Goal: Task Accomplishment & Management: Use online tool/utility

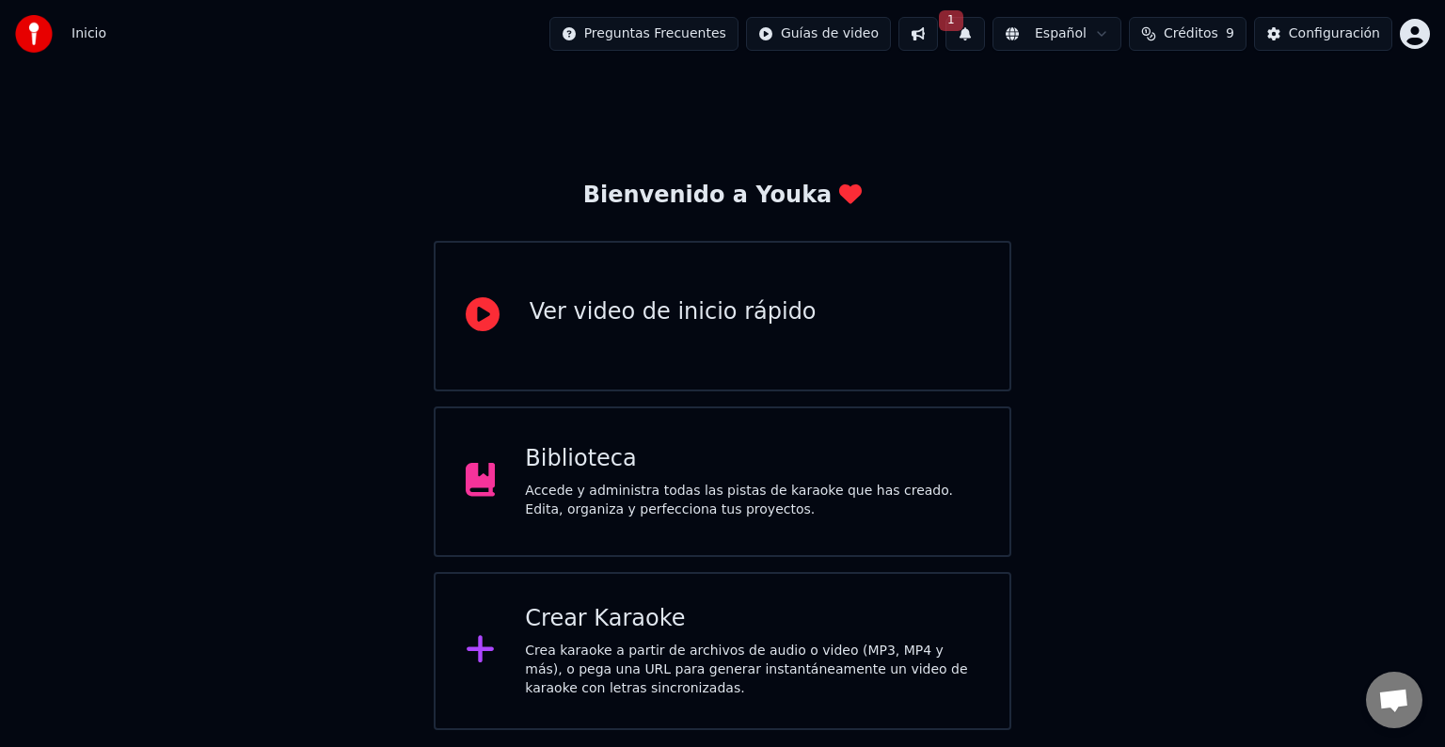
click at [938, 34] on button at bounding box center [918, 34] width 40 height 34
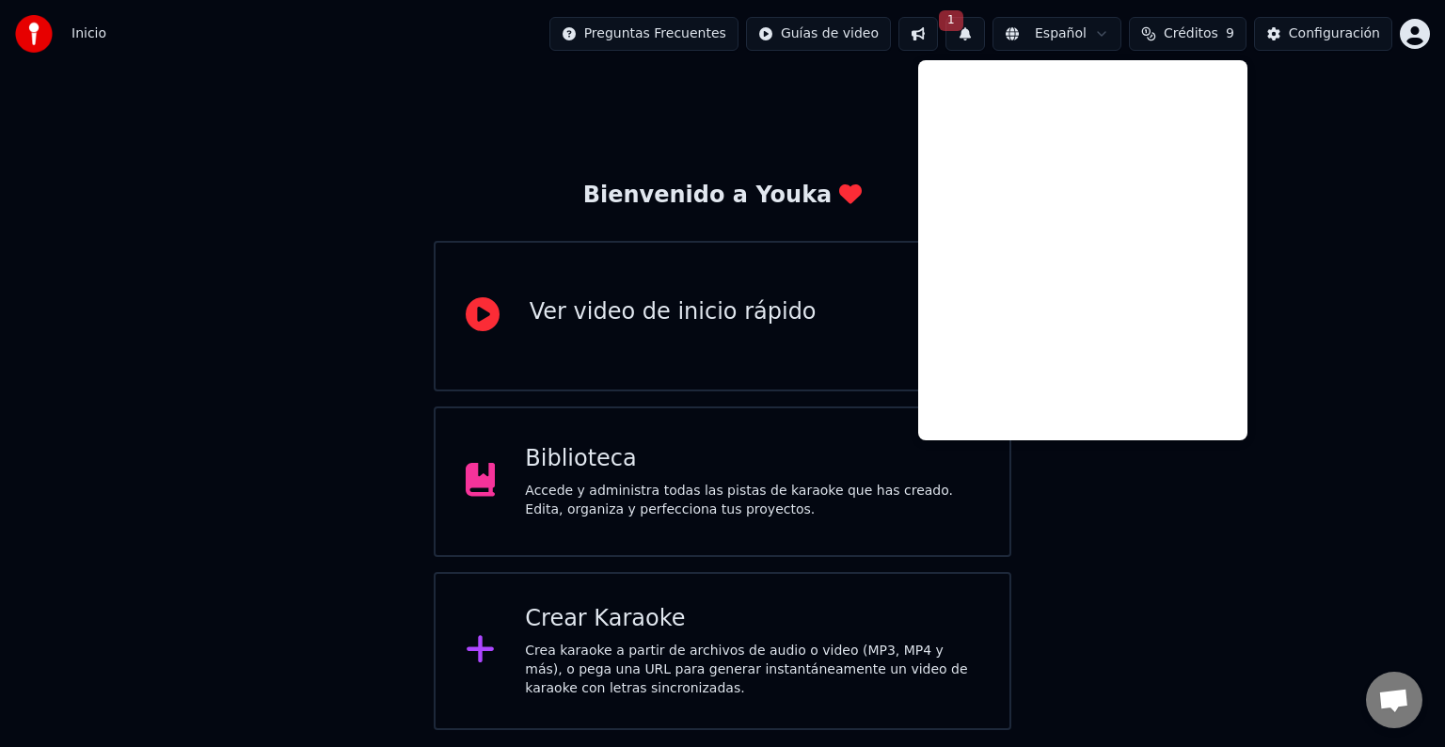
click at [979, 38] on button "1" at bounding box center [965, 34] width 40 height 34
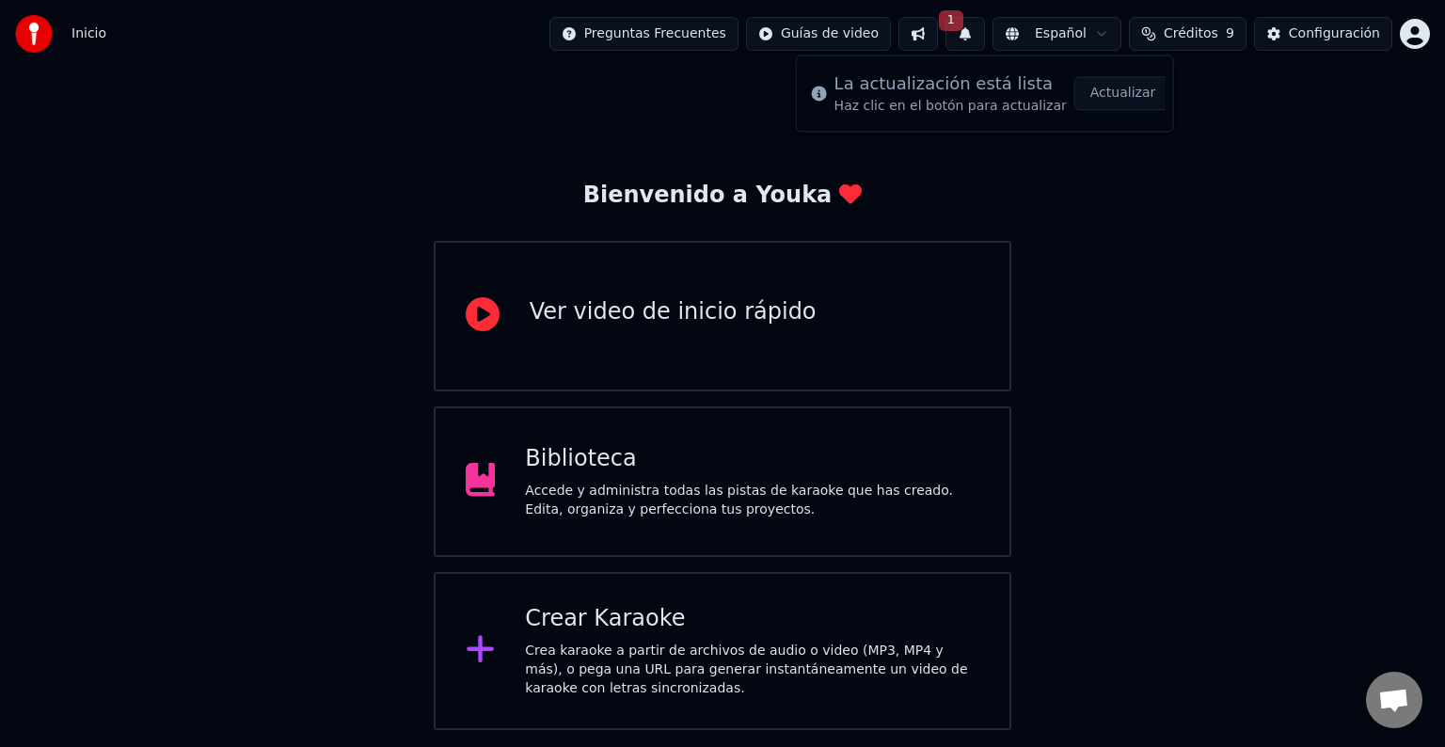
click at [1147, 318] on div "Bienvenido a Youka Ver video de inicio rápido Biblioteca Accede y administra to…" at bounding box center [722, 399] width 1445 height 662
click at [933, 32] on button at bounding box center [918, 34] width 40 height 34
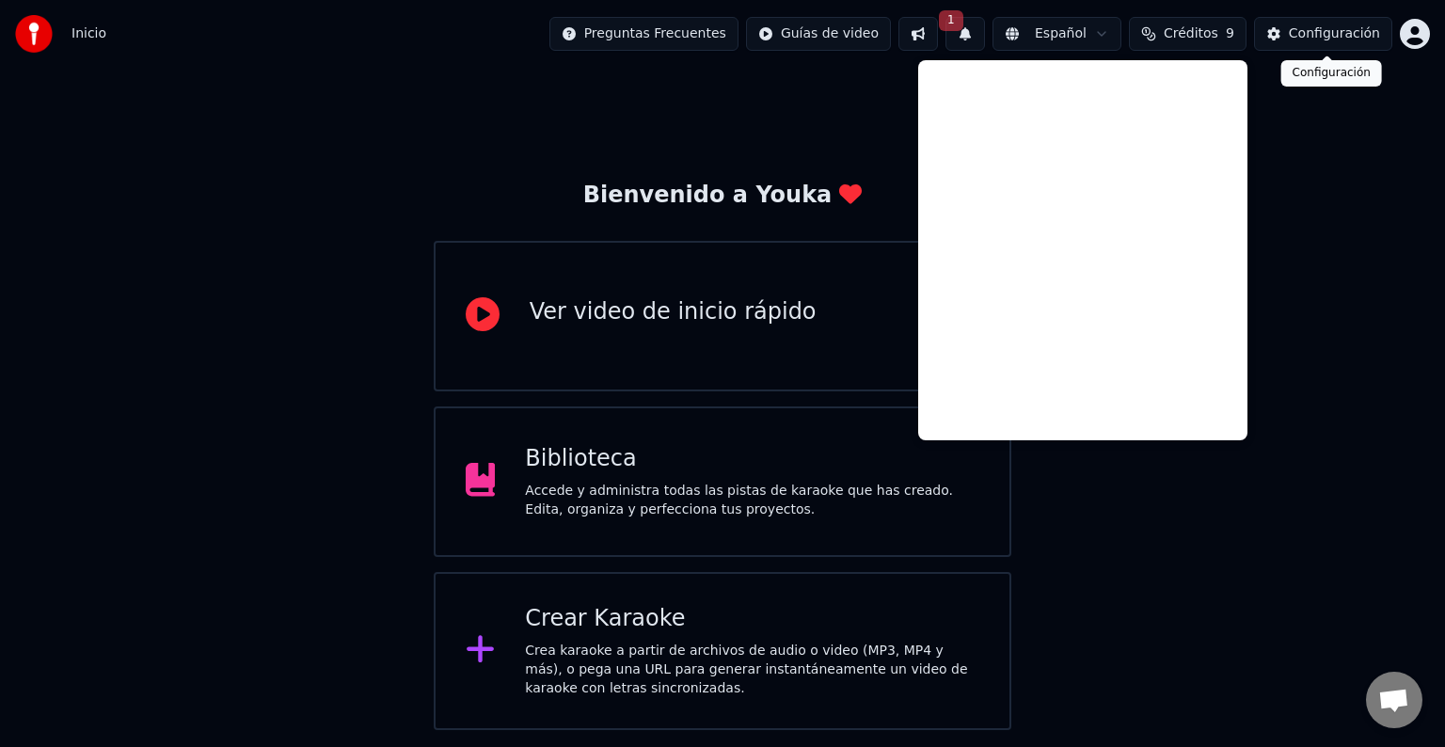
click at [1347, 38] on div "Configuración" at bounding box center [1334, 33] width 91 height 19
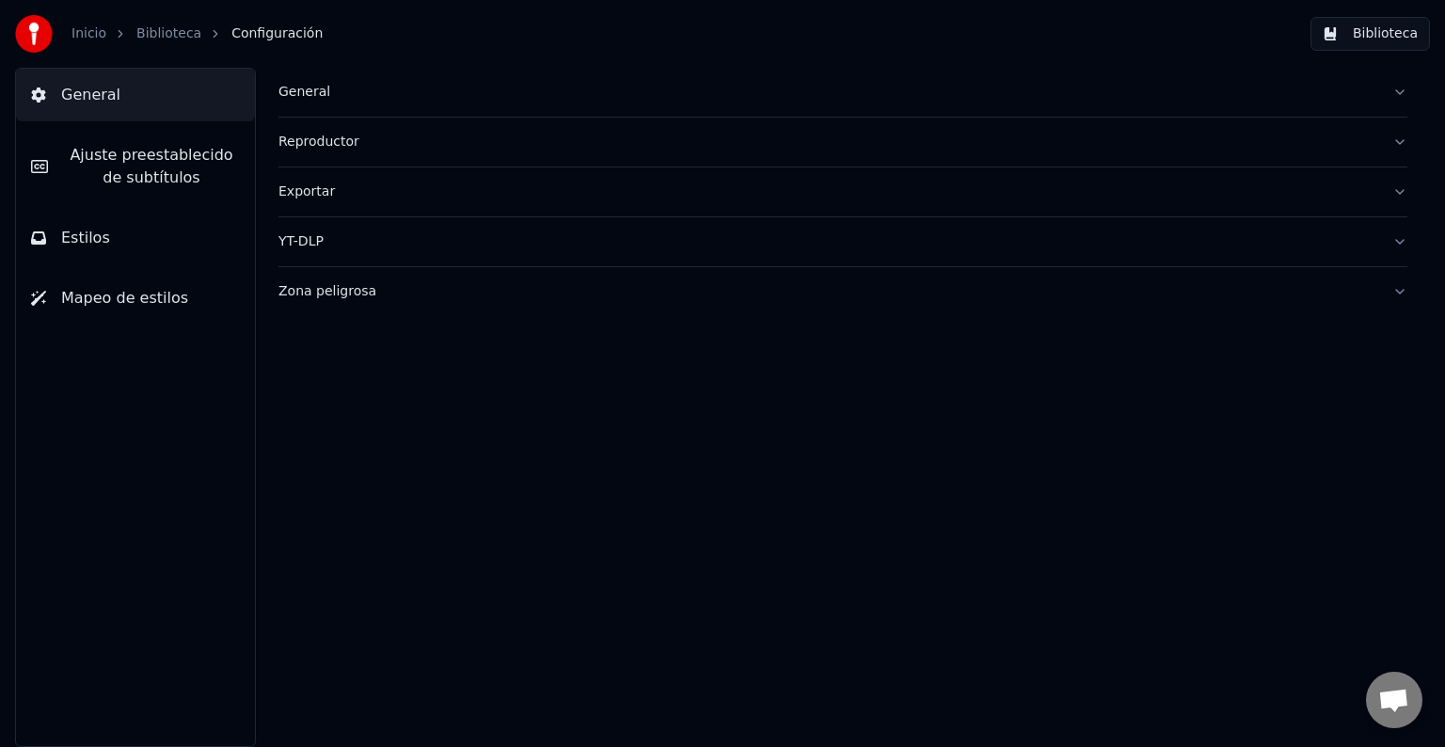
click at [117, 184] on span "Ajuste preestablecido de subtítulos" at bounding box center [151, 166] width 177 height 45
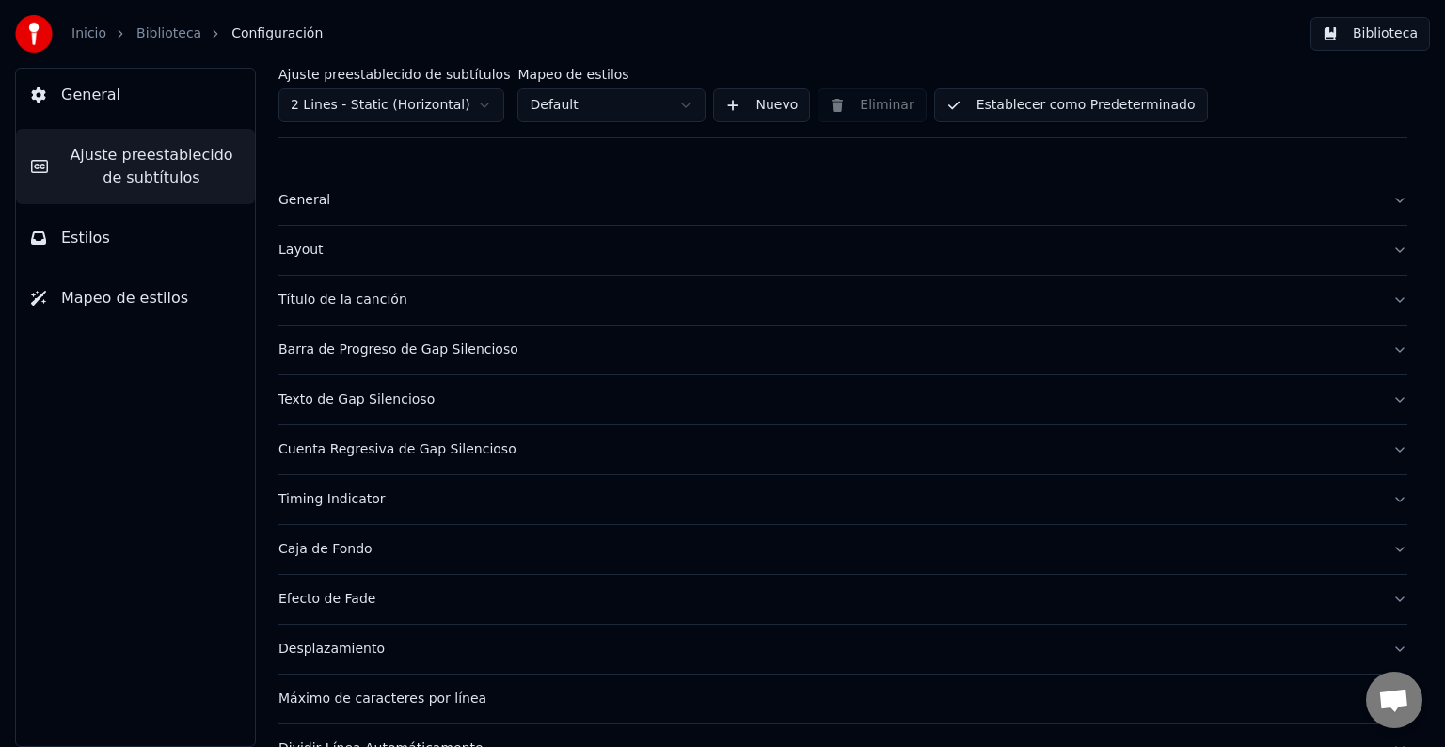
scroll to position [88, 0]
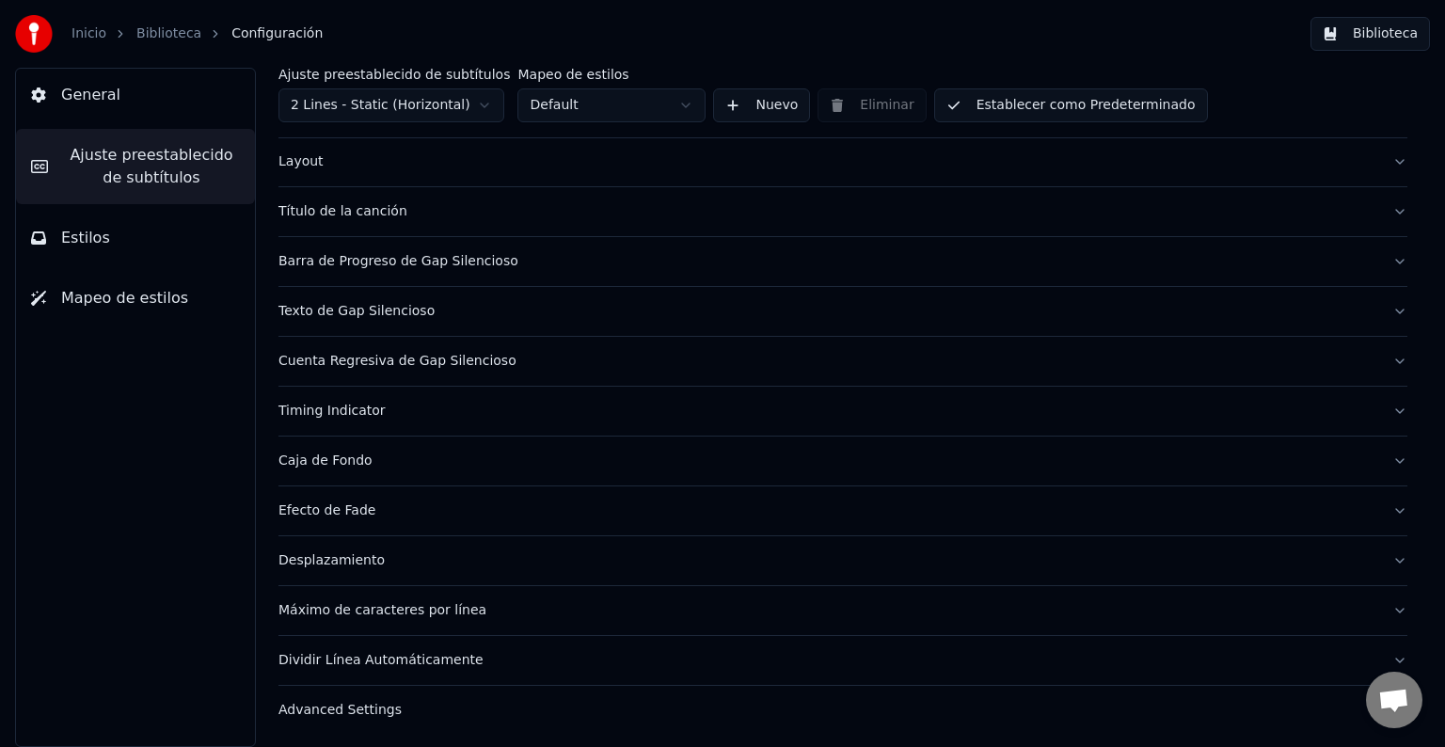
click at [380, 346] on button "Cuenta Regresiva de Gap Silencioso" at bounding box center [842, 361] width 1129 height 49
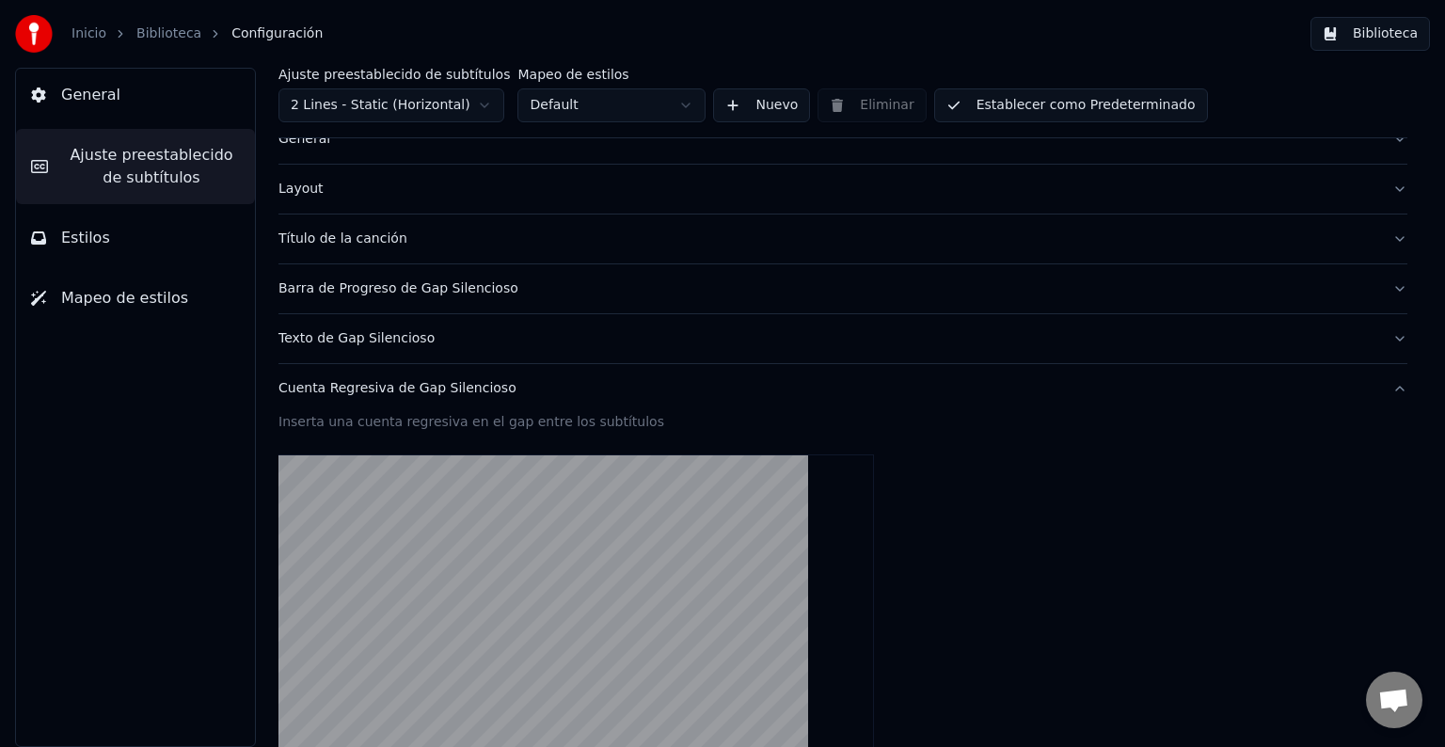
scroll to position [94, 0]
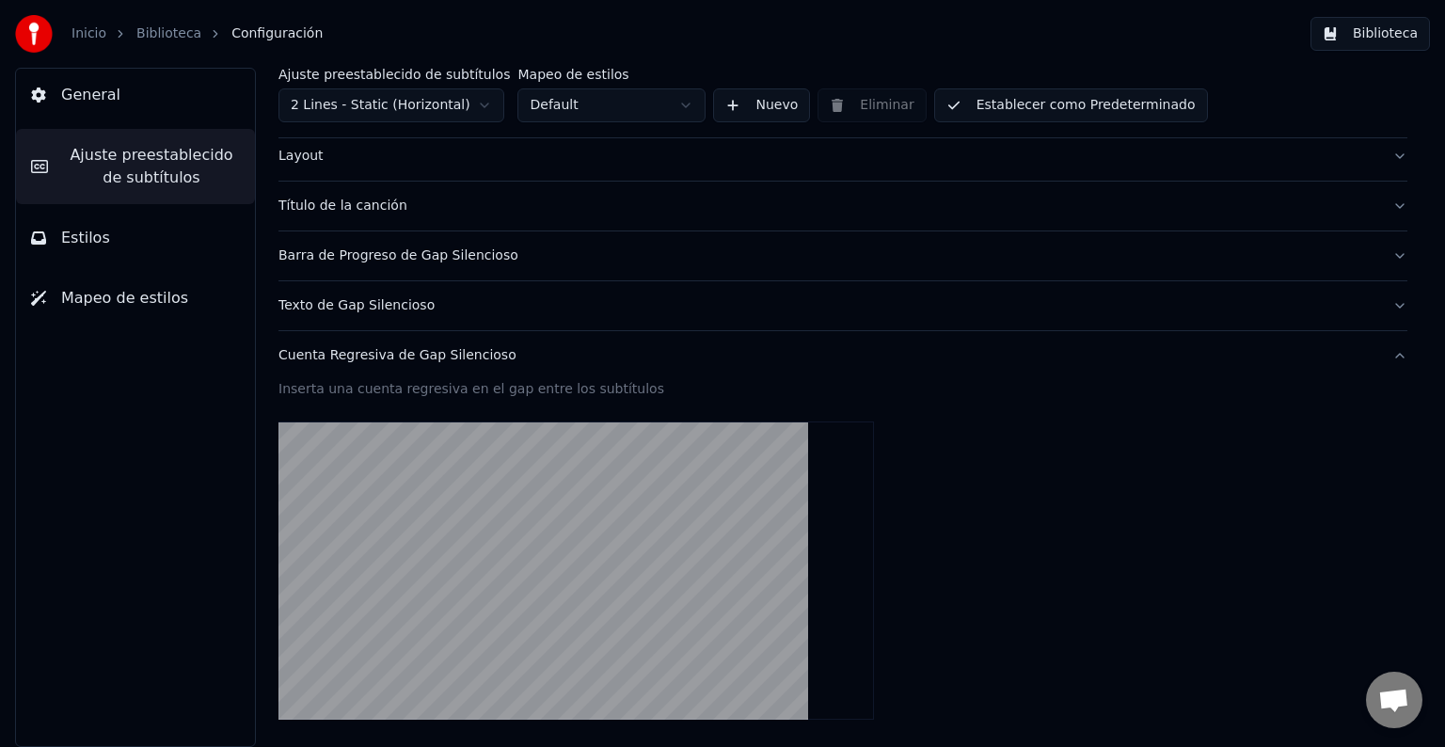
click at [350, 337] on button "Cuenta Regresiva de Gap Silencioso" at bounding box center [842, 355] width 1129 height 49
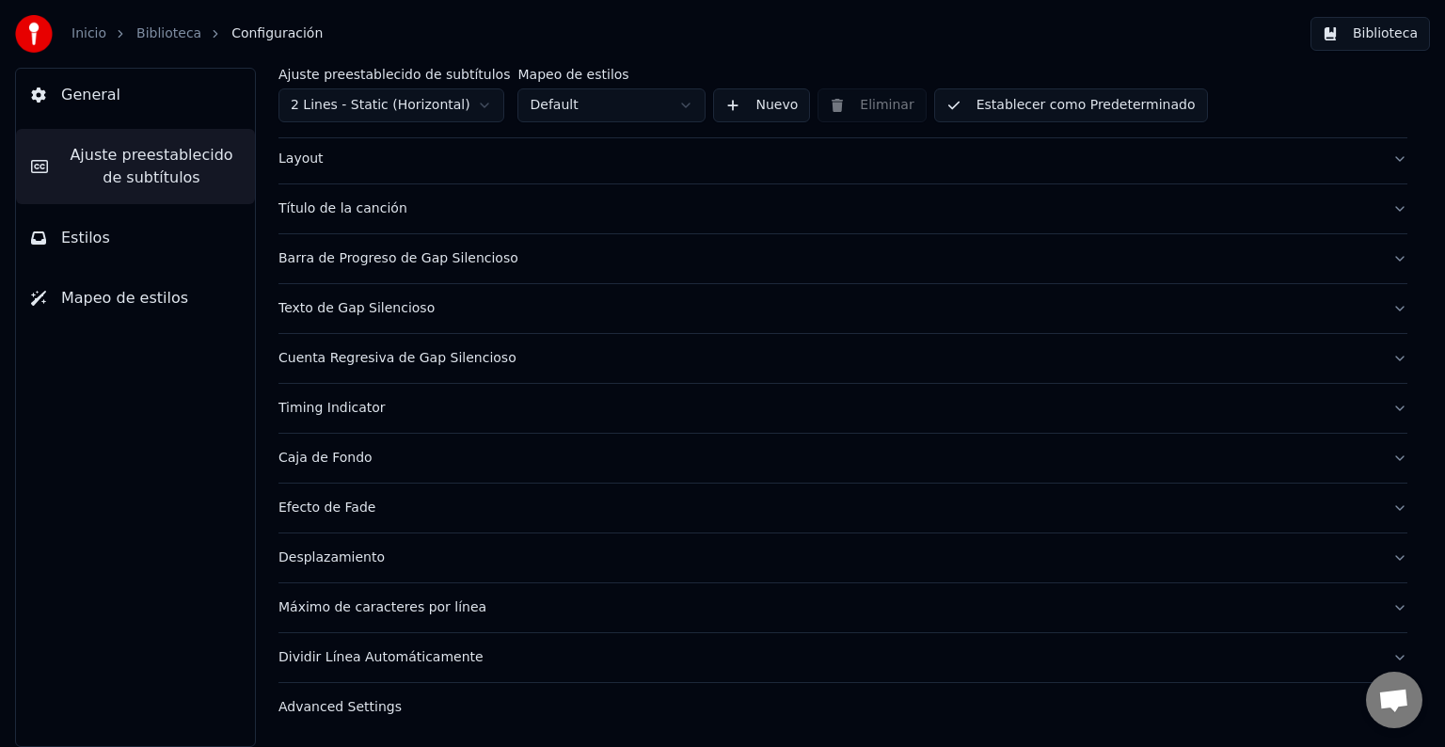
scroll to position [88, 0]
click at [343, 260] on div "Barra de Progreso de Gap Silencioso" at bounding box center [827, 261] width 1099 height 19
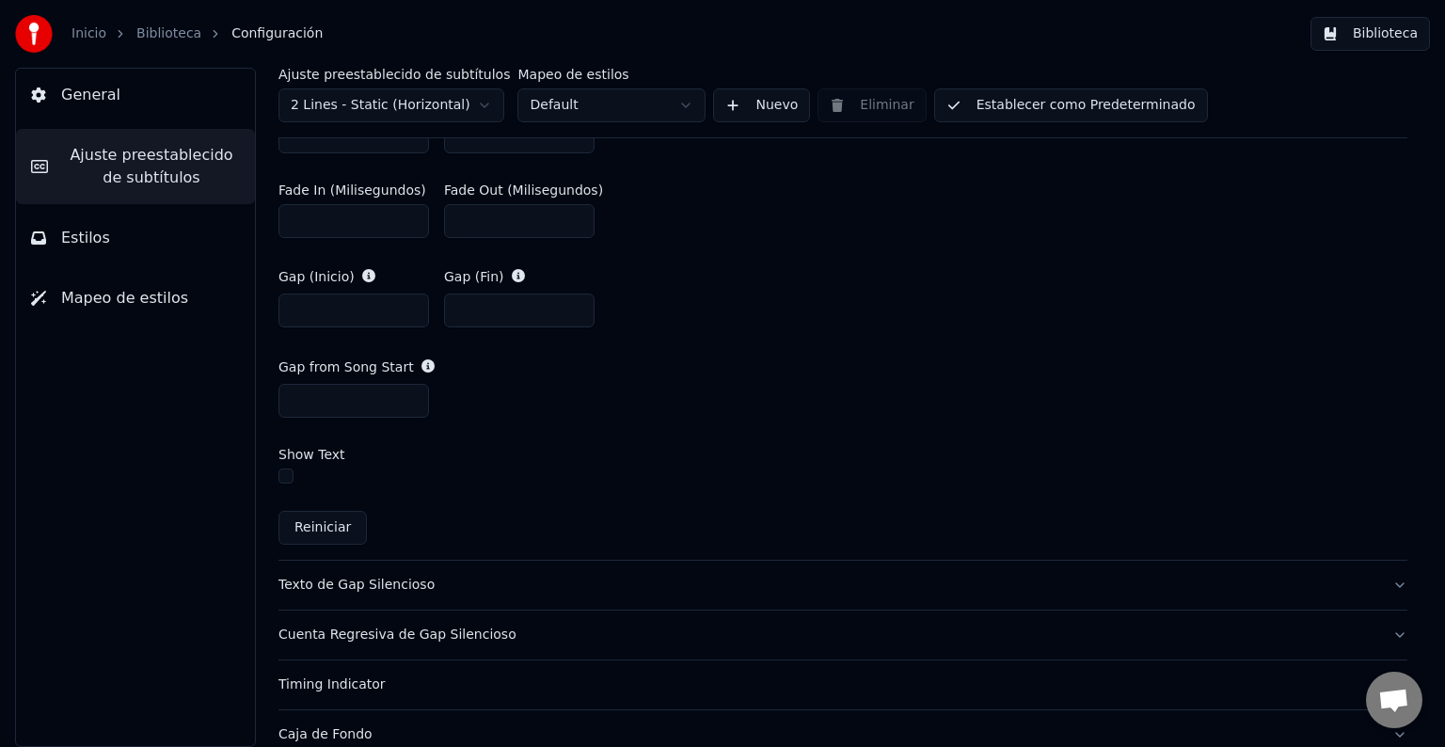
scroll to position [935, 0]
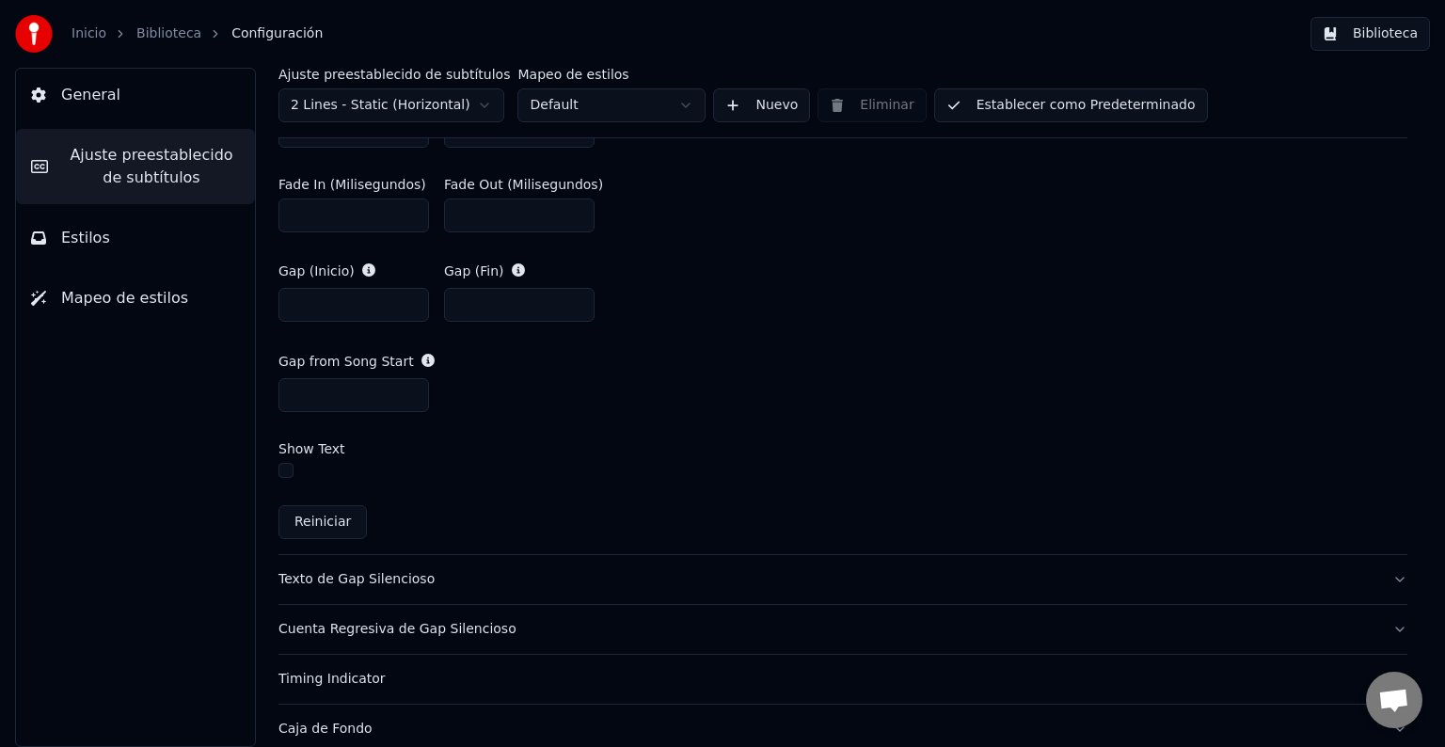
click at [290, 468] on button "button" at bounding box center [285, 470] width 15 height 15
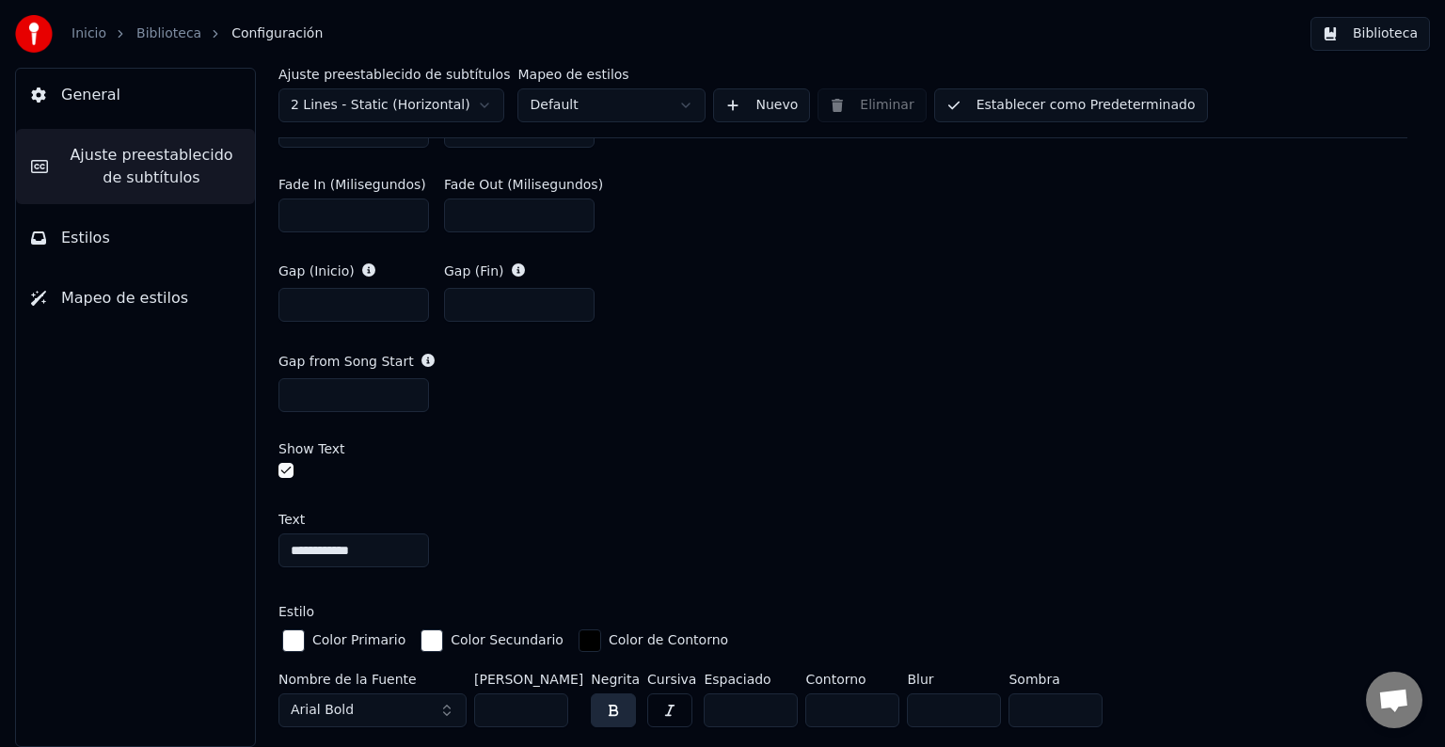
scroll to position [1029, 0]
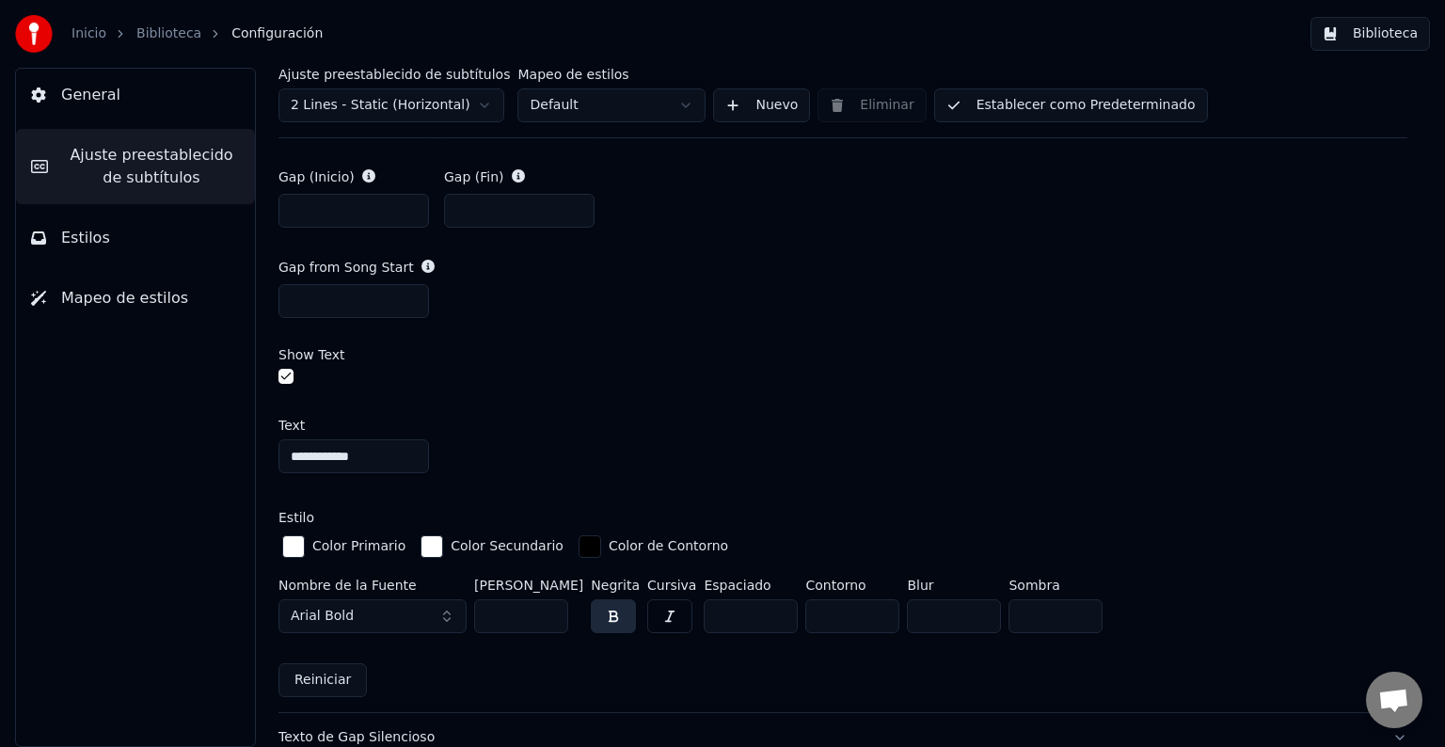
click at [392, 454] on input "**********" at bounding box center [353, 456] width 150 height 34
click at [124, 499] on div "General Ajuste preestablecido de subtítulos Estilos Mapeo de estilos" at bounding box center [135, 407] width 241 height 679
click at [286, 450] on input "**********" at bounding box center [353, 456] width 150 height 34
type input "**********"
click at [632, 369] on div at bounding box center [842, 379] width 1129 height 20
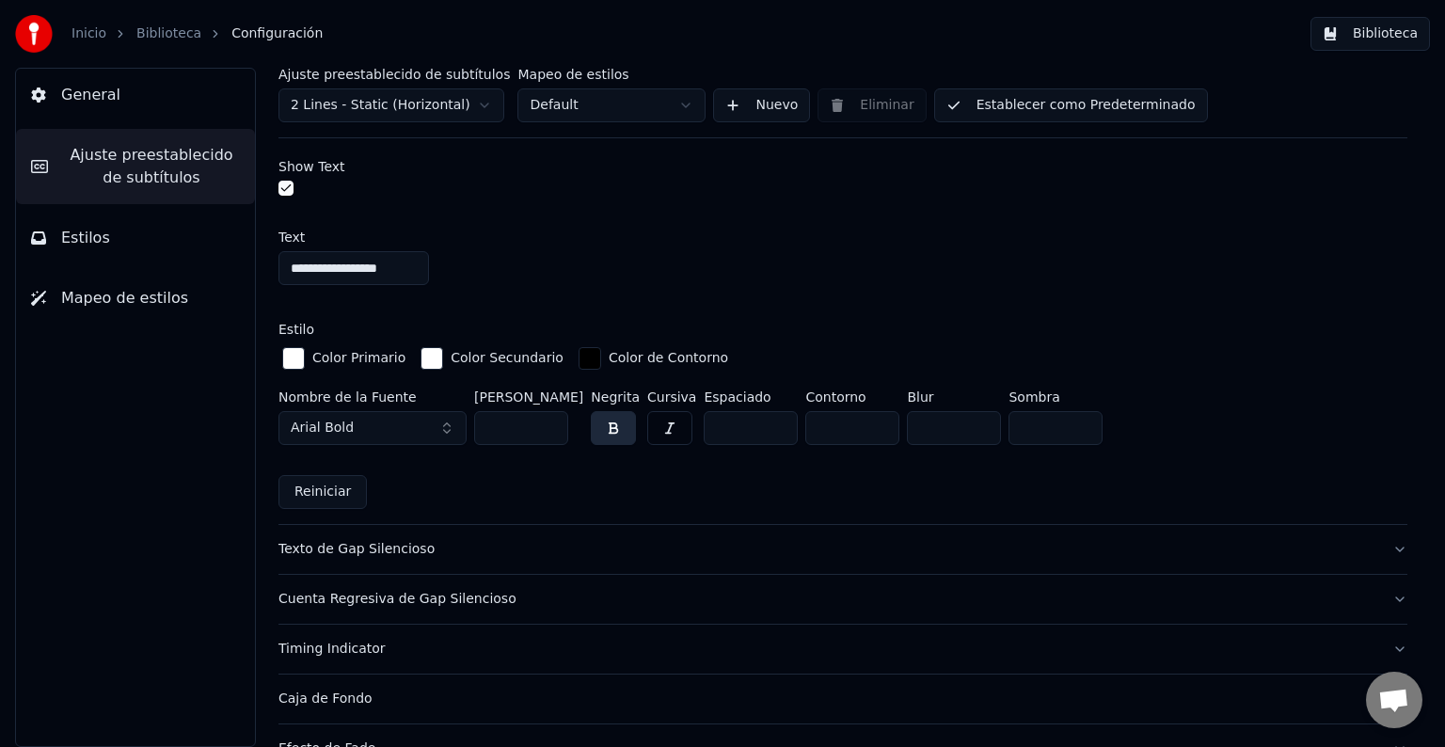
scroll to position [1311, 0]
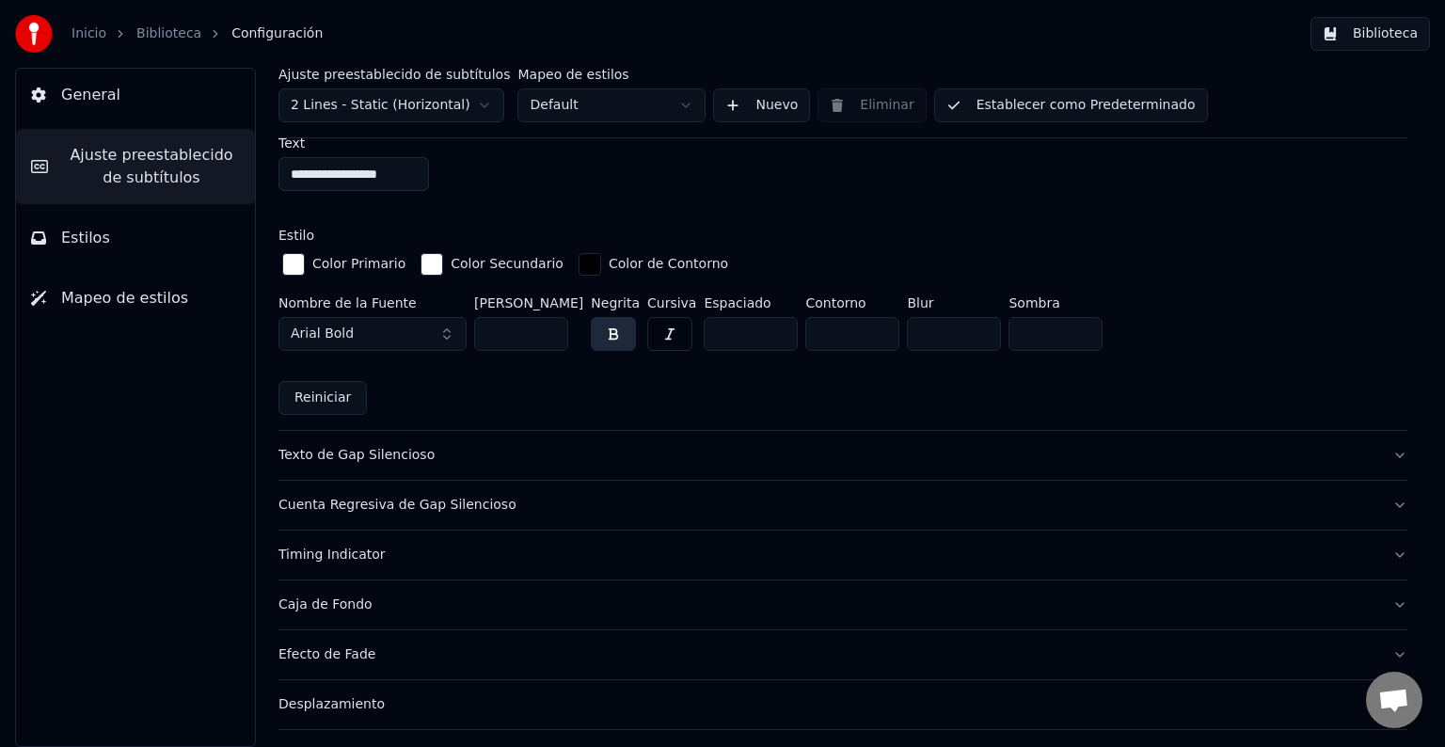
click at [336, 446] on div "Texto de Gap Silencioso" at bounding box center [827, 455] width 1099 height 19
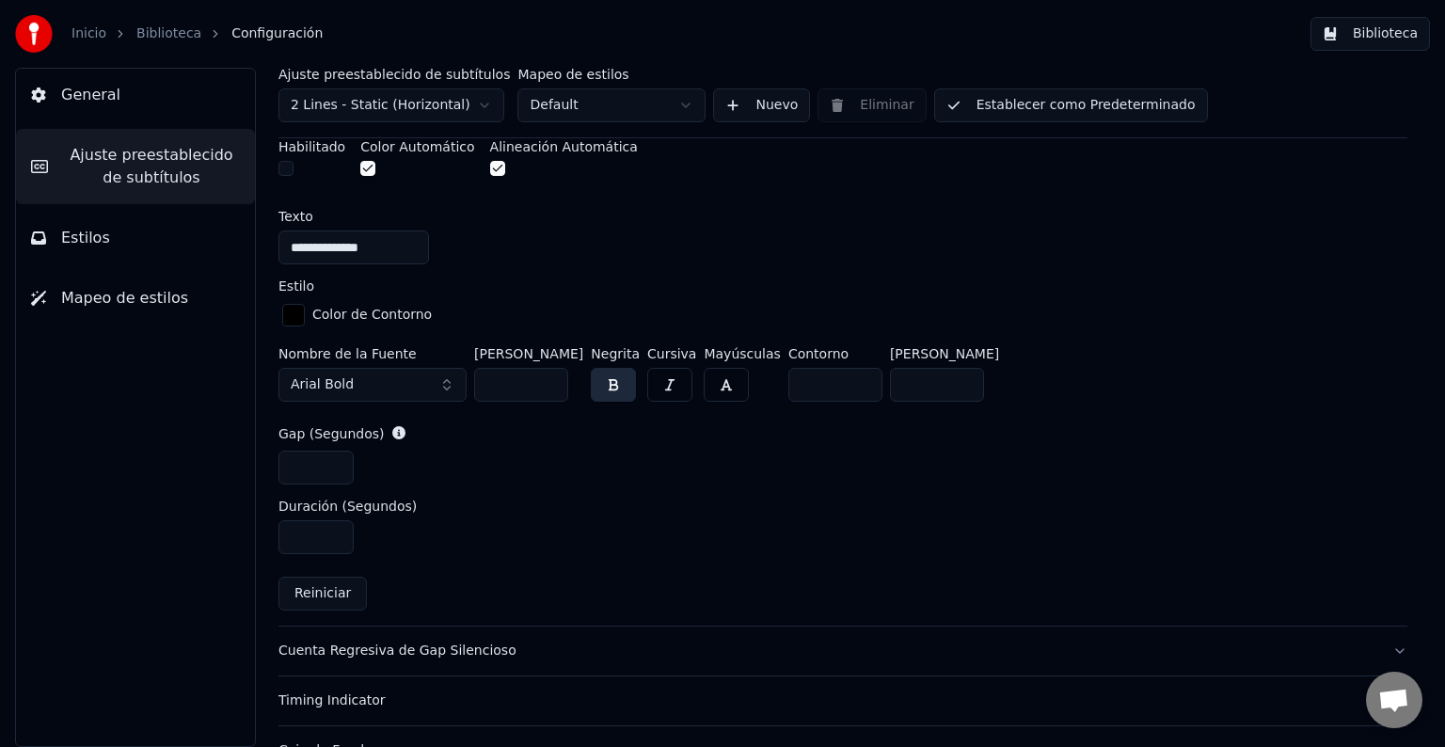
scroll to position [467, 0]
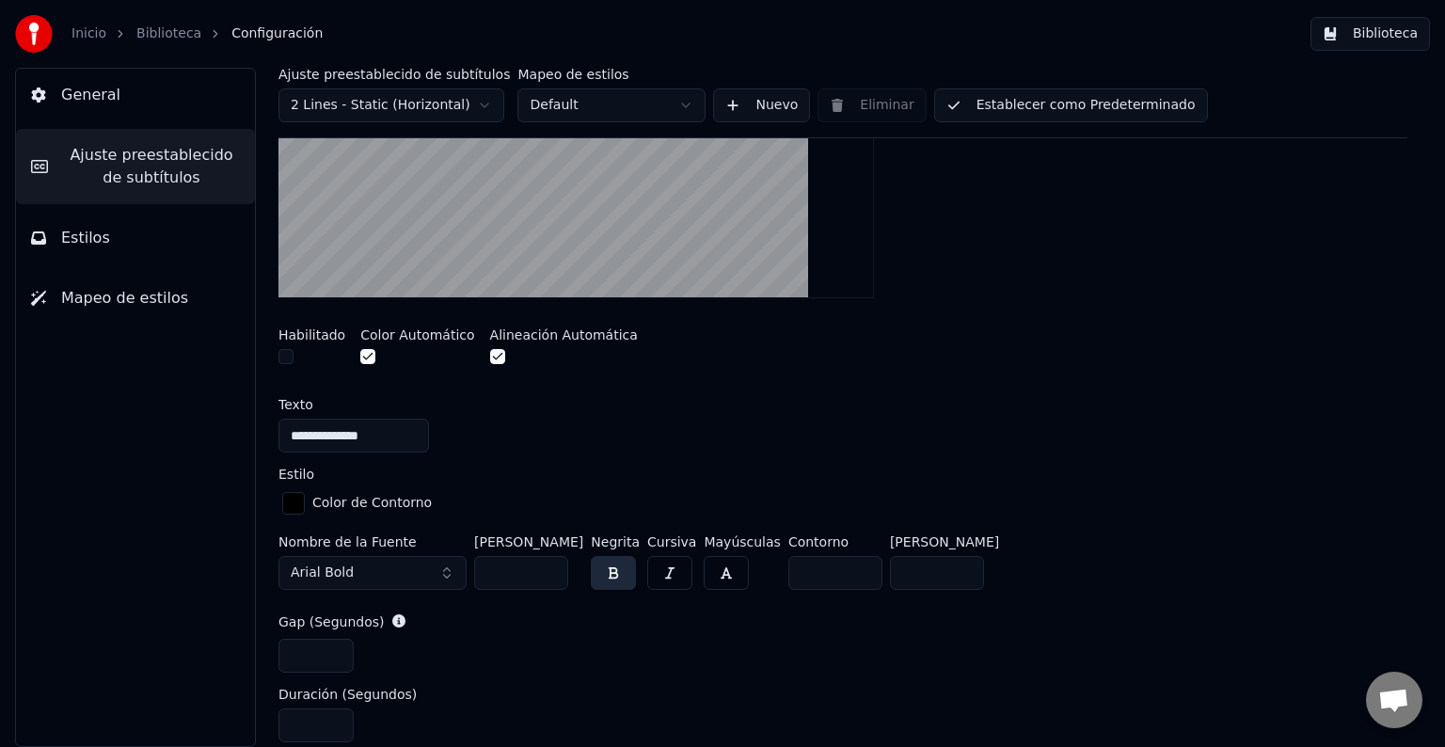
click at [283, 354] on button "button" at bounding box center [285, 356] width 15 height 15
click at [284, 354] on button "button" at bounding box center [285, 356] width 15 height 15
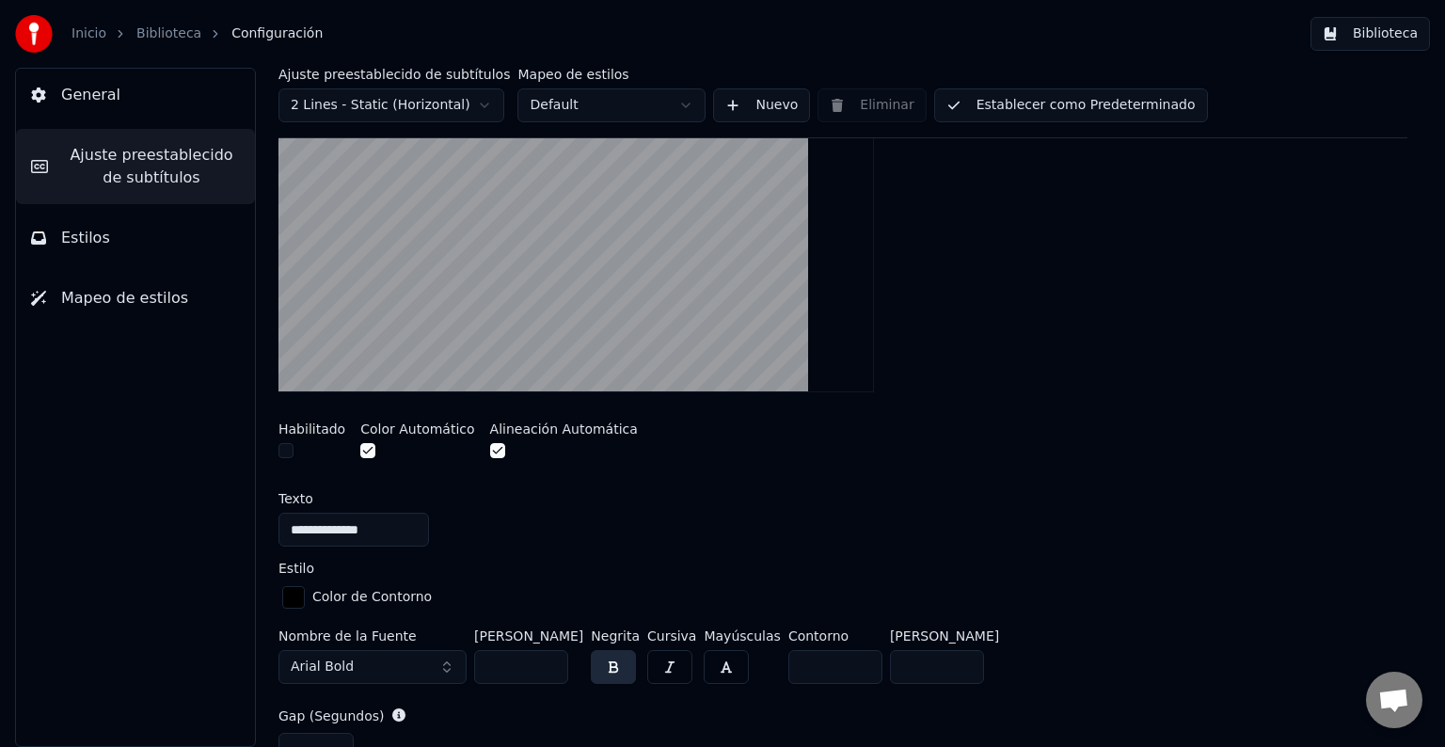
scroll to position [278, 0]
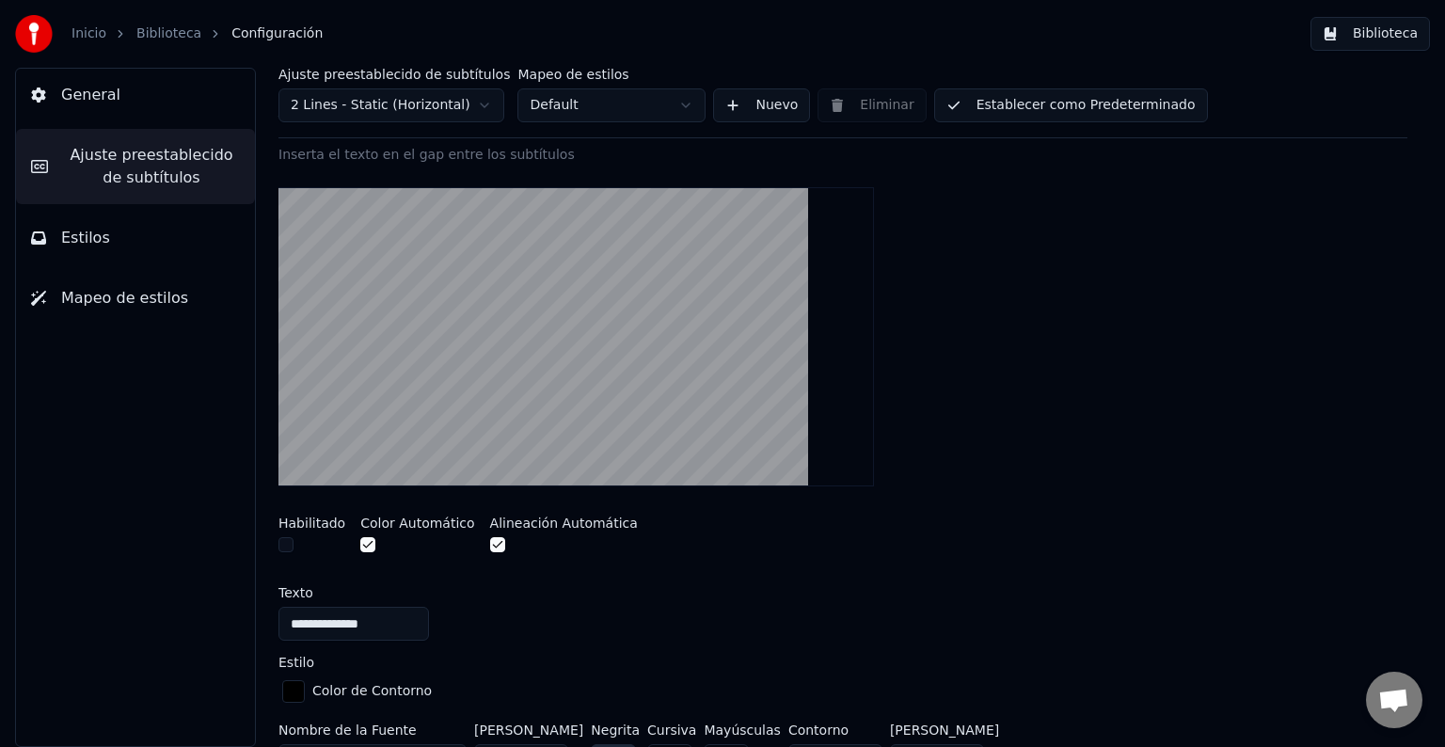
click at [286, 542] on button "button" at bounding box center [285, 544] width 15 height 15
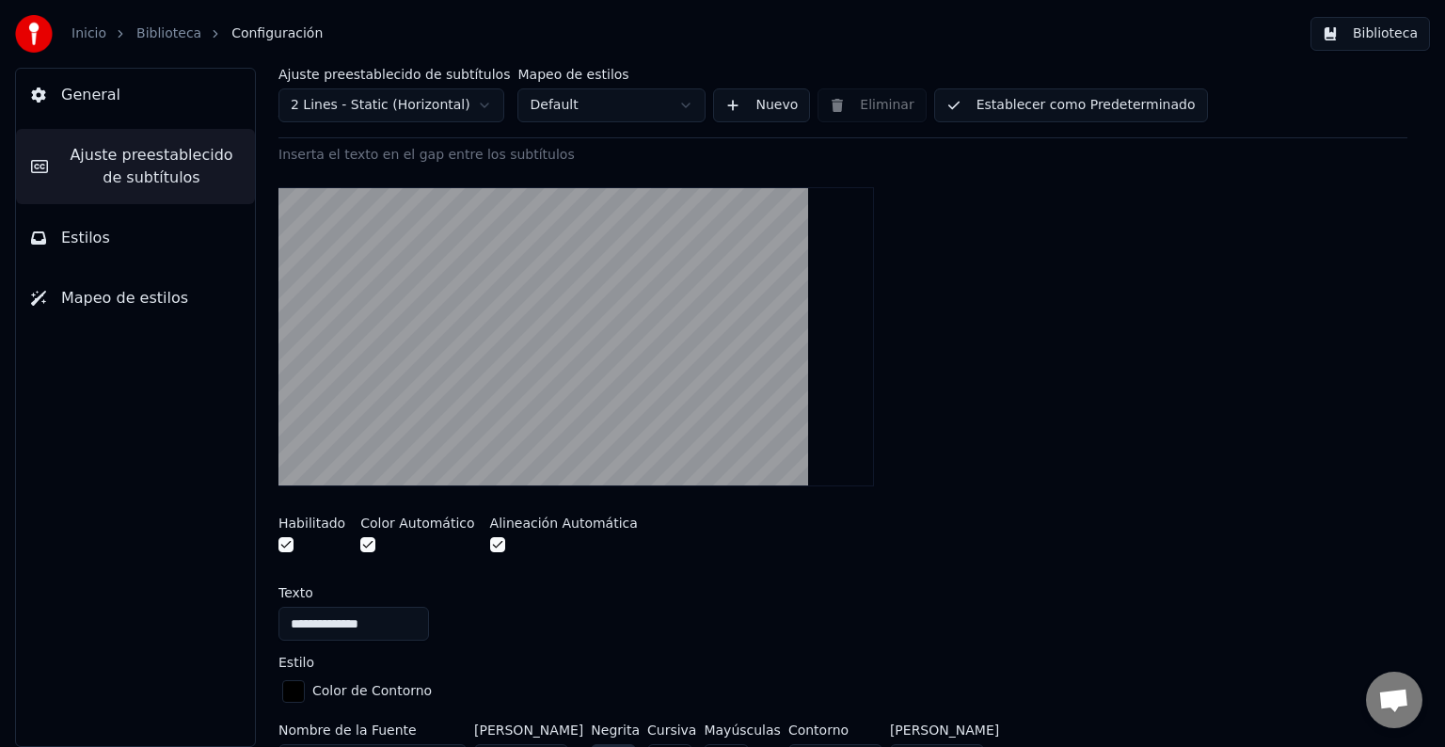
click at [286, 542] on button "button" at bounding box center [285, 544] width 15 height 15
click at [290, 617] on input "**********" at bounding box center [353, 624] width 150 height 34
click at [408, 617] on input "**********" at bounding box center [353, 624] width 150 height 34
type input "**********"
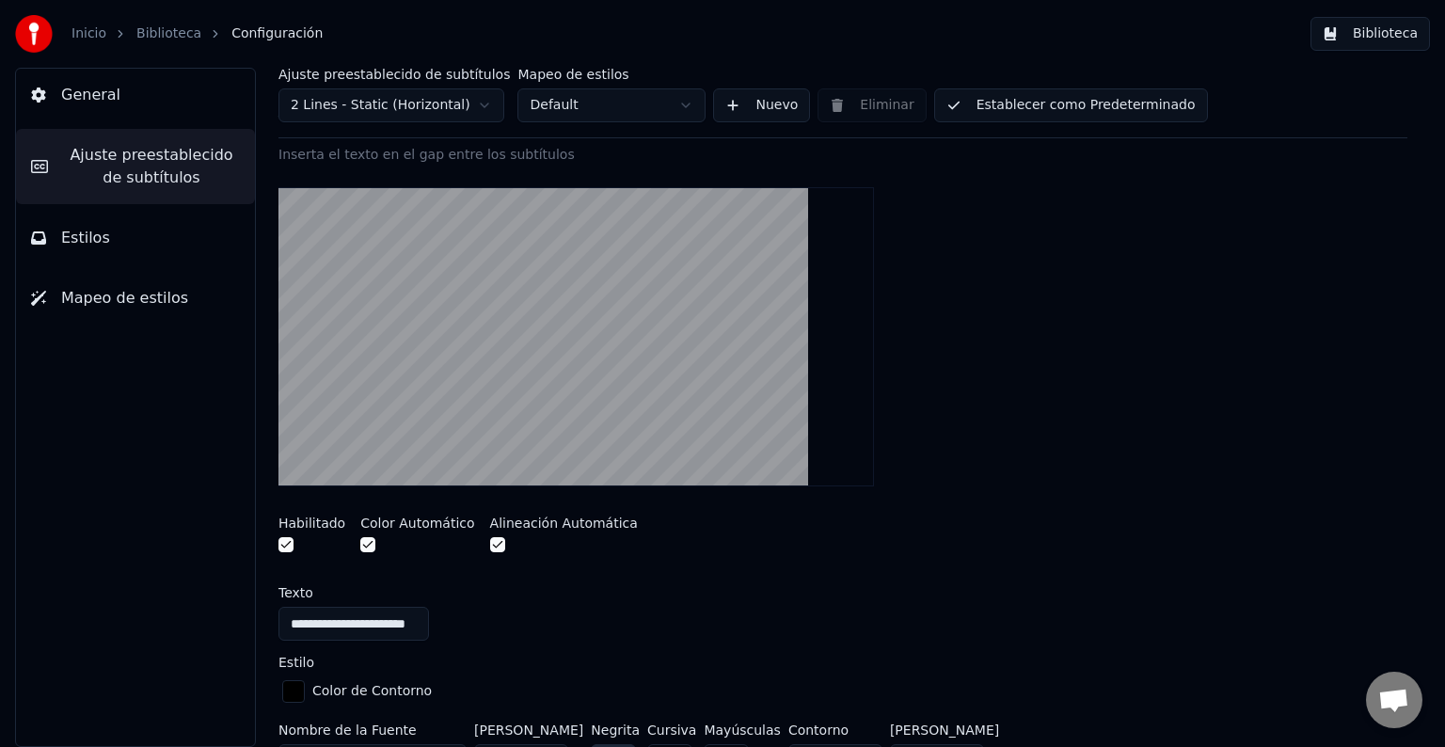
click at [282, 532] on div "Habilitado" at bounding box center [311, 536] width 67 height 40
click at [286, 545] on button "button" at bounding box center [285, 544] width 15 height 15
click at [290, 538] on button "button" at bounding box center [285, 544] width 15 height 15
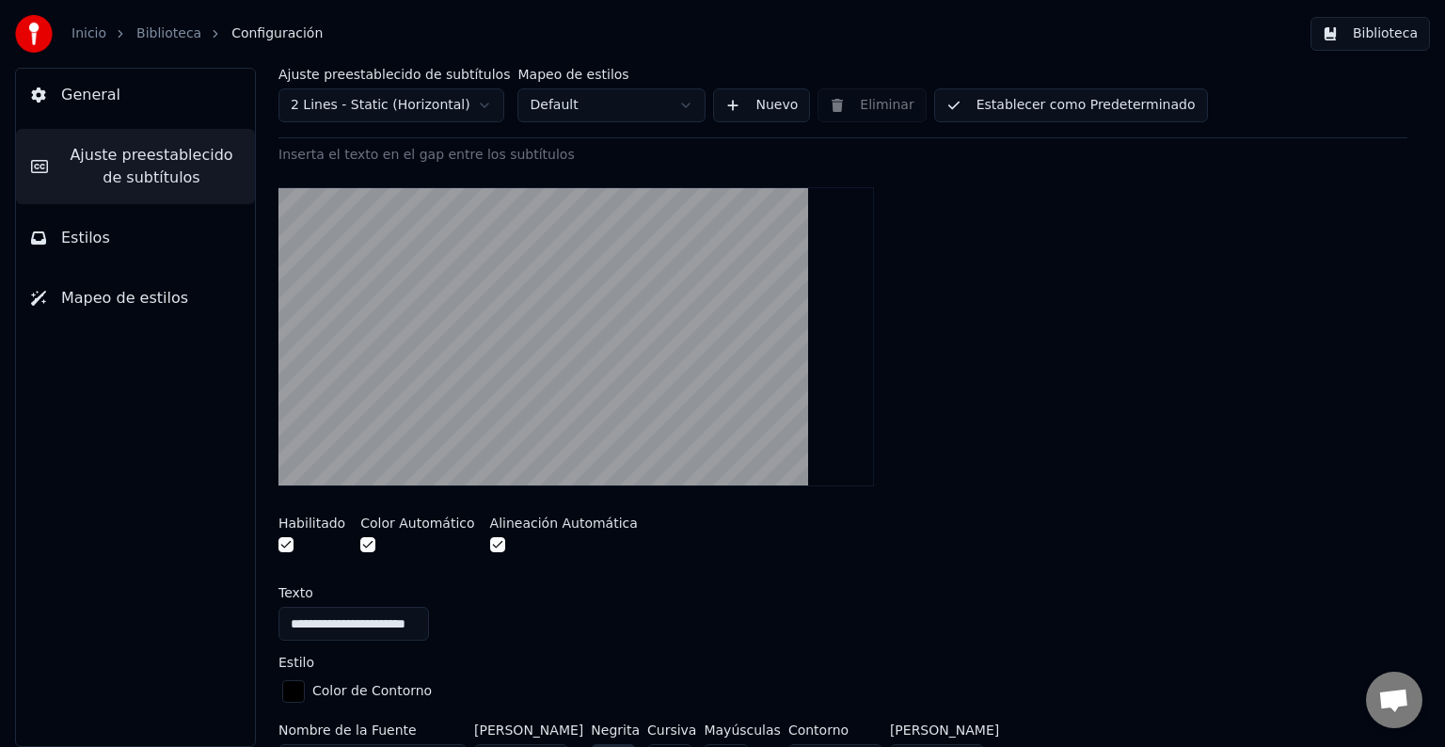
click at [828, 581] on div "**********" at bounding box center [842, 574] width 1129 height 857
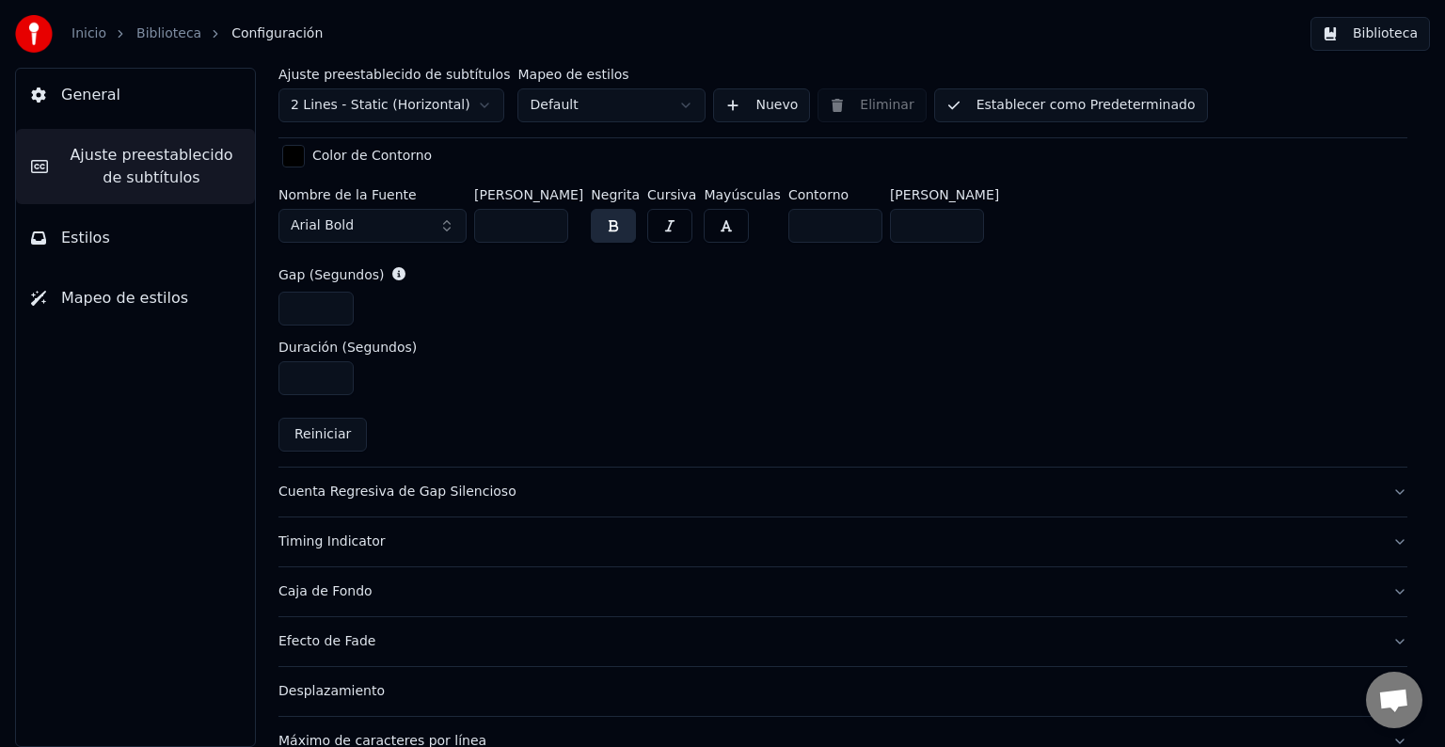
scroll to position [843, 0]
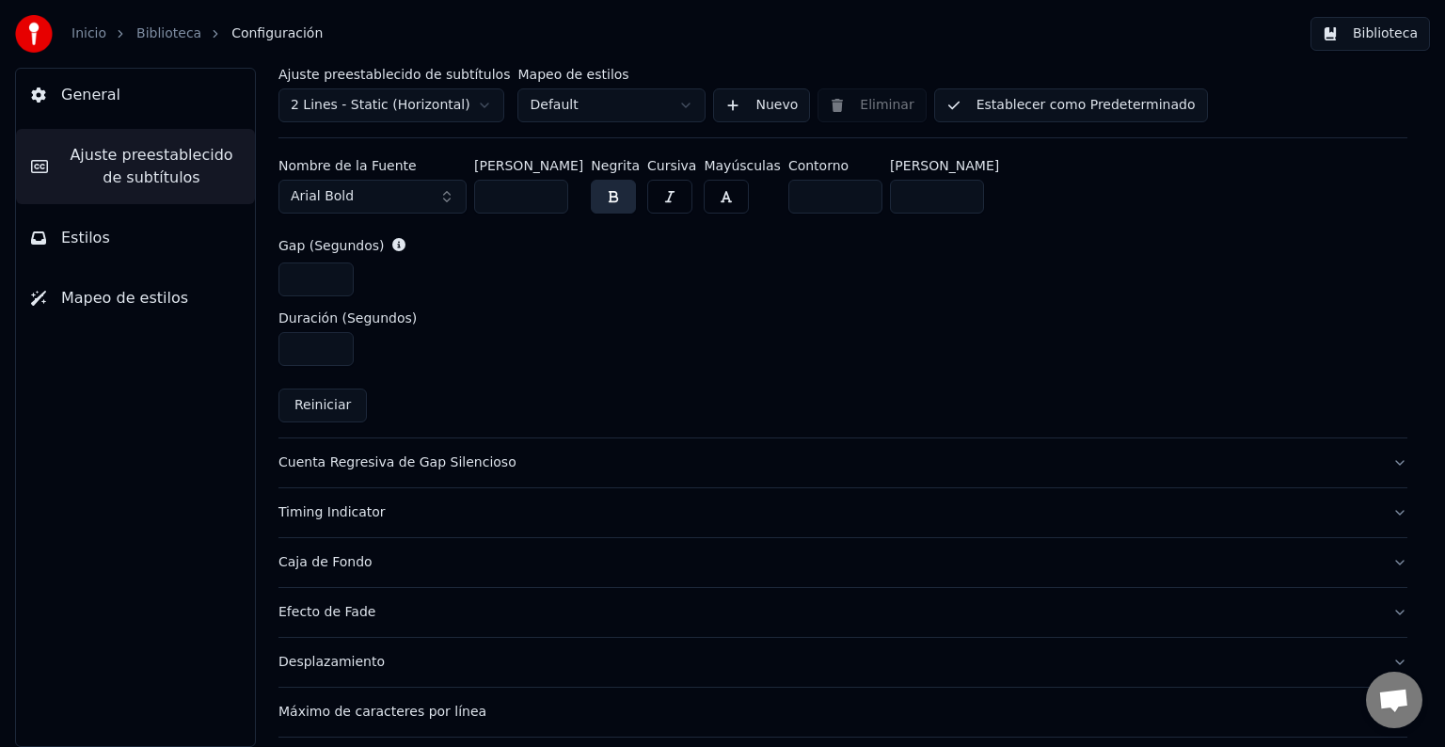
click at [410, 467] on div "Cuenta Regresiva de Gap Silencioso" at bounding box center [827, 462] width 1099 height 19
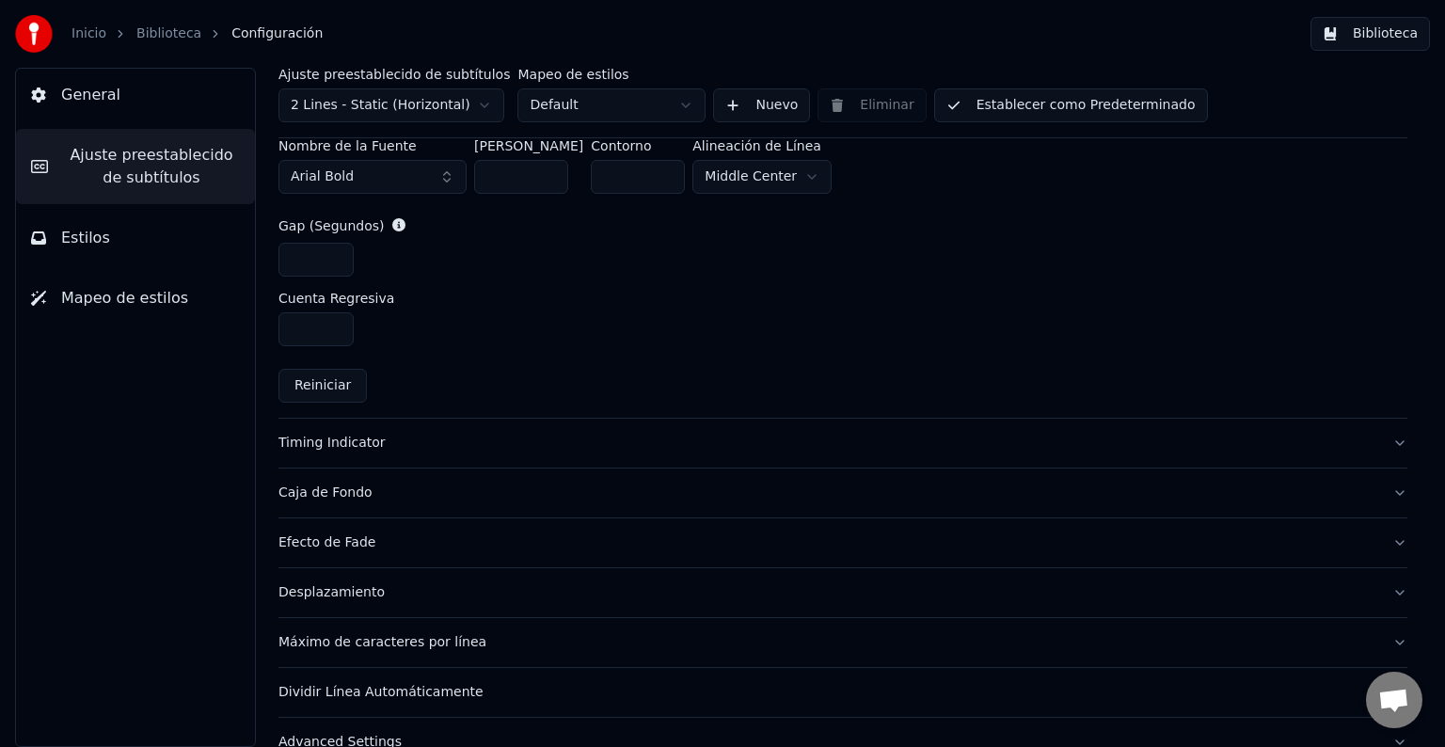
click at [354, 436] on div "Timing Indicator" at bounding box center [827, 443] width 1099 height 19
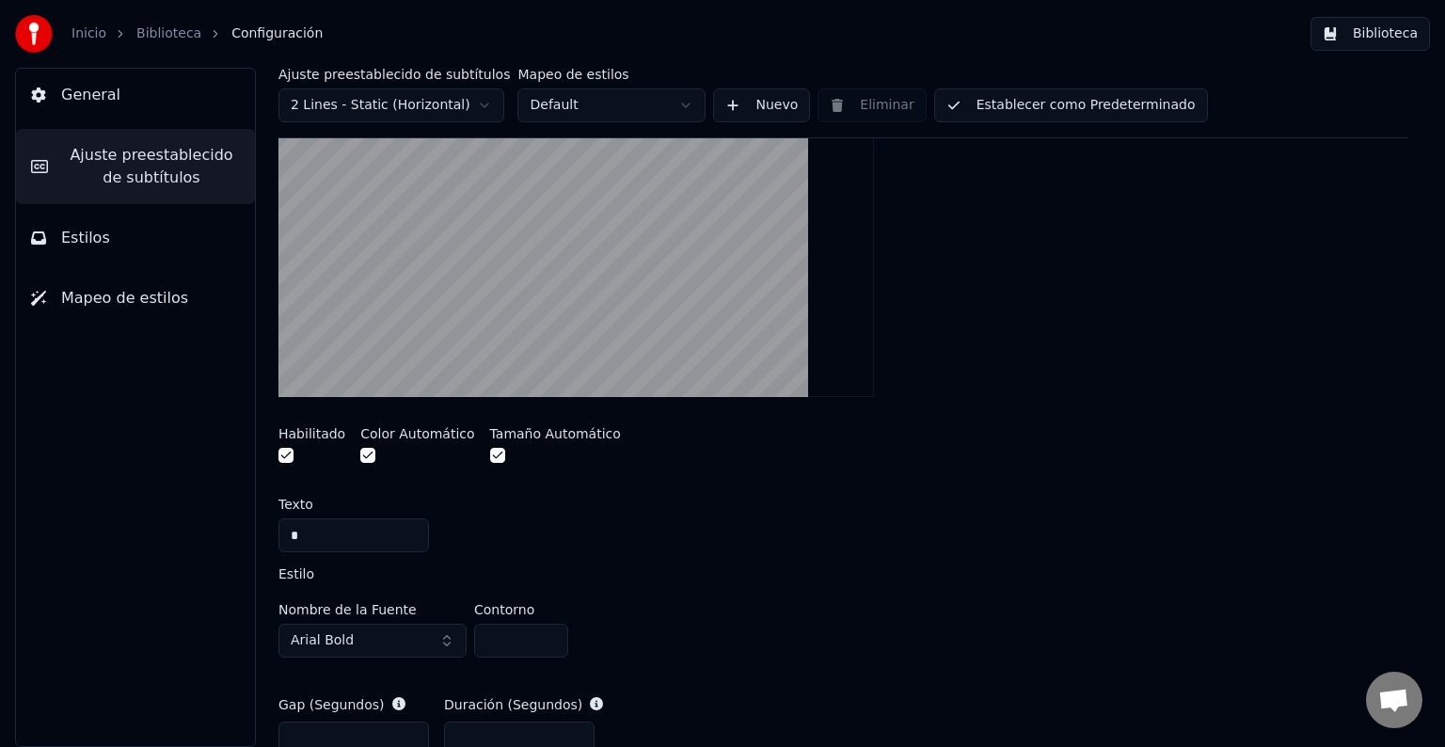
scroll to position [372, 0]
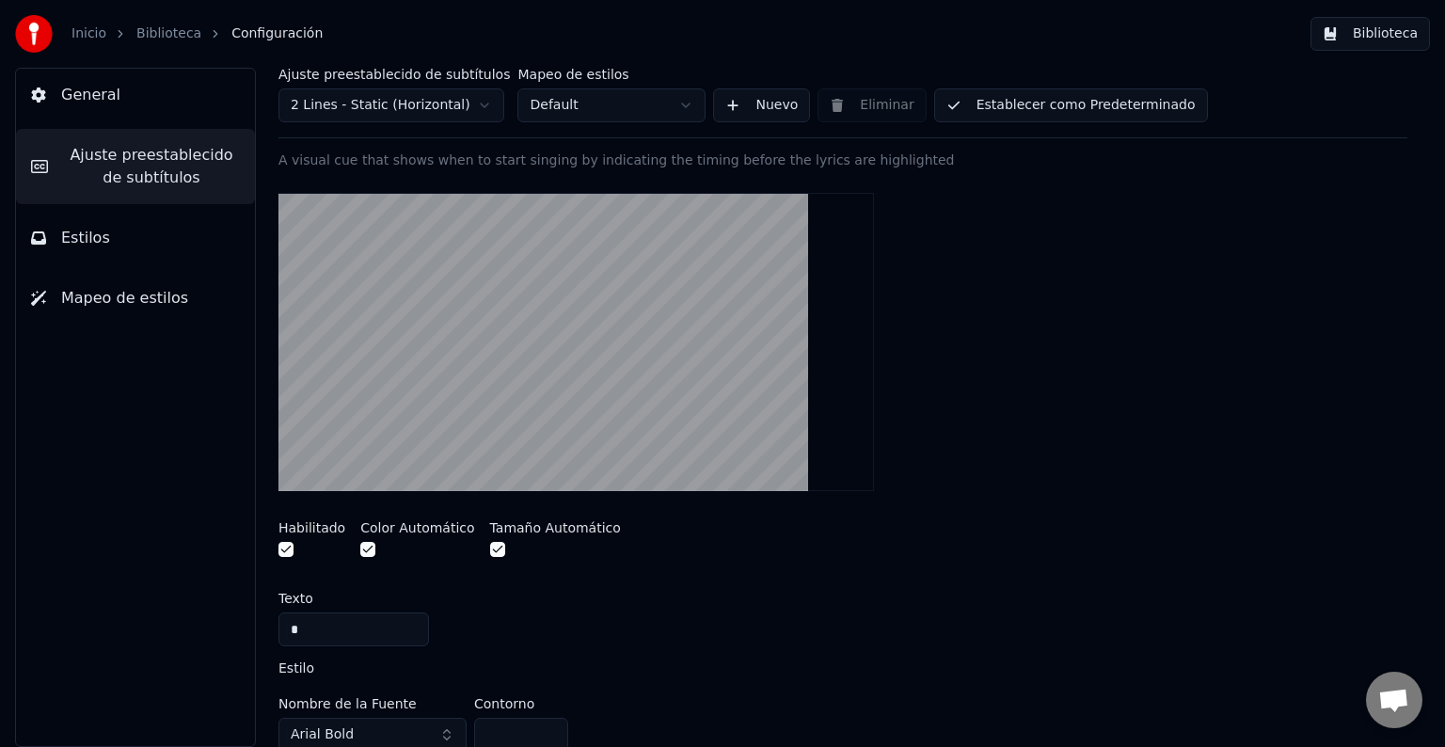
click at [290, 549] on button "button" at bounding box center [285, 549] width 15 height 15
drag, startPoint x: 330, startPoint y: 627, endPoint x: 235, endPoint y: 627, distance: 95.0
click at [235, 627] on div "General Ajuste preestablecido de subtítulos Estilos Mapeo de estilos Ajuste pre…" at bounding box center [722, 407] width 1445 height 679
type input "*"
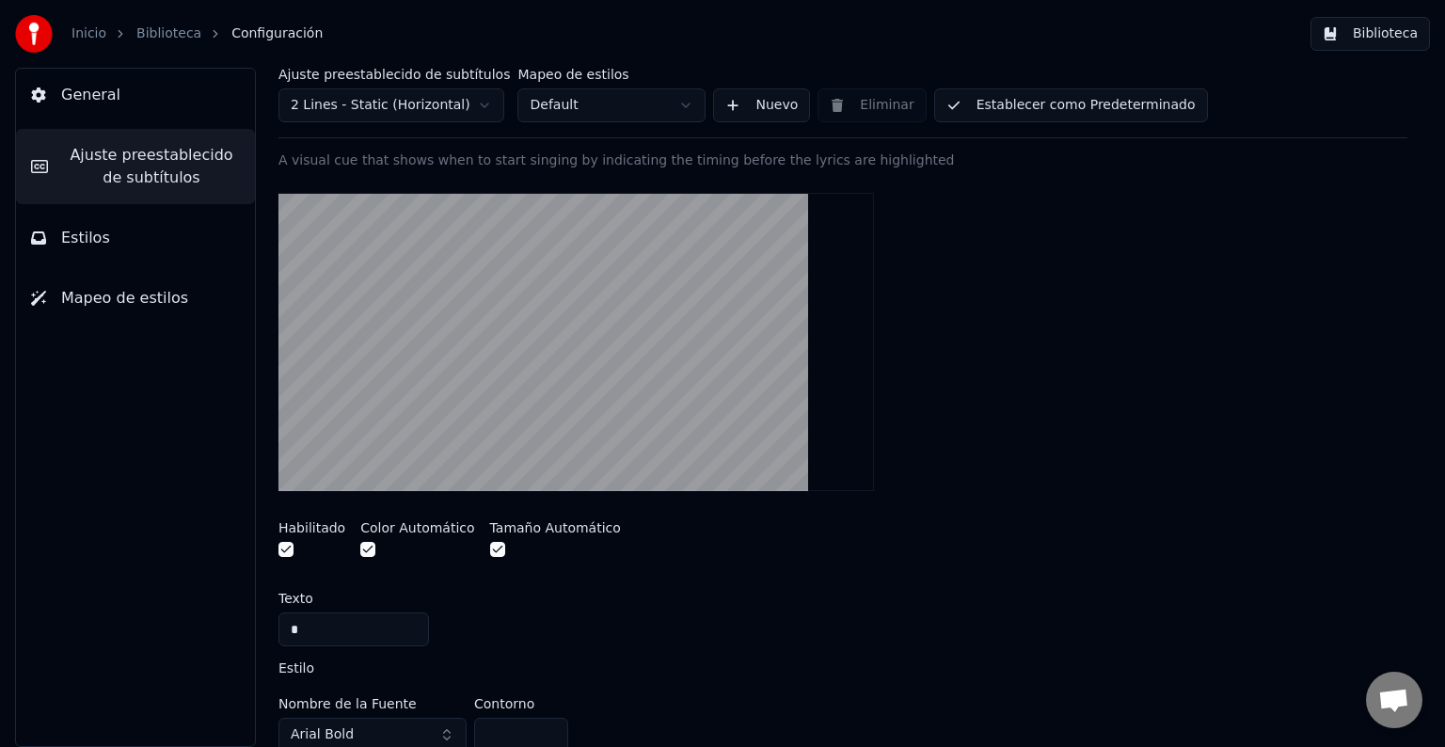
click at [379, 629] on input "*" at bounding box center [353, 629] width 150 height 34
click at [594, 615] on div "*" at bounding box center [842, 629] width 1129 height 34
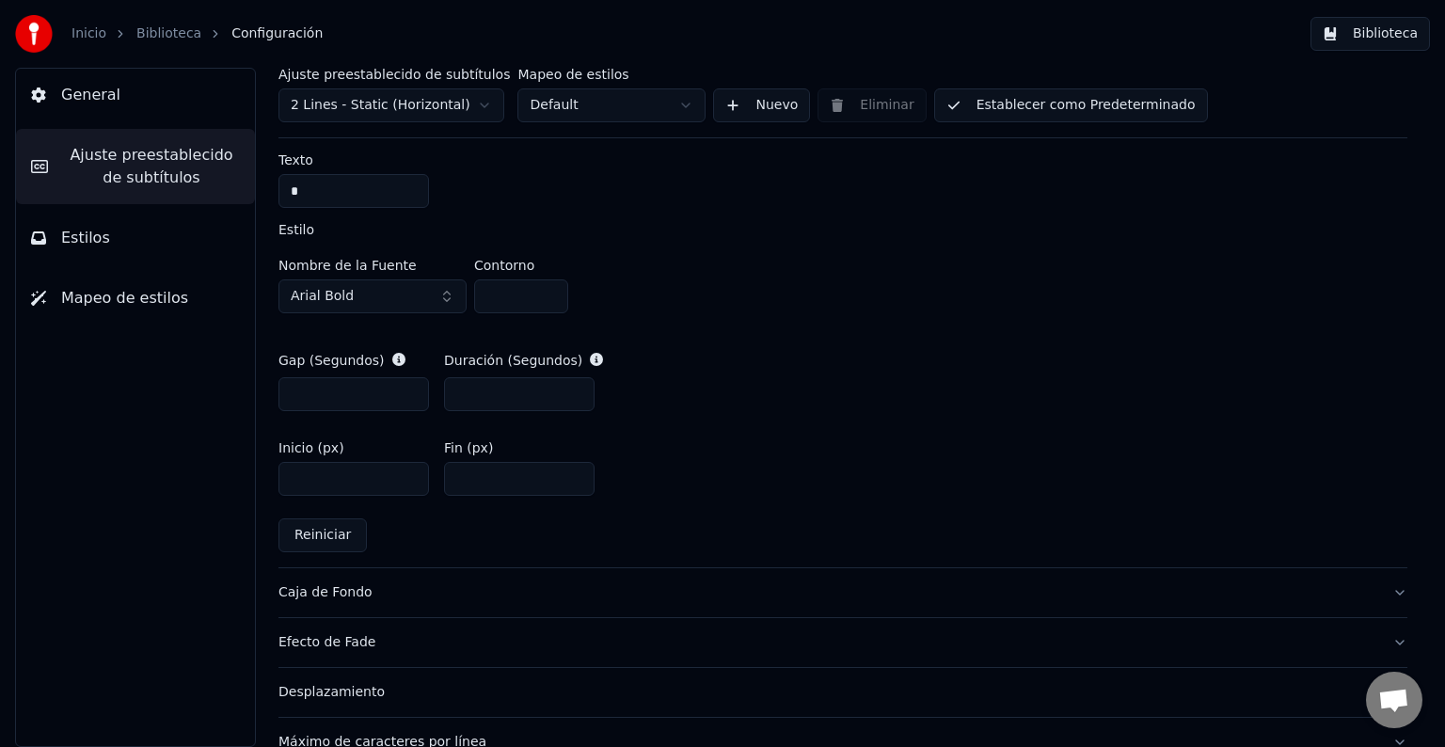
scroll to position [843, 0]
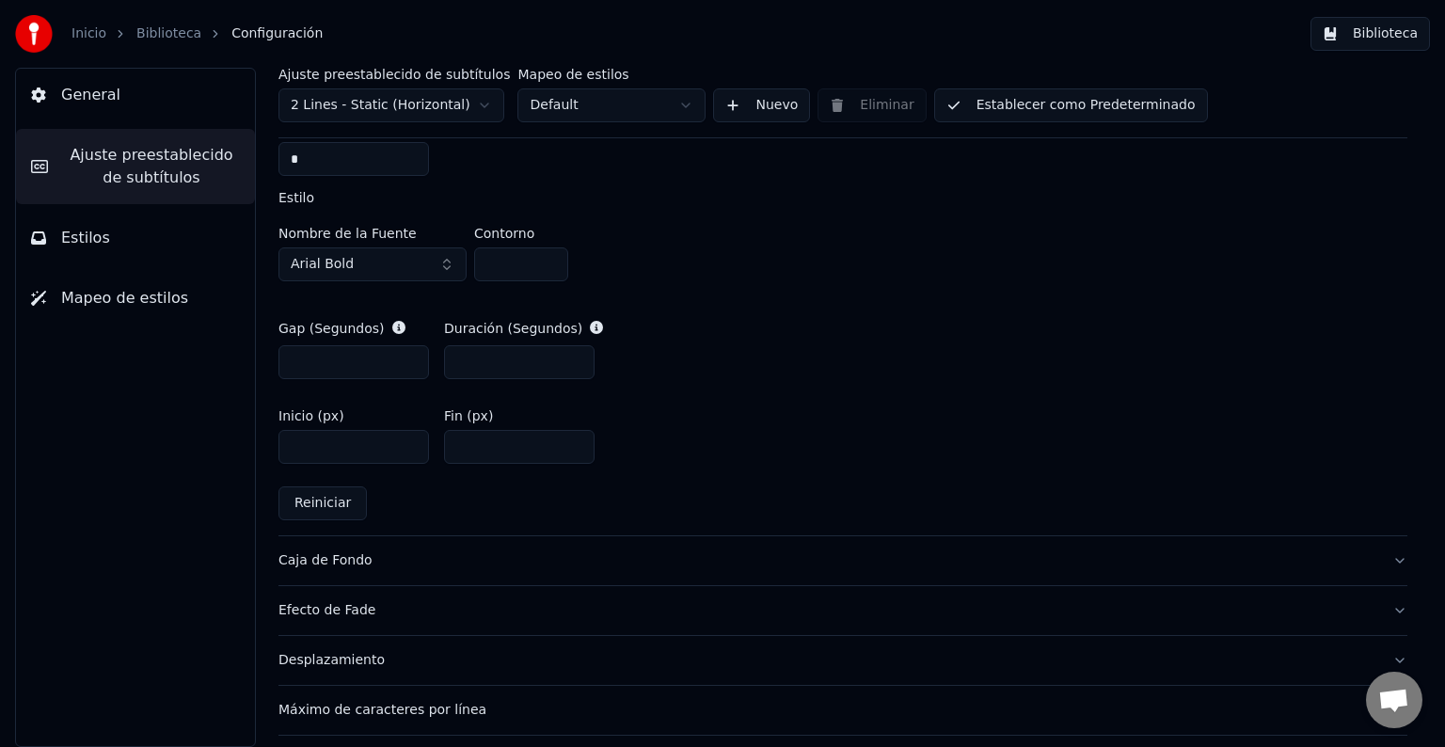
click at [347, 559] on div "Caja de Fondo" at bounding box center [827, 560] width 1099 height 19
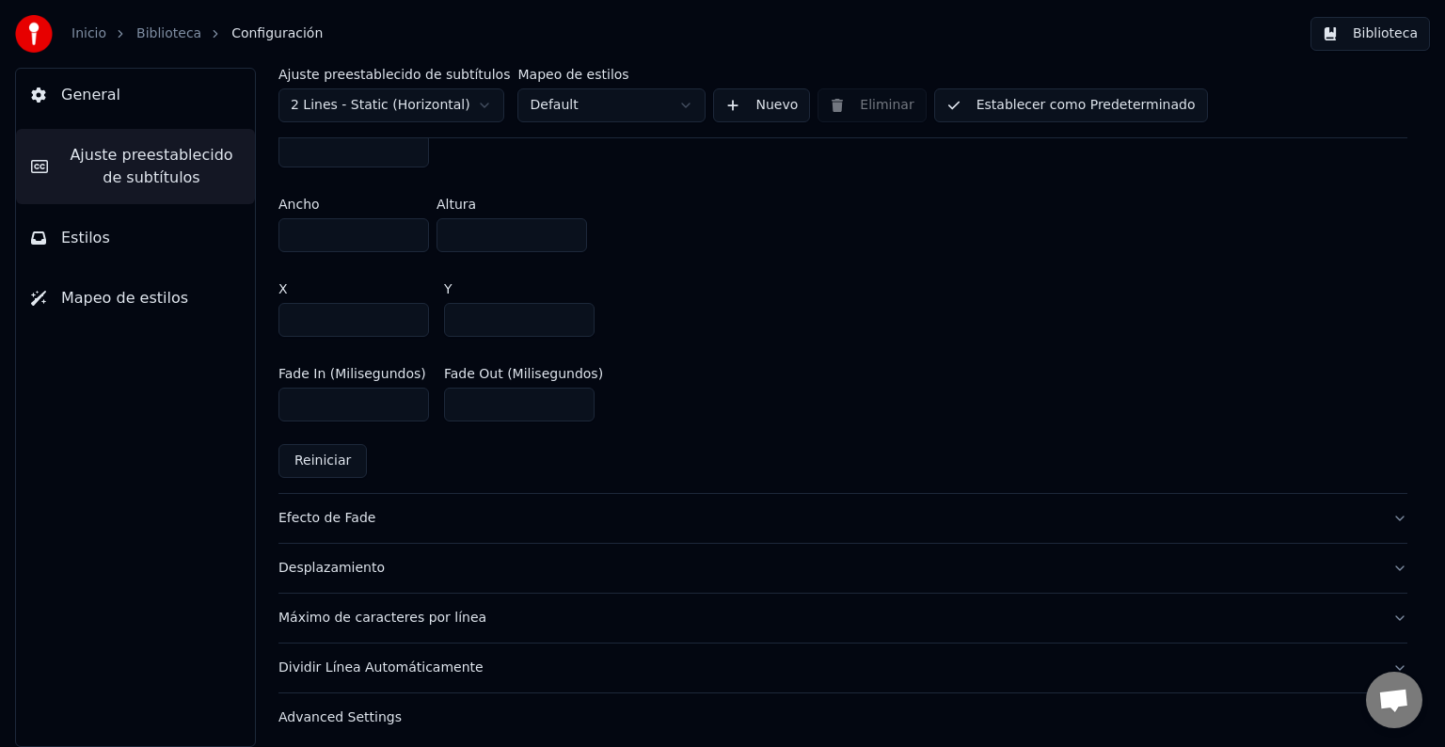
scroll to position [1131, 0]
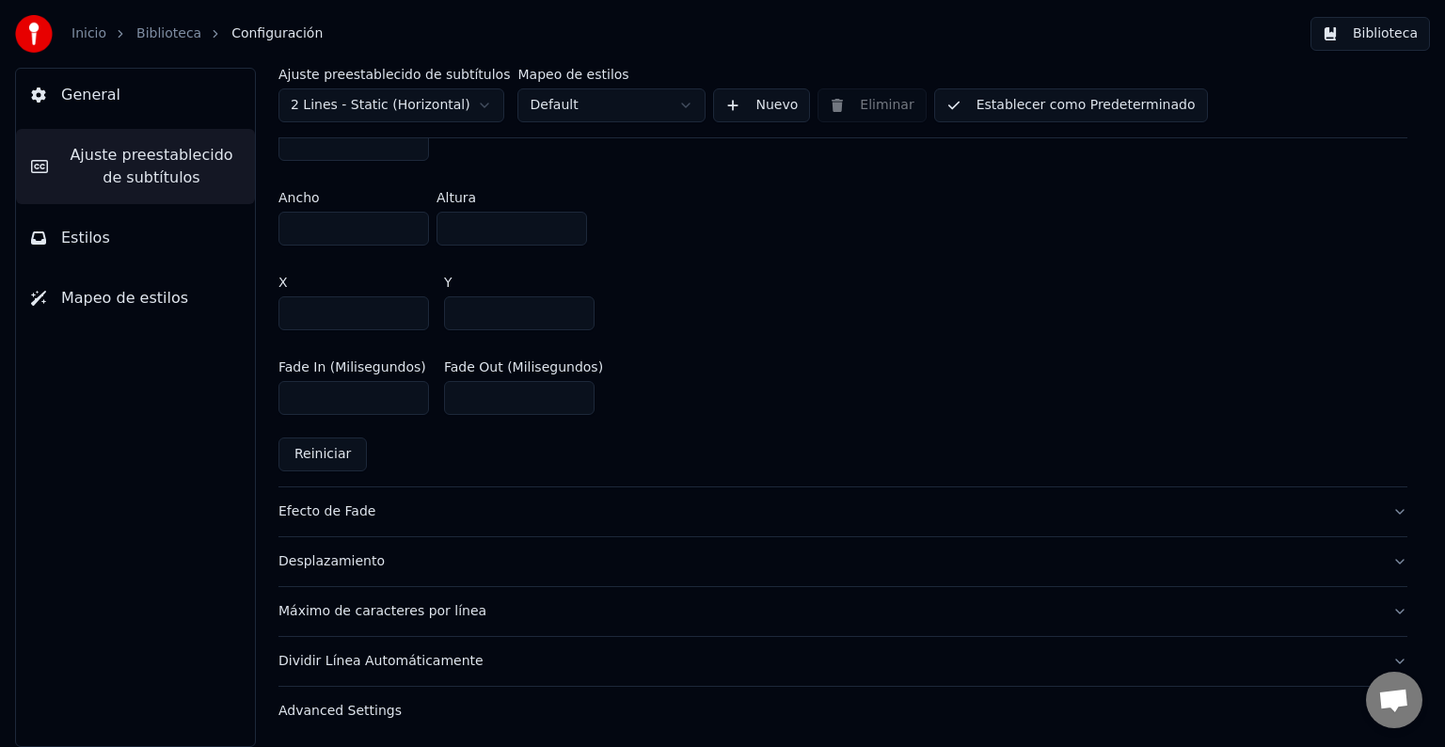
click at [331, 520] on button "Efecto de Fade" at bounding box center [842, 511] width 1129 height 49
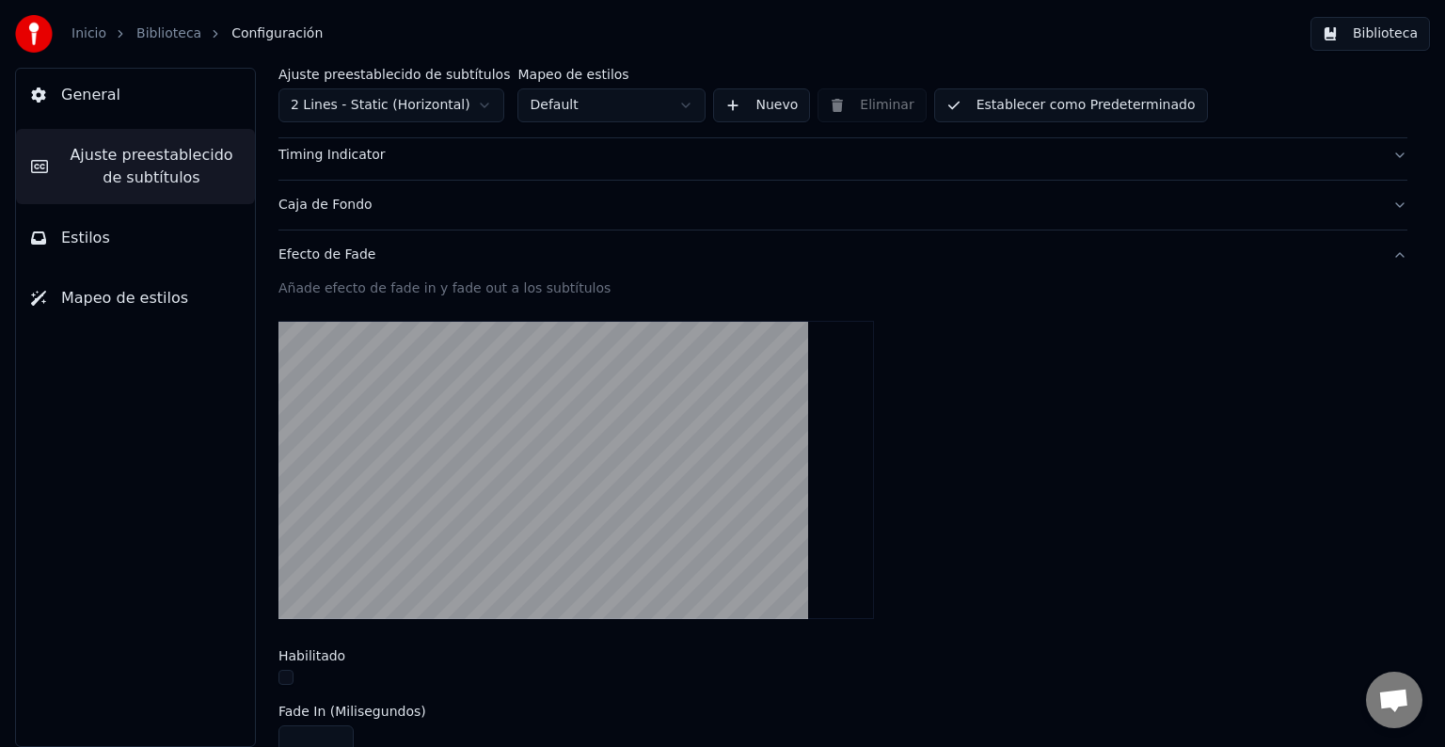
scroll to position [449, 0]
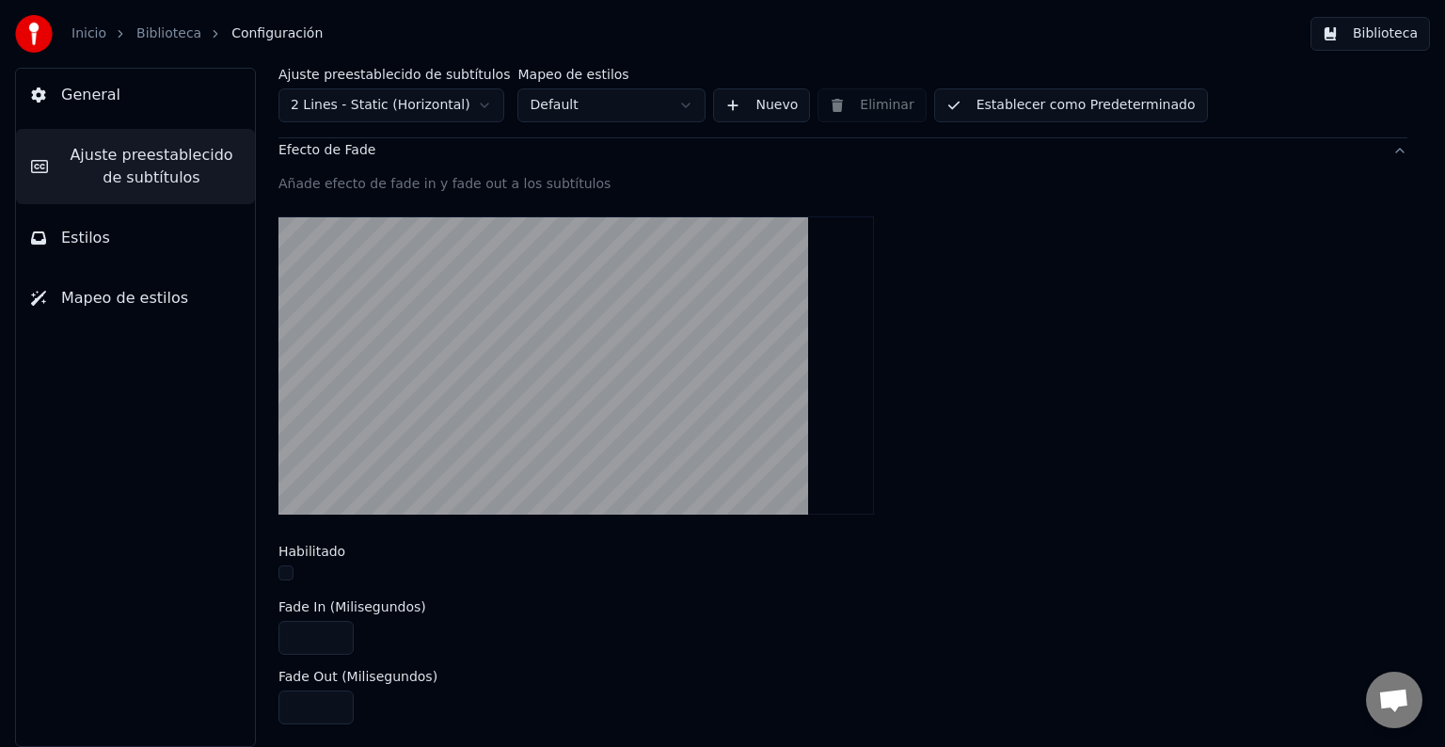
click at [288, 573] on button "button" at bounding box center [285, 572] width 15 height 15
click at [291, 572] on button "button" at bounding box center [285, 572] width 15 height 15
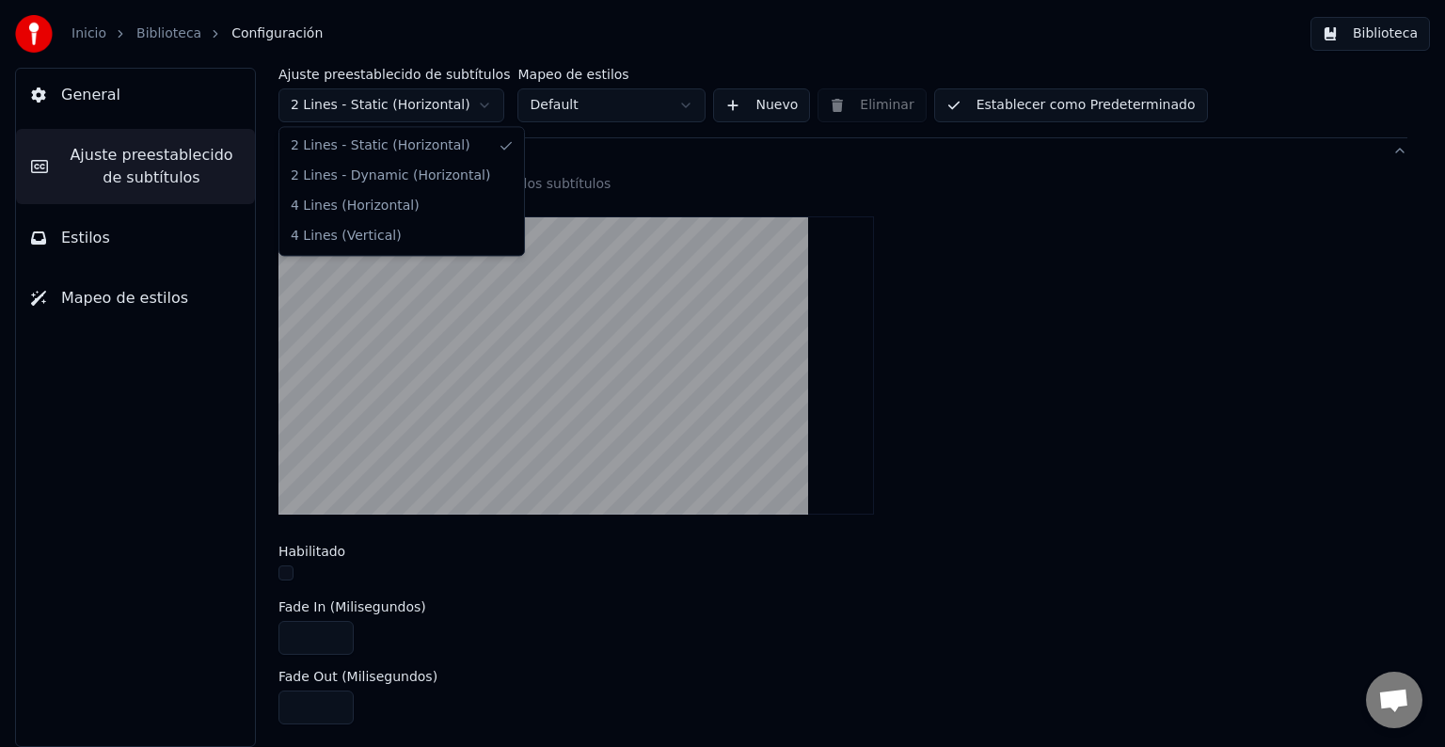
click at [434, 102] on html "Inicio Biblioteca Configuración Biblioteca General Ajuste preestablecido de sub…" at bounding box center [722, 373] width 1445 height 747
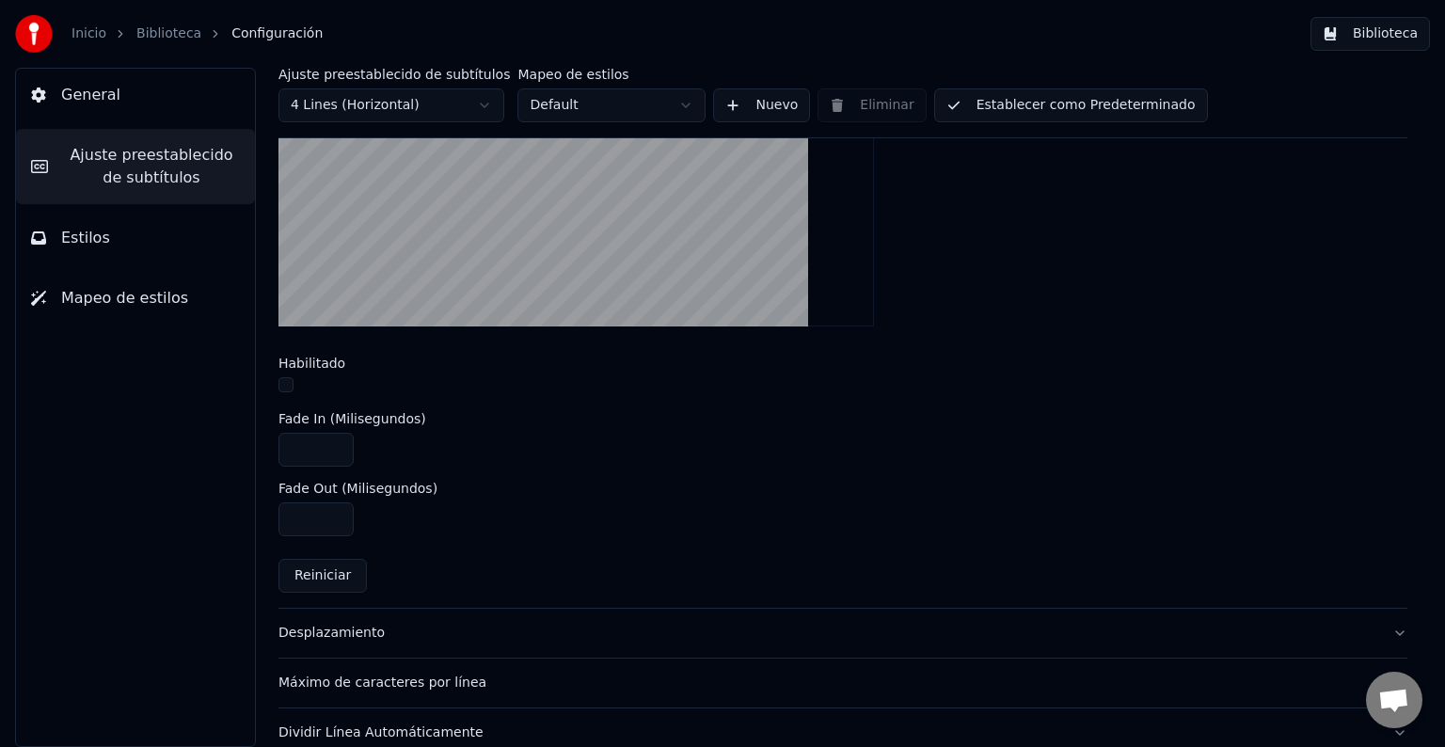
scroll to position [659, 0]
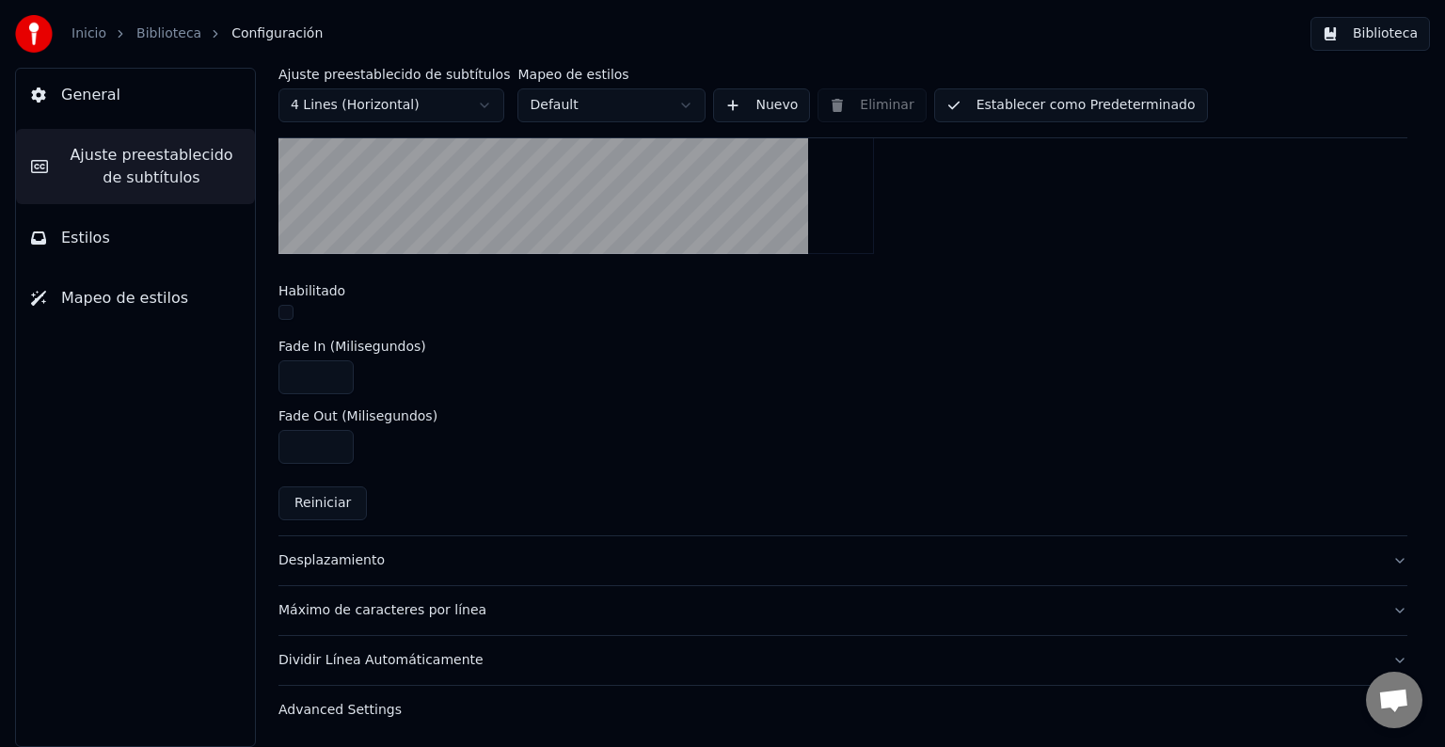
click at [366, 645] on button "Dividir Línea Automáticamente" at bounding box center [842, 660] width 1129 height 49
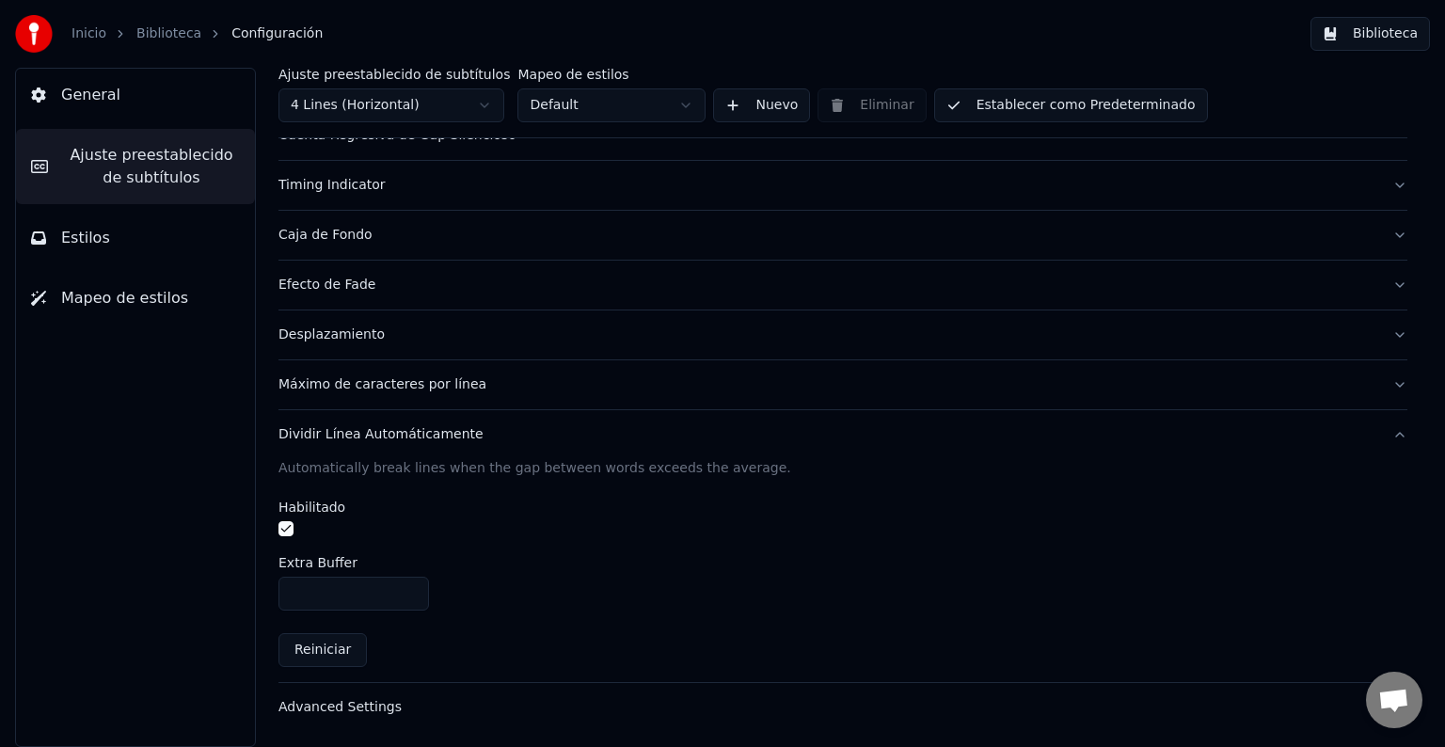
scroll to position [261, 0]
click at [362, 391] on div "Máximo de caracteres por línea" at bounding box center [827, 388] width 1099 height 19
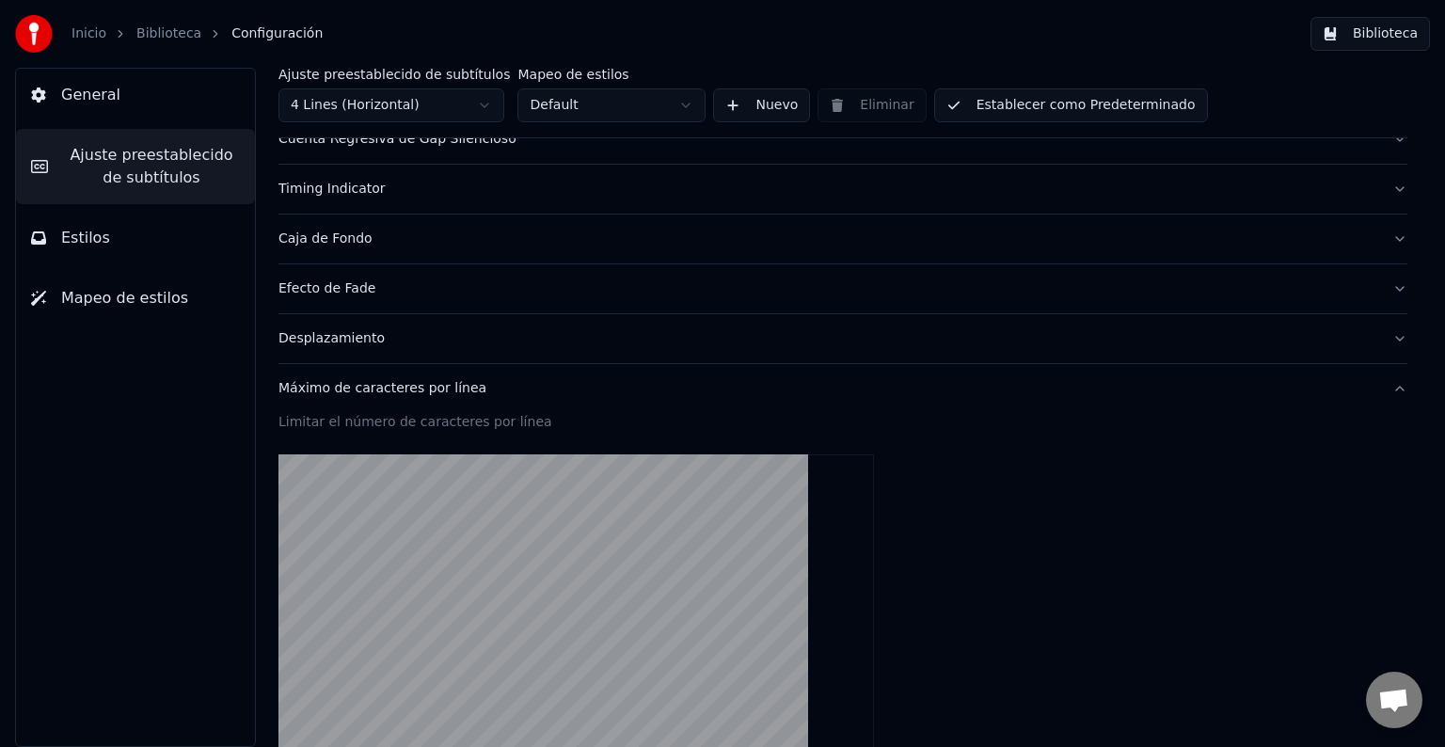
scroll to position [590, 0]
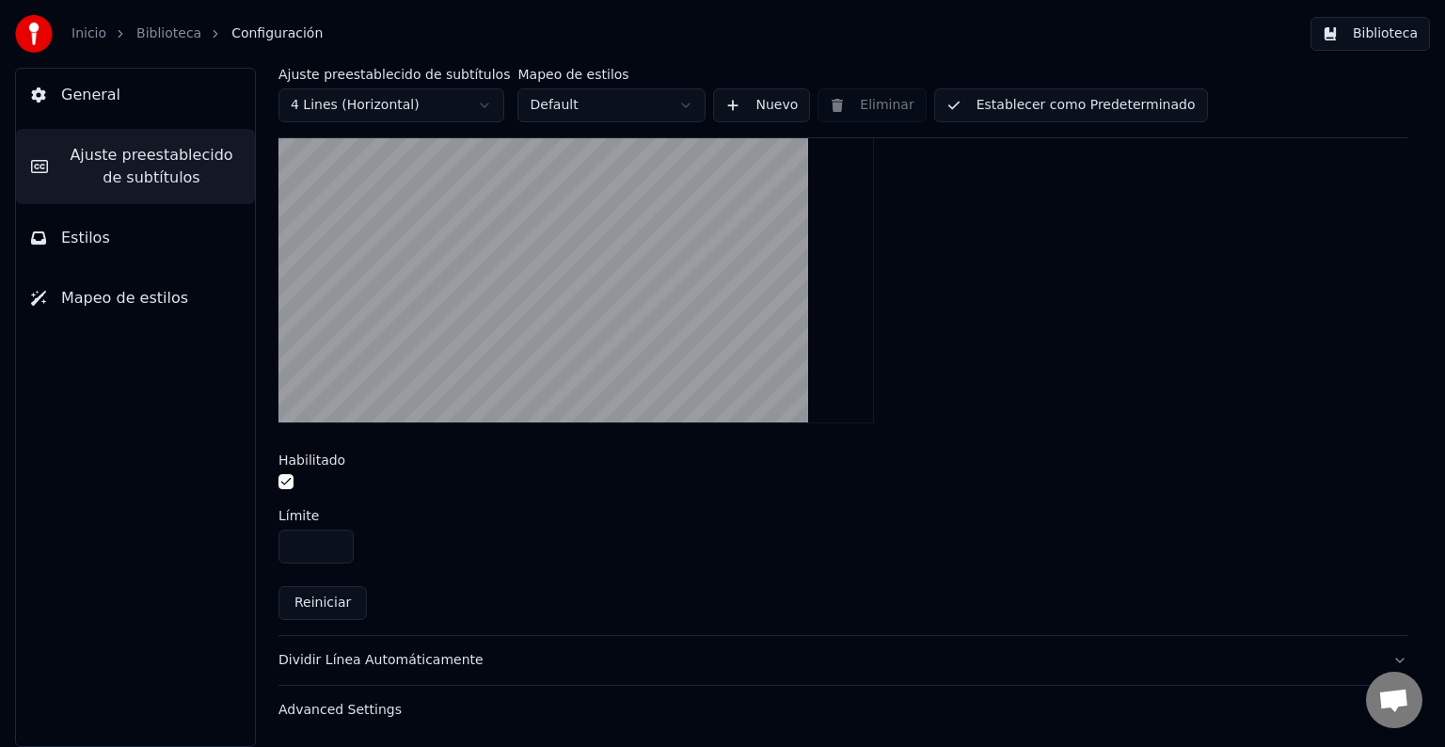
click at [328, 715] on div "Advanced Settings" at bounding box center [827, 710] width 1099 height 19
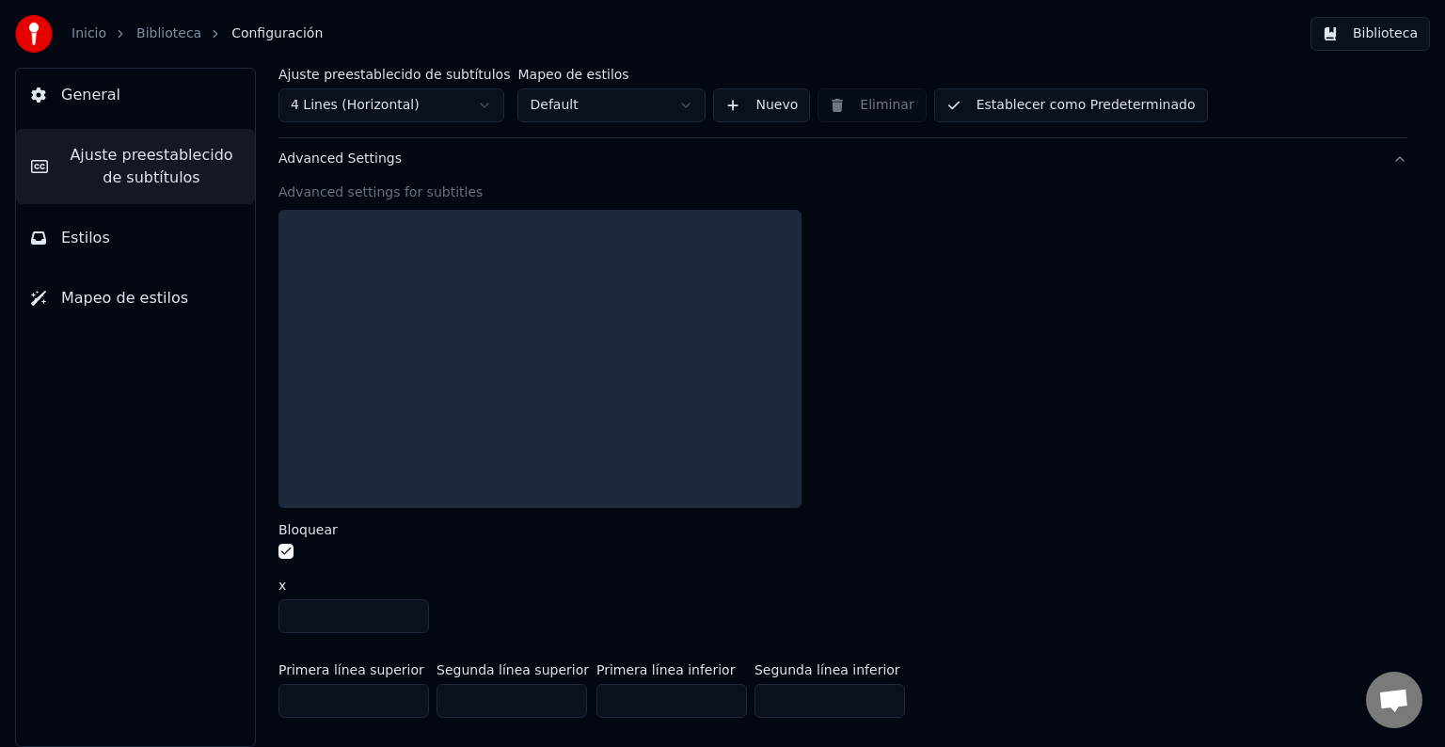
scroll to position [729, 0]
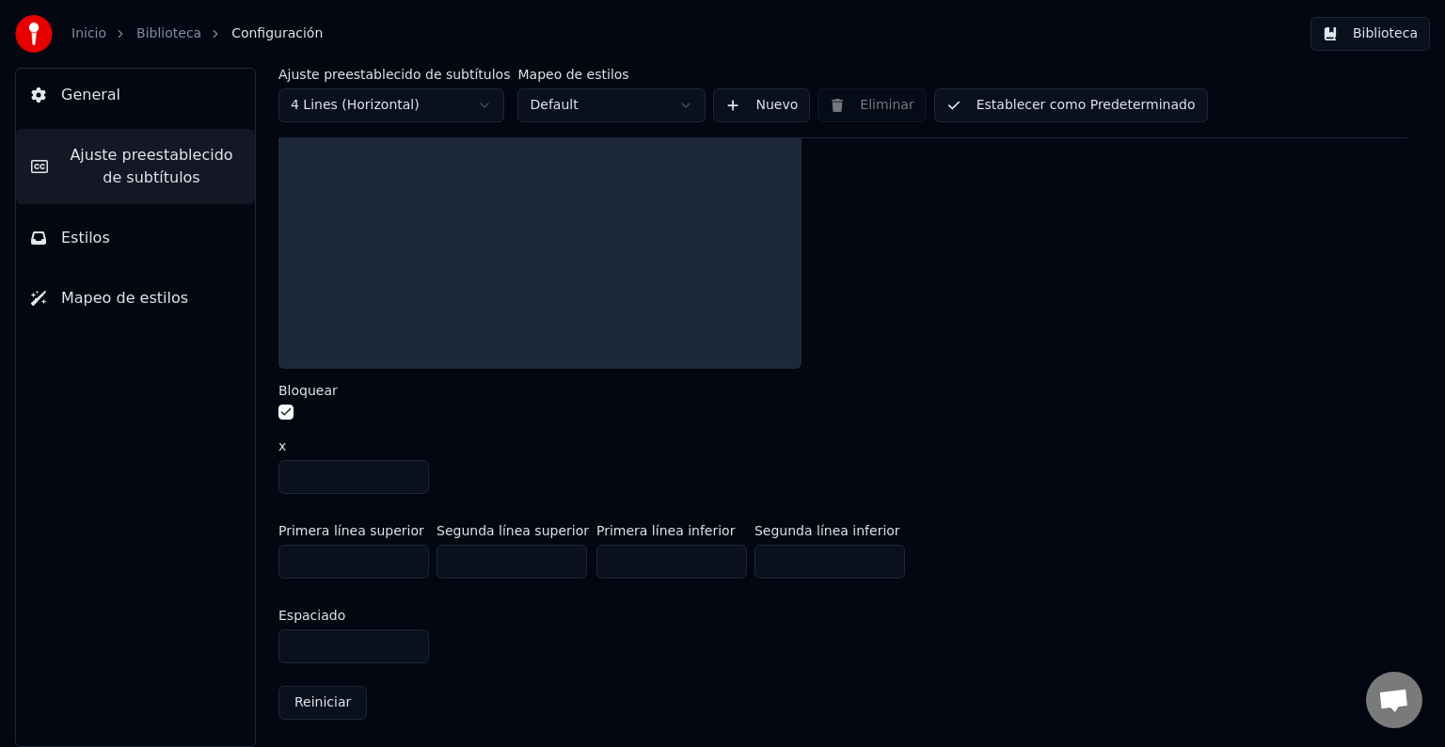
click at [87, 112] on button "General" at bounding box center [135, 95] width 239 height 53
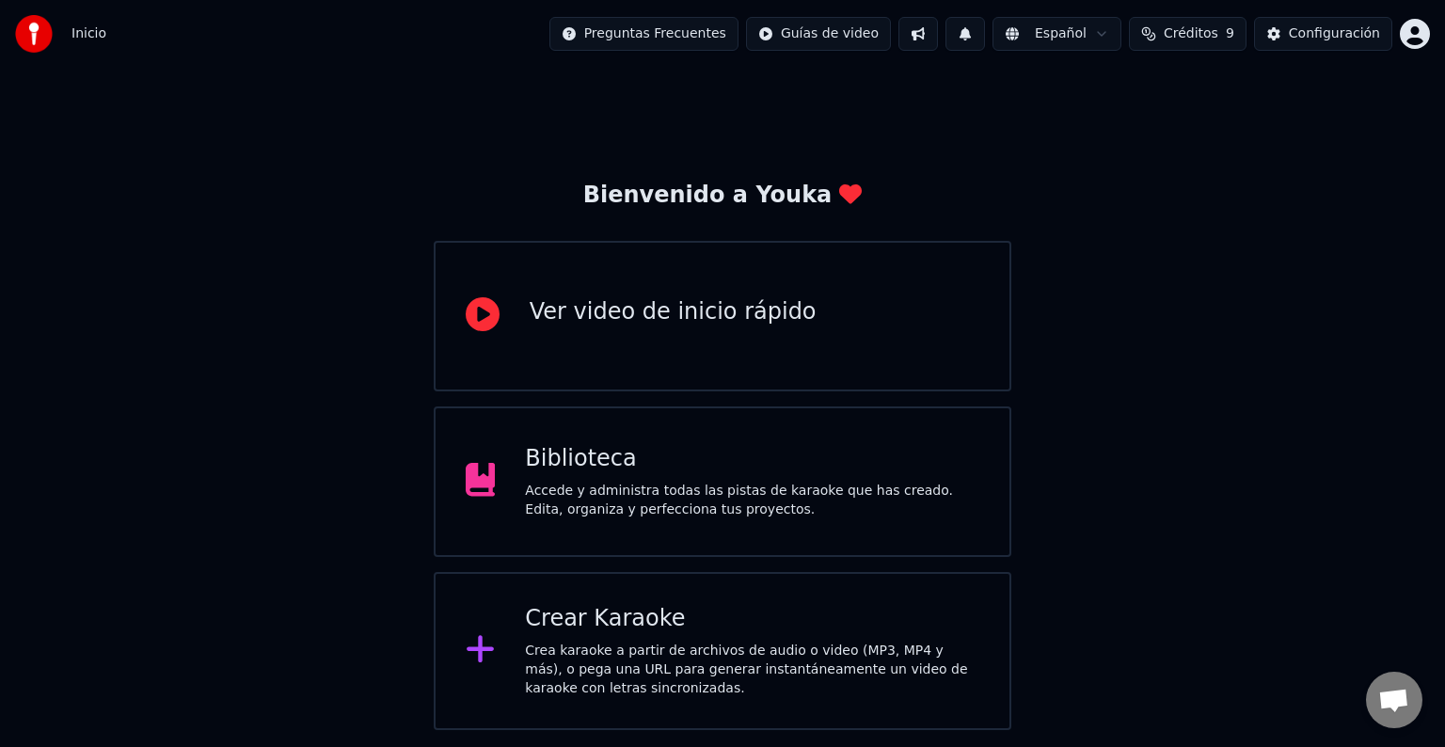
click at [601, 628] on div "Crear Karaoke" at bounding box center [752, 619] width 454 height 30
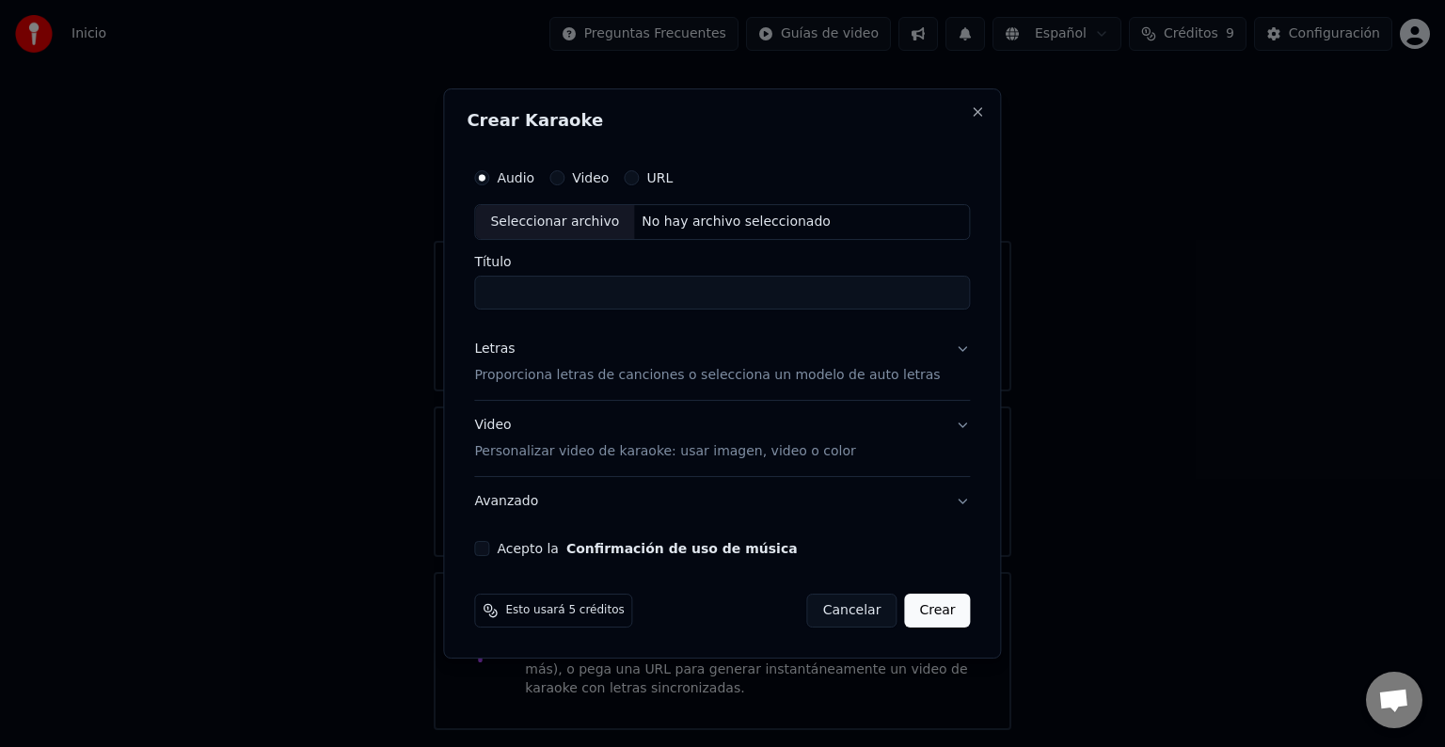
click at [572, 293] on input "Título" at bounding box center [722, 293] width 496 height 34
type input "*"
click at [549, 215] on div "Seleccionar archivo" at bounding box center [554, 222] width 159 height 34
type input "**********"
click at [884, 369] on p "Proporciona letras de canciones o selecciona un modelo de auto letras" at bounding box center [707, 375] width 466 height 19
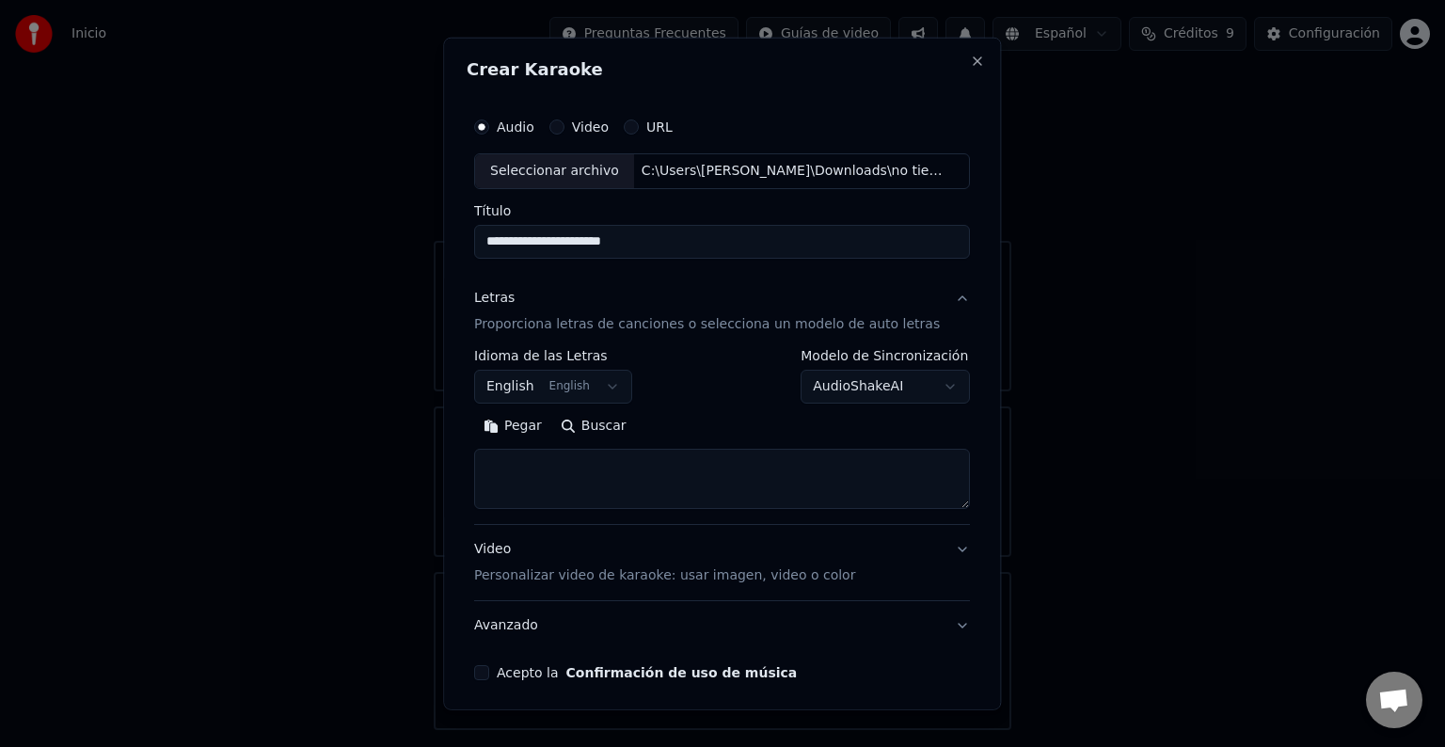
click at [606, 384] on button "English English" at bounding box center [553, 387] width 158 height 34
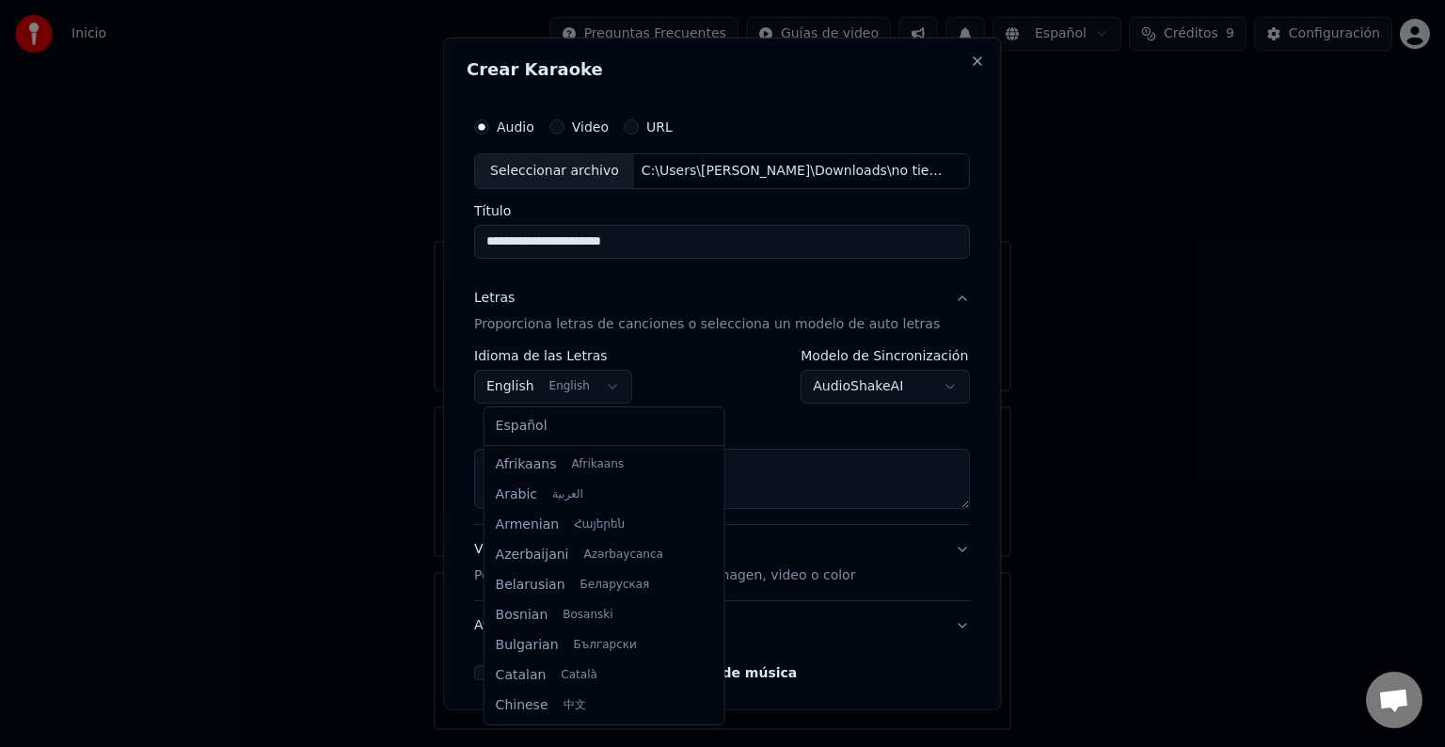
scroll to position [150, 0]
select select "**"
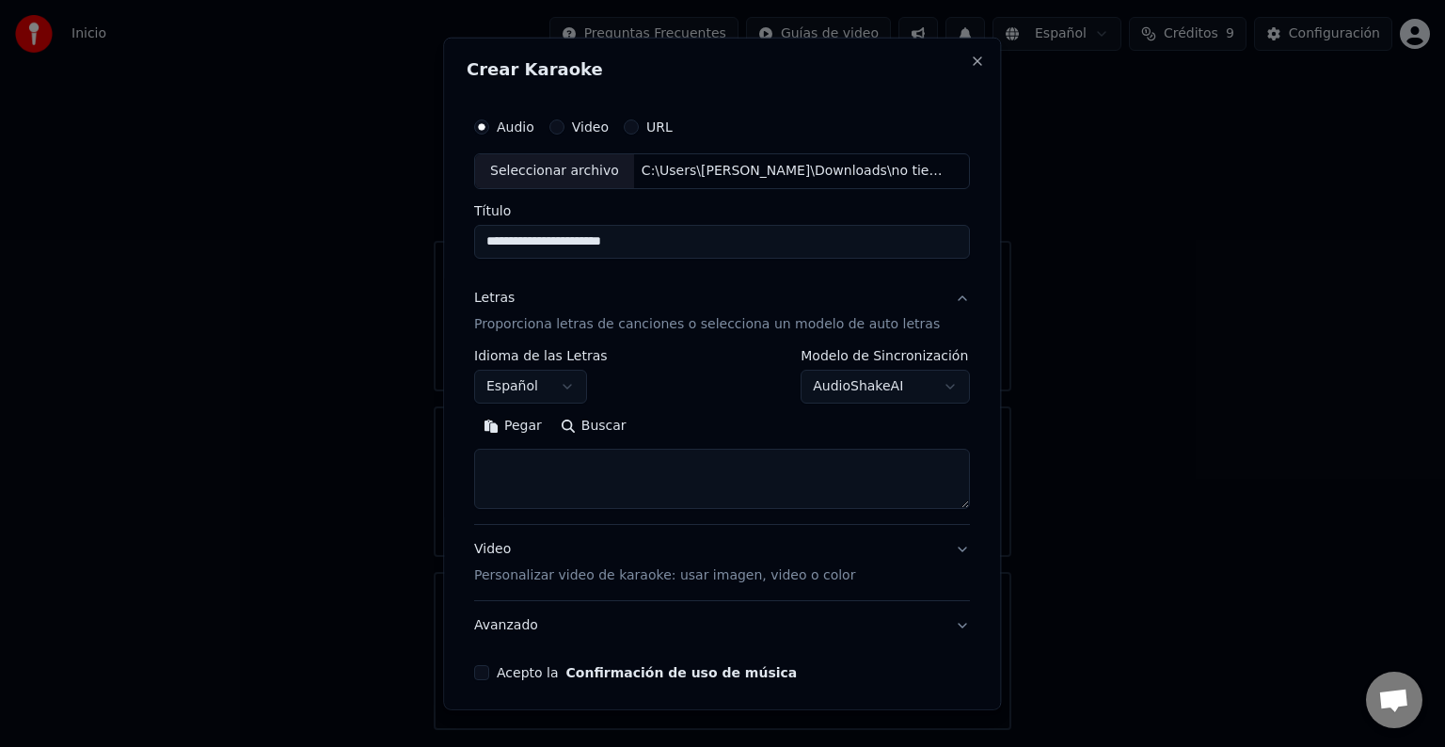
scroll to position [71, 0]
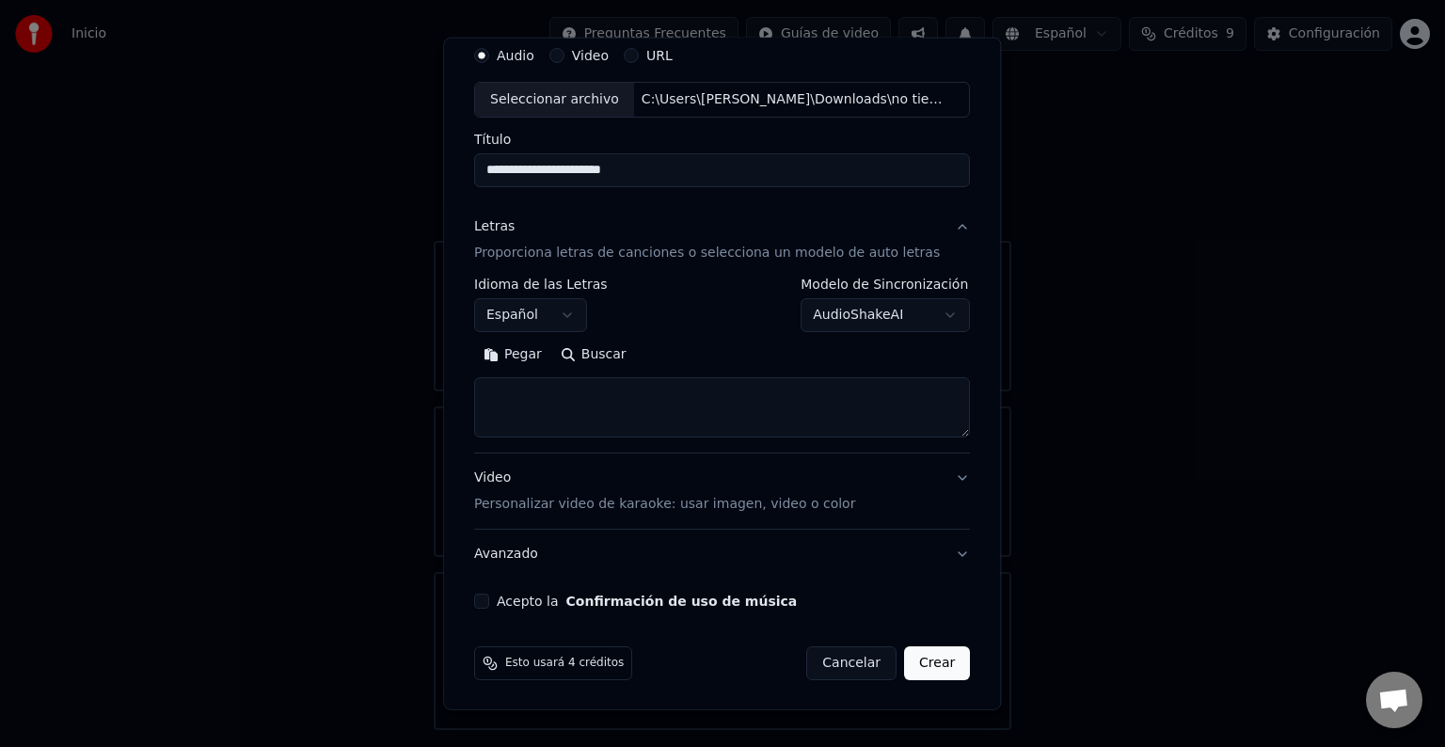
click at [518, 388] on textarea at bounding box center [722, 407] width 496 height 60
paste textarea "**********"
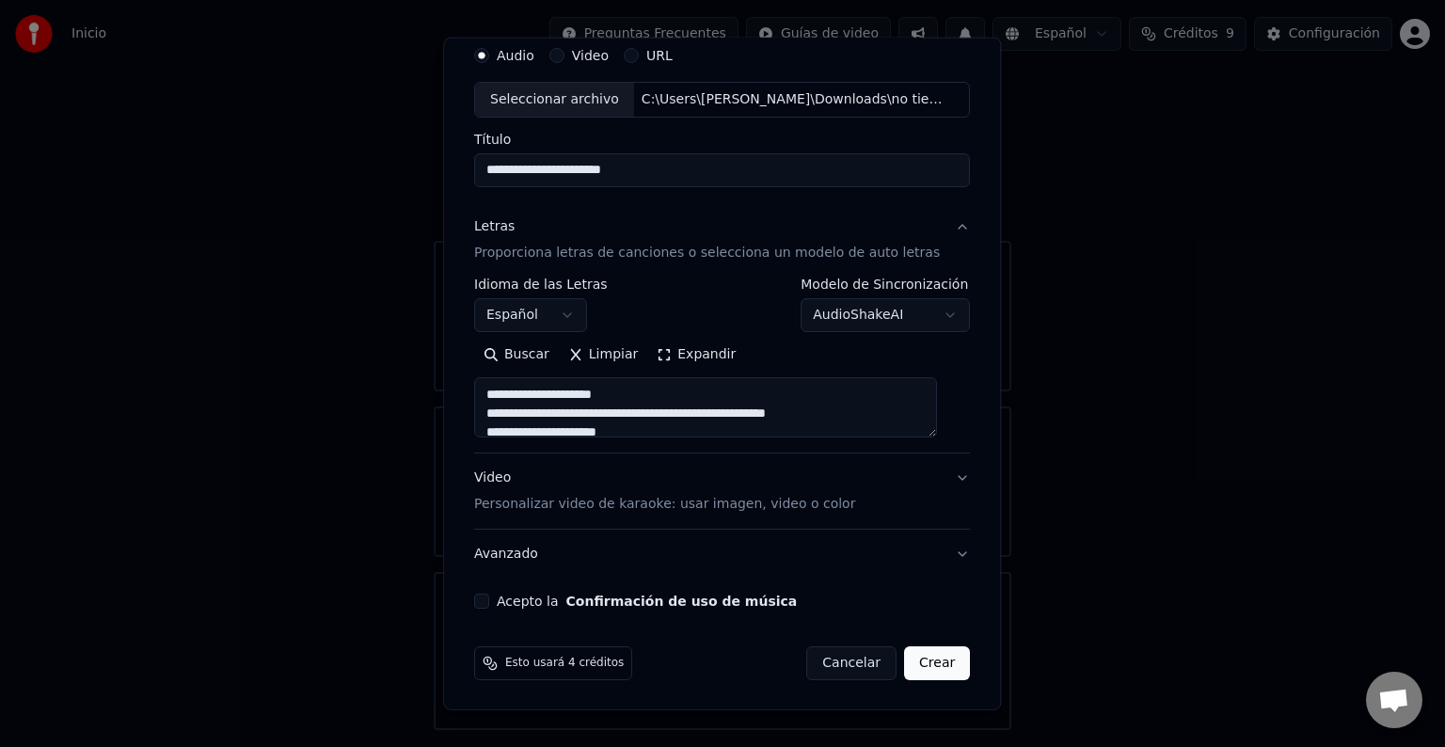
scroll to position [794, 0]
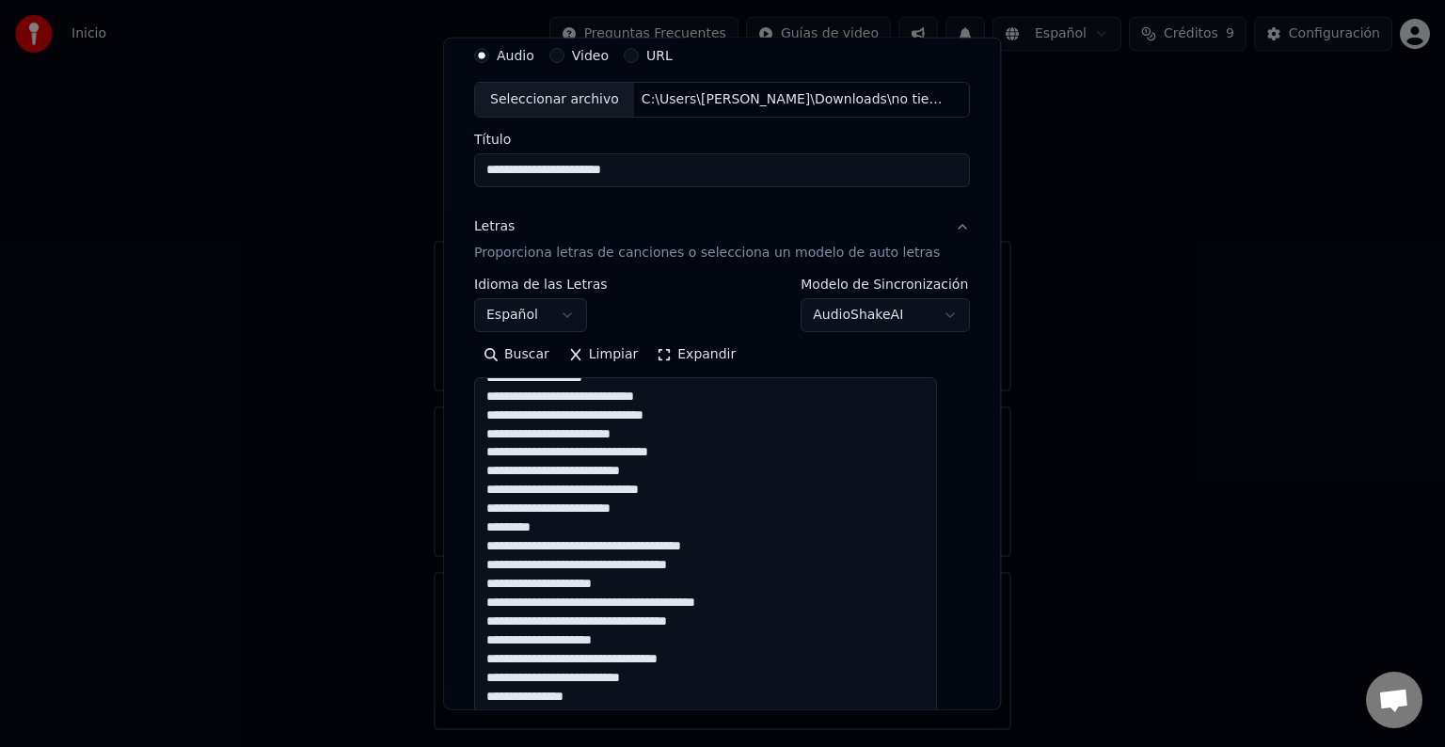
drag, startPoint x: 937, startPoint y: 428, endPoint x: 989, endPoint y: 723, distance: 300.0
click at [989, 723] on body "**********" at bounding box center [722, 365] width 1445 height 730
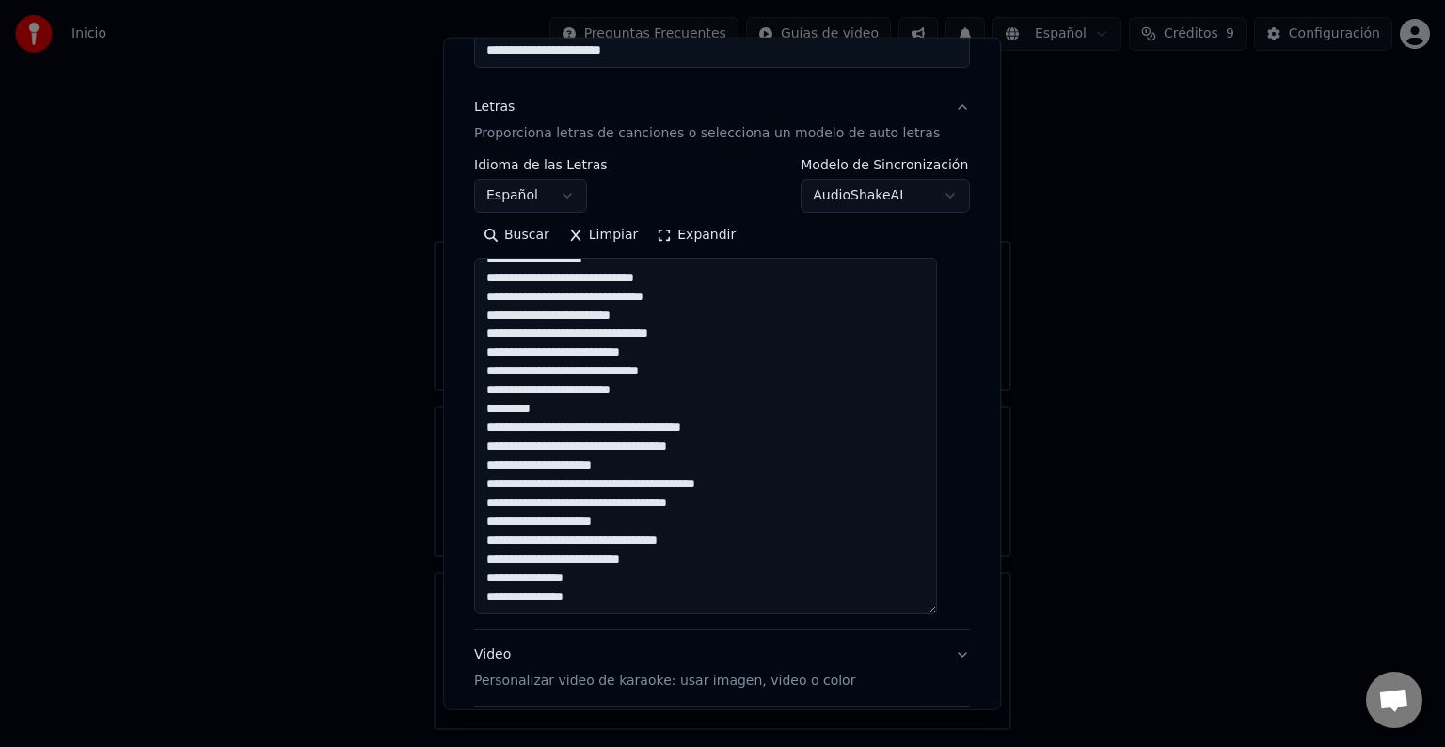
scroll to position [260, 0]
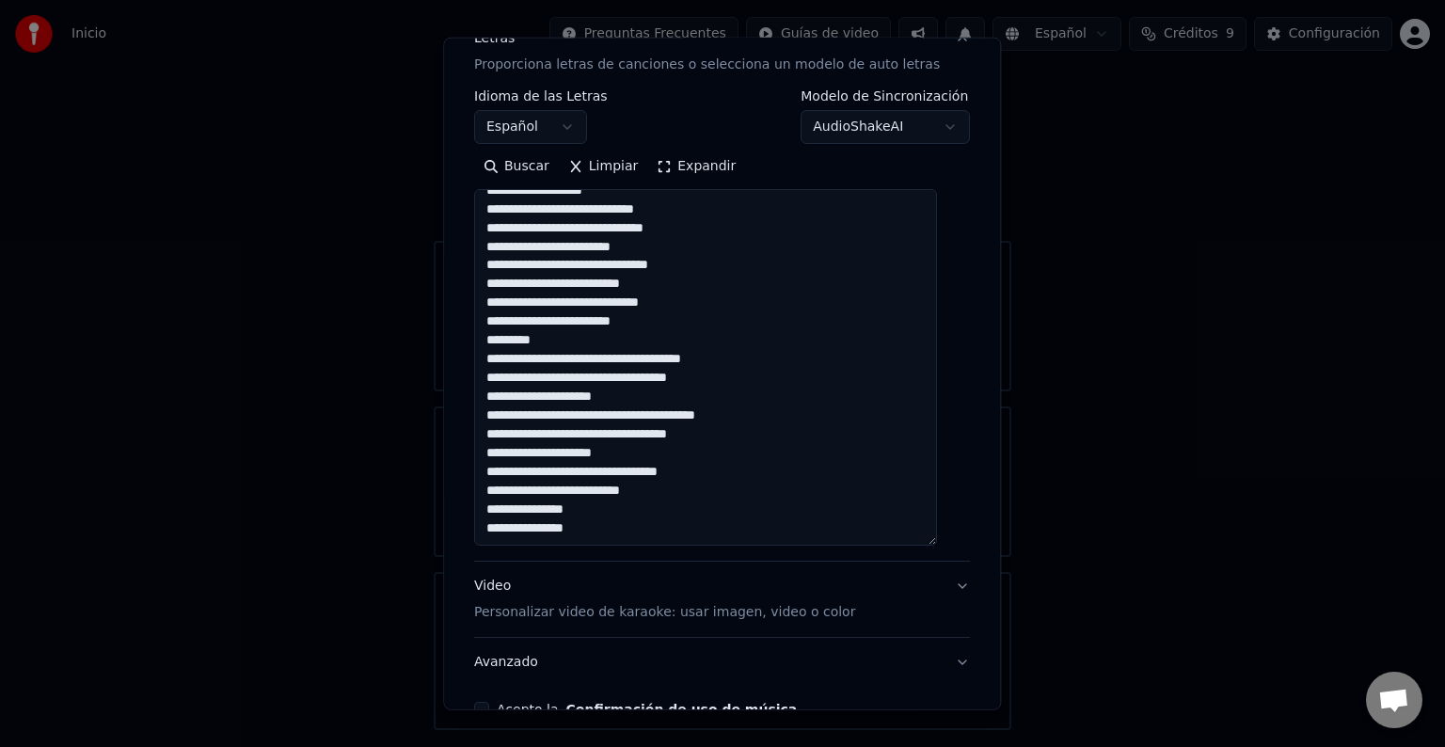
drag, startPoint x: 668, startPoint y: 489, endPoint x: 621, endPoint y: 493, distance: 47.2
click at [621, 493] on textarea at bounding box center [705, 367] width 463 height 356
drag, startPoint x: 720, startPoint y: 470, endPoint x: 624, endPoint y: 472, distance: 96.9
click at [624, 472] on textarea at bounding box center [705, 367] width 463 height 356
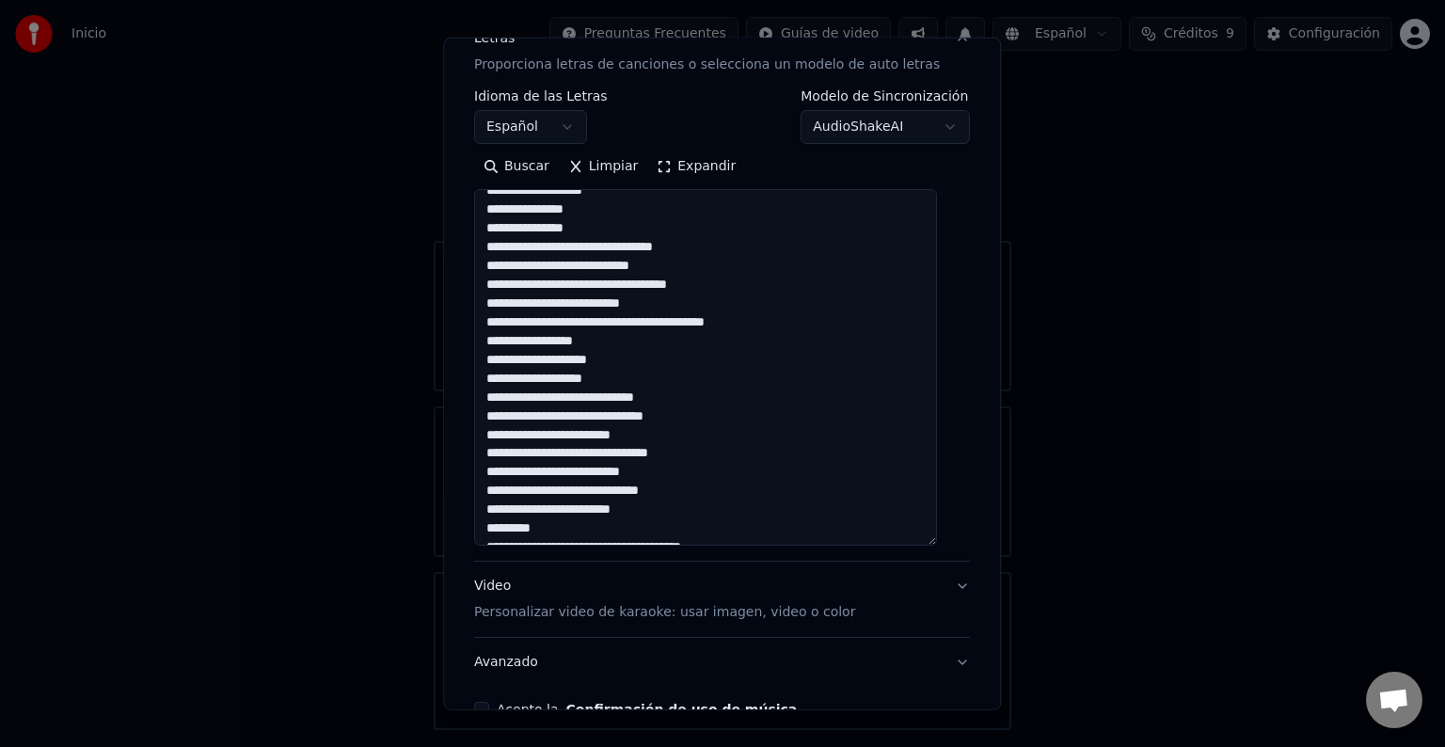
scroll to position [223, 0]
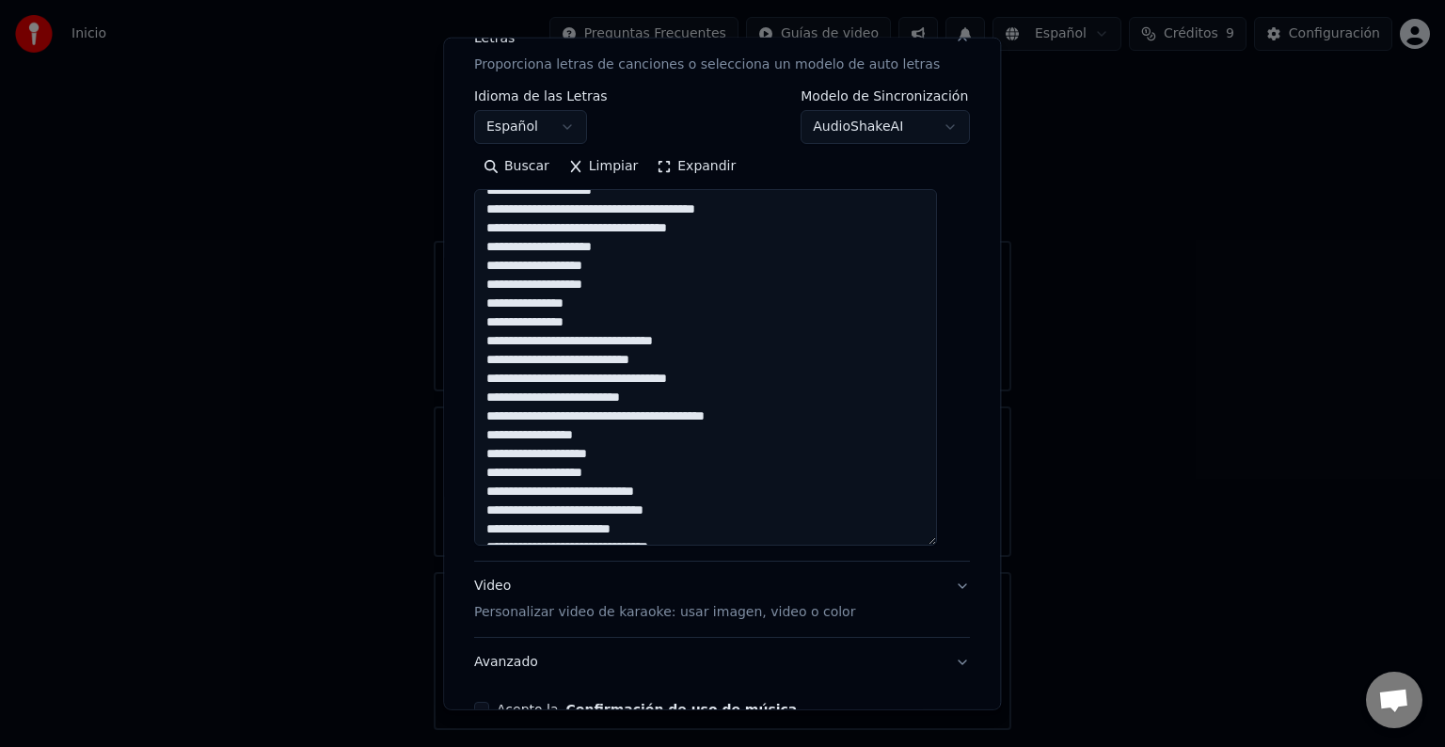
drag, startPoint x: 673, startPoint y: 392, endPoint x: 620, endPoint y: 395, distance: 53.7
click at [620, 395] on textarea at bounding box center [705, 367] width 463 height 356
drag, startPoint x: 736, startPoint y: 378, endPoint x: 674, endPoint y: 379, distance: 61.1
click at [674, 379] on textarea at bounding box center [705, 367] width 463 height 356
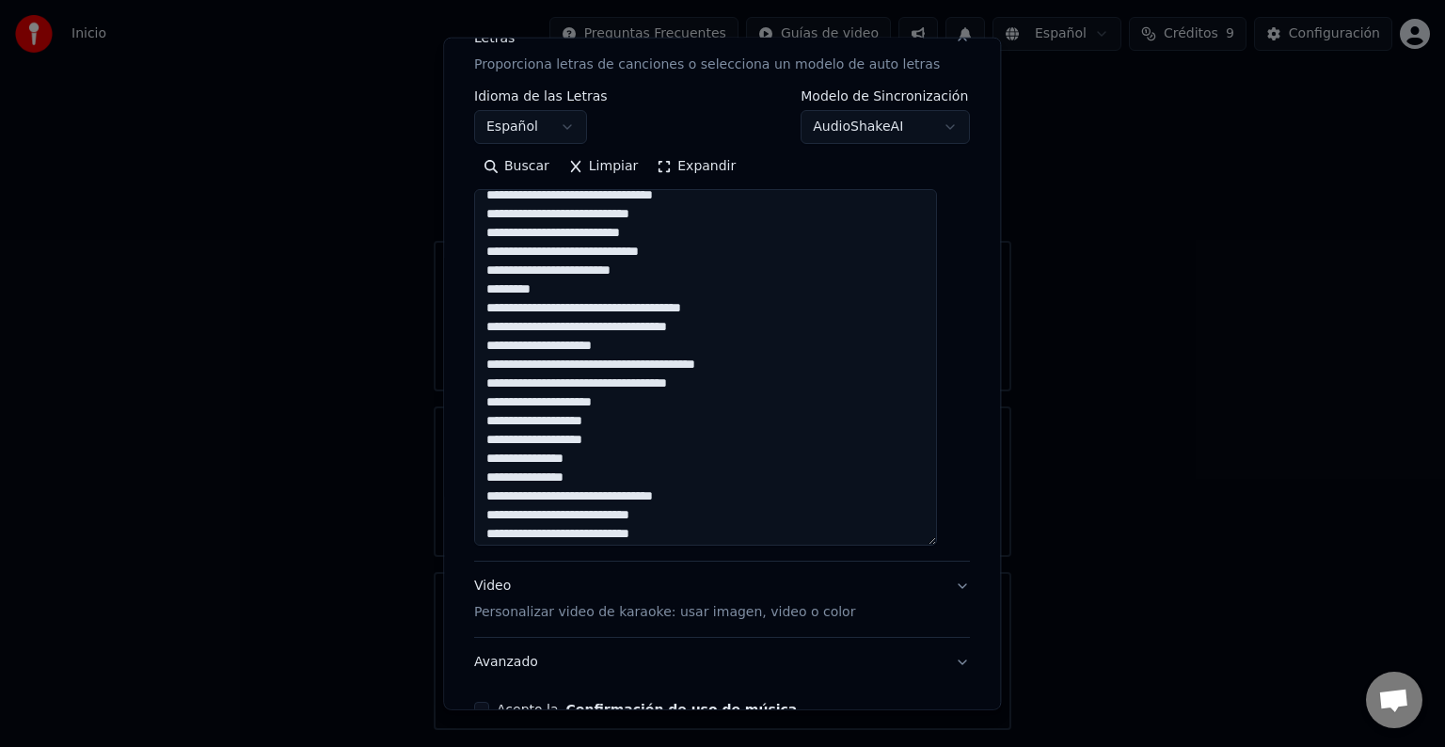
scroll to position [36, 0]
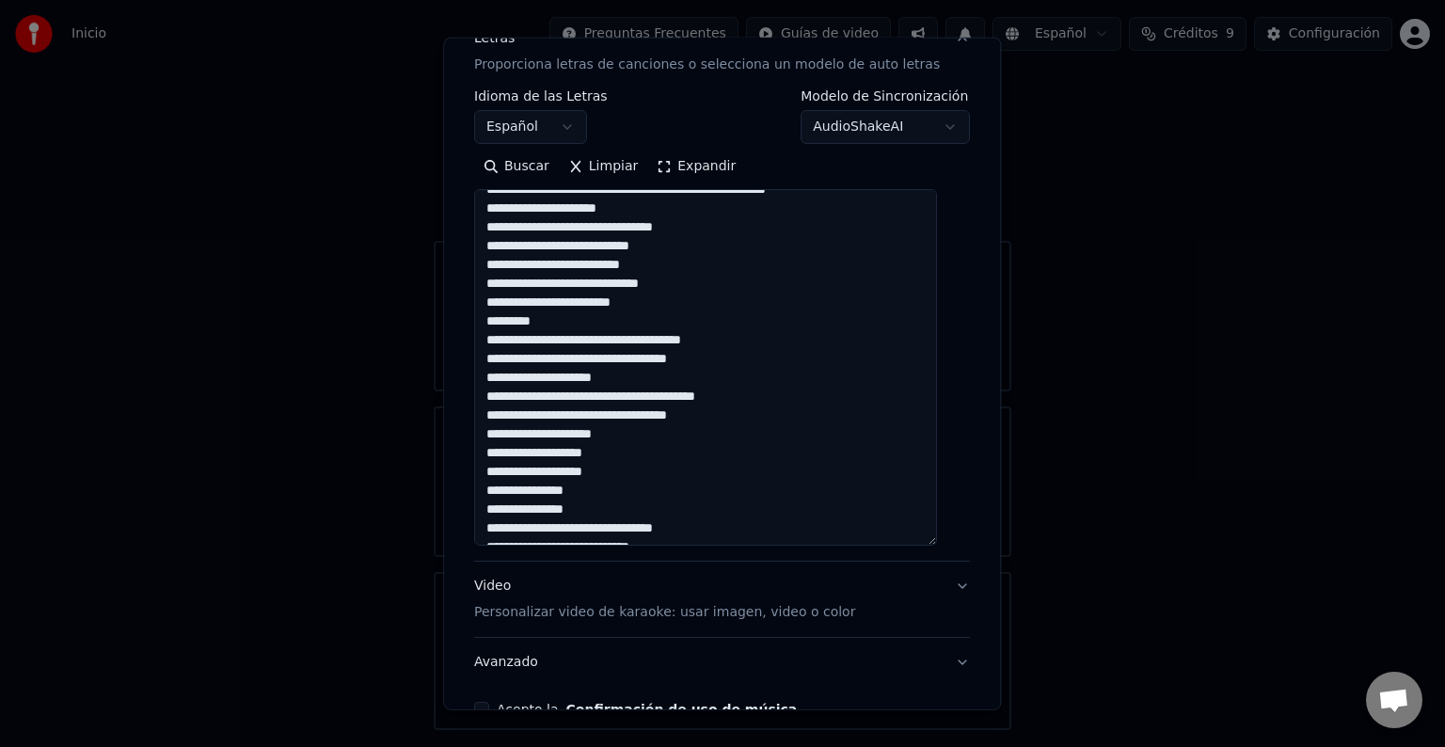
click at [636, 411] on textarea at bounding box center [705, 367] width 463 height 356
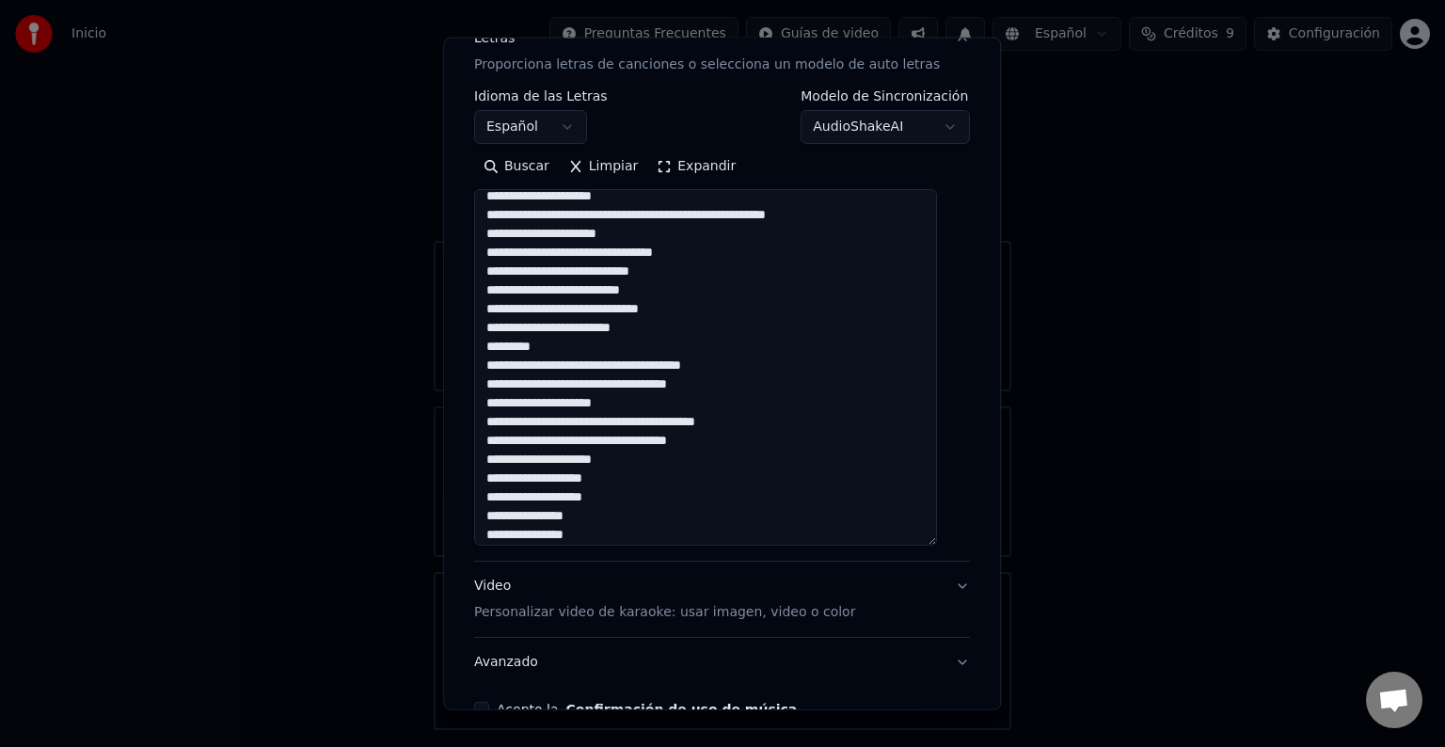
scroll to position [0, 0]
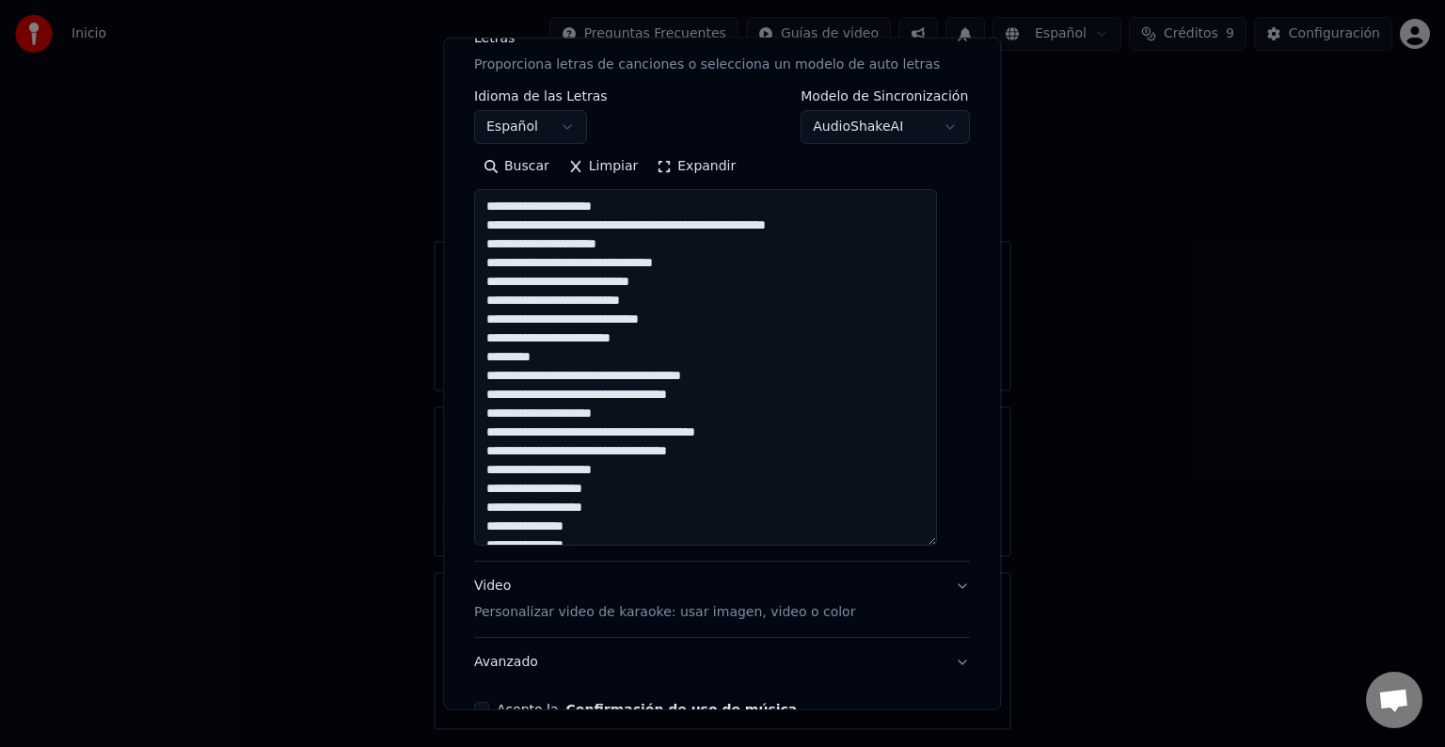
drag, startPoint x: 649, startPoint y: 245, endPoint x: 587, endPoint y: 245, distance: 62.1
click at [587, 245] on textarea at bounding box center [705, 367] width 463 height 356
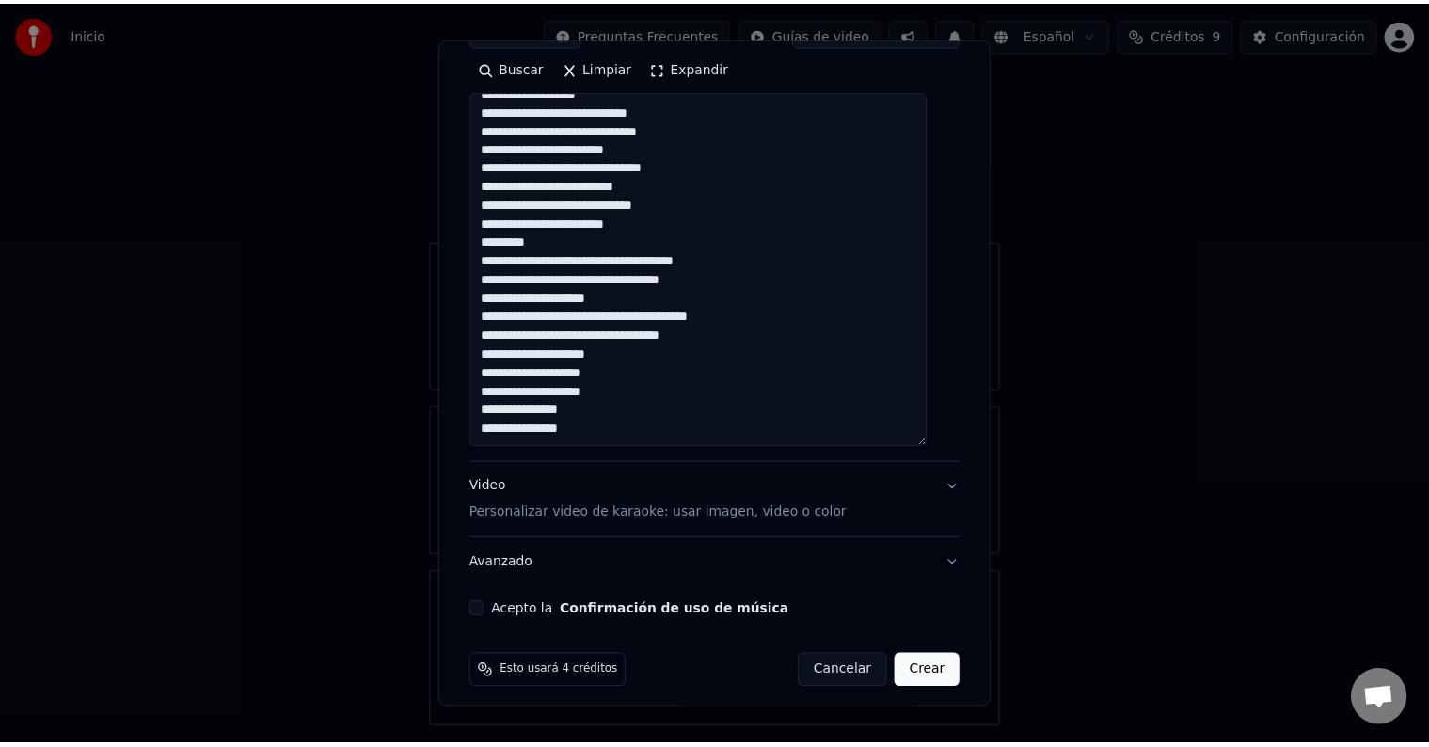
scroll to position [368, 0]
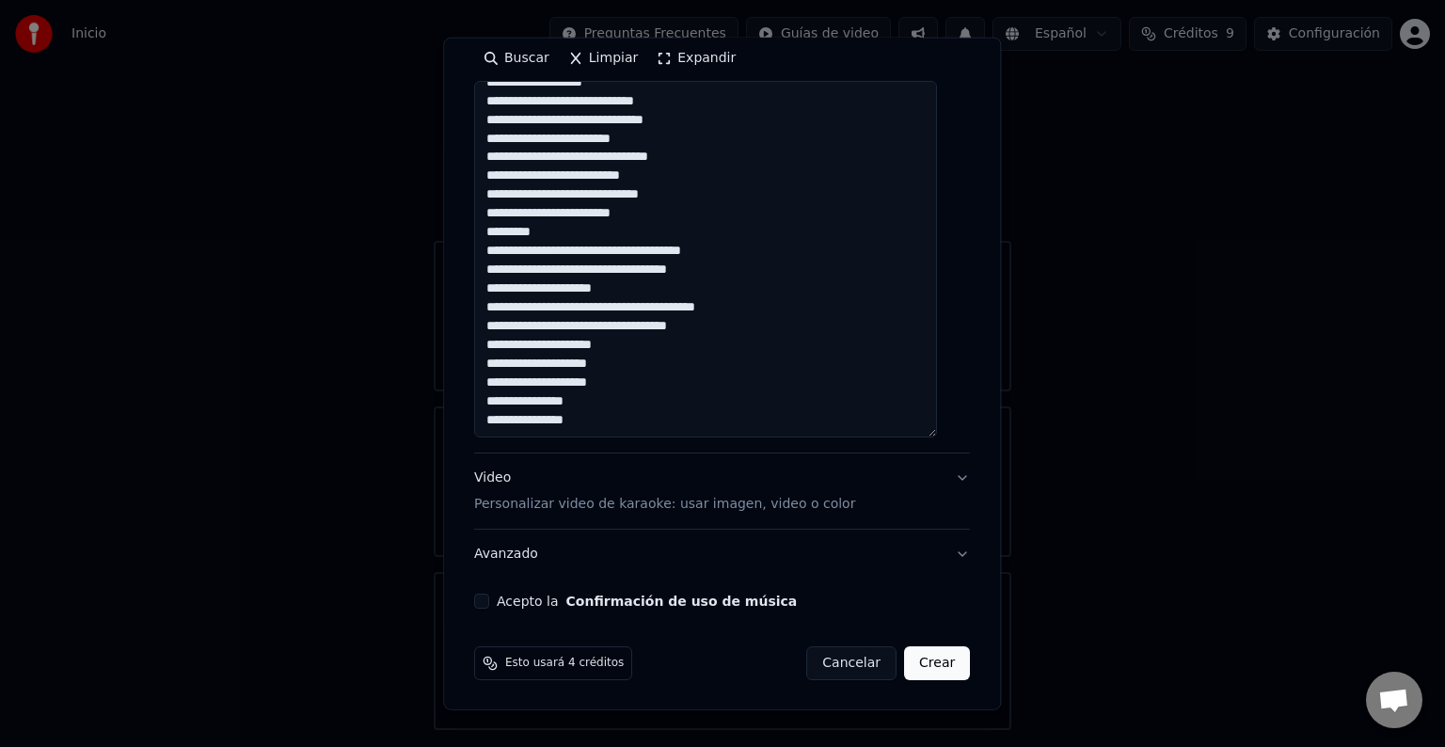
type textarea "**********"
click at [489, 602] on button "Acepto la Confirmación de uso de música" at bounding box center [481, 600] width 15 height 15
click at [914, 658] on button "Crear" at bounding box center [937, 663] width 66 height 34
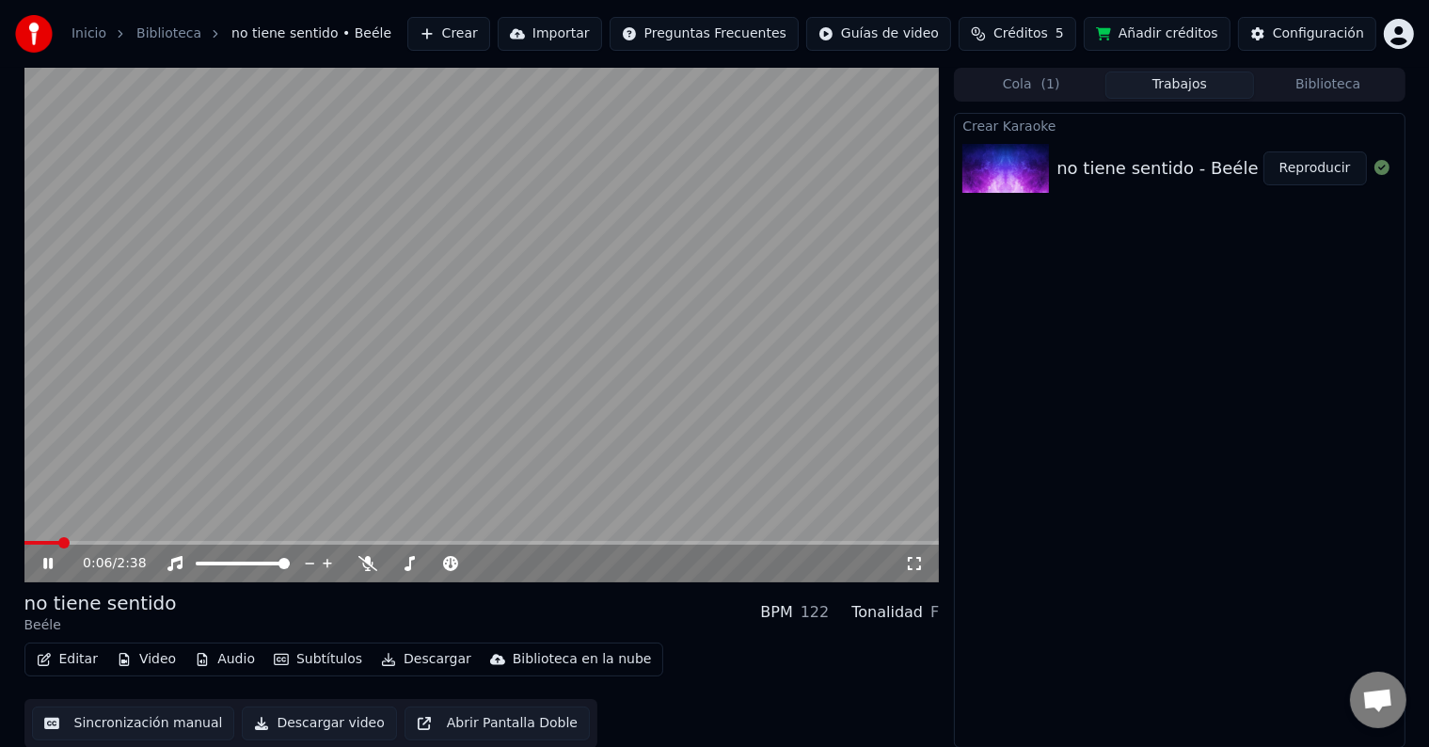
click at [55, 562] on icon at bounding box center [62, 563] width 44 height 15
click at [56, 654] on button "Editar" at bounding box center [67, 659] width 76 height 26
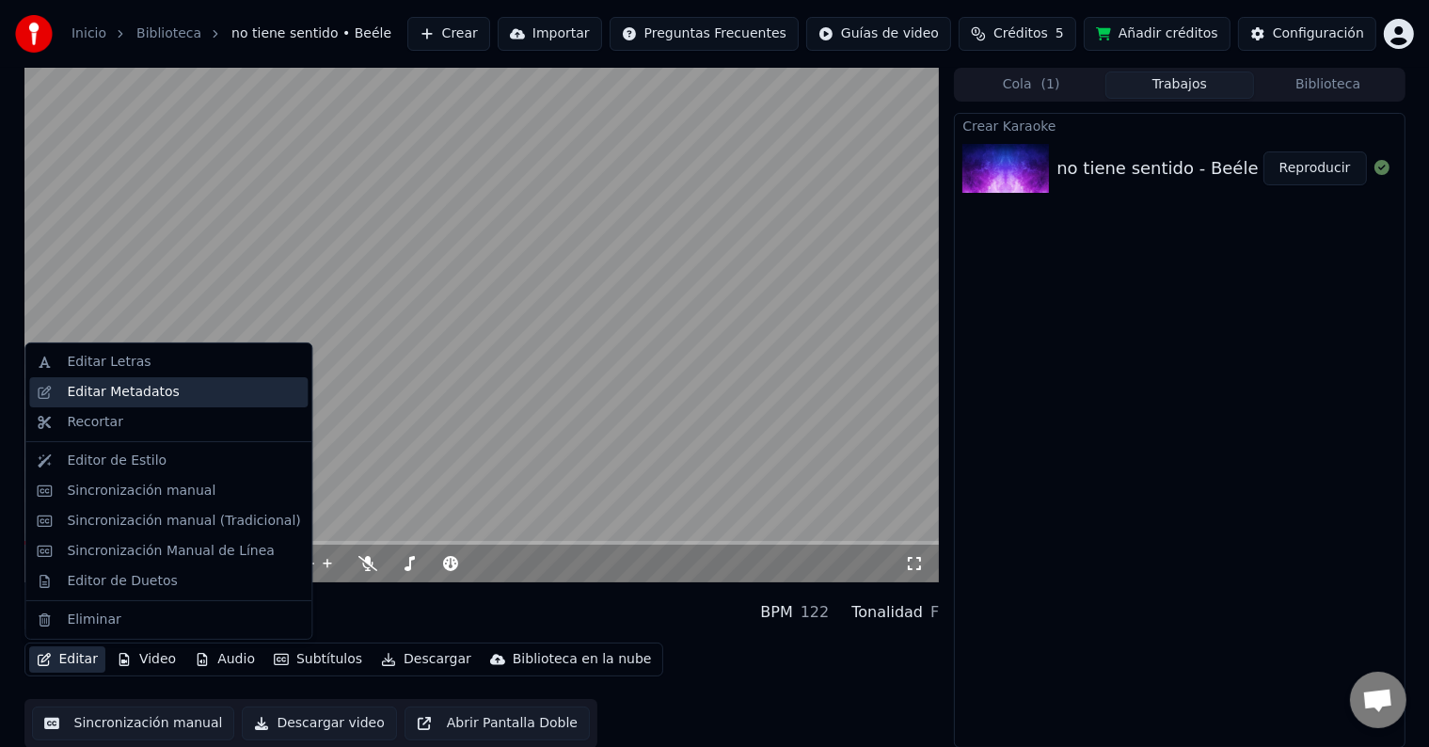
click at [121, 392] on div "Editar Metadatos" at bounding box center [123, 392] width 112 height 19
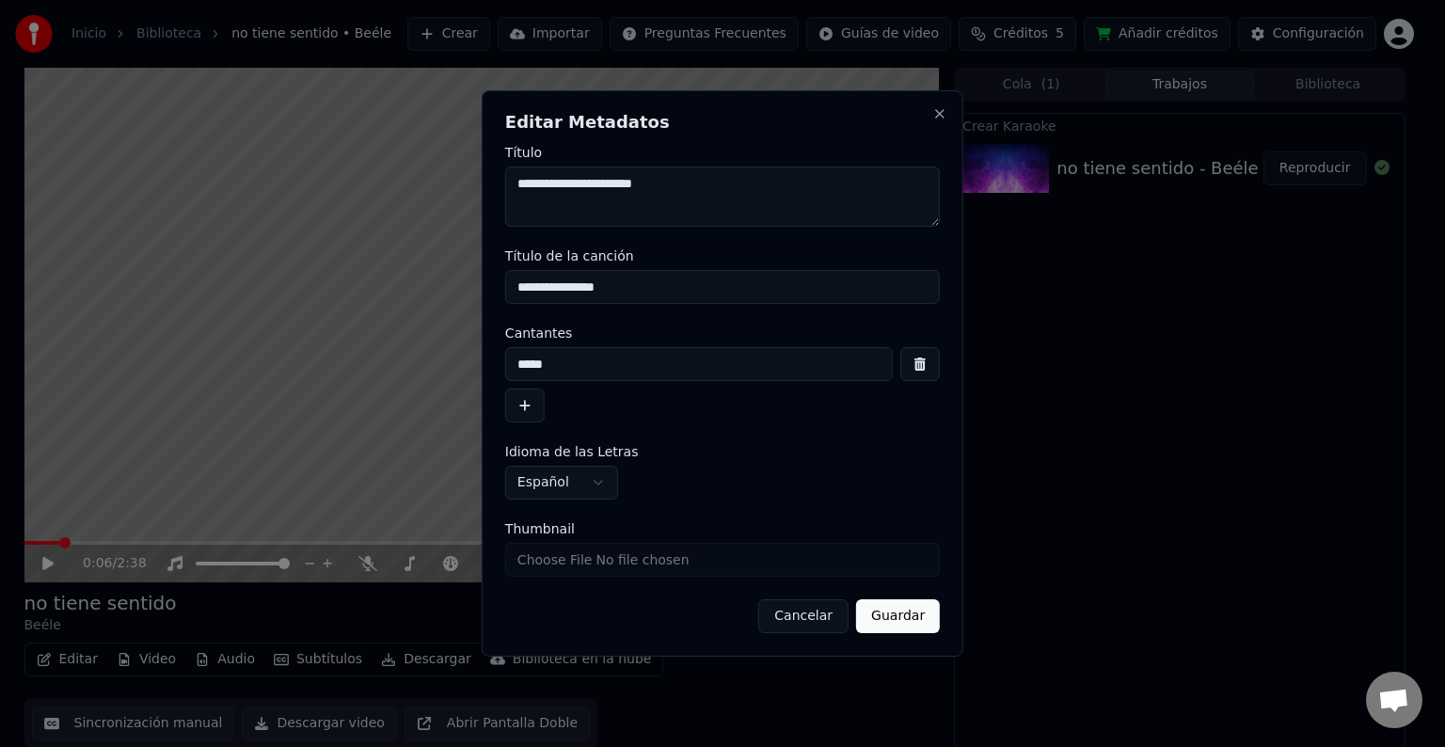
drag, startPoint x: 636, startPoint y: 182, endPoint x: 449, endPoint y: 175, distance: 187.3
click at [449, 175] on body "**********" at bounding box center [714, 373] width 1429 height 747
drag, startPoint x: 630, startPoint y: 295, endPoint x: 399, endPoint y: 292, distance: 231.4
click at [399, 292] on body "**********" at bounding box center [714, 373] width 1429 height 747
drag, startPoint x: 582, startPoint y: 366, endPoint x: 446, endPoint y: 378, distance: 136.9
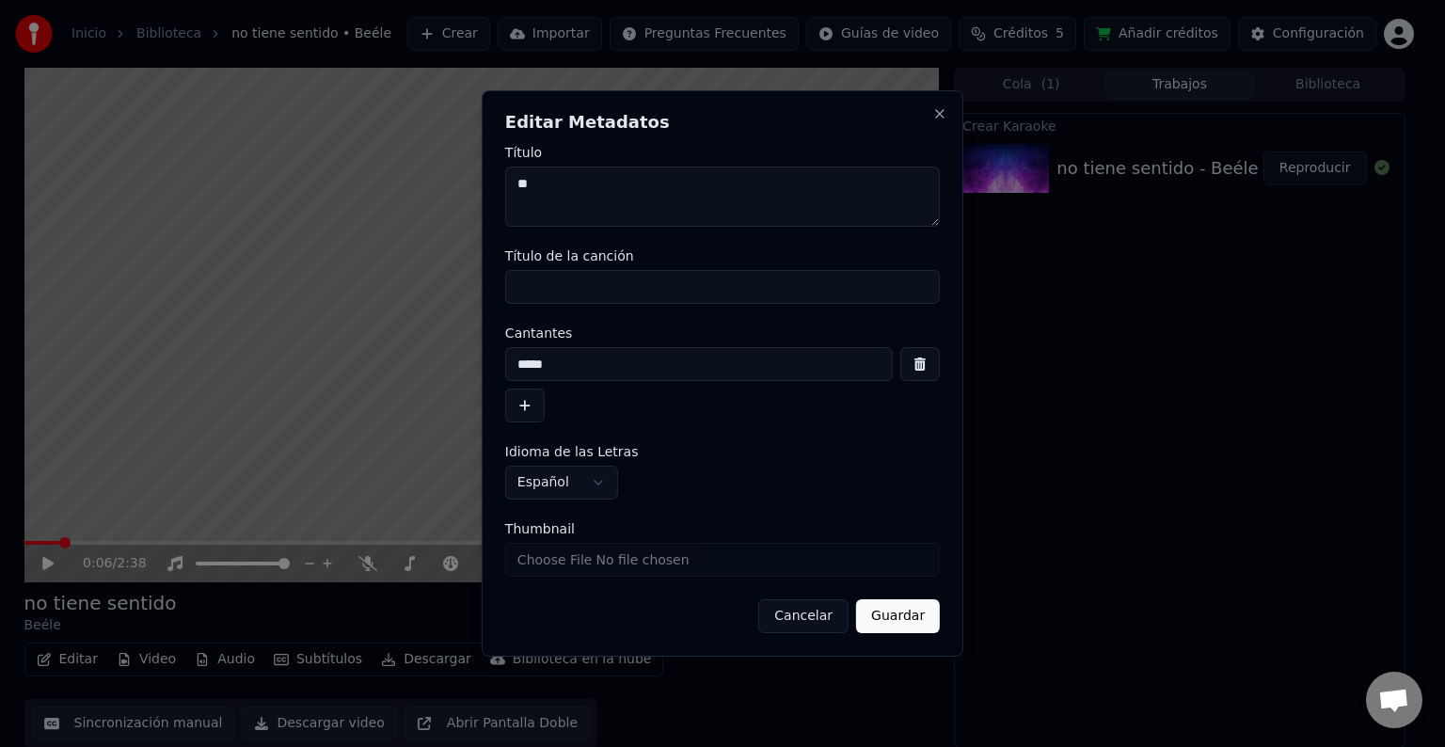
click at [387, 365] on body "**********" at bounding box center [714, 373] width 1429 height 747
click at [907, 616] on button "Guardar" at bounding box center [898, 616] width 84 height 34
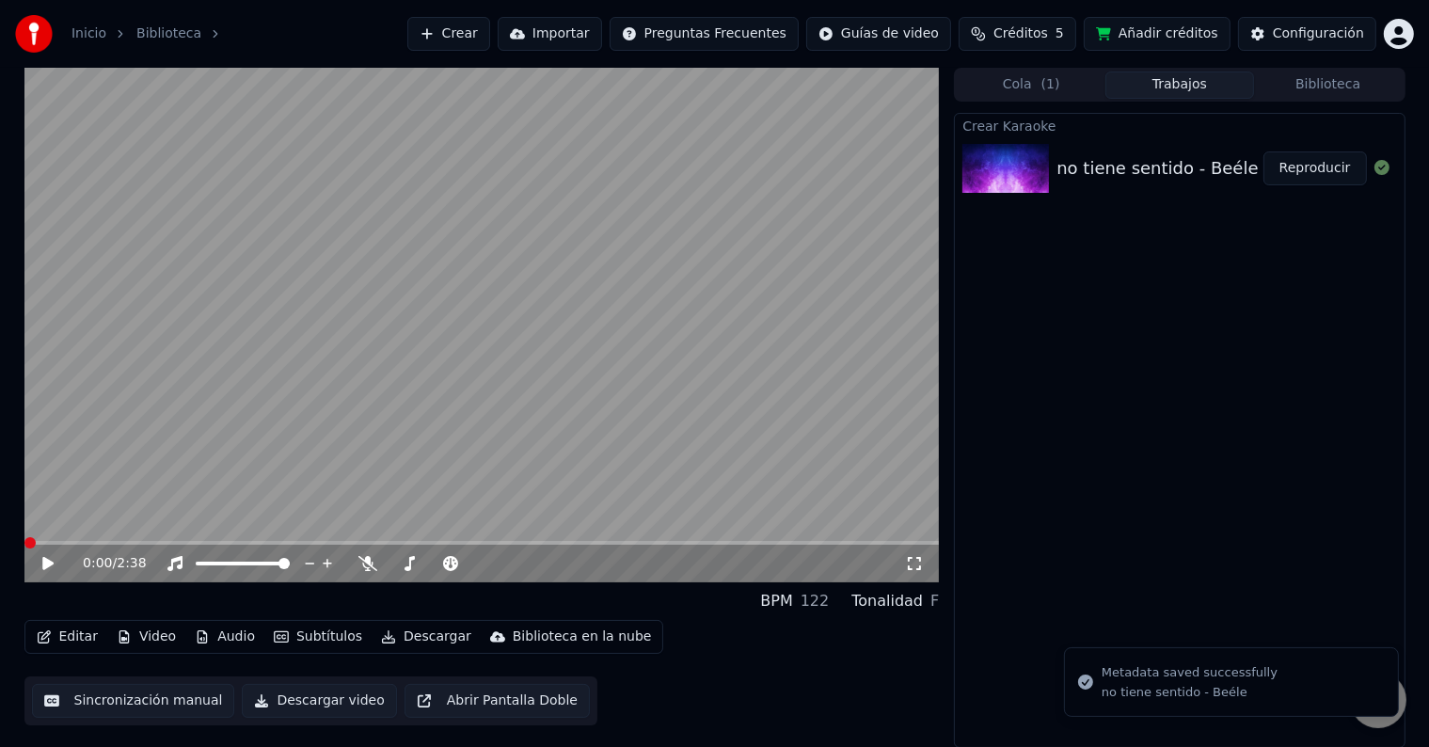
click at [56, 627] on button "Editar" at bounding box center [67, 637] width 76 height 26
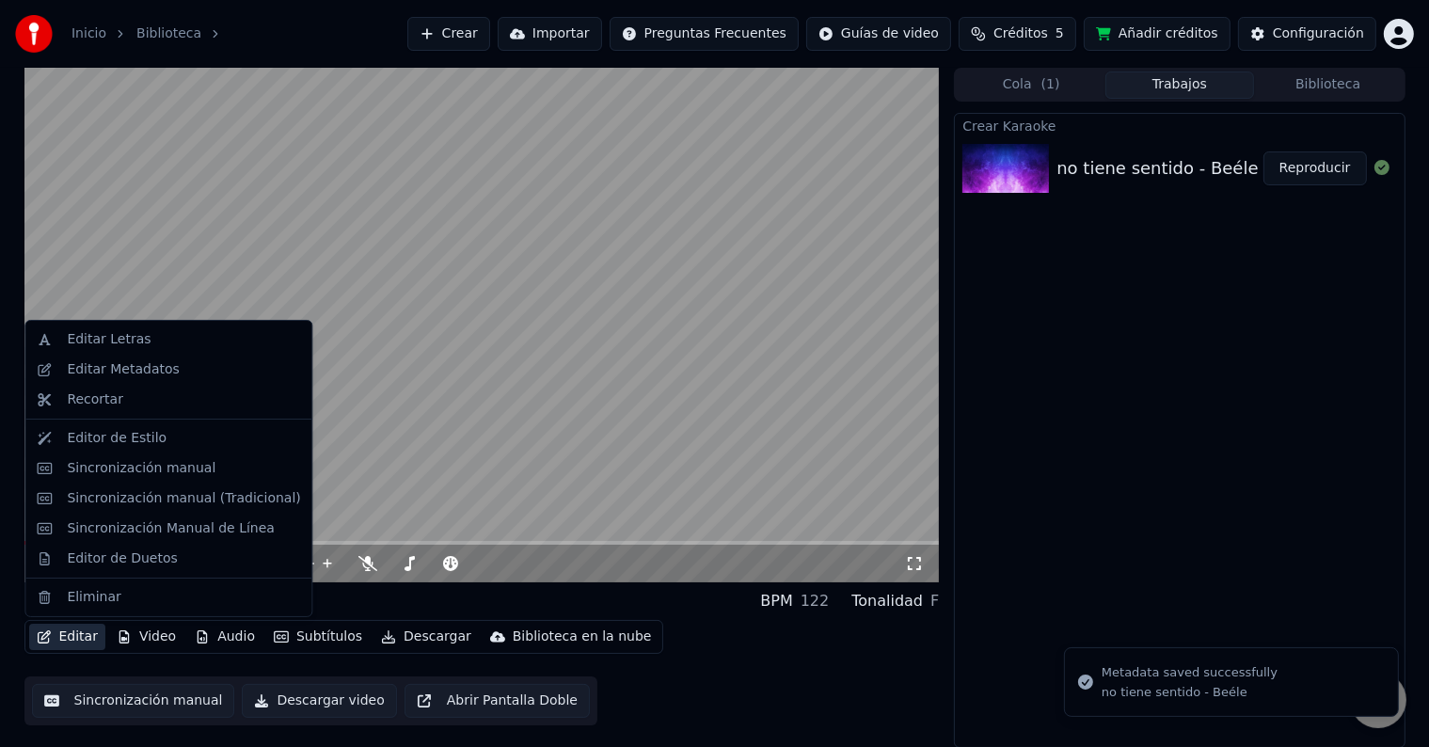
click at [434, 430] on video at bounding box center [481, 325] width 915 height 514
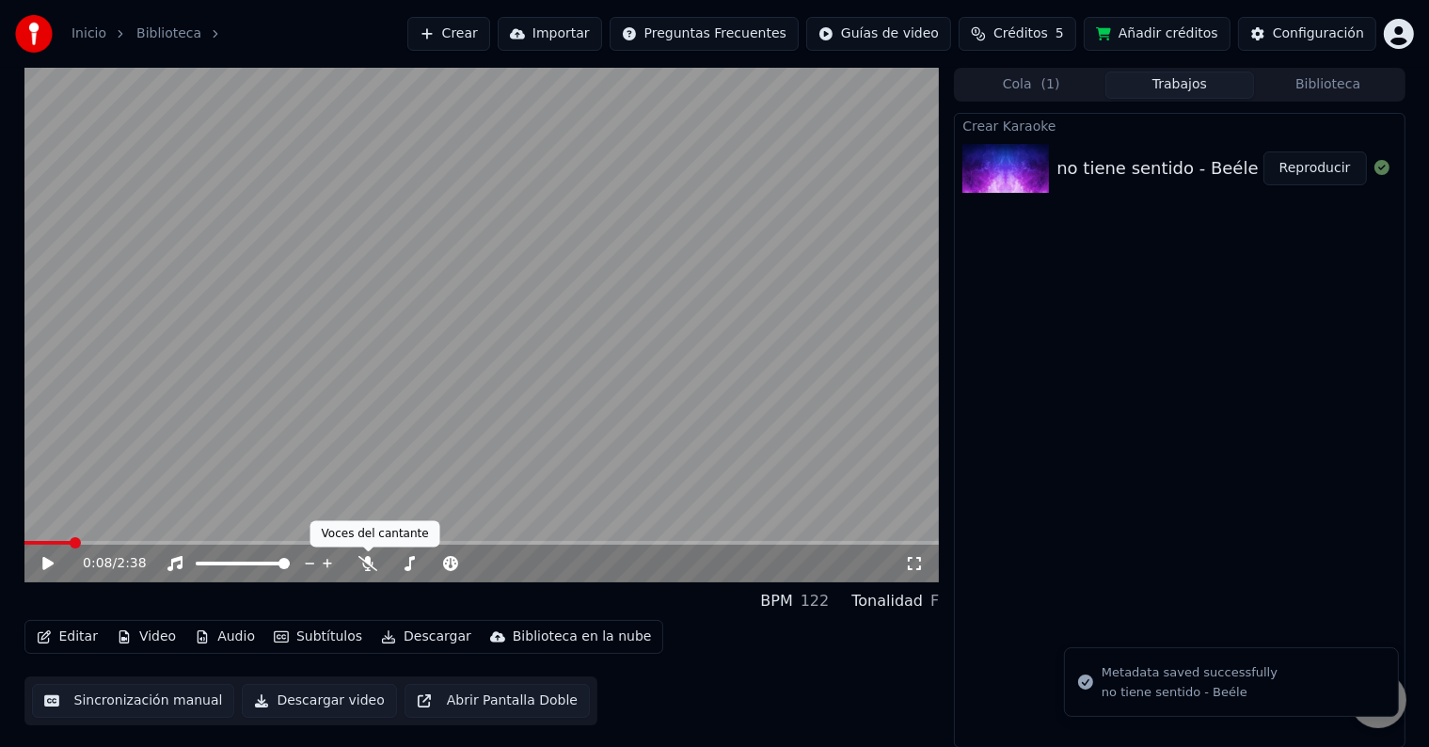
click at [357, 564] on div "0:08 / 2:38" at bounding box center [494, 563] width 822 height 19
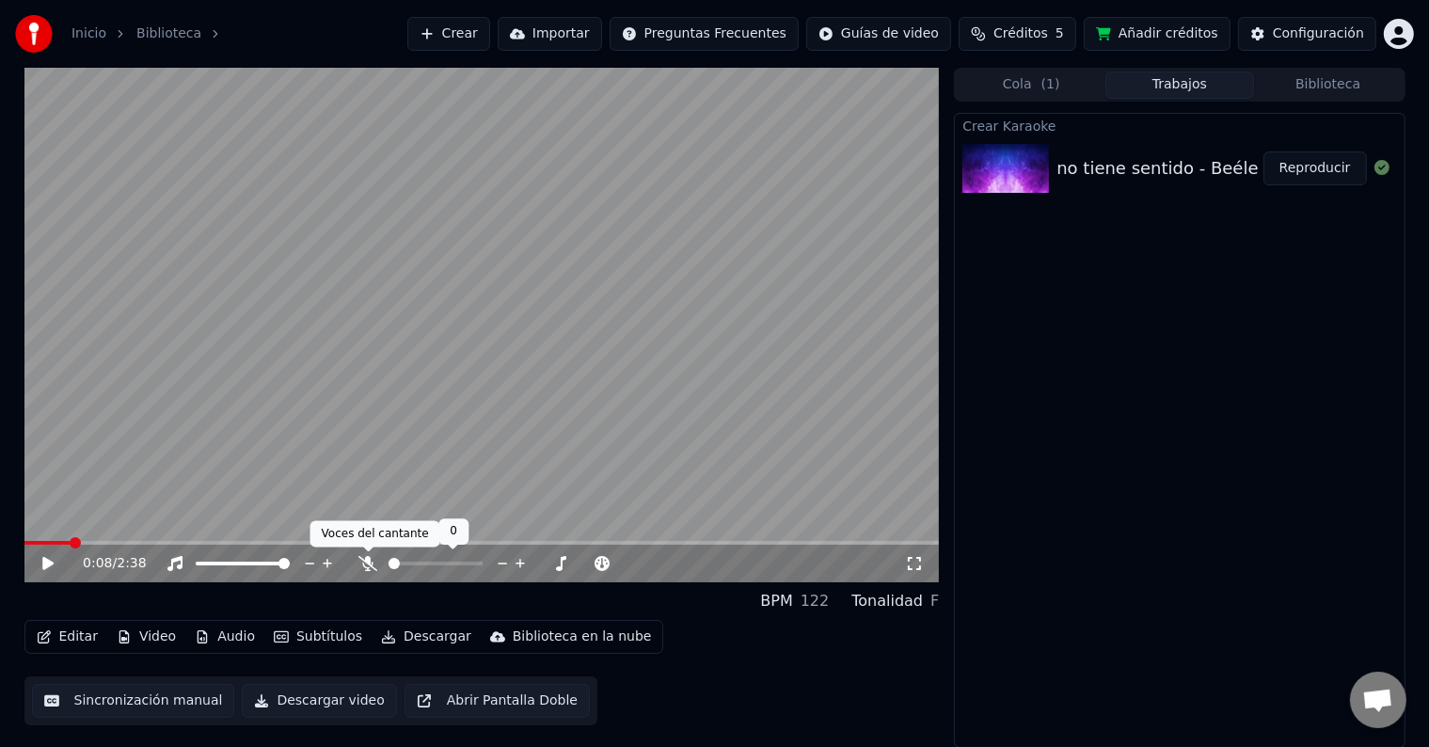
click at [371, 559] on icon at bounding box center [367, 563] width 19 height 15
click at [77, 635] on button "Editar" at bounding box center [67, 637] width 76 height 26
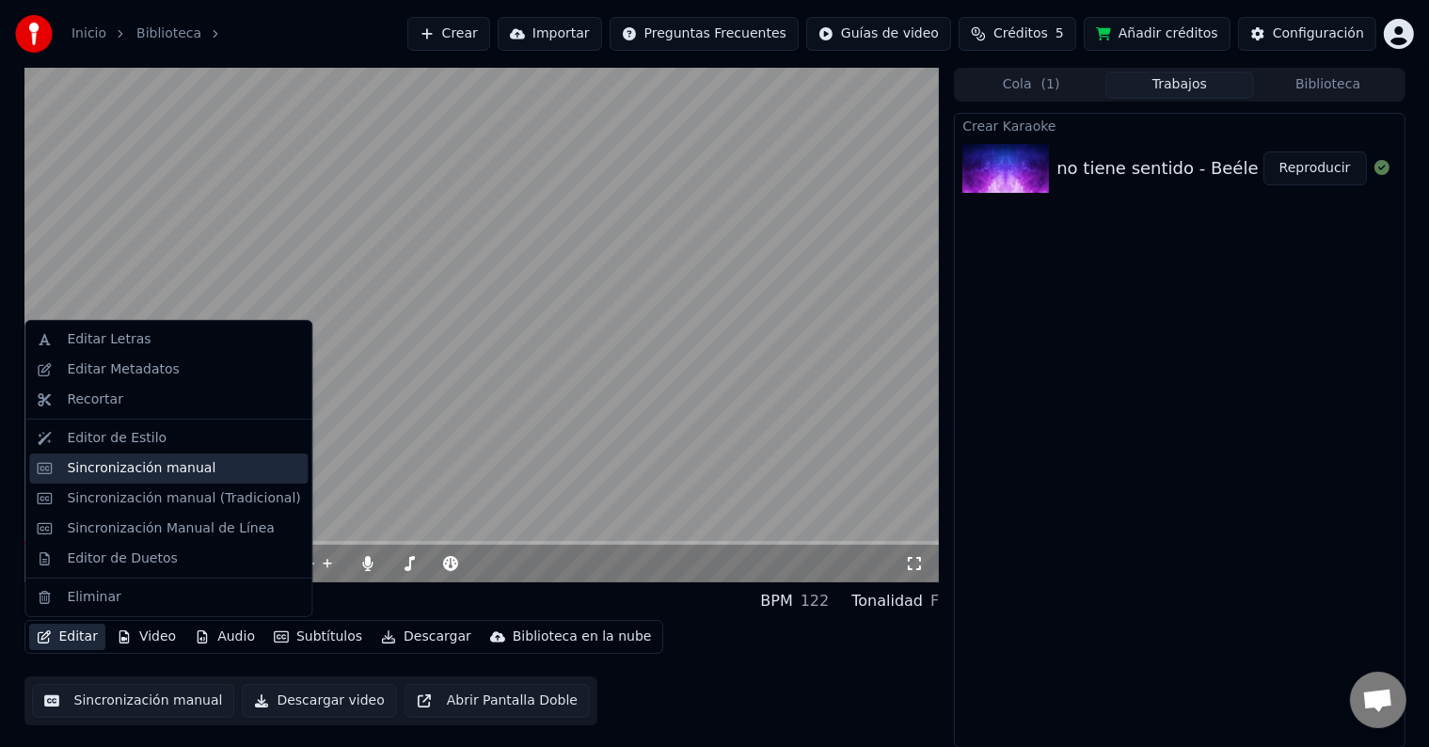
click at [124, 468] on div "Sincronización manual" at bounding box center [141, 468] width 149 height 19
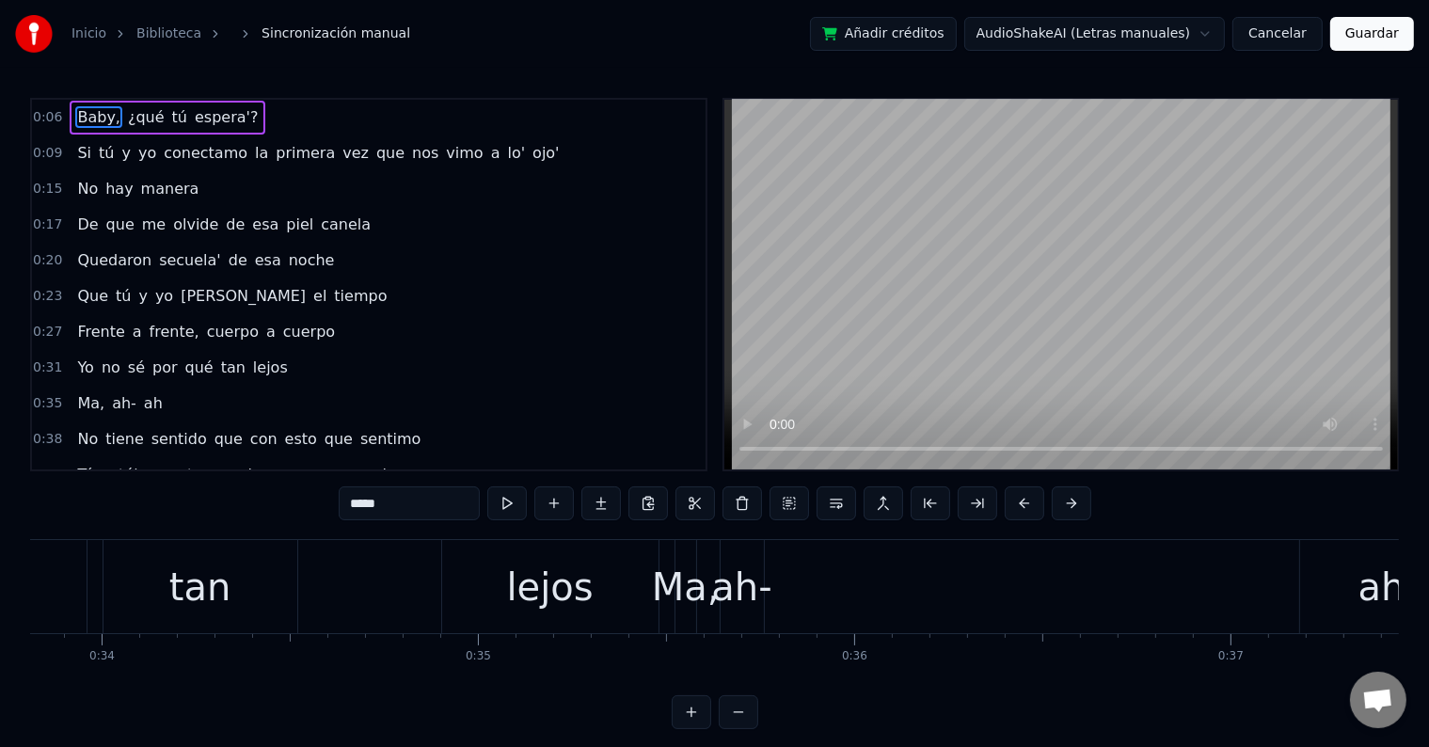
scroll to position [0, 12723]
click at [576, 590] on div "lejos" at bounding box center [547, 587] width 87 height 56
type input "*****"
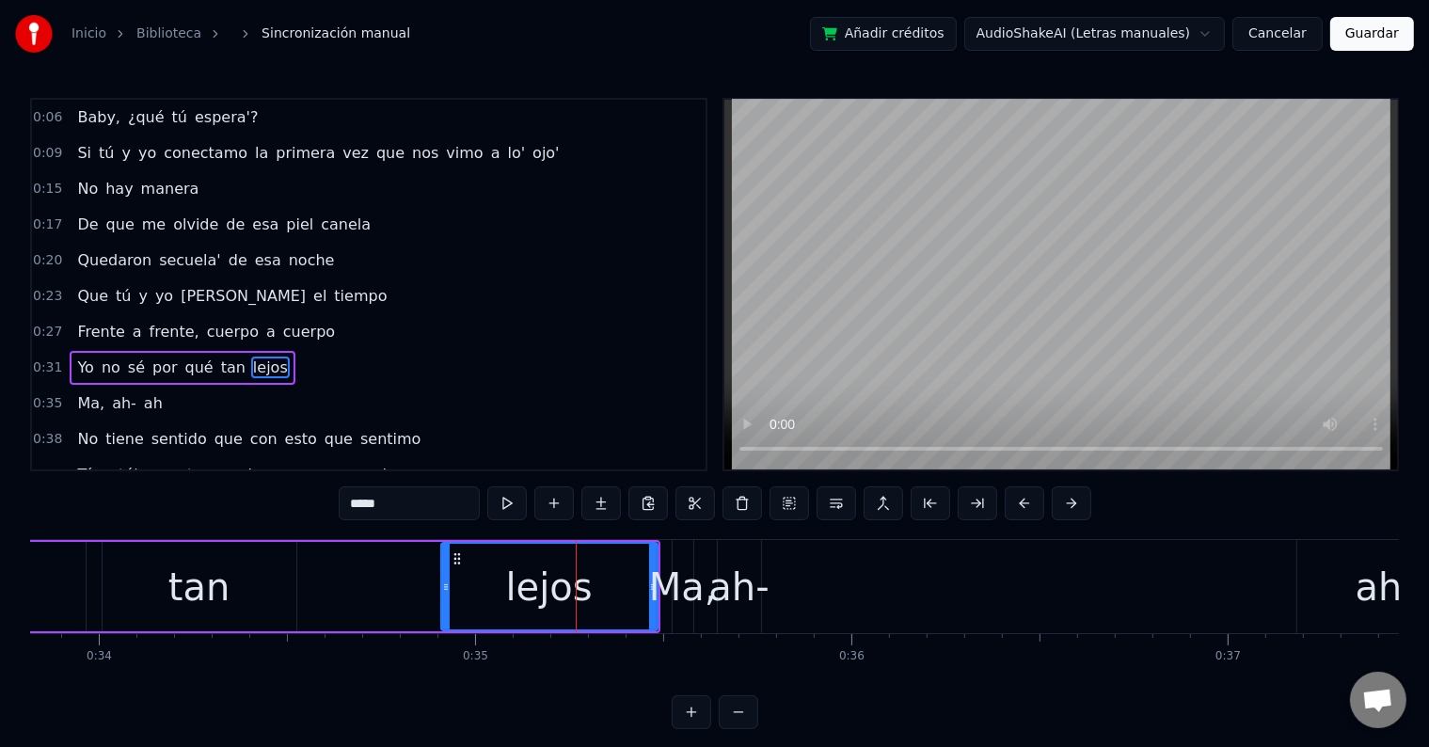
scroll to position [74, 0]
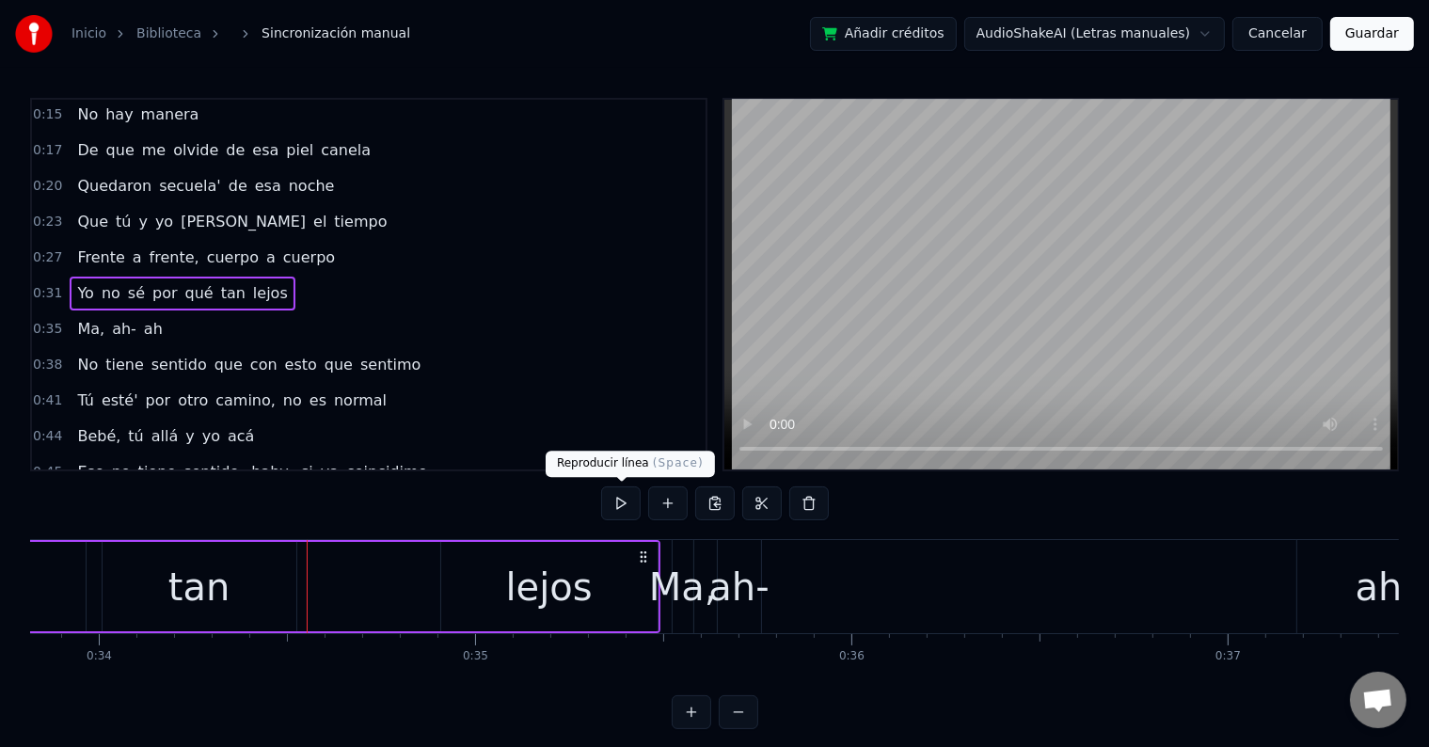
click at [626, 504] on button at bounding box center [621, 503] width 40 height 34
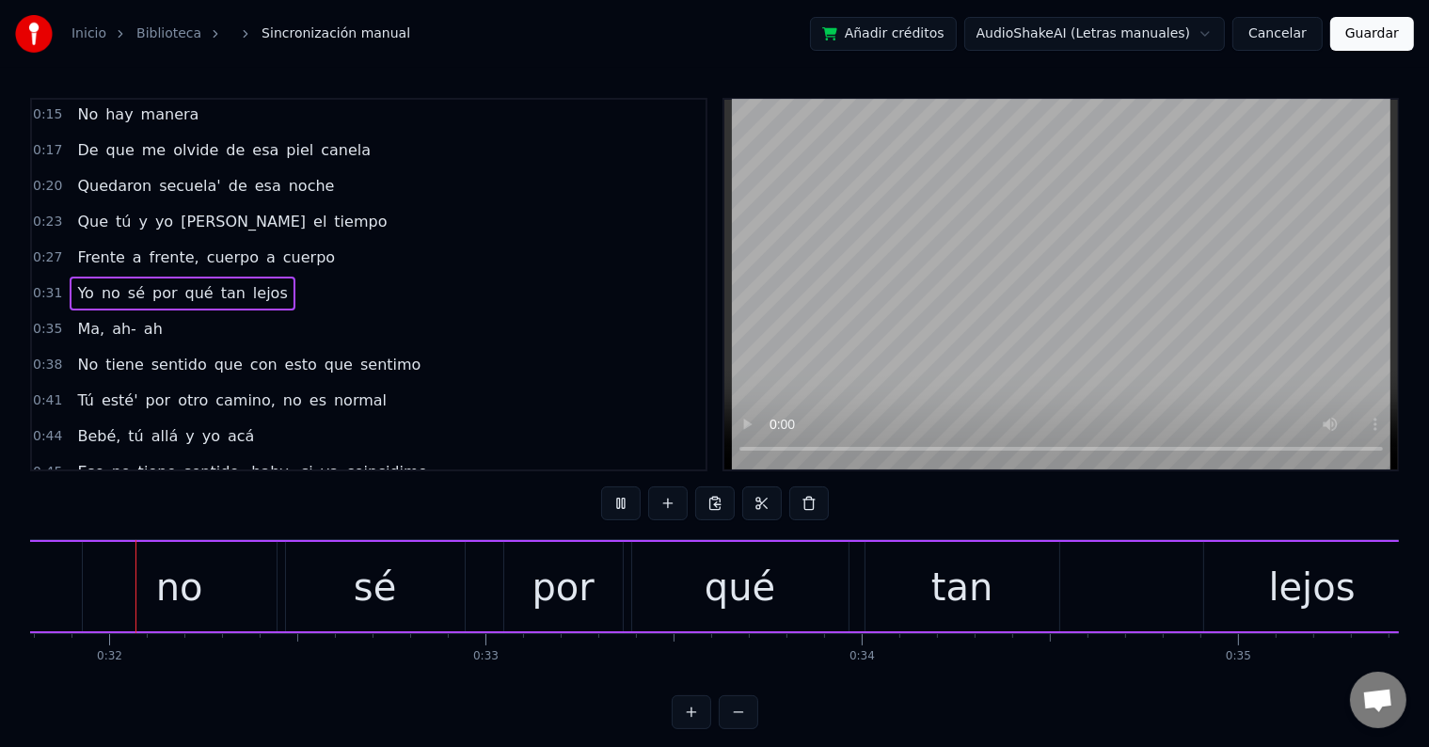
scroll to position [0, 11952]
click at [626, 504] on button at bounding box center [621, 503] width 40 height 34
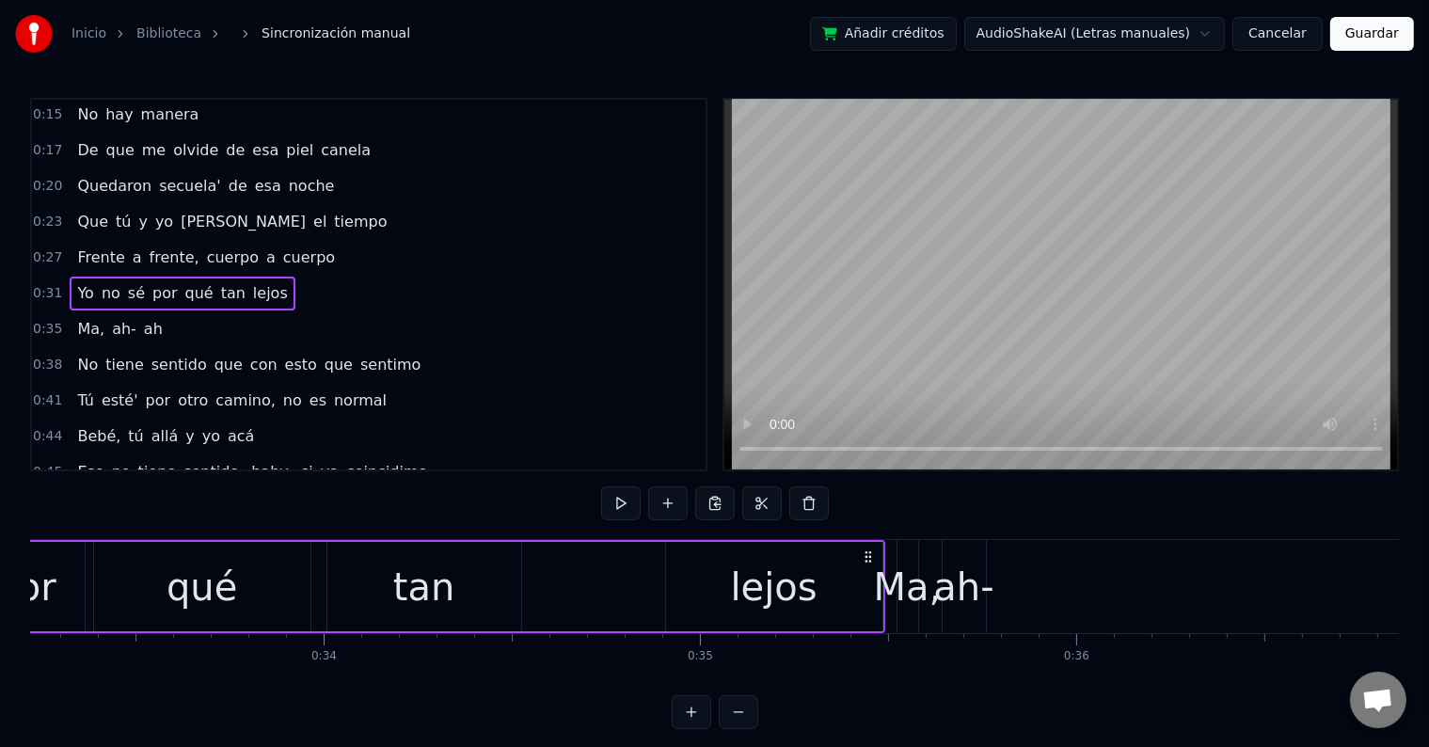
scroll to position [0, 12498]
click at [739, 598] on div "lejos" at bounding box center [774, 587] width 87 height 56
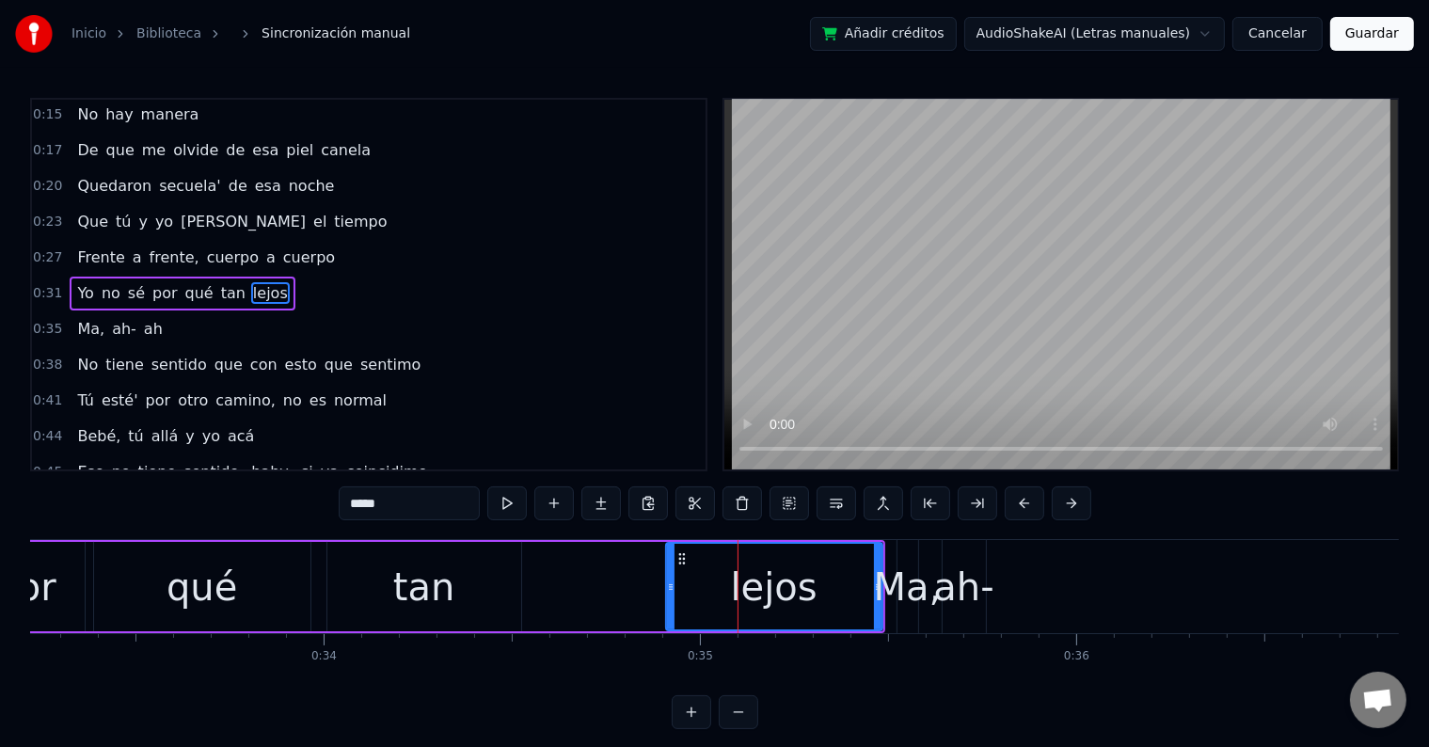
click at [557, 602] on div "Yo no sé por qué tan lejos" at bounding box center [142, 586] width 1486 height 93
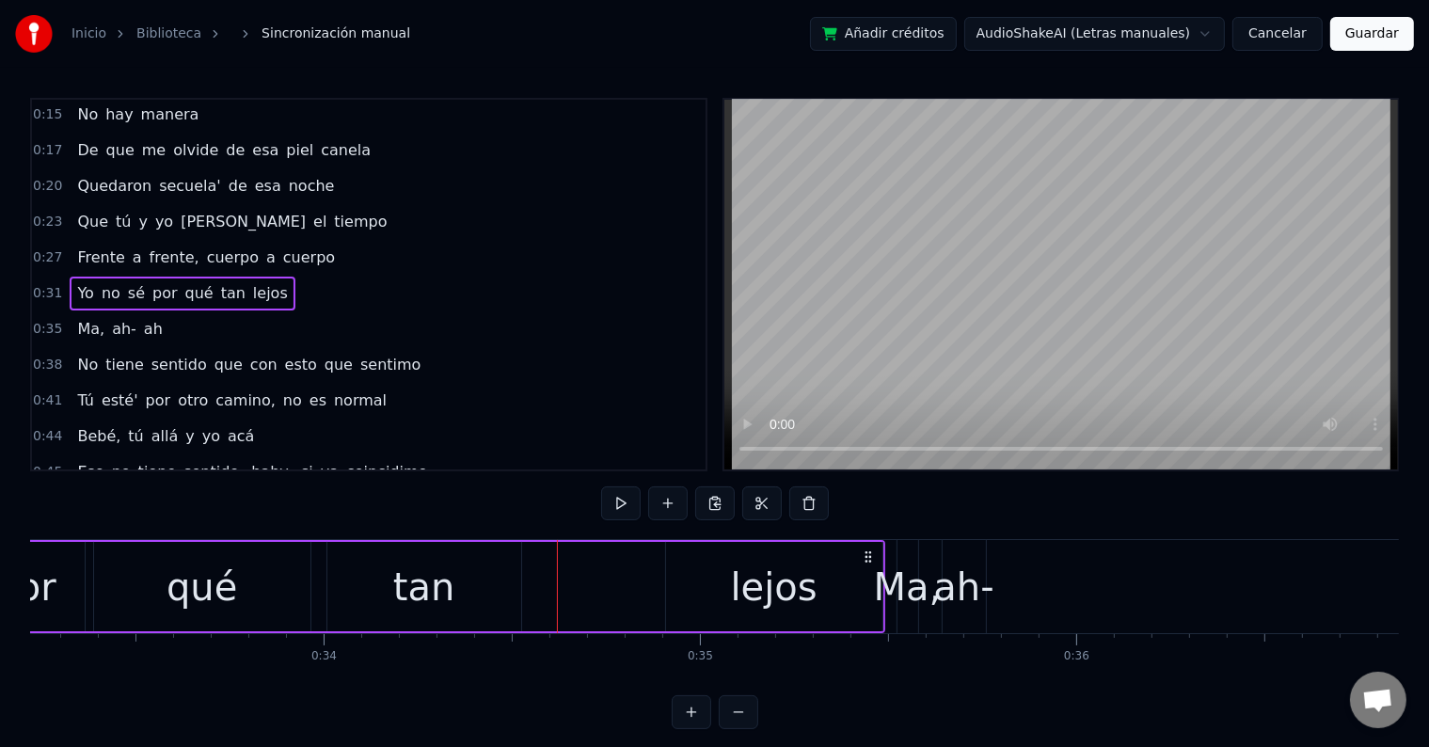
click at [425, 586] on div "tan" at bounding box center [424, 587] width 62 height 56
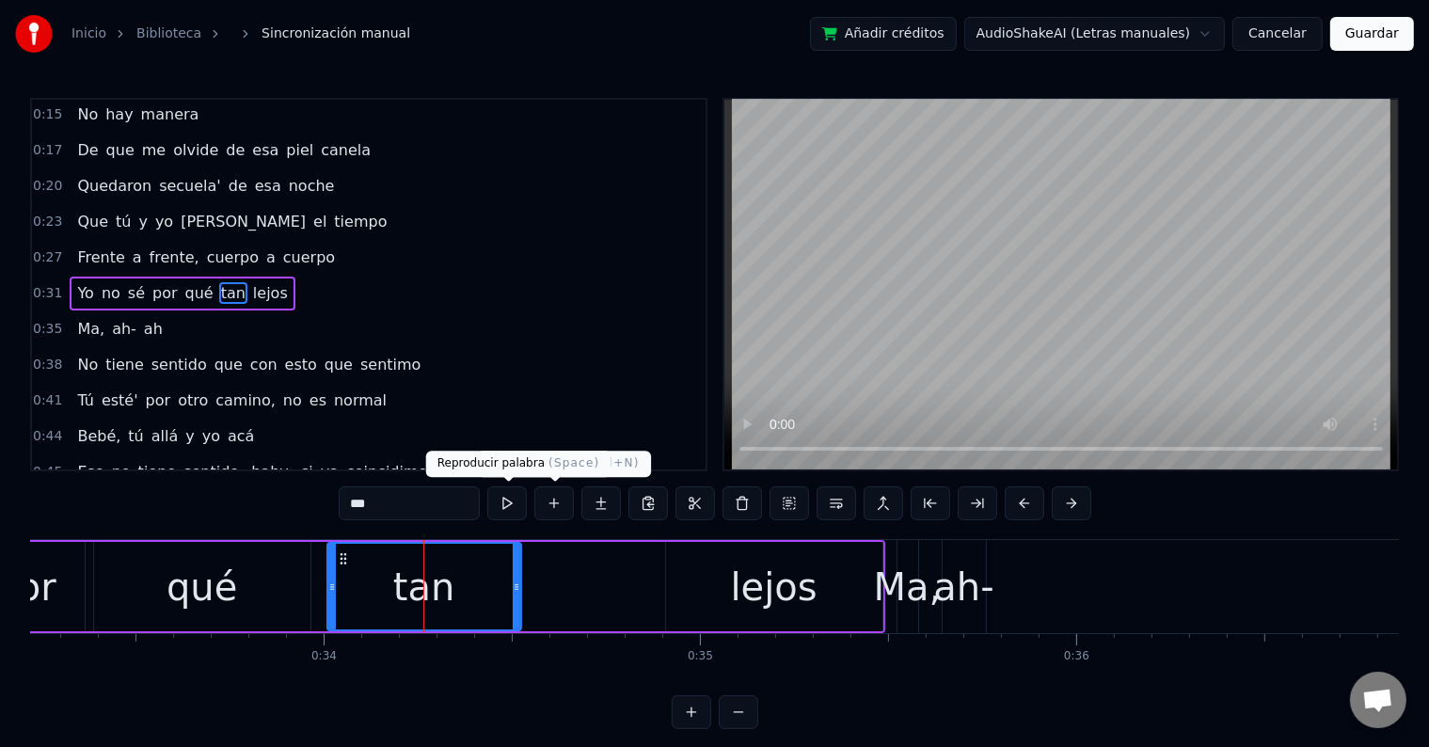
click at [514, 504] on button at bounding box center [507, 503] width 40 height 34
click at [729, 572] on div "lejos" at bounding box center [774, 586] width 216 height 89
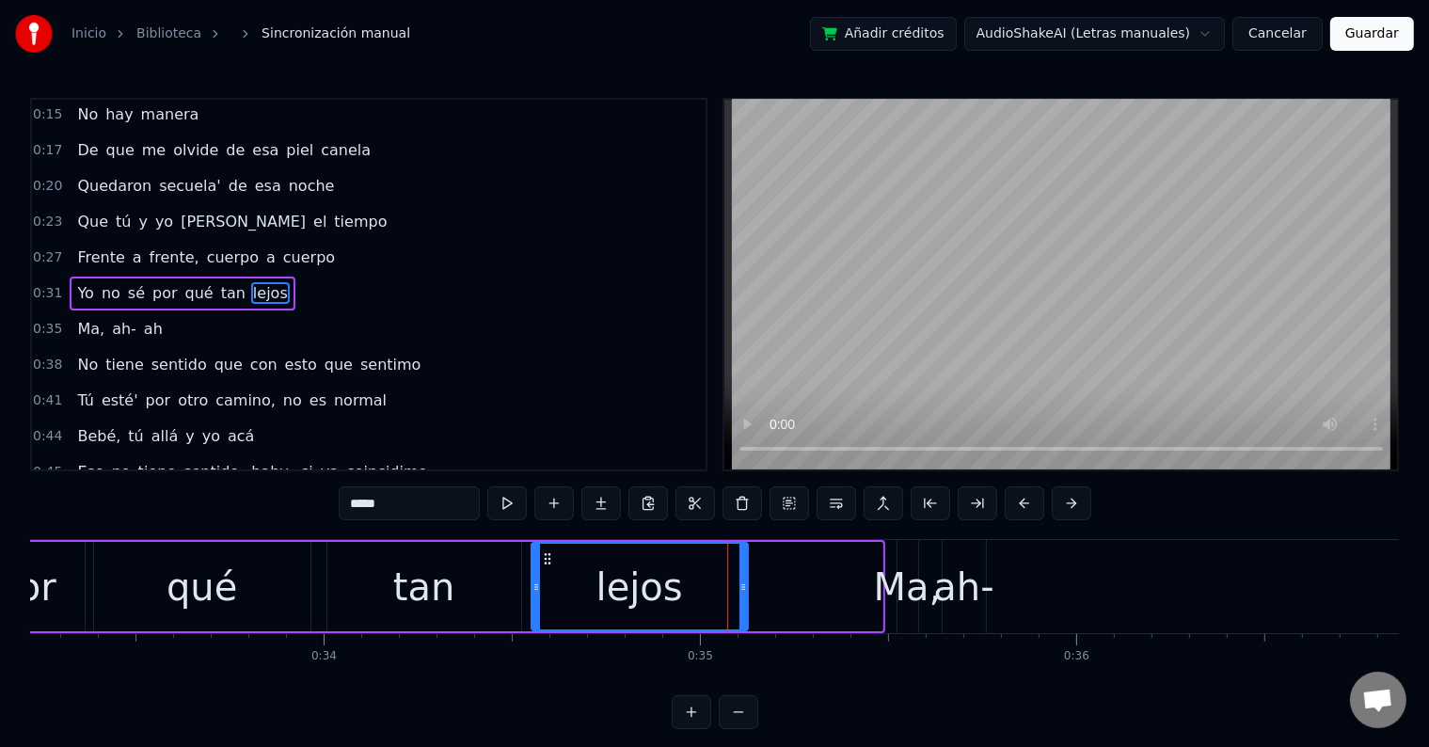
drag, startPoint x: 677, startPoint y: 557, endPoint x: 543, endPoint y: 570, distance: 135.1
click at [543, 570] on div "lejos" at bounding box center [638, 587] width 214 height 86
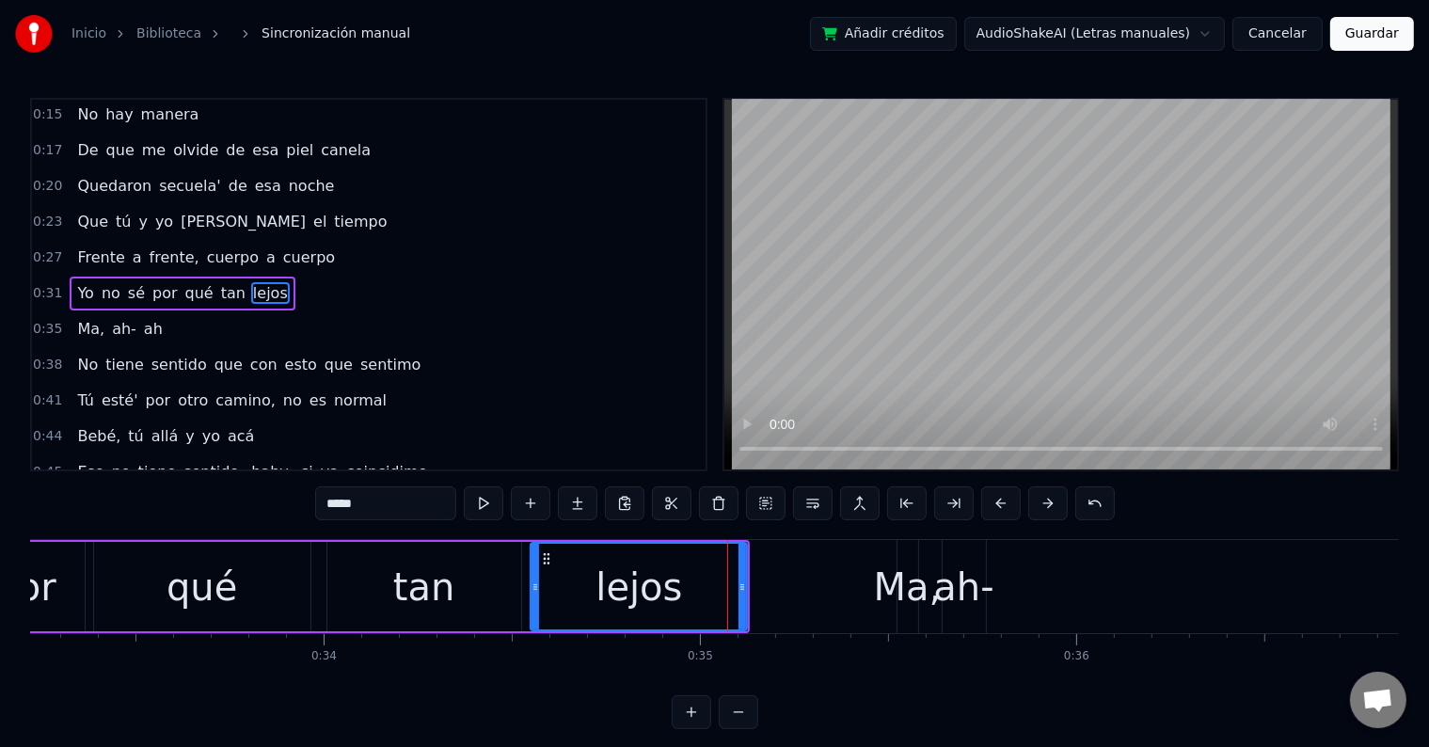
click at [583, 562] on div "lejos" at bounding box center [638, 587] width 214 height 86
click at [487, 505] on button at bounding box center [484, 503] width 40 height 34
click at [904, 572] on div "Ma," at bounding box center [908, 587] width 68 height 56
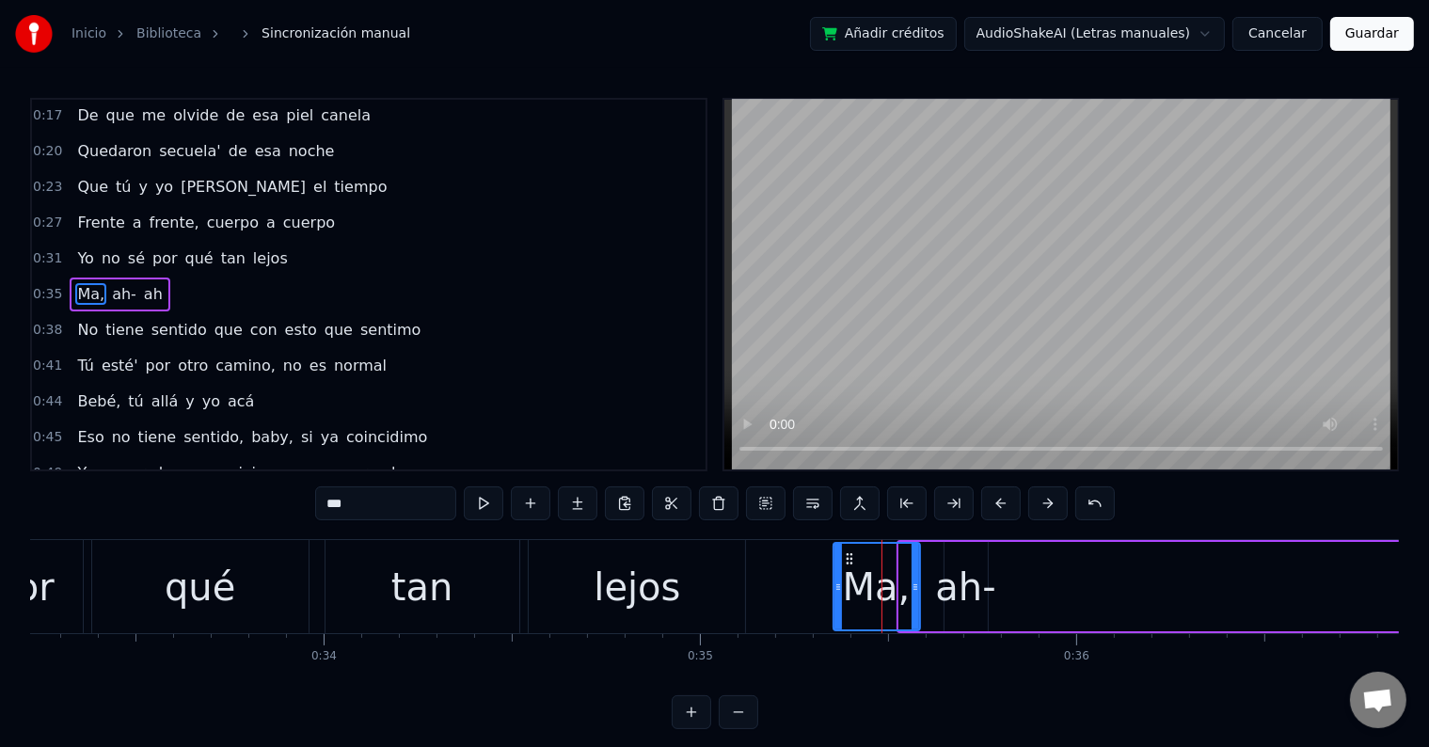
drag, startPoint x: 902, startPoint y: 563, endPoint x: 836, endPoint y: 570, distance: 66.2
click at [836, 570] on div at bounding box center [838, 587] width 8 height 86
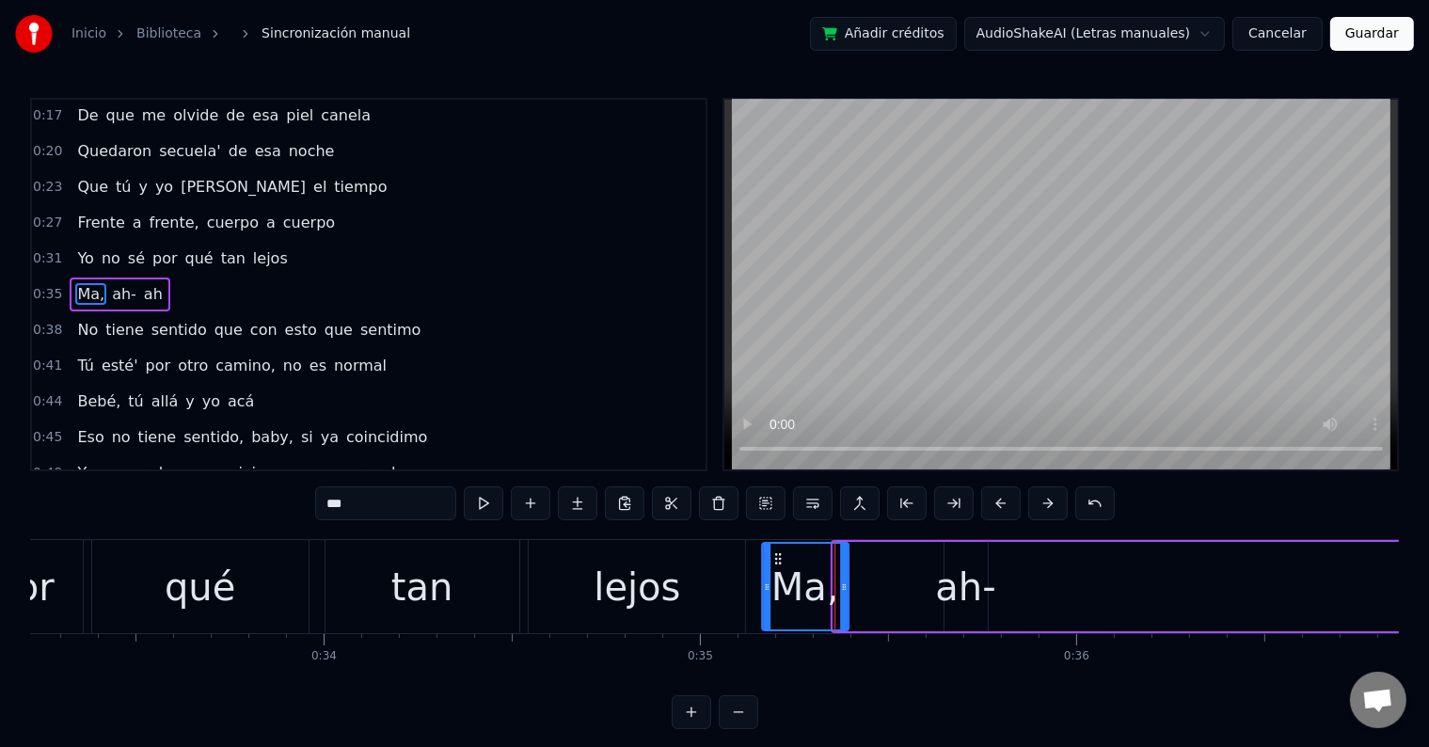
drag, startPoint x: 850, startPoint y: 552, endPoint x: 779, endPoint y: 560, distance: 71.9
click at [779, 560] on icon at bounding box center [777, 558] width 15 height 15
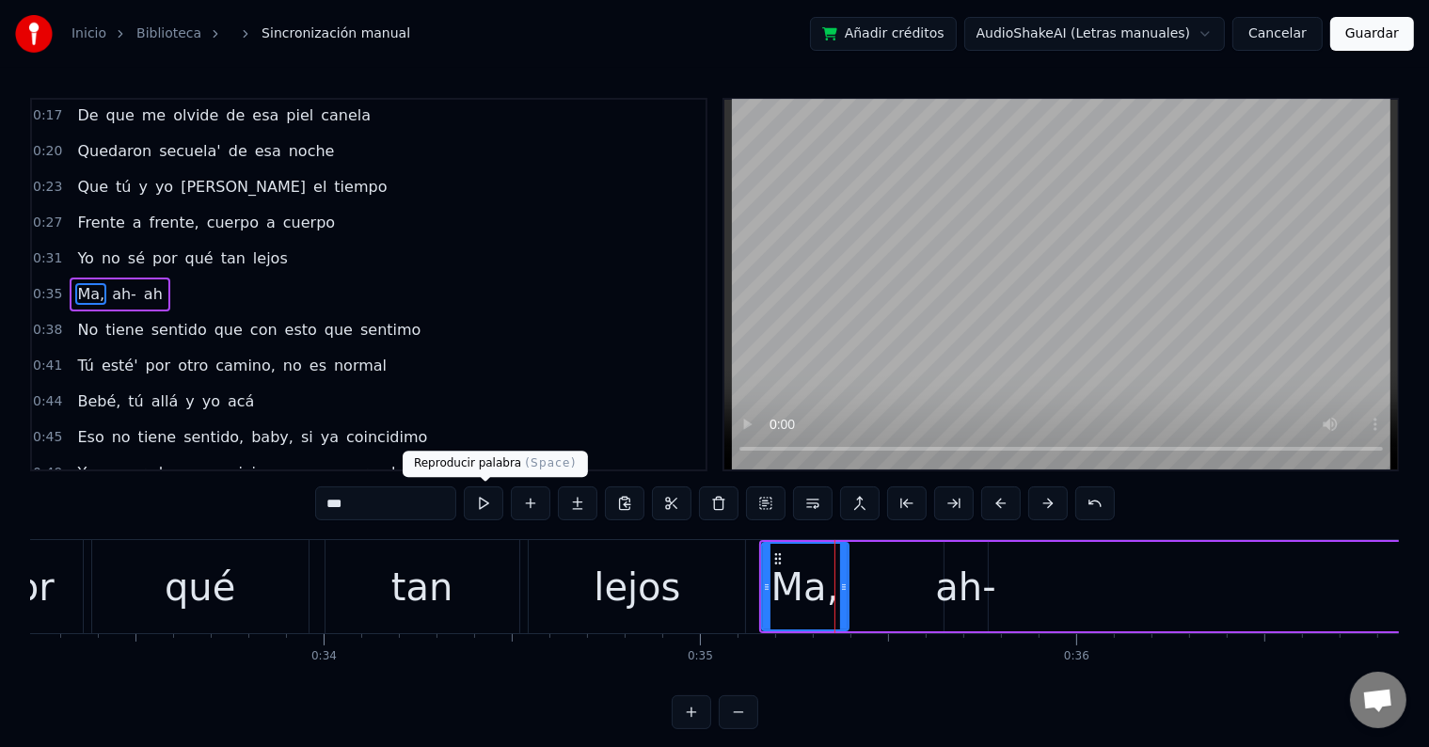
click at [493, 508] on button at bounding box center [484, 503] width 40 height 34
click at [952, 574] on div "ah-" at bounding box center [965, 587] width 60 height 56
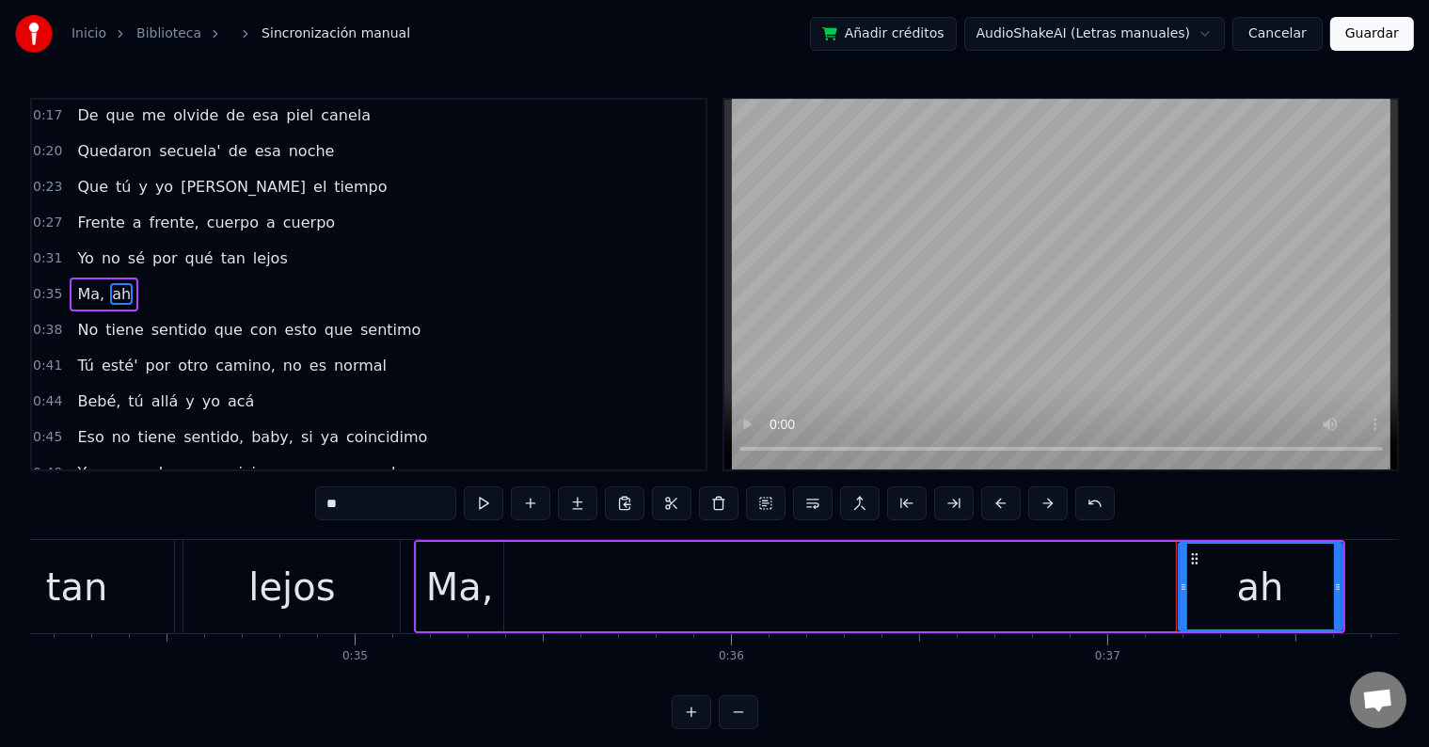
scroll to position [0, 12833]
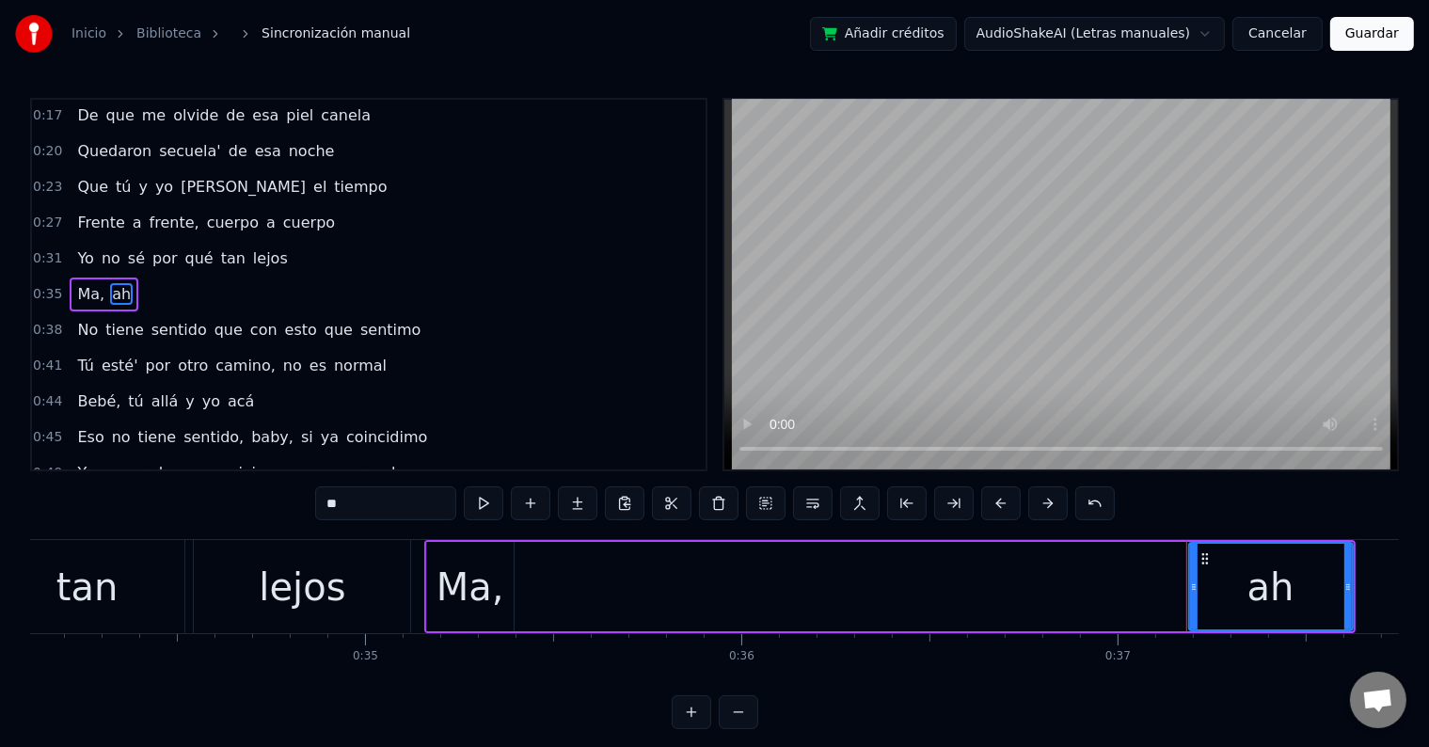
click at [493, 591] on div "Ma," at bounding box center [470, 587] width 68 height 56
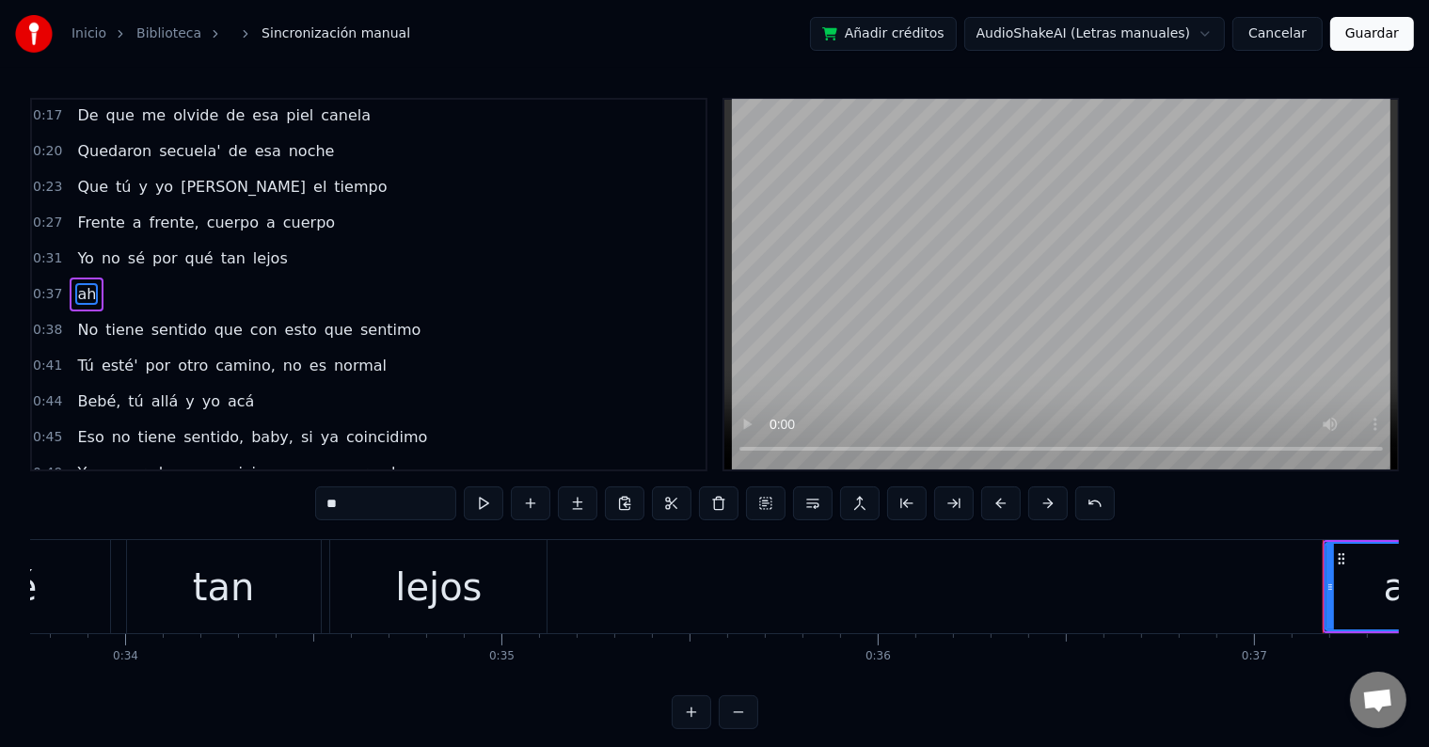
scroll to position [0, 12697]
click at [435, 601] on div "lejos" at bounding box center [437, 587] width 87 height 56
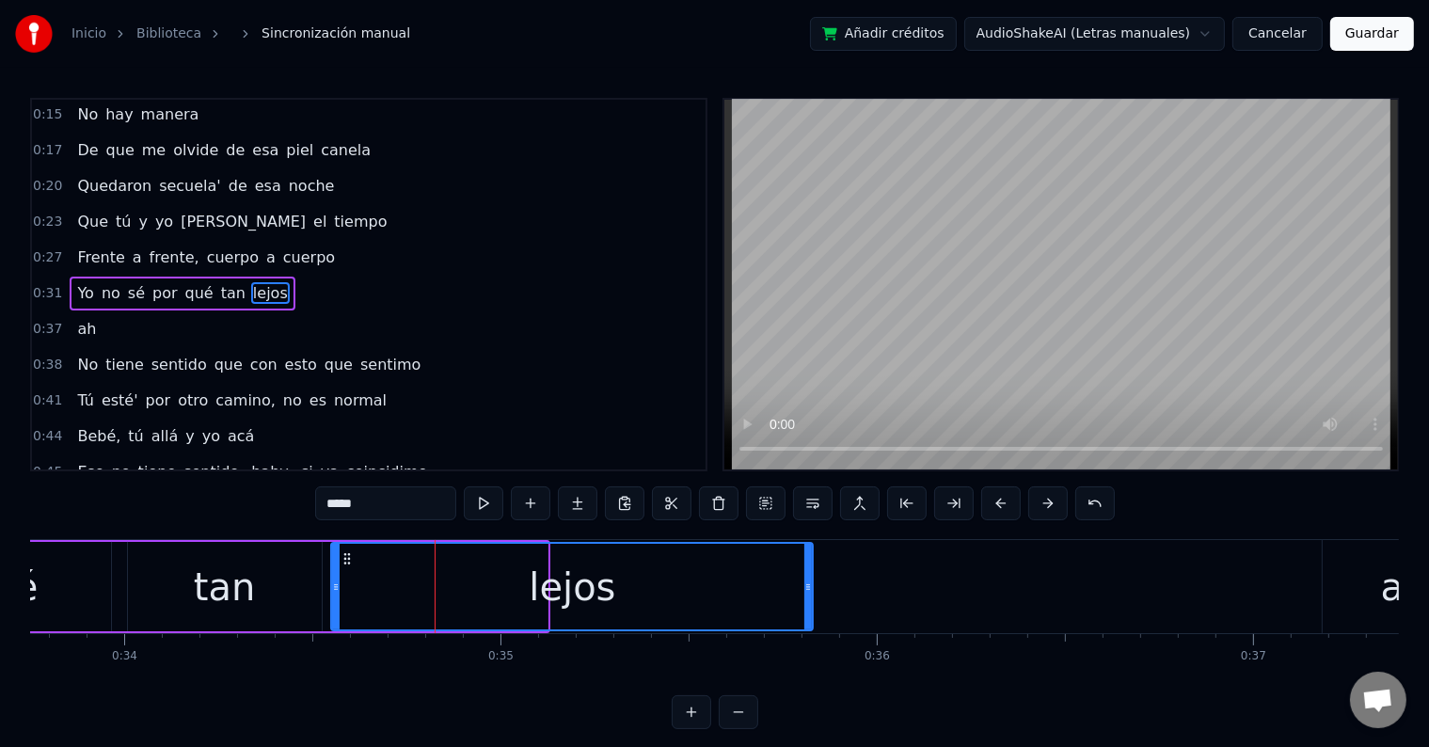
drag, startPoint x: 543, startPoint y: 581, endPoint x: 810, endPoint y: 576, distance: 267.2
click at [810, 576] on div at bounding box center [808, 587] width 8 height 86
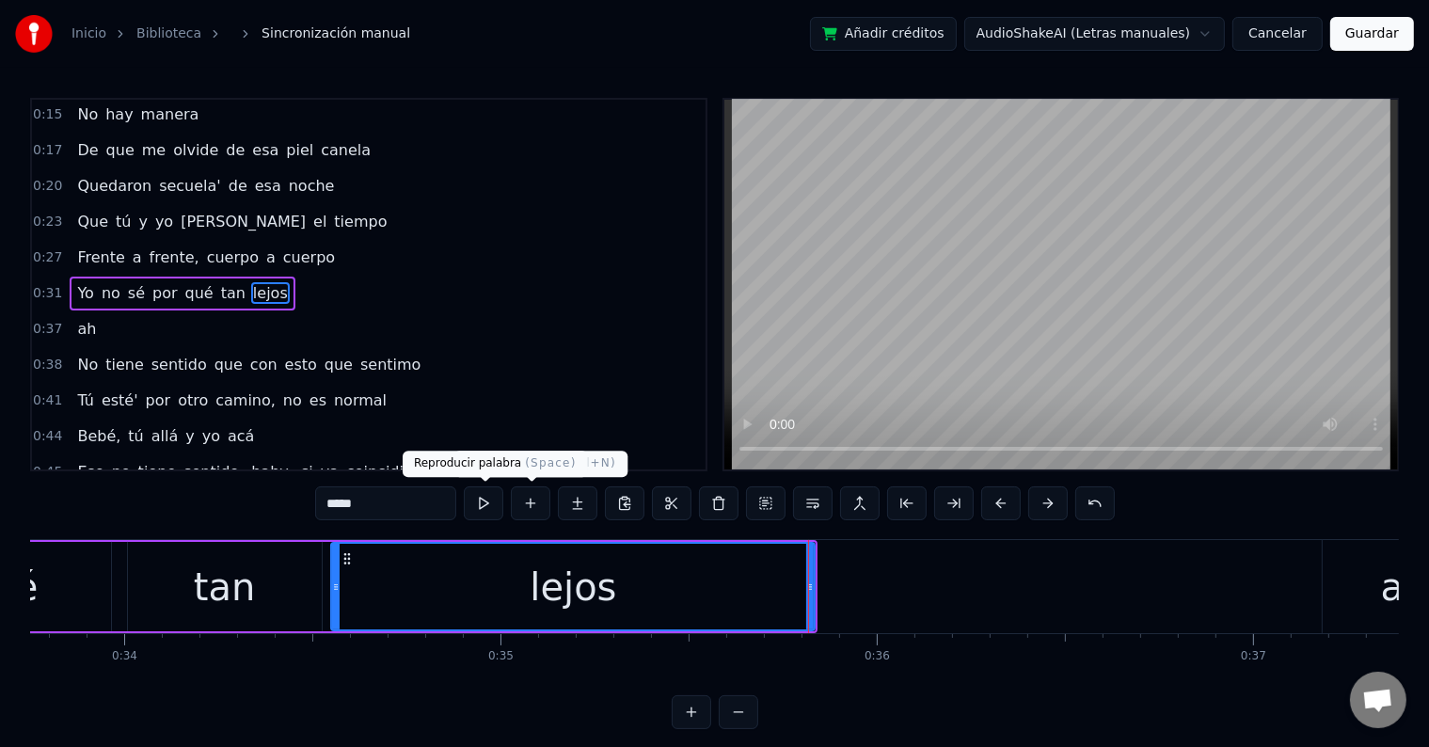
click at [493, 506] on button at bounding box center [484, 503] width 40 height 34
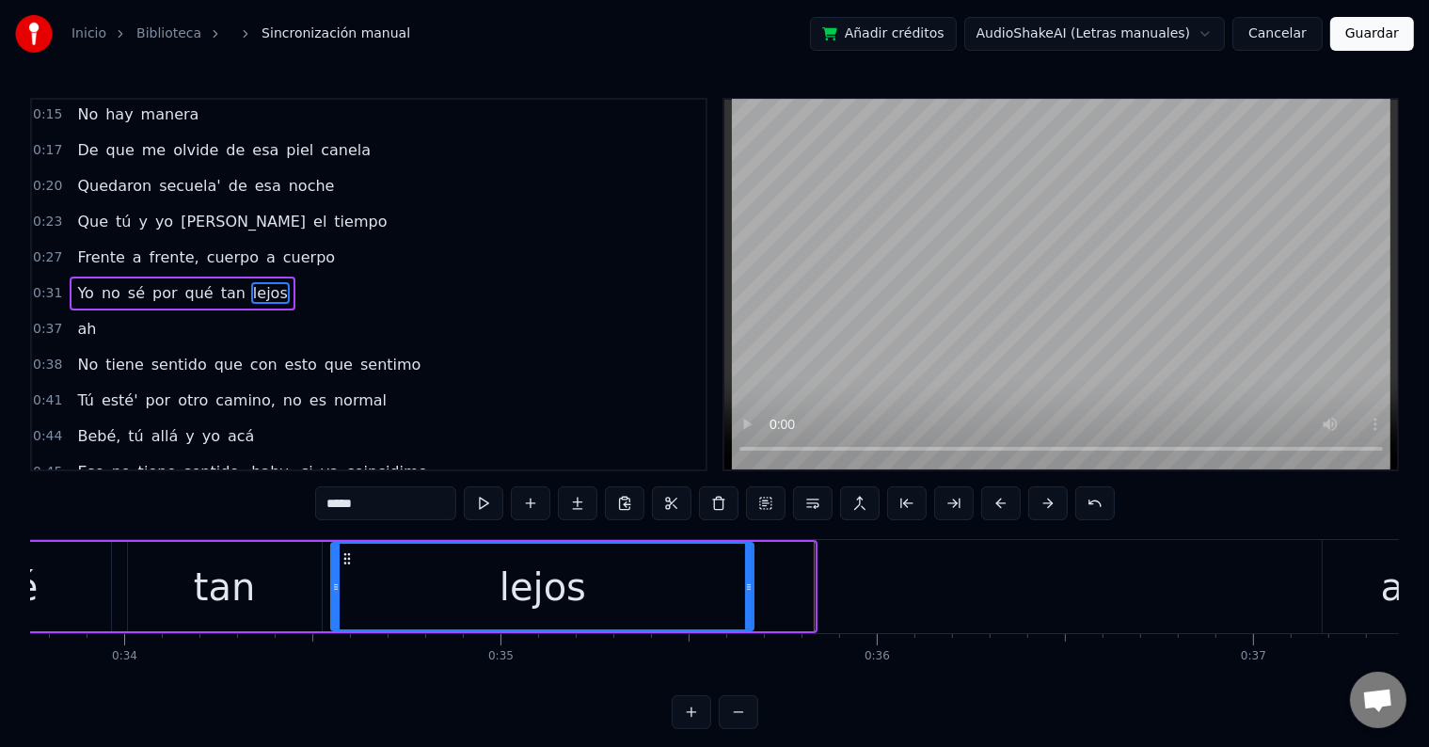
drag, startPoint x: 811, startPoint y: 587, endPoint x: 750, endPoint y: 588, distance: 61.1
click at [750, 588] on icon at bounding box center [749, 586] width 8 height 15
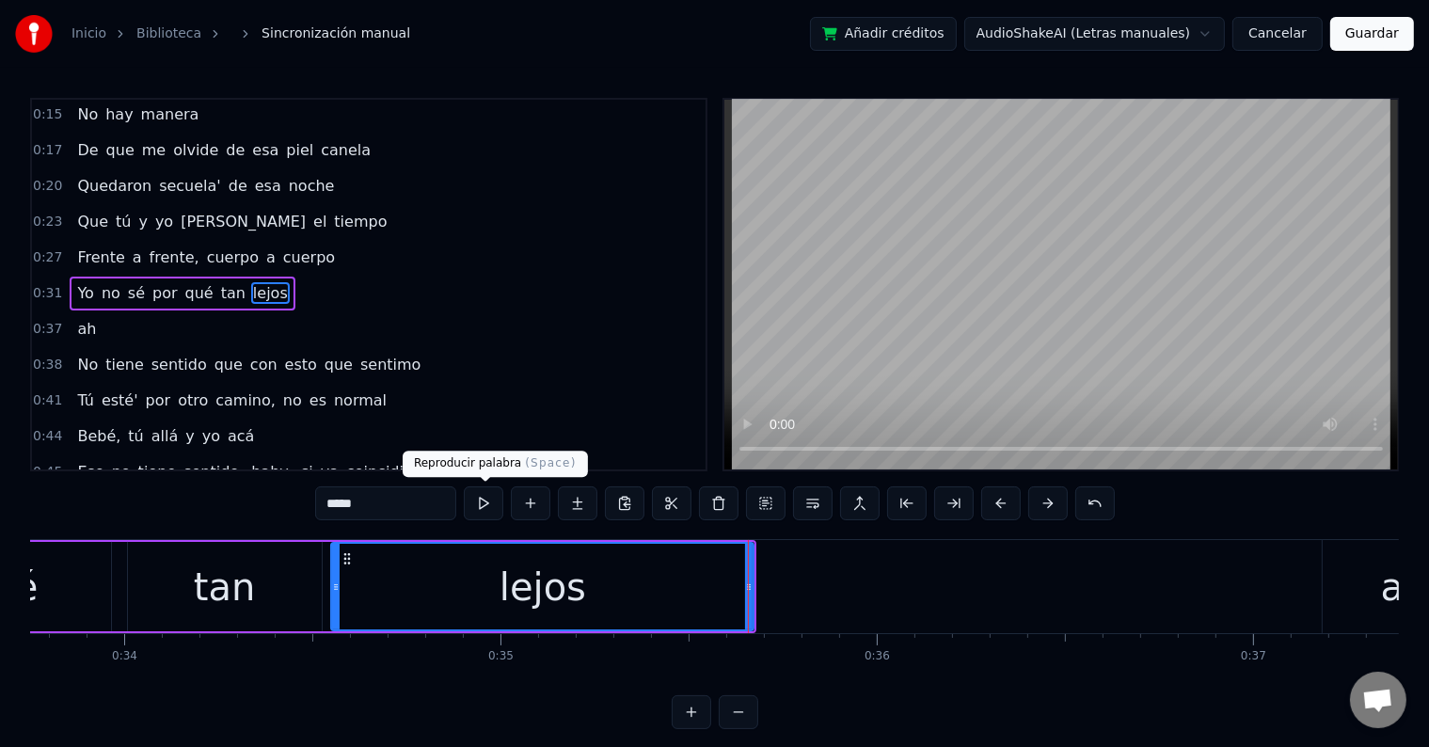
click at [492, 498] on button at bounding box center [484, 503] width 40 height 34
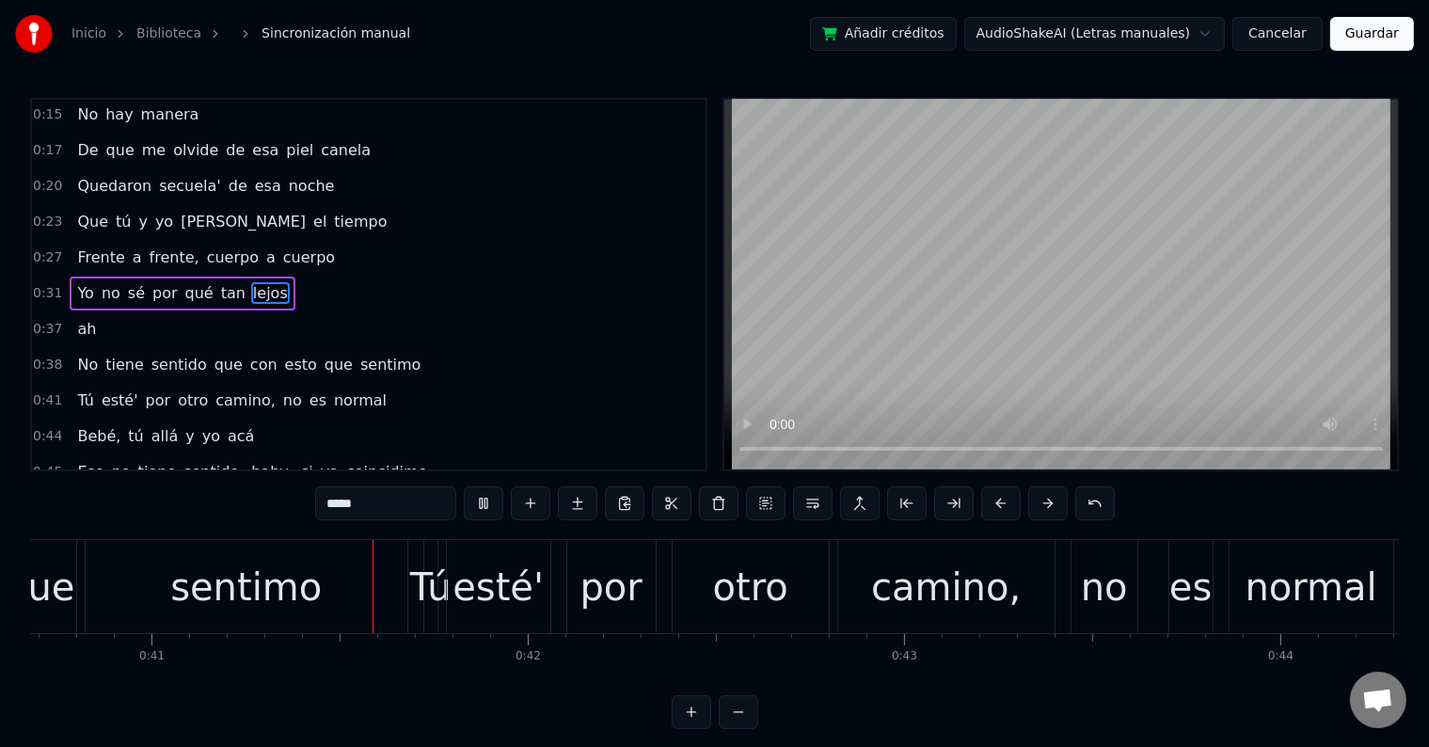
scroll to position [0, 15305]
click at [319, 560] on div "sentimo" at bounding box center [246, 586] width 322 height 93
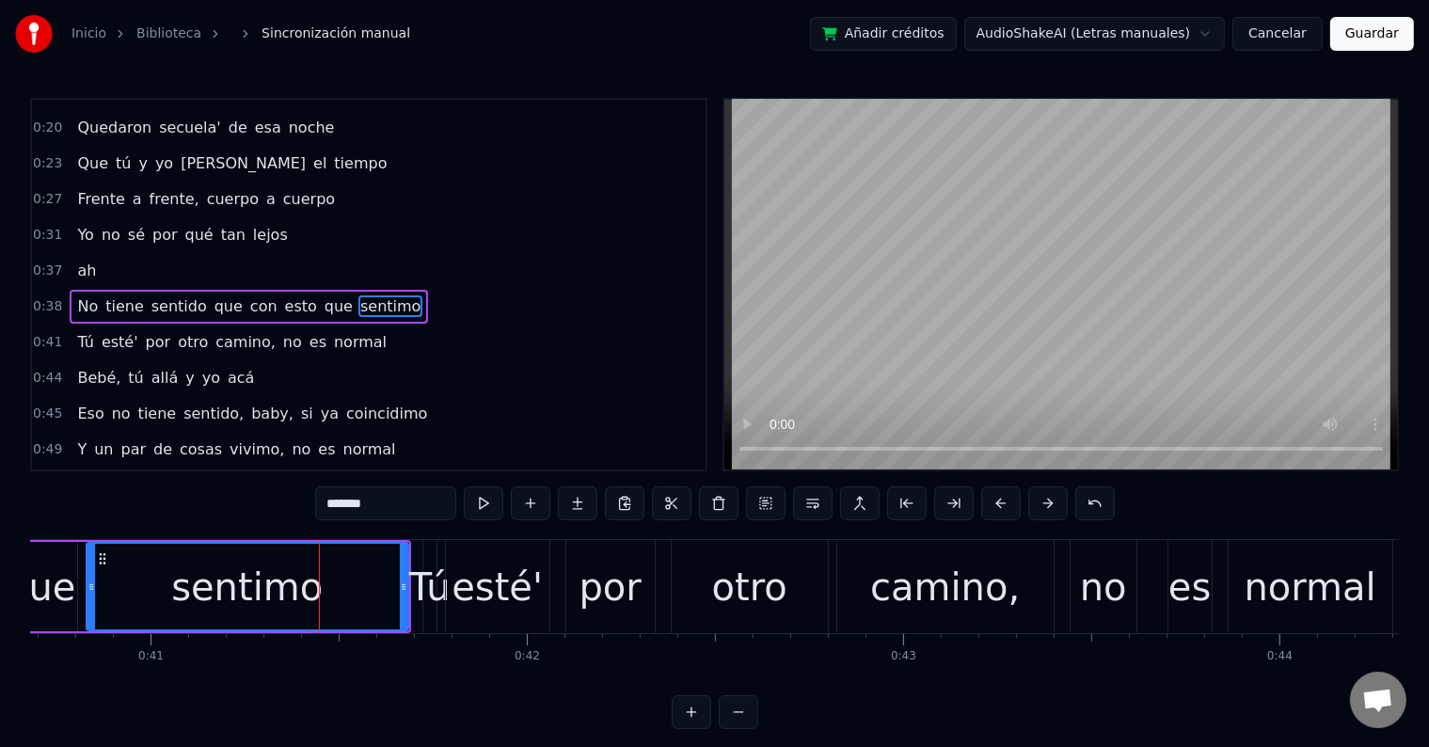
scroll to position [143, 0]
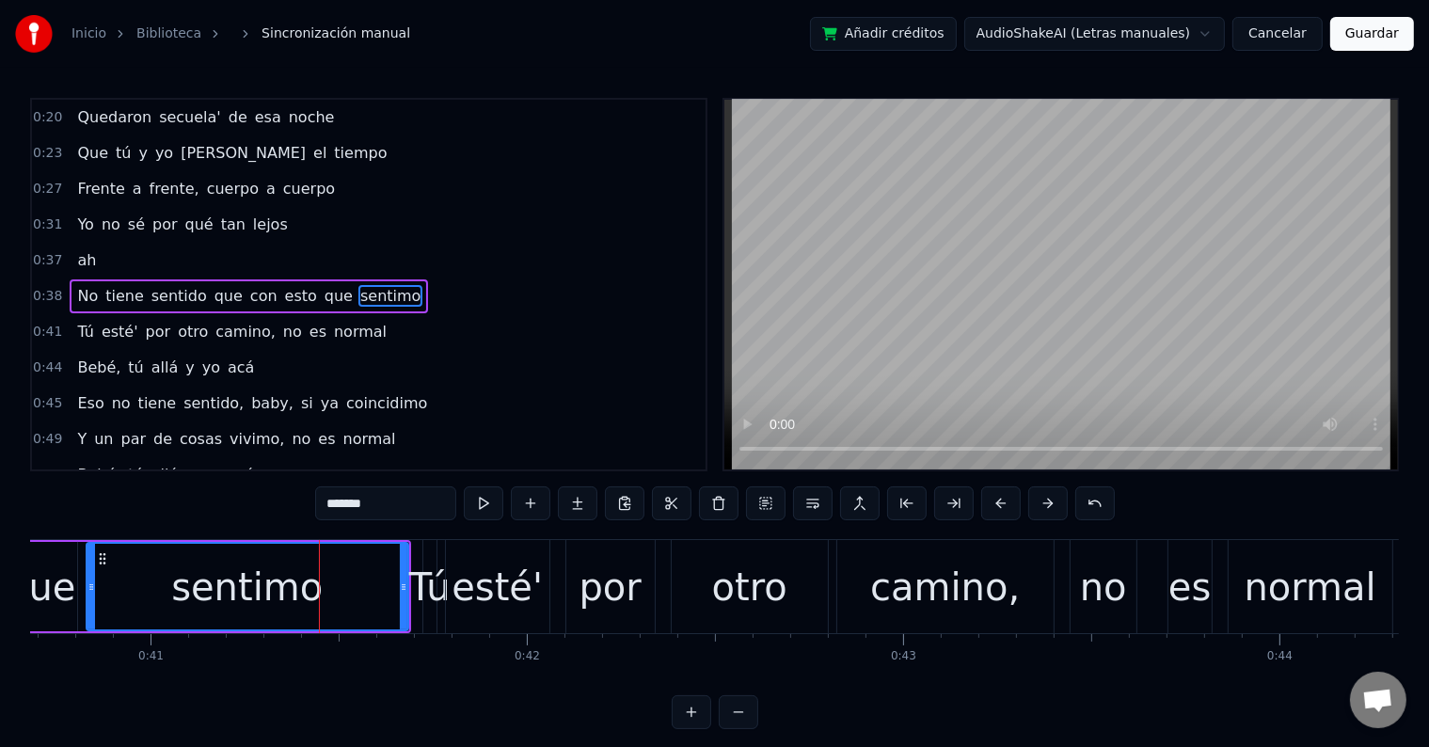
click at [406, 499] on input "*******" at bounding box center [385, 503] width 141 height 34
click at [483, 497] on button at bounding box center [484, 503] width 40 height 34
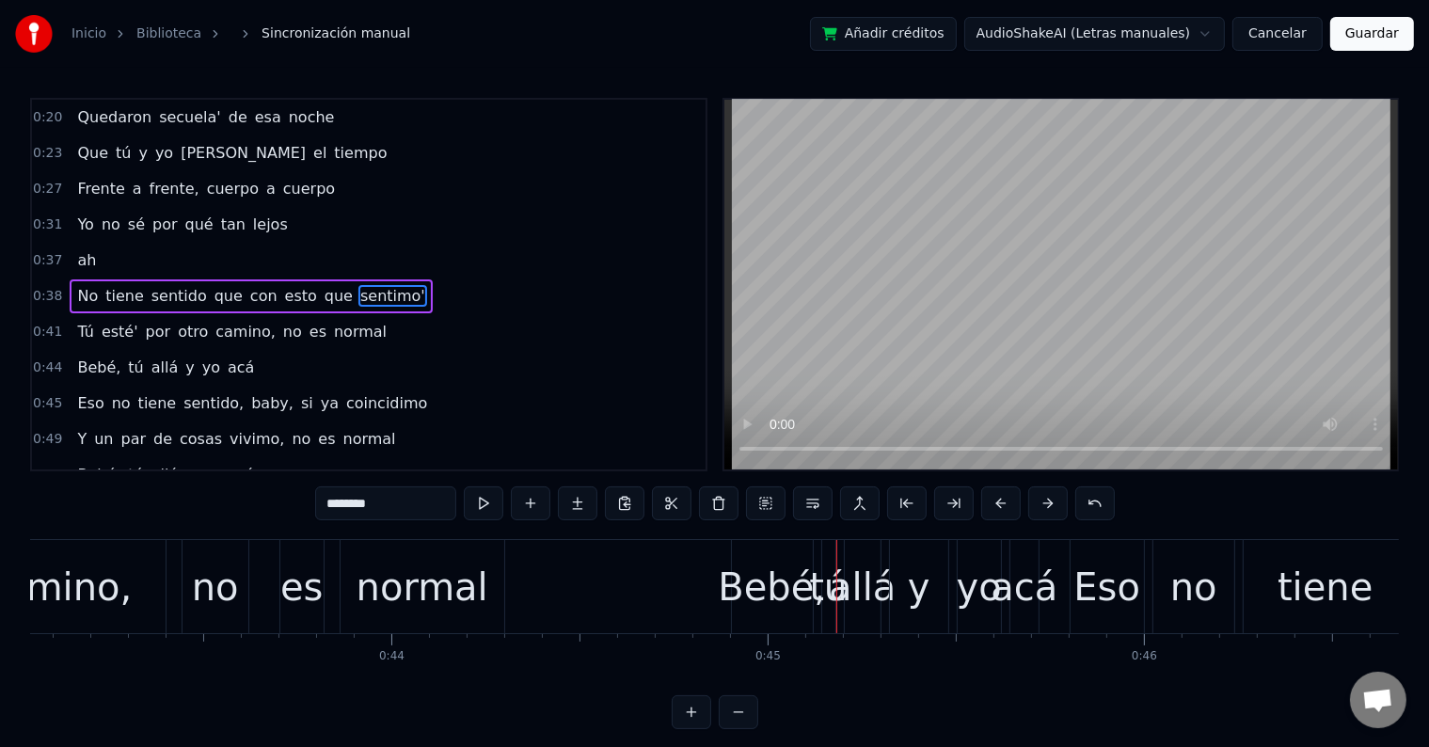
scroll to position [0, 16193]
click at [385, 586] on div "normal" at bounding box center [422, 587] width 132 height 56
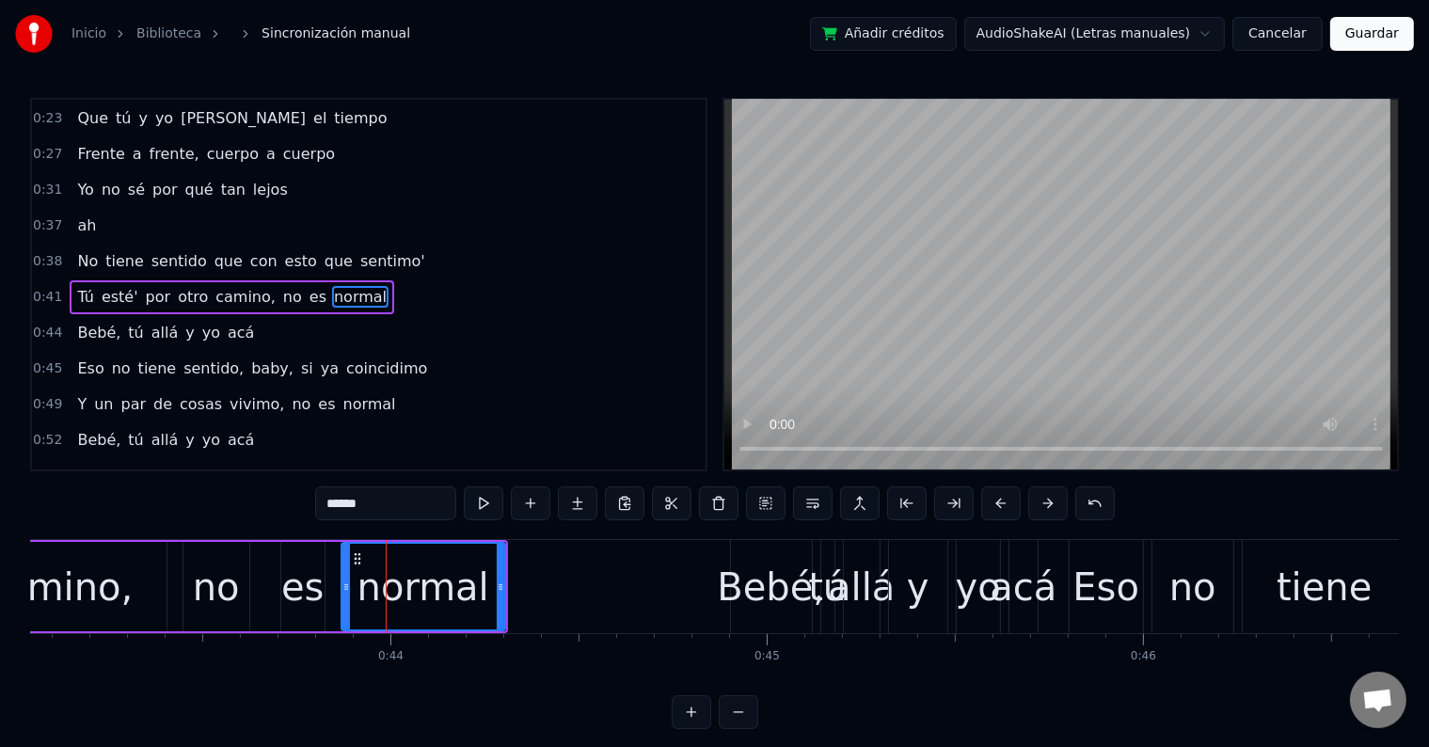
click at [410, 506] on input "******" at bounding box center [385, 503] width 141 height 34
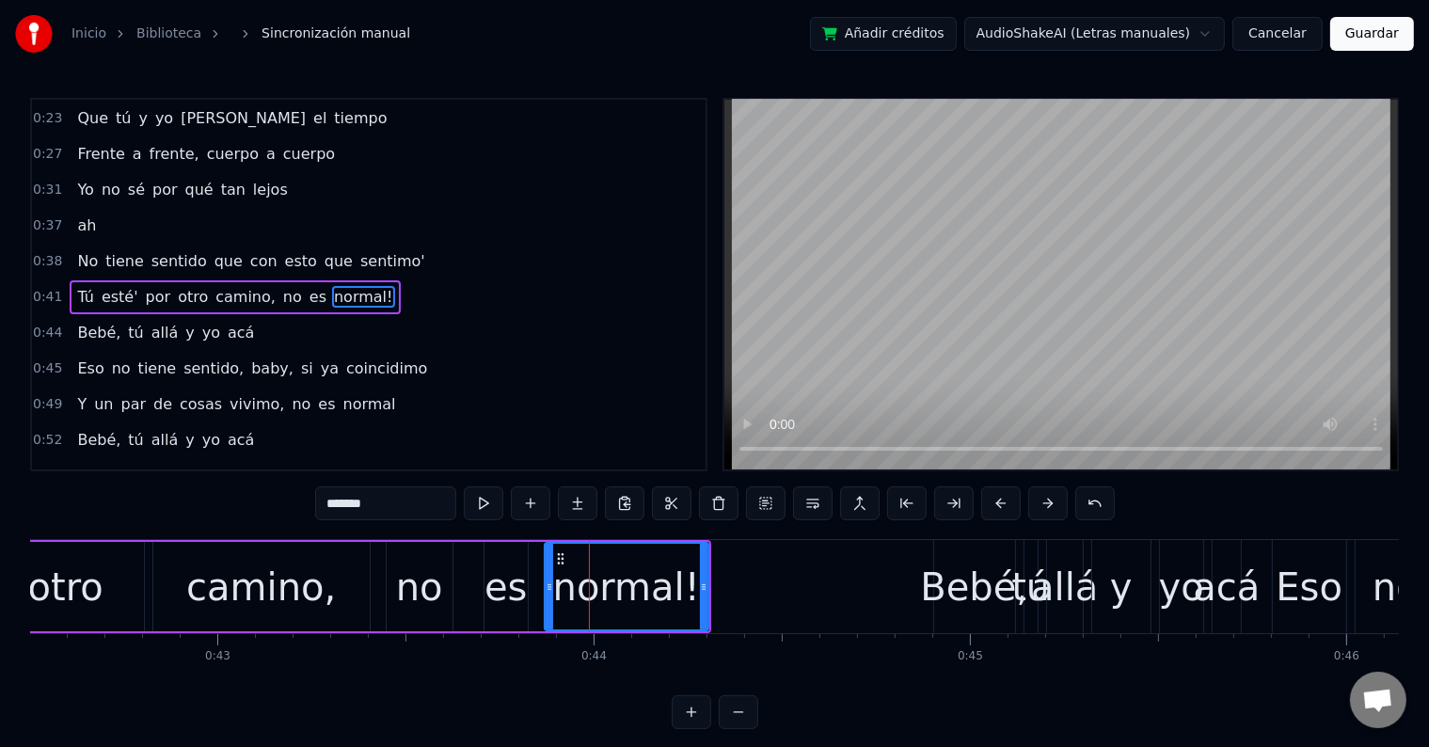
scroll to position [0, 15993]
click at [413, 591] on div "no" at bounding box center [416, 587] width 47 height 56
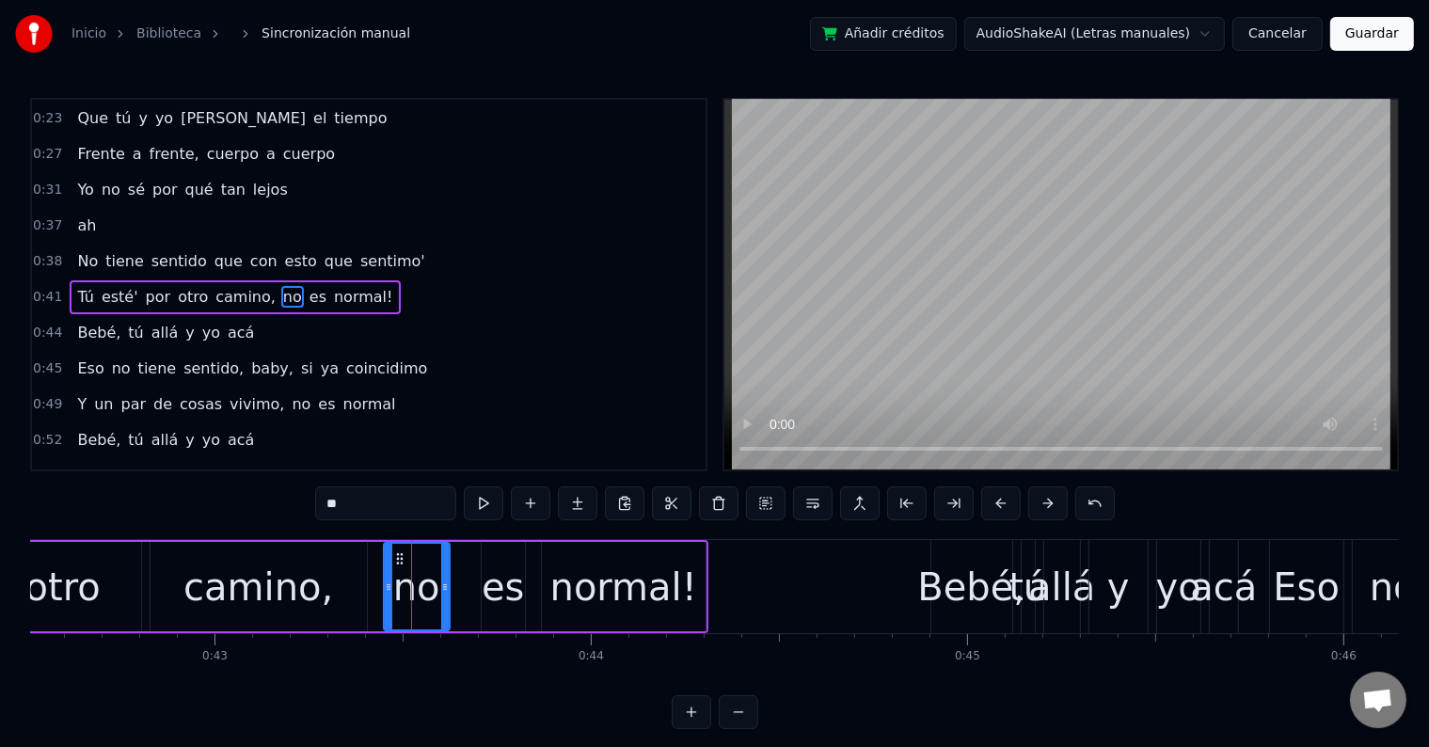
click at [329, 497] on input "**" at bounding box center [385, 503] width 141 height 34
click at [326, 568] on div "camino," at bounding box center [258, 586] width 216 height 89
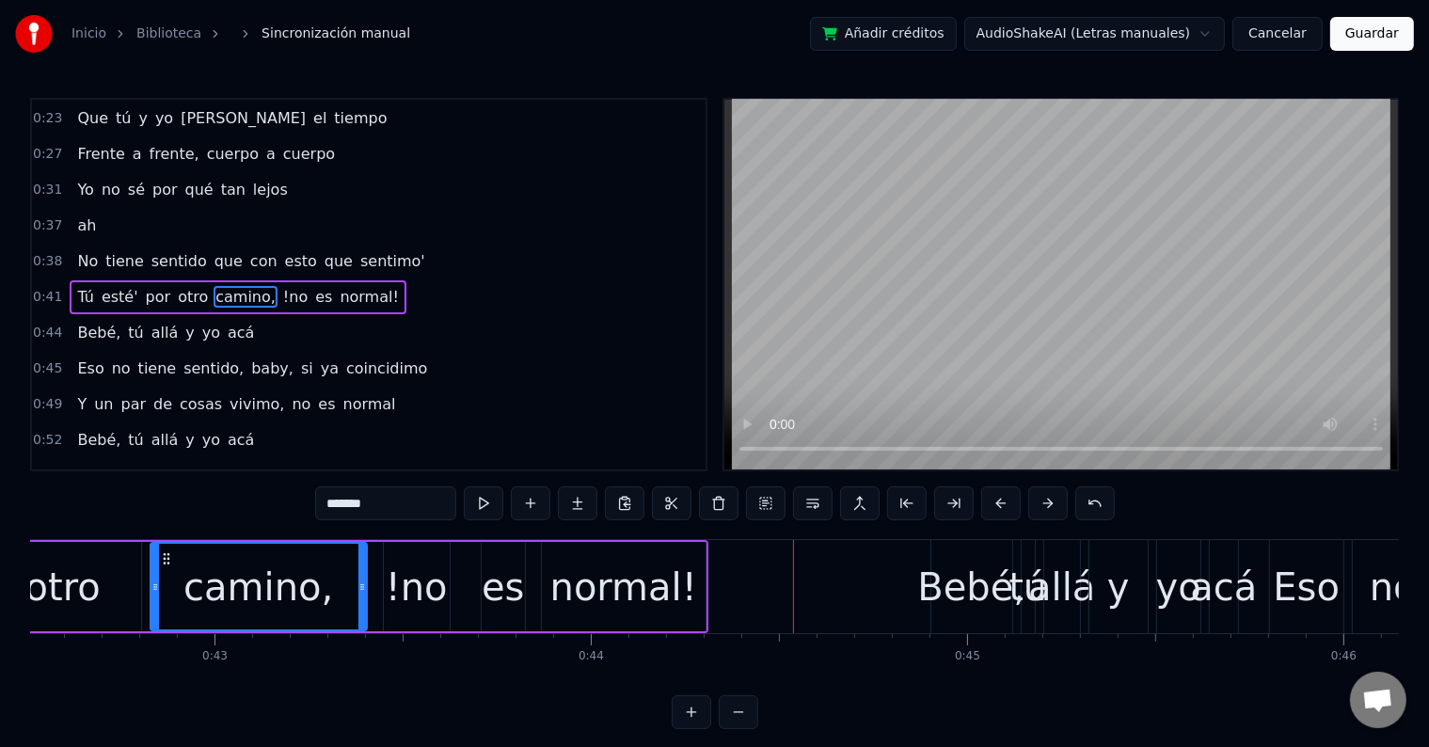
click at [442, 563] on div "!no" at bounding box center [417, 587] width 62 height 56
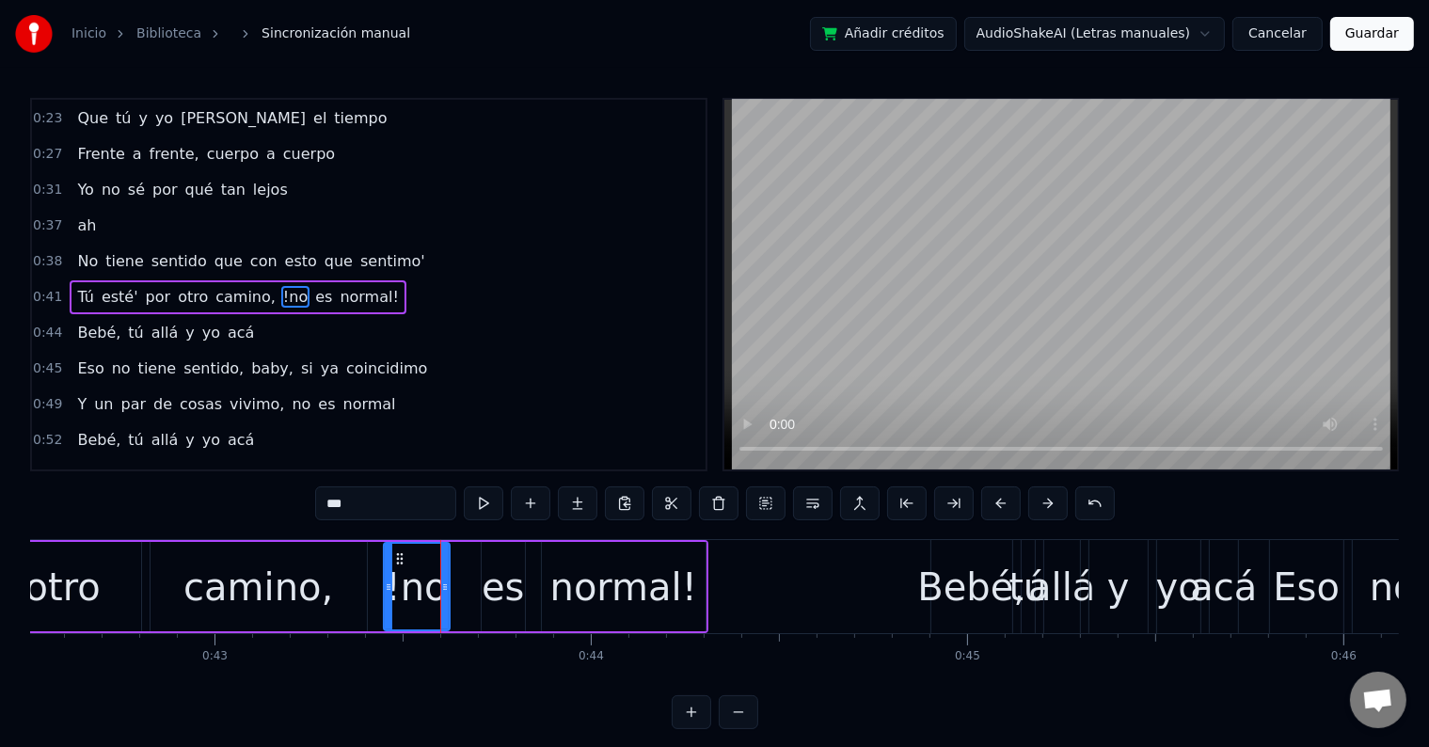
click at [336, 509] on input "***" at bounding box center [385, 503] width 141 height 34
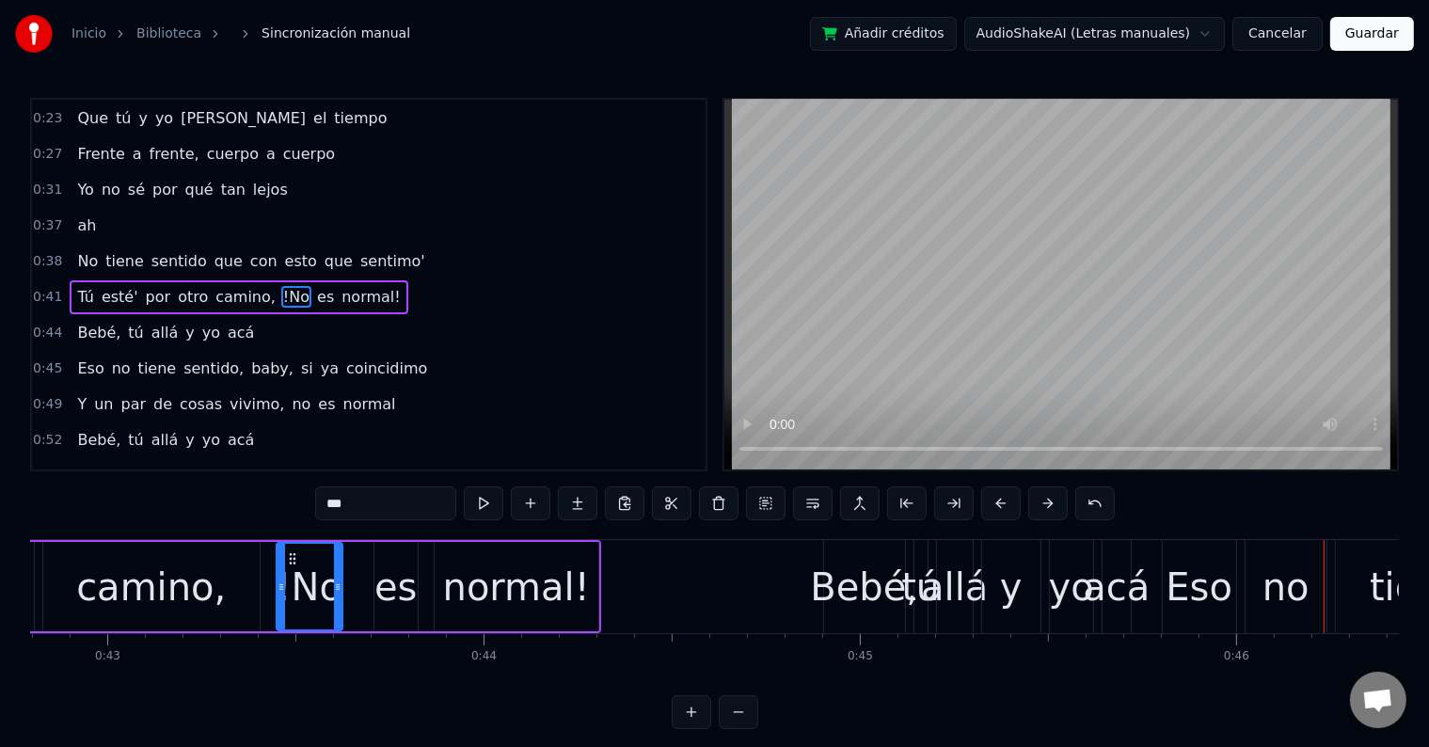
scroll to position [0, 16087]
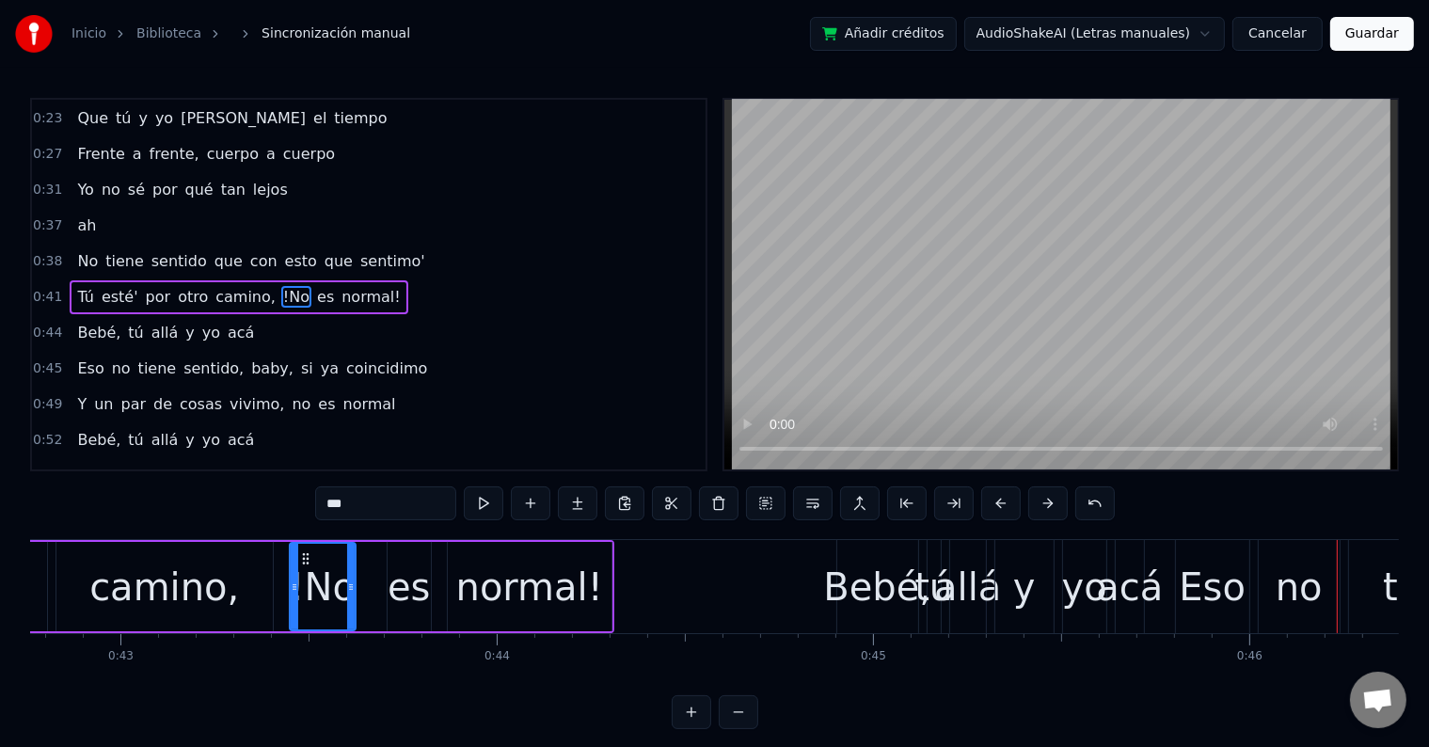
click at [232, 607] on div "camino," at bounding box center [164, 586] width 216 height 89
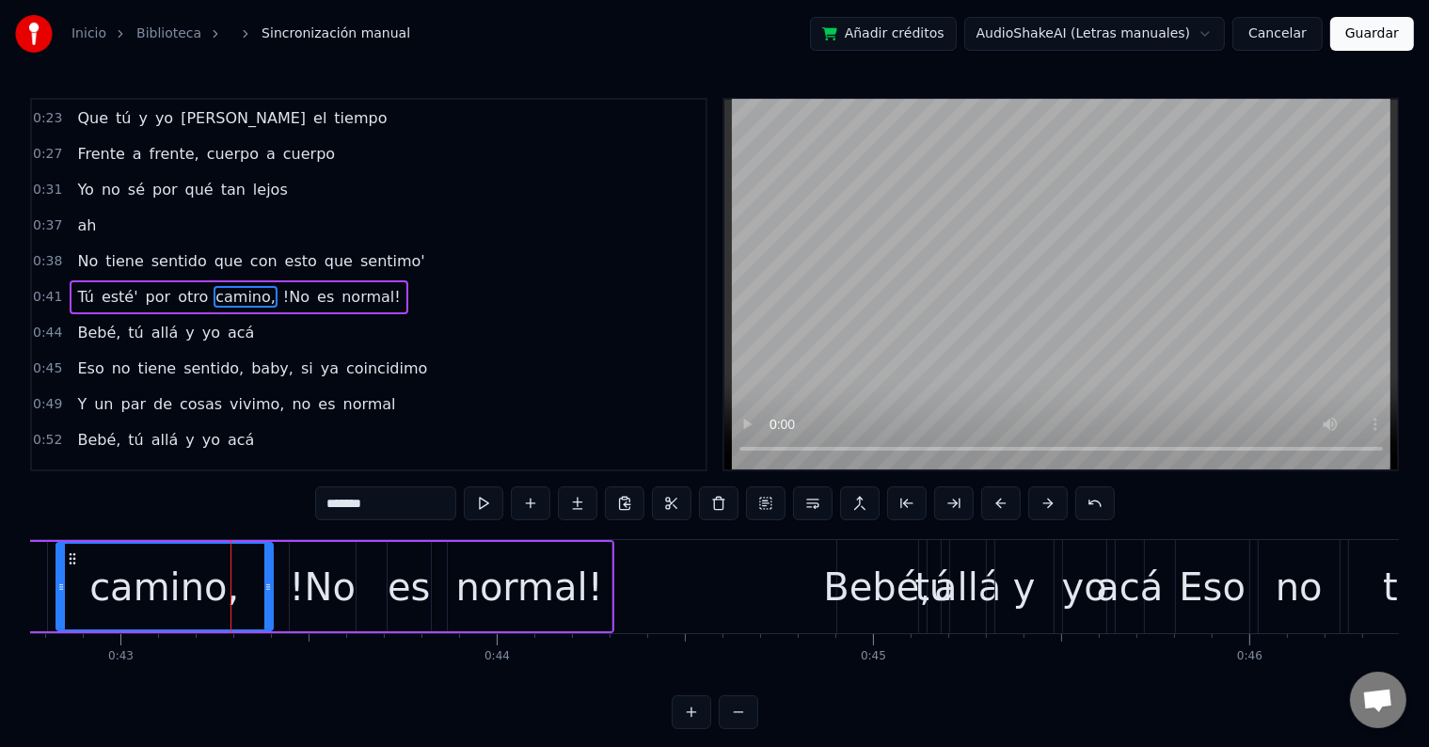
click at [395, 493] on input "*******" at bounding box center [385, 503] width 141 height 34
click at [318, 580] on div "!No" at bounding box center [322, 587] width 66 height 56
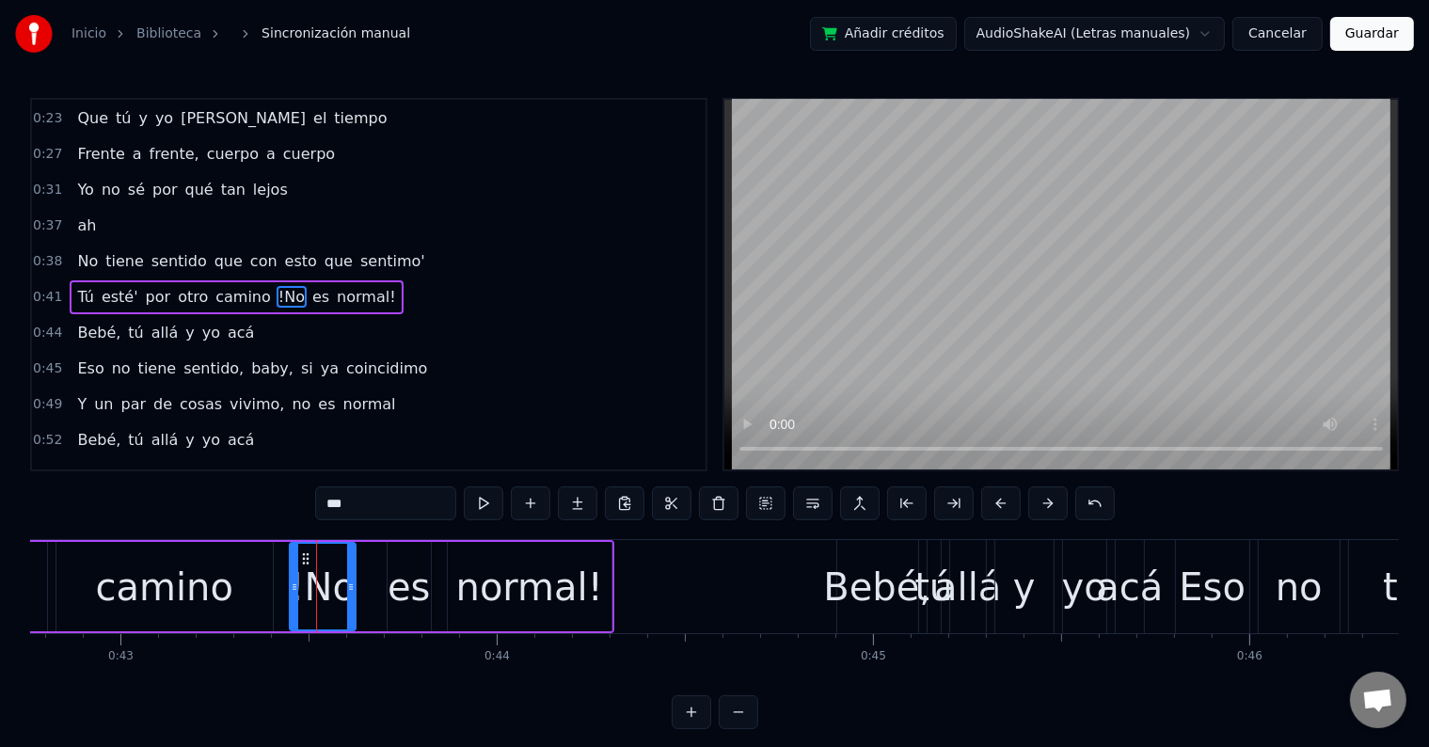
click at [216, 592] on div "camino" at bounding box center [164, 587] width 137 height 56
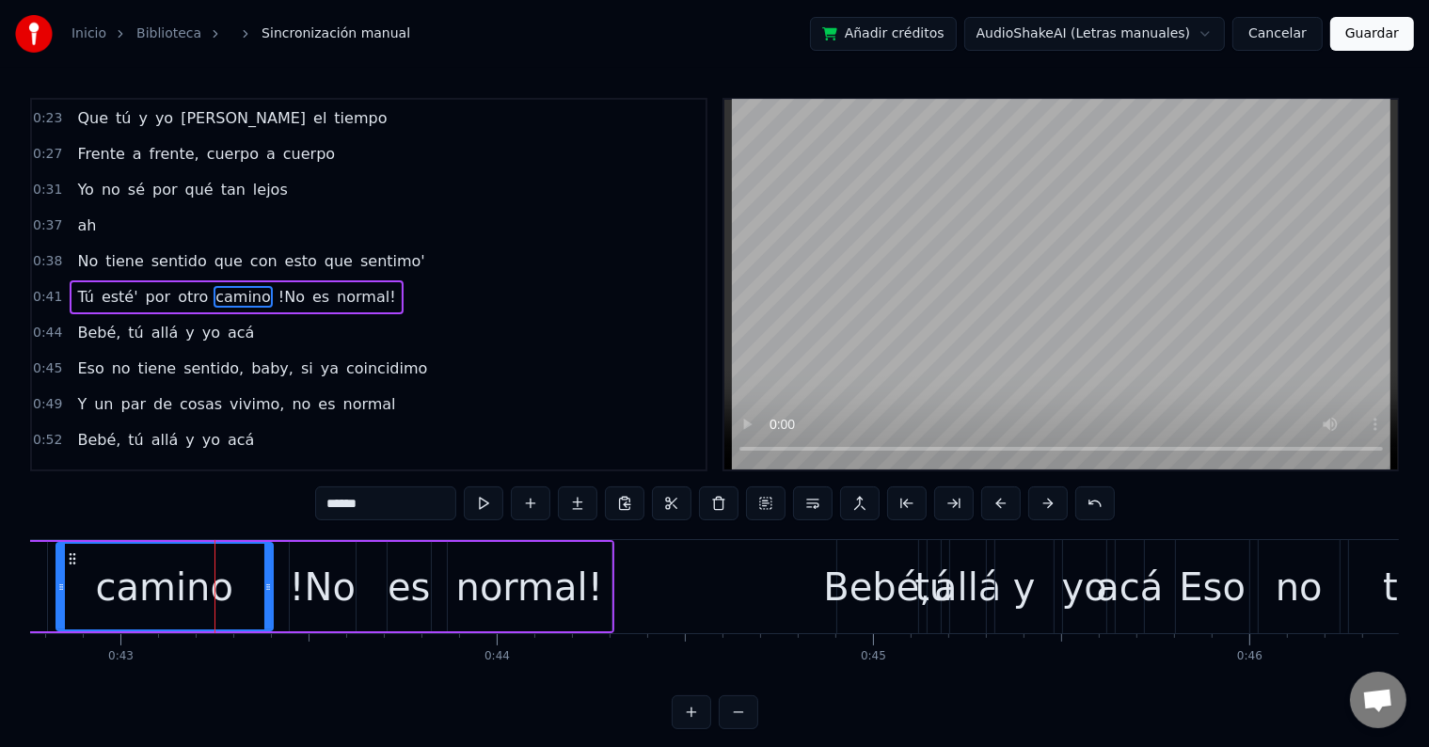
click at [324, 591] on div "!No" at bounding box center [322, 587] width 66 height 56
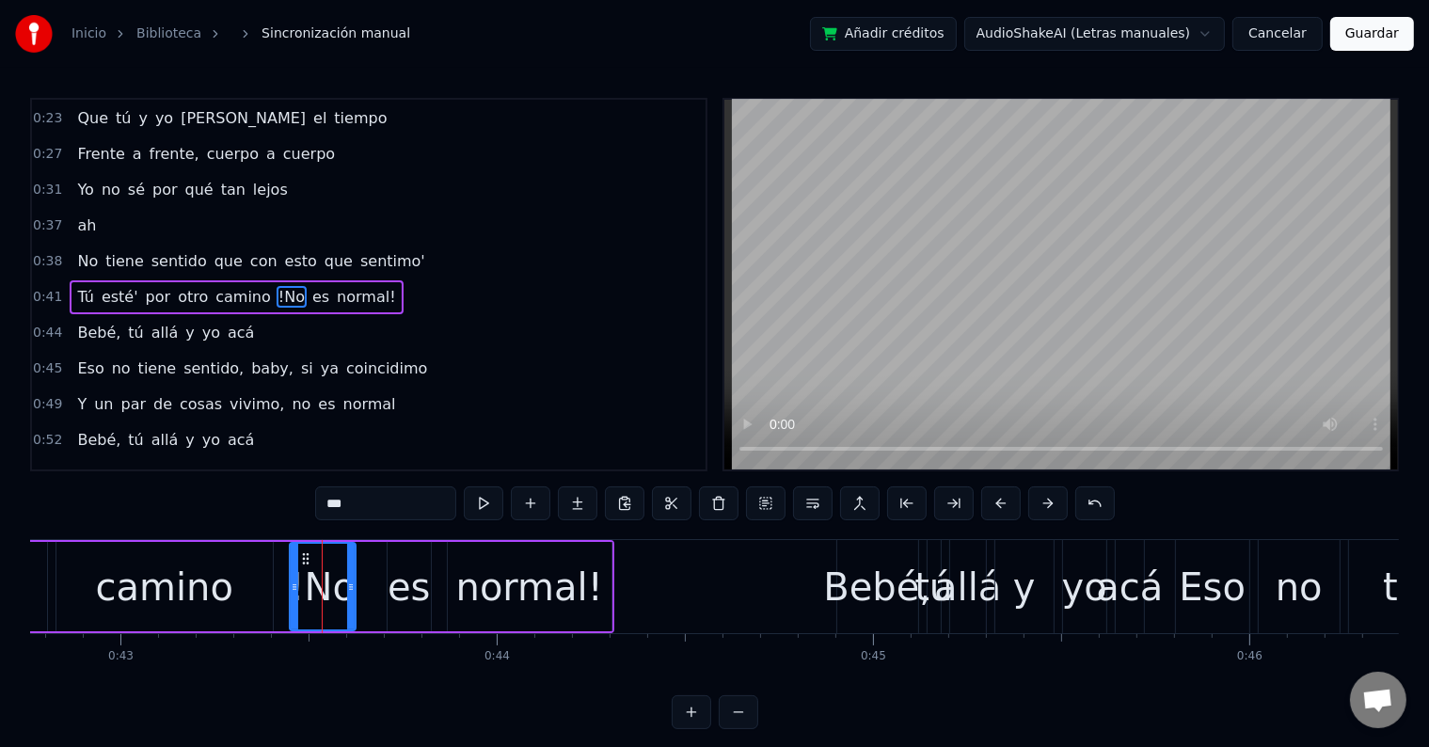
drag, startPoint x: 335, startPoint y: 508, endPoint x: 323, endPoint y: 508, distance: 12.2
click at [323, 508] on input "***" at bounding box center [385, 503] width 141 height 34
click at [199, 604] on div "camino" at bounding box center [164, 587] width 137 height 56
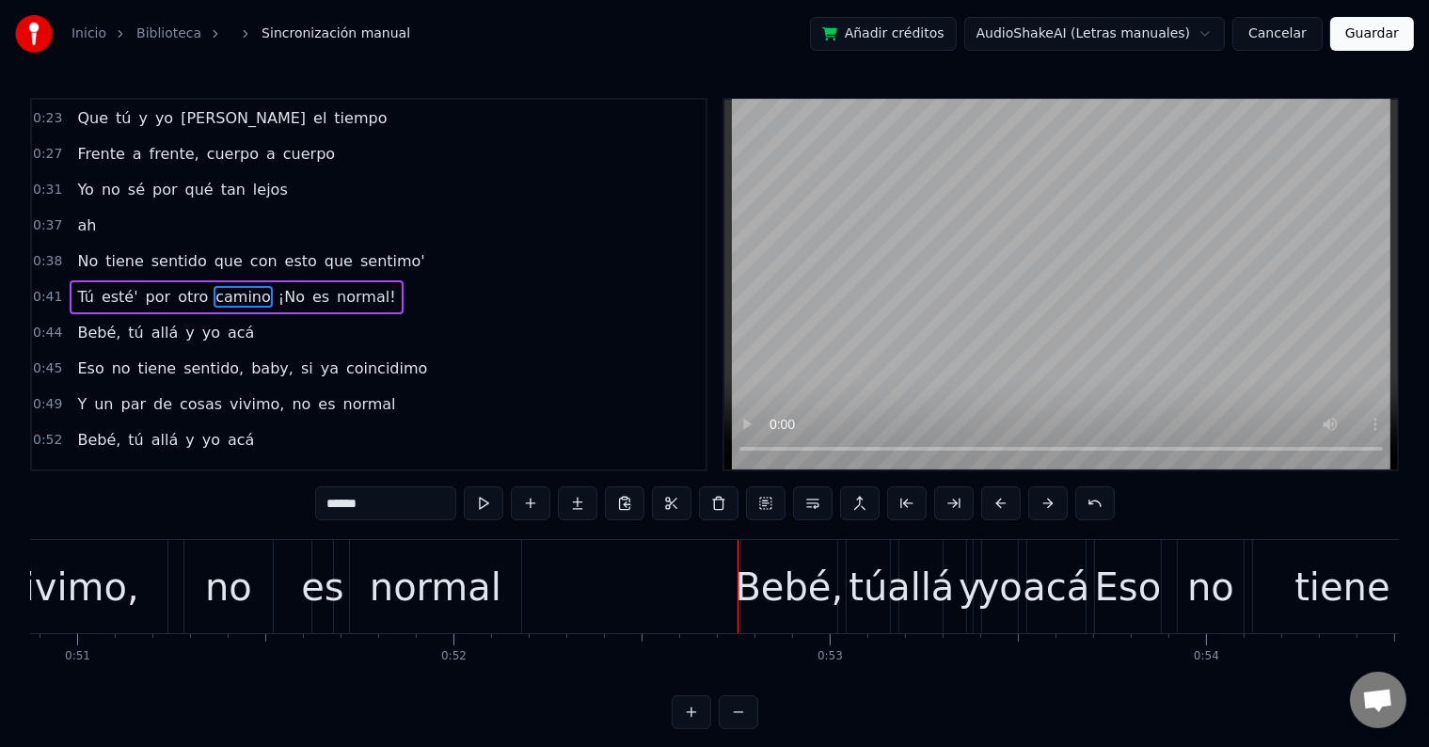
scroll to position [0, 19140]
click at [470, 594] on div "normal" at bounding box center [436, 587] width 132 height 56
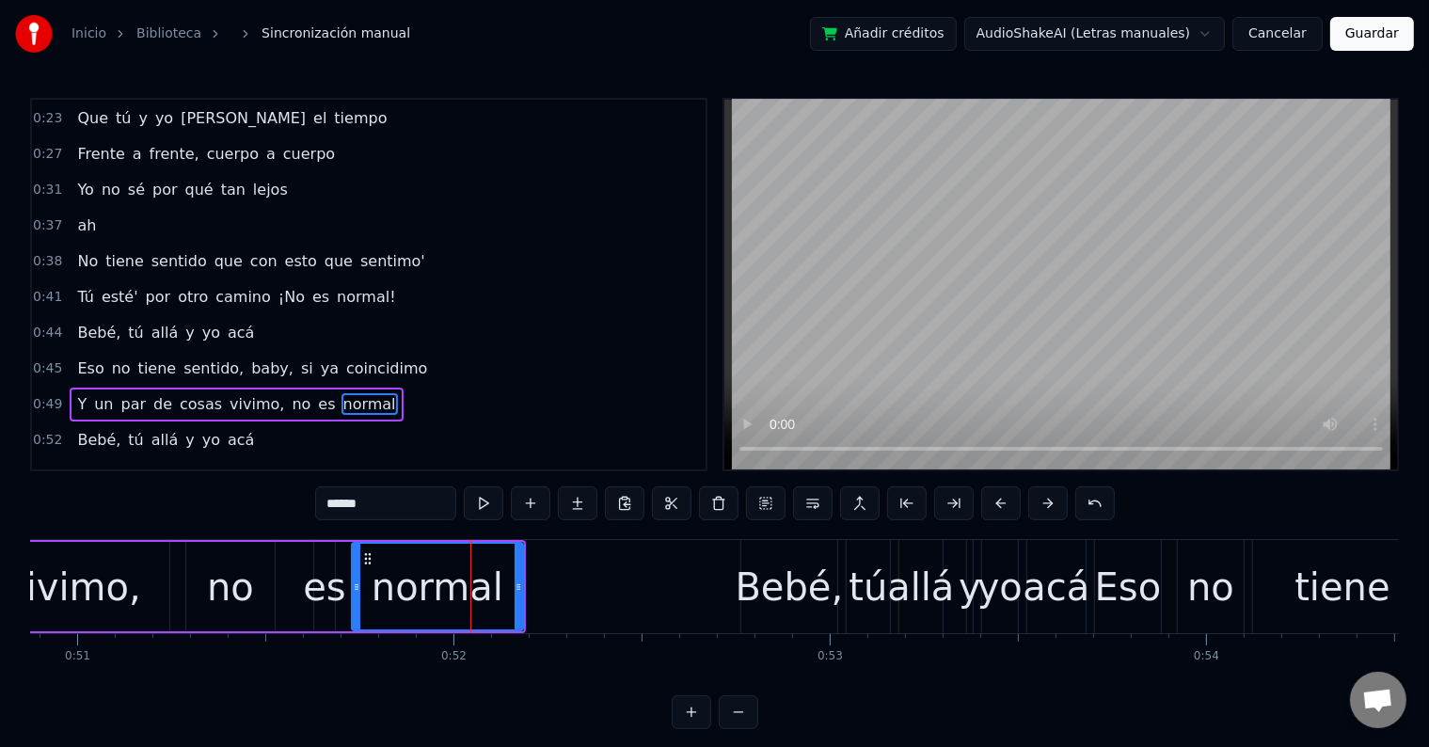
scroll to position [282, 0]
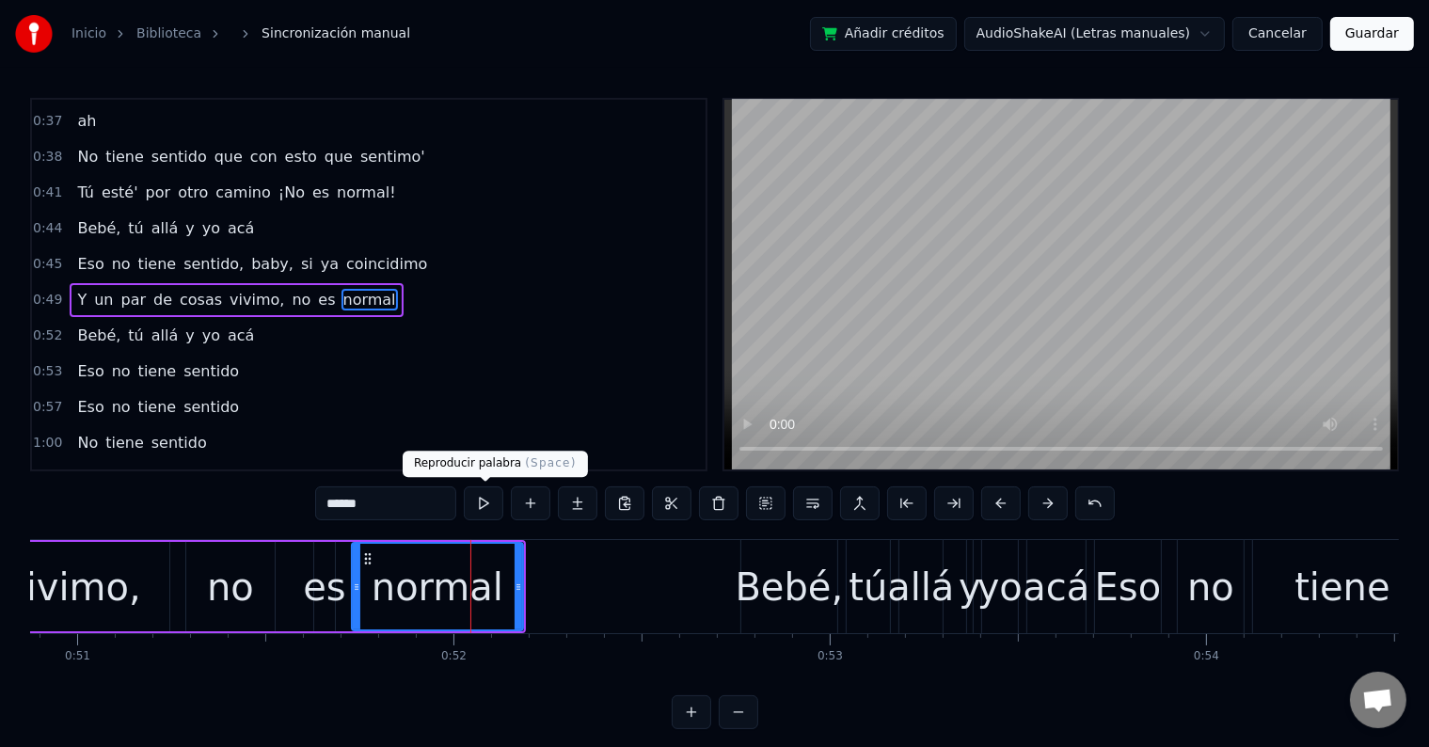
click at [485, 499] on button at bounding box center [484, 503] width 40 height 34
click at [410, 495] on input "******" at bounding box center [385, 503] width 141 height 34
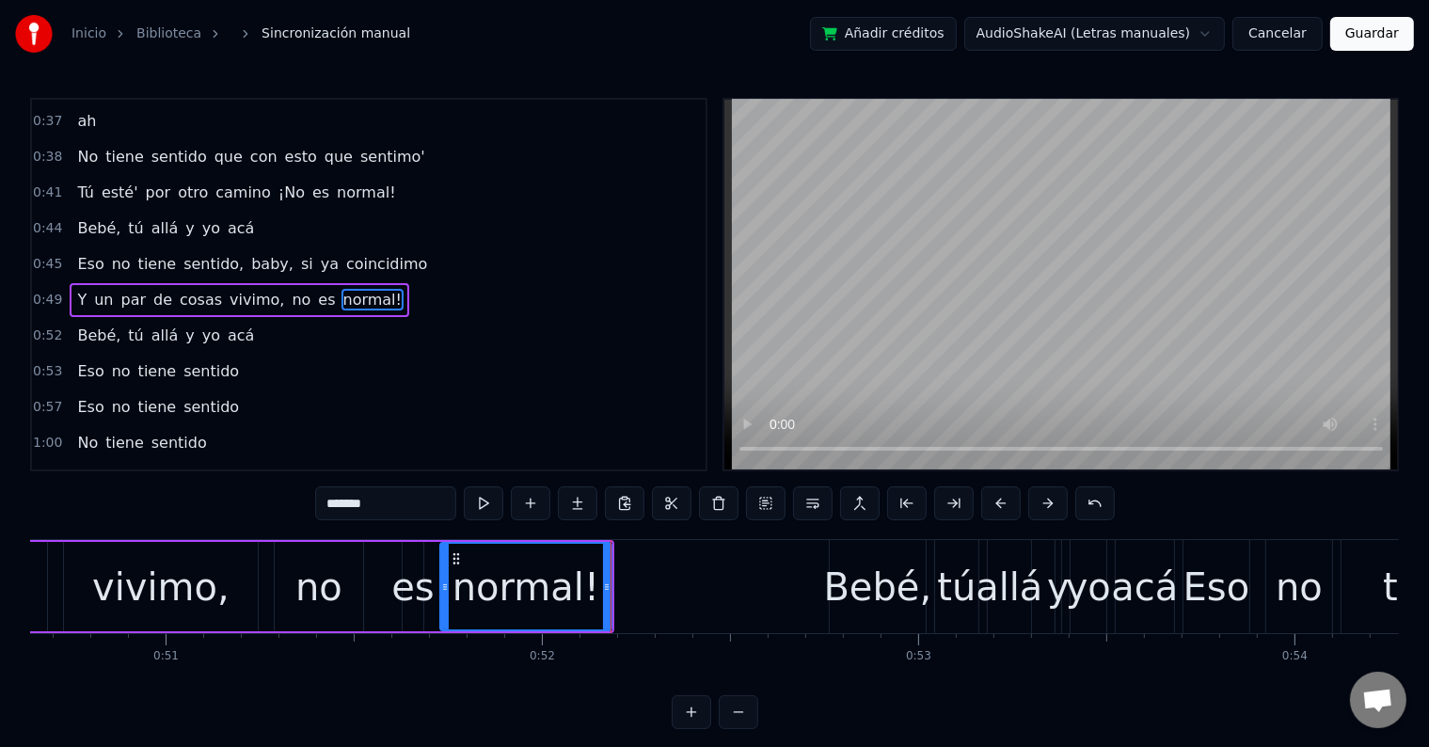
scroll to position [0, 19053]
click at [234, 604] on div "vivimo," at bounding box center [160, 586] width 194 height 89
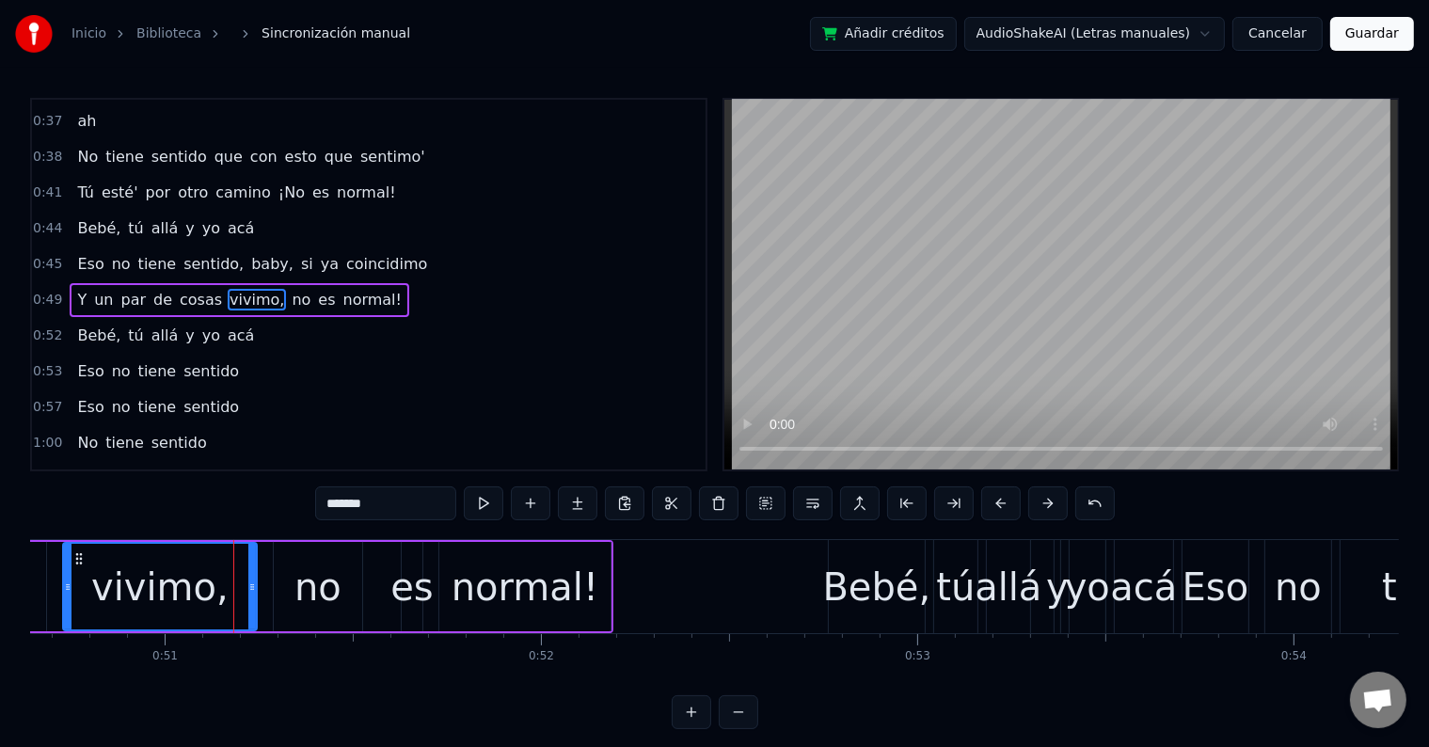
click at [413, 500] on input "*******" at bounding box center [385, 503] width 141 height 34
click at [335, 568] on div "no" at bounding box center [317, 587] width 47 height 56
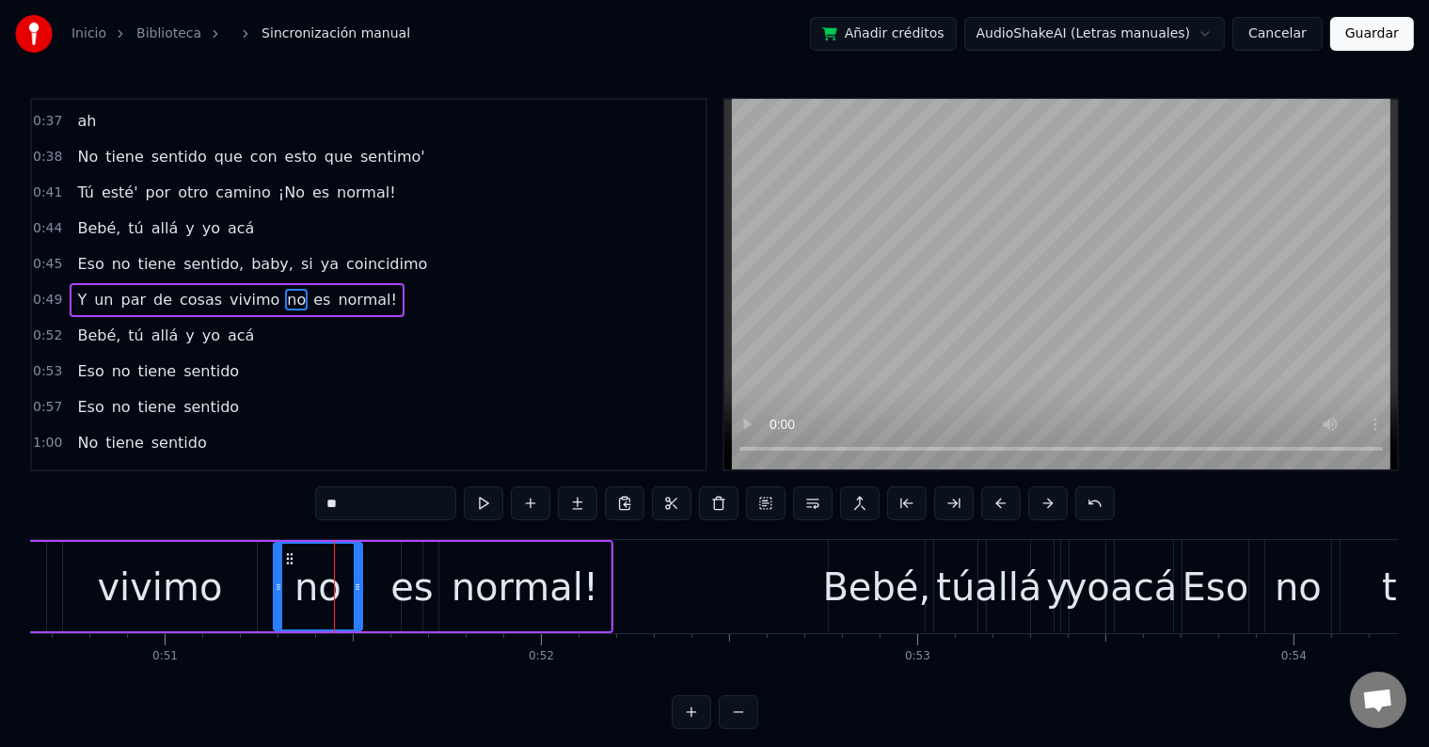
click at [330, 505] on input "**" at bounding box center [385, 503] width 141 height 34
click at [213, 583] on div "vivimo" at bounding box center [159, 587] width 125 height 56
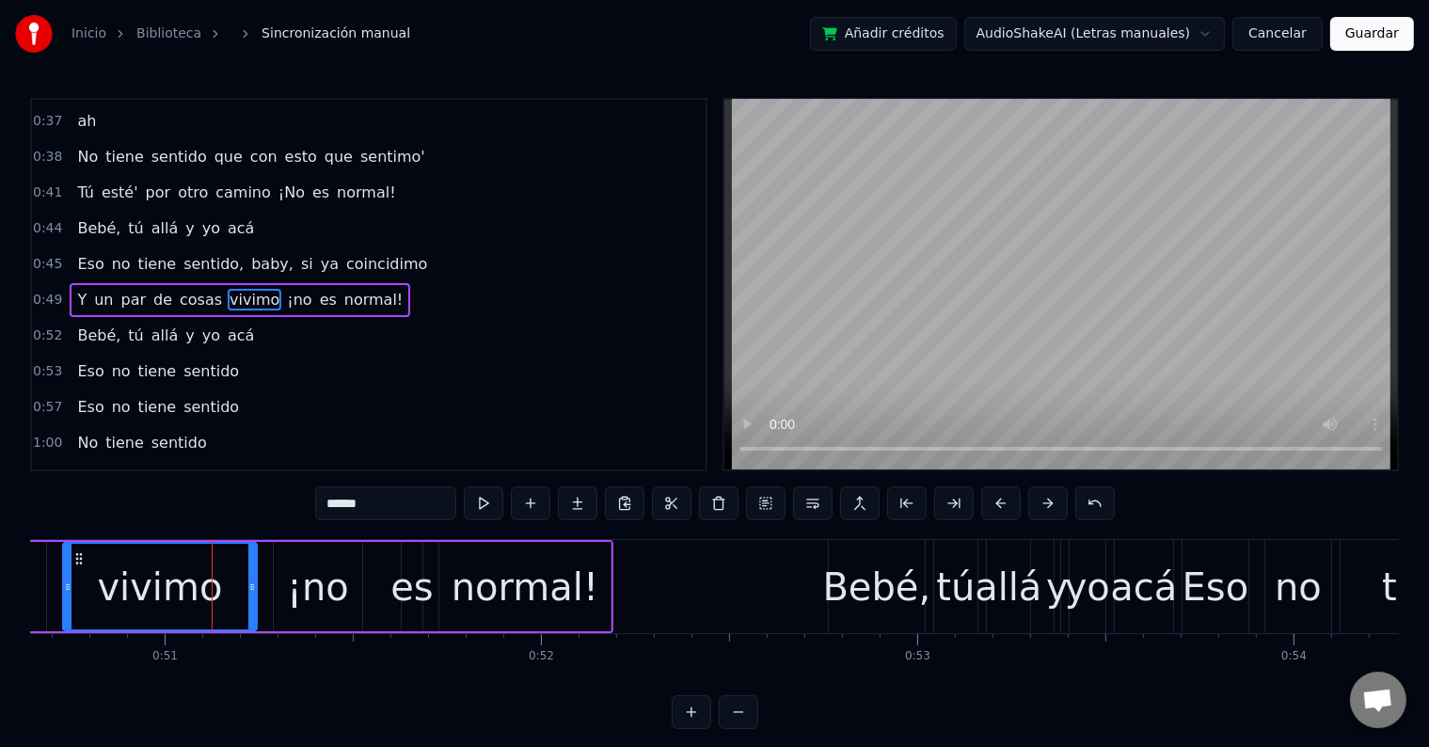
click at [343, 593] on div "¡no" at bounding box center [318, 587] width 62 height 56
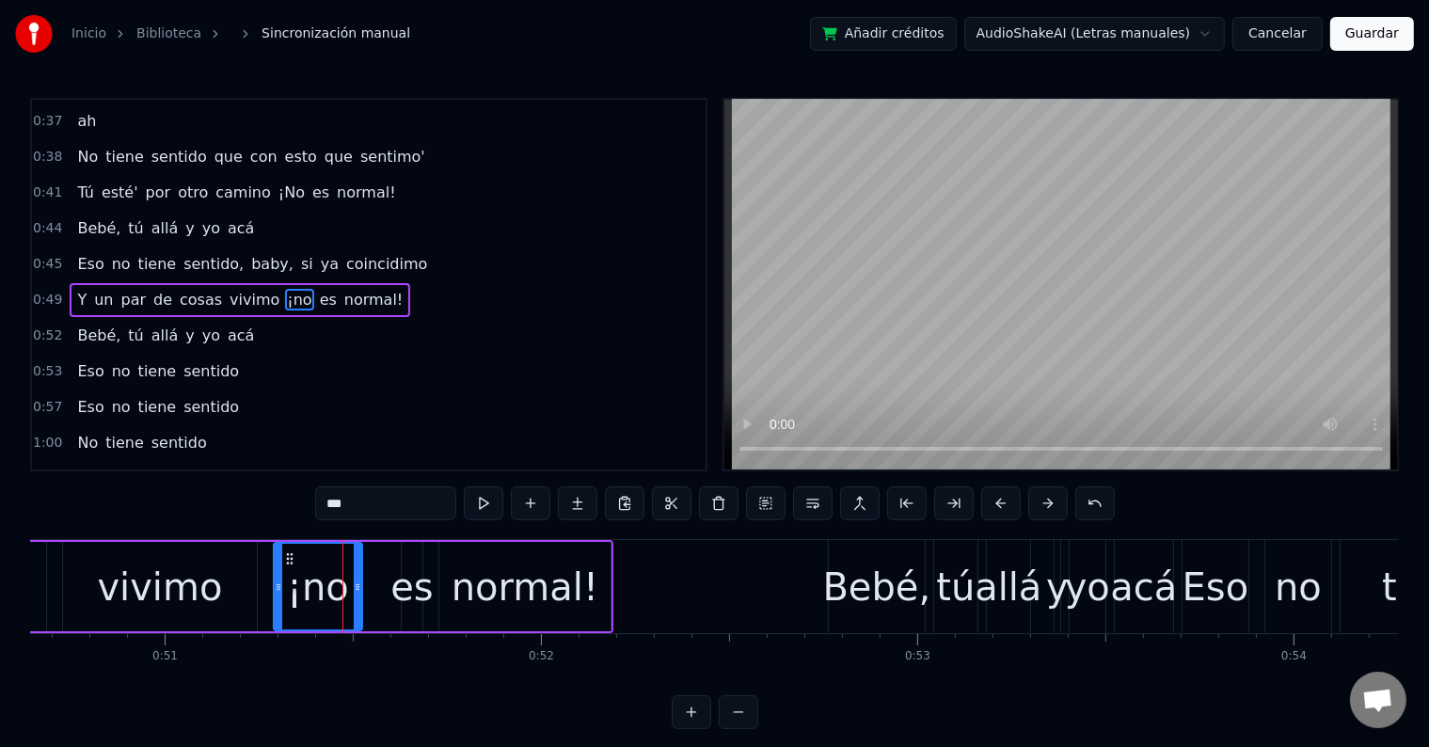
click at [335, 500] on input "***" at bounding box center [385, 503] width 141 height 34
click at [214, 577] on div "vivimo" at bounding box center [160, 586] width 194 height 89
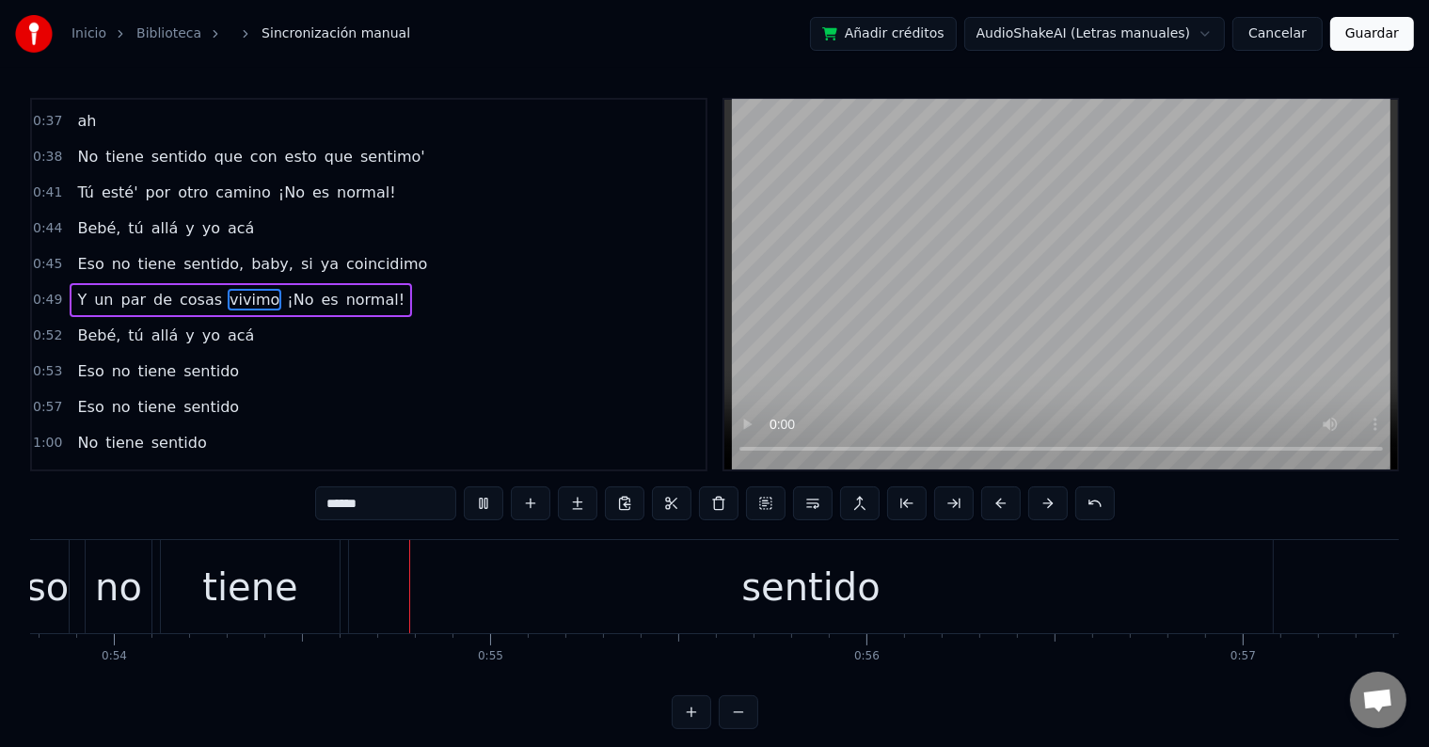
scroll to position [0, 20273]
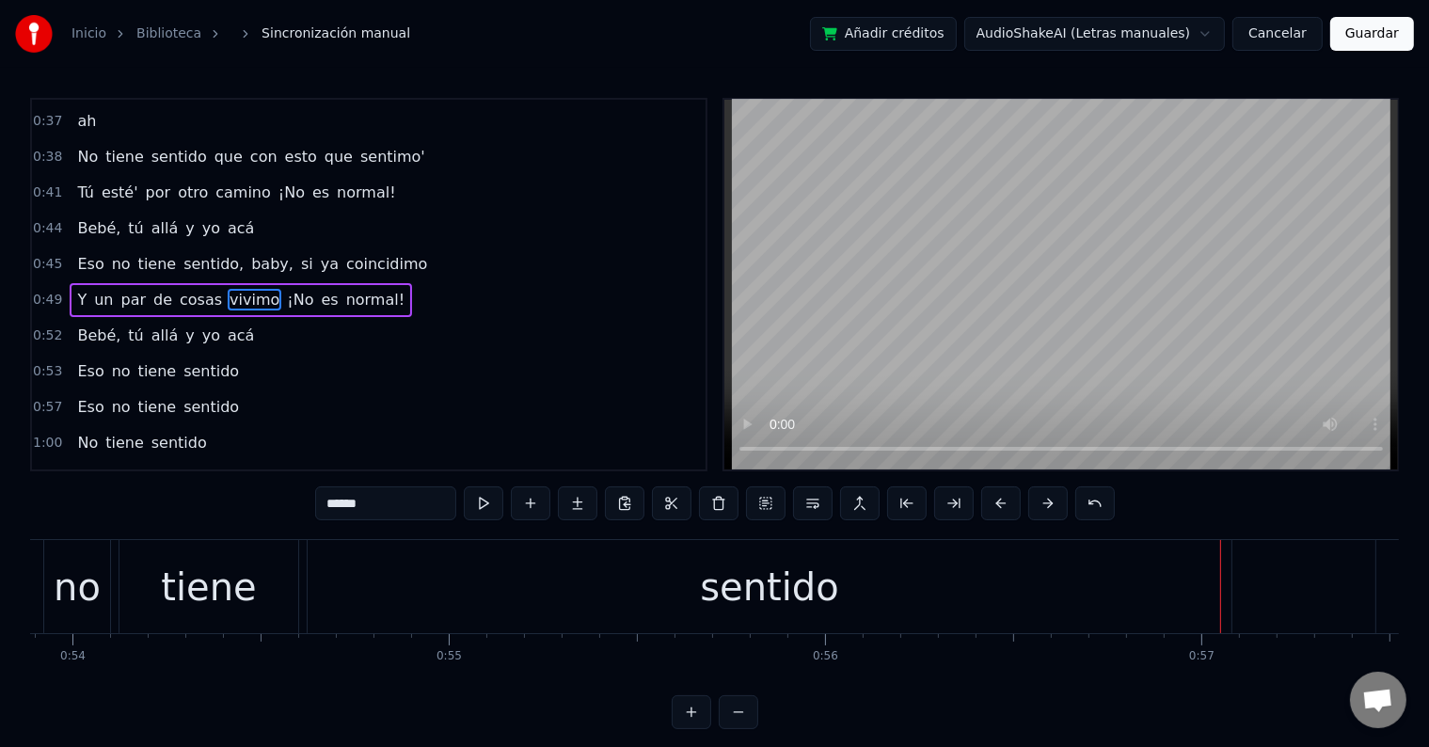
click at [695, 613] on div "sentido" at bounding box center [770, 586] width 924 height 93
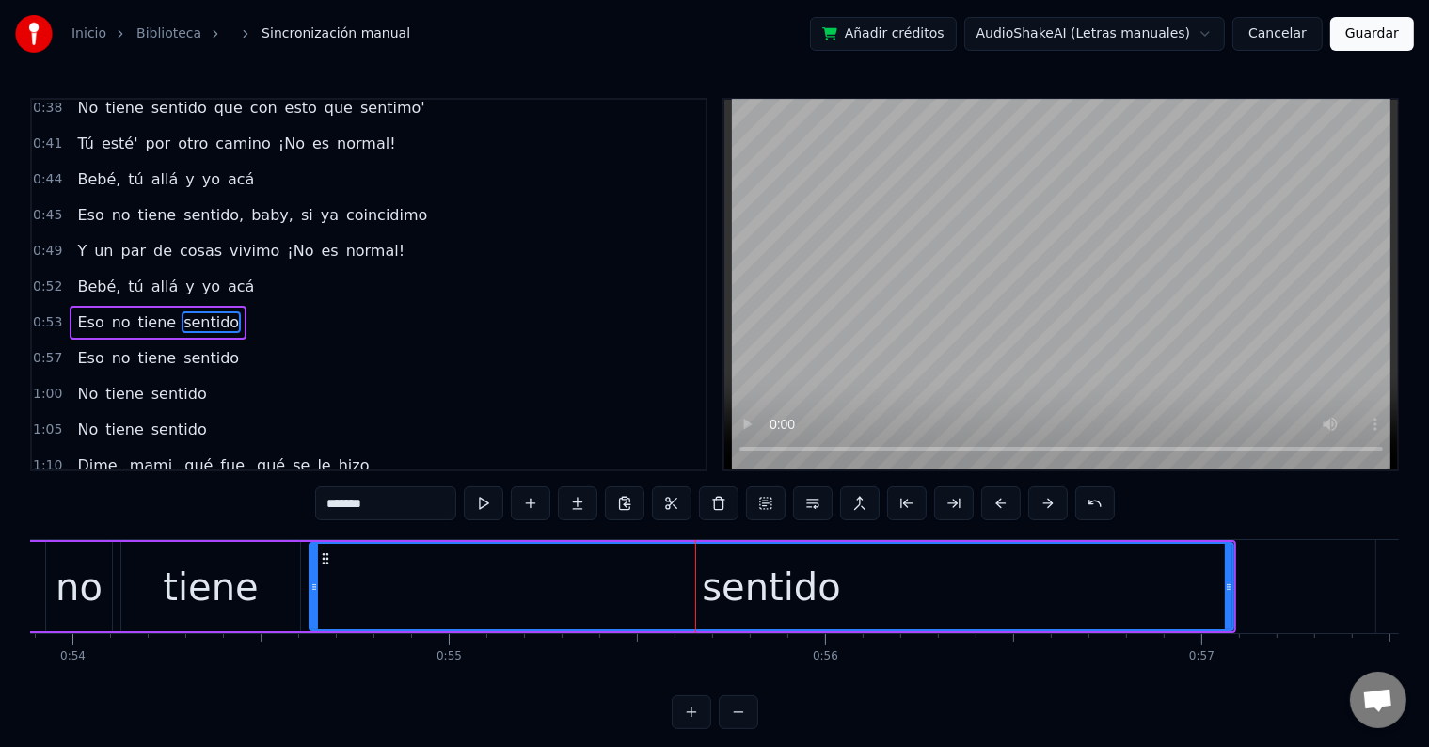
scroll to position [351, 0]
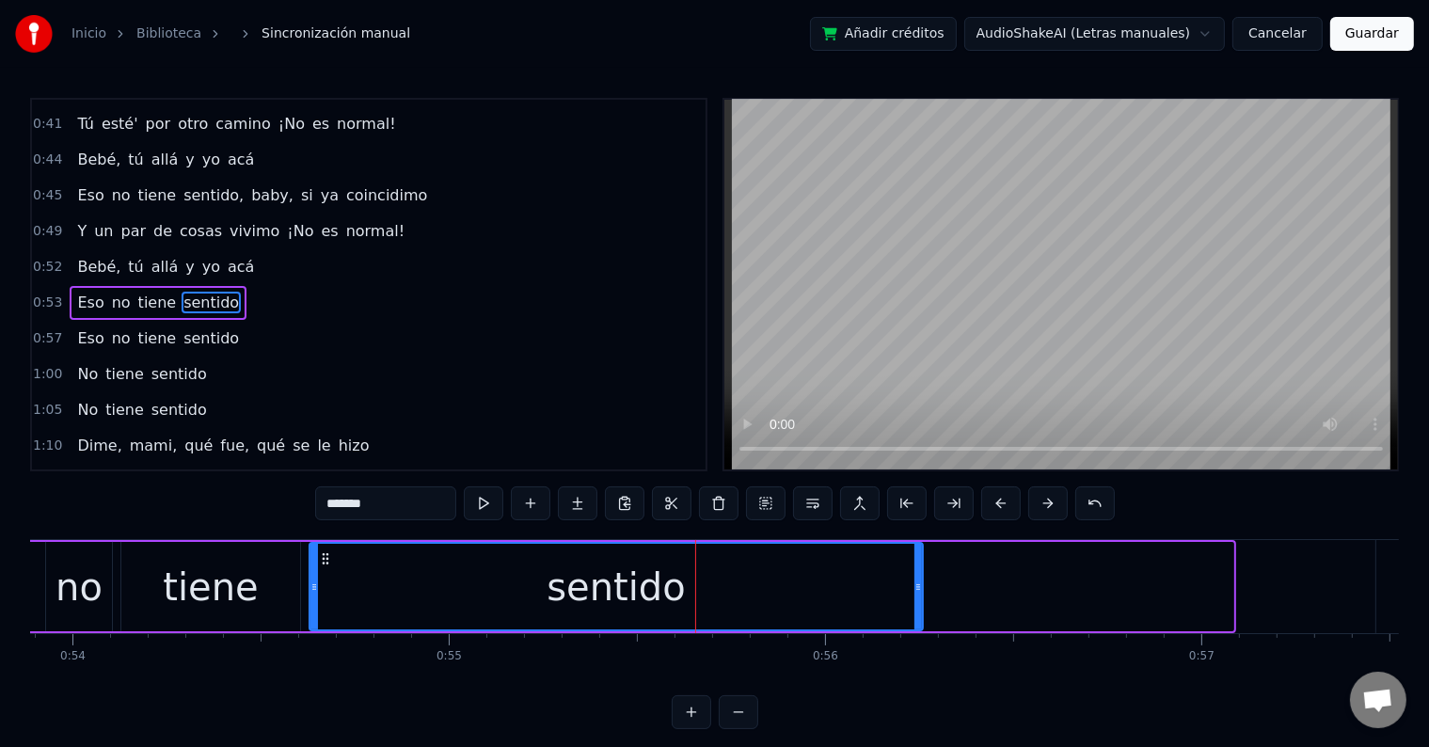
drag, startPoint x: 1226, startPoint y: 564, endPoint x: 871, endPoint y: 570, distance: 355.6
click at [914, 575] on div at bounding box center [918, 587] width 8 height 86
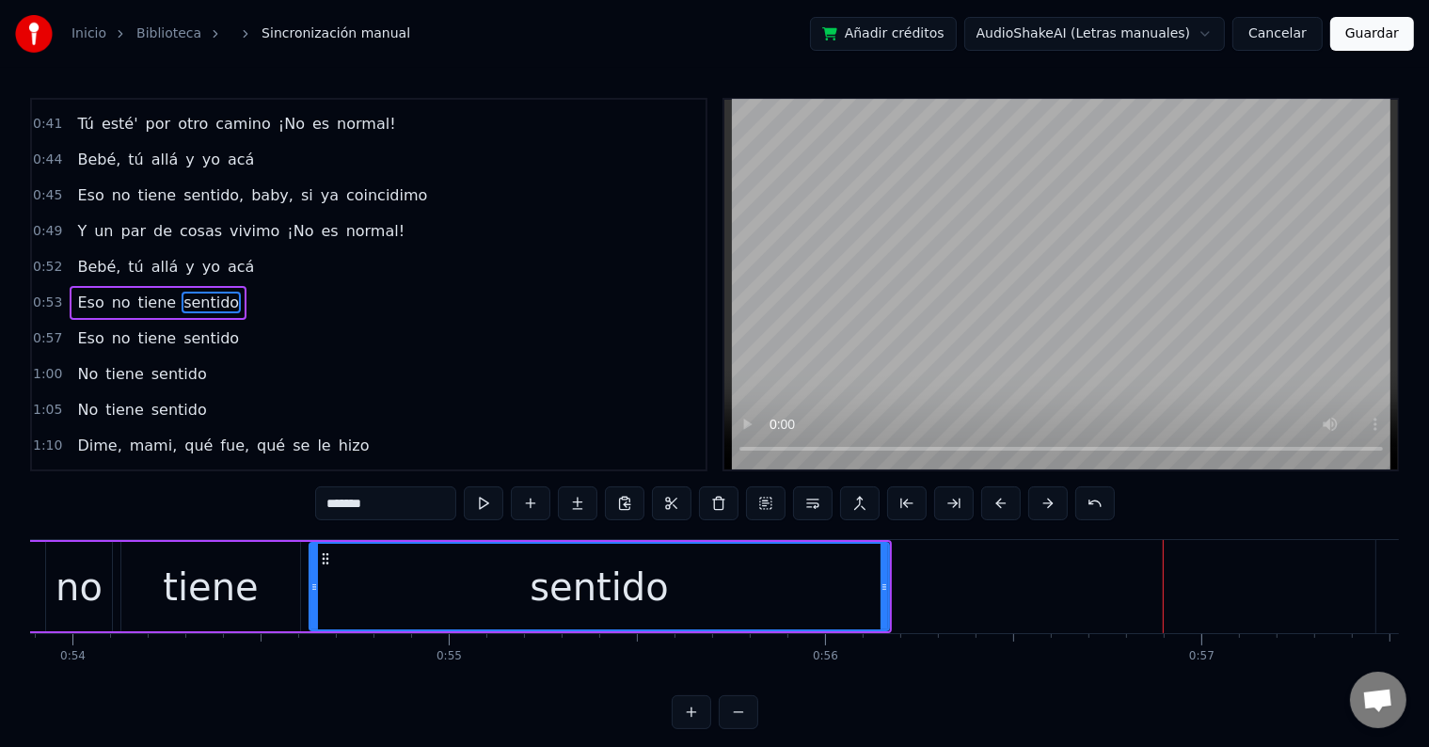
click at [447, 586] on div "sentido" at bounding box center [598, 587] width 577 height 86
click at [484, 502] on button at bounding box center [484, 503] width 40 height 34
drag, startPoint x: 887, startPoint y: 596, endPoint x: 805, endPoint y: 598, distance: 81.8
click at [805, 598] on div at bounding box center [803, 587] width 8 height 86
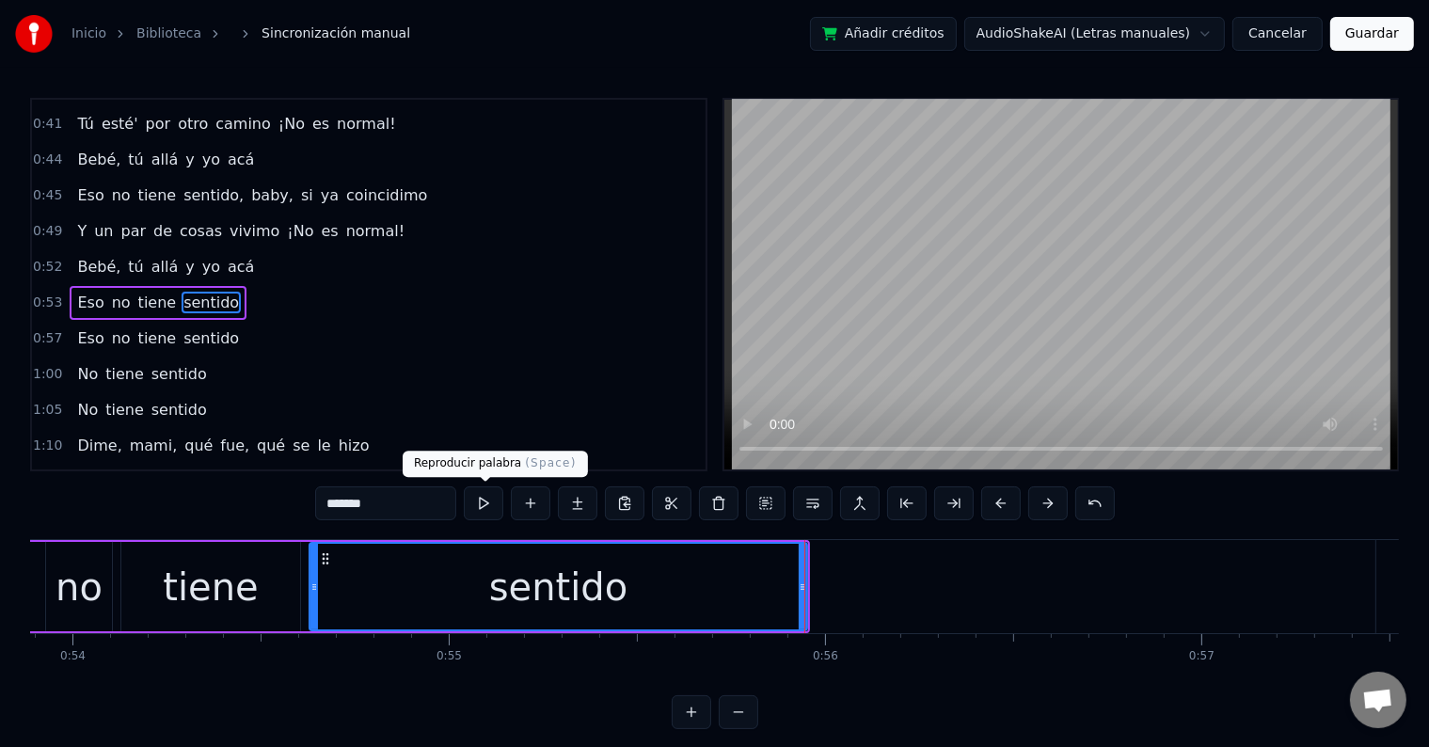
click at [486, 499] on button at bounding box center [484, 503] width 40 height 34
click at [262, 605] on div "tiene" at bounding box center [210, 586] width 179 height 89
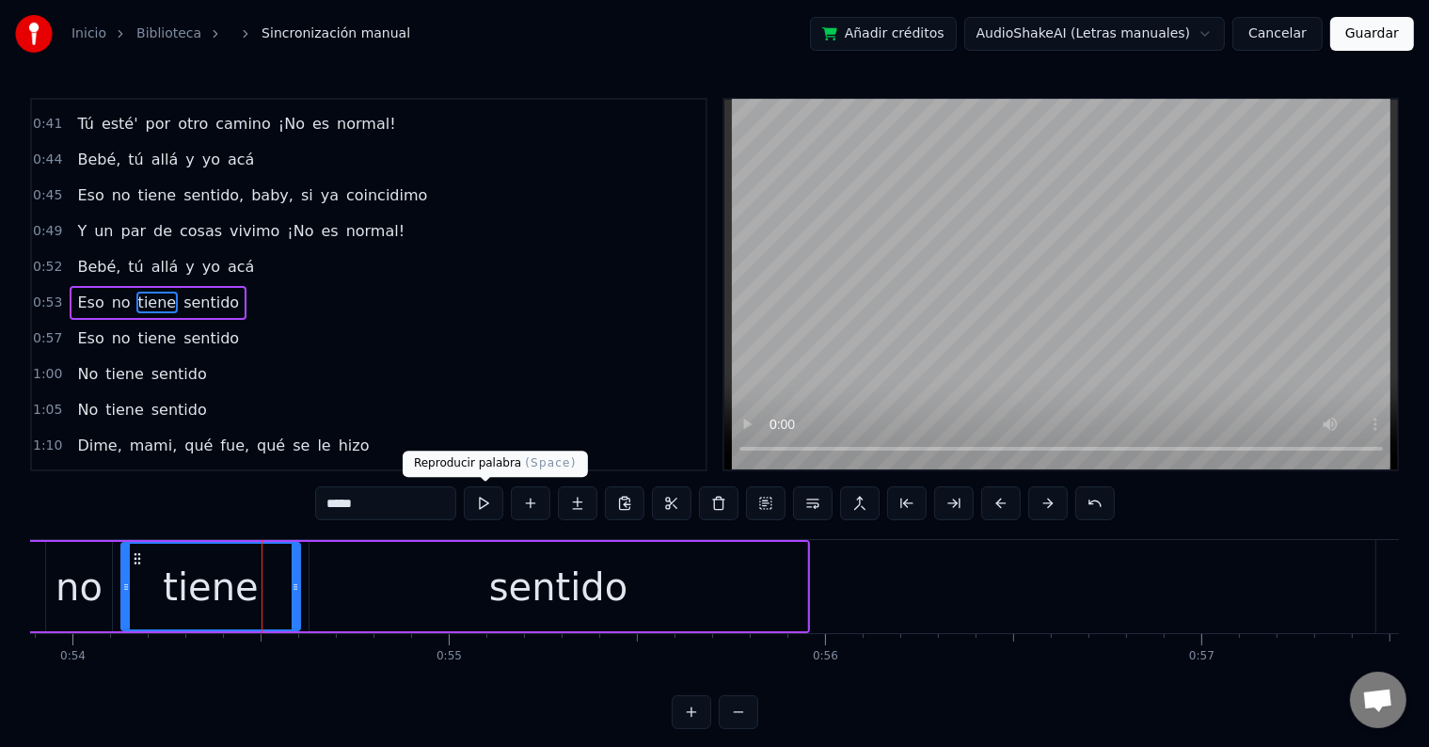
click at [493, 507] on button at bounding box center [484, 503] width 40 height 34
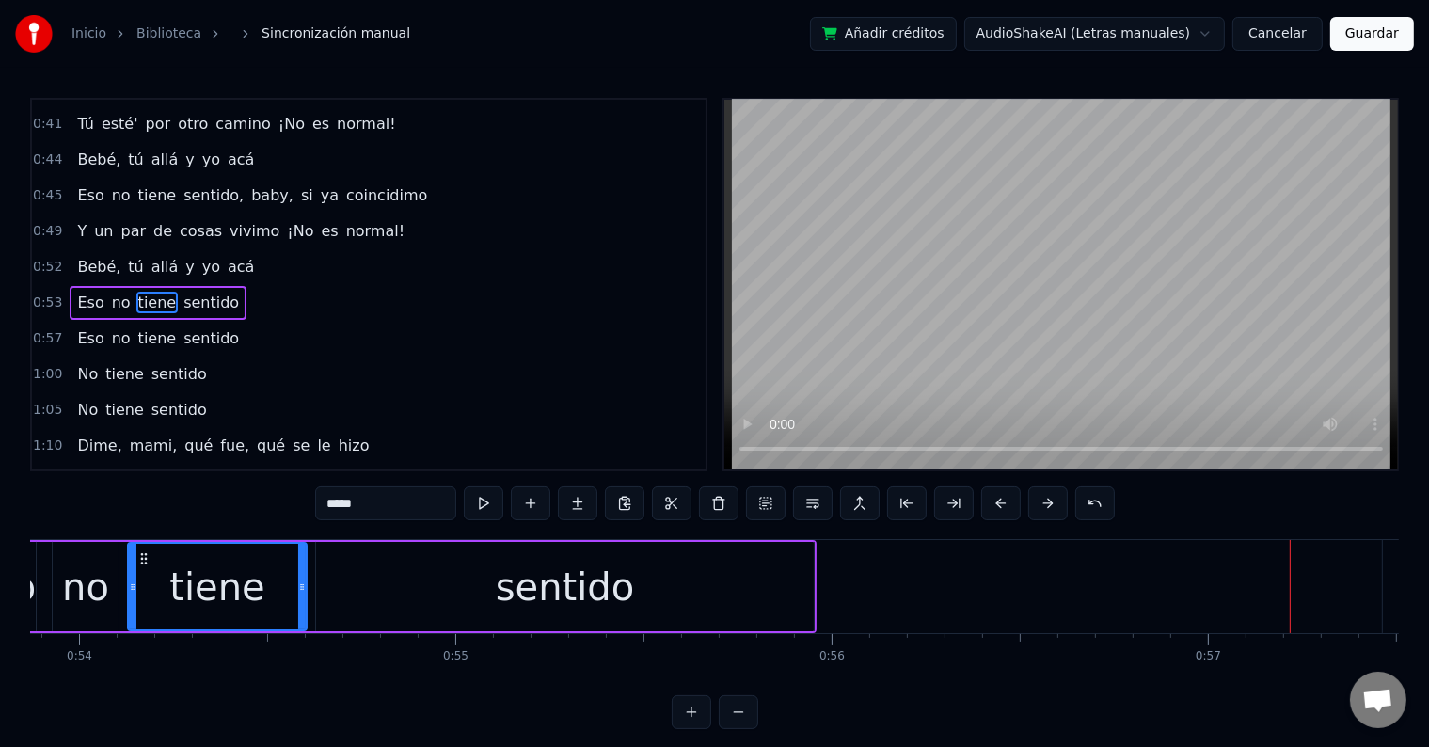
click at [672, 576] on div "sentido" at bounding box center [565, 586] width 498 height 89
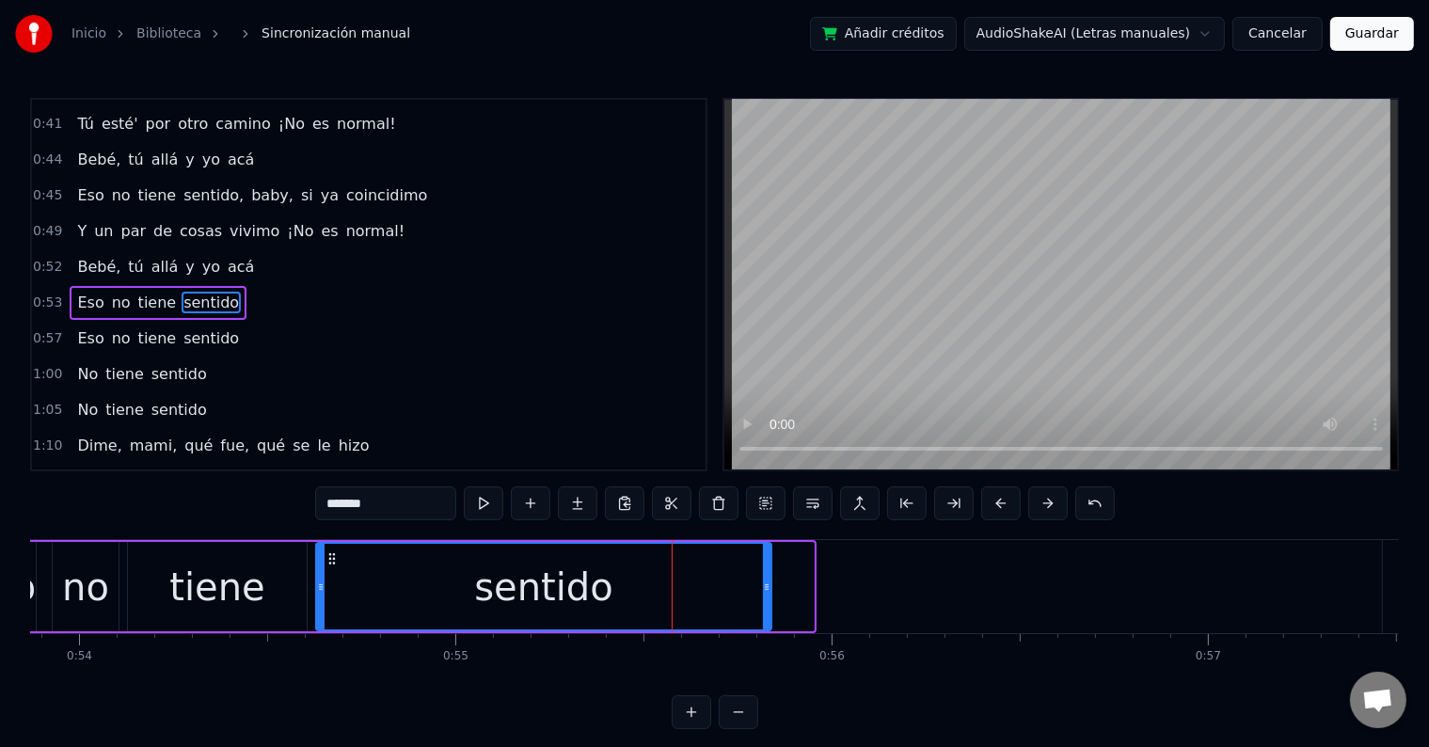
drag, startPoint x: 810, startPoint y: 576, endPoint x: 767, endPoint y: 579, distance: 43.4
click at [767, 579] on div at bounding box center [767, 587] width 8 height 86
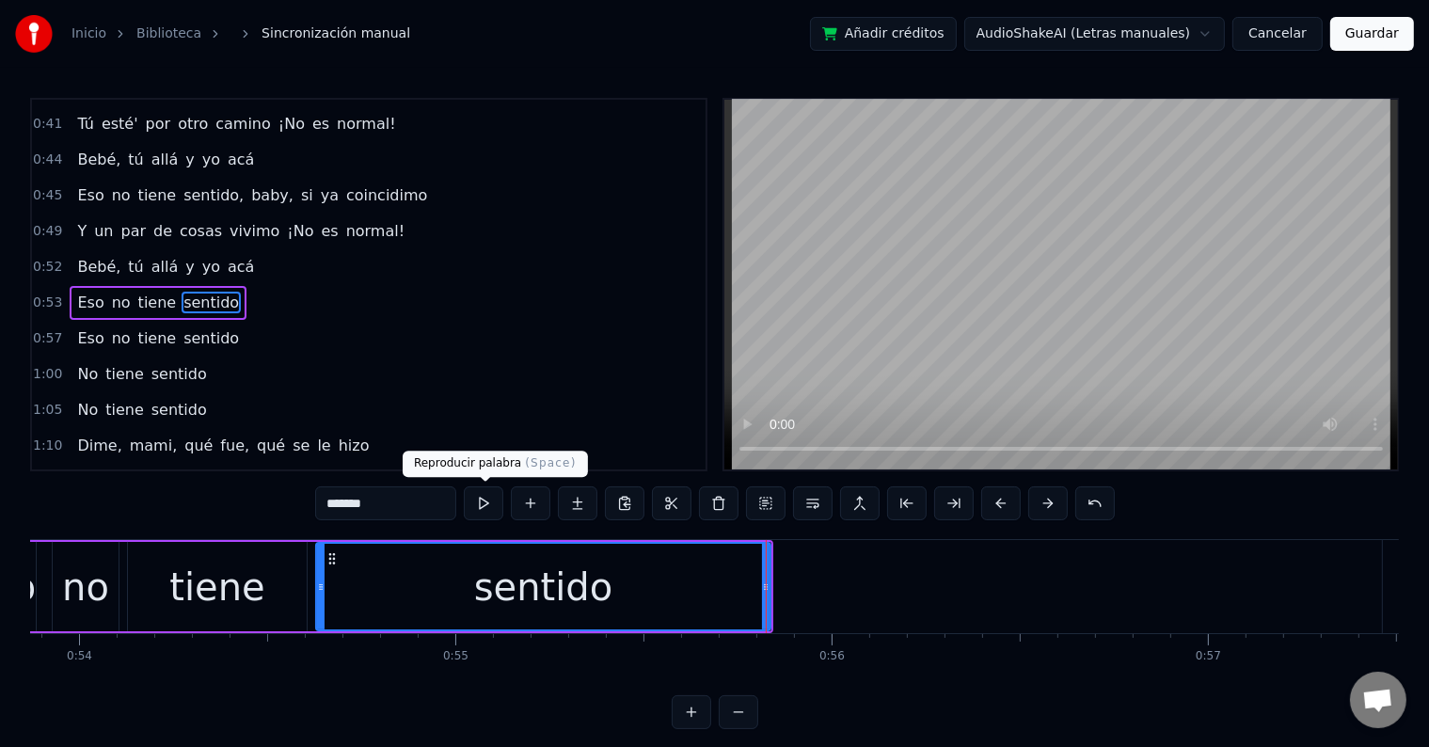
click at [497, 499] on button at bounding box center [484, 503] width 40 height 34
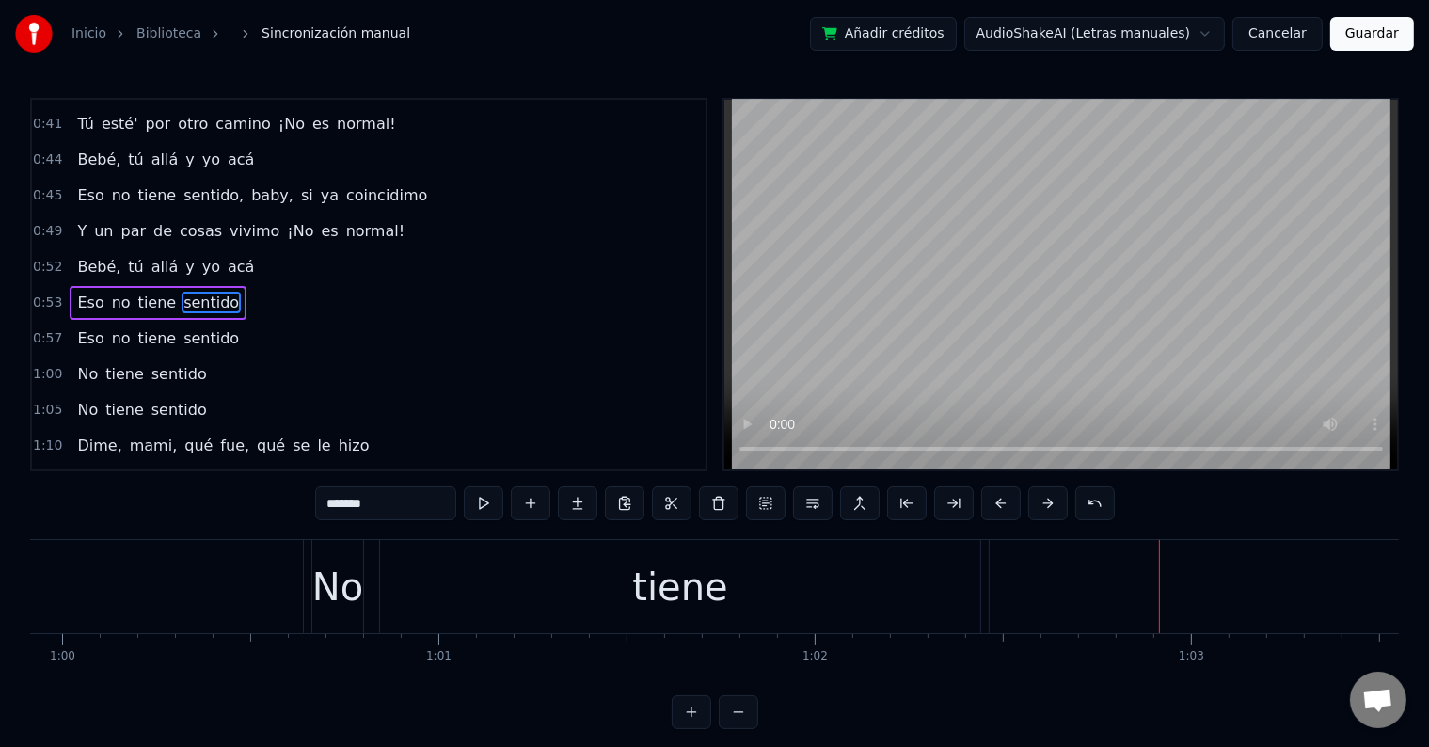
scroll to position [0, 22541]
click at [348, 600] on div "No" at bounding box center [337, 587] width 51 height 56
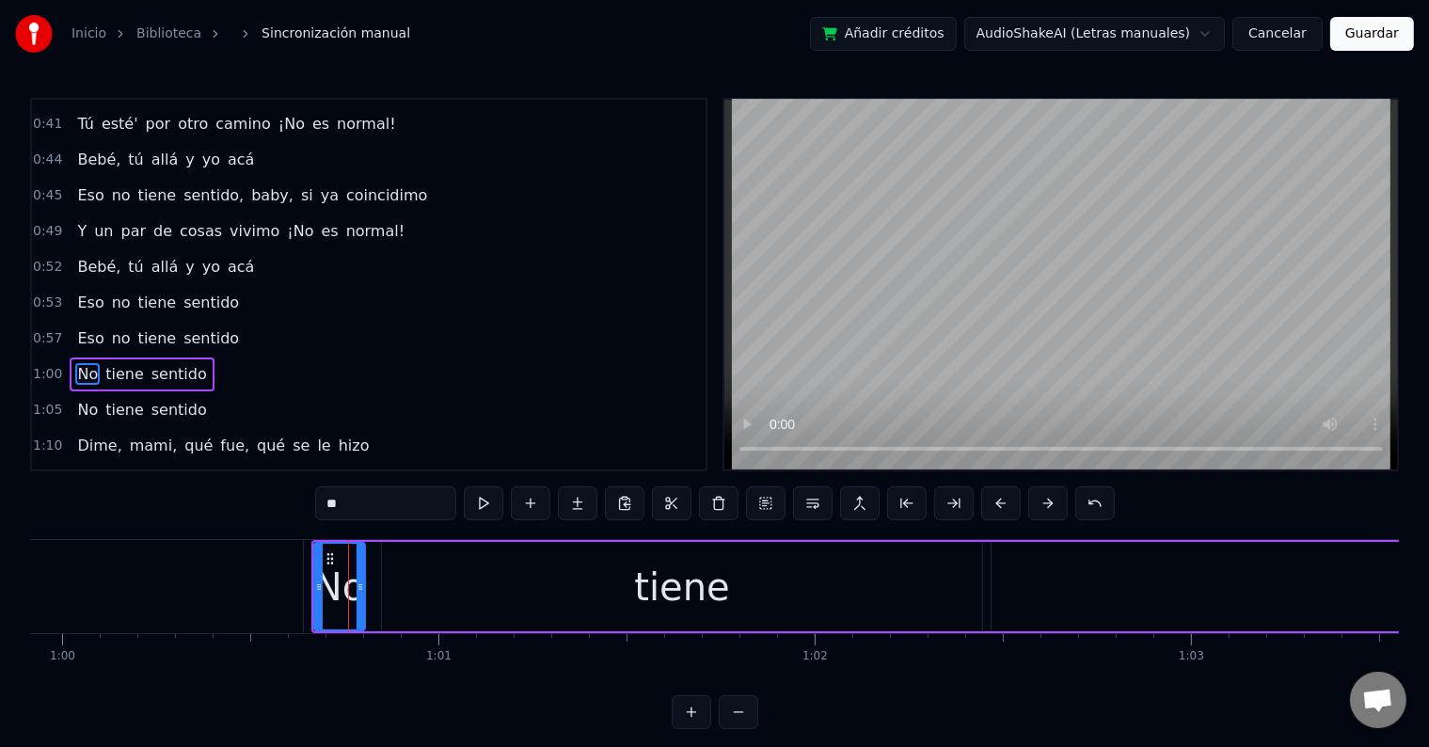
scroll to position [420, 0]
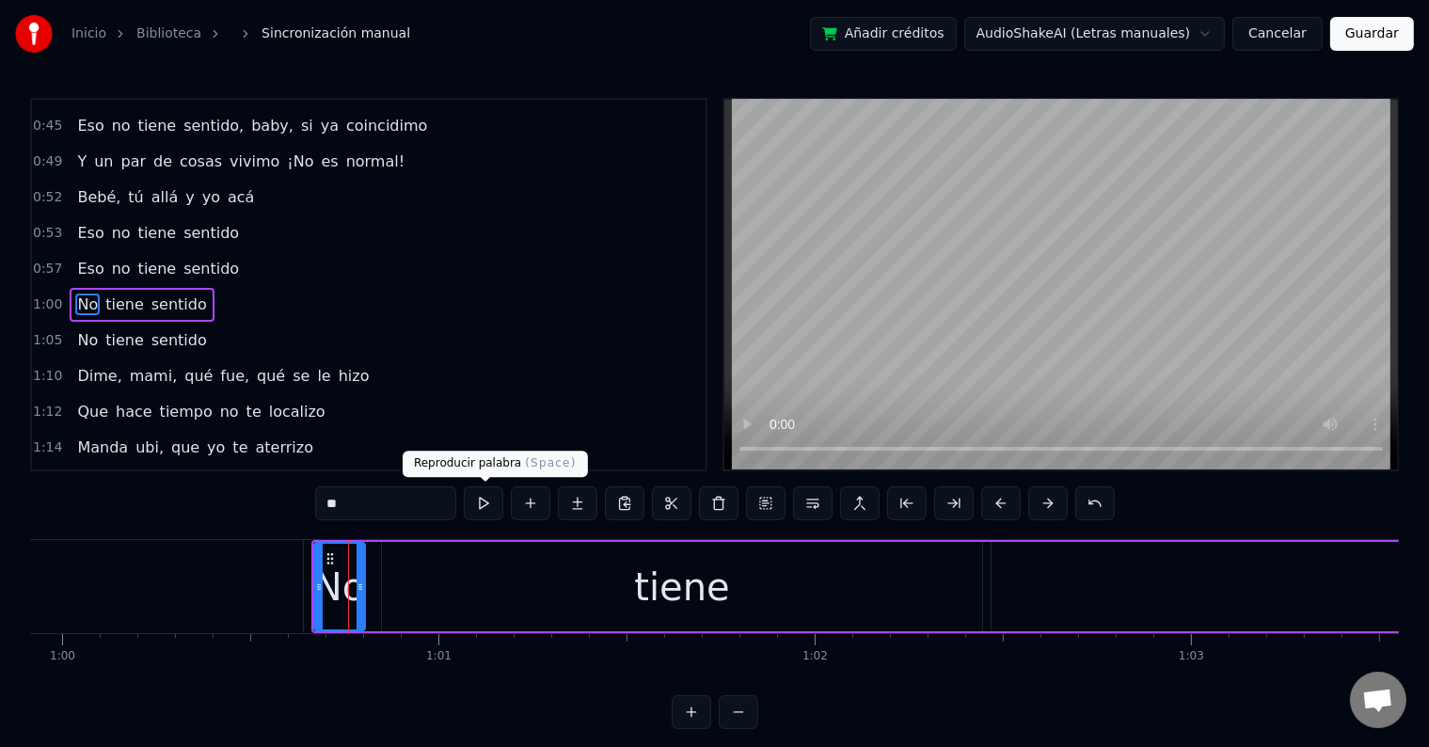
click at [493, 577] on div "tiene" at bounding box center [682, 586] width 600 height 89
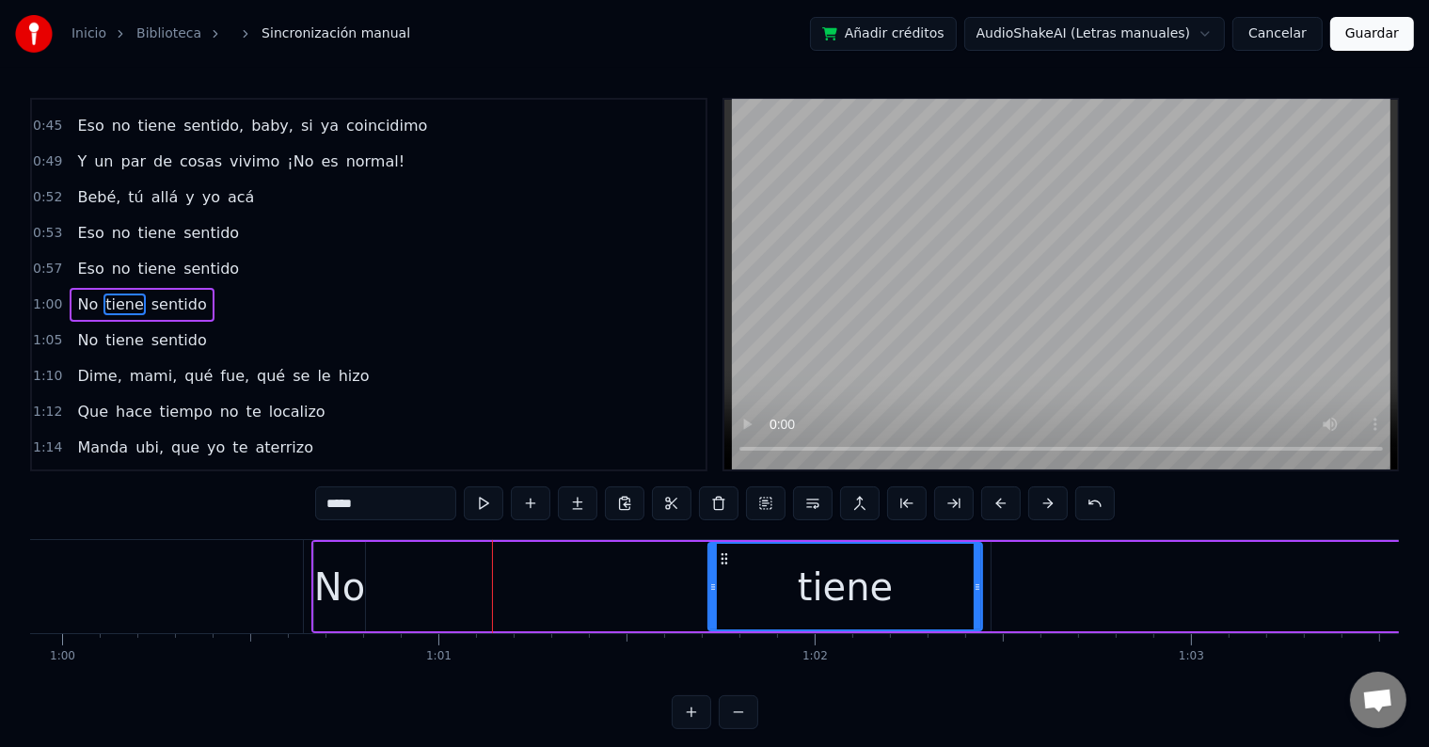
drag, startPoint x: 385, startPoint y: 591, endPoint x: 711, endPoint y: 583, distance: 326.5
click at [711, 583] on icon at bounding box center [713, 586] width 8 height 15
click at [355, 576] on div "No" at bounding box center [339, 587] width 51 height 56
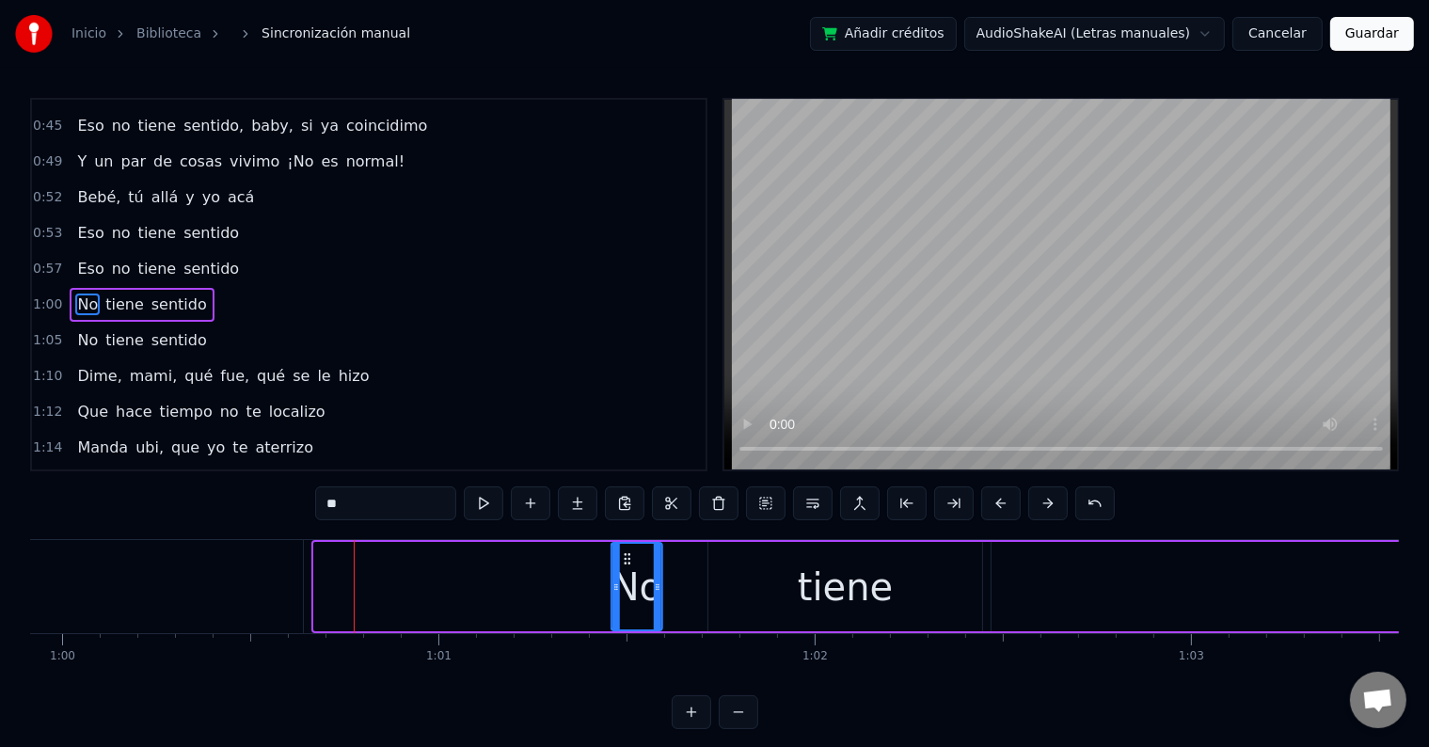
drag, startPoint x: 327, startPoint y: 554, endPoint x: 625, endPoint y: 557, distance: 297.2
click at [625, 557] on icon at bounding box center [627, 558] width 15 height 15
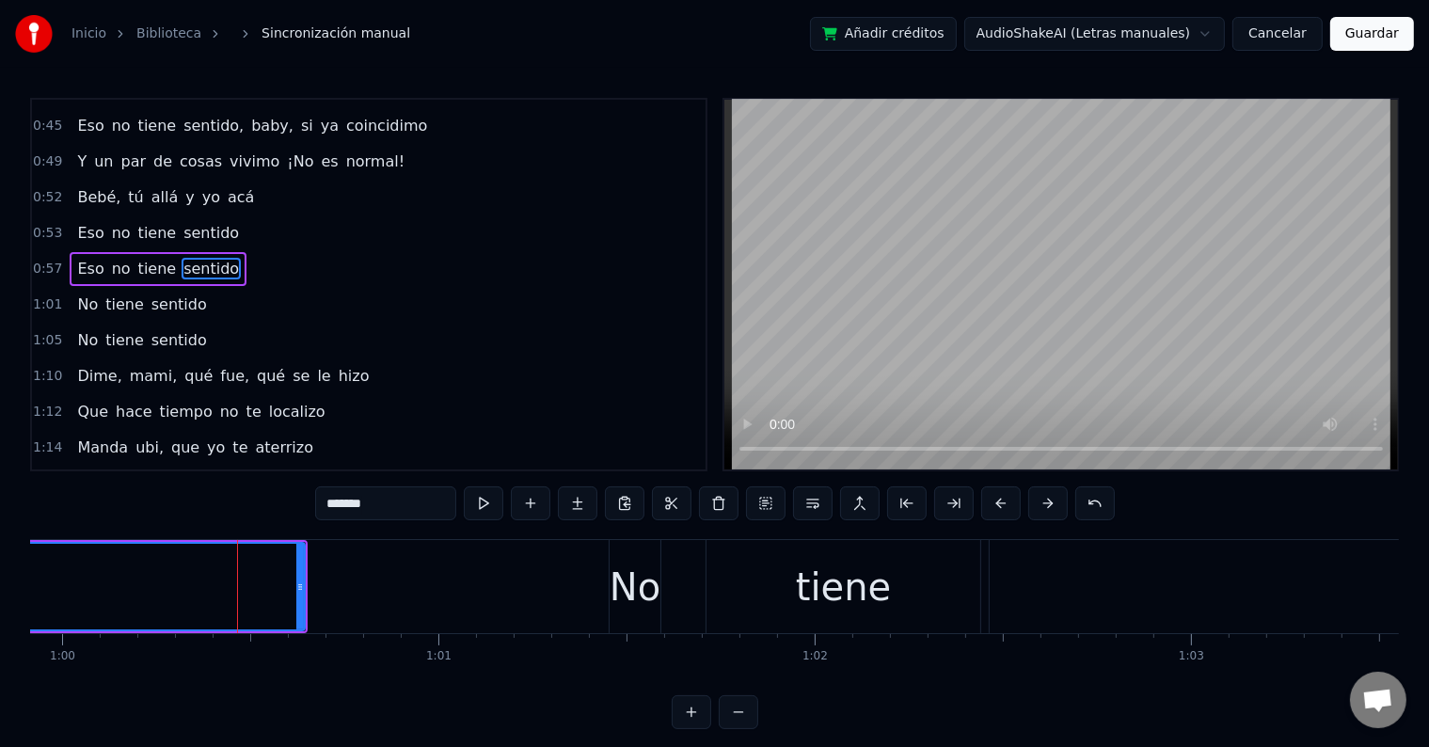
scroll to position [386, 0]
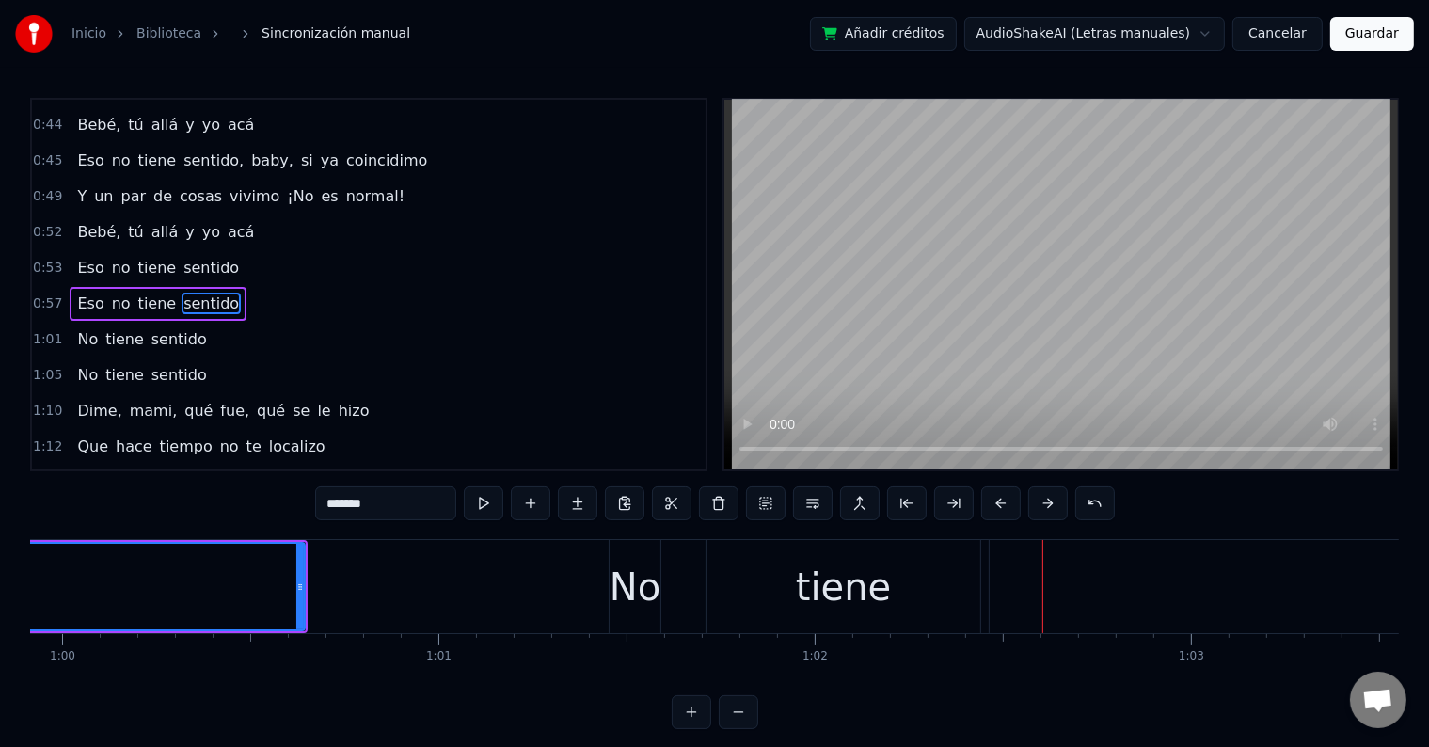
click at [628, 577] on div "No" at bounding box center [634, 587] width 51 height 56
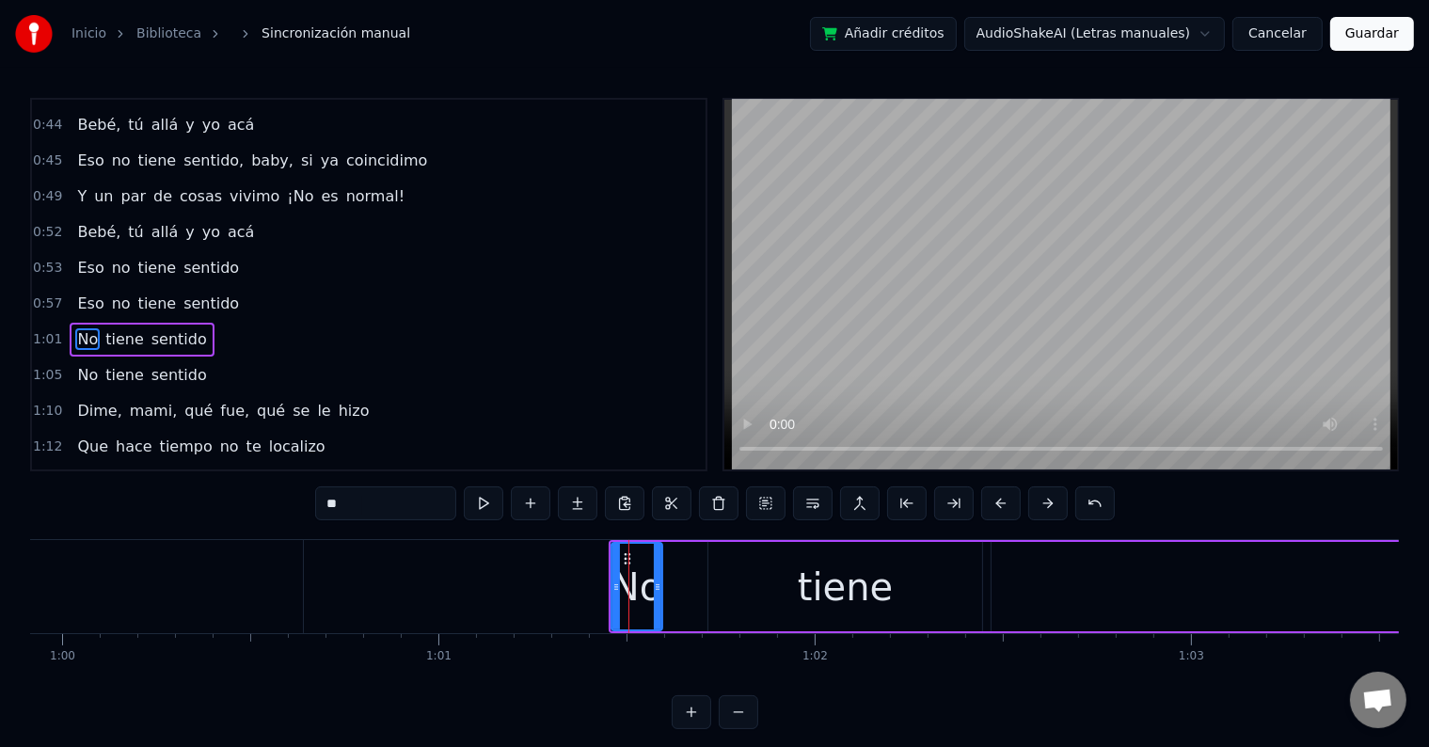
scroll to position [420, 0]
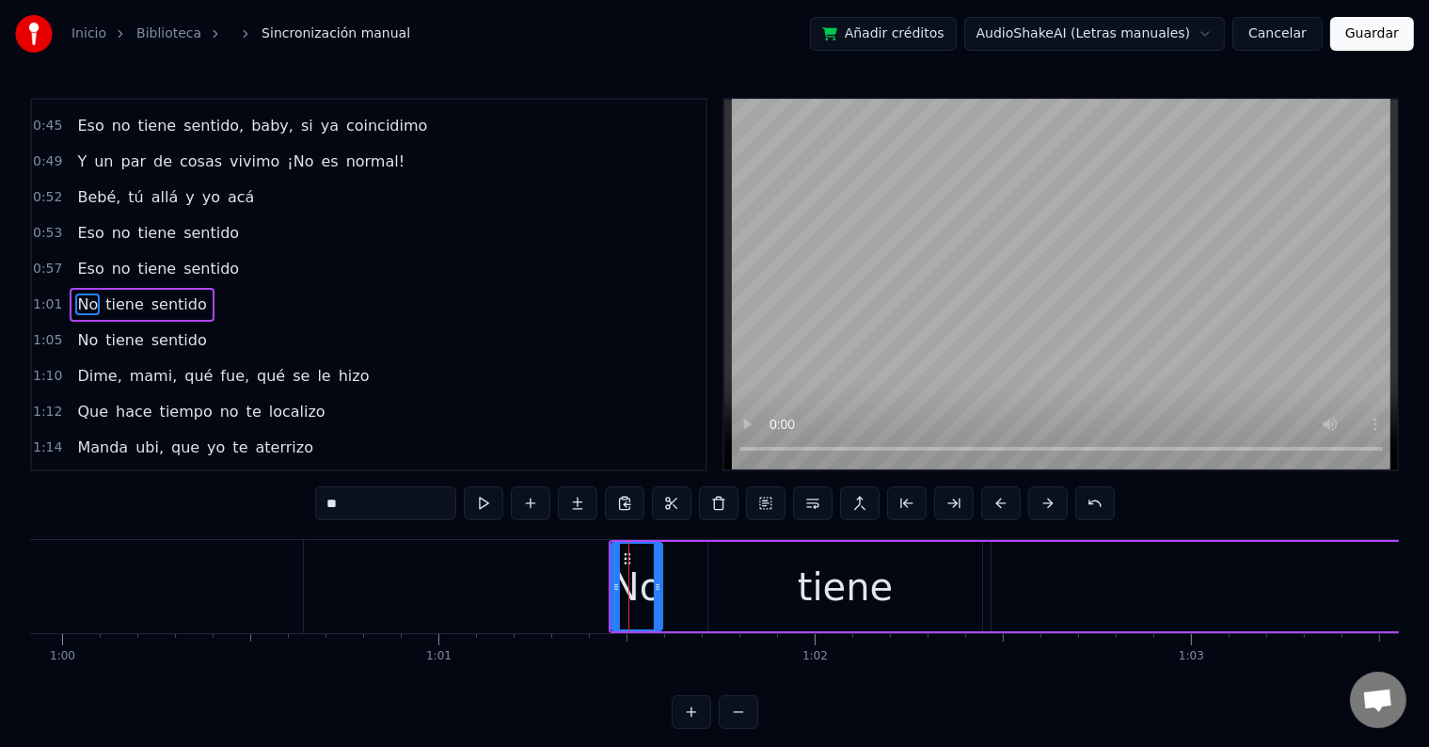
click at [743, 567] on div "tiene" at bounding box center [845, 586] width 274 height 89
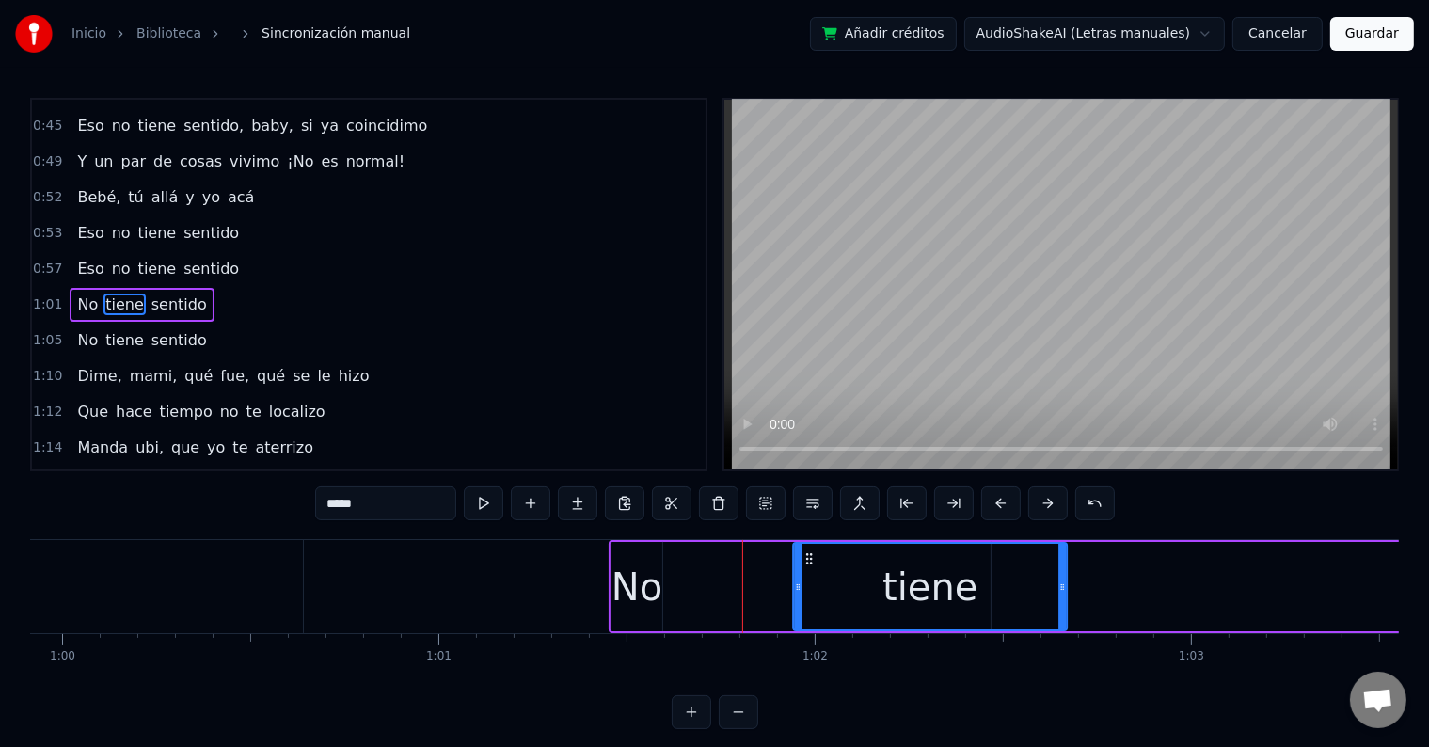
drag, startPoint x: 720, startPoint y: 556, endPoint x: 805, endPoint y: 559, distance: 85.6
click at [805, 559] on icon at bounding box center [808, 558] width 15 height 15
click at [656, 560] on div "No" at bounding box center [636, 587] width 51 height 56
type input "**"
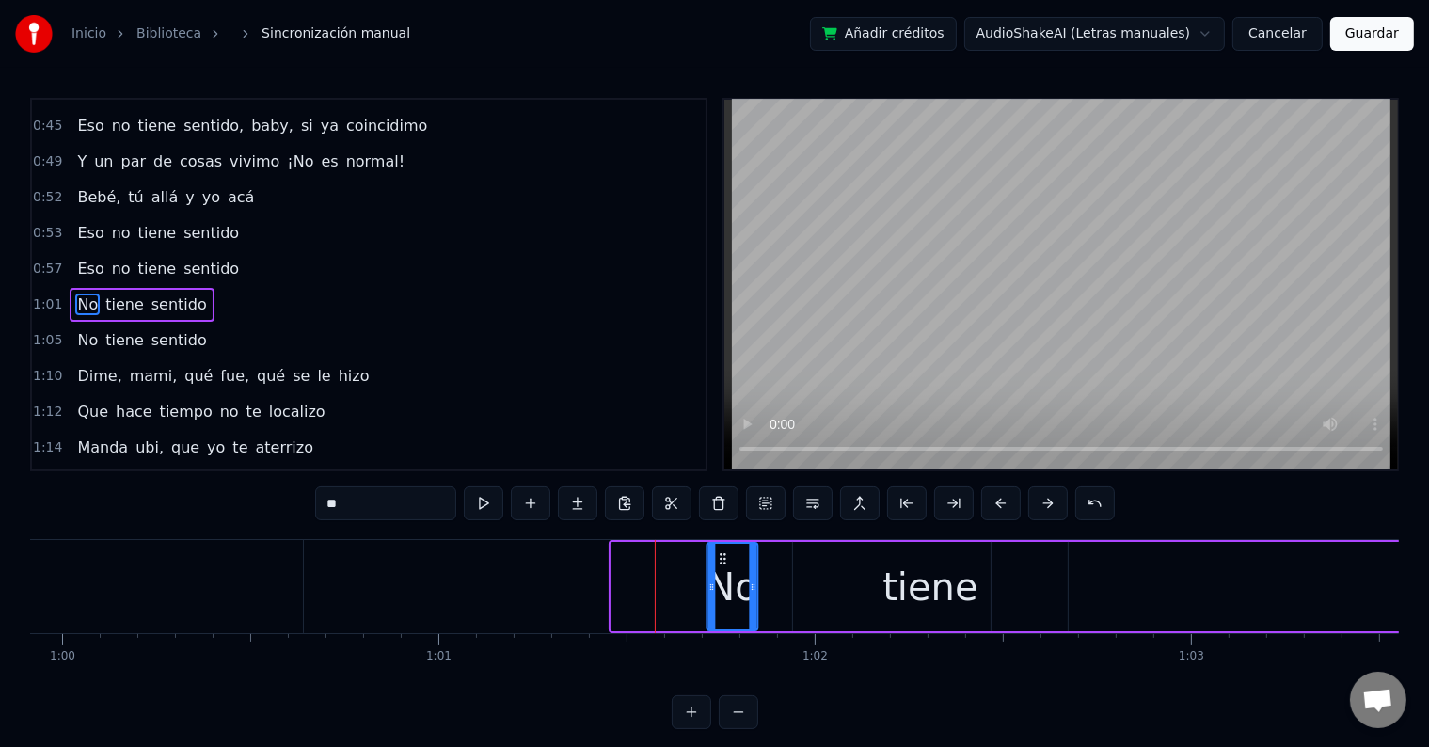
drag, startPoint x: 626, startPoint y: 557, endPoint x: 724, endPoint y: 562, distance: 98.0
click at [724, 562] on icon at bounding box center [723, 558] width 15 height 15
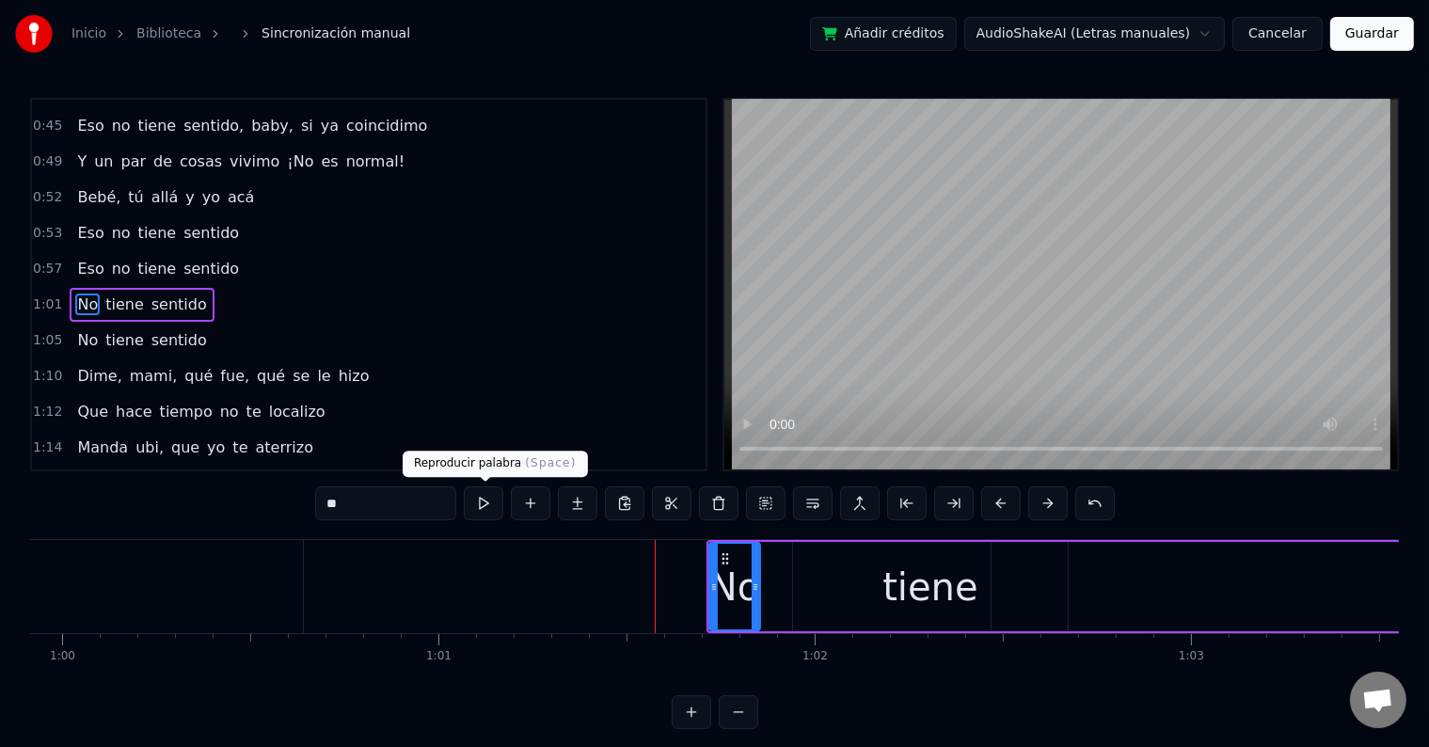
click at [474, 501] on button at bounding box center [484, 503] width 40 height 34
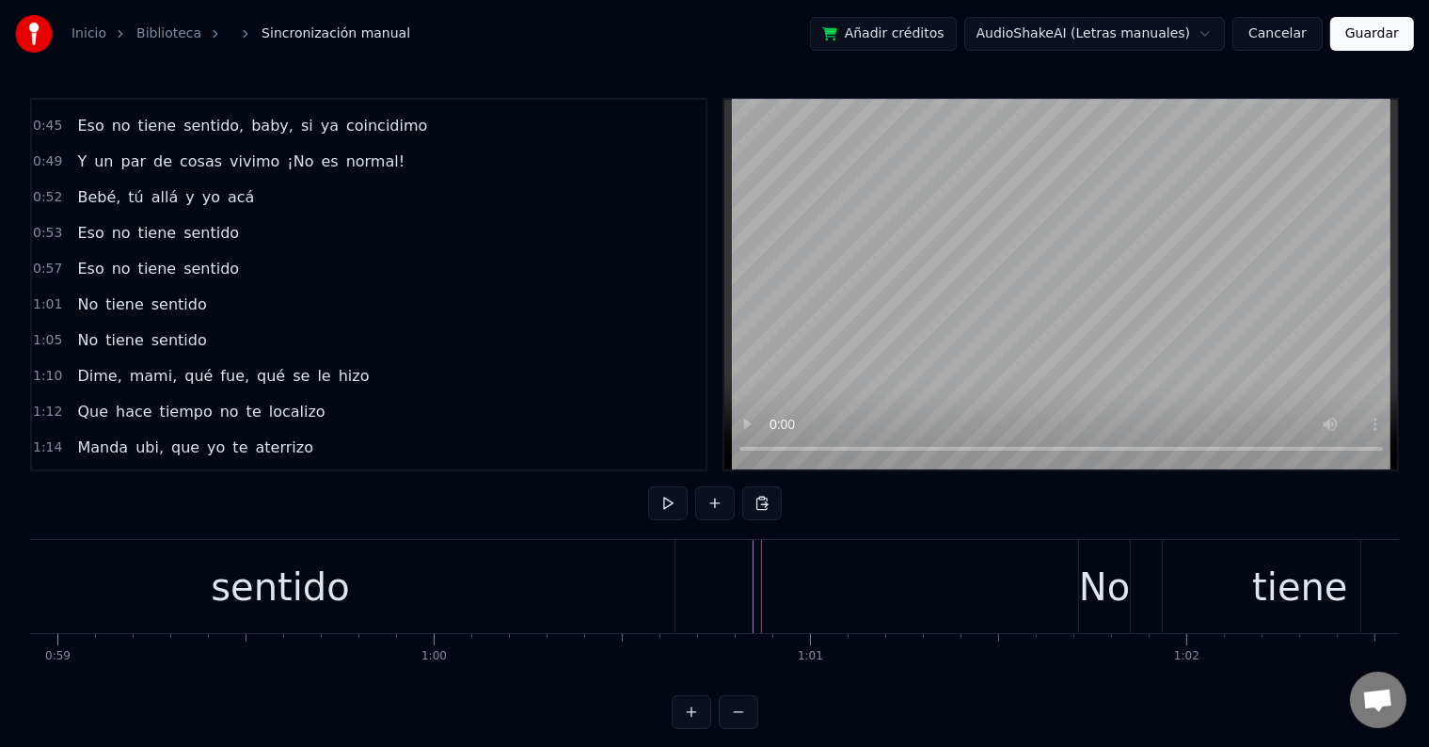
scroll to position [0, 22187]
click at [339, 585] on div "sentido" at bounding box center [262, 586] width 788 height 93
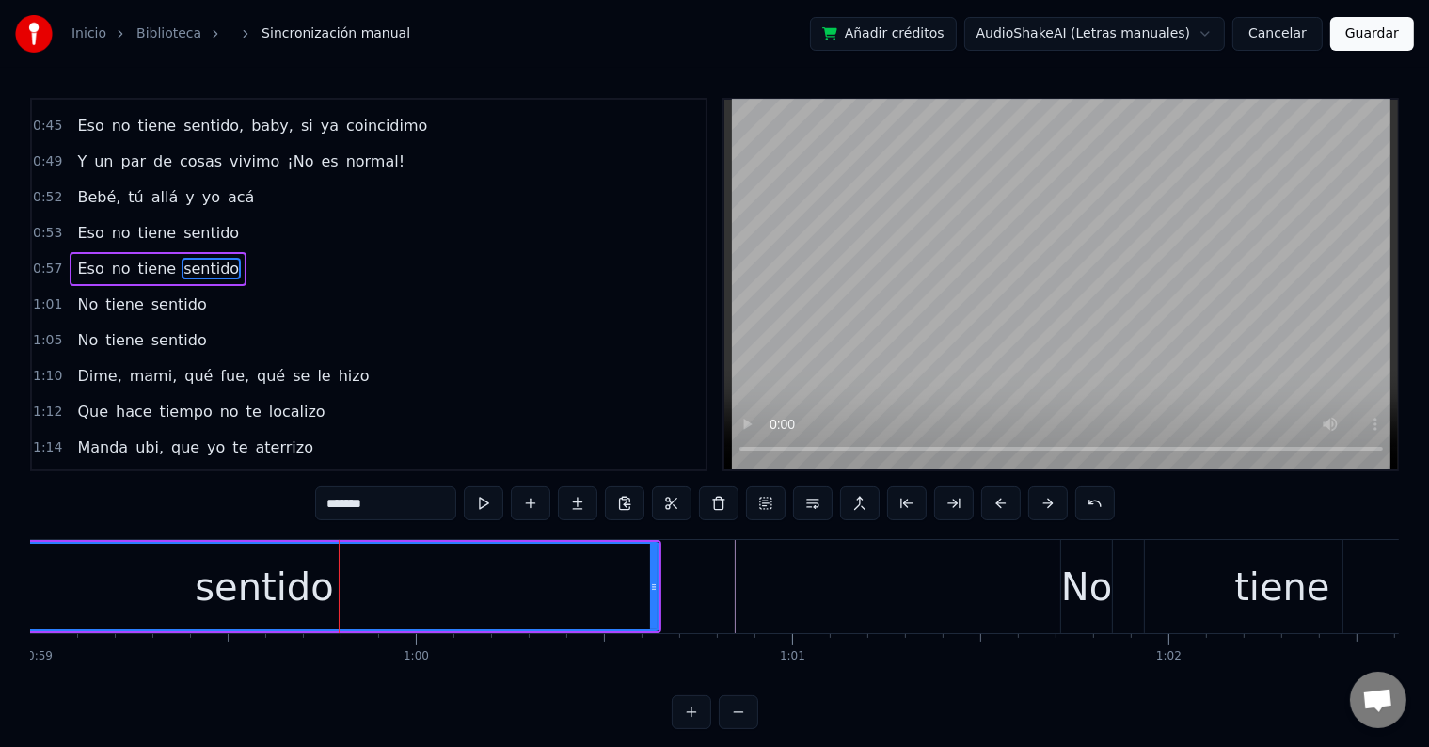
scroll to position [386, 0]
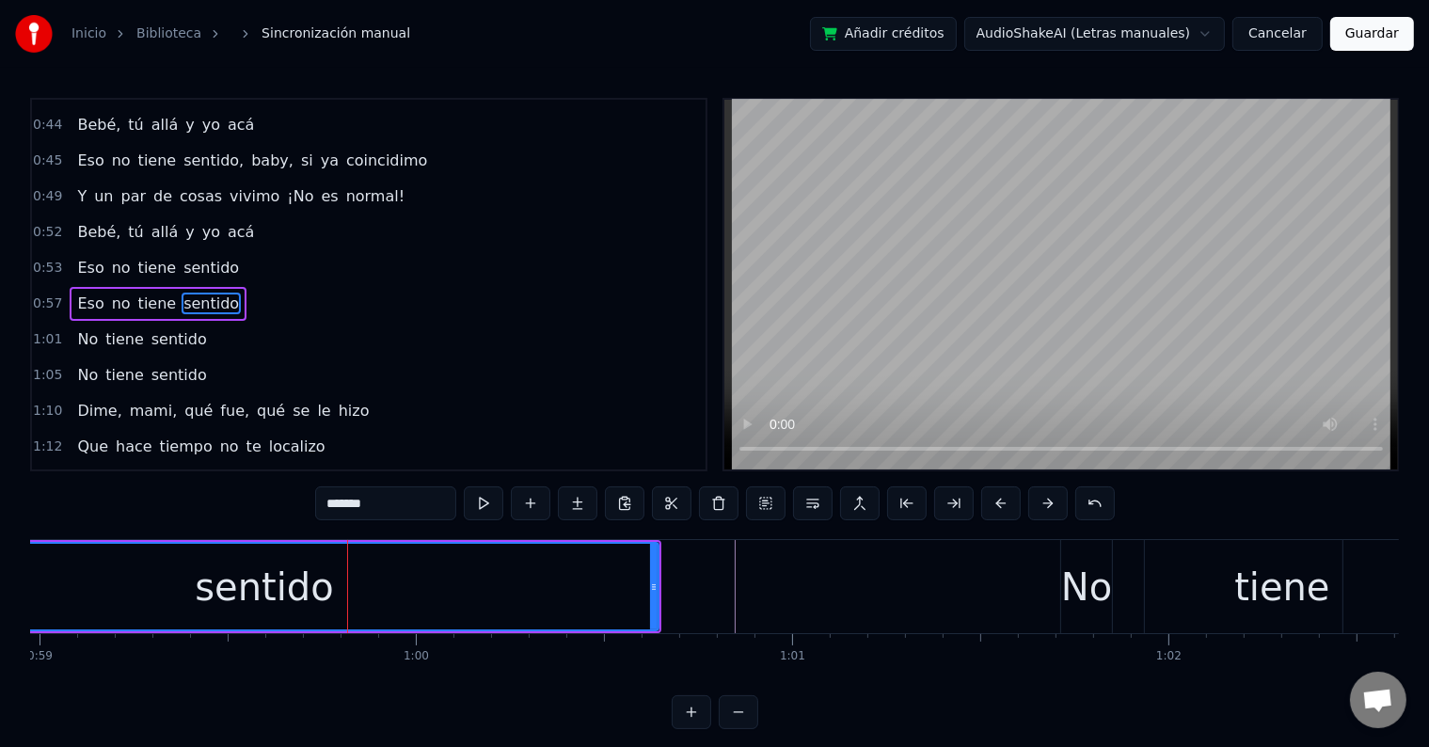
click at [1368, 31] on button "Guardar" at bounding box center [1372, 34] width 84 height 34
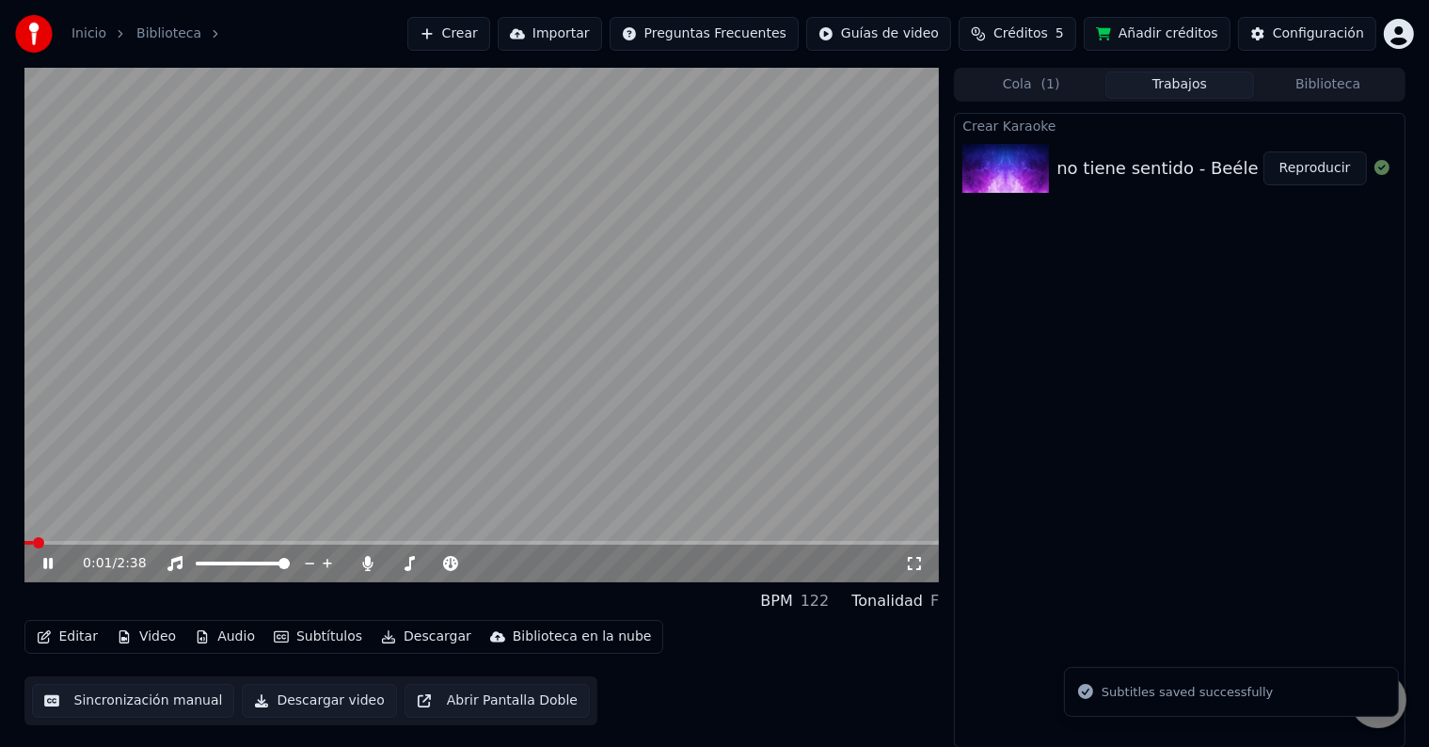
click at [48, 563] on icon at bounding box center [62, 563] width 44 height 15
click at [80, 636] on button "Editar" at bounding box center [67, 637] width 76 height 26
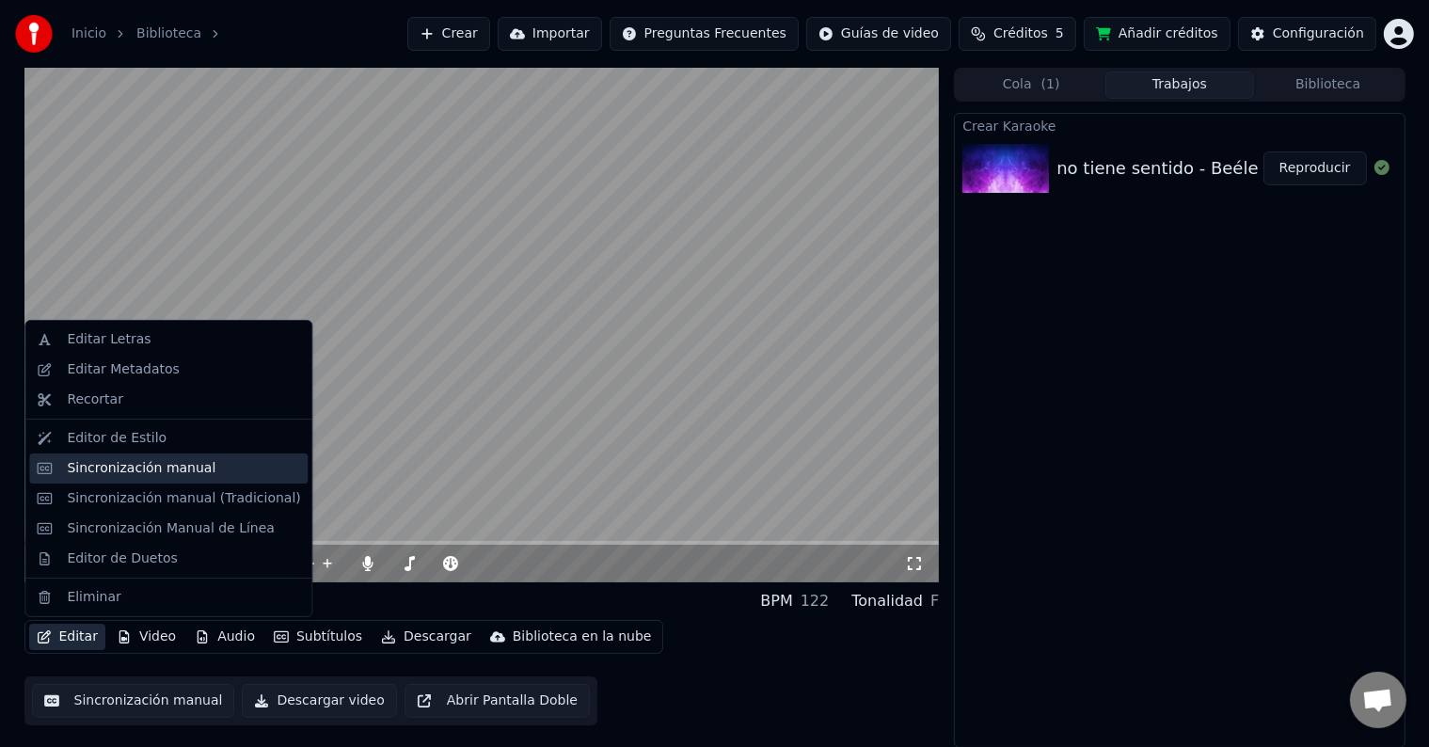
click at [134, 467] on div "Sincronización manual" at bounding box center [141, 468] width 149 height 19
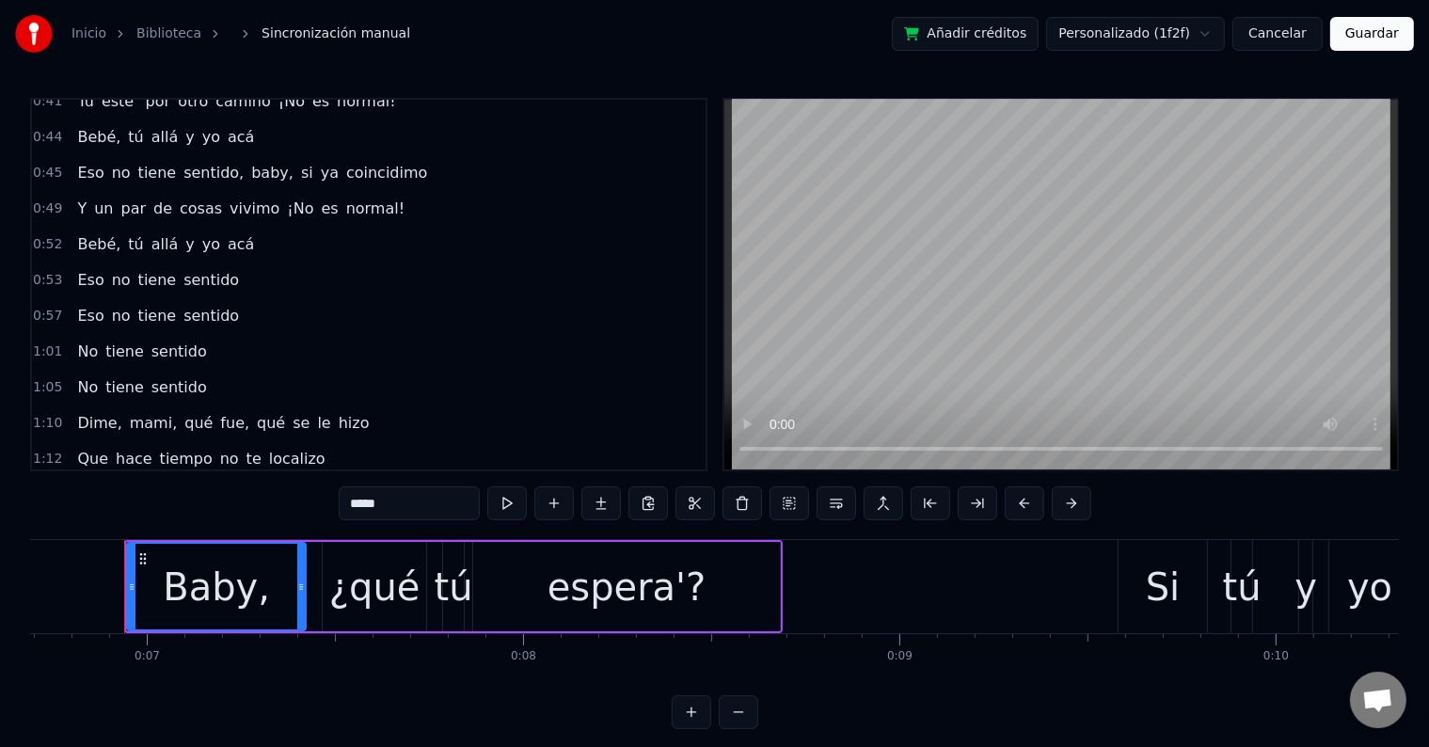
scroll to position [370, 0]
click at [261, 233] on div "0:52 Bebé, tú allá y yo acá" at bounding box center [368, 248] width 673 height 36
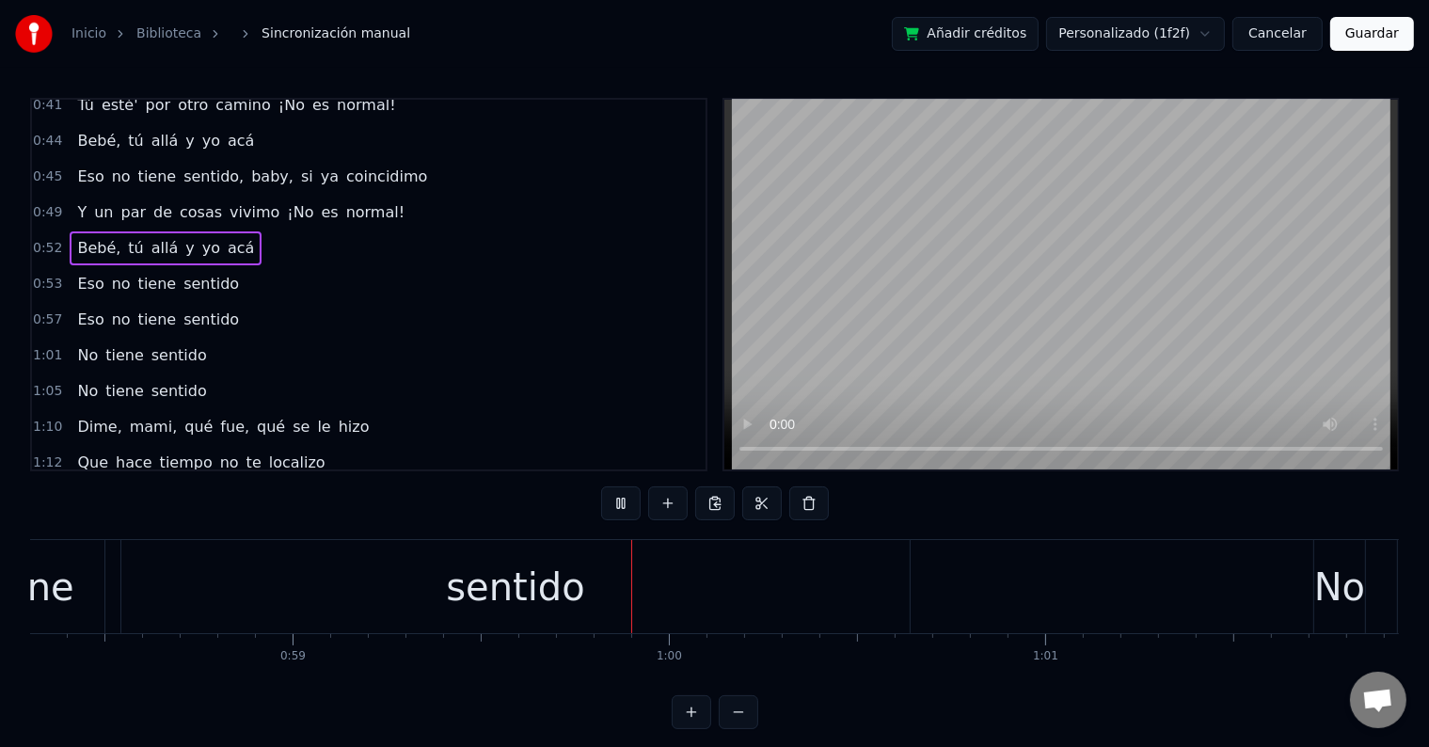
scroll to position [0, 22236]
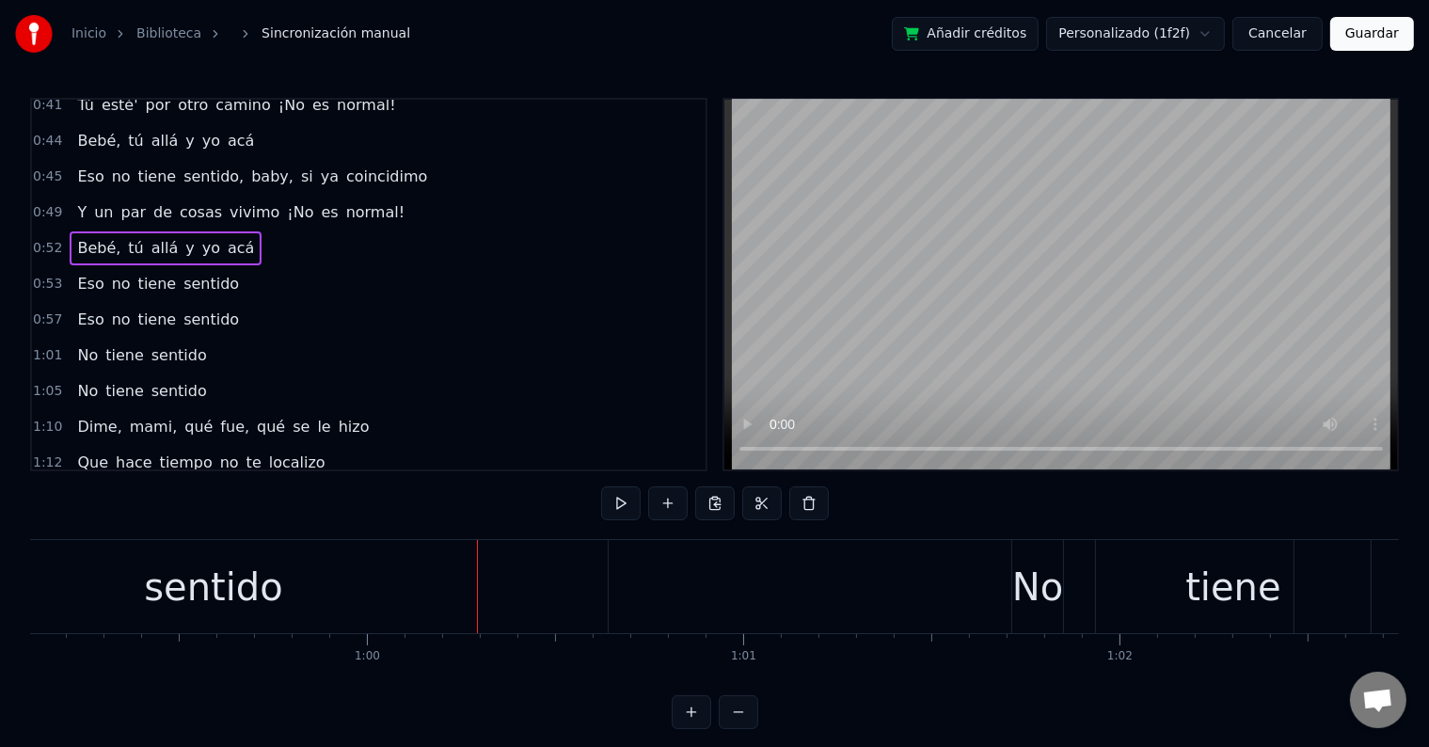
click at [393, 573] on div "sentido" at bounding box center [213, 586] width 788 height 93
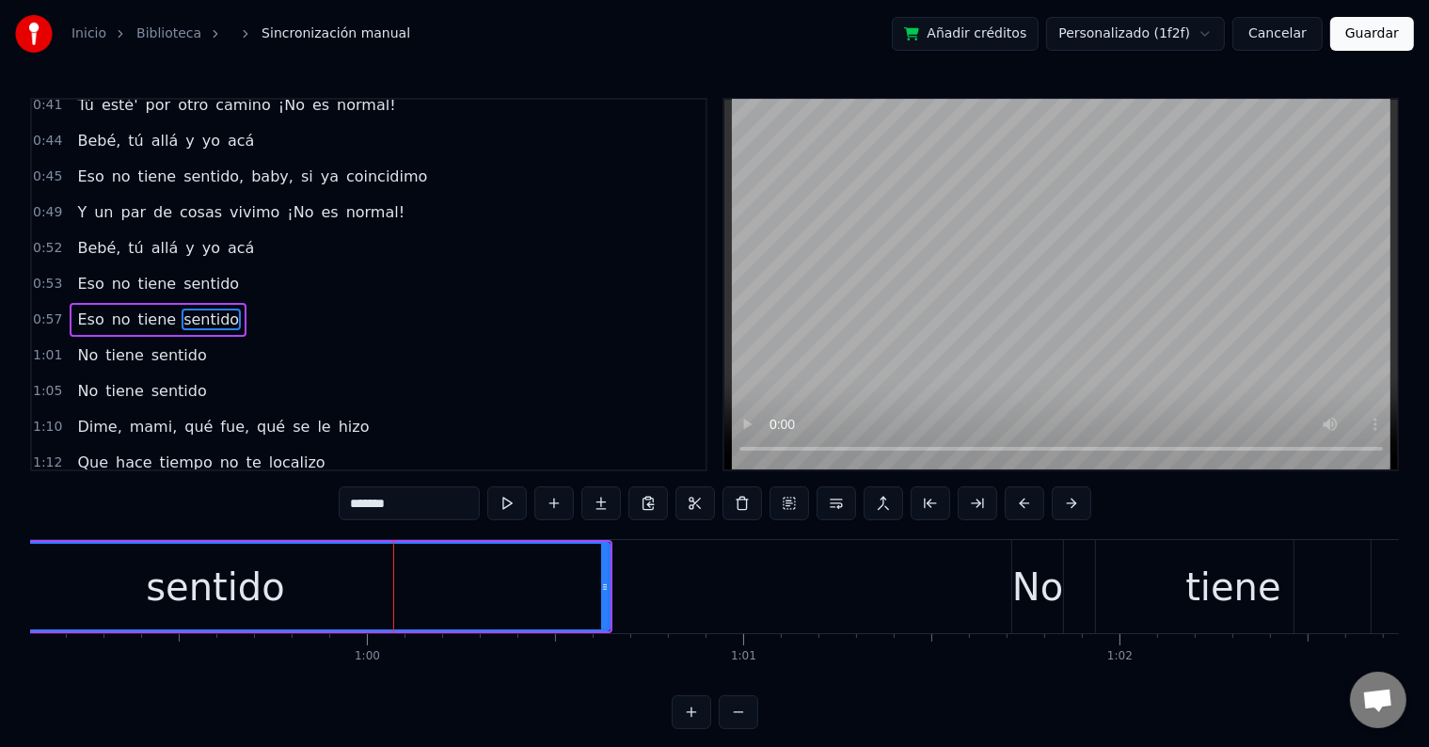
scroll to position [386, 0]
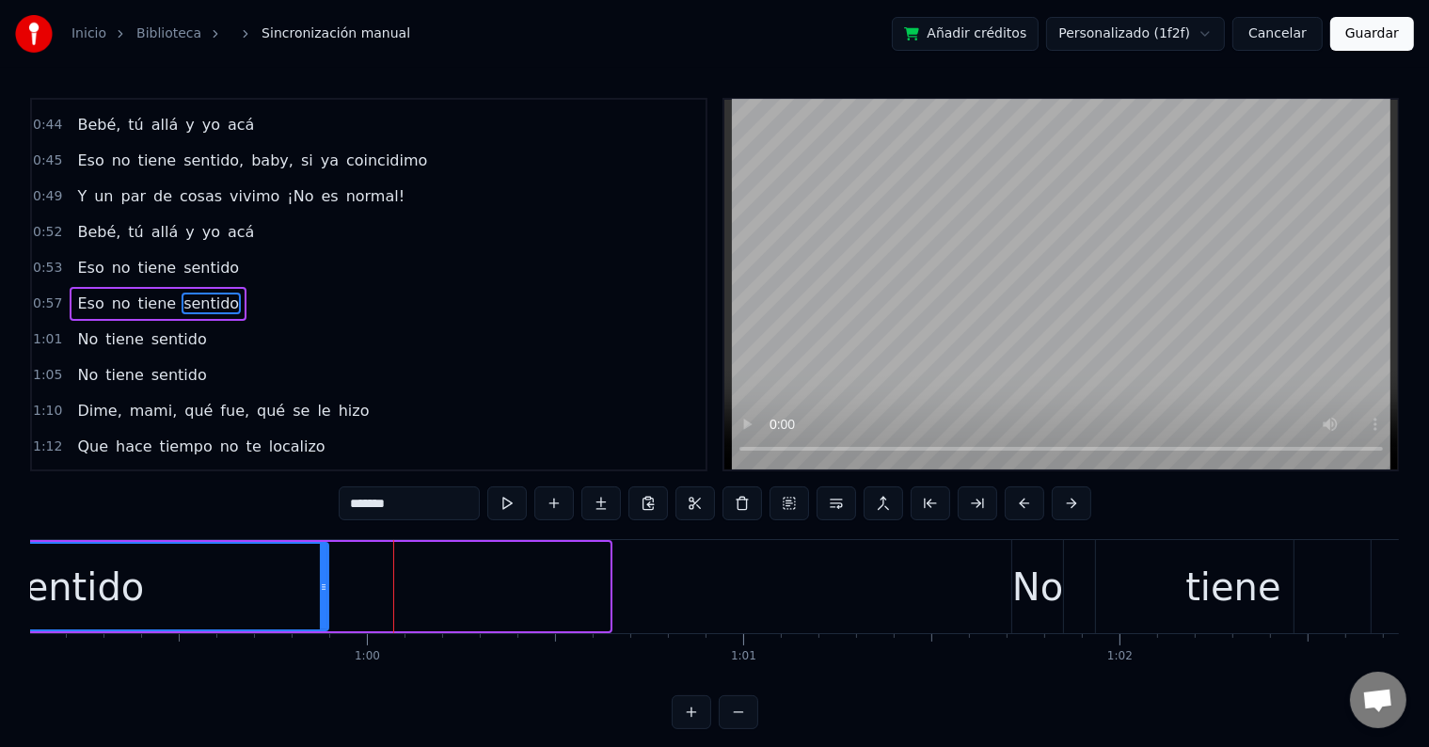
drag, startPoint x: 606, startPoint y: 571, endPoint x: 320, endPoint y: 589, distance: 286.5
click at [320, 589] on div at bounding box center [324, 587] width 8 height 86
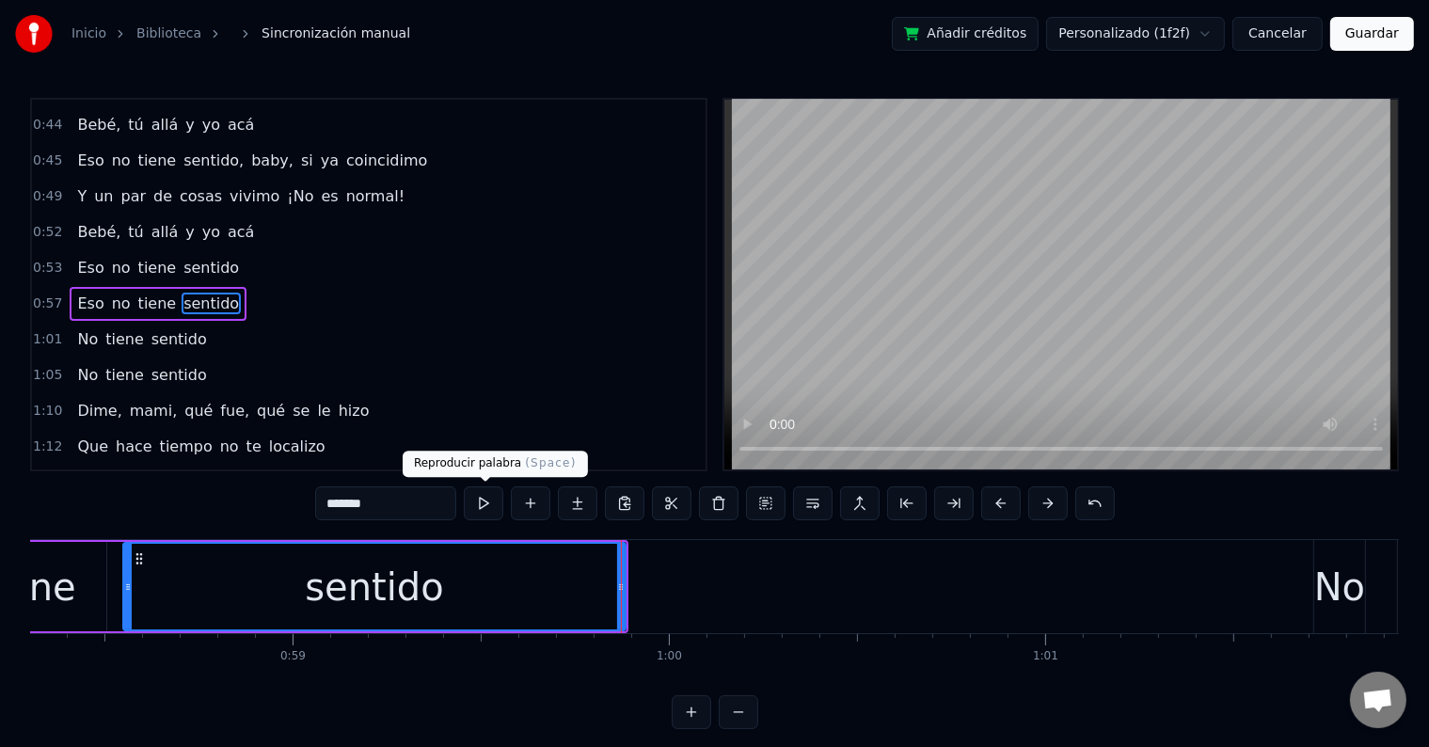
click at [481, 503] on button at bounding box center [484, 503] width 40 height 34
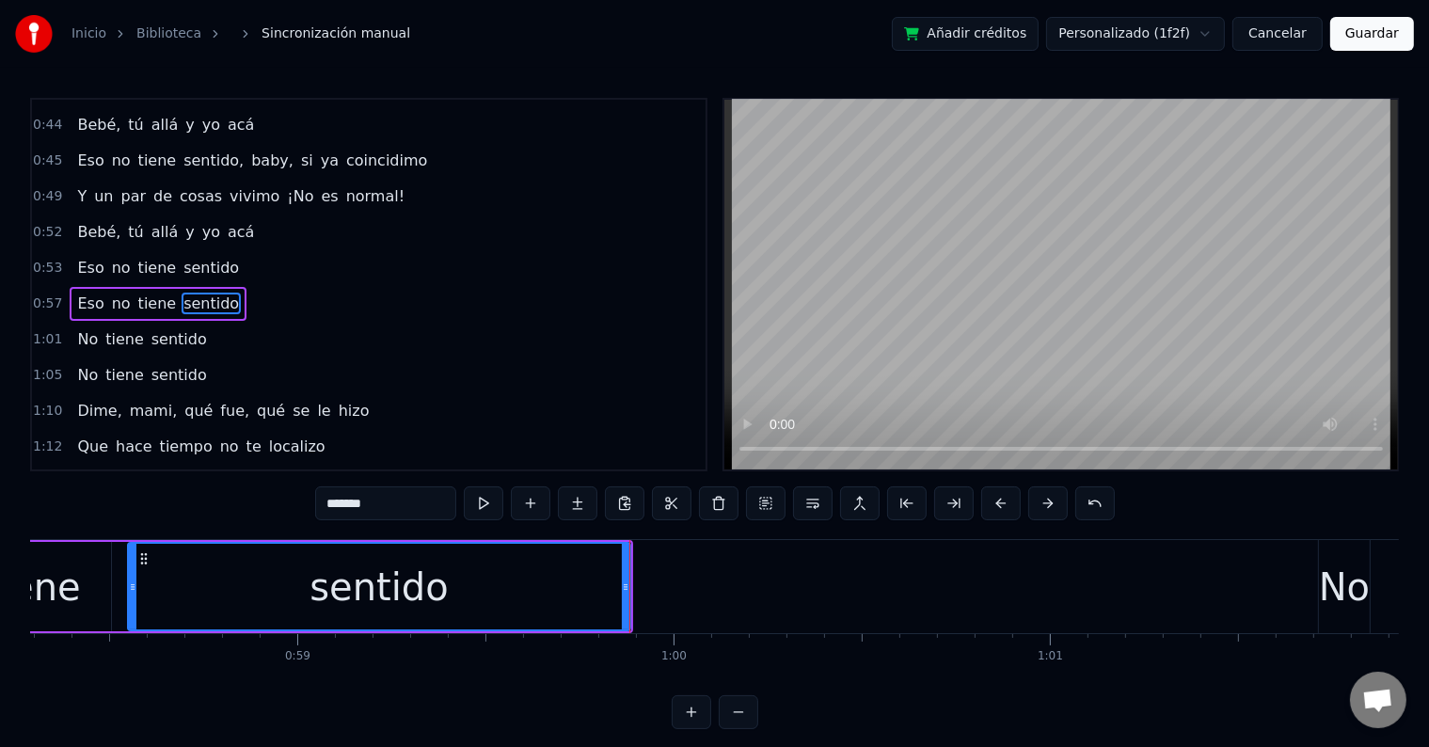
click at [478, 501] on button at bounding box center [484, 503] width 40 height 34
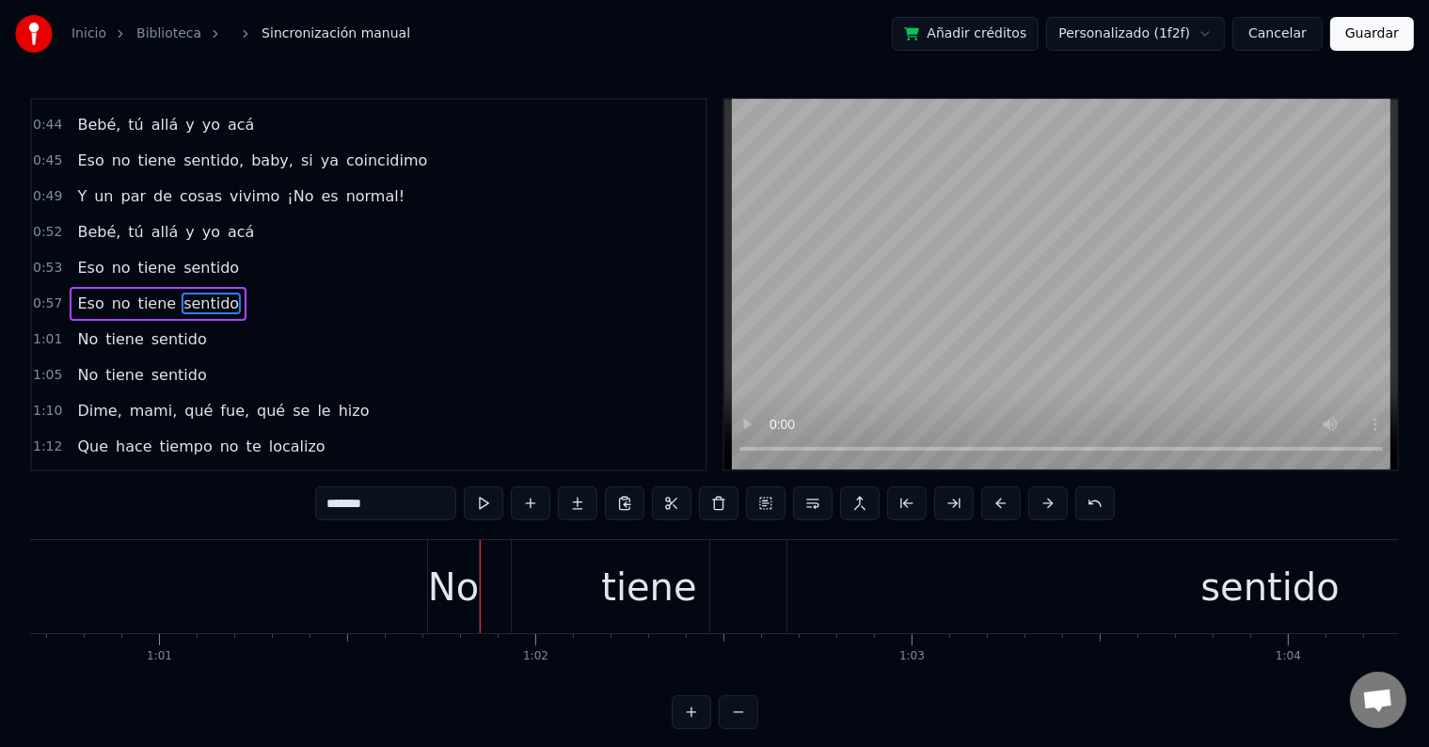
scroll to position [0, 23110]
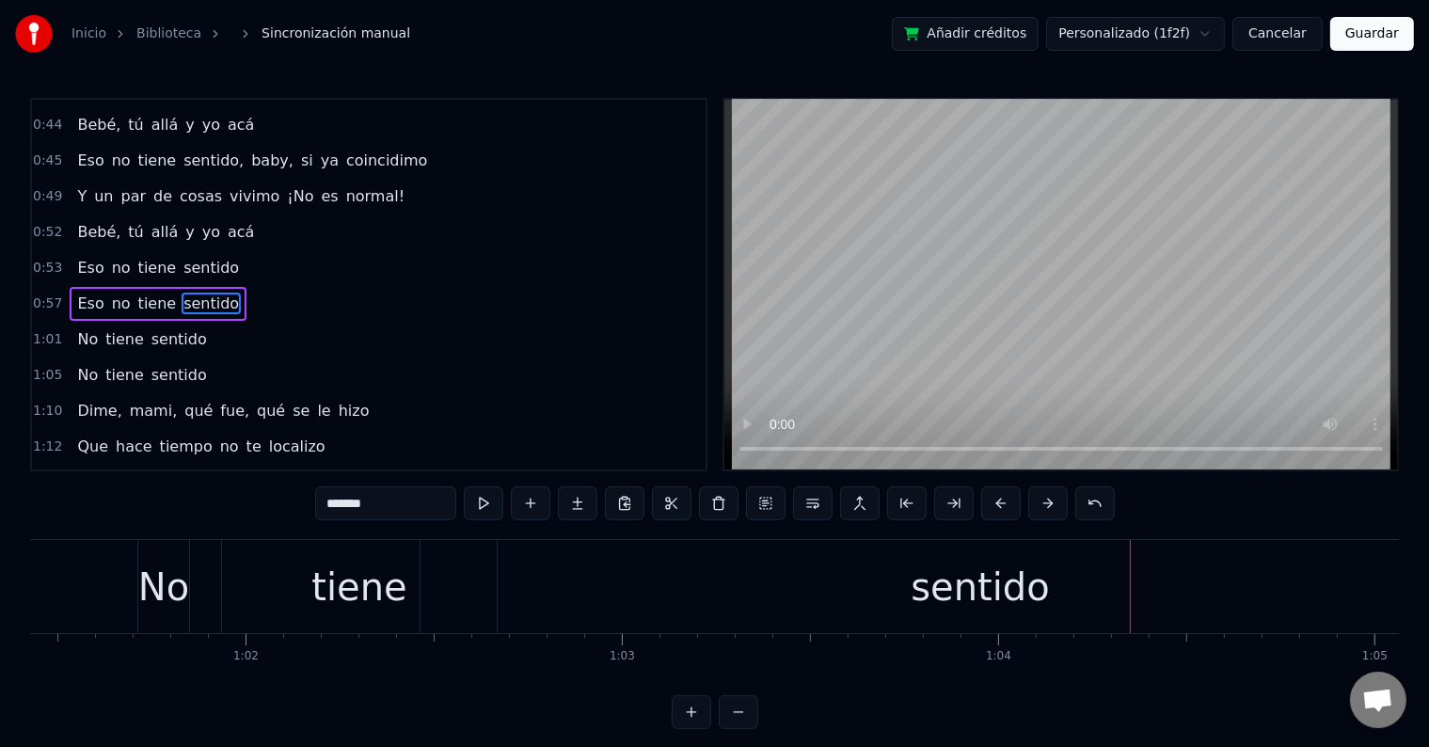
click at [937, 587] on div "sentido" at bounding box center [979, 587] width 138 height 56
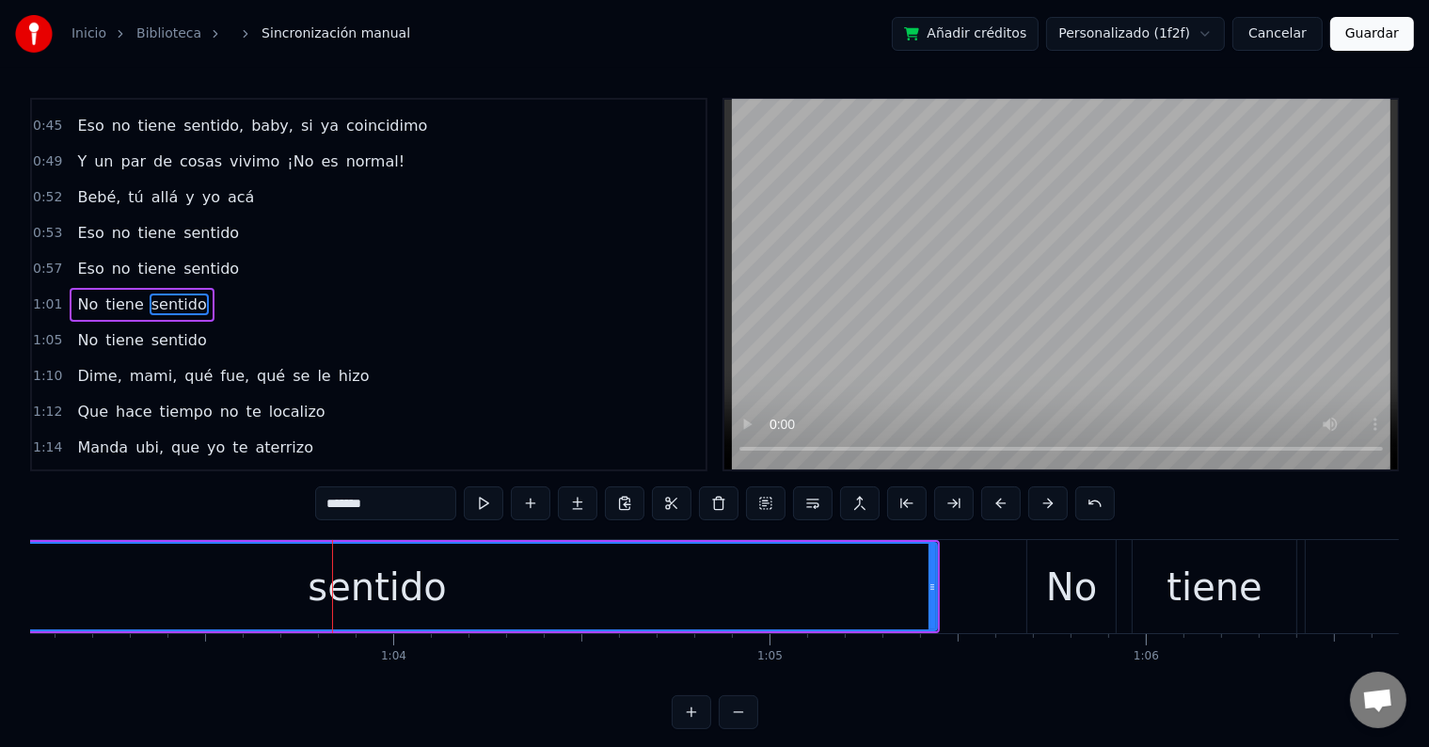
scroll to position [0, 23717]
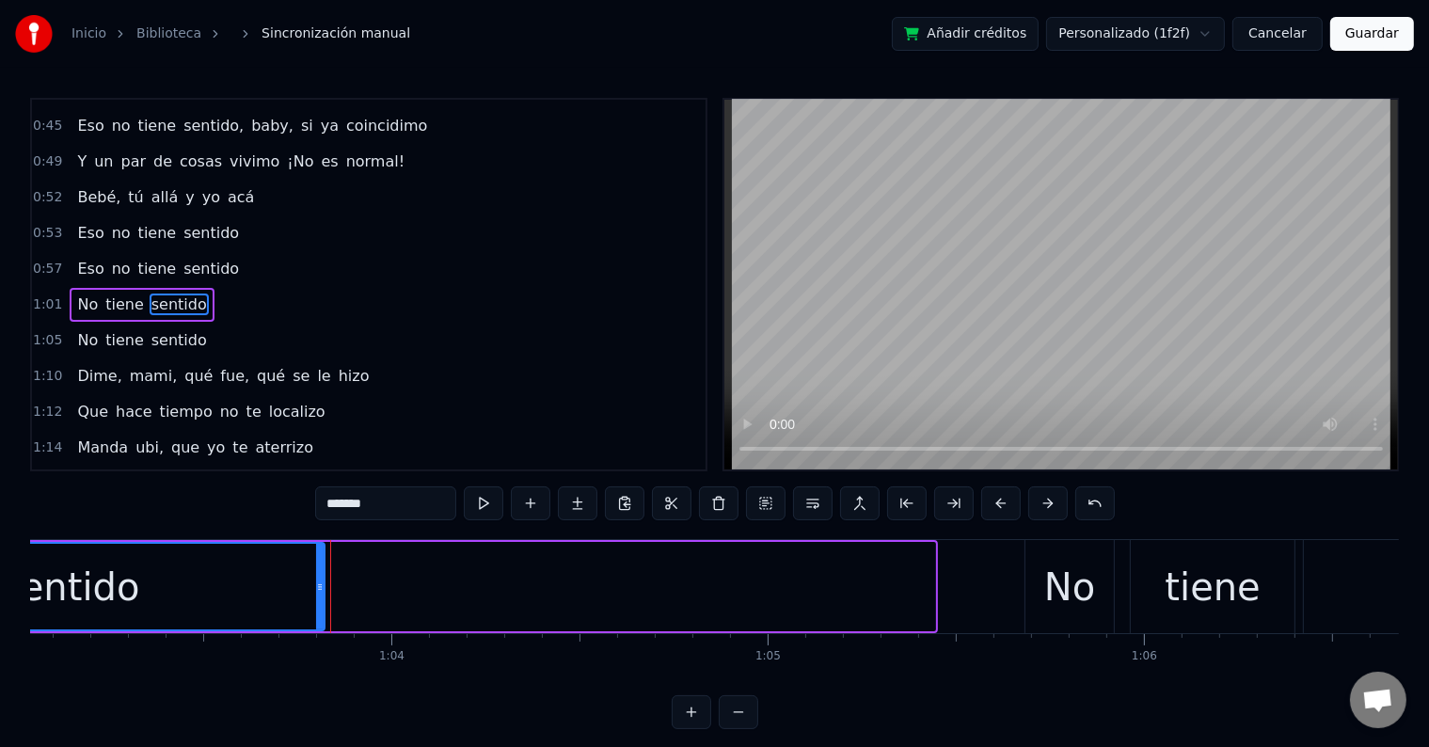
drag, startPoint x: 930, startPoint y: 582, endPoint x: 320, endPoint y: 593, distance: 610.5
click at [320, 593] on icon at bounding box center [320, 586] width 8 height 15
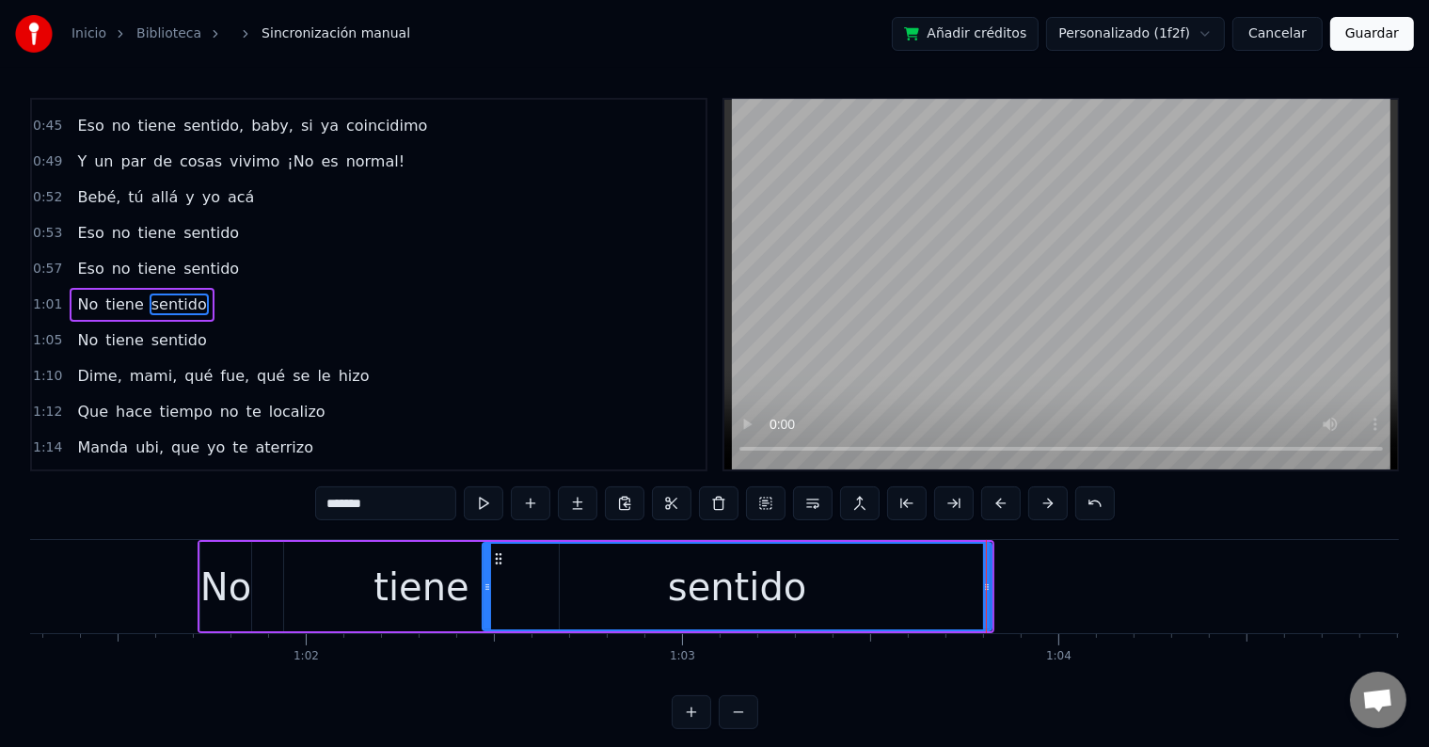
scroll to position [0, 23047]
click at [242, 588] on div "No" at bounding box center [228, 587] width 51 height 56
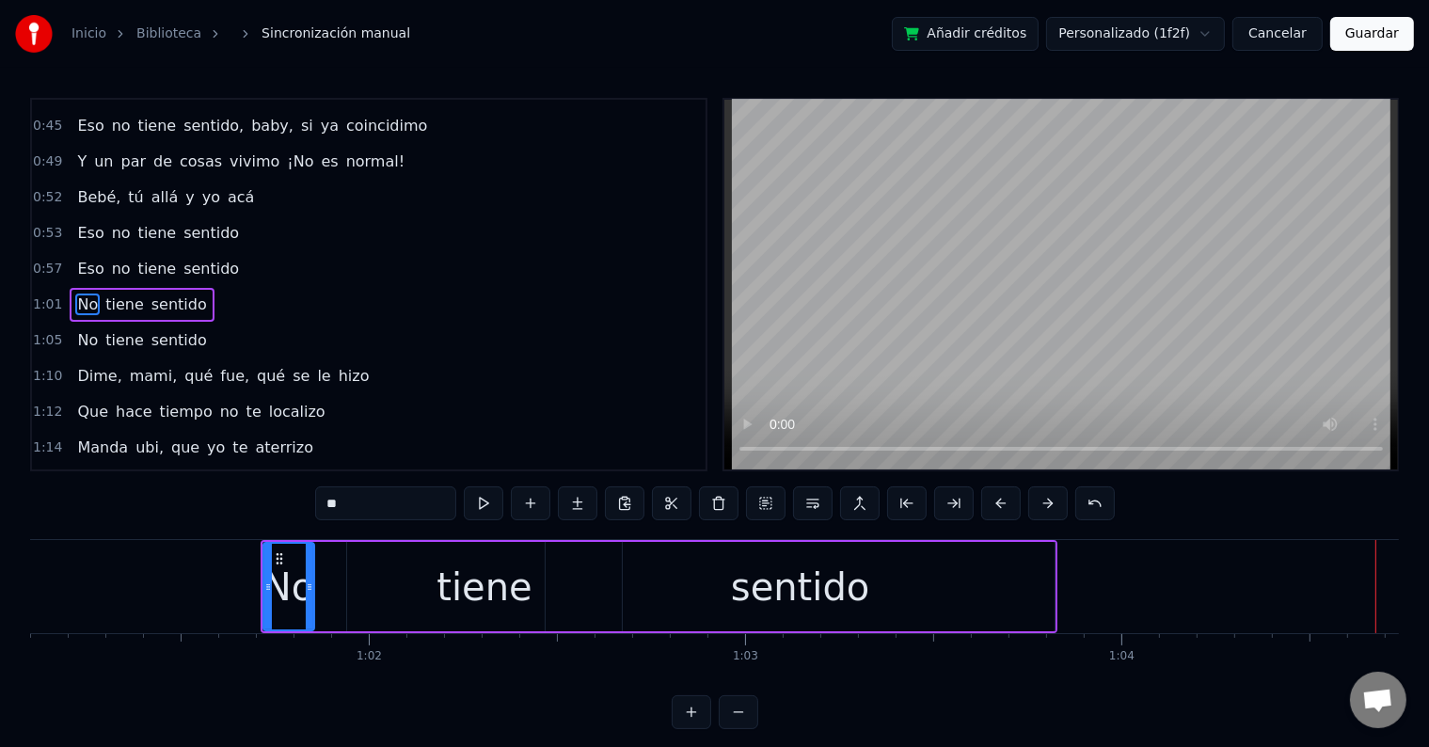
scroll to position [0, 22987]
drag, startPoint x: 306, startPoint y: 588, endPoint x: 331, endPoint y: 588, distance: 25.4
click at [331, 588] on icon at bounding box center [335, 586] width 8 height 15
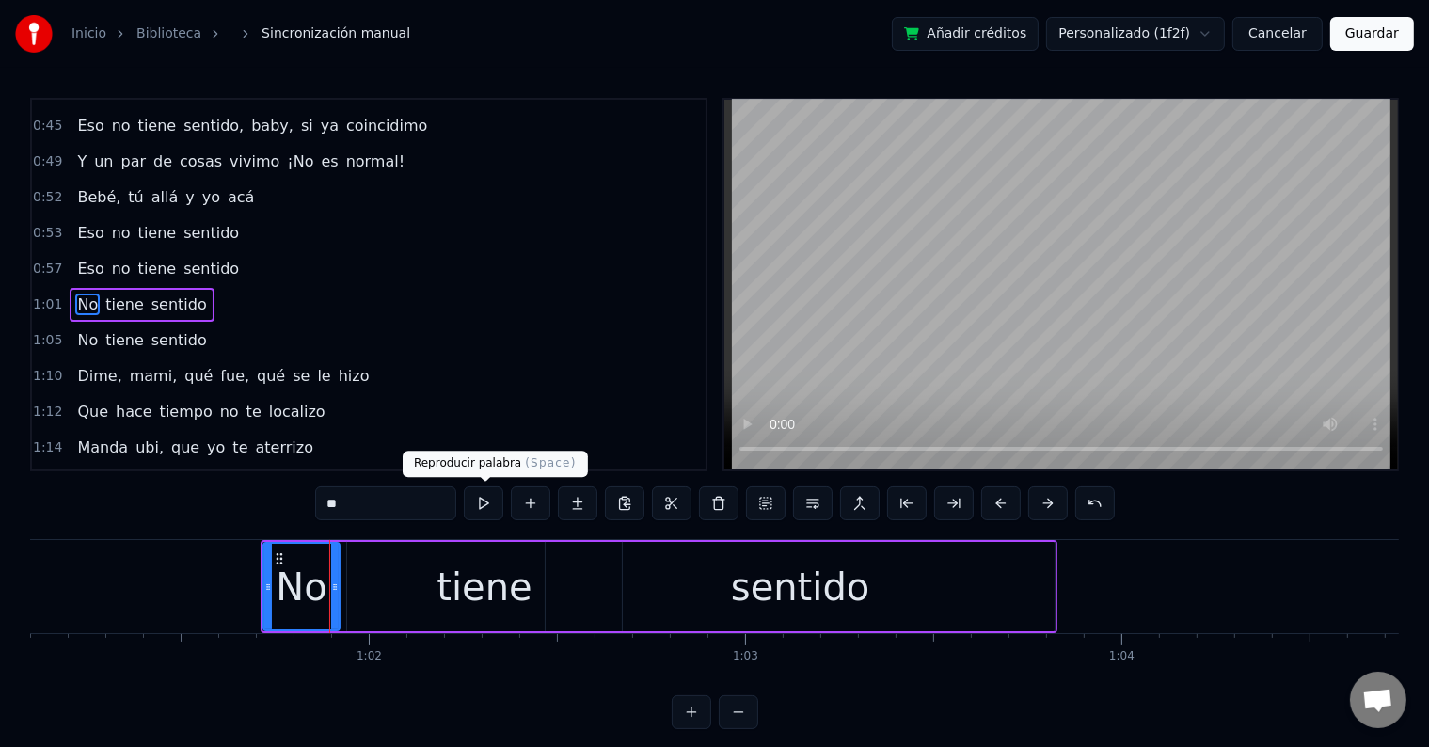
click at [487, 512] on button at bounding box center [484, 503] width 40 height 34
click at [419, 583] on div "tiene" at bounding box center [484, 586] width 274 height 89
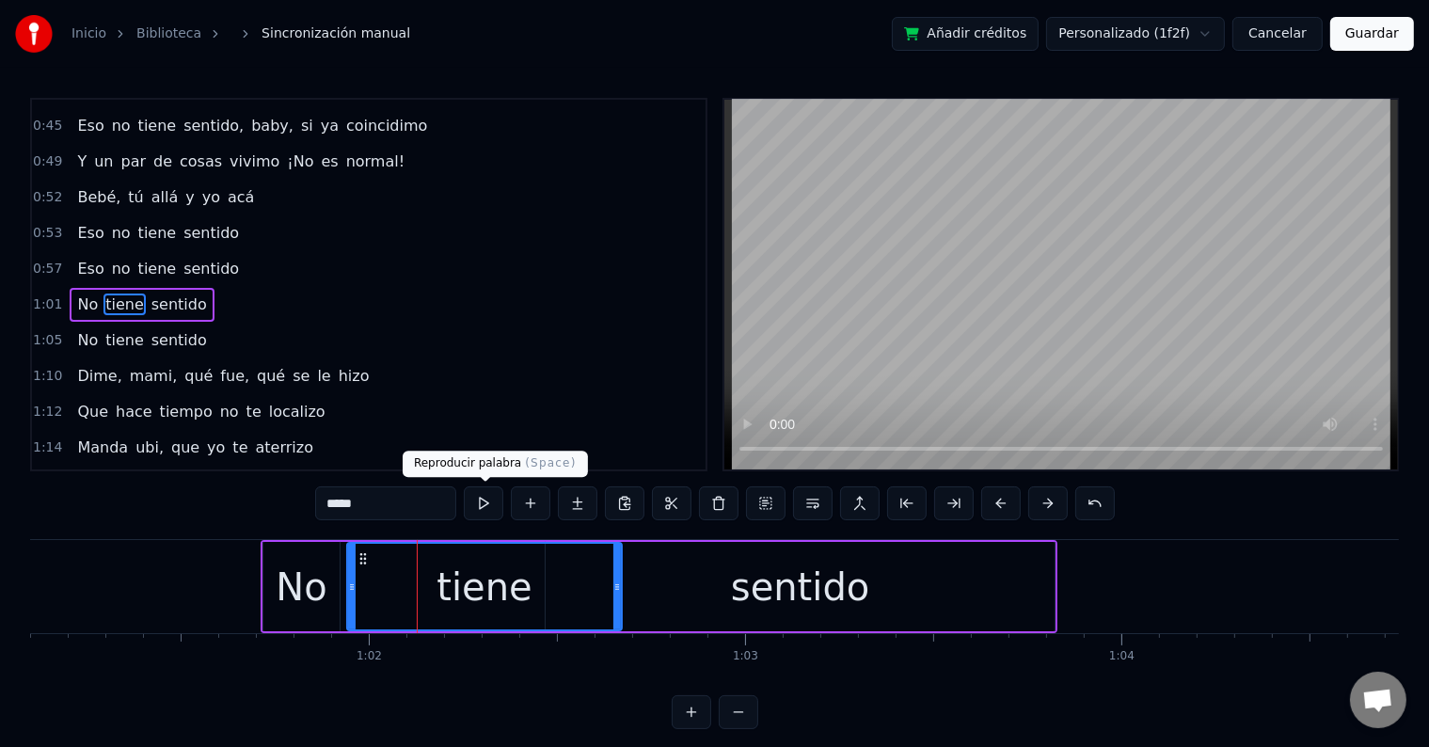
click at [485, 507] on button at bounding box center [484, 503] width 40 height 34
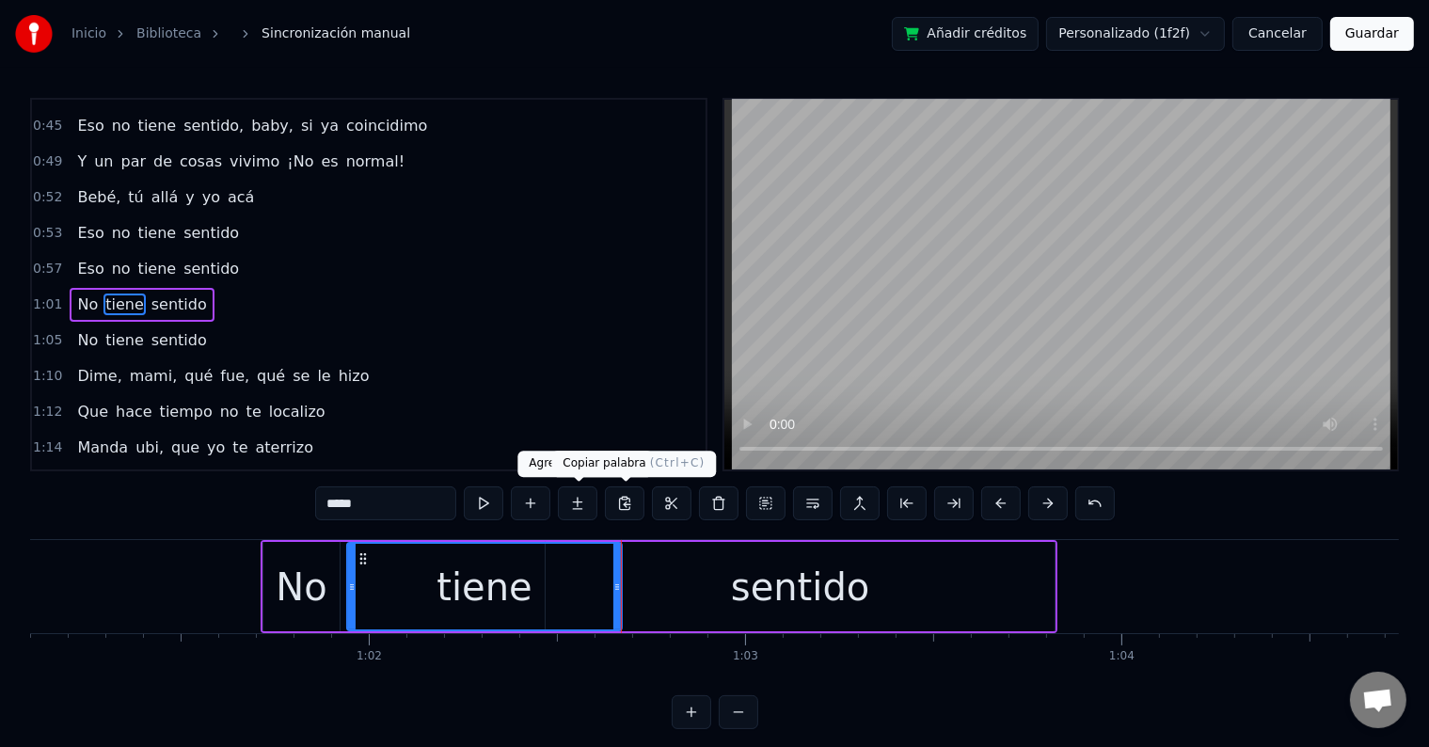
click at [687, 596] on div "sentido" at bounding box center [800, 586] width 509 height 89
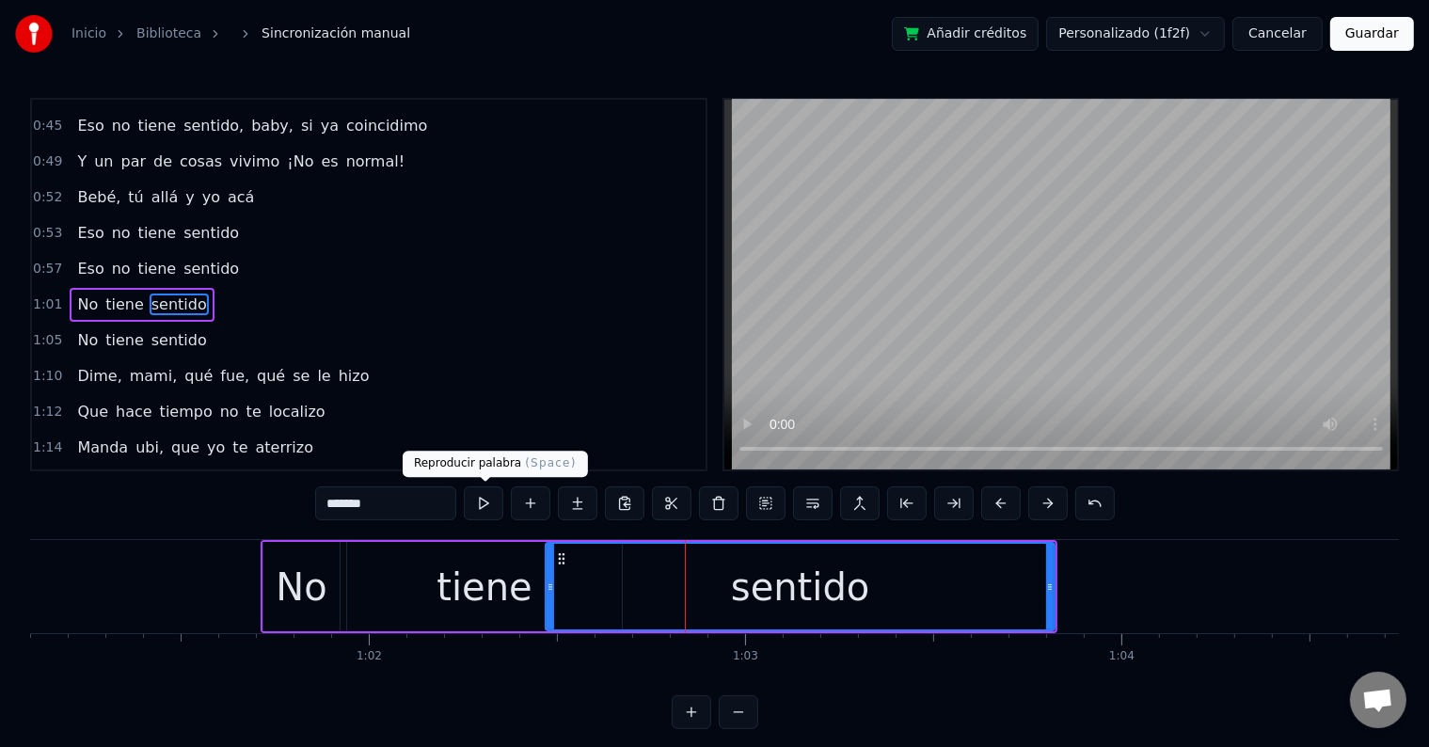
click at [485, 501] on button at bounding box center [484, 503] width 40 height 34
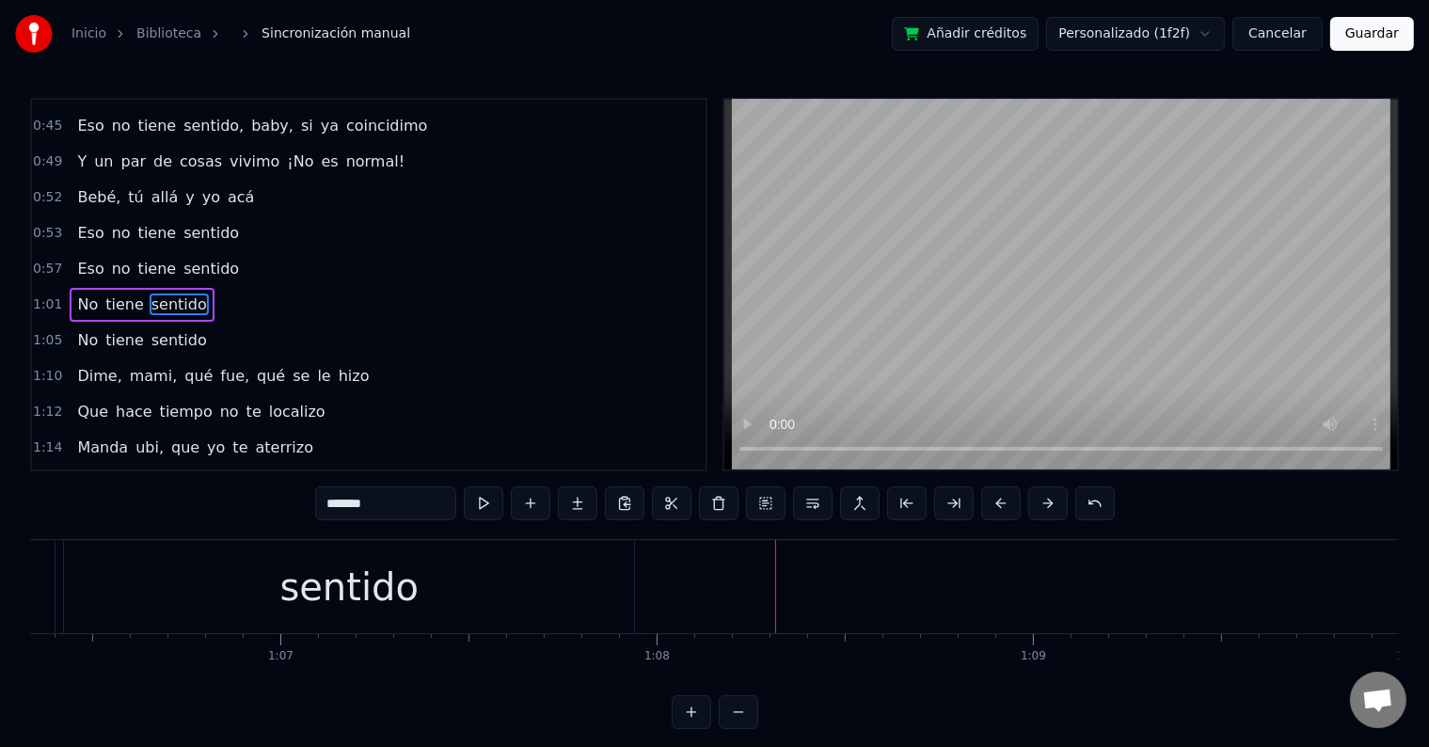
scroll to position [0, 24947]
click at [365, 590] on div "sentido" at bounding box center [358, 587] width 138 height 56
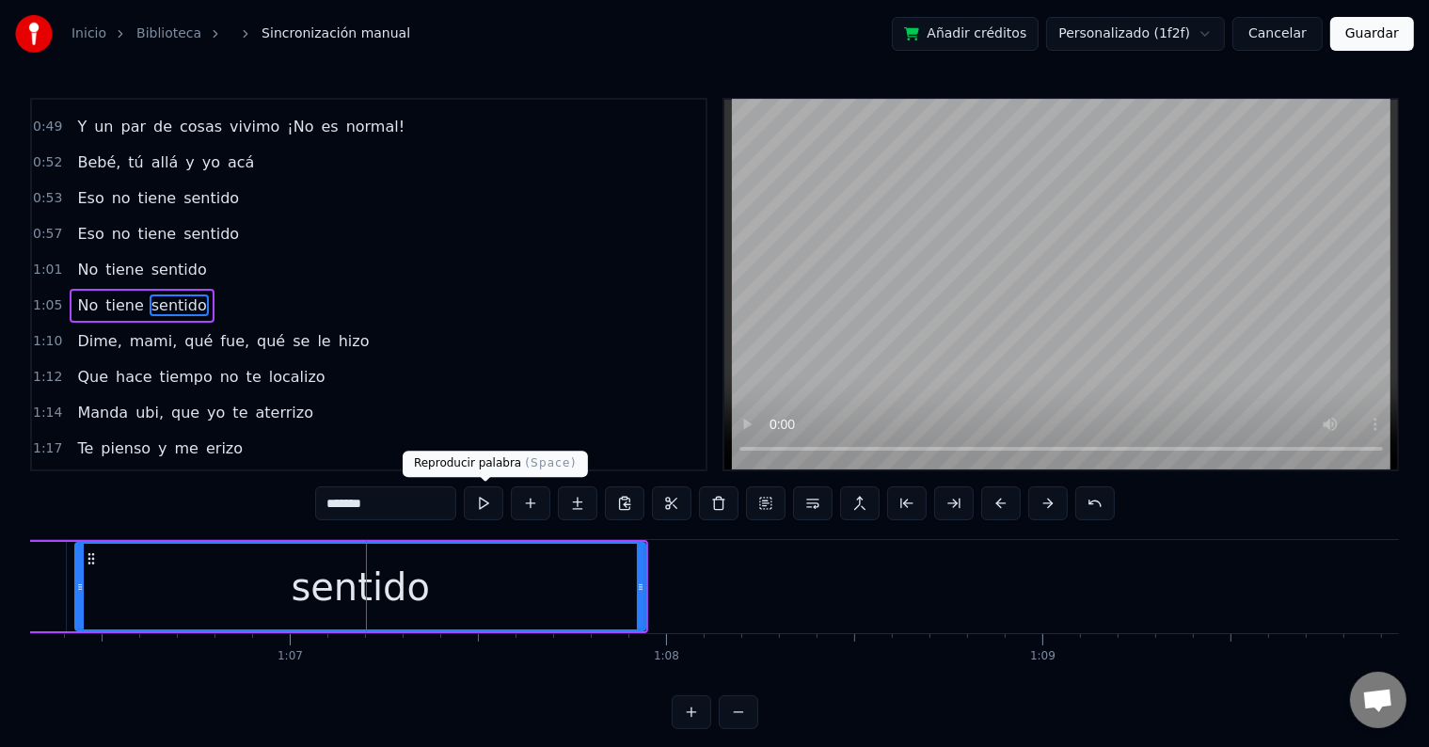
click at [489, 498] on button at bounding box center [484, 503] width 40 height 34
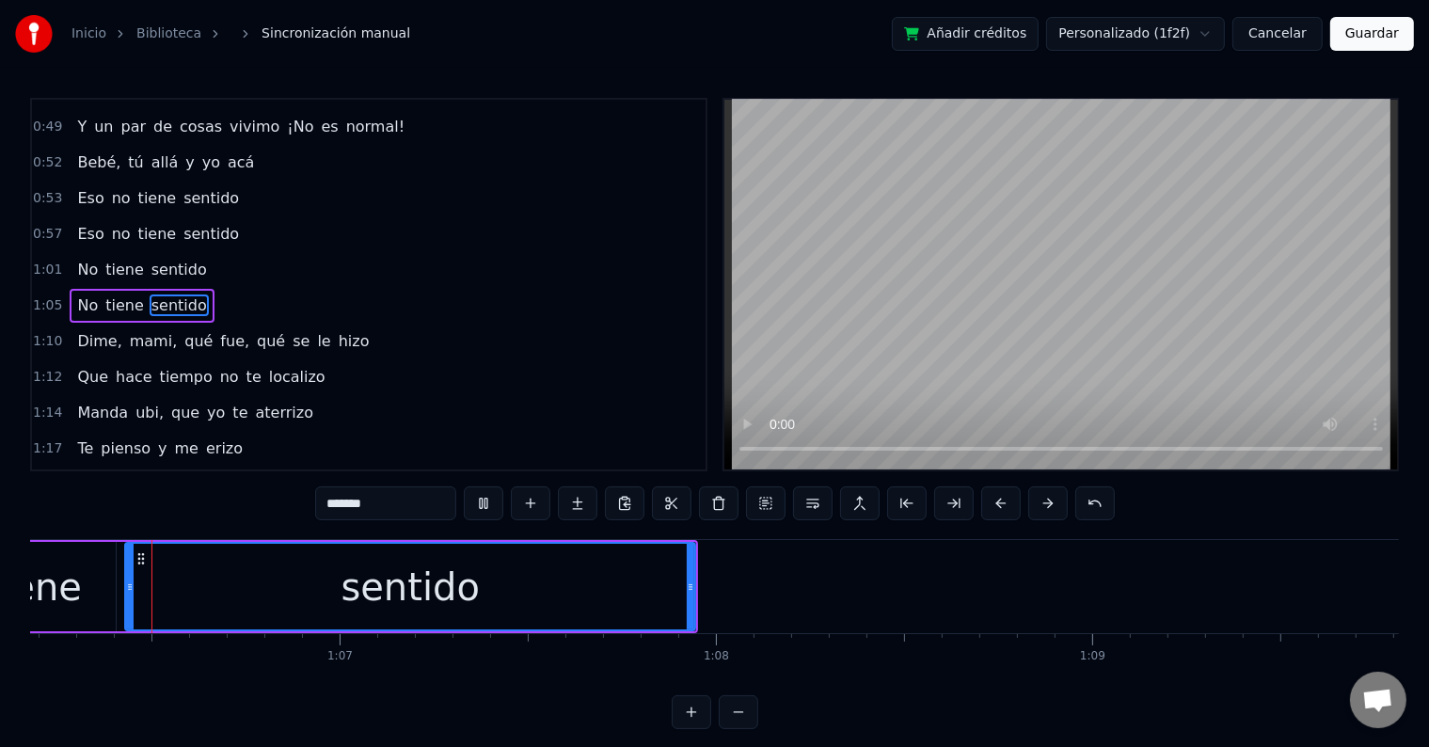
scroll to position [0, 24894]
click at [489, 498] on button at bounding box center [484, 503] width 40 height 34
click at [697, 579] on div "sentido" at bounding box center [413, 586] width 572 height 89
click at [597, 583] on div "sentido" at bounding box center [413, 587] width 568 height 86
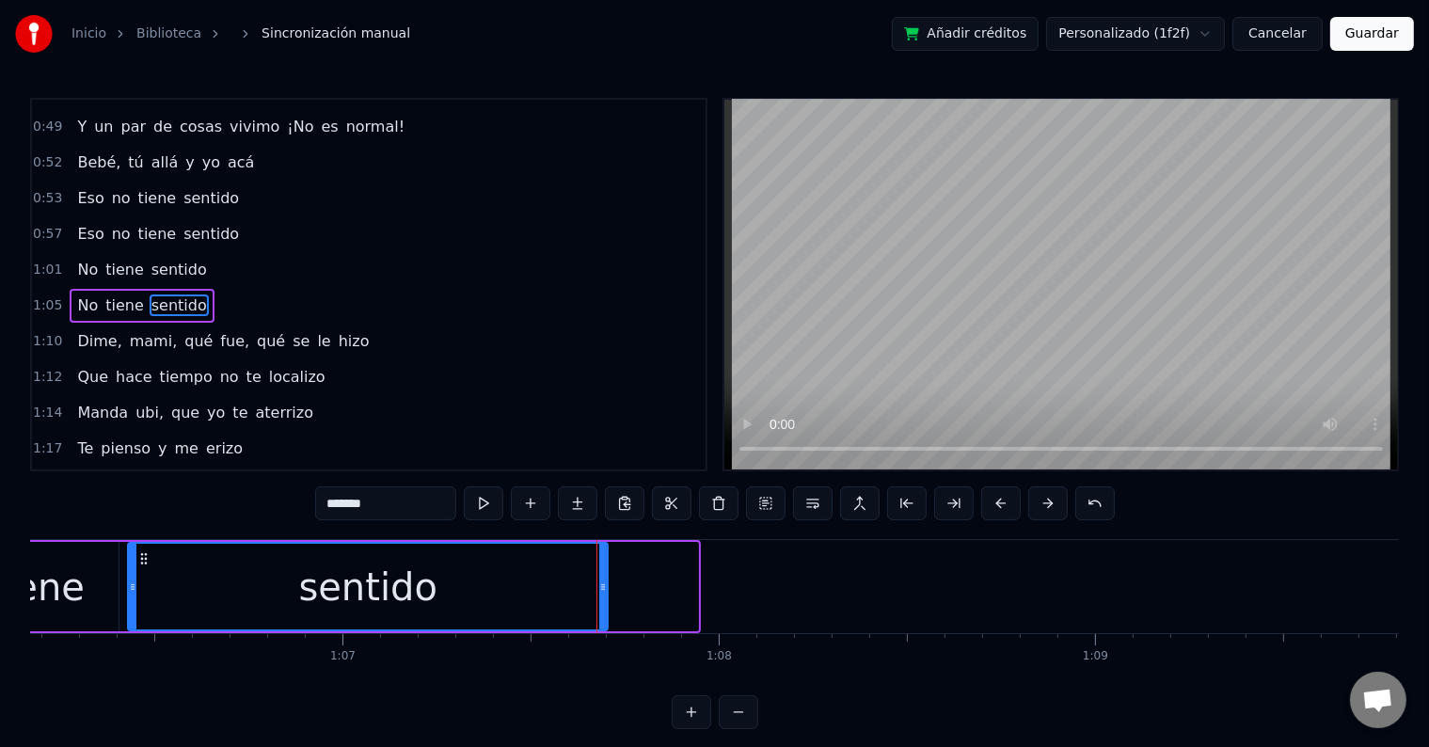
drag, startPoint x: 691, startPoint y: 583, endPoint x: 601, endPoint y: 583, distance: 90.3
click at [601, 583] on icon at bounding box center [603, 586] width 8 height 15
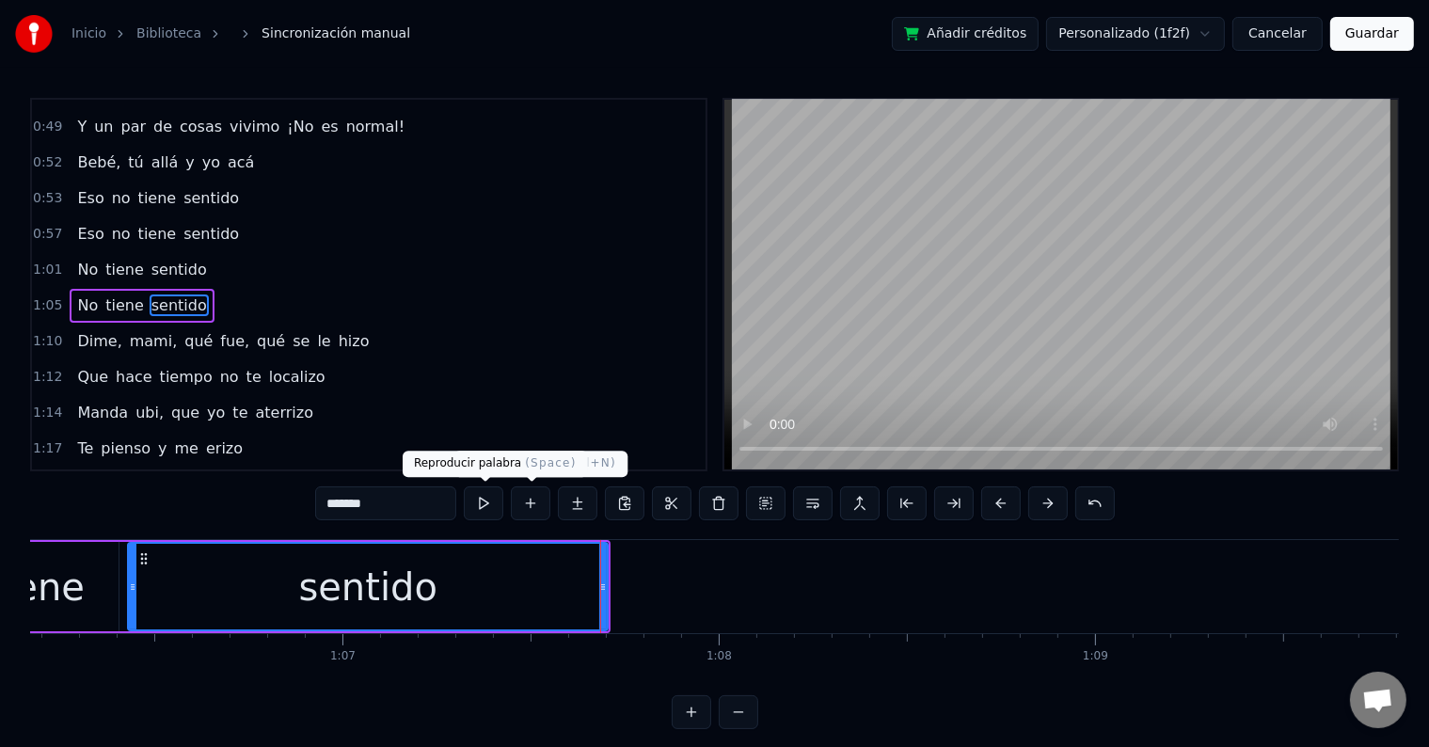
click at [481, 501] on button at bounding box center [484, 503] width 40 height 34
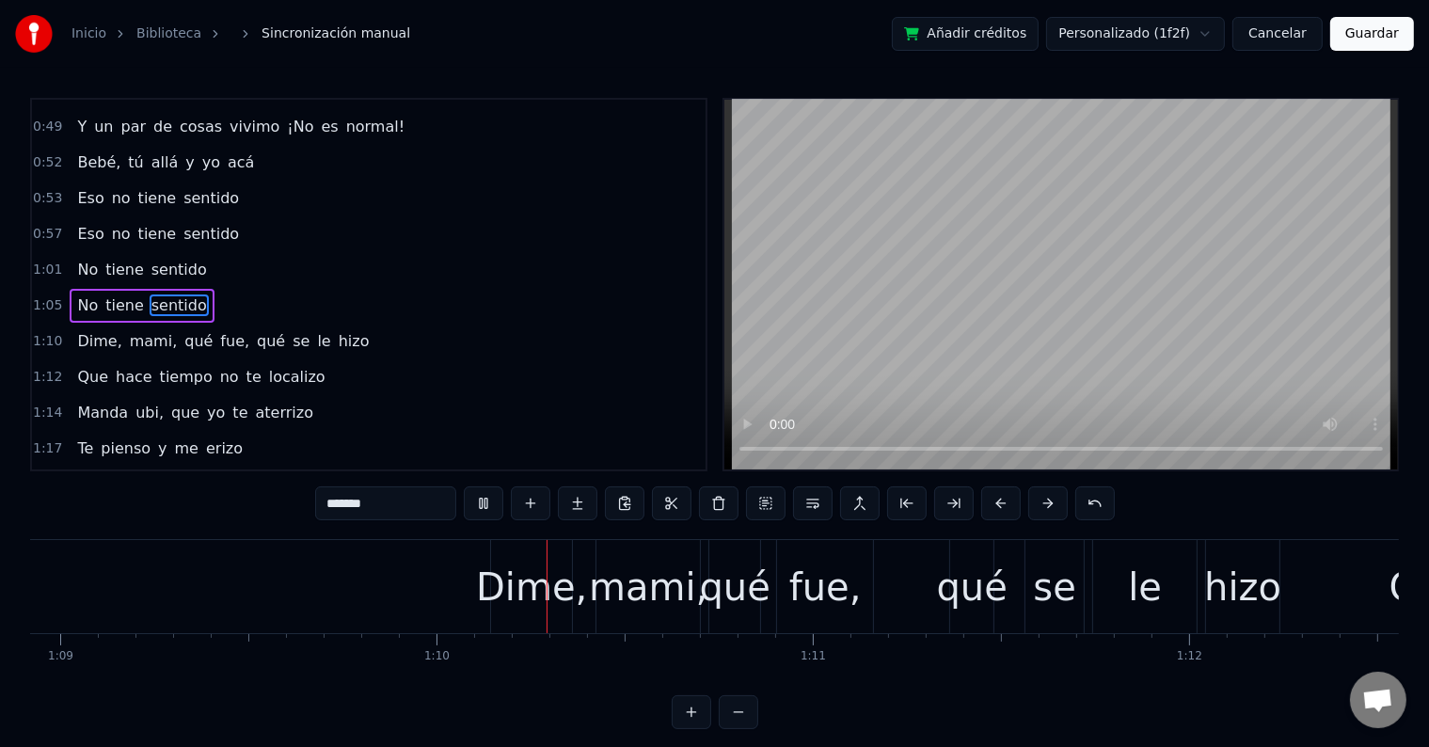
scroll to position [0, 26147]
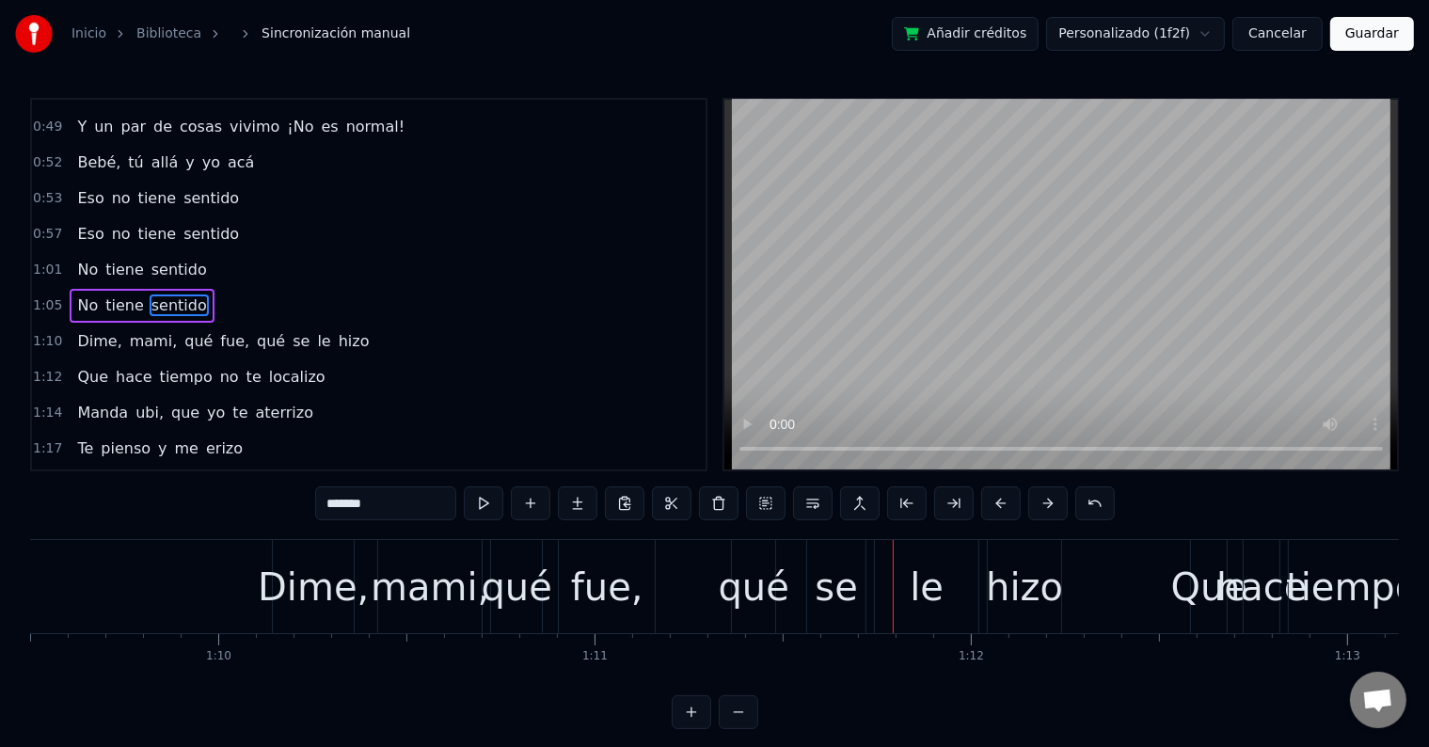
click at [459, 581] on div "mami," at bounding box center [430, 587] width 119 height 56
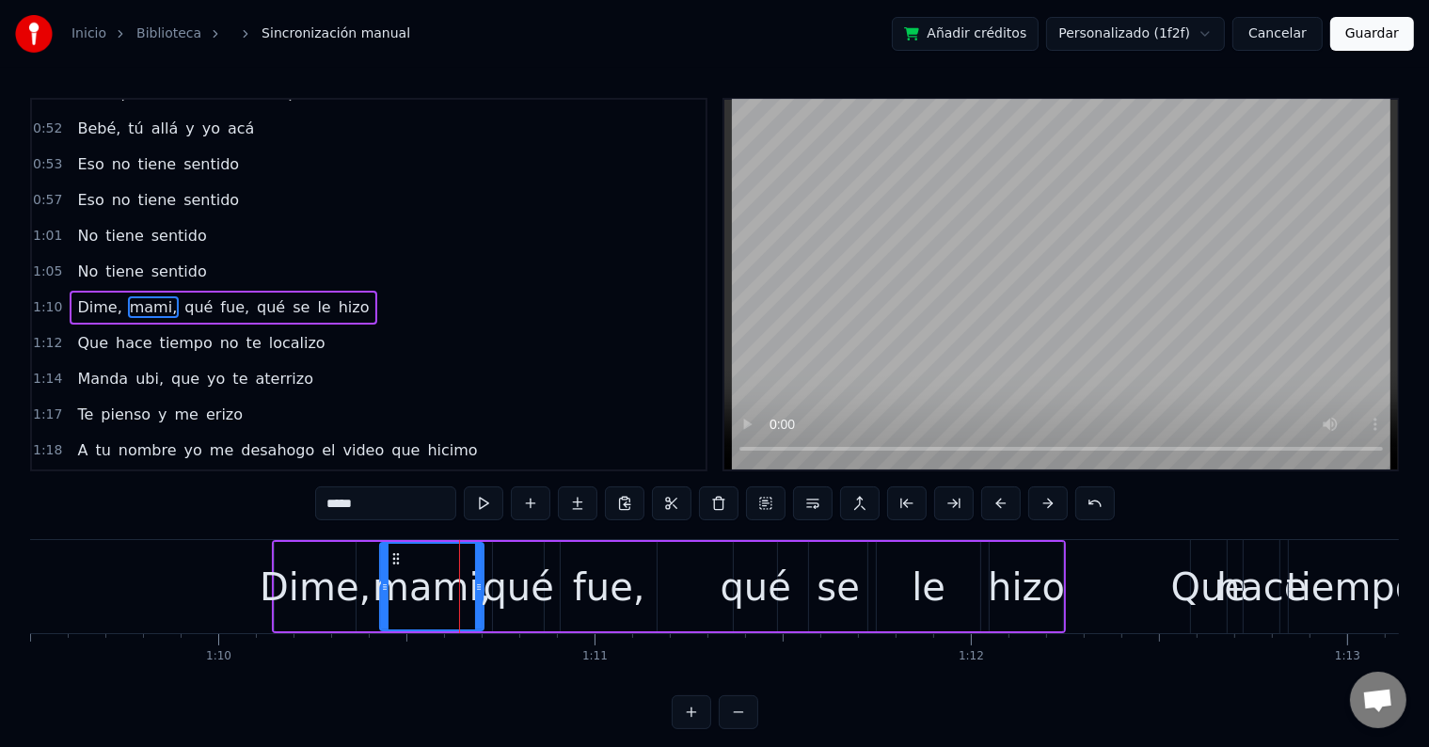
click at [388, 506] on input "*****" at bounding box center [385, 503] width 141 height 34
click at [322, 564] on div "Dime," at bounding box center [315, 587] width 111 height 56
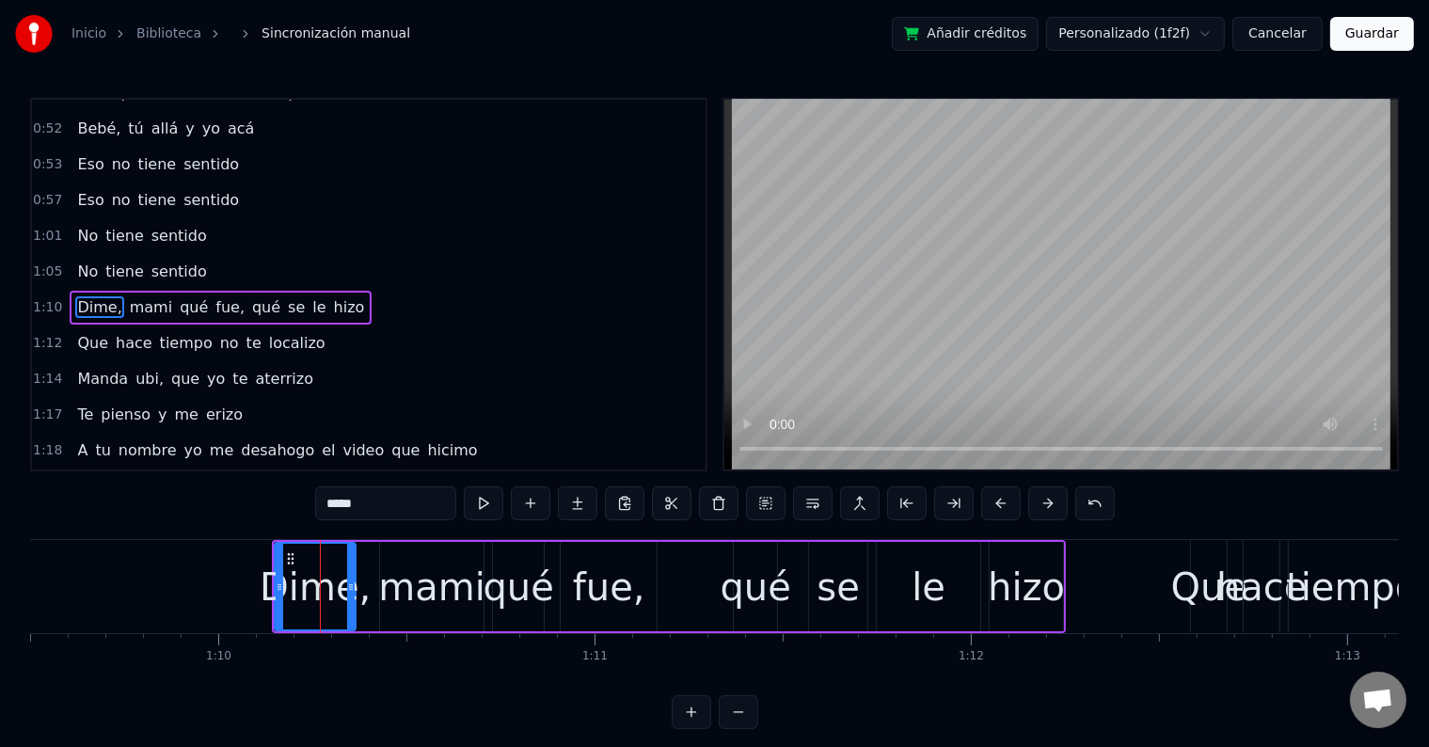
click at [397, 499] on input "*****" at bounding box center [385, 503] width 141 height 34
click at [608, 561] on div "fue," at bounding box center [609, 587] width 72 height 56
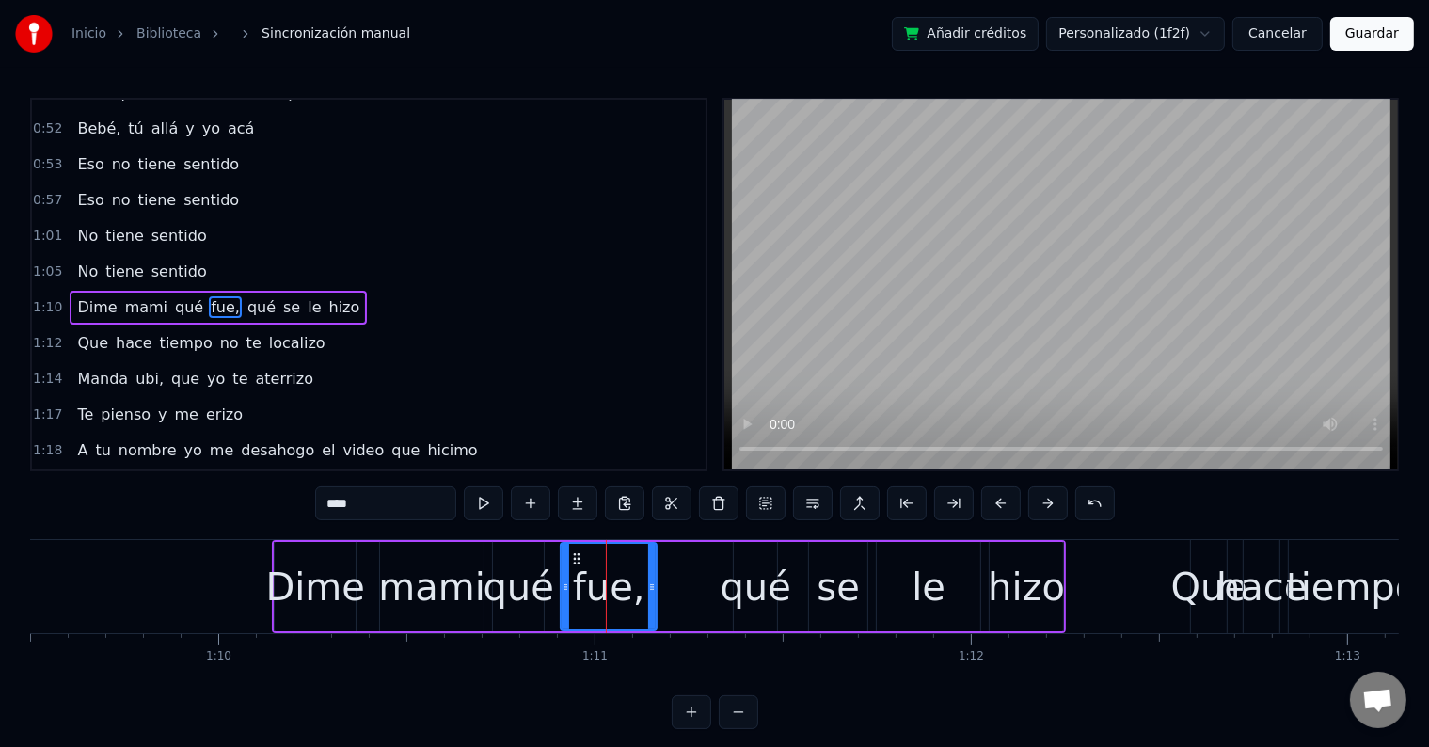
click at [417, 512] on input "****" at bounding box center [385, 503] width 141 height 34
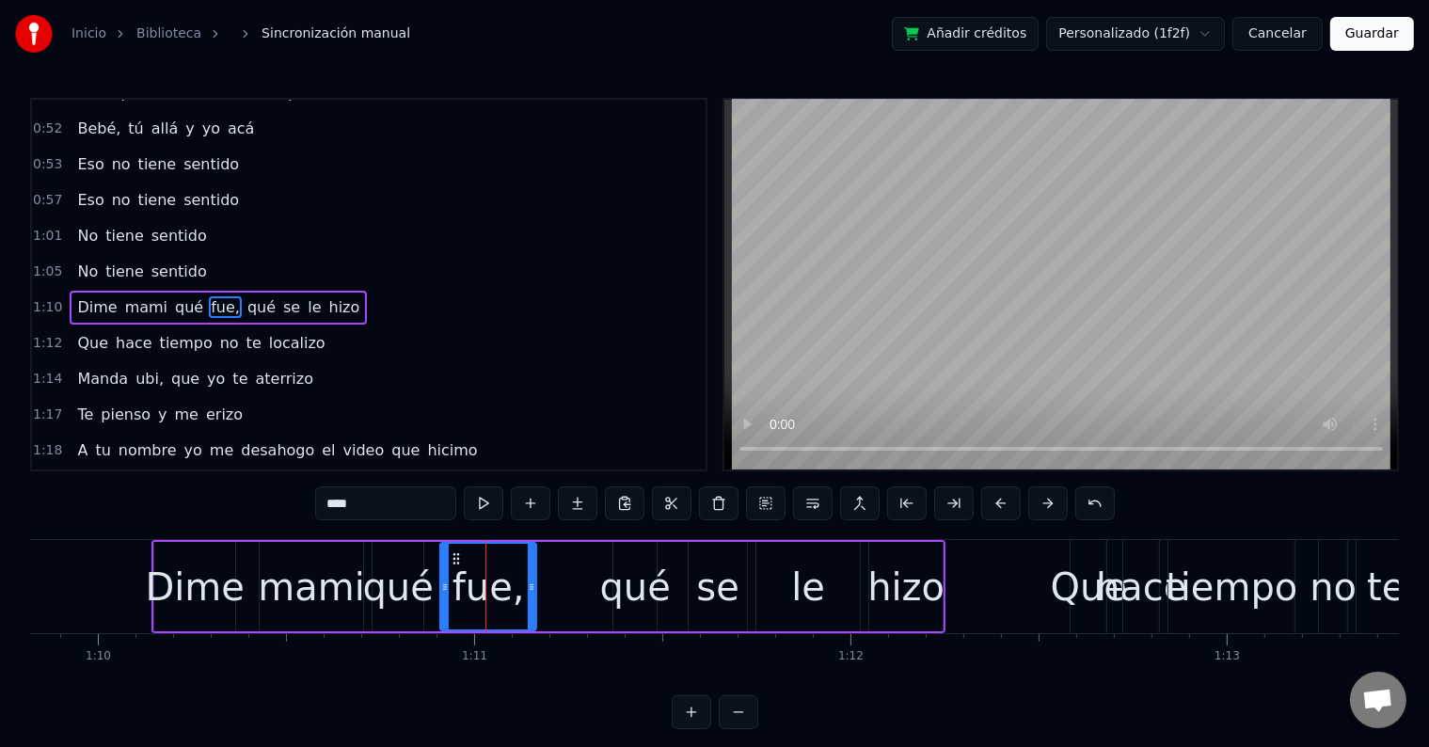
scroll to position [0, 26266]
click at [198, 596] on div "Dime" at bounding box center [197, 587] width 100 height 56
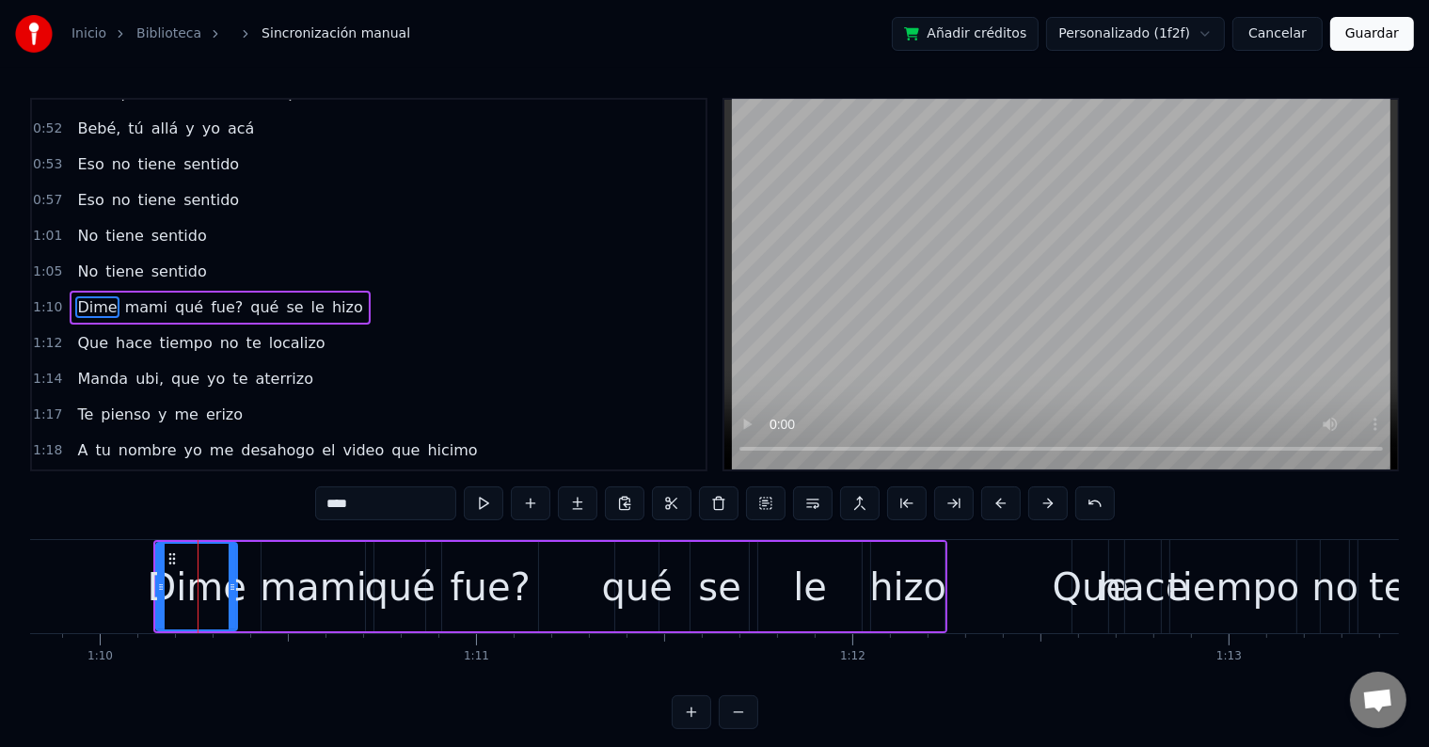
click at [331, 504] on input "****" at bounding box center [385, 503] width 141 height 34
type input "*****"
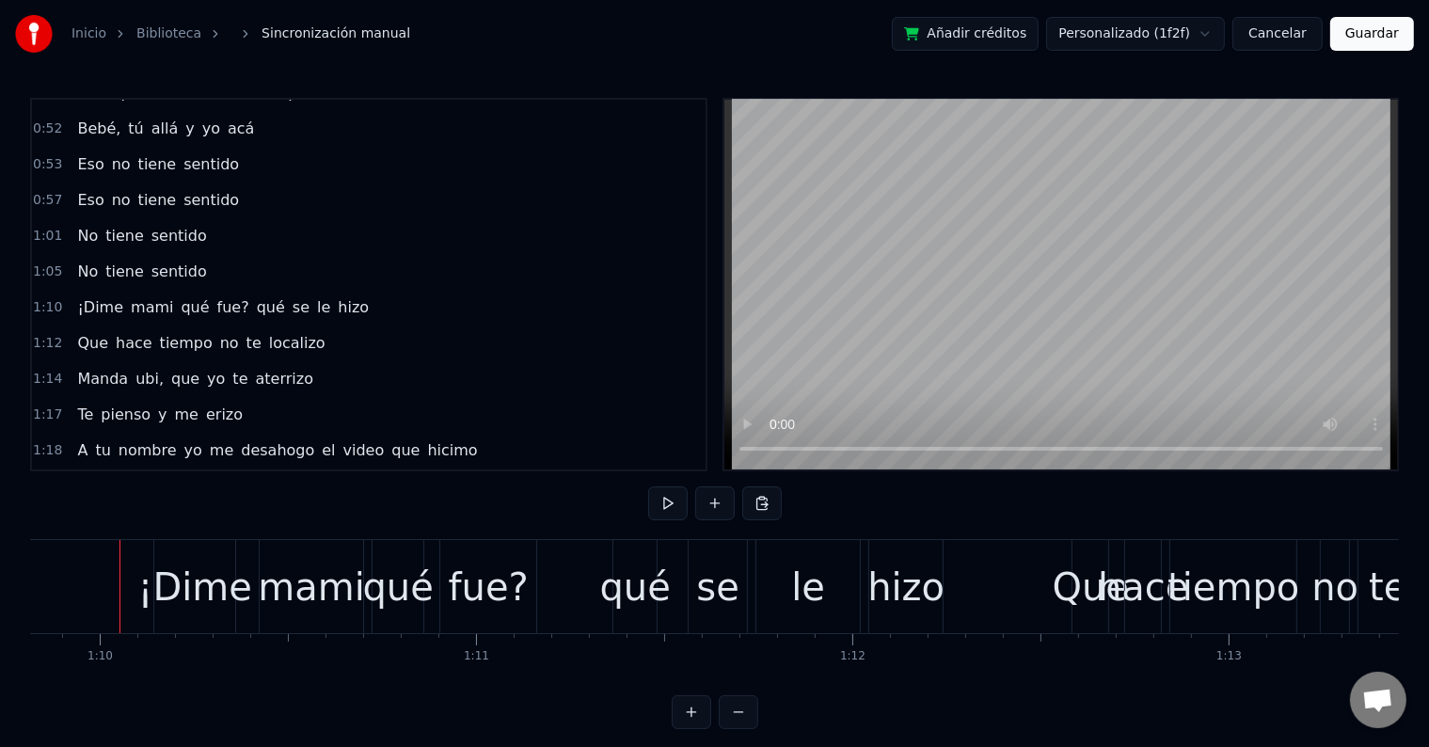
scroll to position [0, 26260]
click at [175, 579] on div "¡Dime" at bounding box center [200, 587] width 115 height 56
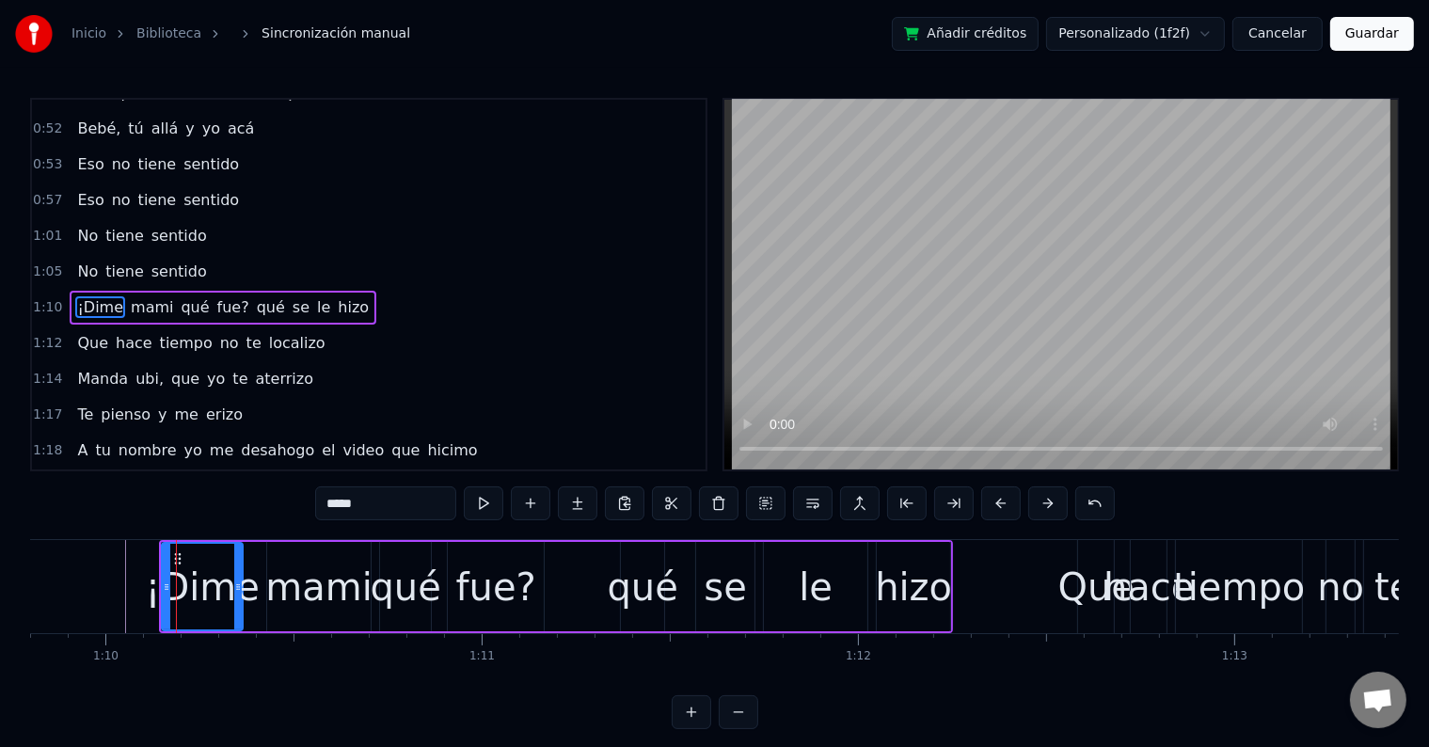
drag, startPoint x: 334, startPoint y: 498, endPoint x: 312, endPoint y: 498, distance: 21.6
click at [312, 498] on div "0:06 Baby, ¿qué tú espera'? 0:09 Si tú y yo conectamo la primera vez que nos vi…" at bounding box center [714, 413] width 1368 height 631
click at [279, 570] on div "mami" at bounding box center [318, 587] width 107 height 56
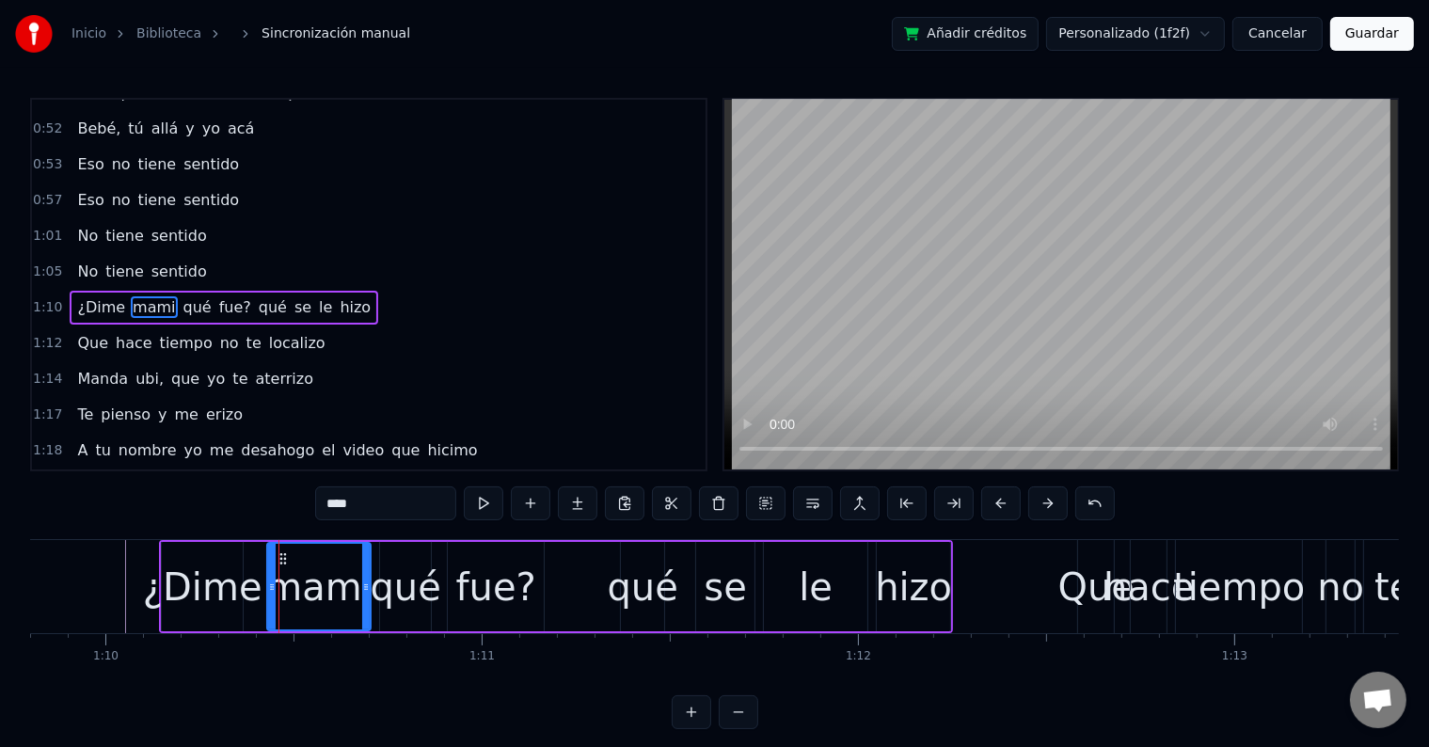
click at [191, 577] on div "¿Dime" at bounding box center [202, 587] width 119 height 56
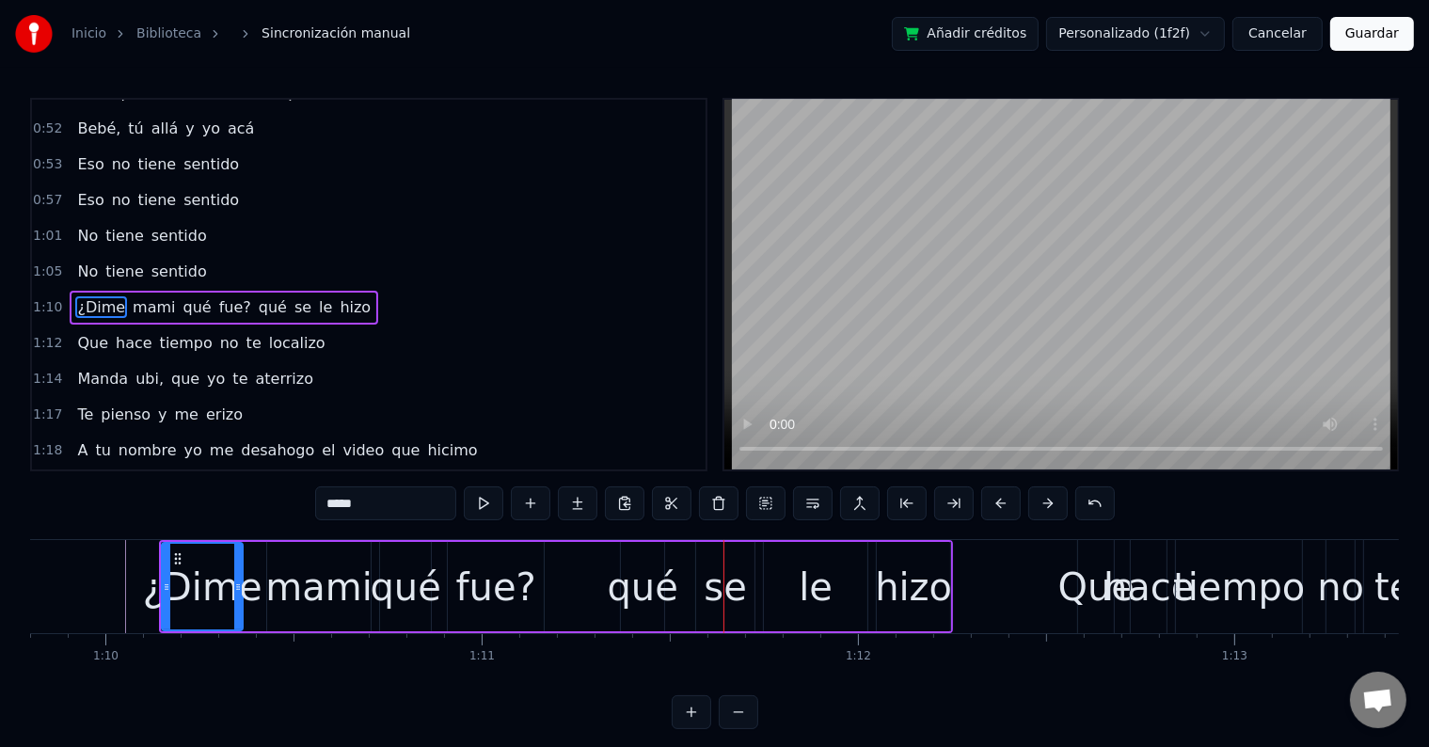
click at [179, 591] on div "¿Dime" at bounding box center [202, 587] width 119 height 56
click at [335, 503] on input "*****" at bounding box center [385, 503] width 141 height 34
click at [512, 602] on div "fue?" at bounding box center [496, 587] width 80 height 56
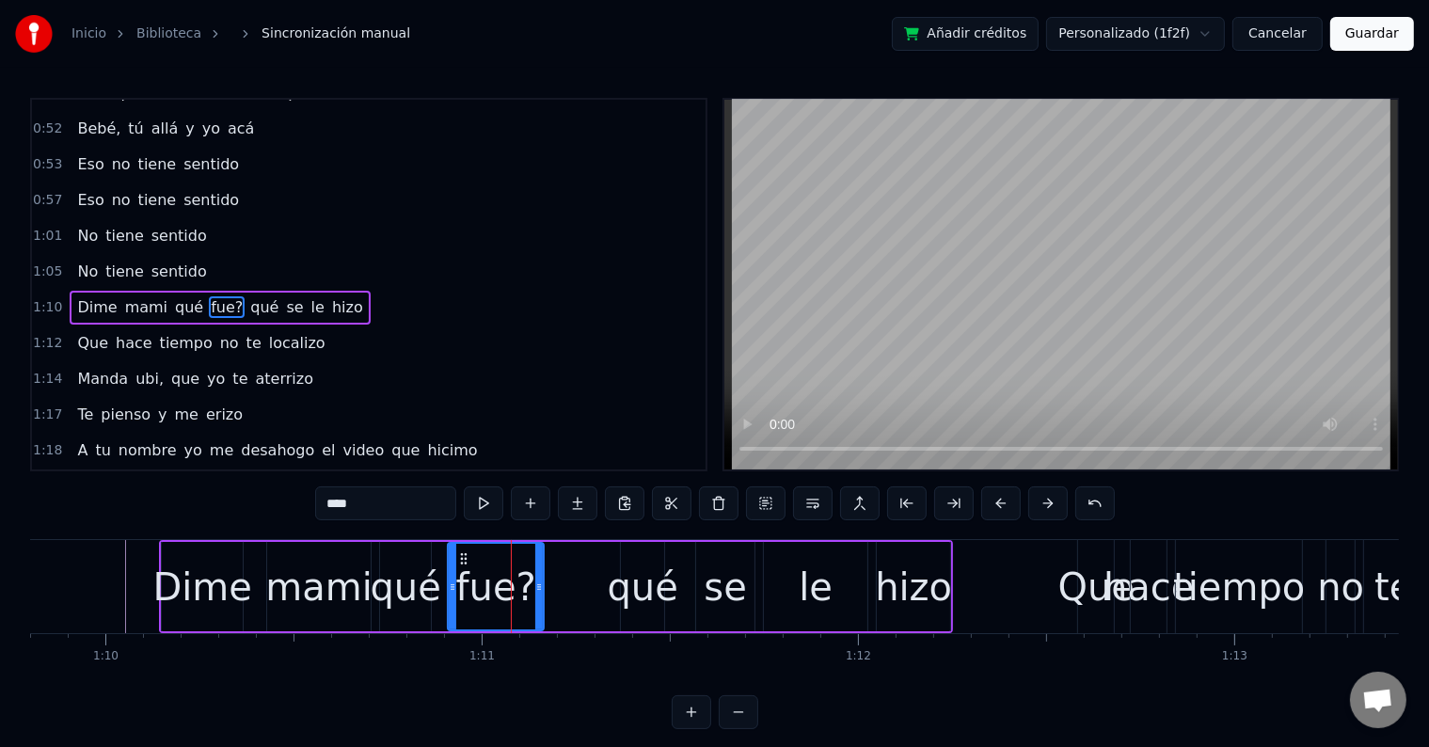
click at [383, 529] on div "0:06 Baby, ¿qué tú espera'? 0:09 Si tú y yo conectamo la primera vez que nos vi…" at bounding box center [714, 413] width 1368 height 631
click at [383, 504] on input "****" at bounding box center [385, 503] width 141 height 34
click at [214, 575] on div "Dime" at bounding box center [202, 587] width 100 height 56
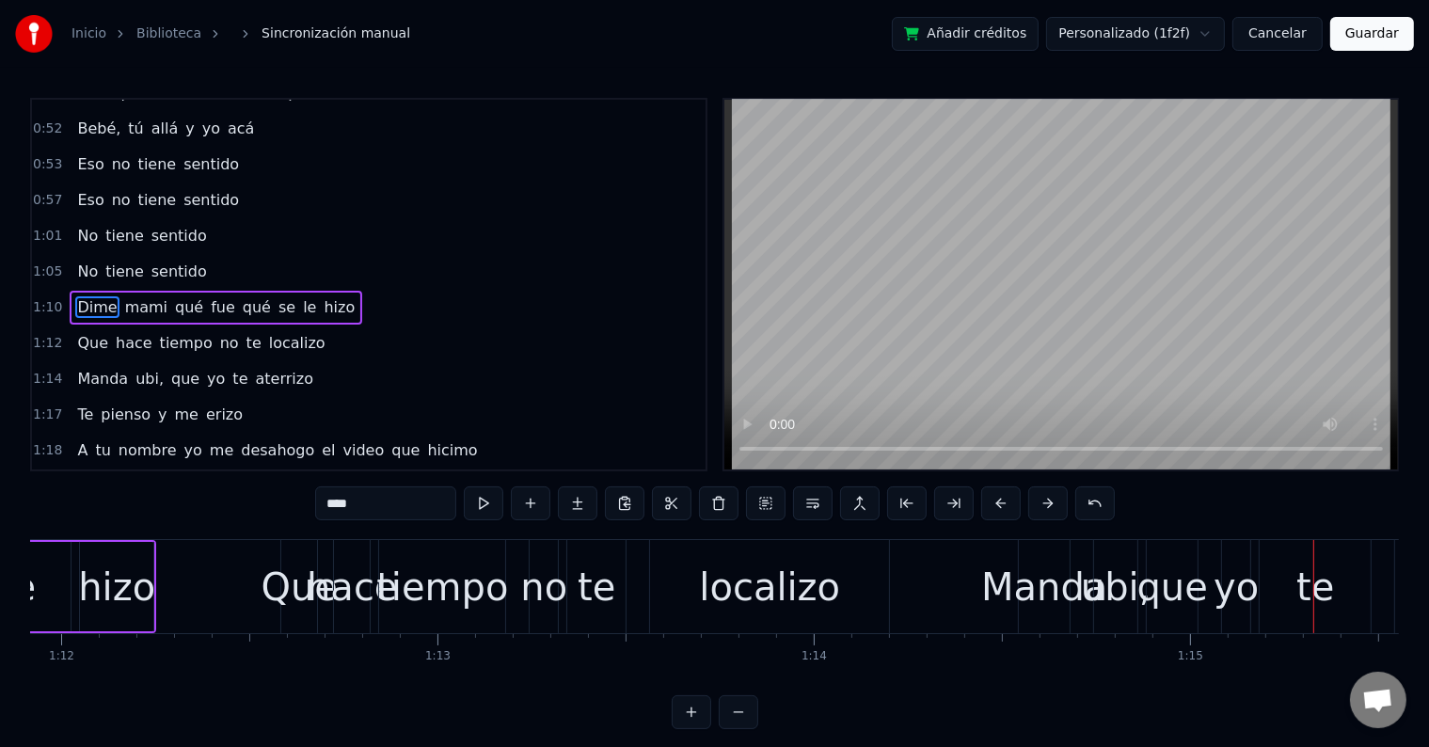
scroll to position [0, 27012]
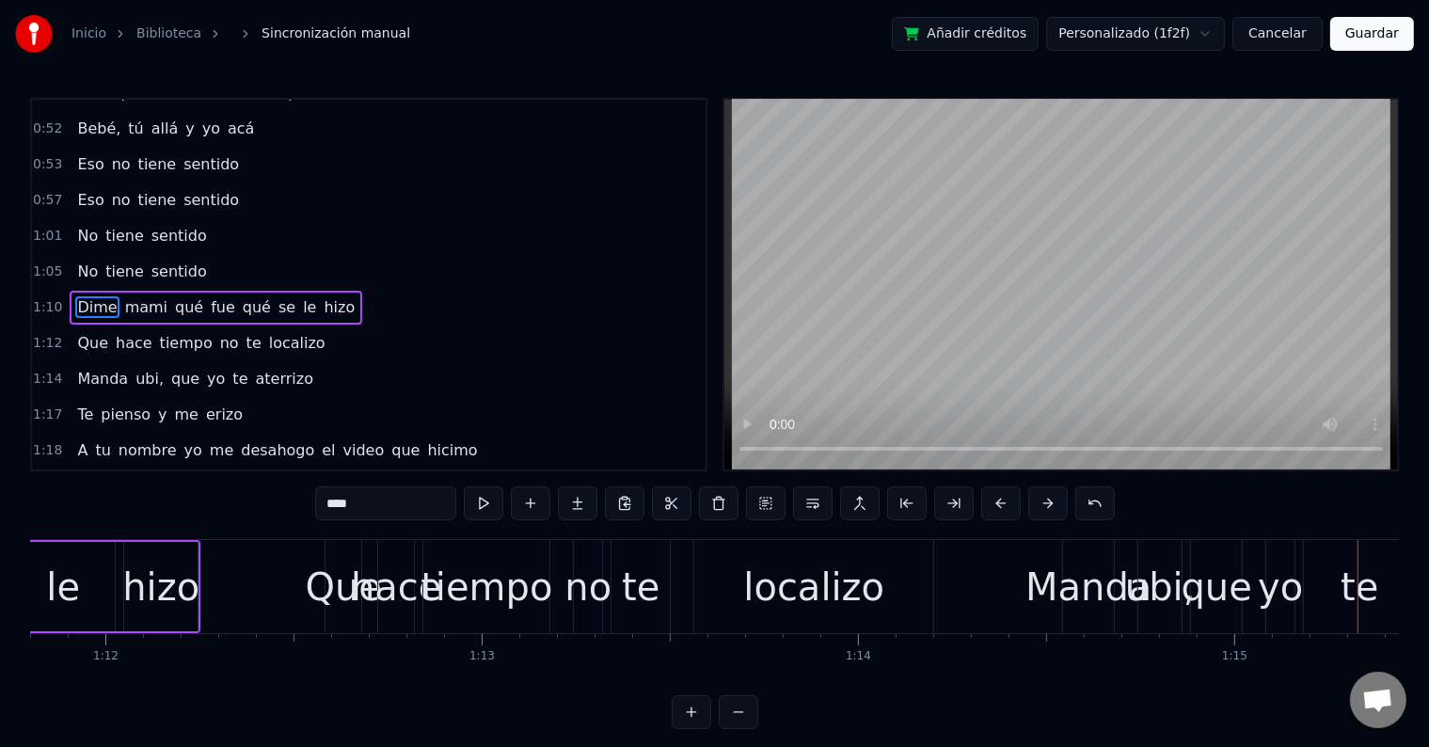
click at [337, 578] on div "Que" at bounding box center [344, 587] width 76 height 56
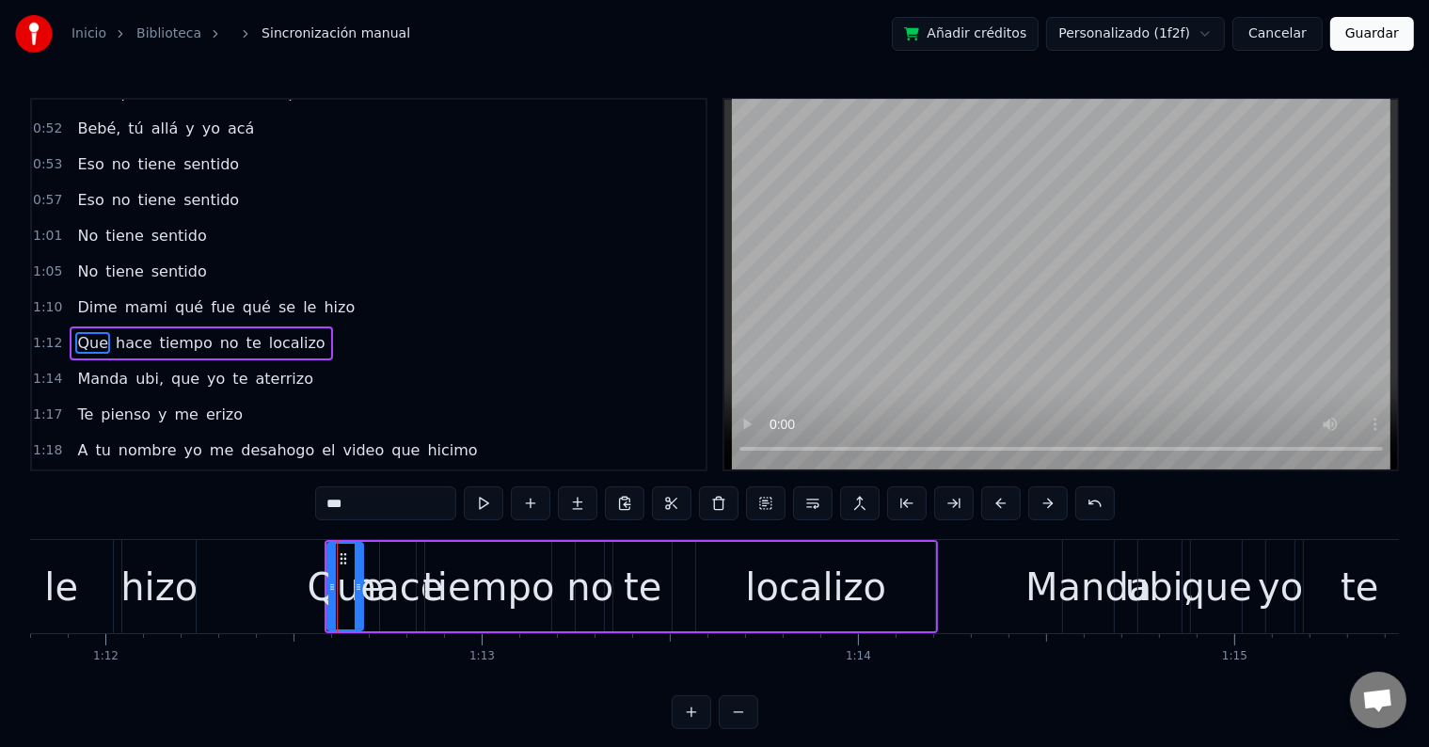
scroll to position [524, 0]
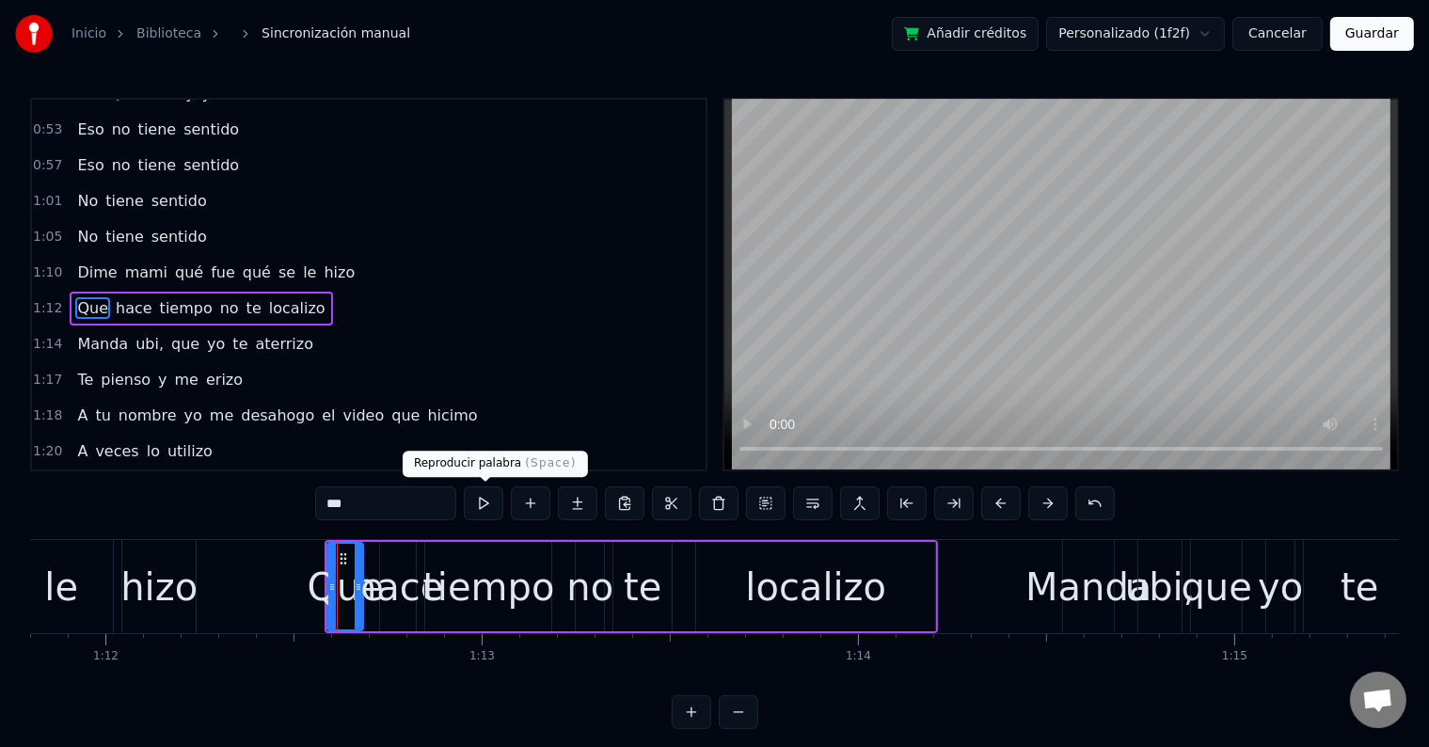
click at [475, 499] on button at bounding box center [484, 503] width 40 height 34
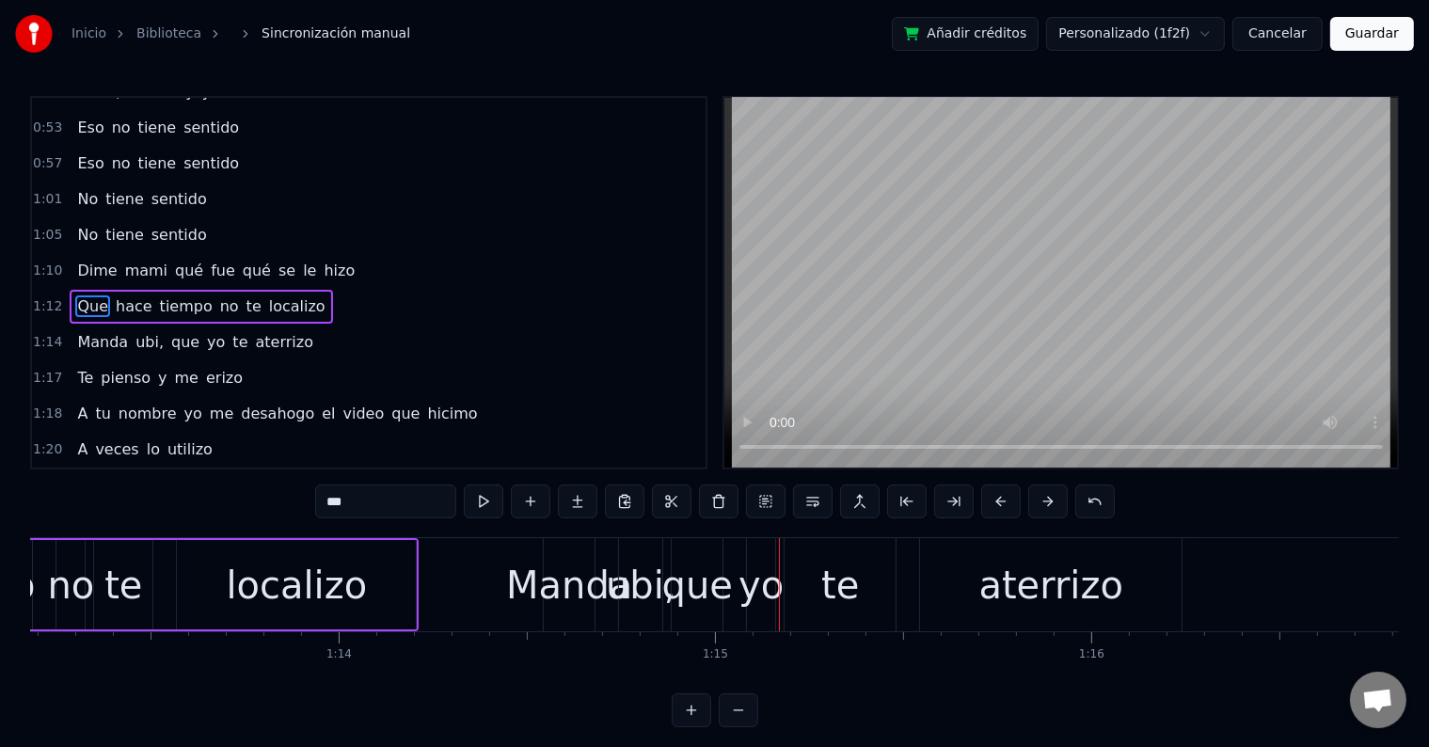
scroll to position [0, 27539]
click at [529, 569] on div "Manda" at bounding box center [561, 585] width 126 height 56
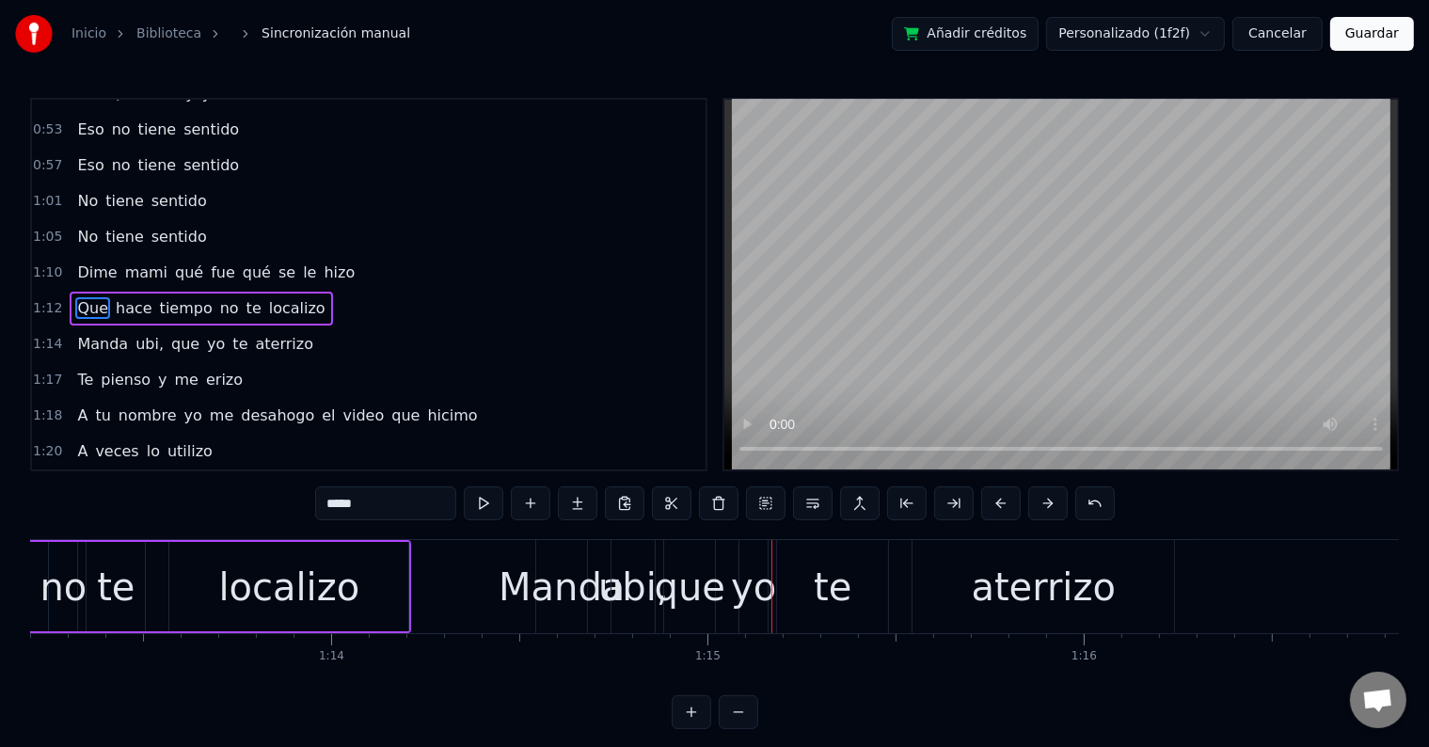
scroll to position [559, 0]
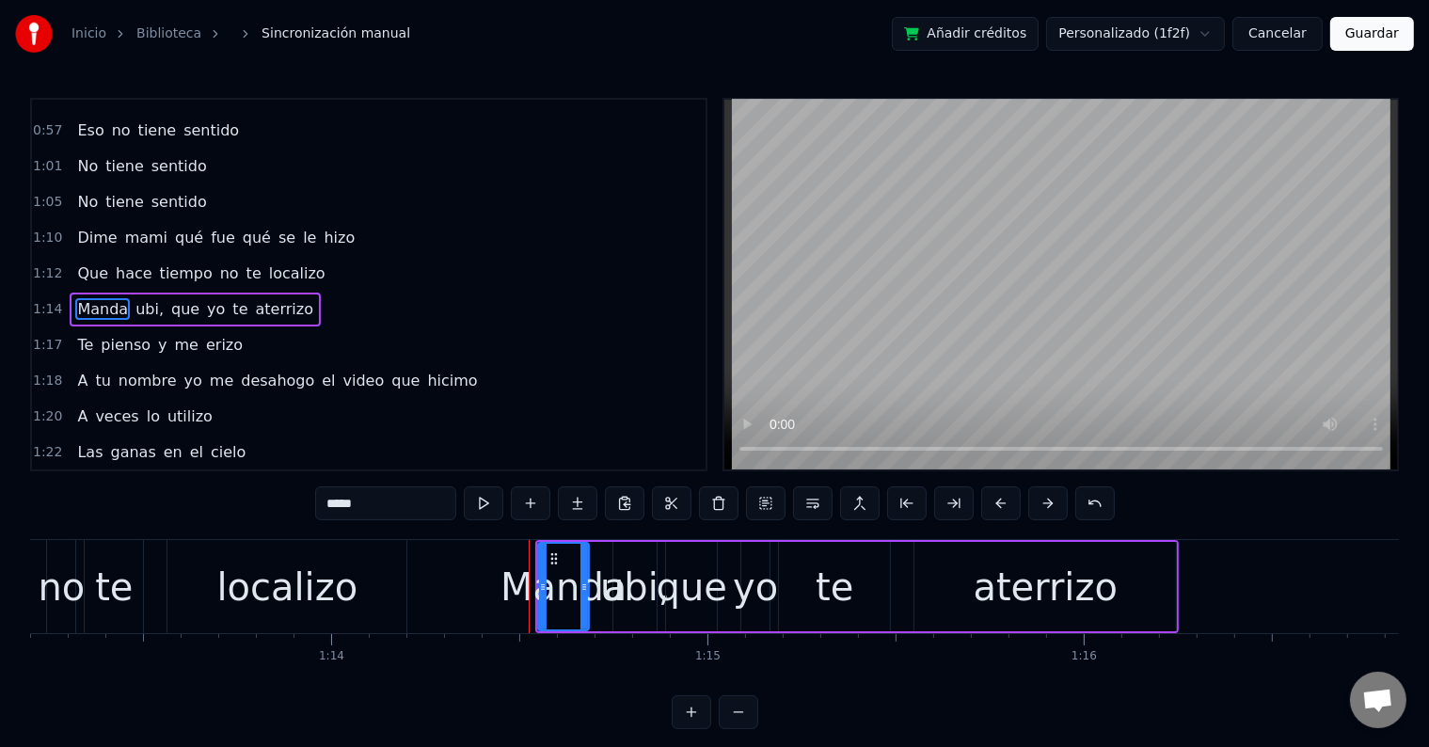
click at [634, 575] on div "ubi," at bounding box center [635, 587] width 71 height 56
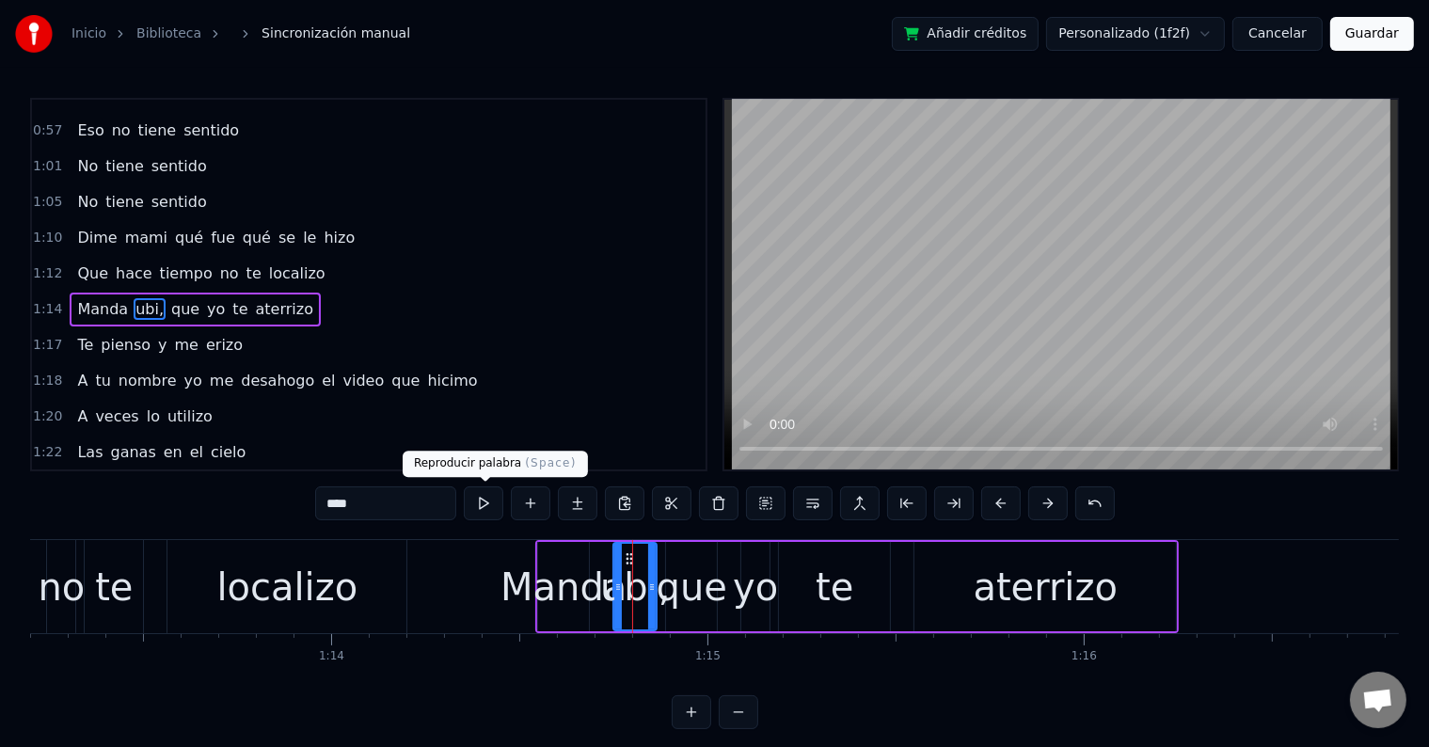
click at [490, 498] on button at bounding box center [484, 503] width 40 height 34
click at [691, 587] on div "que" at bounding box center [692, 587] width 71 height 56
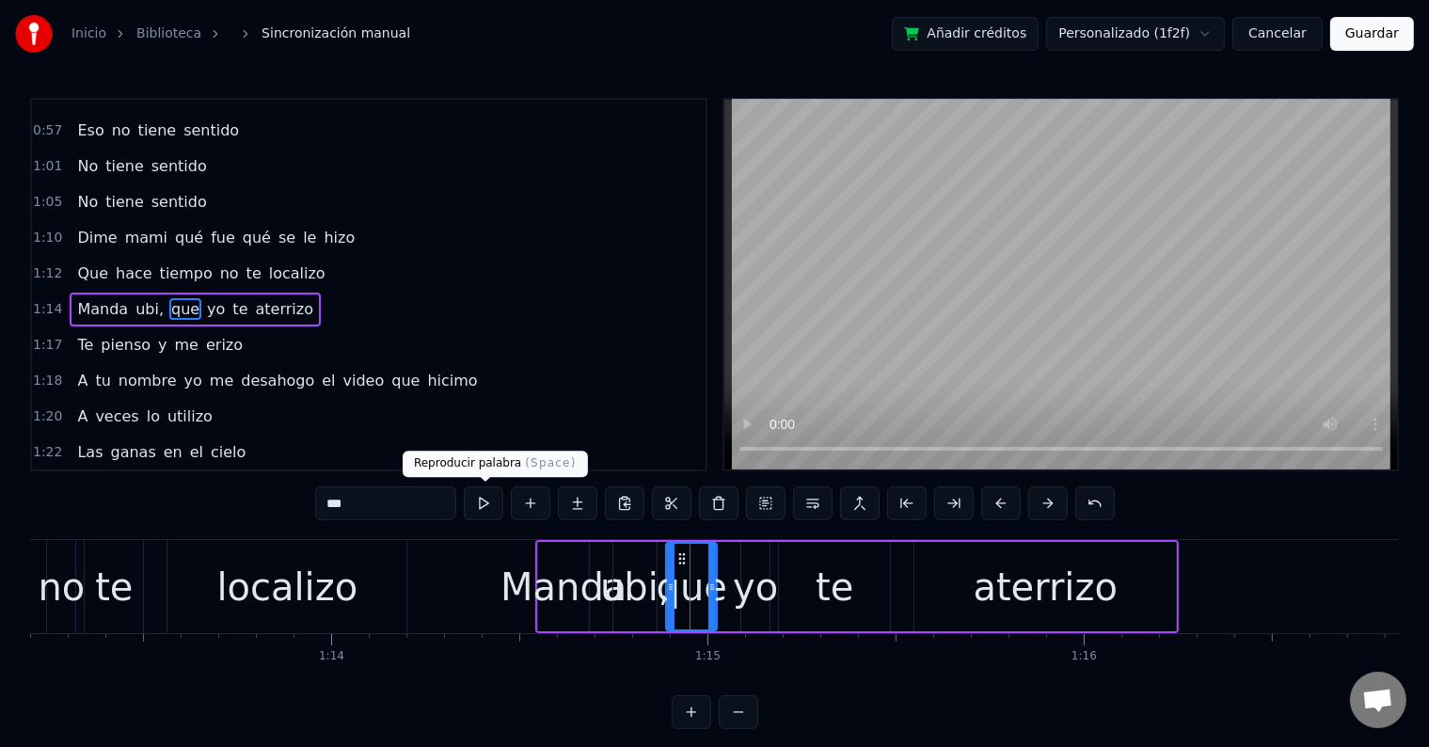
click at [481, 503] on button at bounding box center [484, 503] width 40 height 34
click at [508, 594] on div "Manda" at bounding box center [563, 587] width 126 height 56
type input "*****"
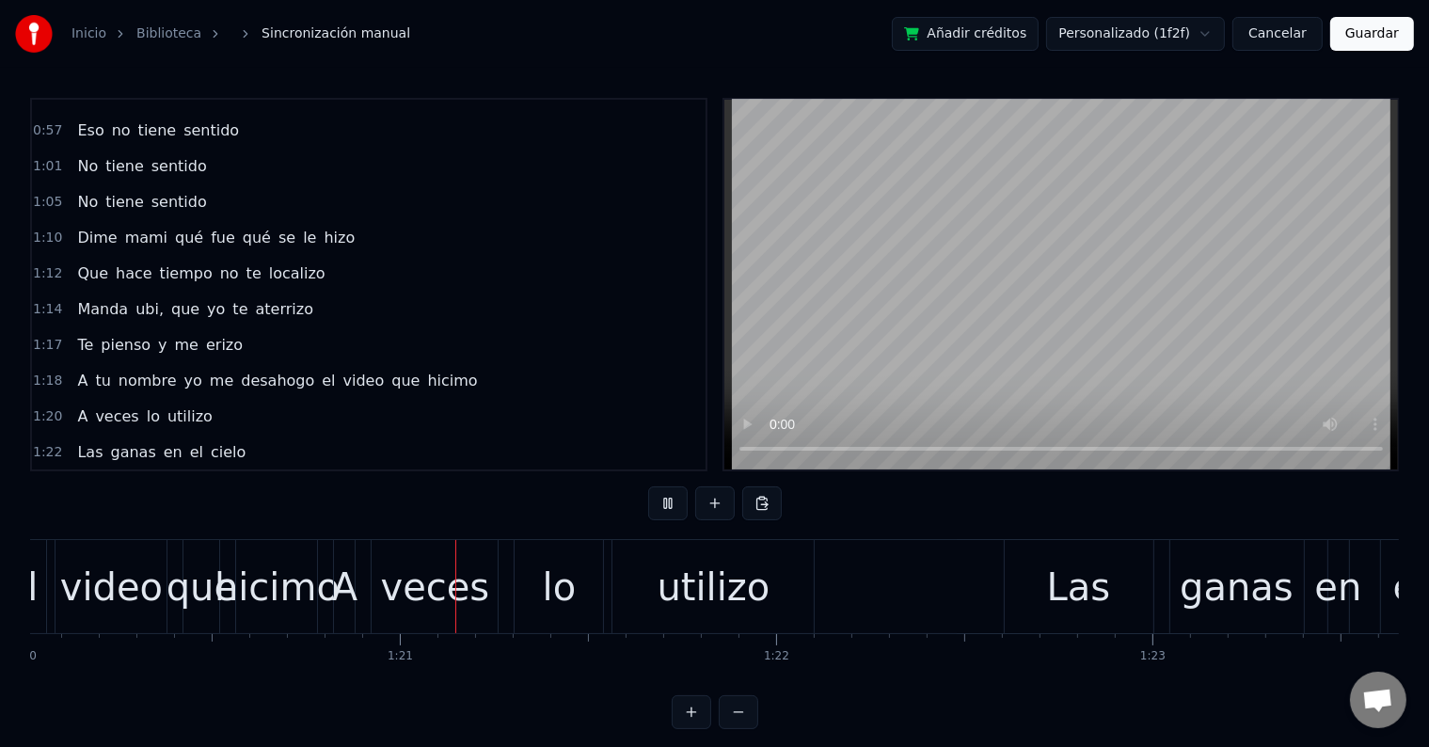
scroll to position [0, 30179]
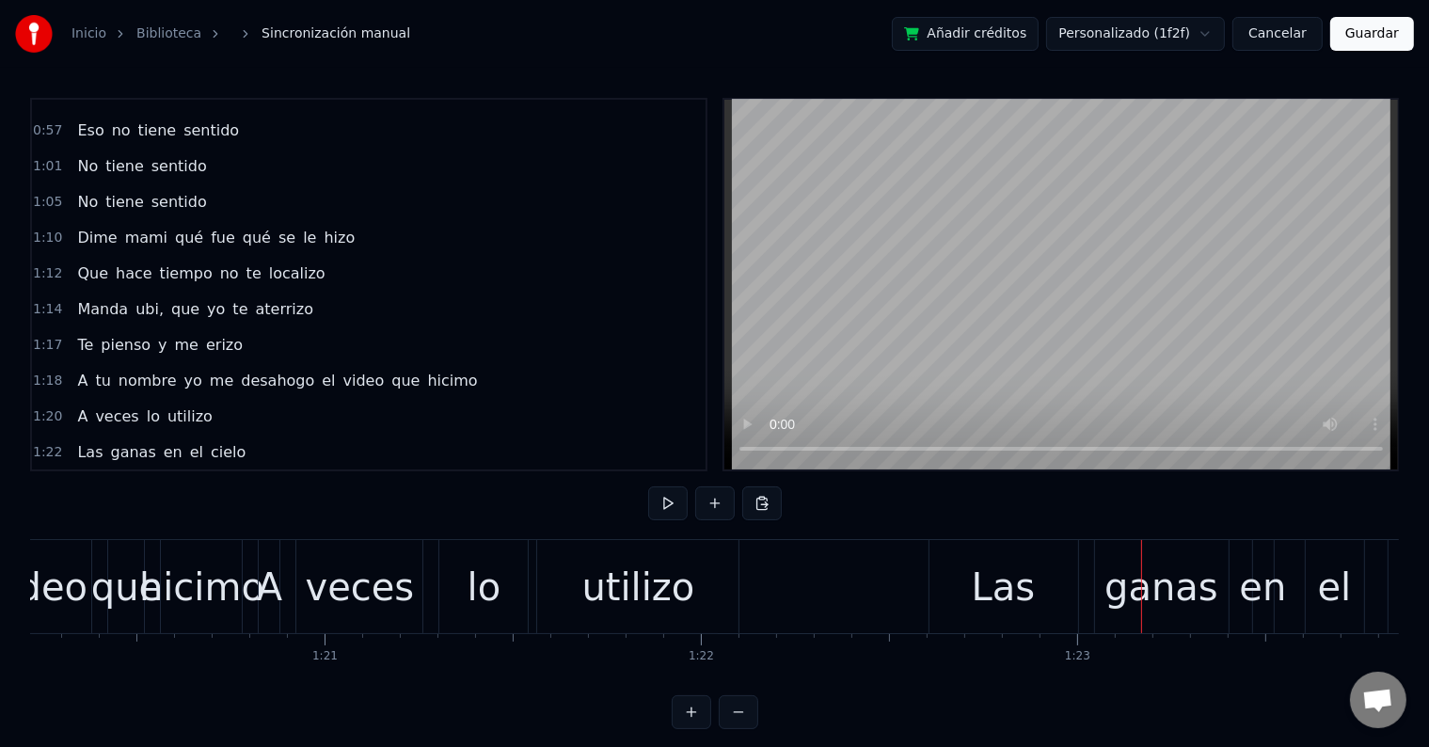
click at [611, 591] on div "utilizo" at bounding box center [637, 587] width 113 height 56
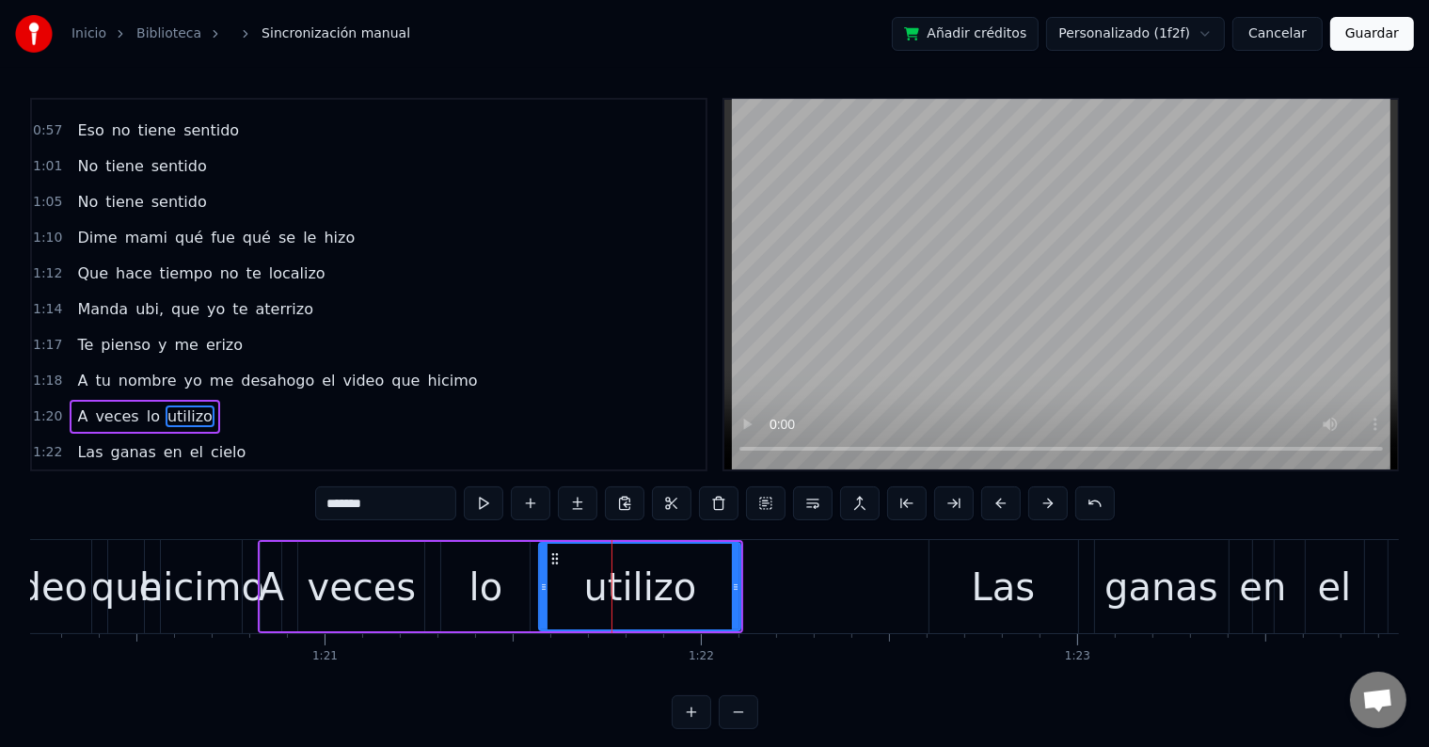
scroll to position [662, 0]
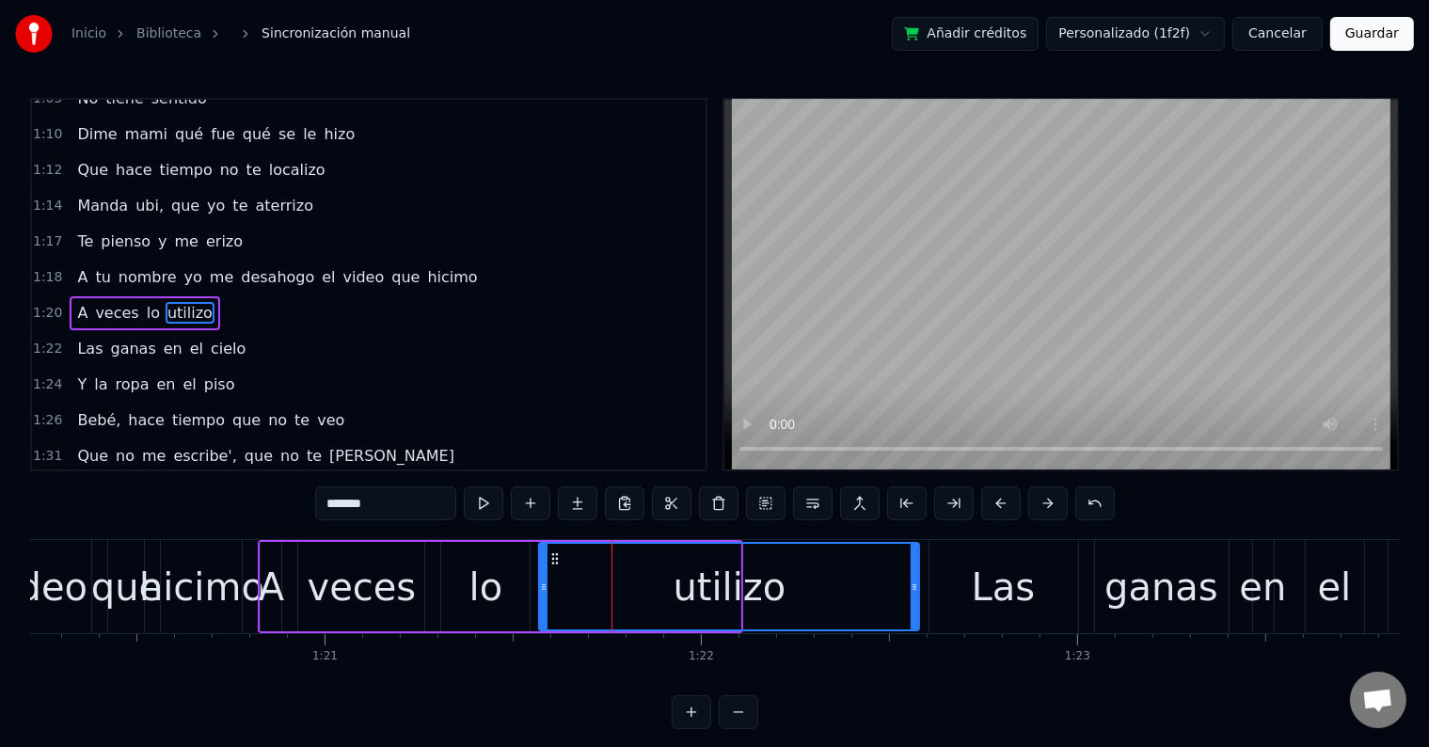
drag, startPoint x: 736, startPoint y: 576, endPoint x: 917, endPoint y: 585, distance: 180.8
click at [917, 585] on div at bounding box center [914, 587] width 8 height 86
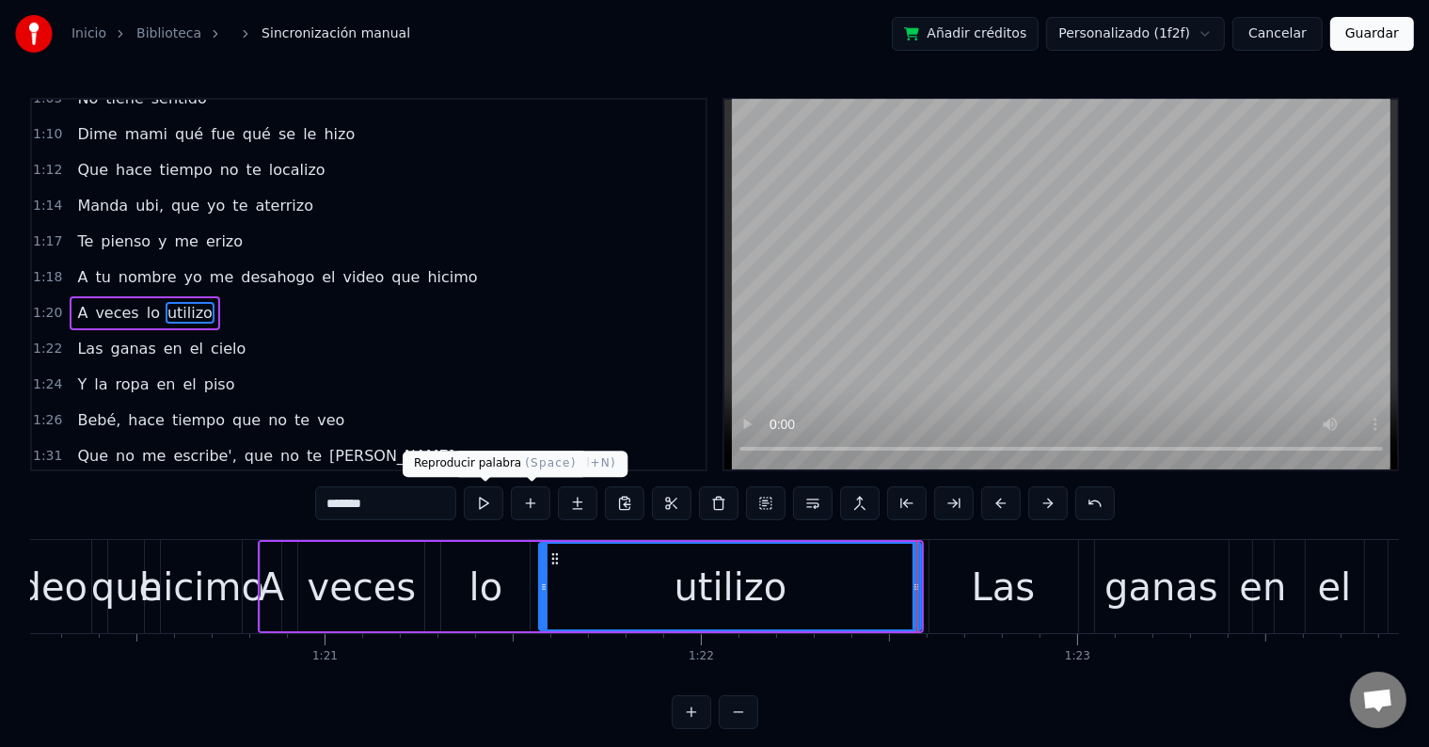
click at [479, 506] on button at bounding box center [484, 503] width 40 height 34
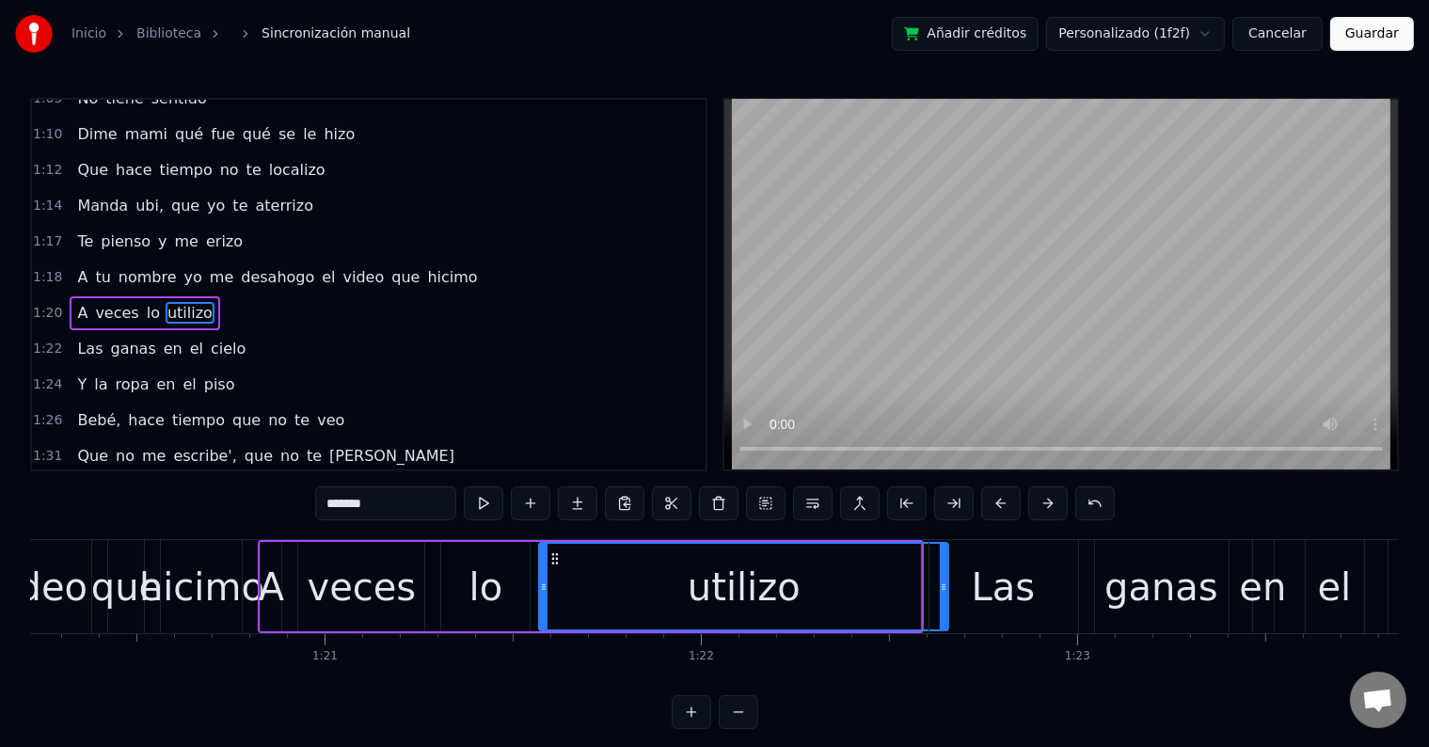
drag, startPoint x: 917, startPoint y: 585, endPoint x: 946, endPoint y: 587, distance: 29.2
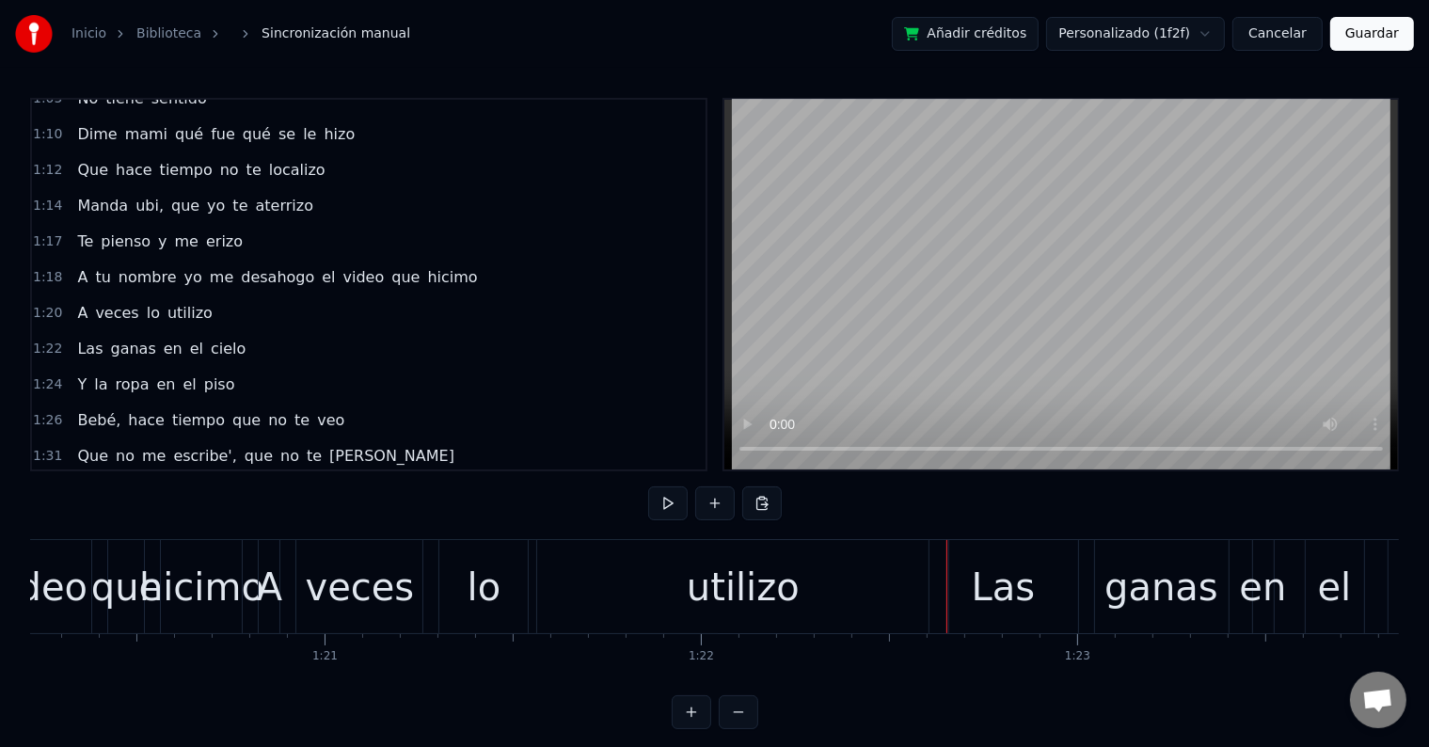
click at [860, 558] on div "utilizo" at bounding box center [742, 586] width 411 height 93
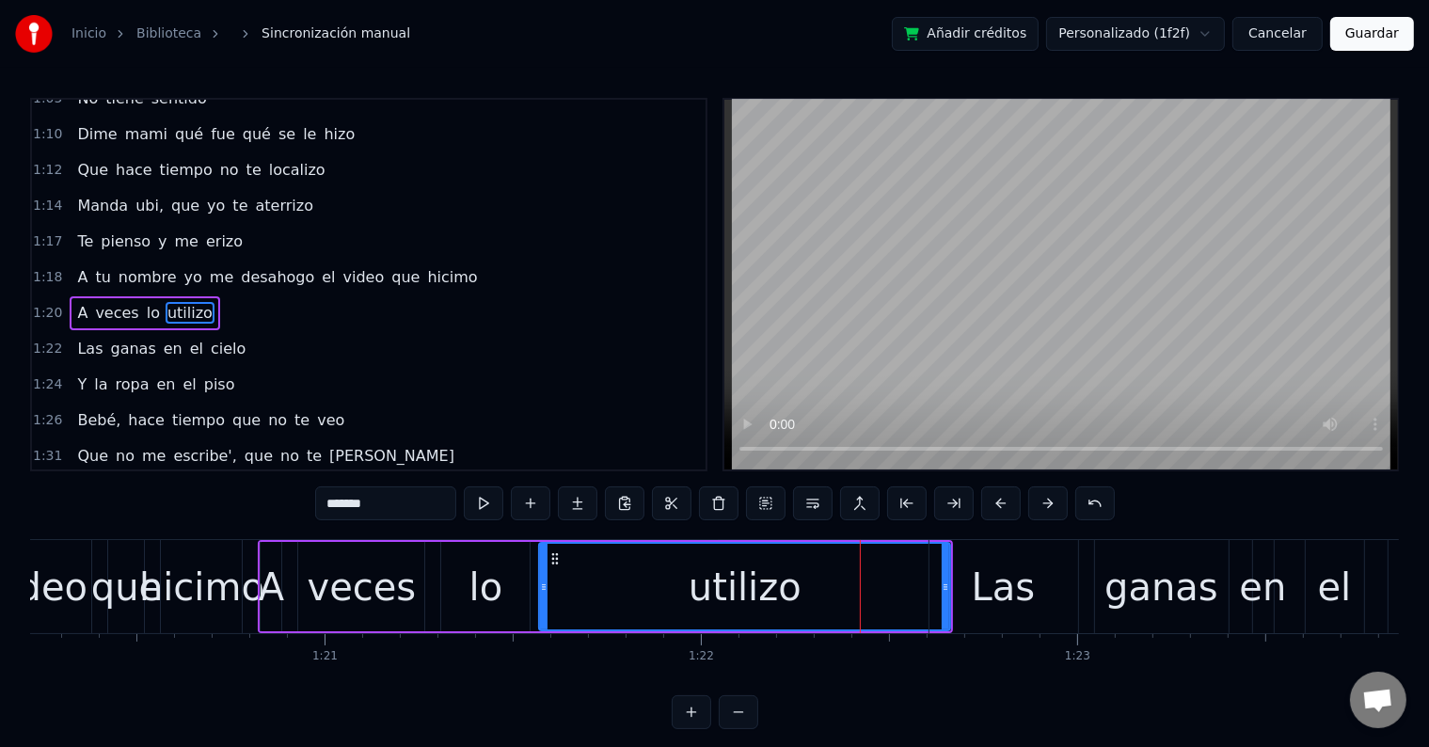
click at [786, 569] on div "utilizo" at bounding box center [744, 587] width 113 height 56
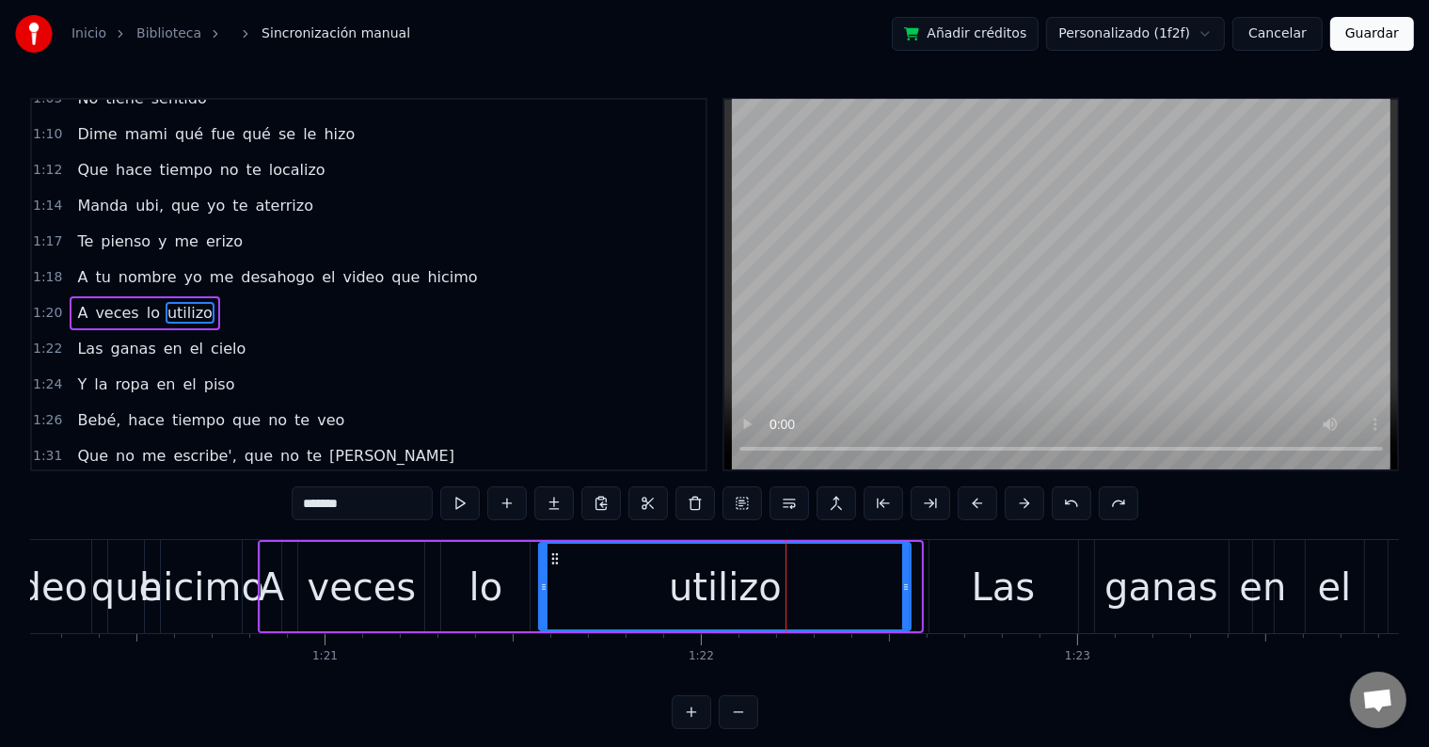
drag, startPoint x: 913, startPoint y: 572, endPoint x: 903, endPoint y: 573, distance: 10.4
click at [903, 573] on div at bounding box center [906, 587] width 8 height 86
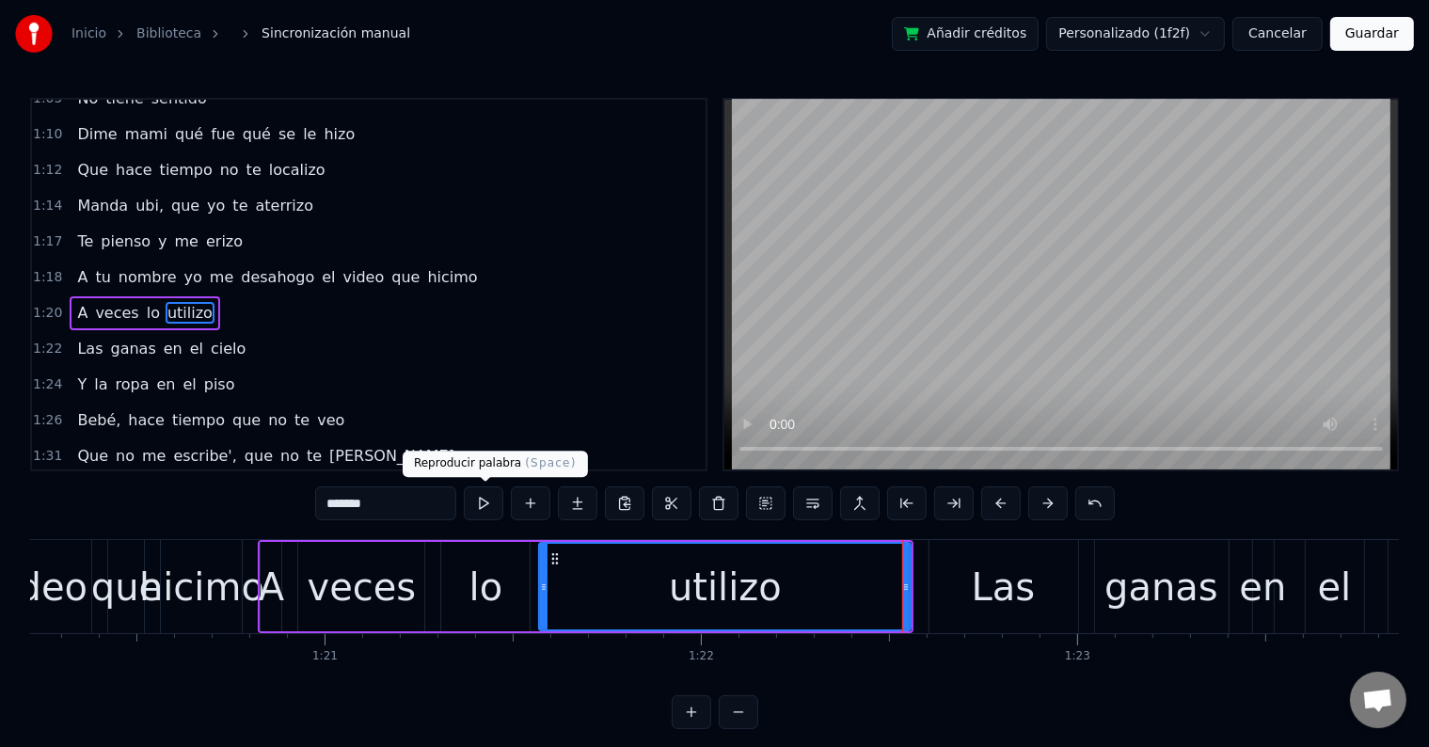
click at [484, 502] on button at bounding box center [484, 503] width 40 height 34
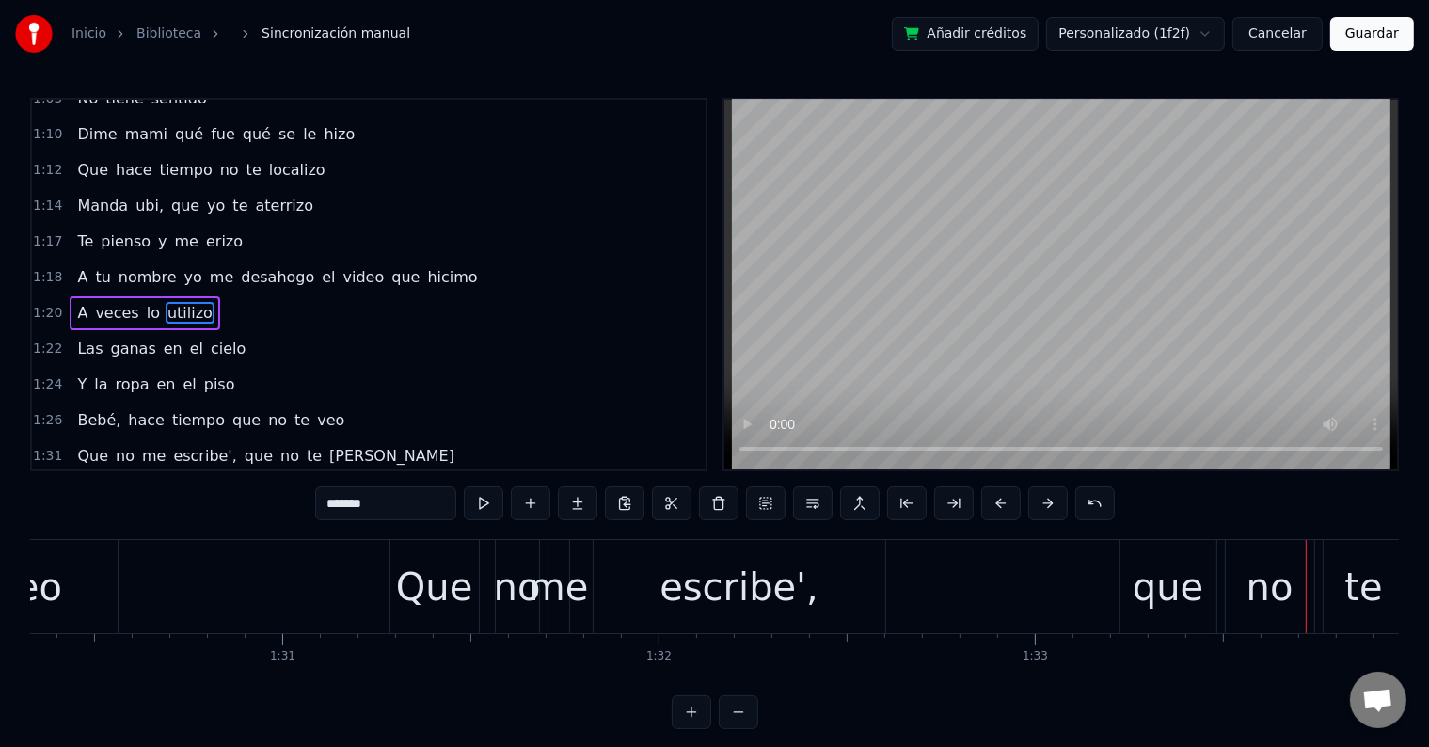
scroll to position [0, 33978]
click at [720, 577] on div "escribe'," at bounding box center [744, 587] width 159 height 56
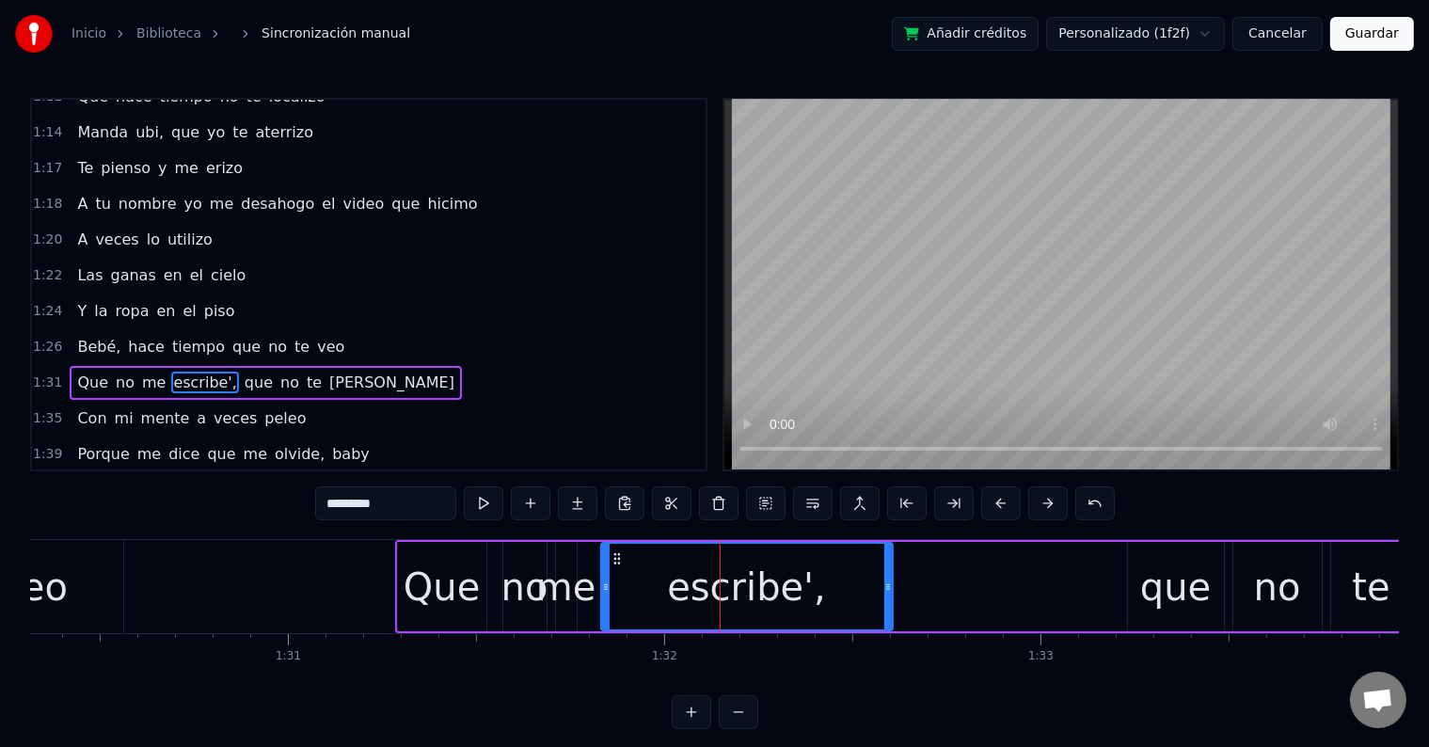
scroll to position [801, 0]
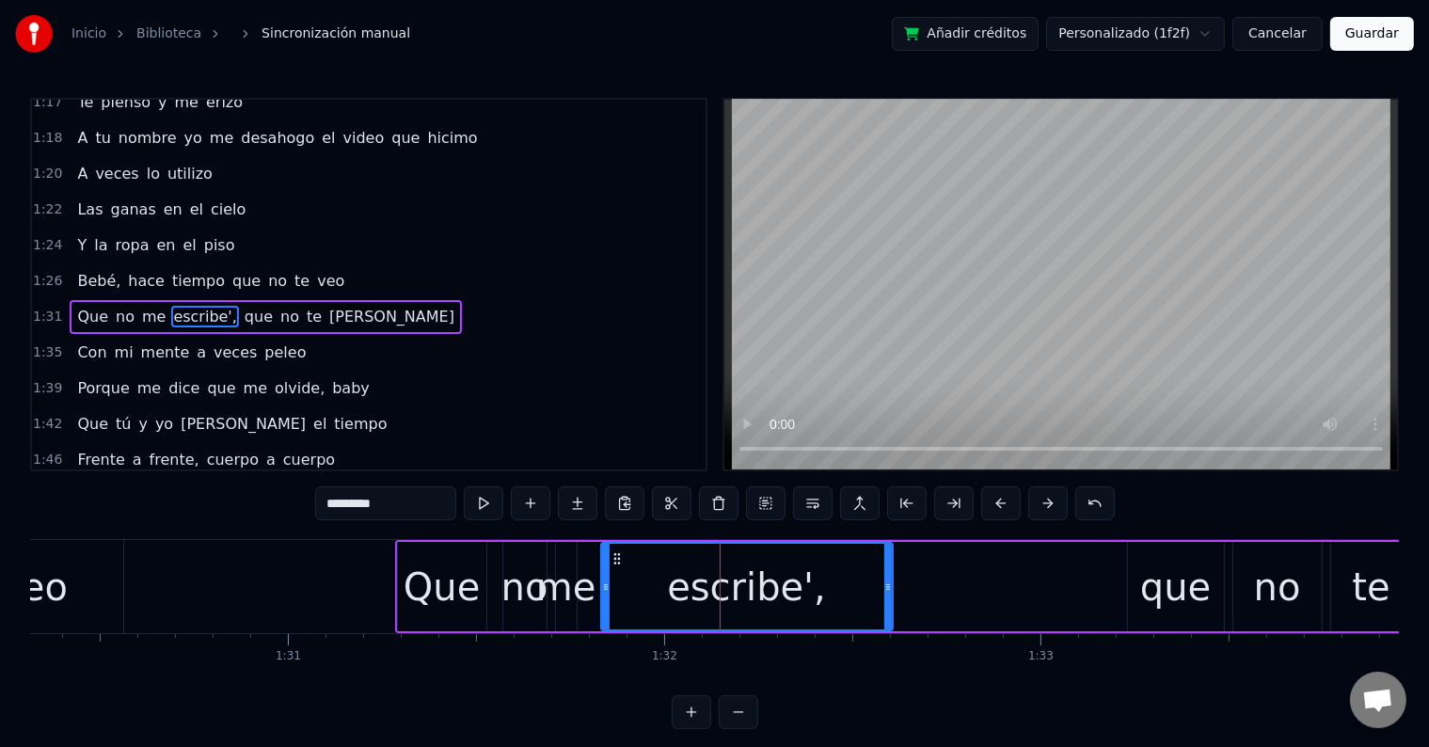
click at [419, 498] on input "*********" at bounding box center [385, 503] width 141 height 34
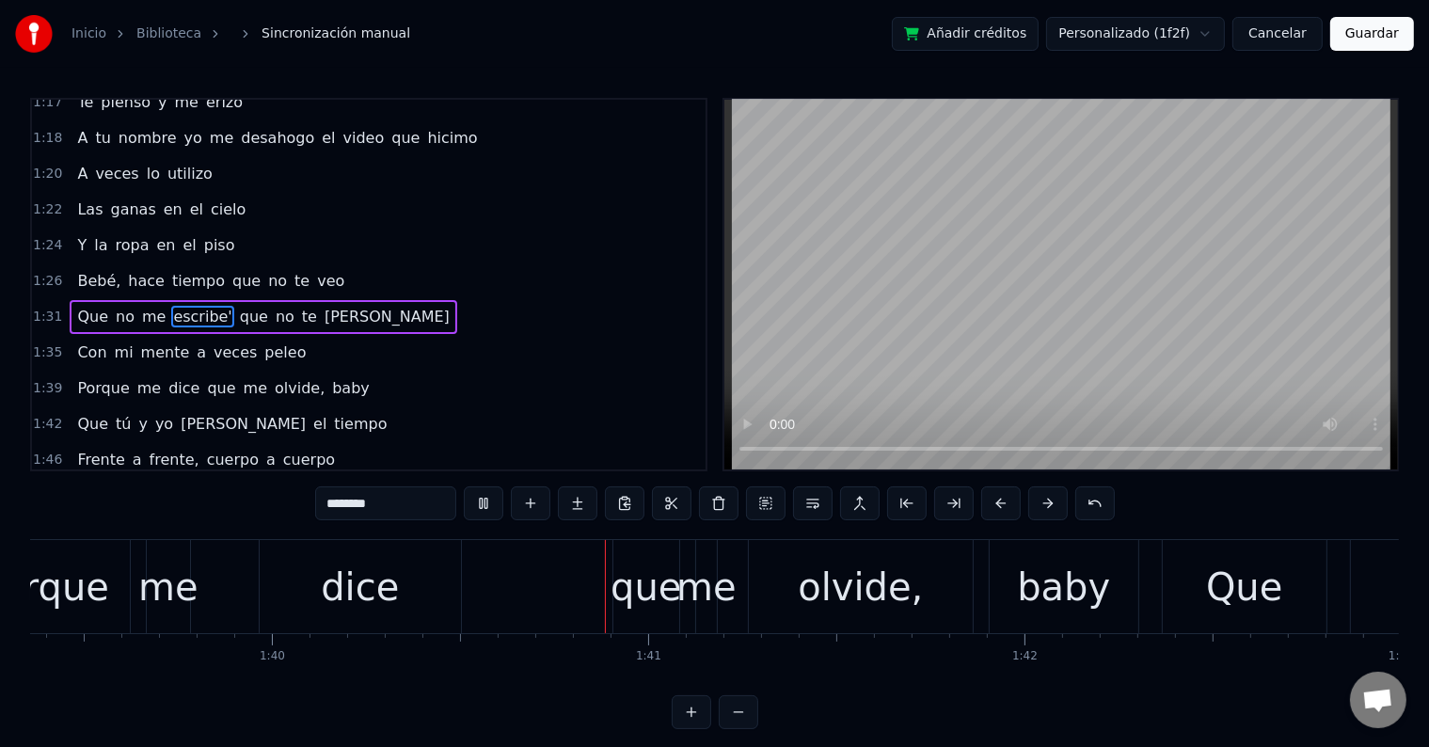
scroll to position [0, 37642]
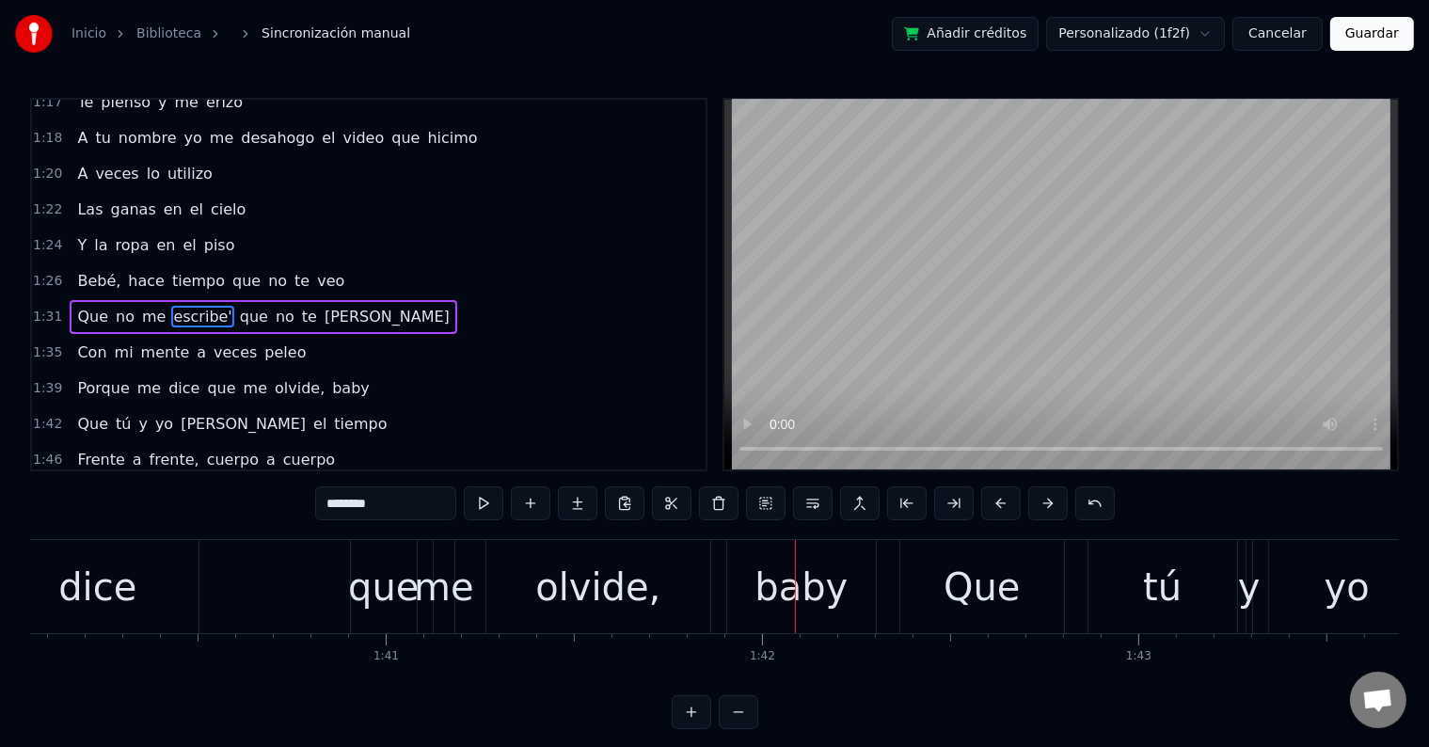
click at [609, 584] on div "olvide," at bounding box center [597, 587] width 125 height 56
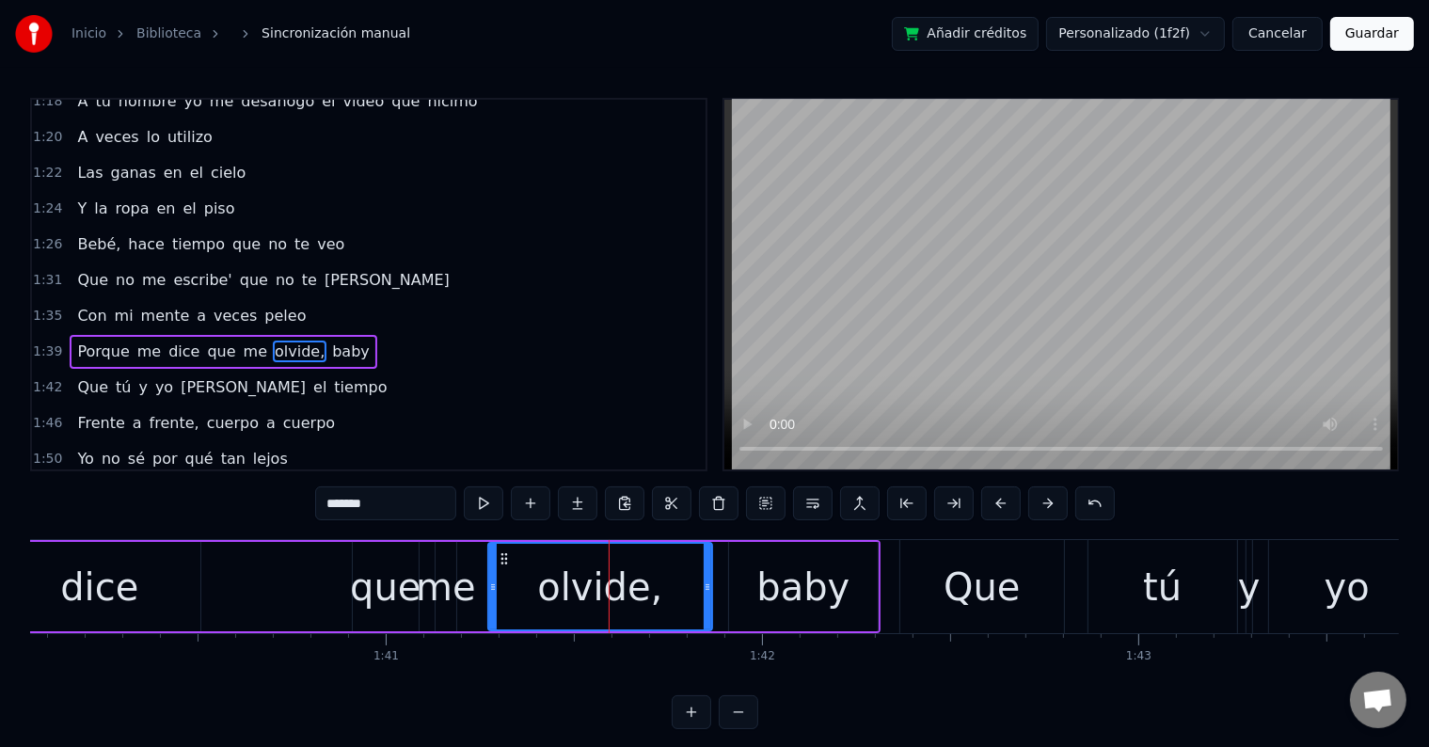
scroll to position [870, 0]
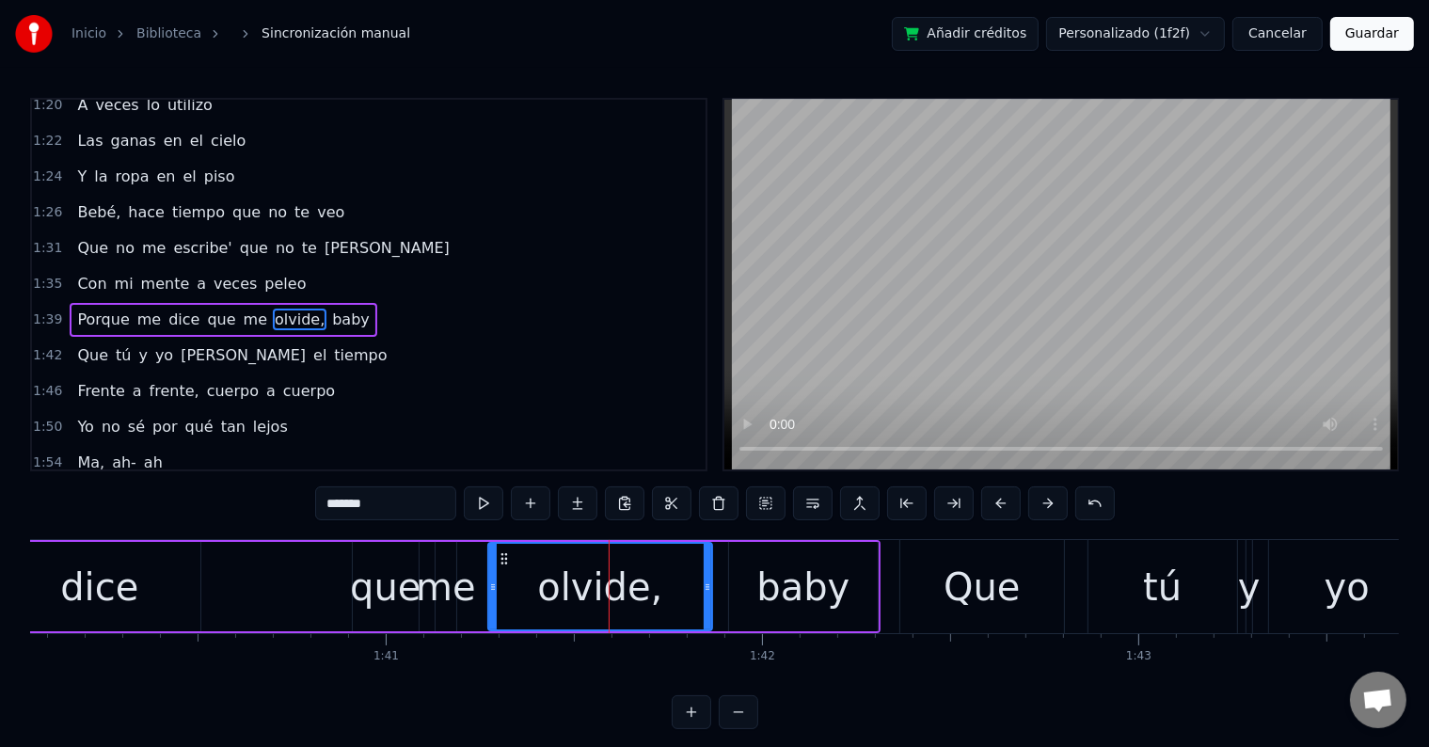
click at [410, 508] on input "*******" at bounding box center [385, 503] width 141 height 34
click at [101, 308] on span "Porque" at bounding box center [102, 319] width 55 height 22
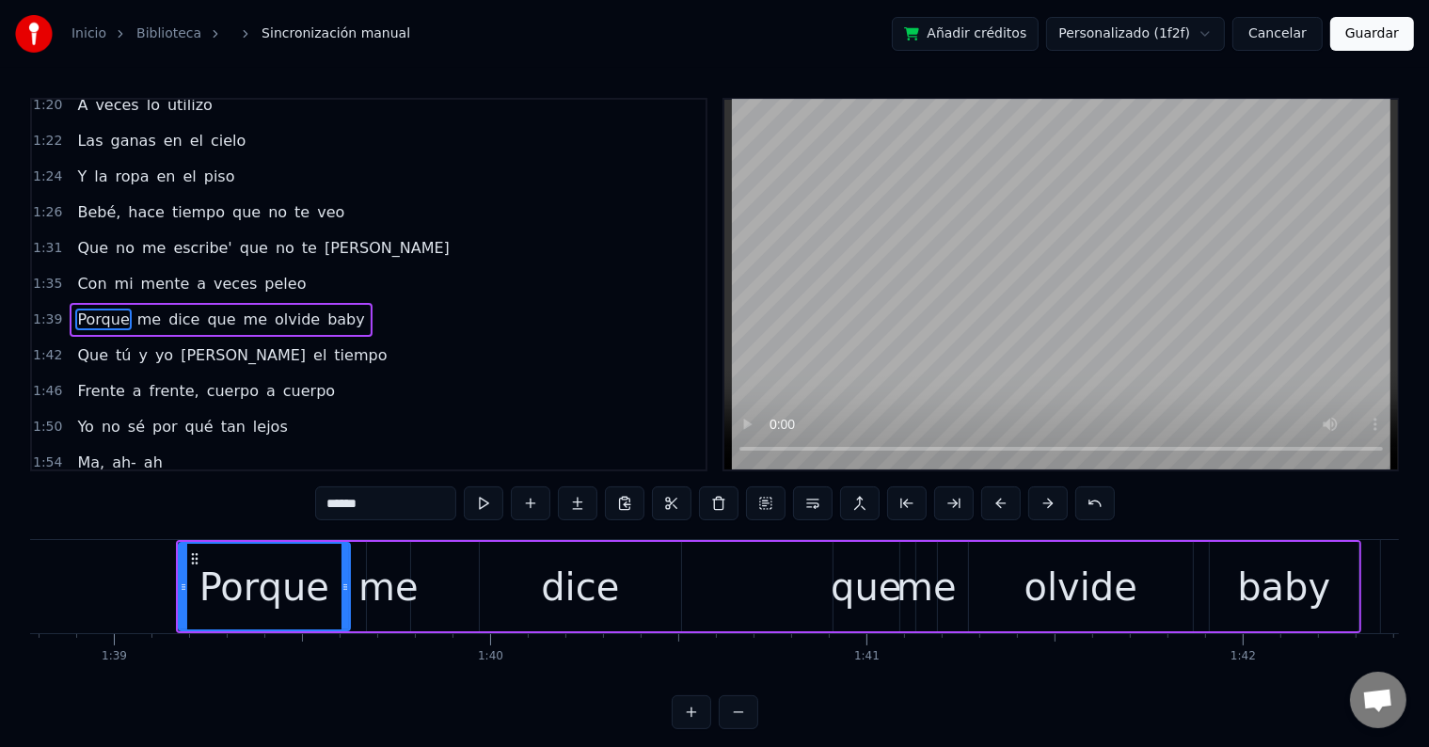
scroll to position [0, 37163]
click at [874, 615] on div "que" at bounding box center [865, 586] width 66 height 89
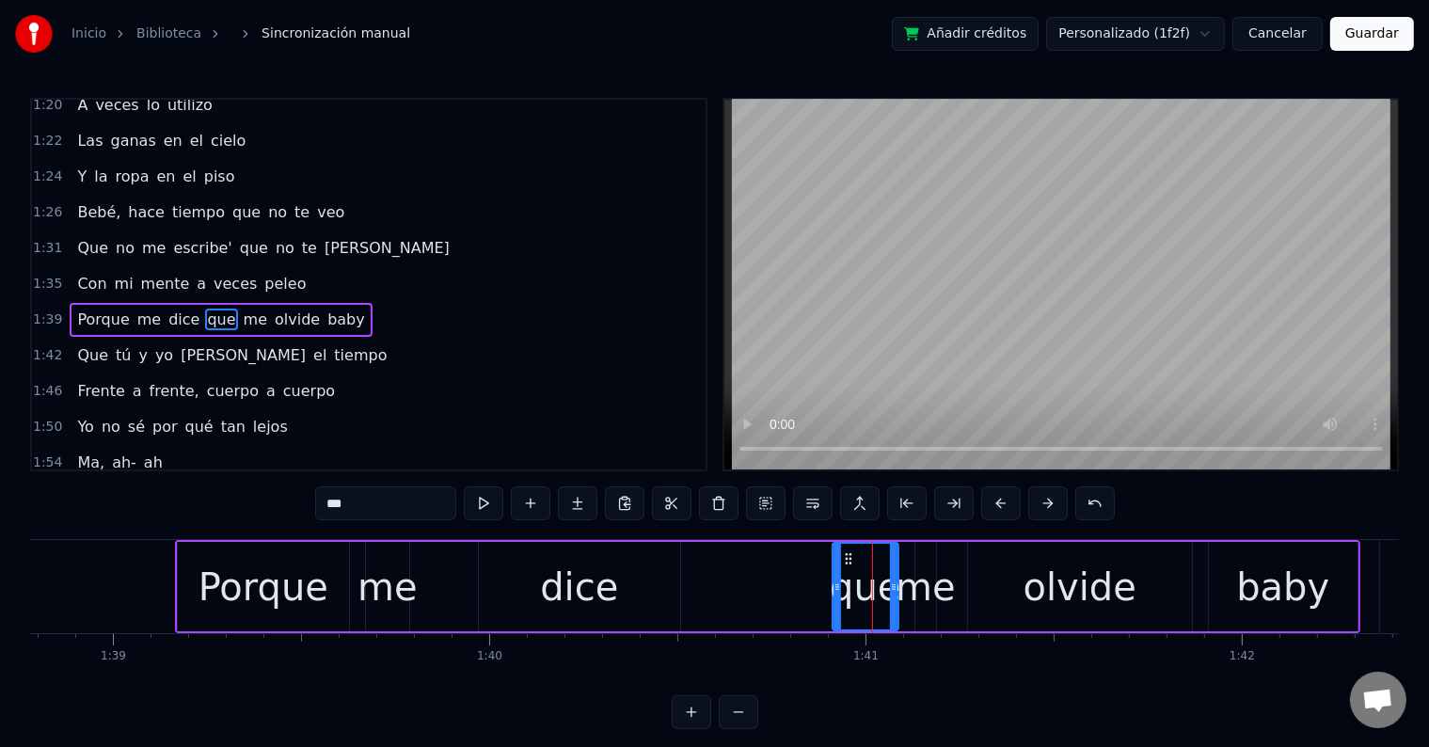
click at [922, 582] on div "me" at bounding box center [925, 587] width 60 height 56
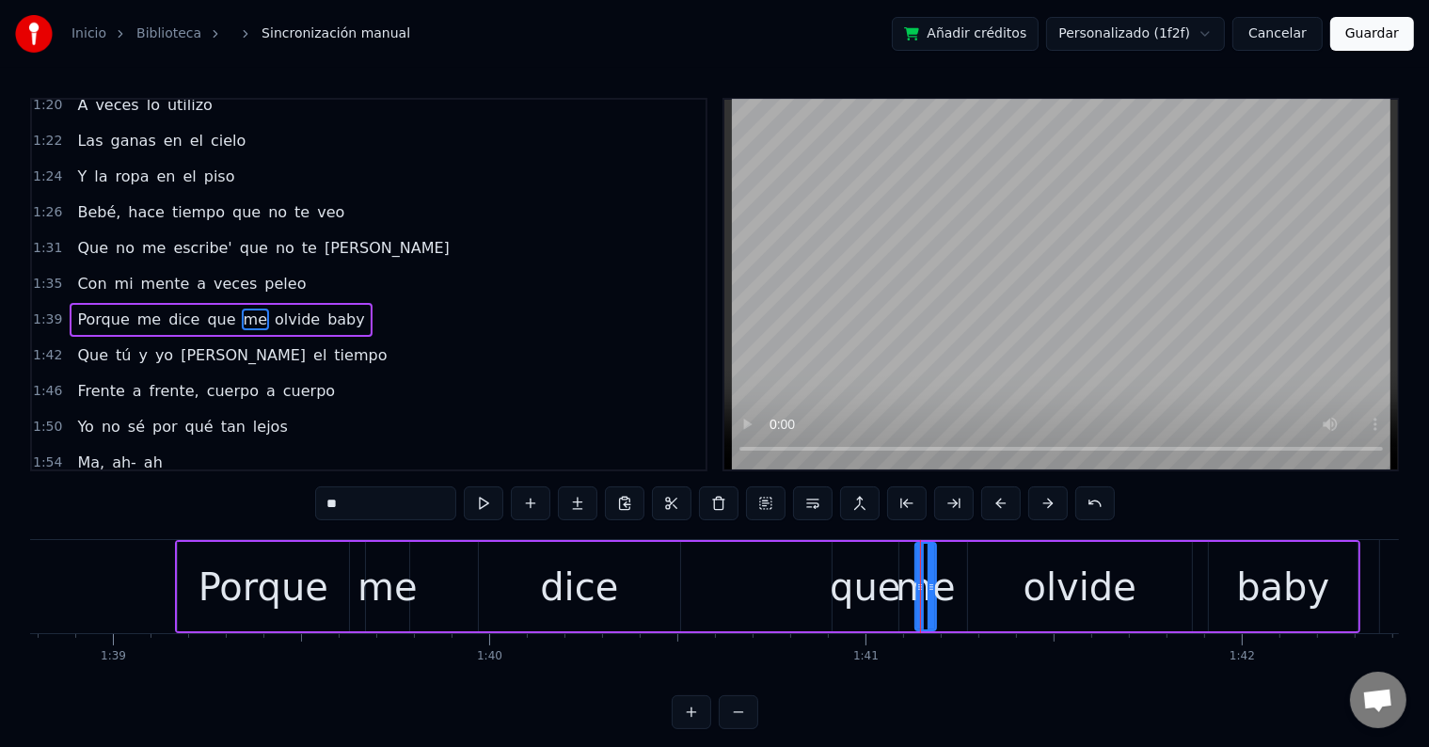
click at [873, 583] on div "que" at bounding box center [865, 587] width 71 height 56
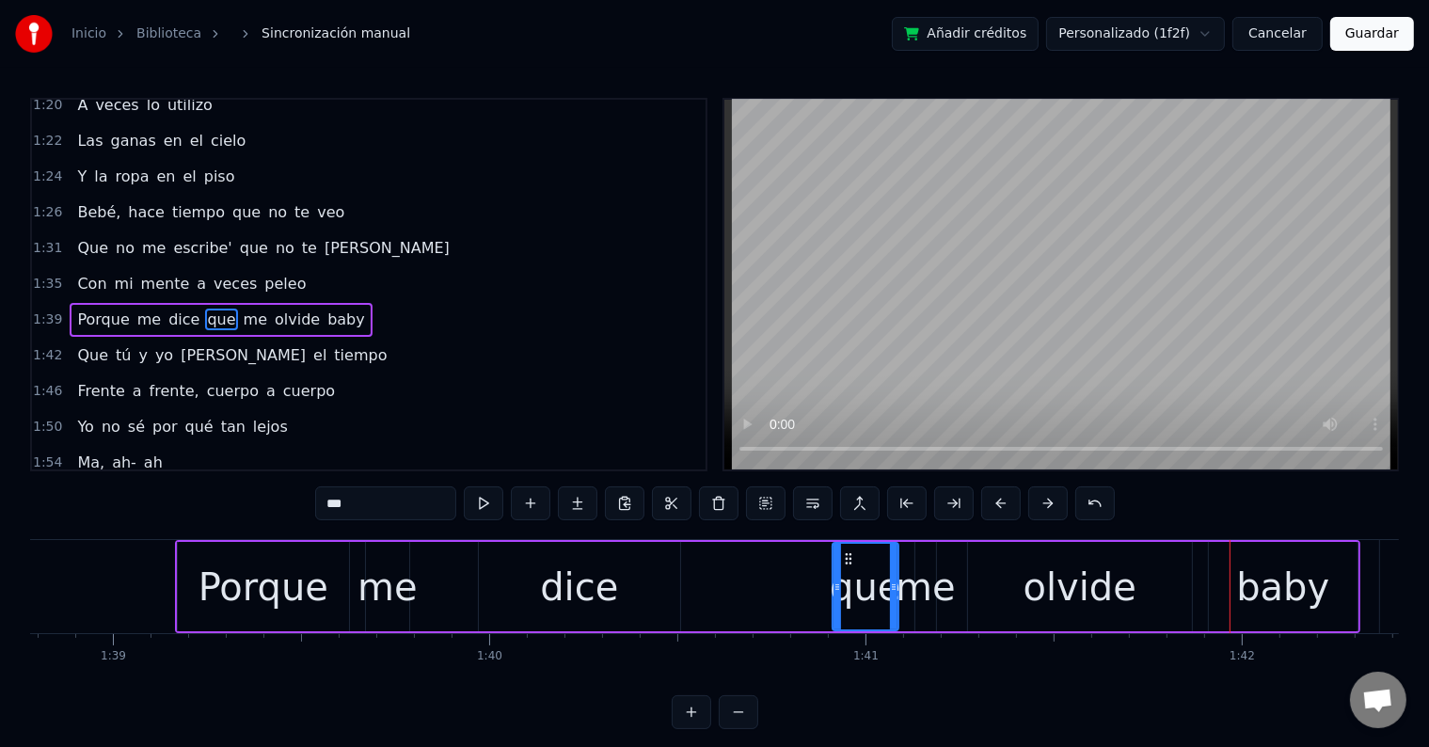
click at [910, 583] on div "me" at bounding box center [925, 587] width 60 height 56
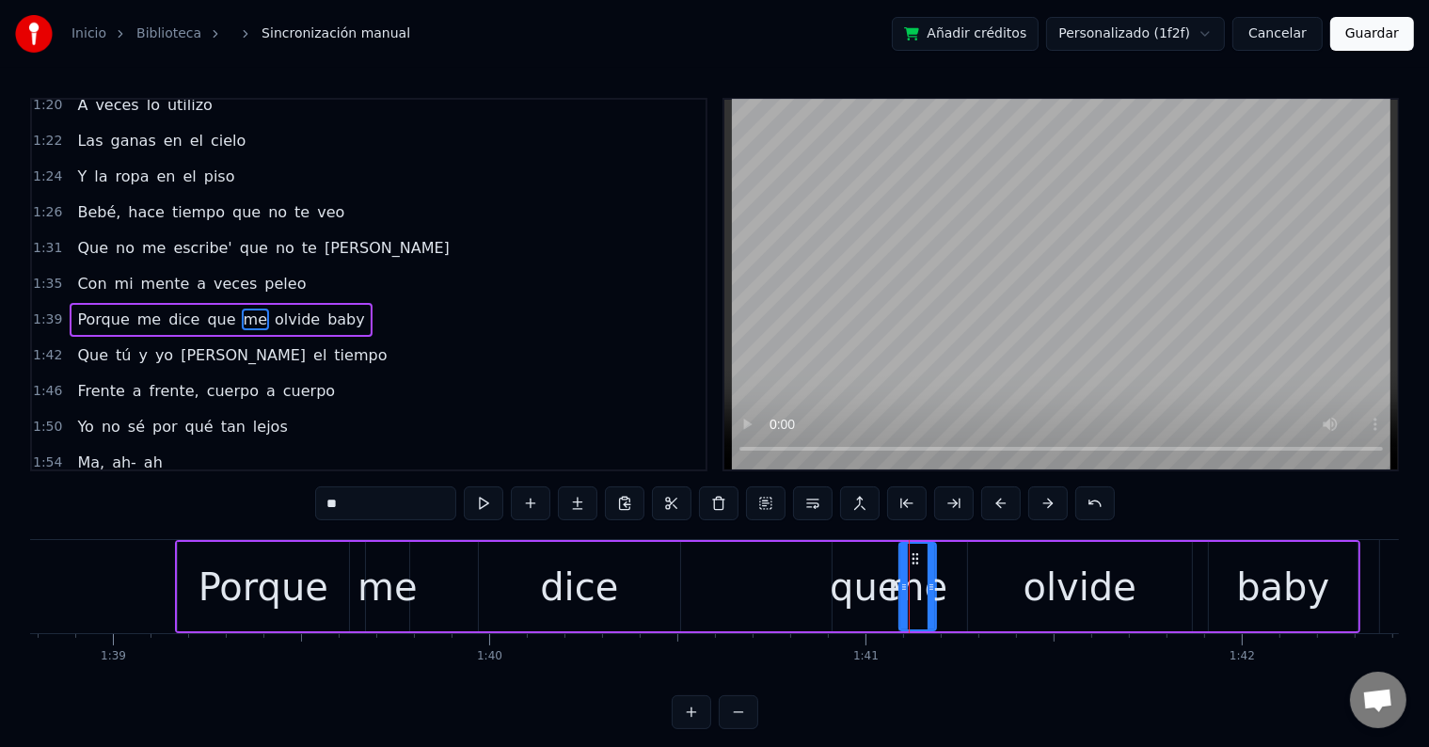
drag, startPoint x: 916, startPoint y: 565, endPoint x: 900, endPoint y: 565, distance: 16.0
click at [900, 565] on div at bounding box center [904, 587] width 8 height 86
click at [832, 602] on div "que" at bounding box center [865, 587] width 71 height 56
click at [911, 577] on div "me" at bounding box center [918, 587] width 60 height 56
drag, startPoint x: 931, startPoint y: 576, endPoint x: 952, endPoint y: 577, distance: 20.8
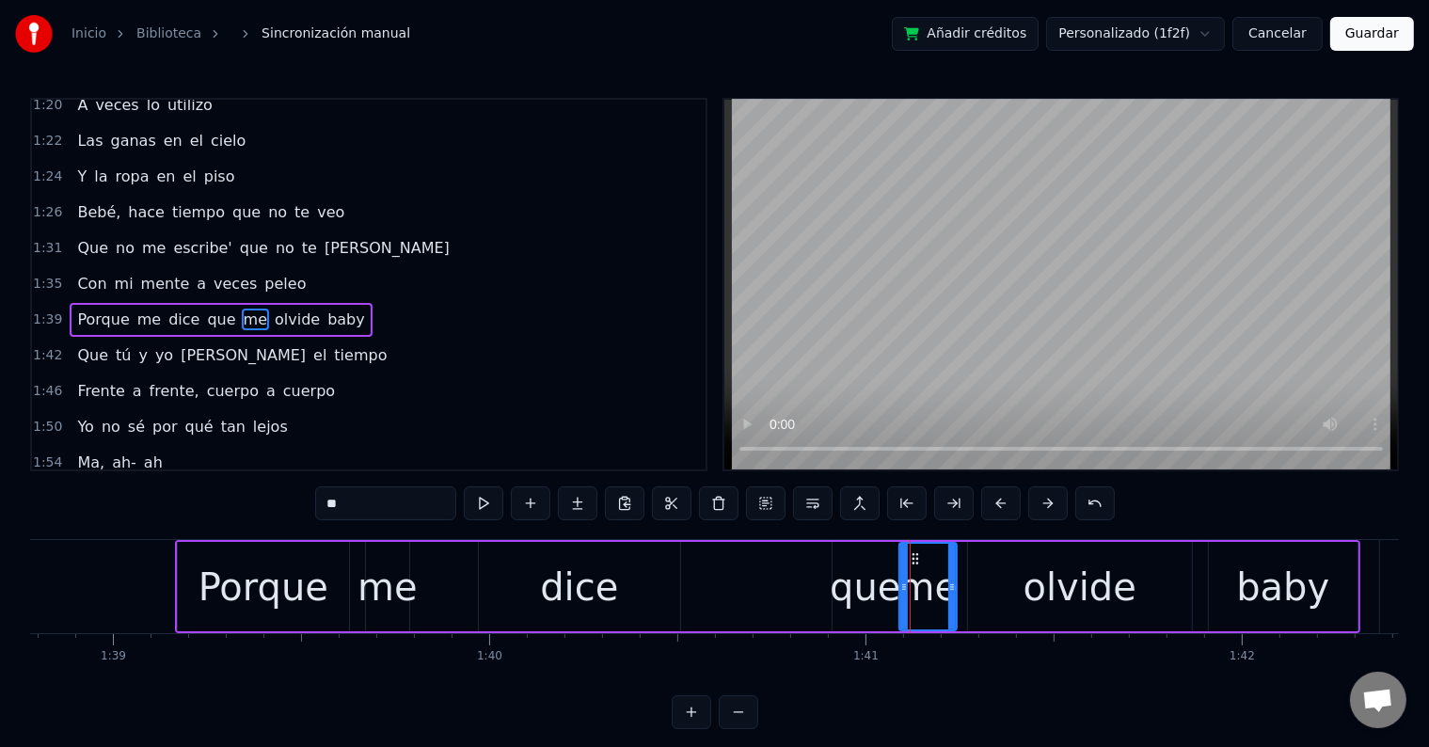
click at [952, 577] on div at bounding box center [952, 587] width 8 height 86
click at [991, 573] on div "olvide" at bounding box center [1080, 586] width 224 height 89
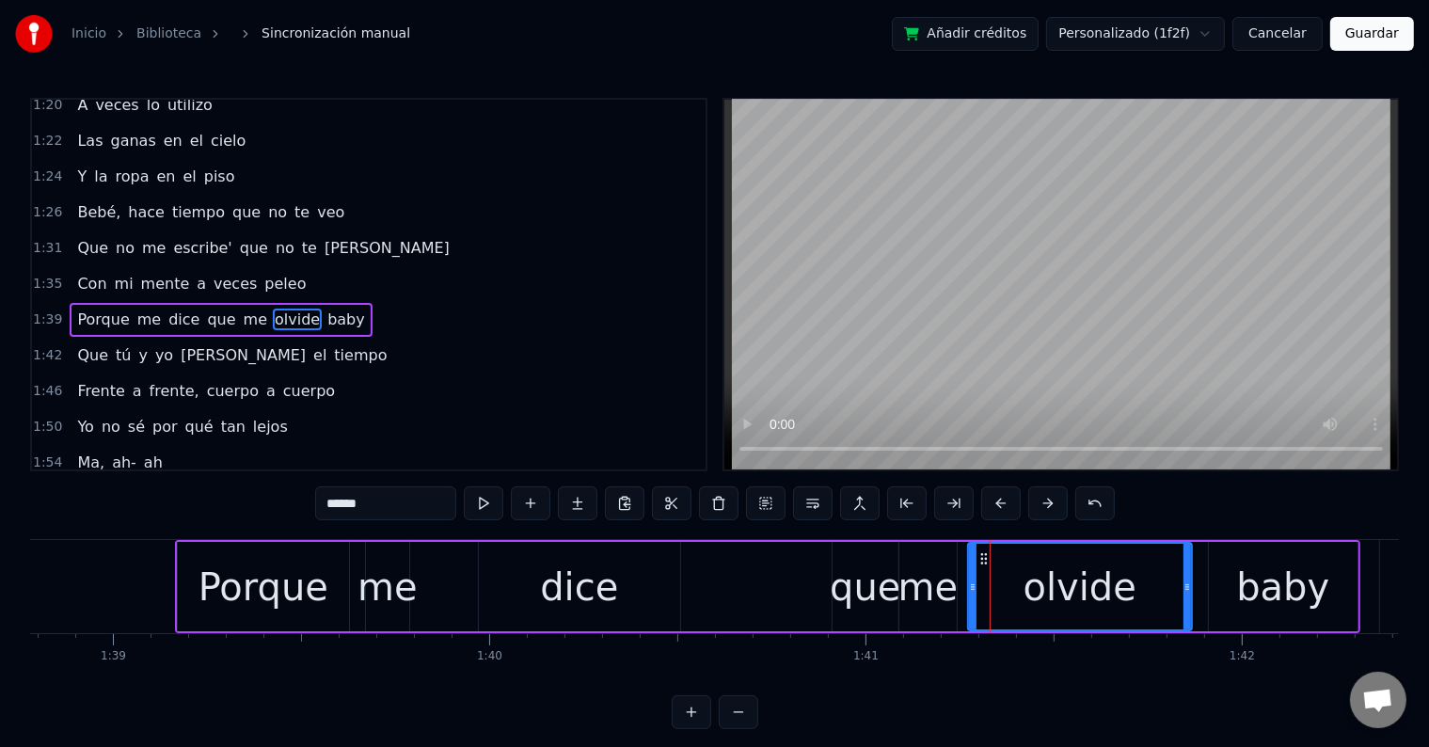
click at [861, 593] on div "que" at bounding box center [865, 587] width 71 height 56
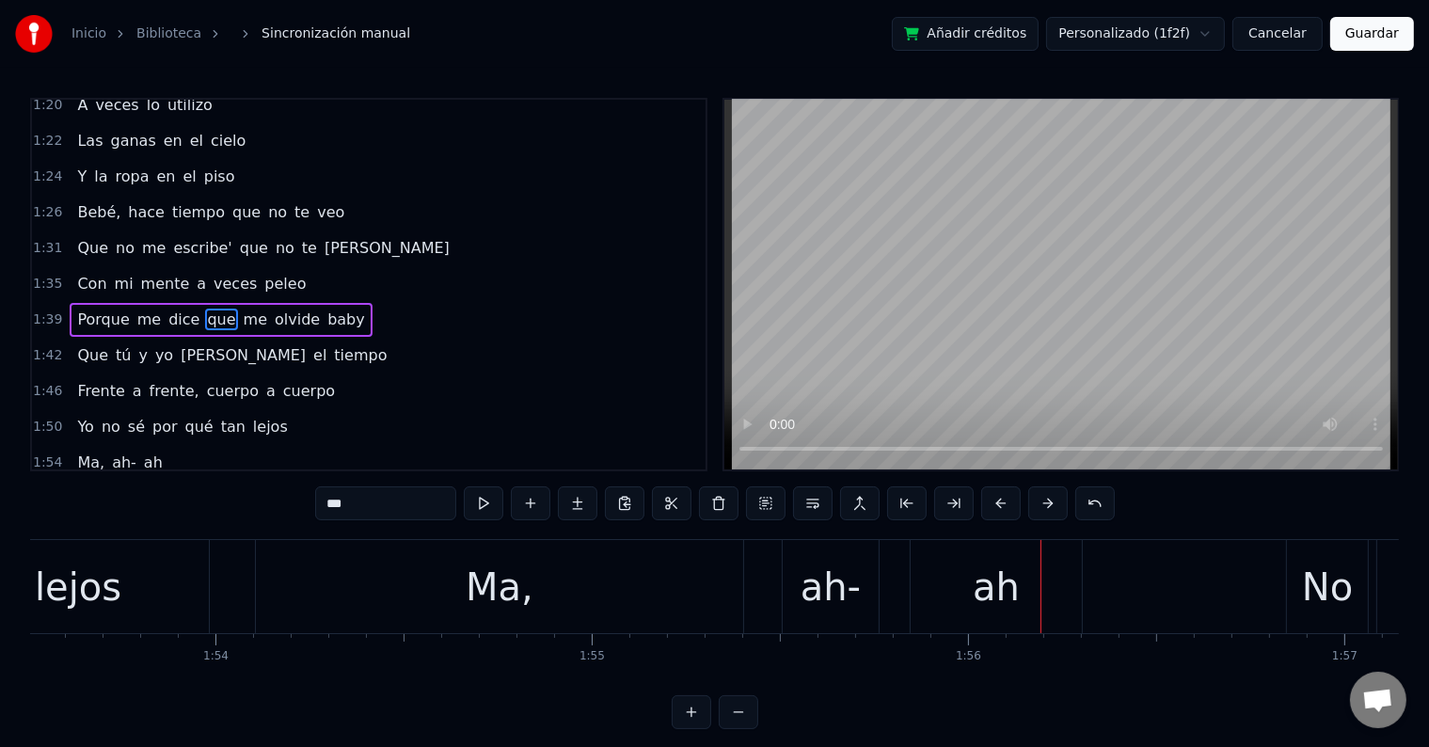
scroll to position [0, 42700]
click at [448, 599] on div "Ma," at bounding box center [503, 586] width 487 height 93
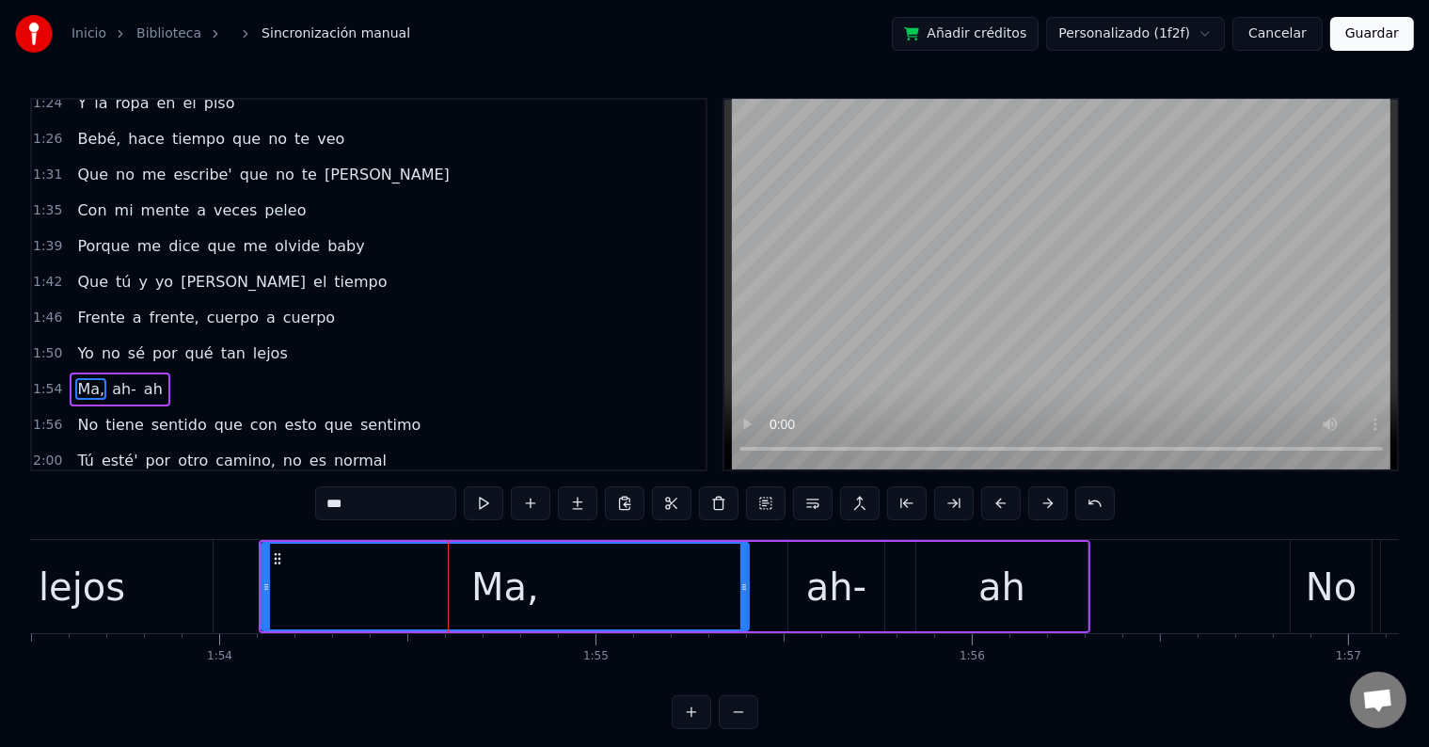
scroll to position [1008, 0]
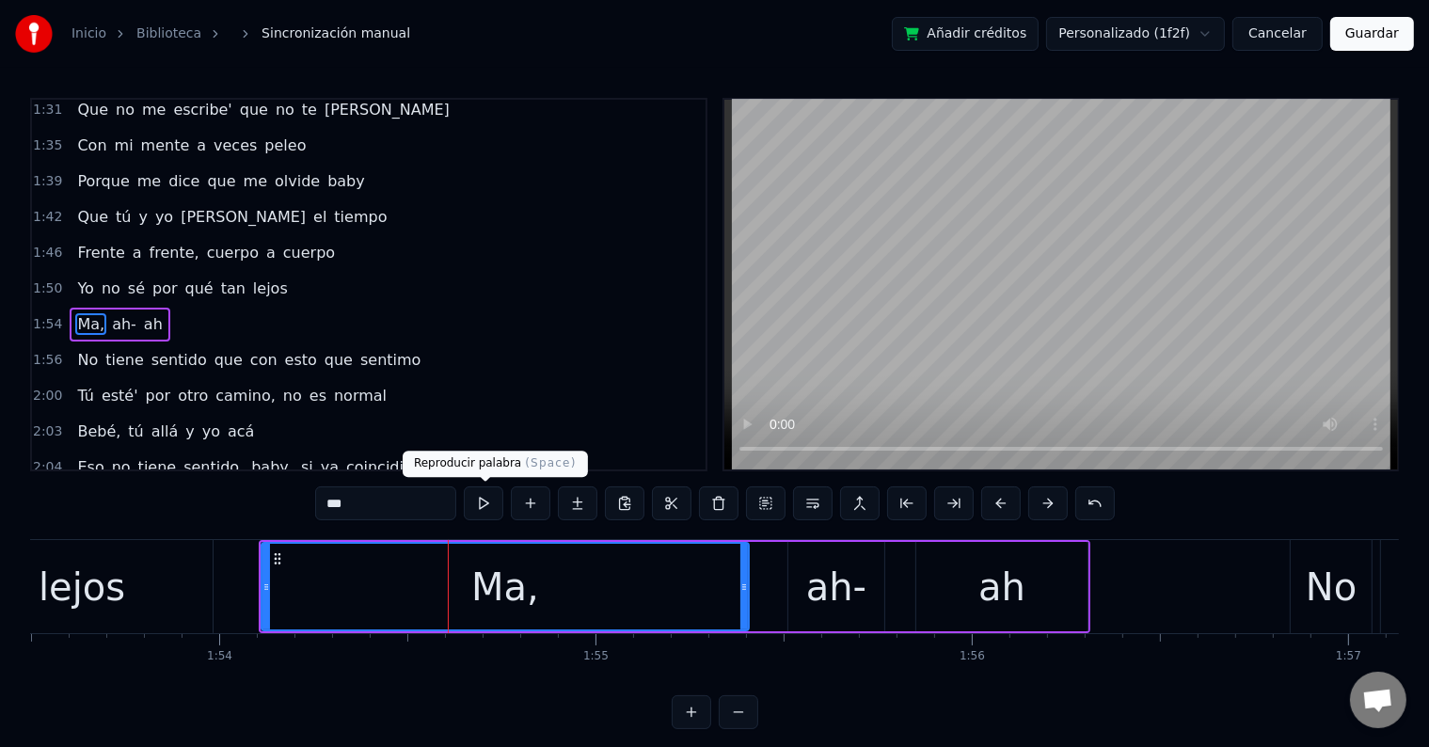
click at [485, 512] on button at bounding box center [484, 503] width 40 height 34
click at [459, 607] on div "Ma," at bounding box center [504, 587] width 485 height 86
type input "***"
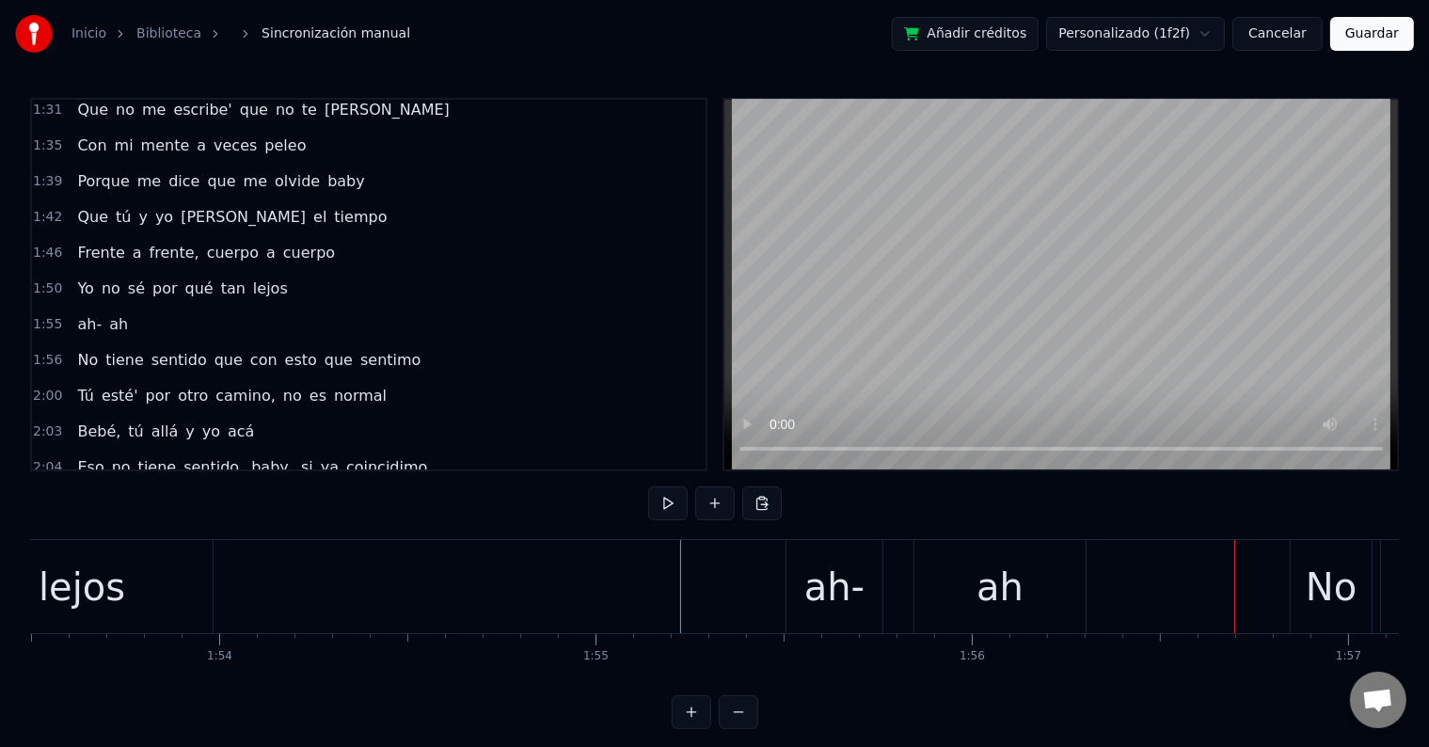
click at [834, 591] on div "ah-" at bounding box center [834, 587] width 60 height 56
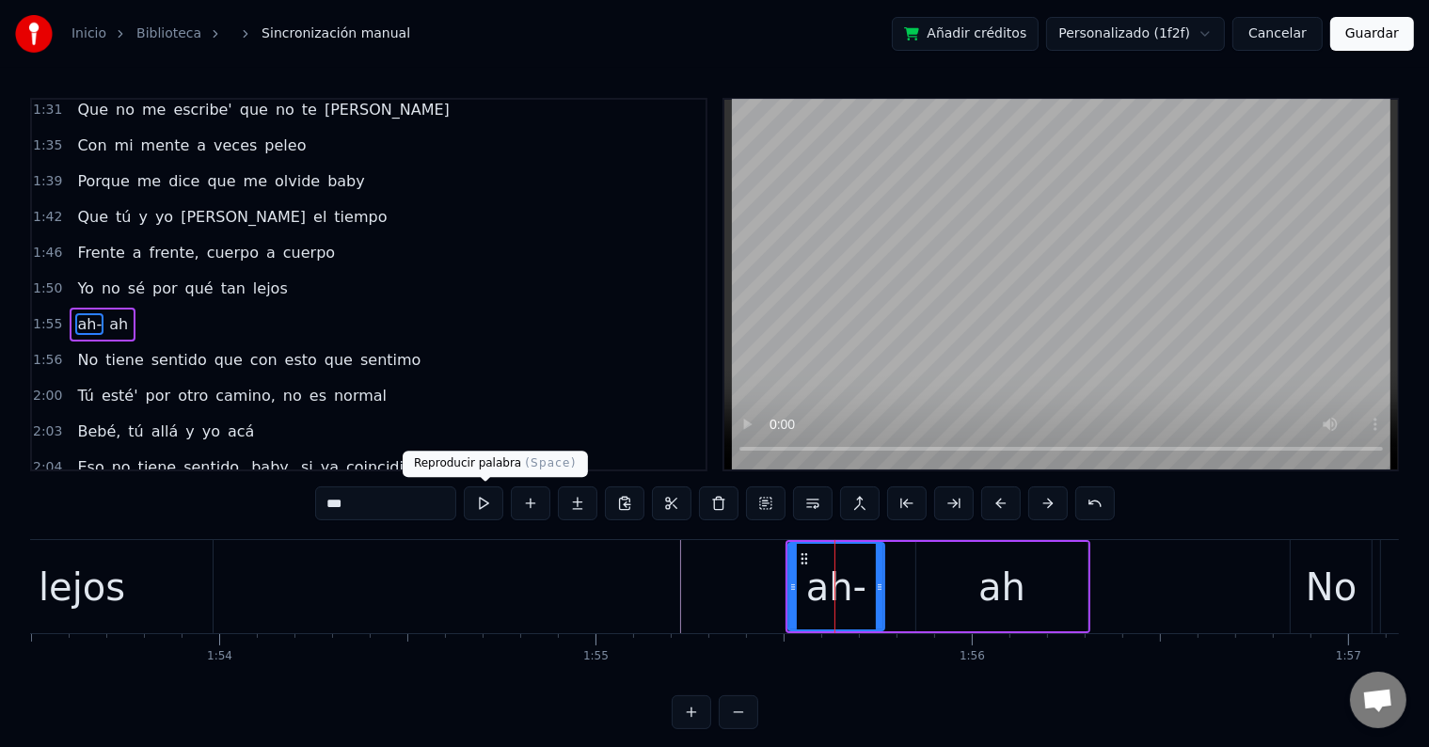
click at [492, 503] on button at bounding box center [484, 503] width 40 height 34
click at [1025, 603] on div "ah" at bounding box center [1001, 586] width 171 height 89
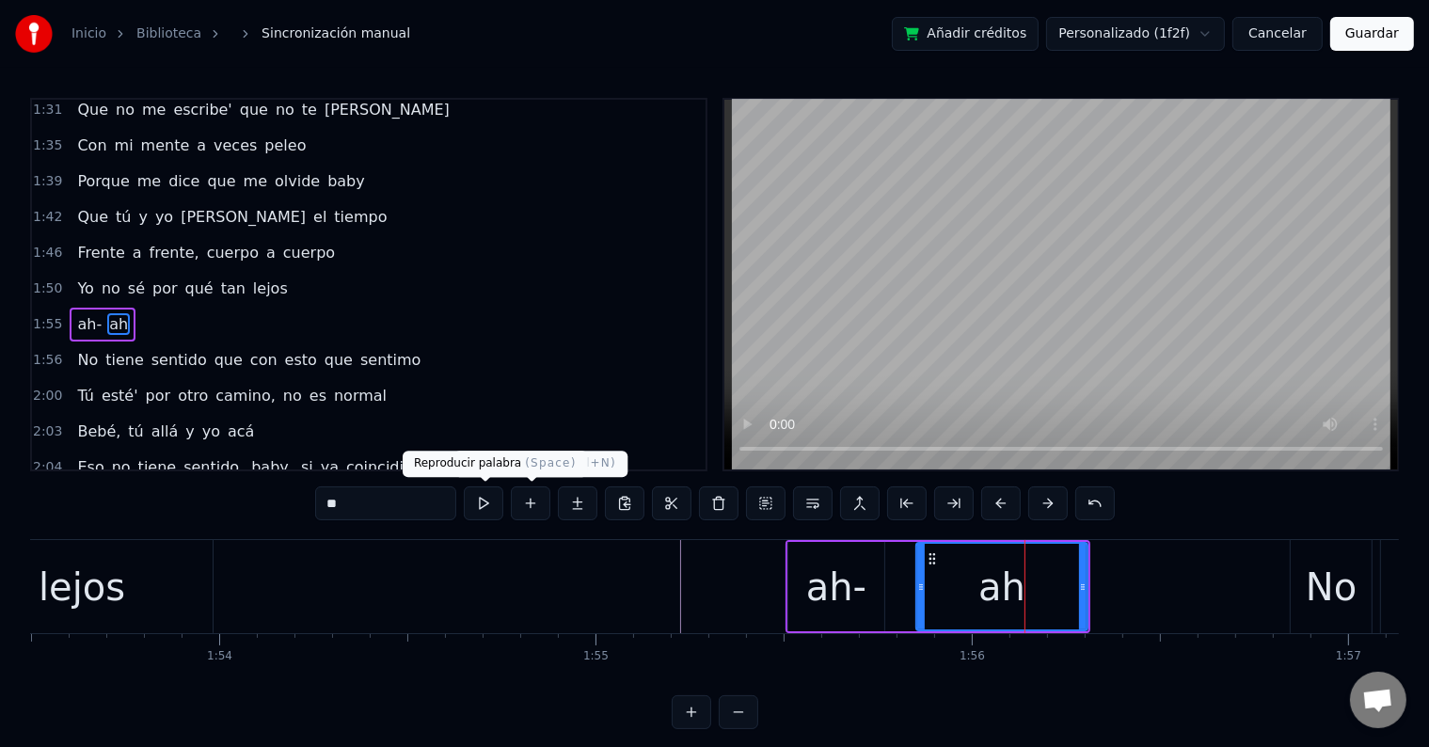
click at [498, 505] on button at bounding box center [484, 503] width 40 height 34
click at [973, 594] on div "ah" at bounding box center [1001, 587] width 169 height 86
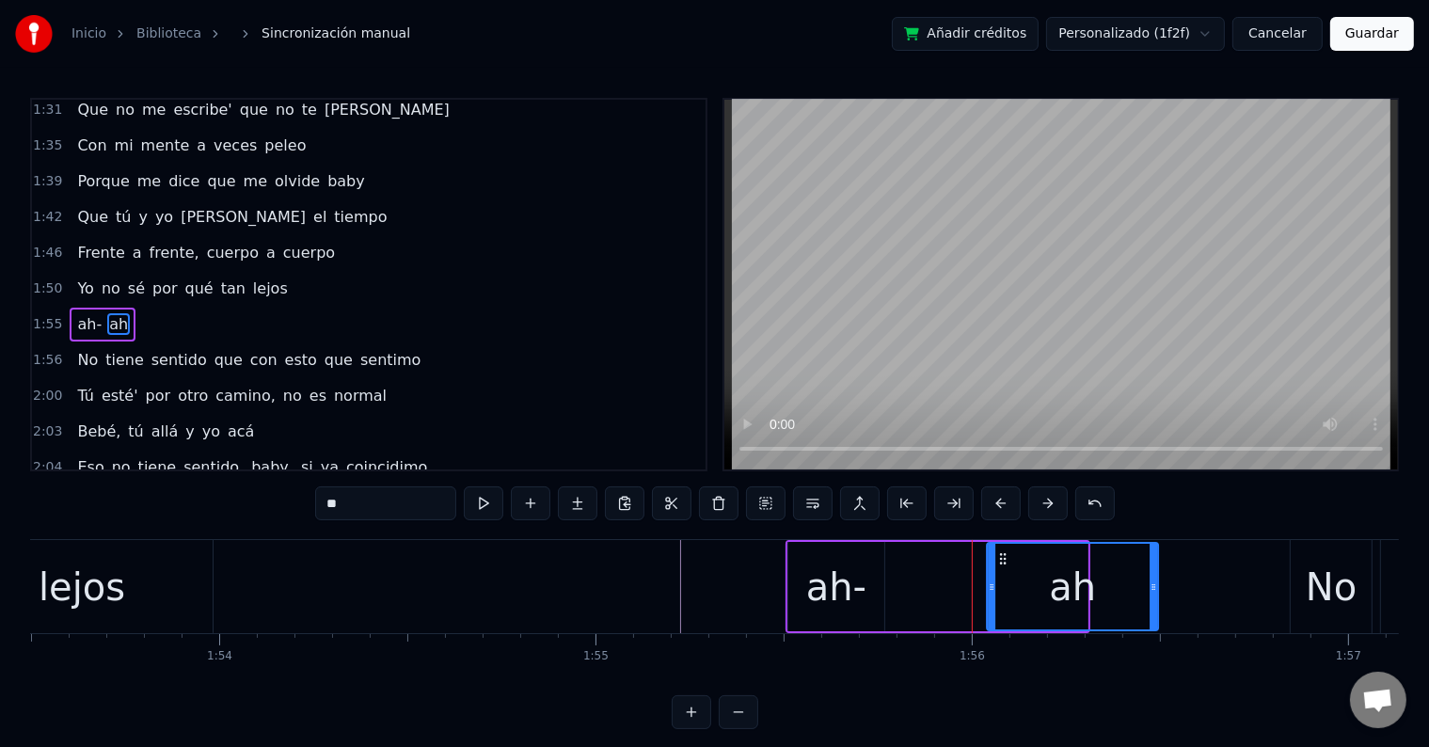
drag, startPoint x: 929, startPoint y: 558, endPoint x: 1000, endPoint y: 561, distance: 70.6
click at [1000, 561] on icon at bounding box center [1002, 558] width 15 height 15
click at [848, 581] on div "ah-" at bounding box center [836, 587] width 60 height 56
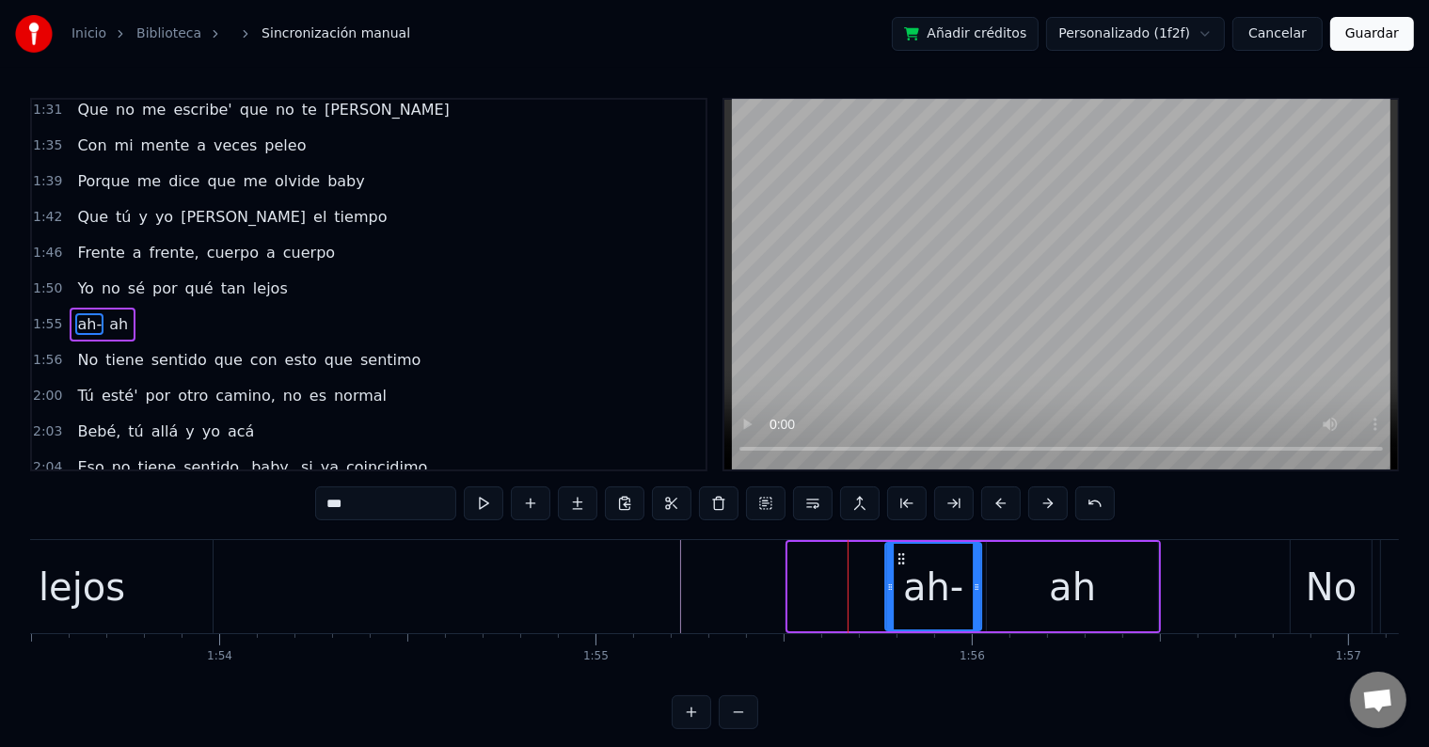
drag, startPoint x: 805, startPoint y: 552, endPoint x: 899, endPoint y: 554, distance: 94.1
click at [902, 556] on icon at bounding box center [901, 558] width 15 height 15
click at [1058, 591] on div "ah" at bounding box center [1072, 587] width 47 height 56
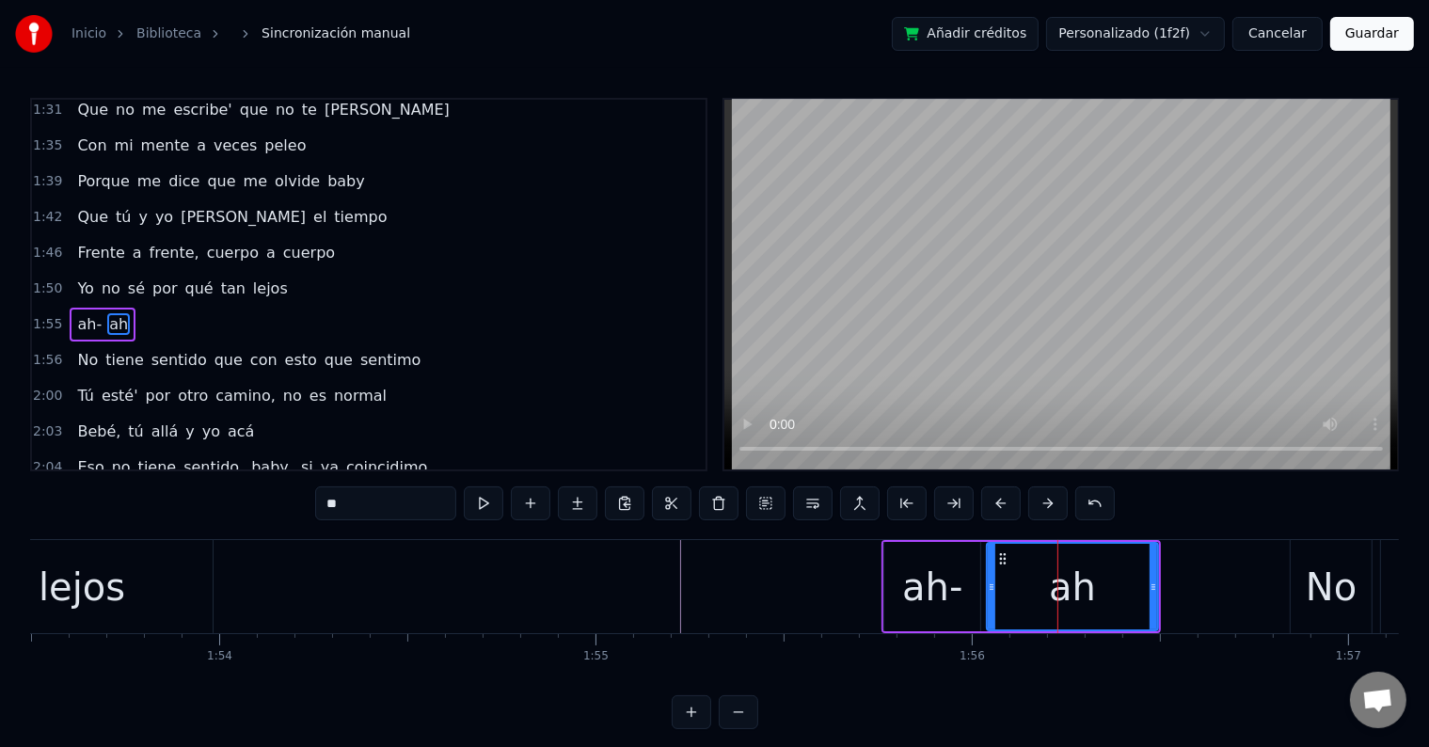
click at [933, 583] on div "ah-" at bounding box center [932, 587] width 60 height 56
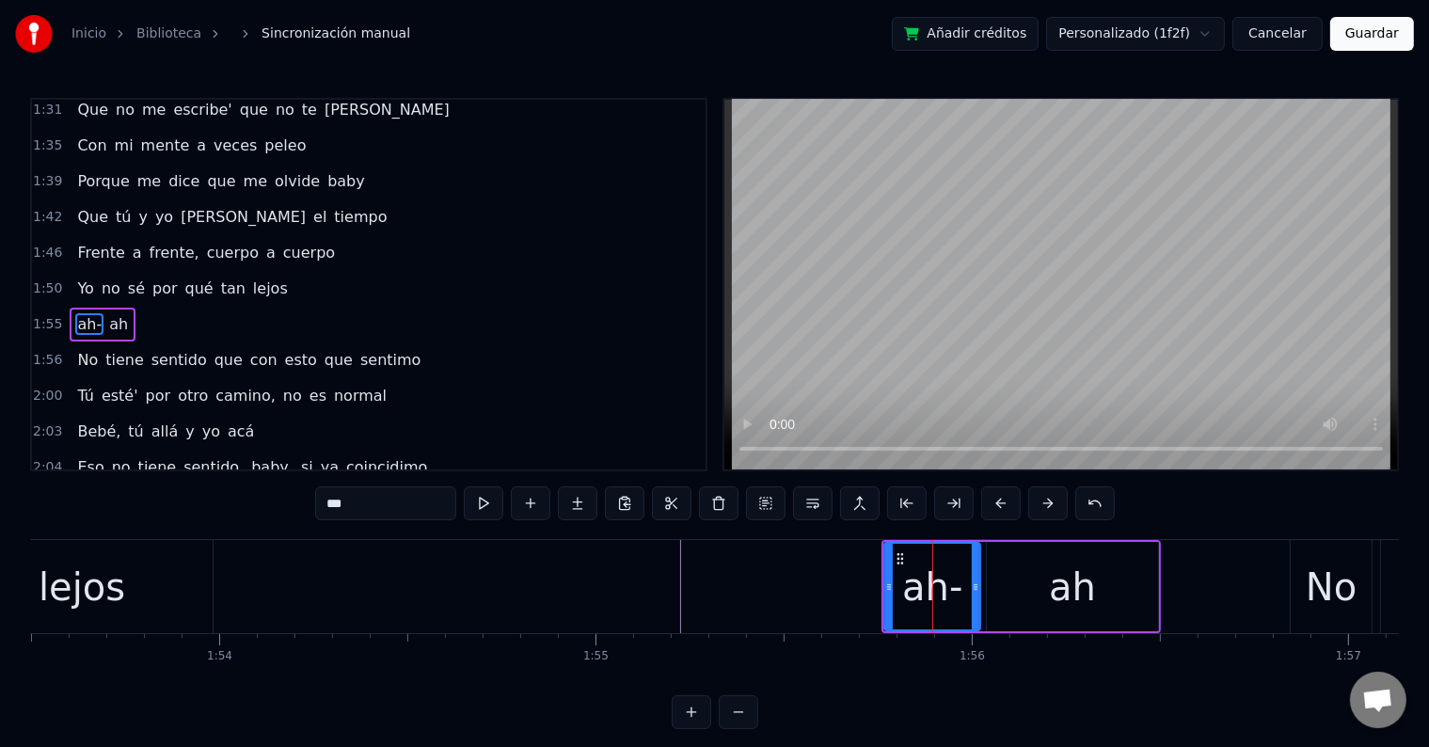
click at [1033, 586] on div "ah" at bounding box center [1072, 586] width 171 height 89
type input "**"
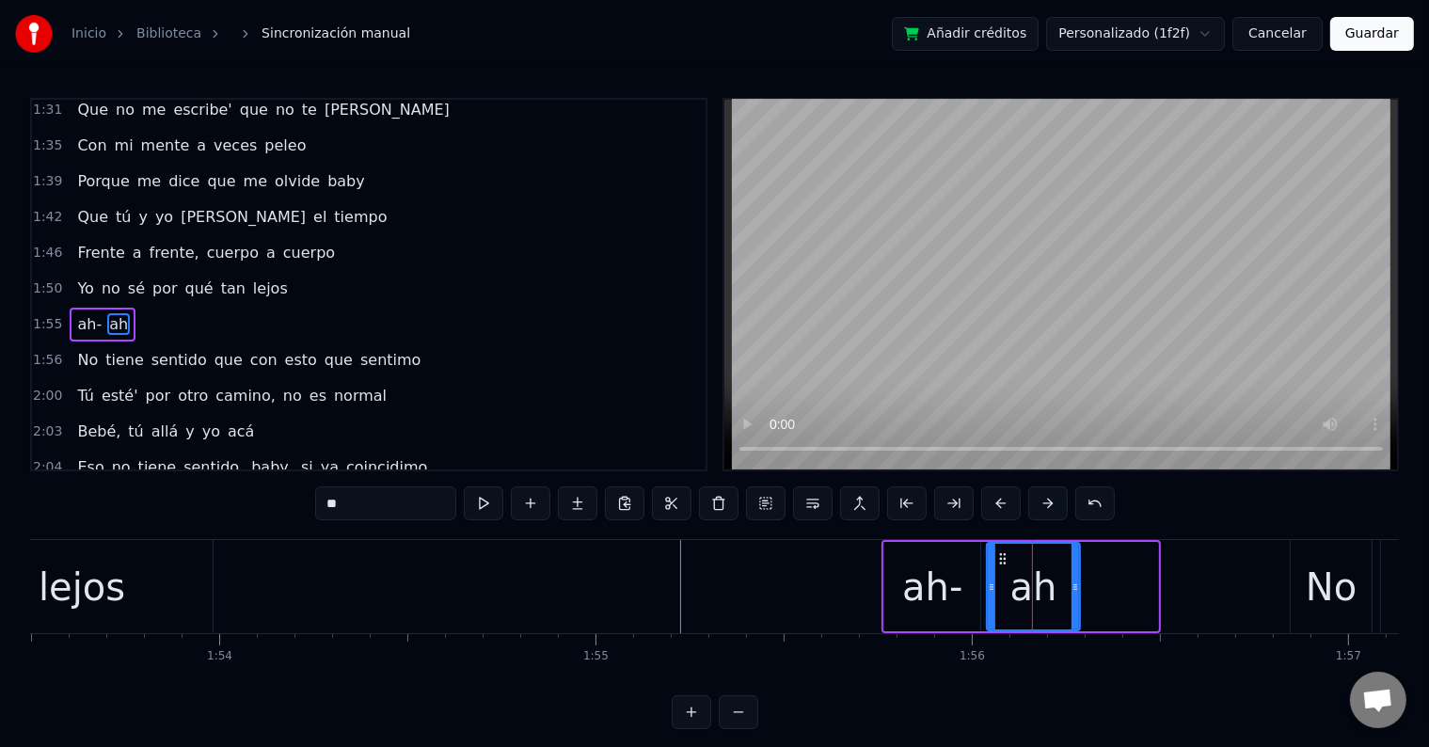
drag, startPoint x: 1153, startPoint y: 579, endPoint x: 1075, endPoint y: 582, distance: 78.1
click at [1075, 582] on icon at bounding box center [1075, 586] width 8 height 15
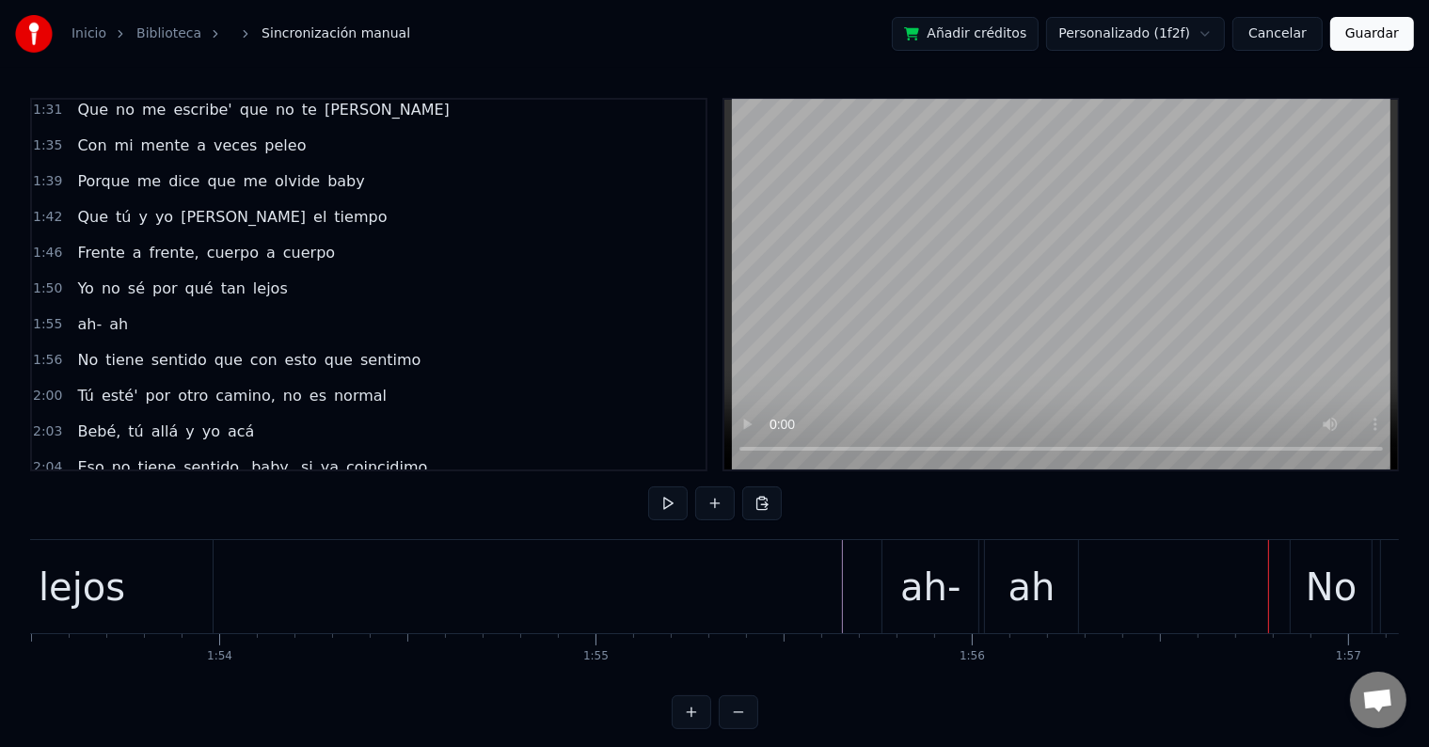
click at [912, 593] on div "ah-" at bounding box center [930, 587] width 60 height 56
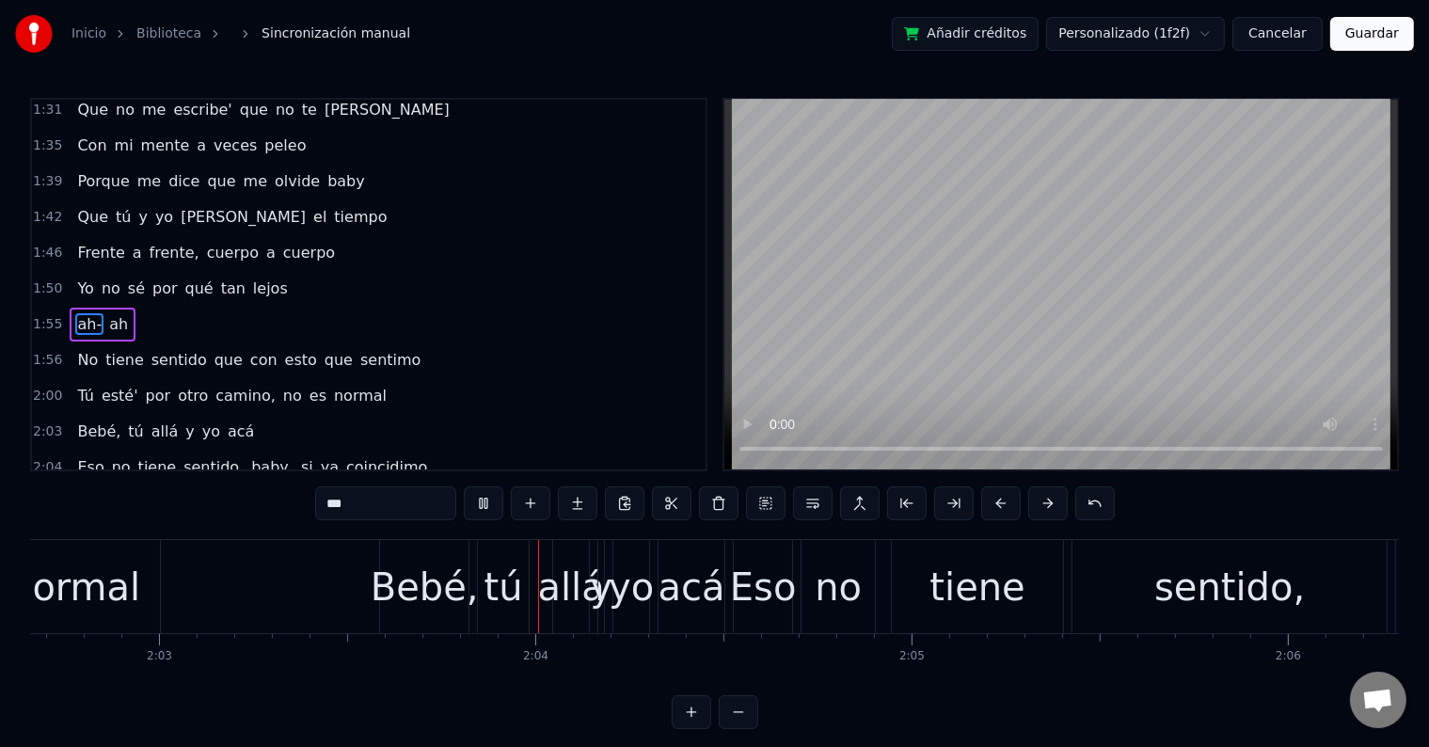
scroll to position [0, 46376]
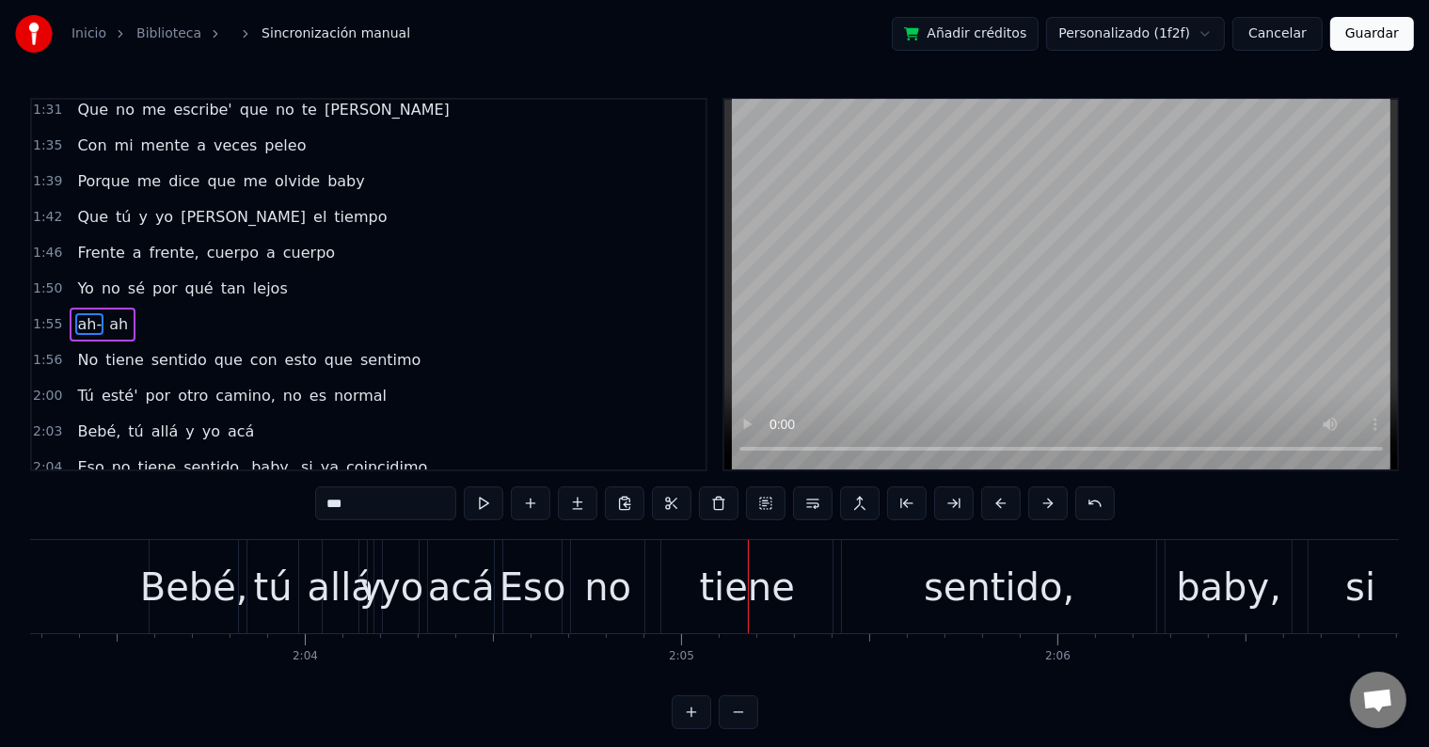
click at [212, 559] on div "Bebé," at bounding box center [194, 587] width 108 height 56
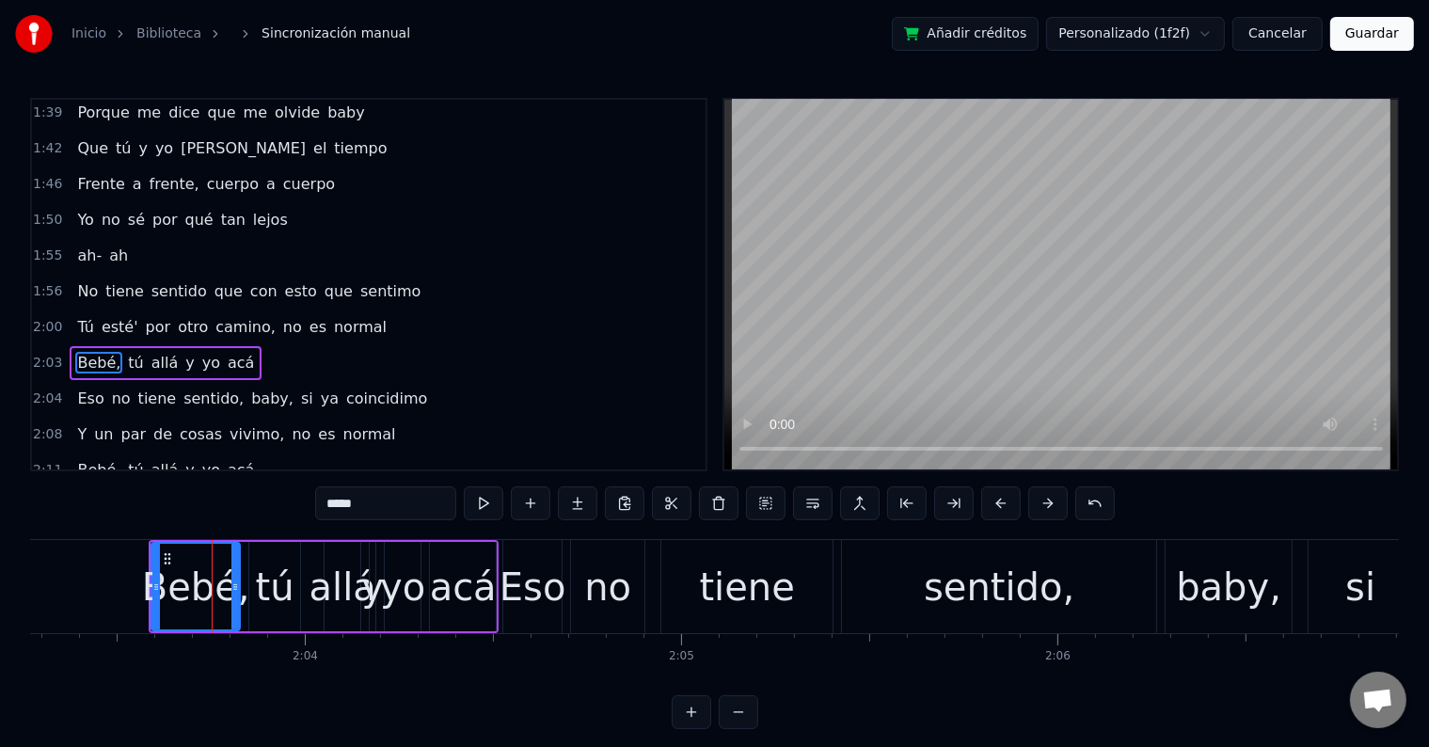
scroll to position [1113, 0]
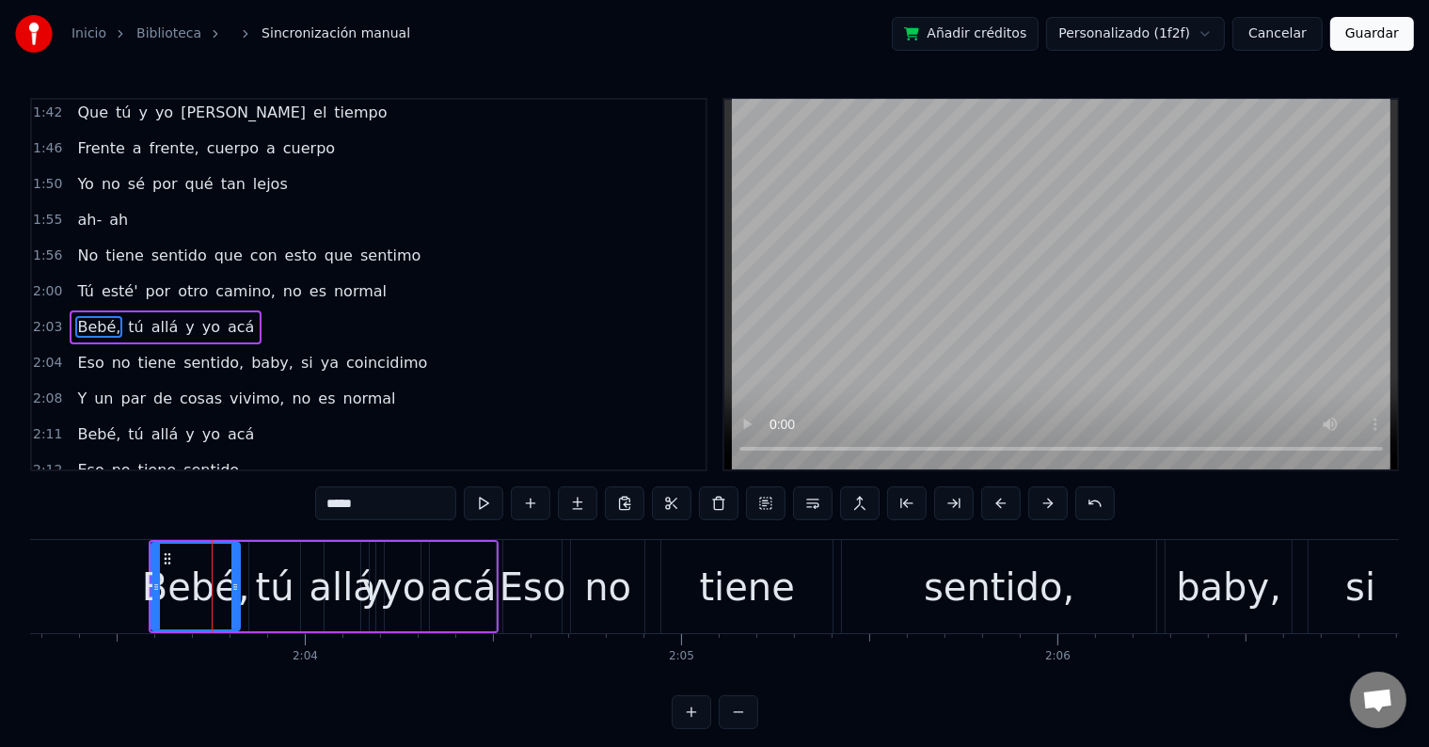
click at [402, 514] on input "*****" at bounding box center [385, 503] width 141 height 34
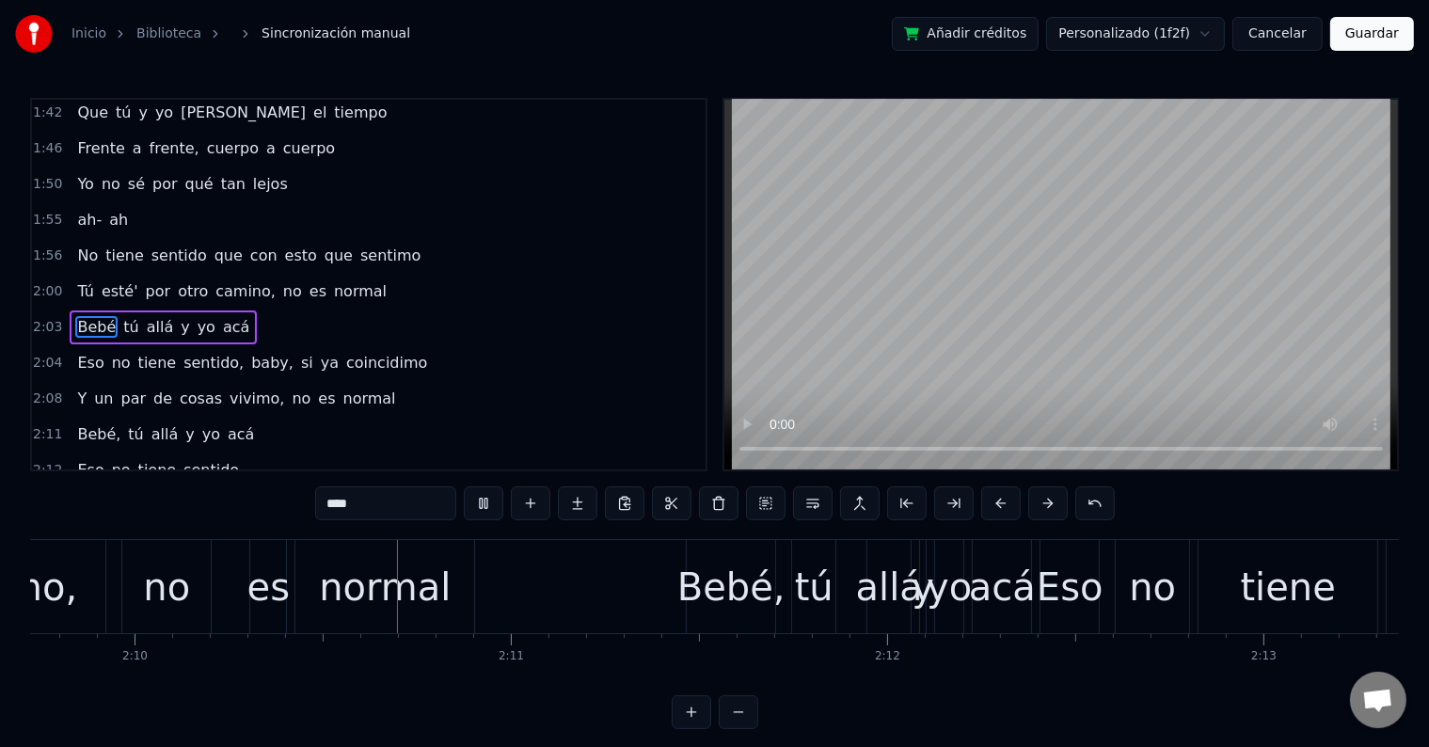
scroll to position [0, 48841]
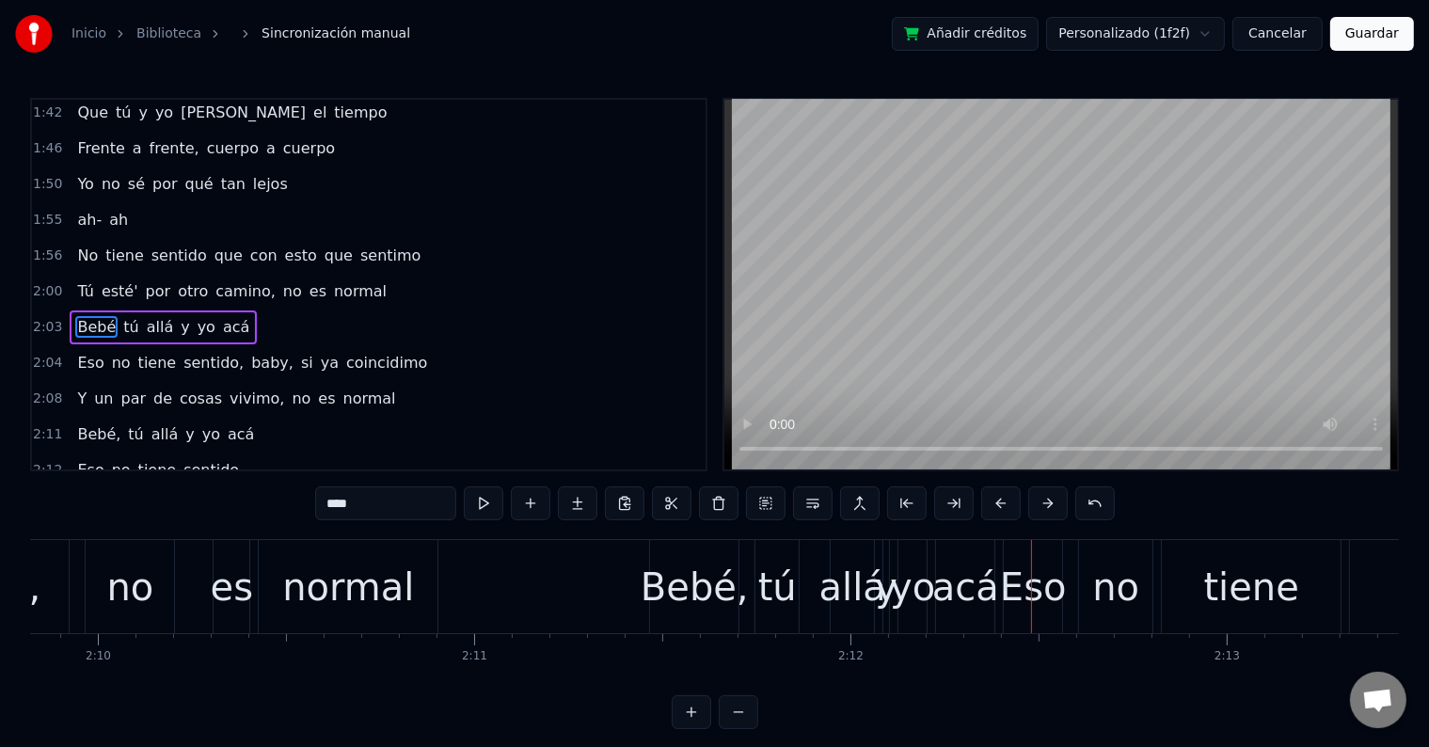
click at [688, 613] on div "Bebé," at bounding box center [695, 587] width 108 height 56
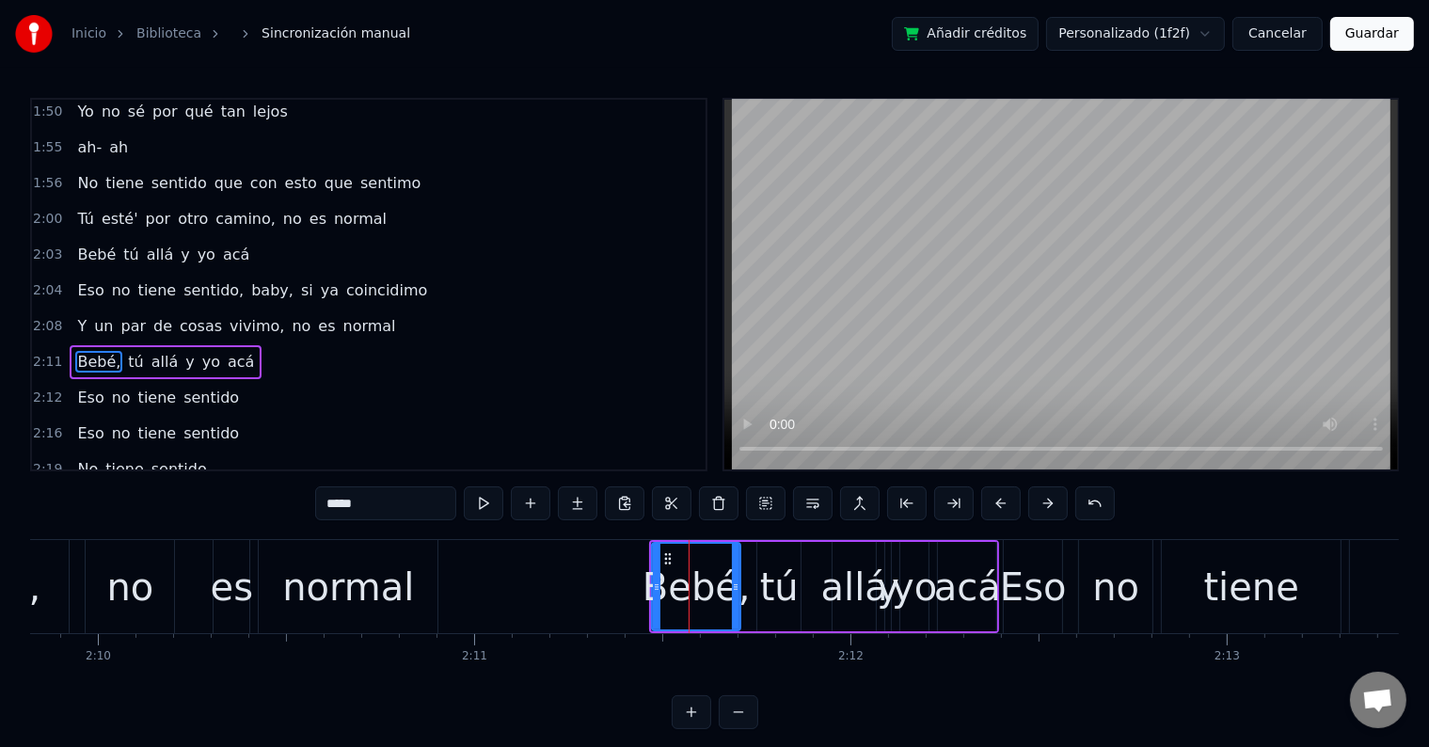
scroll to position [1187, 0]
click at [381, 500] on input "*****" at bounding box center [385, 503] width 141 height 34
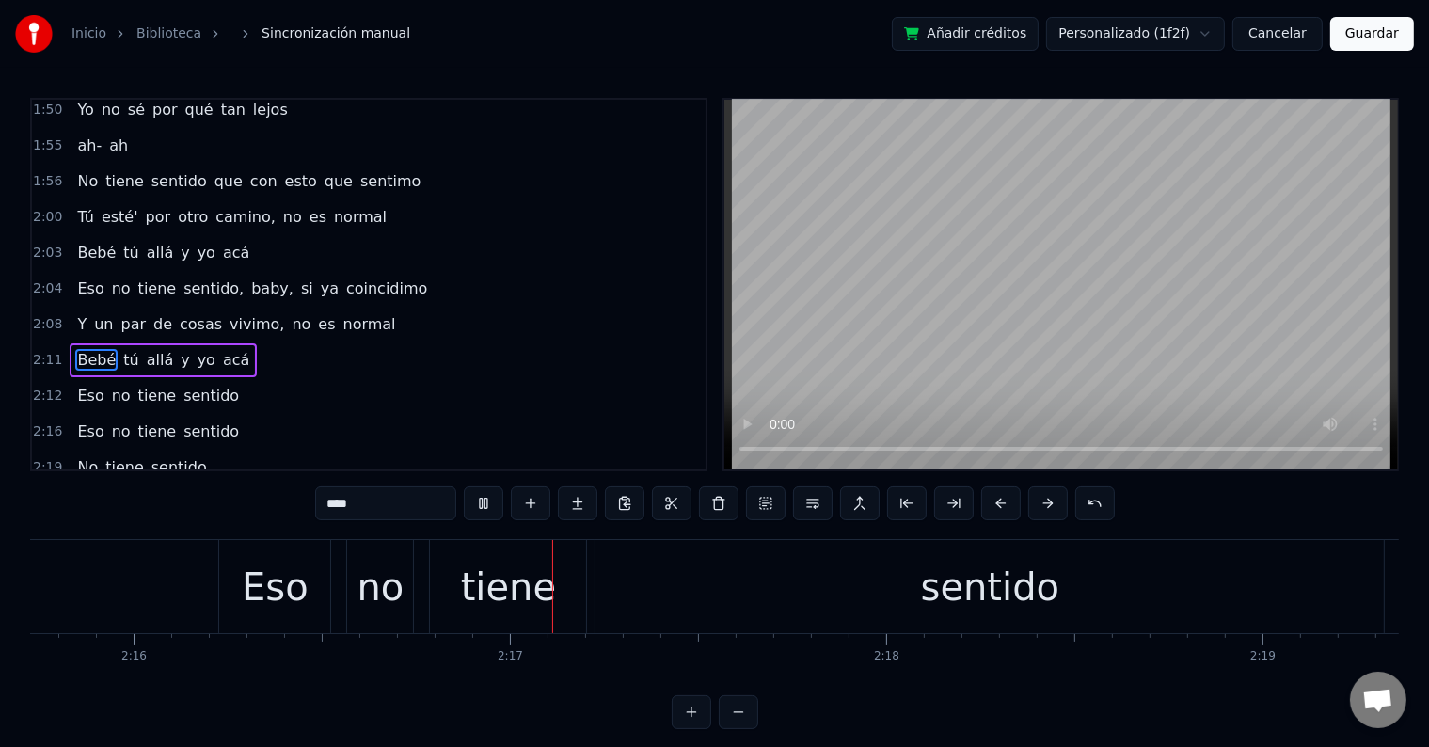
scroll to position [0, 51291]
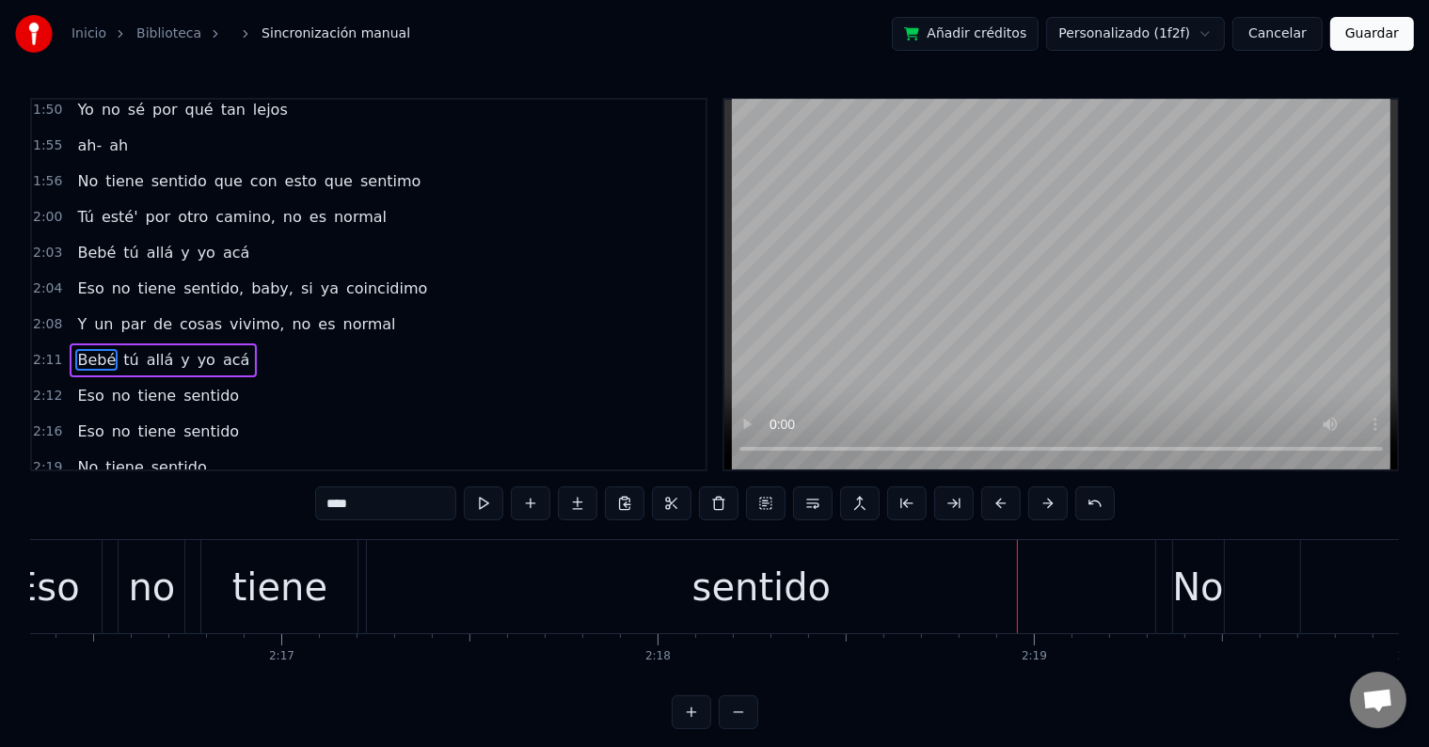
click at [749, 601] on div "sentido" at bounding box center [761, 587] width 138 height 56
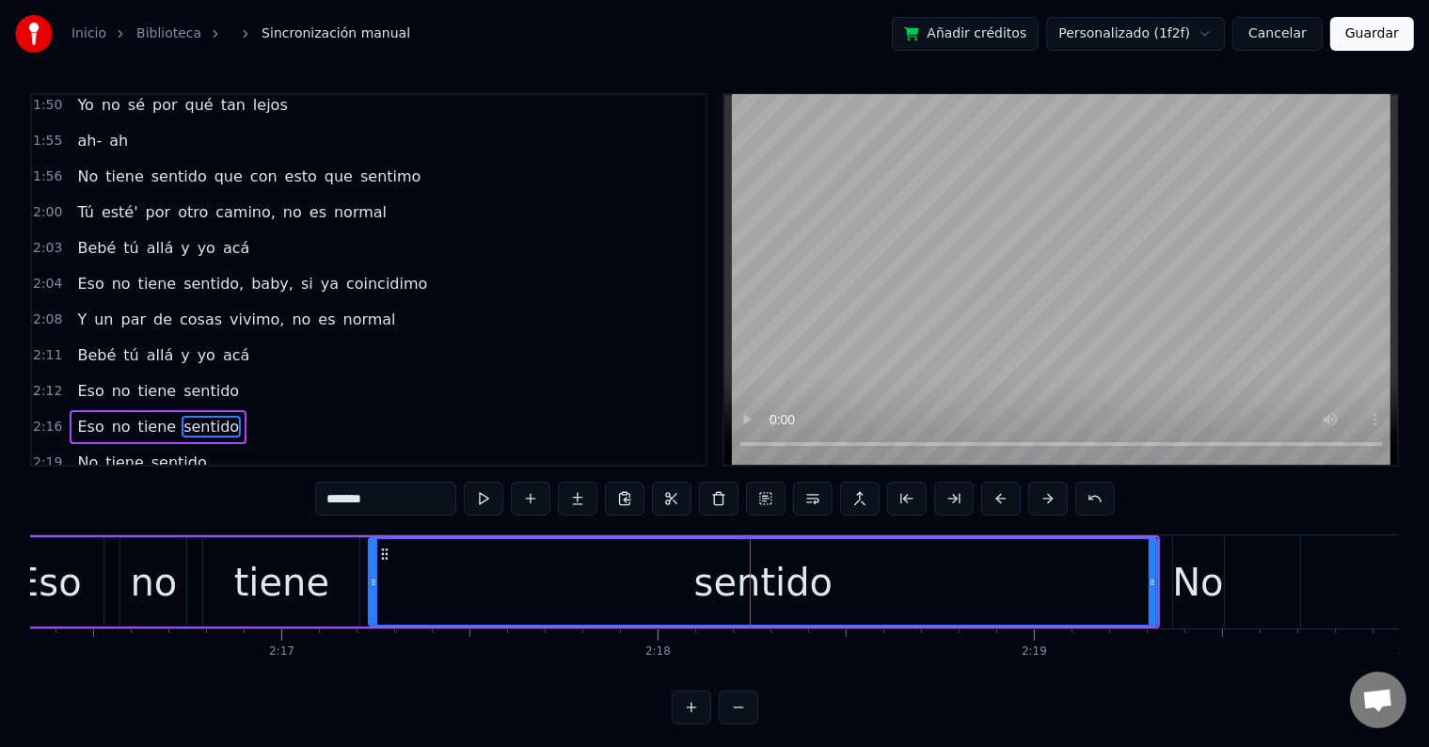
scroll to position [8, 0]
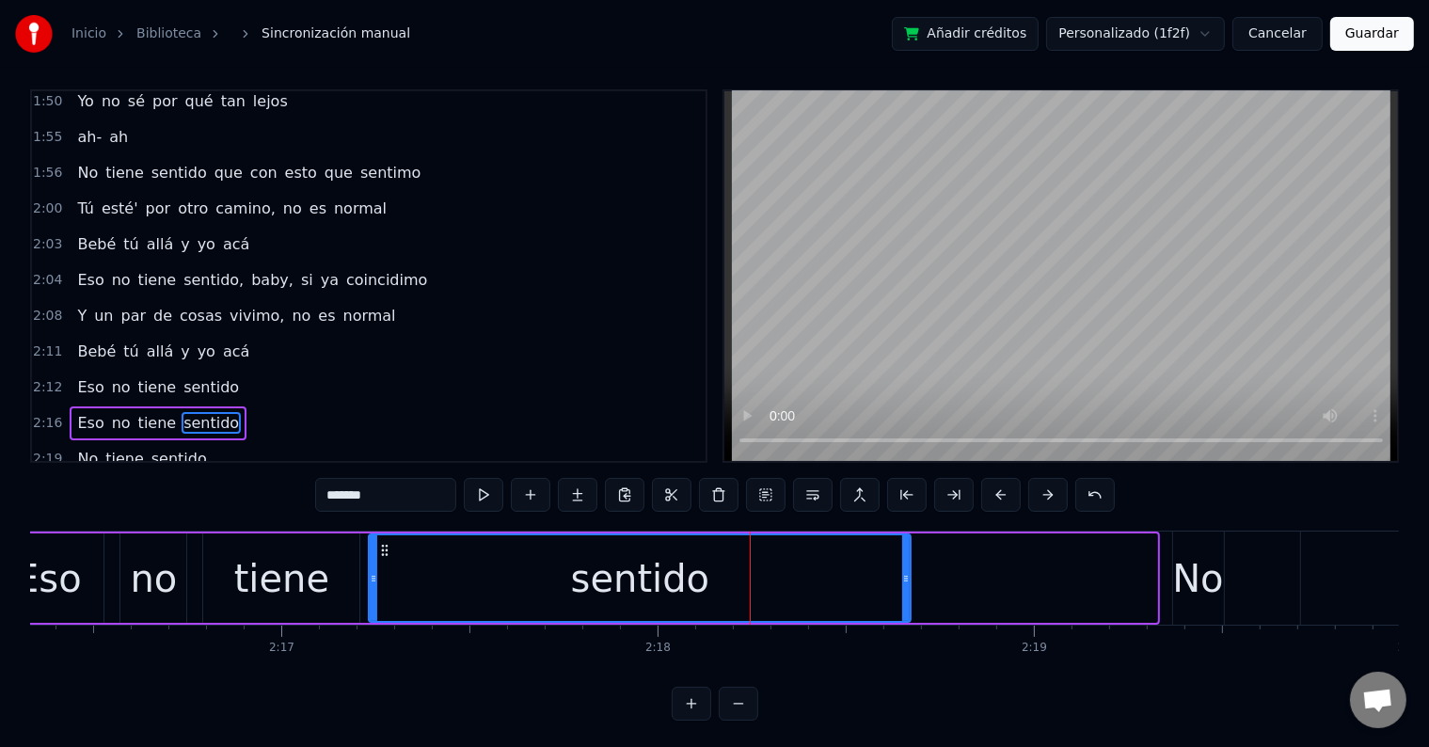
drag, startPoint x: 1150, startPoint y: 580, endPoint x: 904, endPoint y: 571, distance: 246.6
click at [904, 571] on icon at bounding box center [906, 578] width 8 height 15
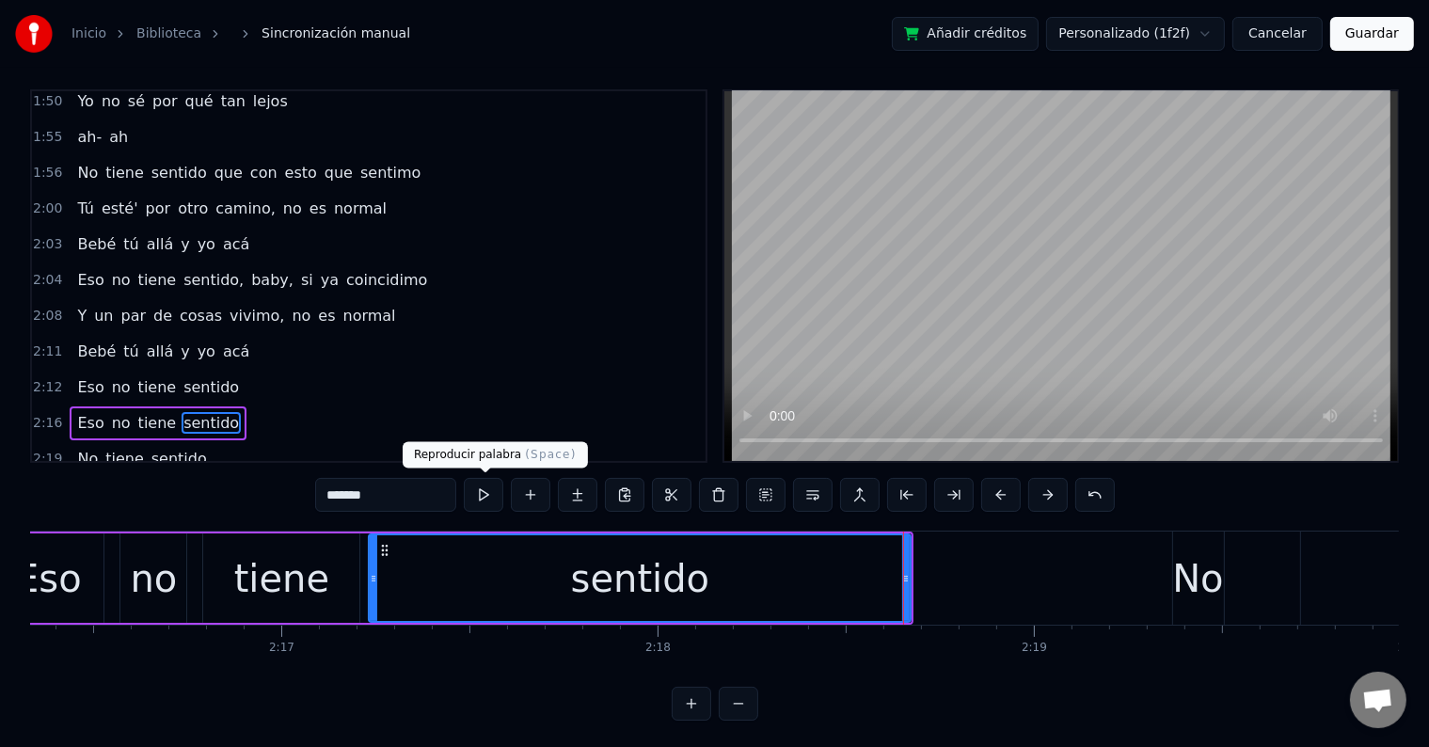
click at [478, 485] on button at bounding box center [484, 495] width 40 height 34
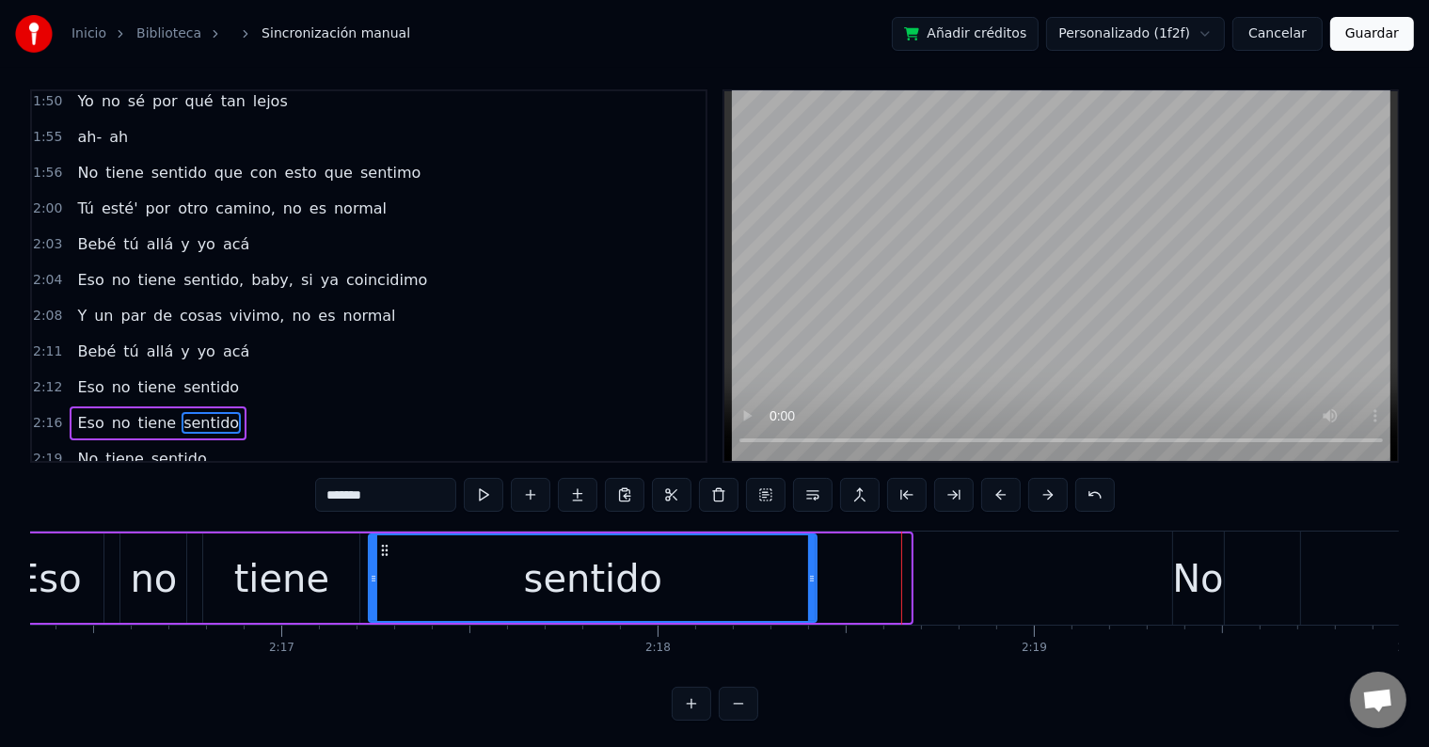
drag, startPoint x: 906, startPoint y: 583, endPoint x: 812, endPoint y: 581, distance: 94.1
click at [812, 581] on icon at bounding box center [812, 578] width 8 height 15
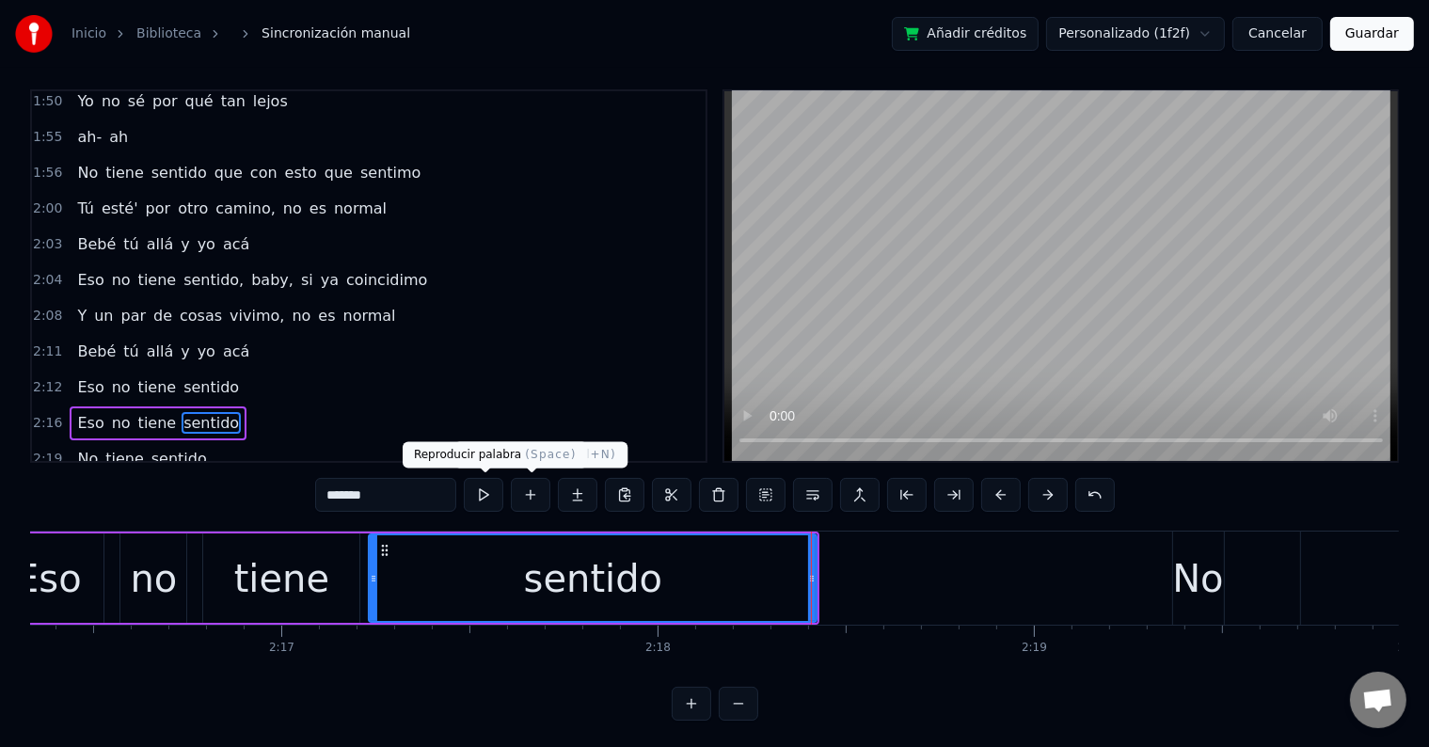
click at [489, 497] on button at bounding box center [484, 495] width 40 height 34
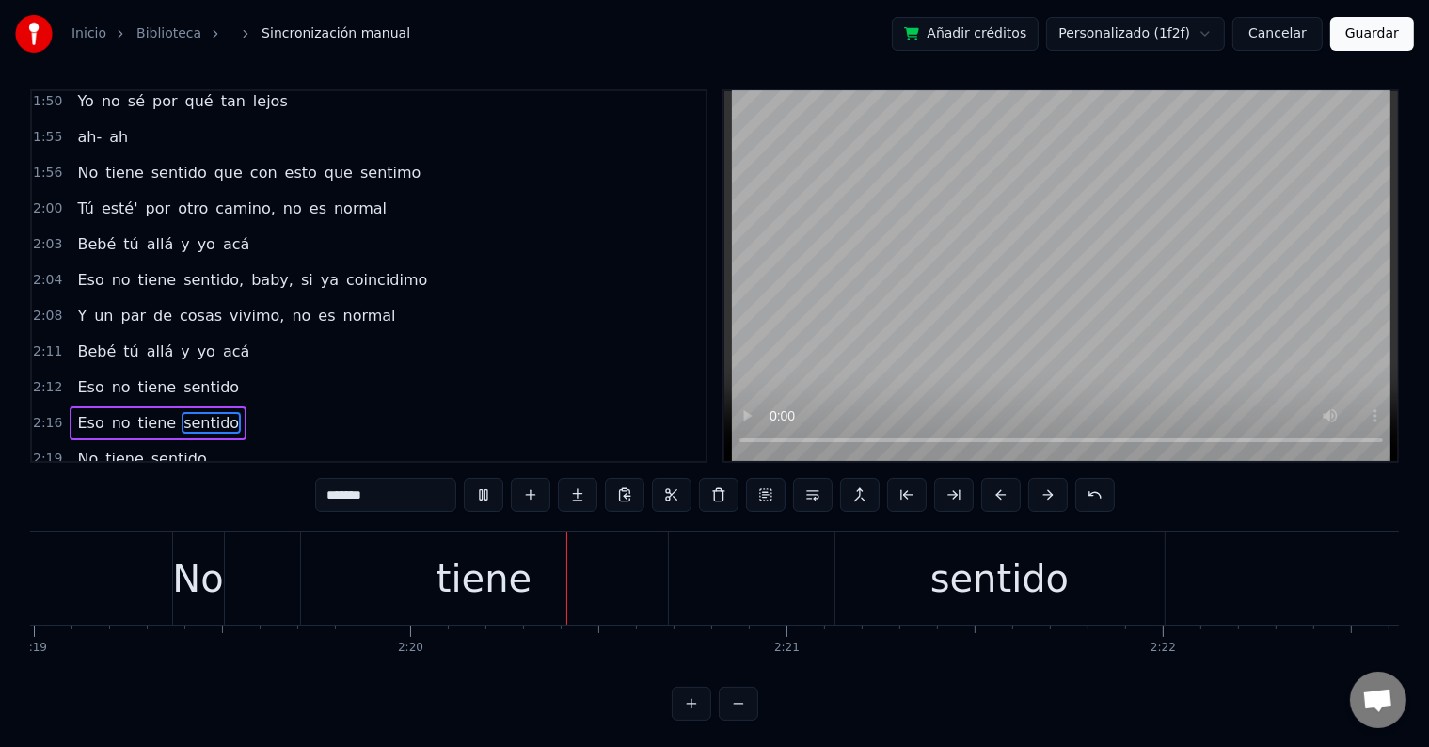
scroll to position [0, 52555]
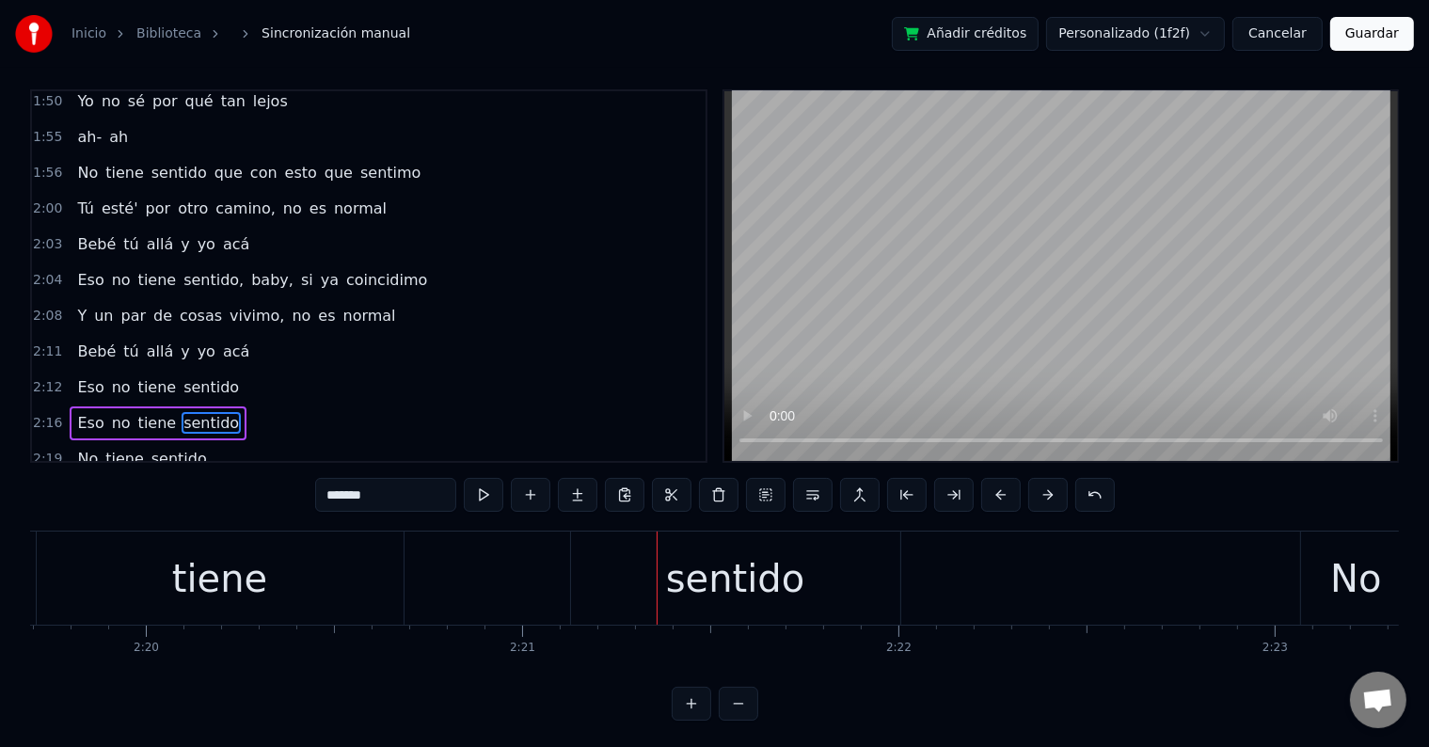
click at [237, 568] on div "tiene" at bounding box center [219, 578] width 95 height 56
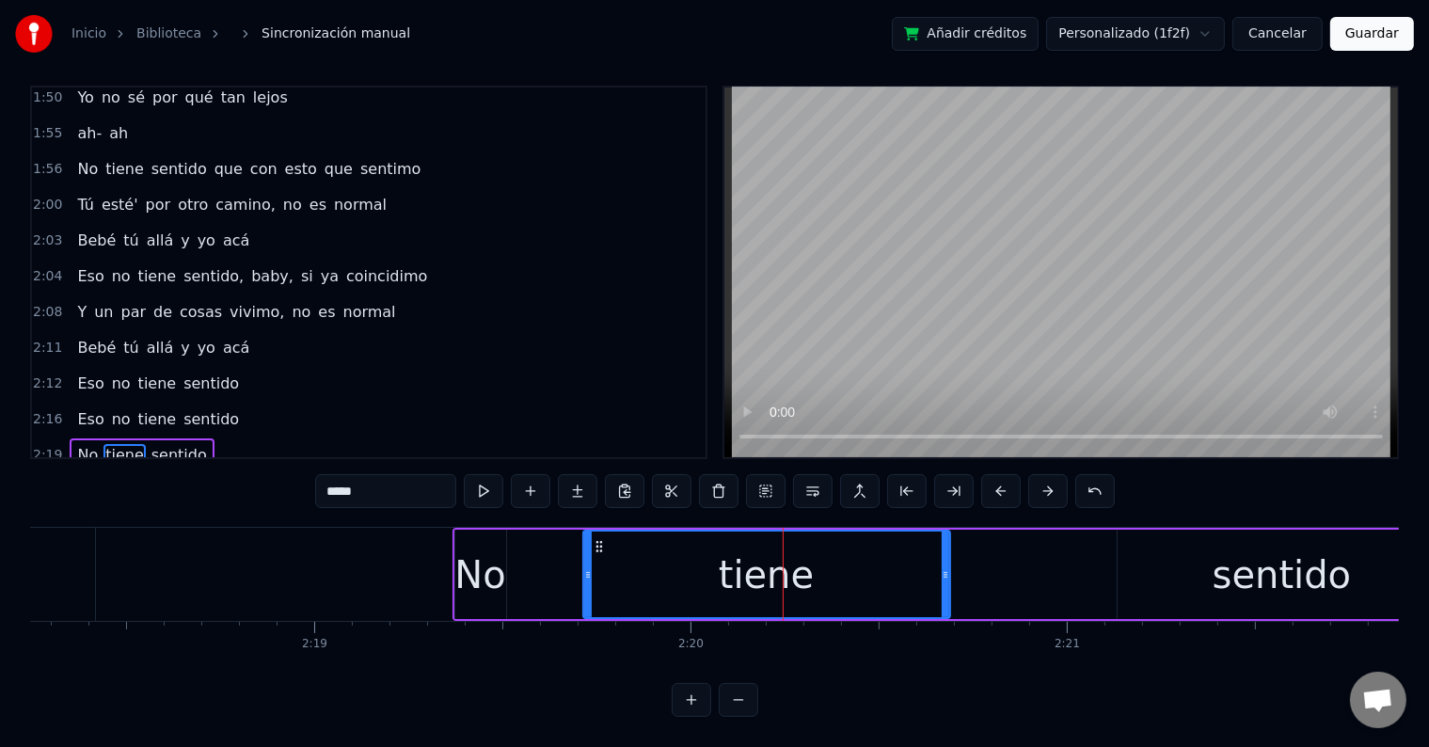
scroll to position [0, 52010]
click at [489, 573] on div "No" at bounding box center [479, 574] width 51 height 56
click at [647, 567] on div "tiene" at bounding box center [766, 574] width 365 height 86
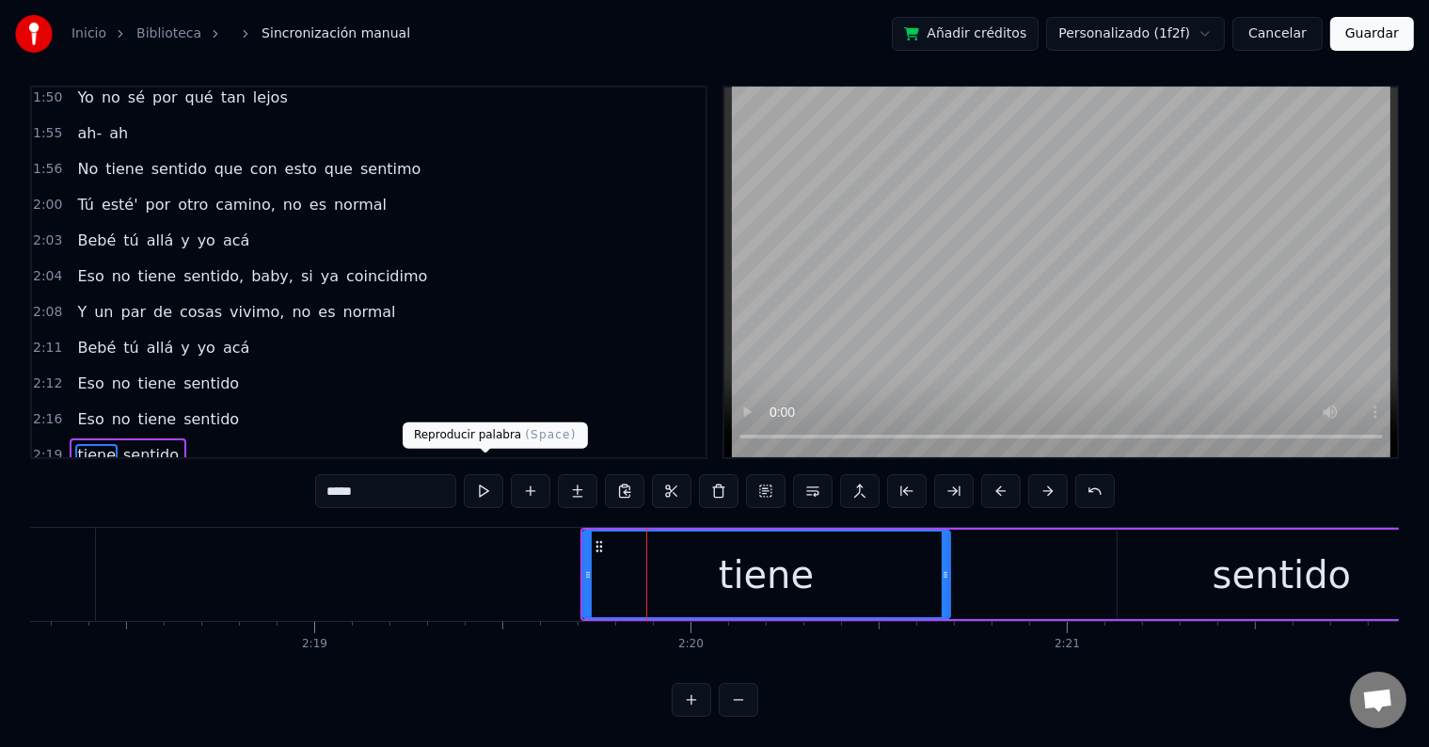
click at [493, 474] on button at bounding box center [484, 491] width 40 height 34
click at [707, 580] on div "tiene" at bounding box center [766, 574] width 365 height 86
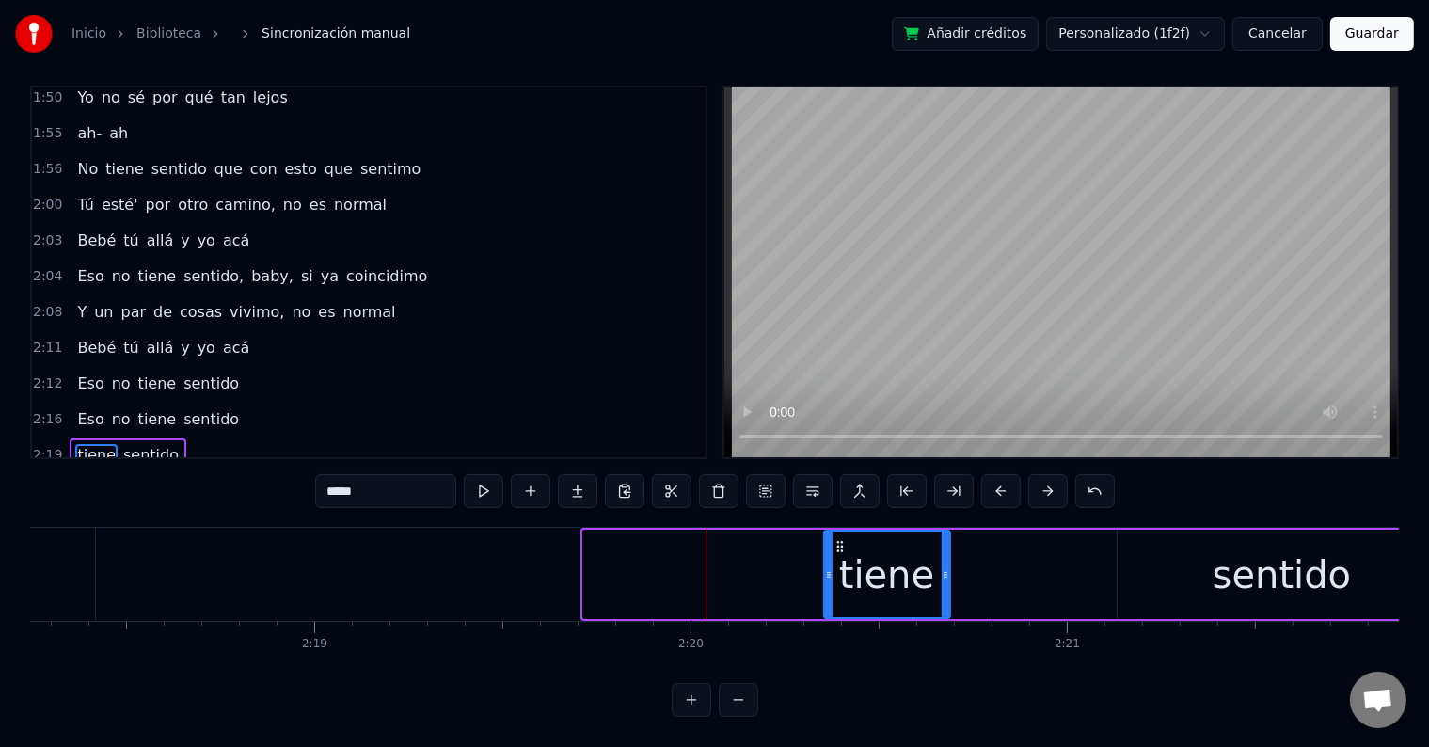
drag, startPoint x: 587, startPoint y: 548, endPoint x: 828, endPoint y: 562, distance: 241.2
click at [828, 562] on div at bounding box center [829, 574] width 8 height 86
drag, startPoint x: 329, startPoint y: 473, endPoint x: 345, endPoint y: 486, distance: 20.7
click at [329, 474] on input "*****" at bounding box center [385, 491] width 141 height 34
click at [339, 477] on input "******" at bounding box center [385, 491] width 141 height 34
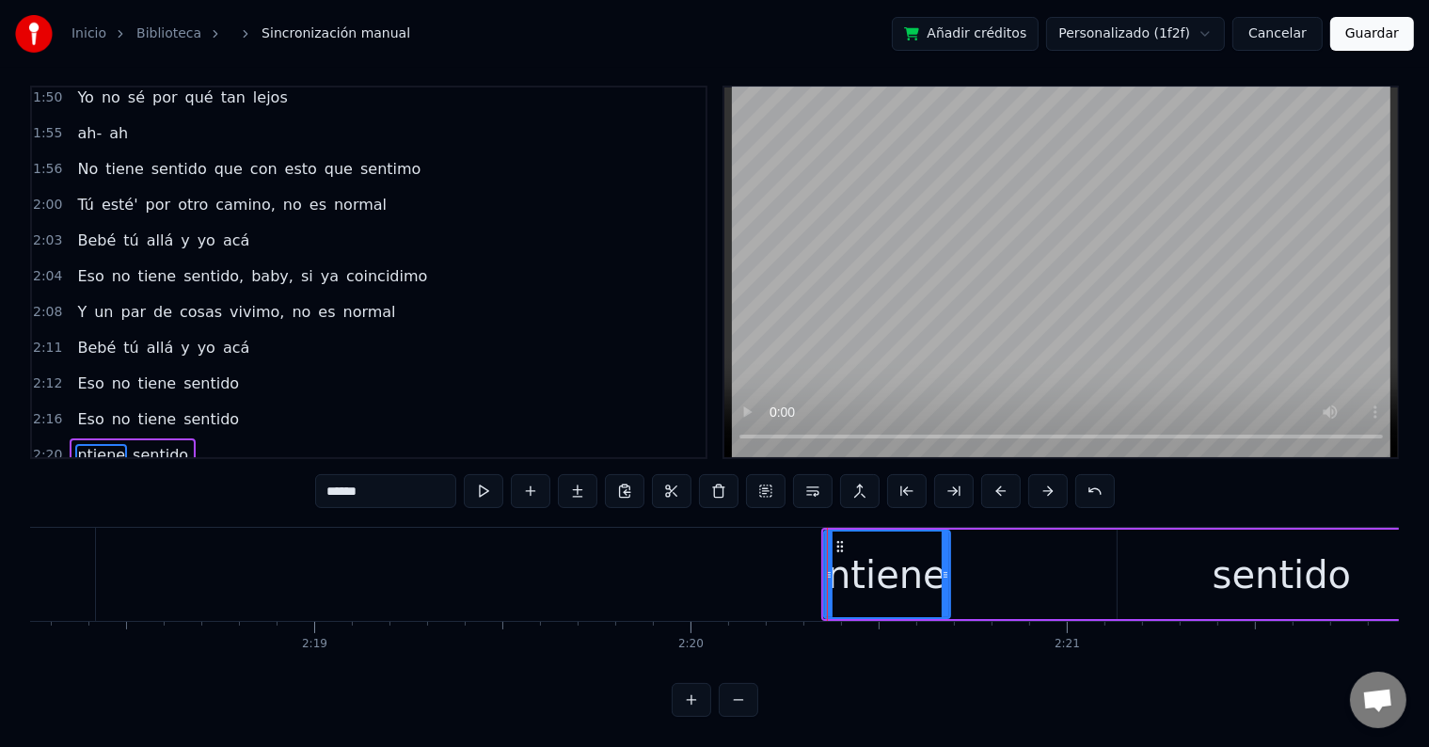
type input "*****"
click at [1033, 530] on div "tiene sentido" at bounding box center [1135, 574] width 628 height 93
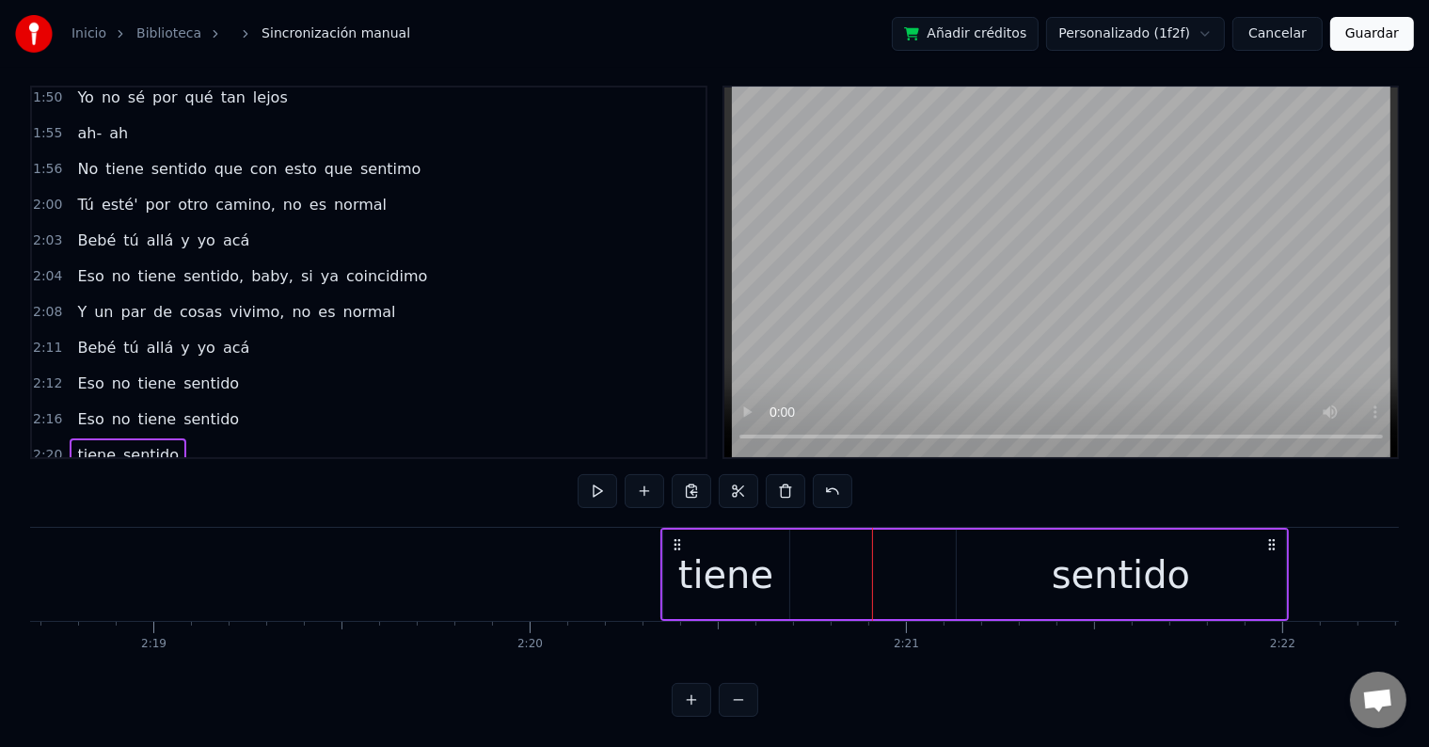
scroll to position [0, 52172]
click at [604, 474] on button at bounding box center [597, 491] width 40 height 34
click at [861, 558] on div "tiene sentido" at bounding box center [973, 574] width 628 height 93
click at [1092, 551] on div "sentido" at bounding box center [1120, 574] width 138 height 56
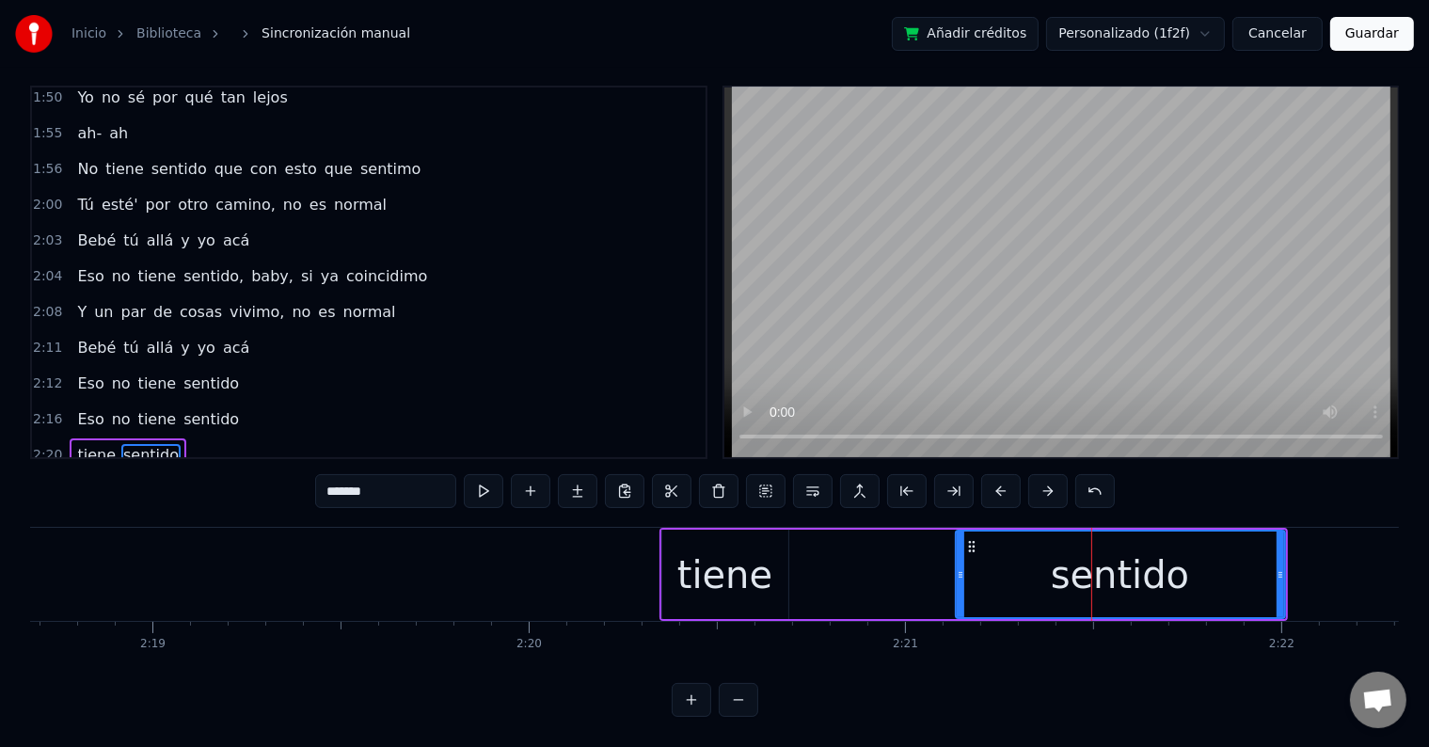
click at [752, 550] on div "tiene" at bounding box center [724, 574] width 95 height 56
type input "*****"
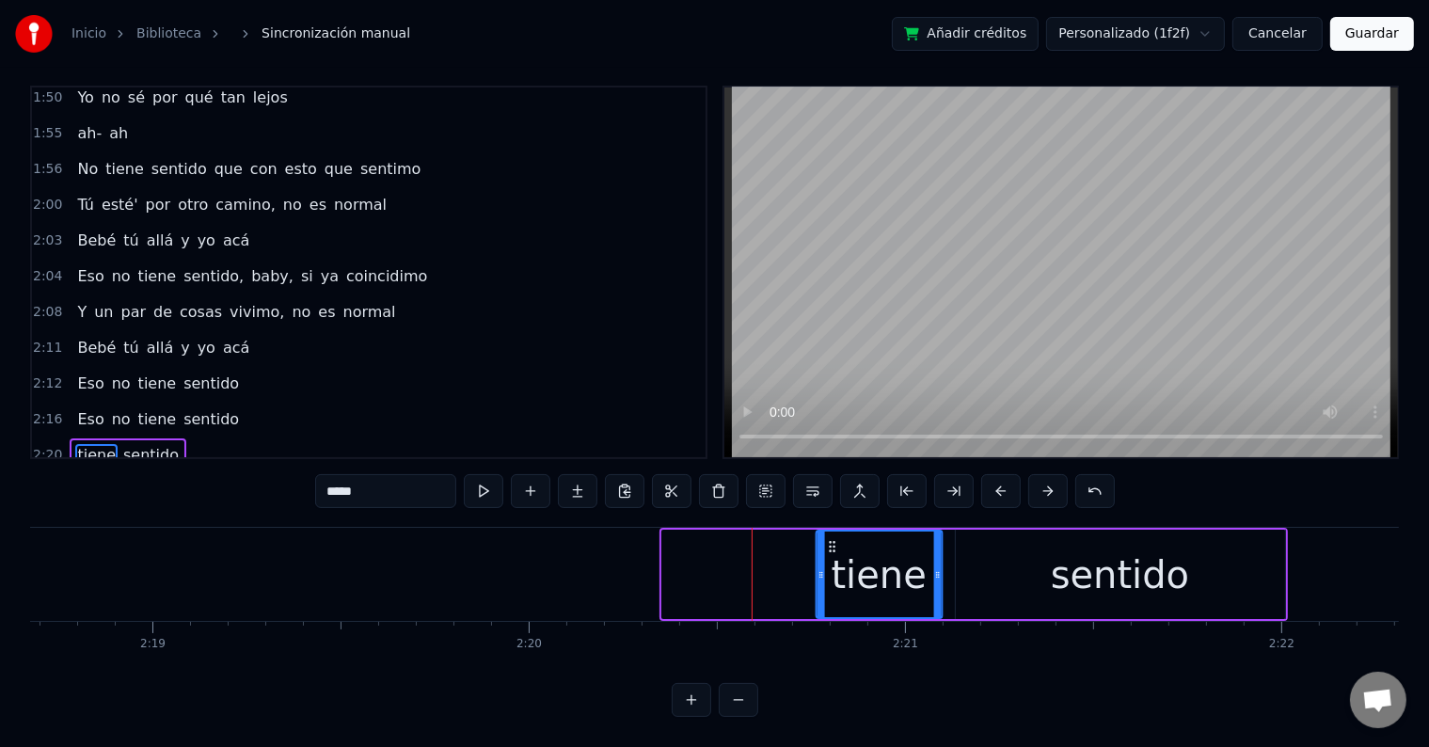
drag, startPoint x: 677, startPoint y: 527, endPoint x: 831, endPoint y: 536, distance: 154.5
click at [831, 536] on div "tiene" at bounding box center [879, 574] width 124 height 86
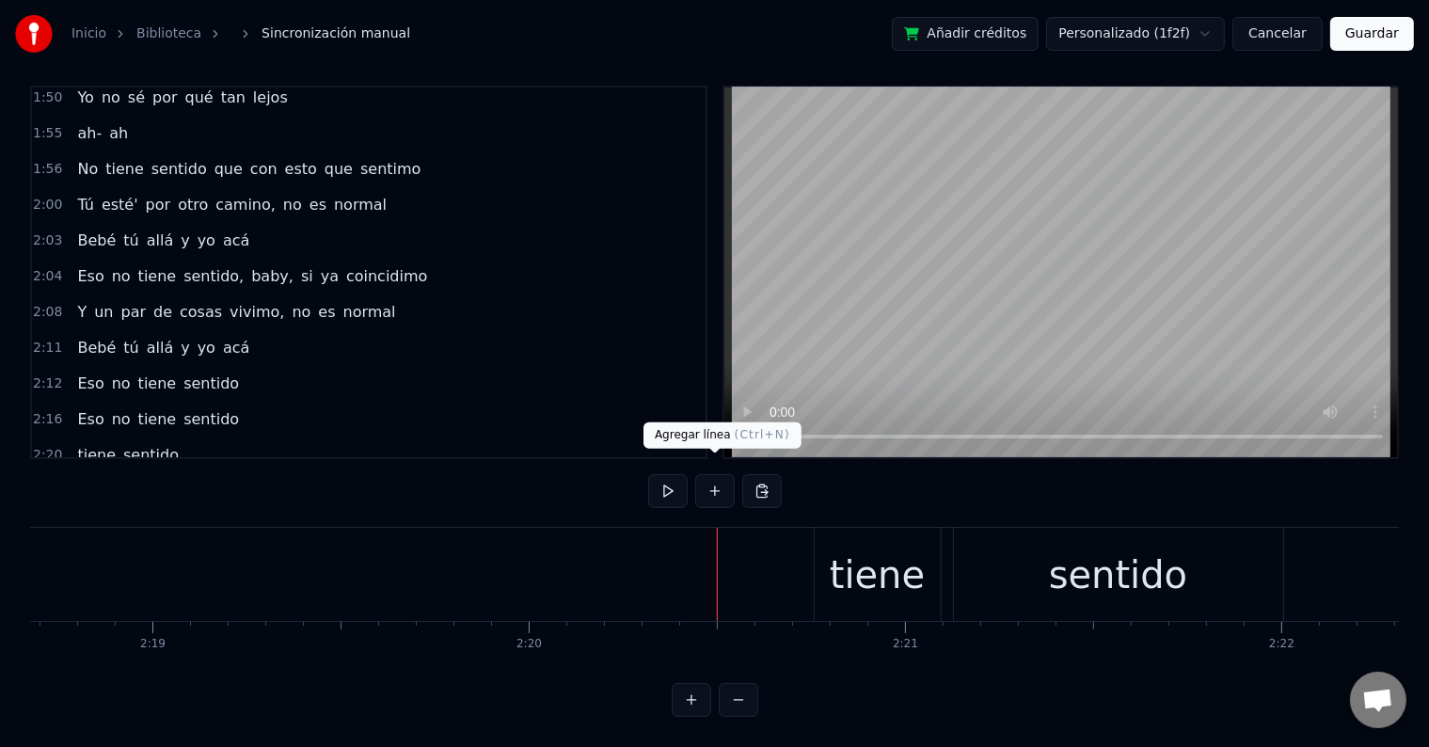
click at [721, 476] on button at bounding box center [715, 491] width 40 height 34
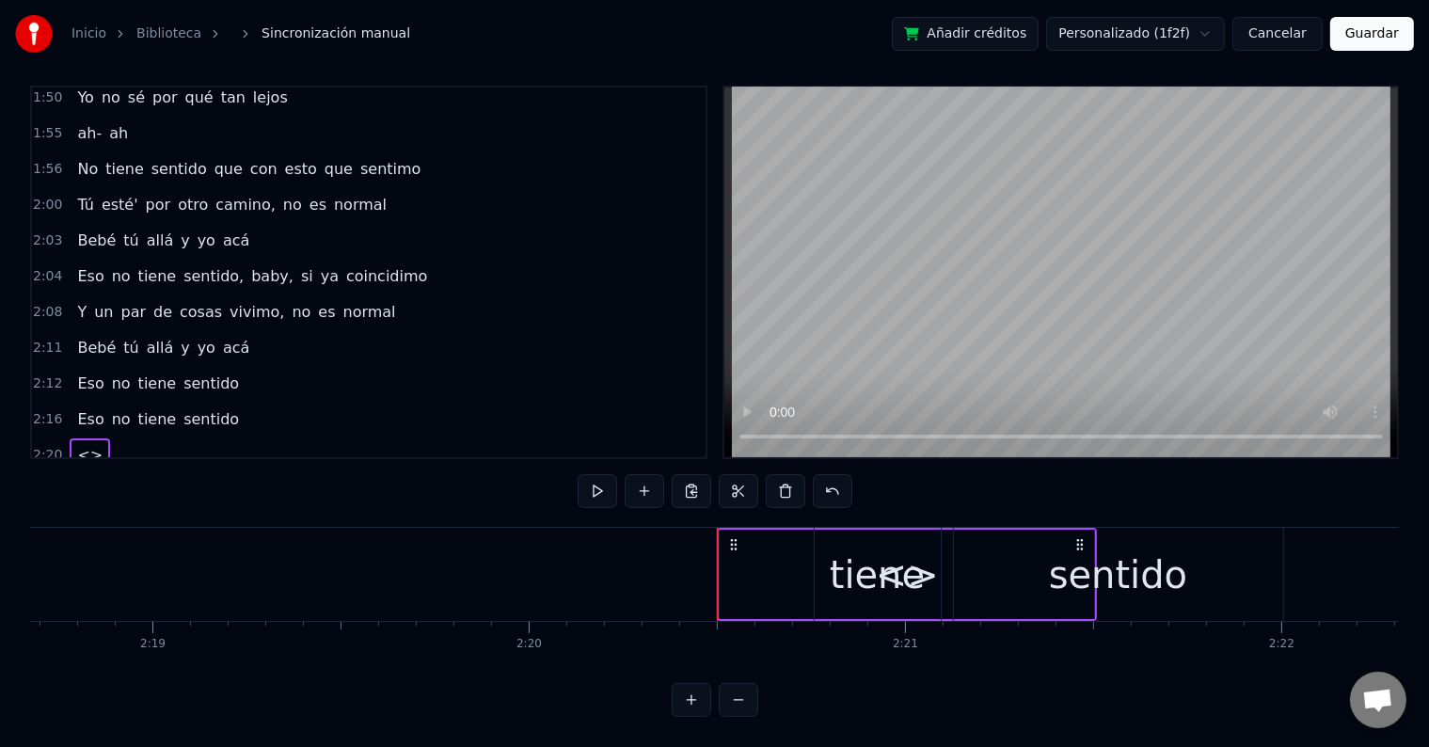
click at [758, 551] on div "<>" at bounding box center [907, 574] width 374 height 89
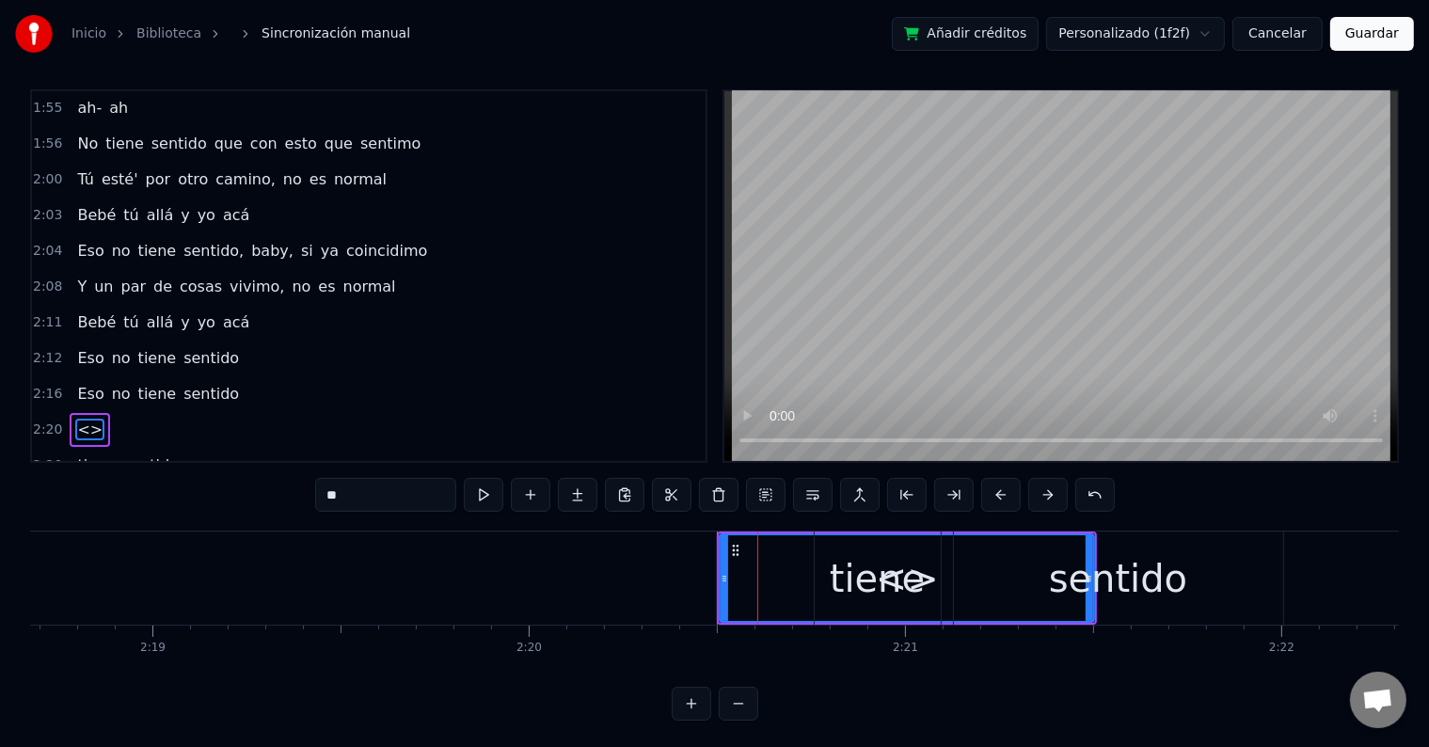
scroll to position [1222, 0]
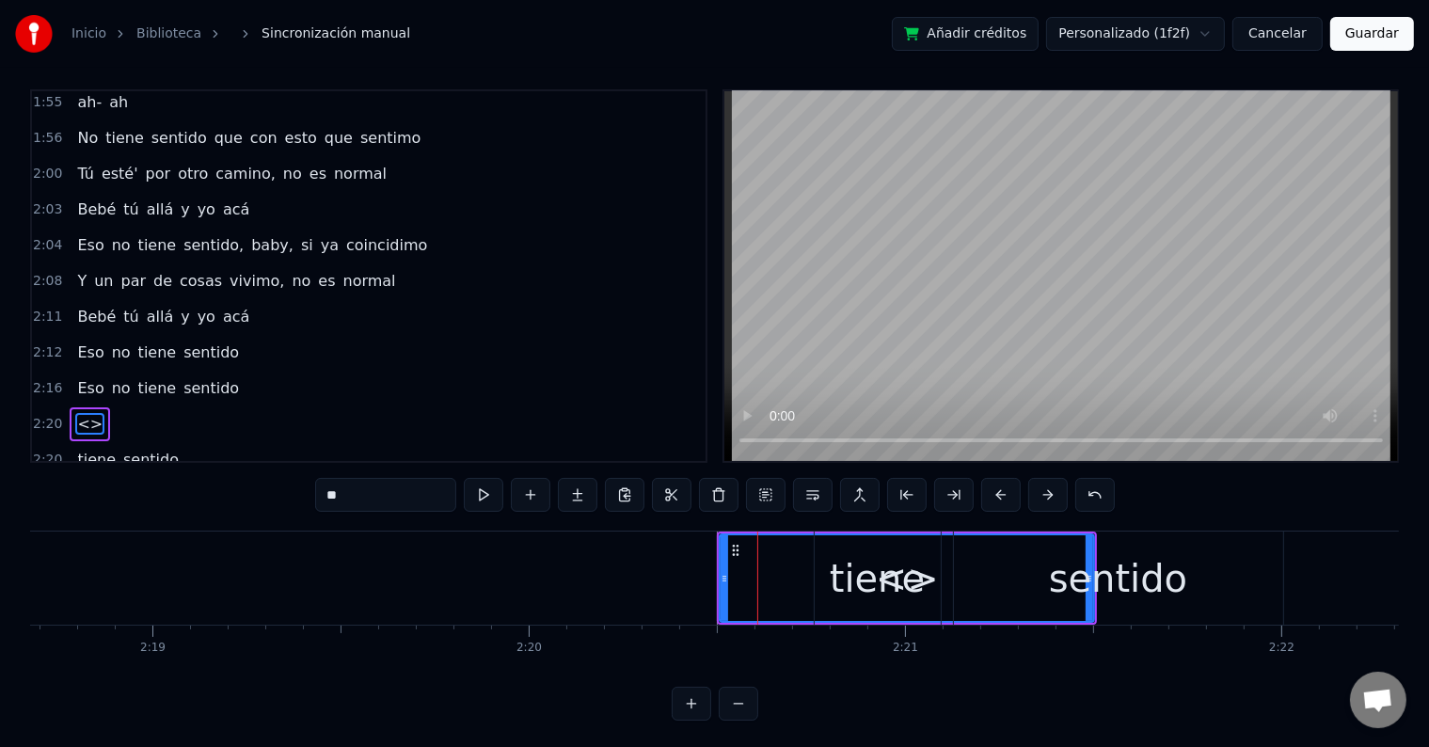
drag, startPoint x: 401, startPoint y: 493, endPoint x: 282, endPoint y: 493, distance: 118.5
click at [282, 493] on div "0:06 Baby, ¿qué tú espera'? 0:09 Si tú y yo conectamo la primera vez que nos vi…" at bounding box center [714, 404] width 1368 height 631
type input "**"
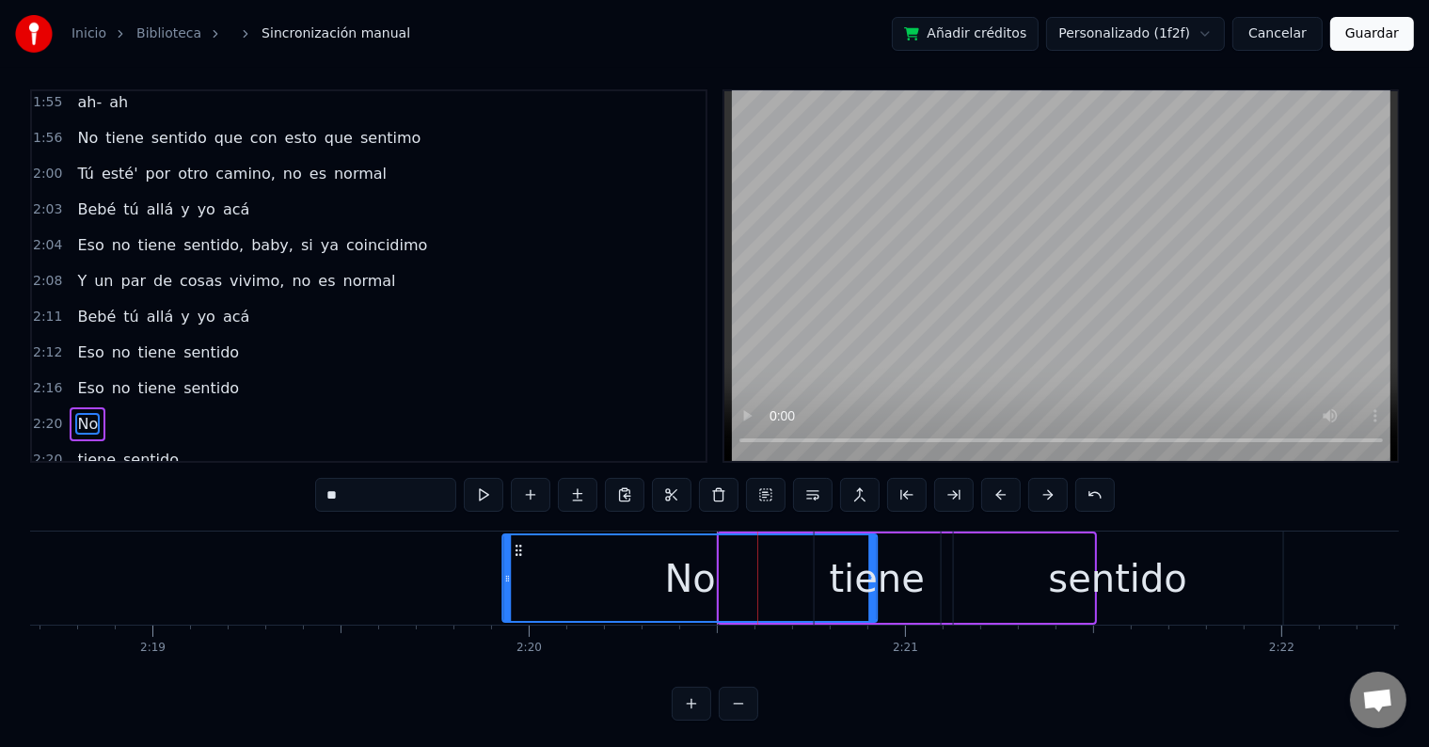
drag, startPoint x: 736, startPoint y: 546, endPoint x: 519, endPoint y: 544, distance: 216.3
click at [519, 544] on icon at bounding box center [519, 550] width 15 height 15
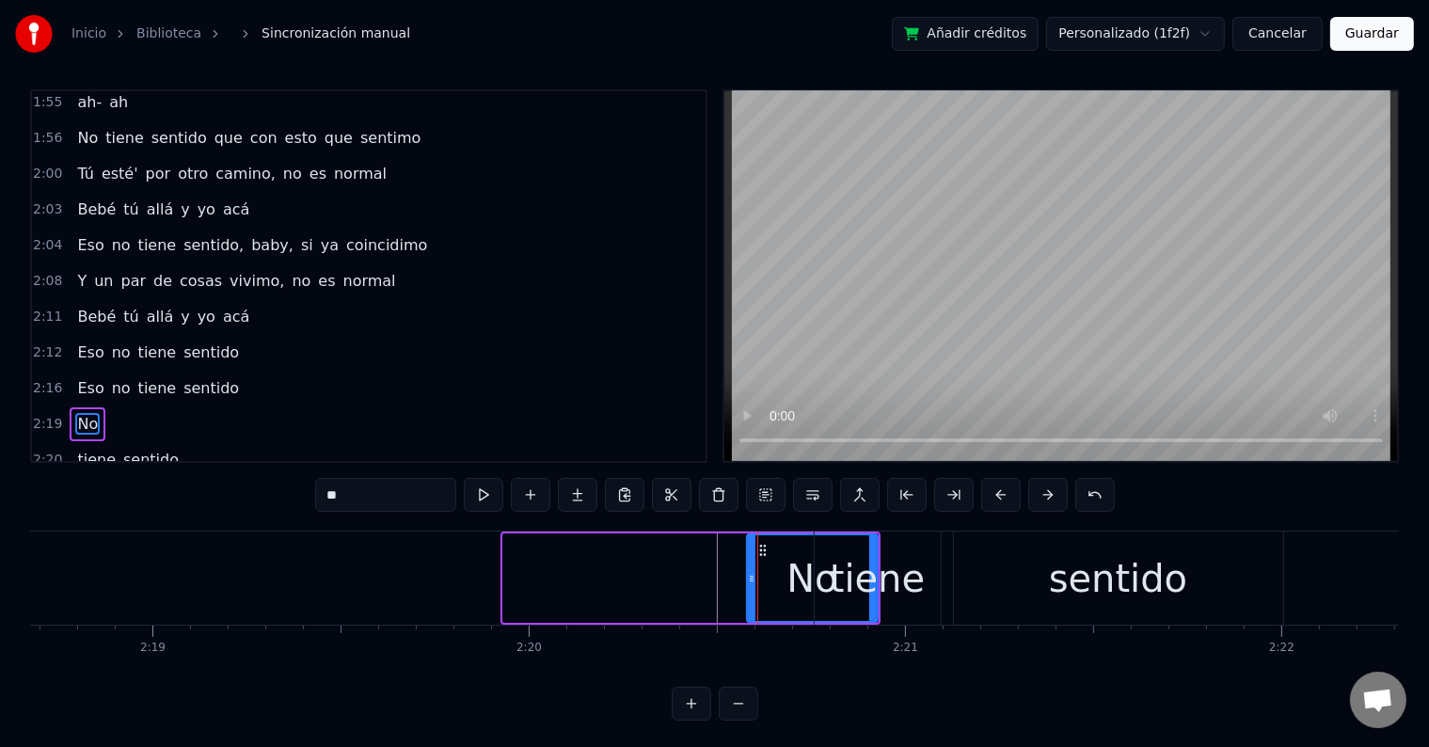
drag, startPoint x: 508, startPoint y: 556, endPoint x: 751, endPoint y: 565, distance: 243.8
click at [751, 565] on div at bounding box center [752, 578] width 8 height 86
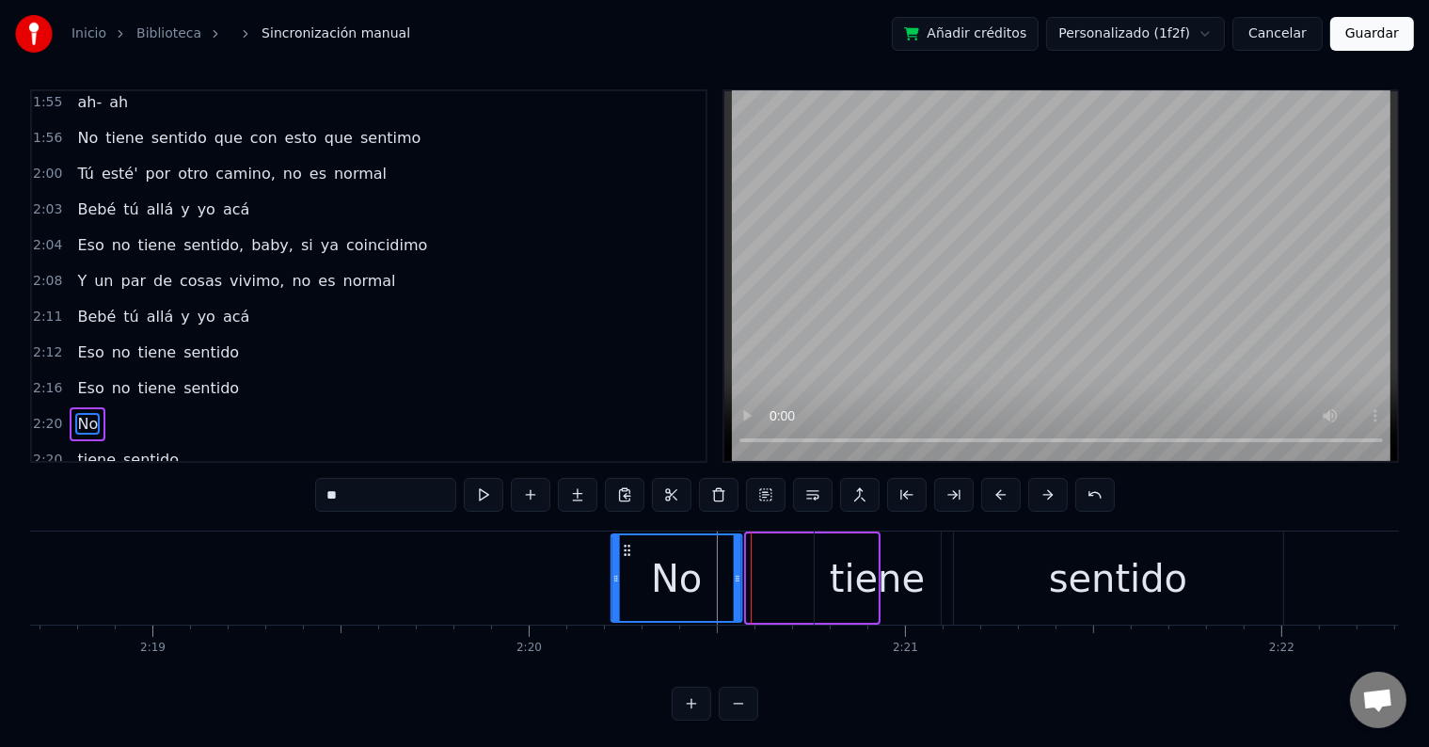
drag, startPoint x: 762, startPoint y: 546, endPoint x: 626, endPoint y: 548, distance: 135.5
click at [626, 548] on icon at bounding box center [627, 550] width 15 height 15
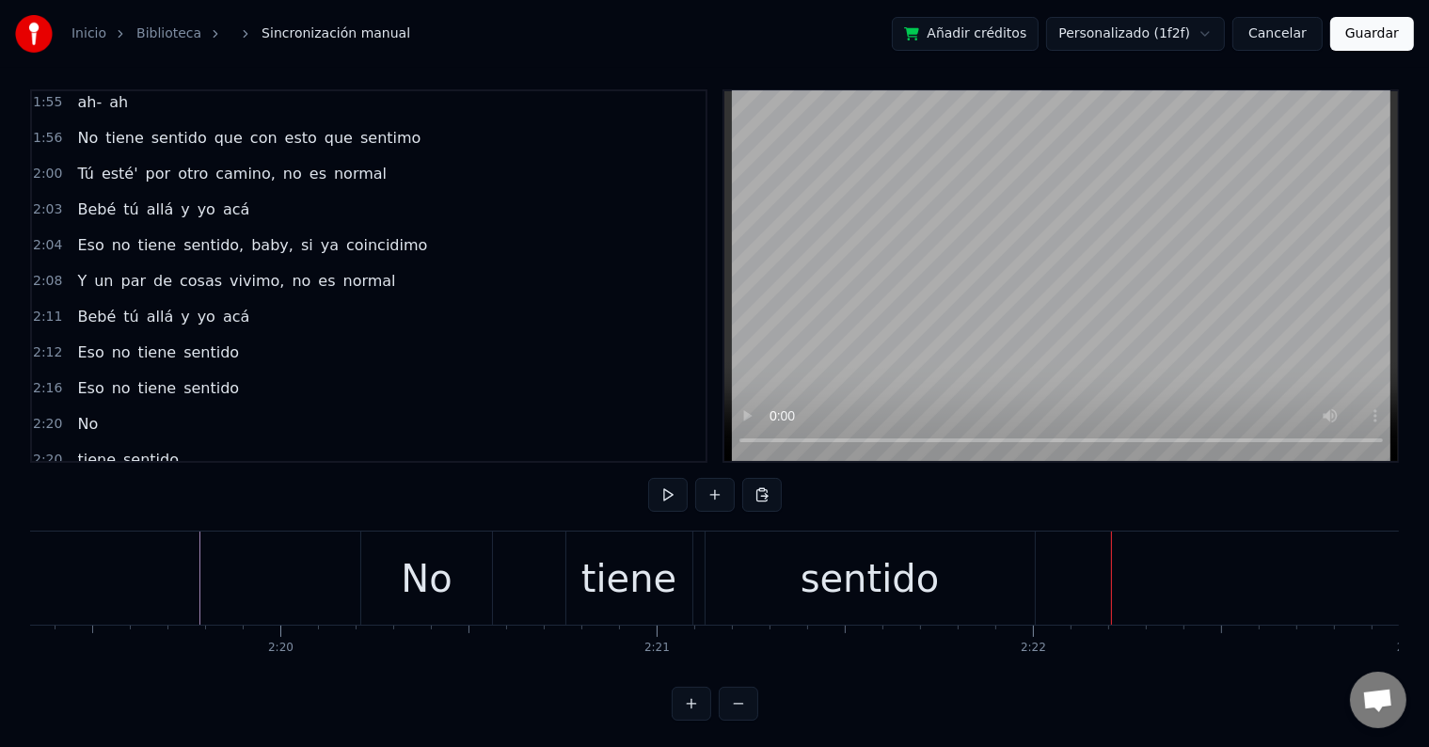
scroll to position [0, 52418]
click at [444, 583] on div "No" at bounding box center [428, 578] width 51 height 56
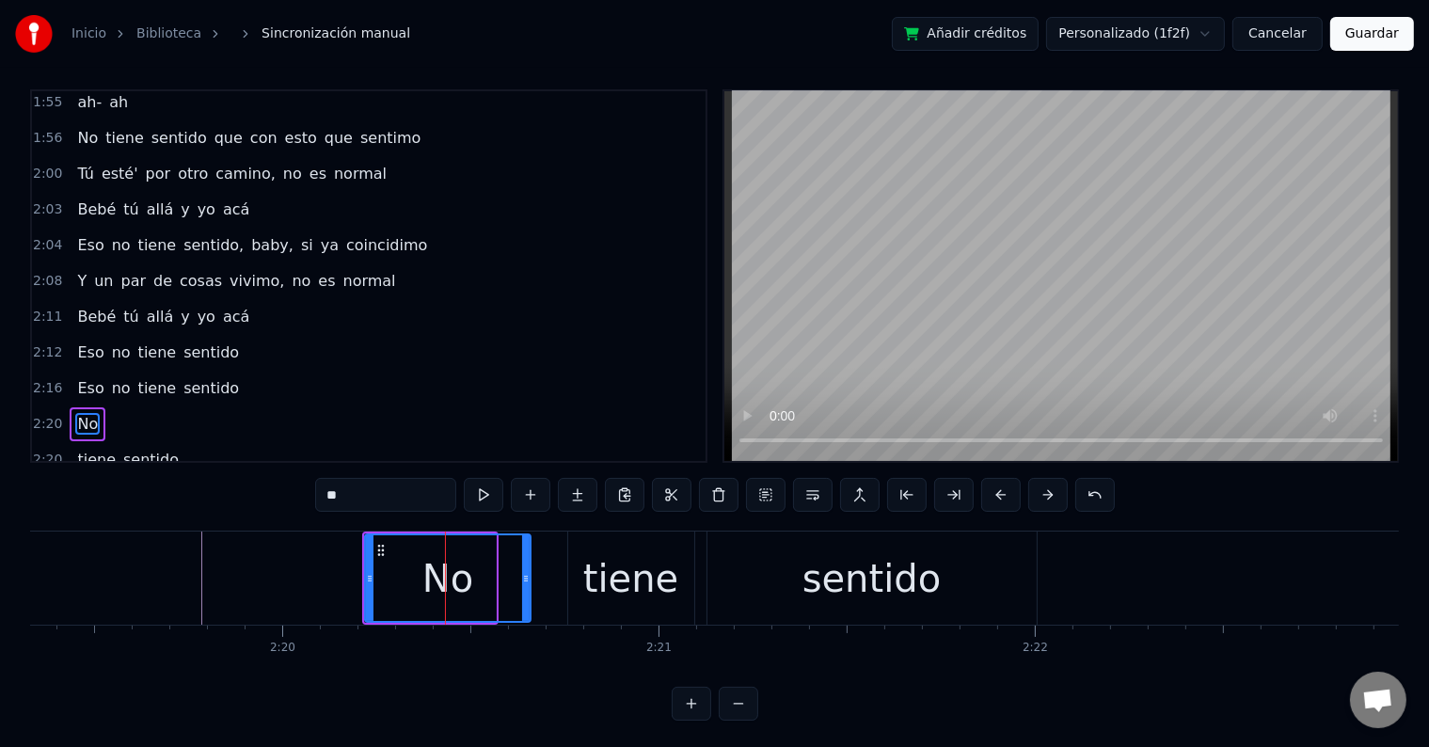
drag, startPoint x: 492, startPoint y: 572, endPoint x: 527, endPoint y: 574, distance: 34.9
click at [527, 574] on icon at bounding box center [526, 578] width 8 height 15
click at [482, 497] on button at bounding box center [484, 495] width 40 height 34
drag, startPoint x: 366, startPoint y: 553, endPoint x: 388, endPoint y: 554, distance: 22.6
click at [388, 554] on div at bounding box center [388, 578] width 8 height 86
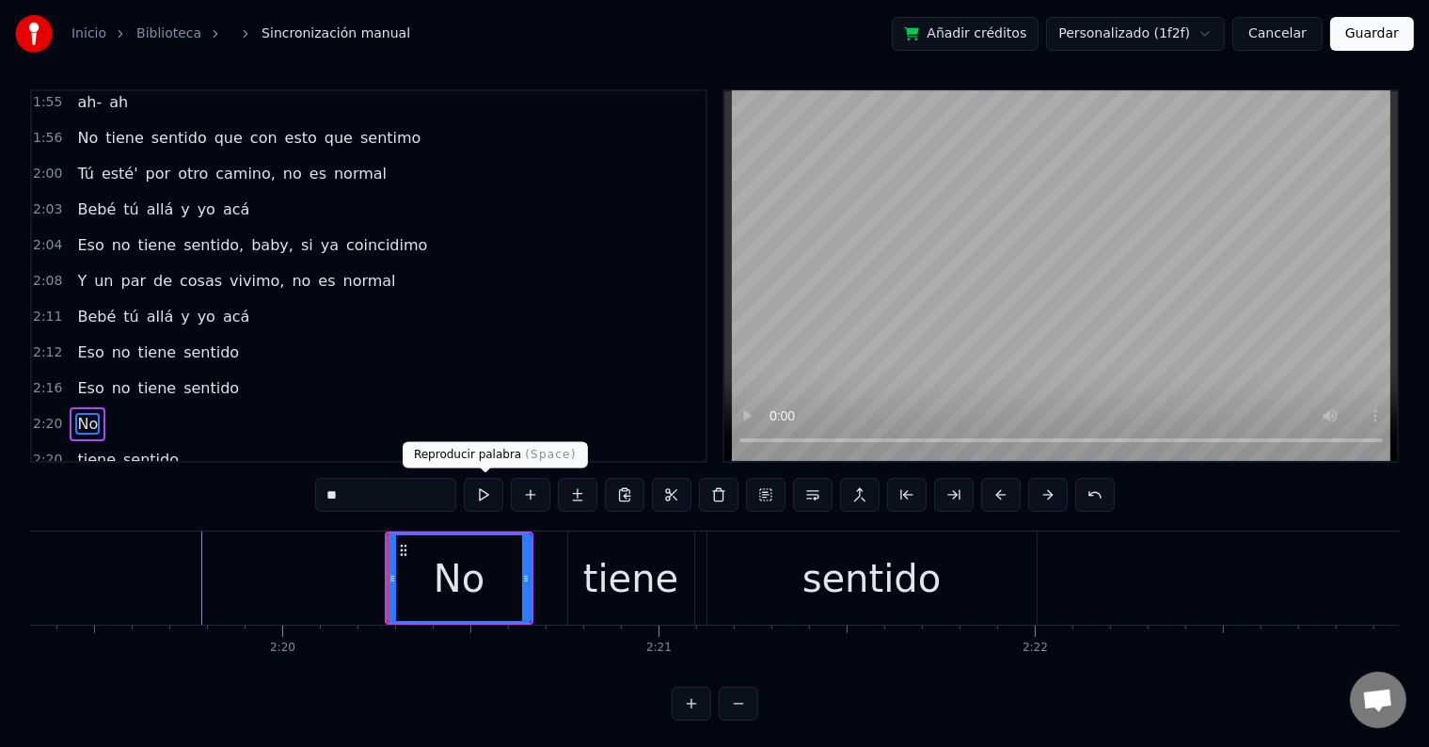
click at [495, 494] on button at bounding box center [484, 495] width 40 height 34
click at [580, 552] on div "tiene" at bounding box center [631, 577] width 126 height 93
type input "*****"
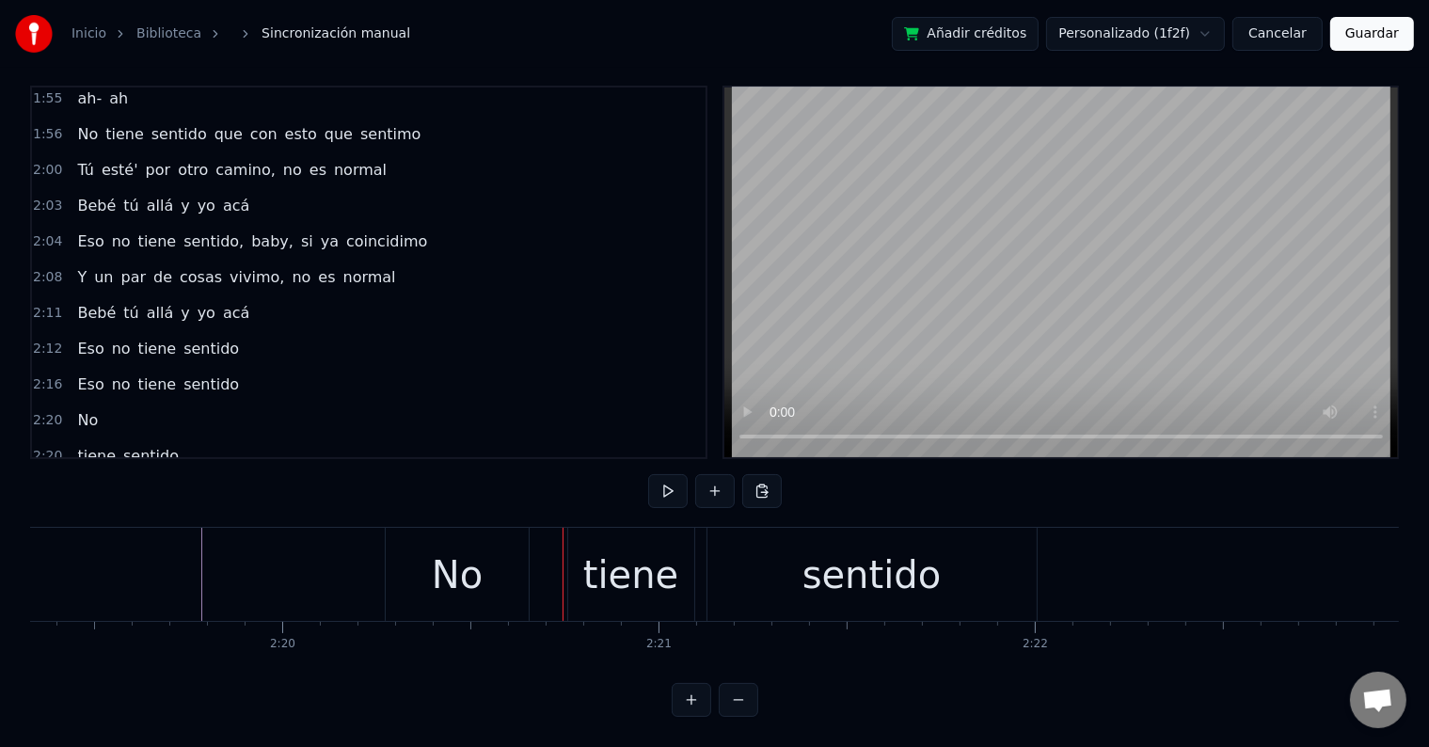
click at [591, 555] on div "tiene" at bounding box center [630, 574] width 95 height 56
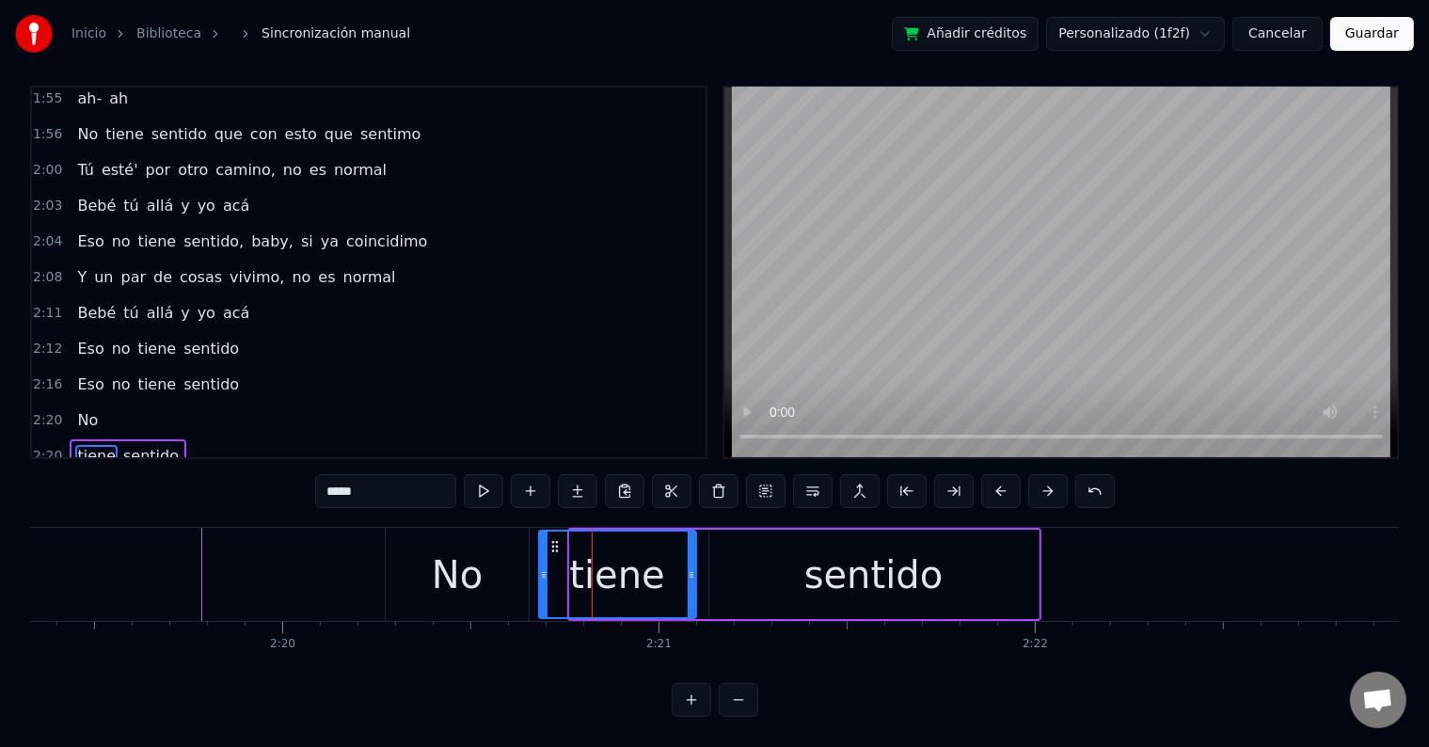
drag, startPoint x: 573, startPoint y: 550, endPoint x: 542, endPoint y: 550, distance: 31.0
click at [542, 567] on icon at bounding box center [544, 574] width 8 height 15
click at [482, 474] on button at bounding box center [484, 491] width 40 height 34
click at [810, 572] on div "sentido" at bounding box center [873, 574] width 329 height 89
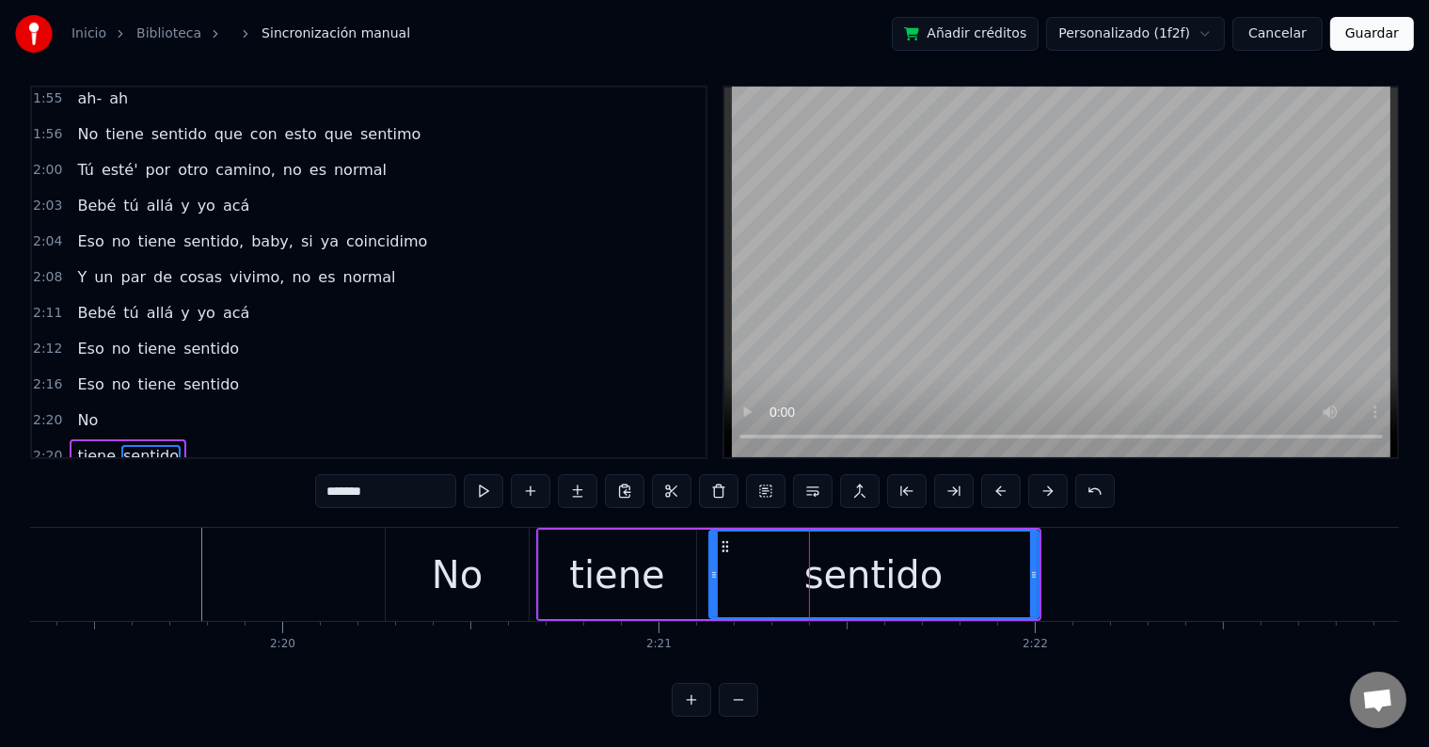
click at [663, 548] on div "tiene" at bounding box center [617, 574] width 157 height 89
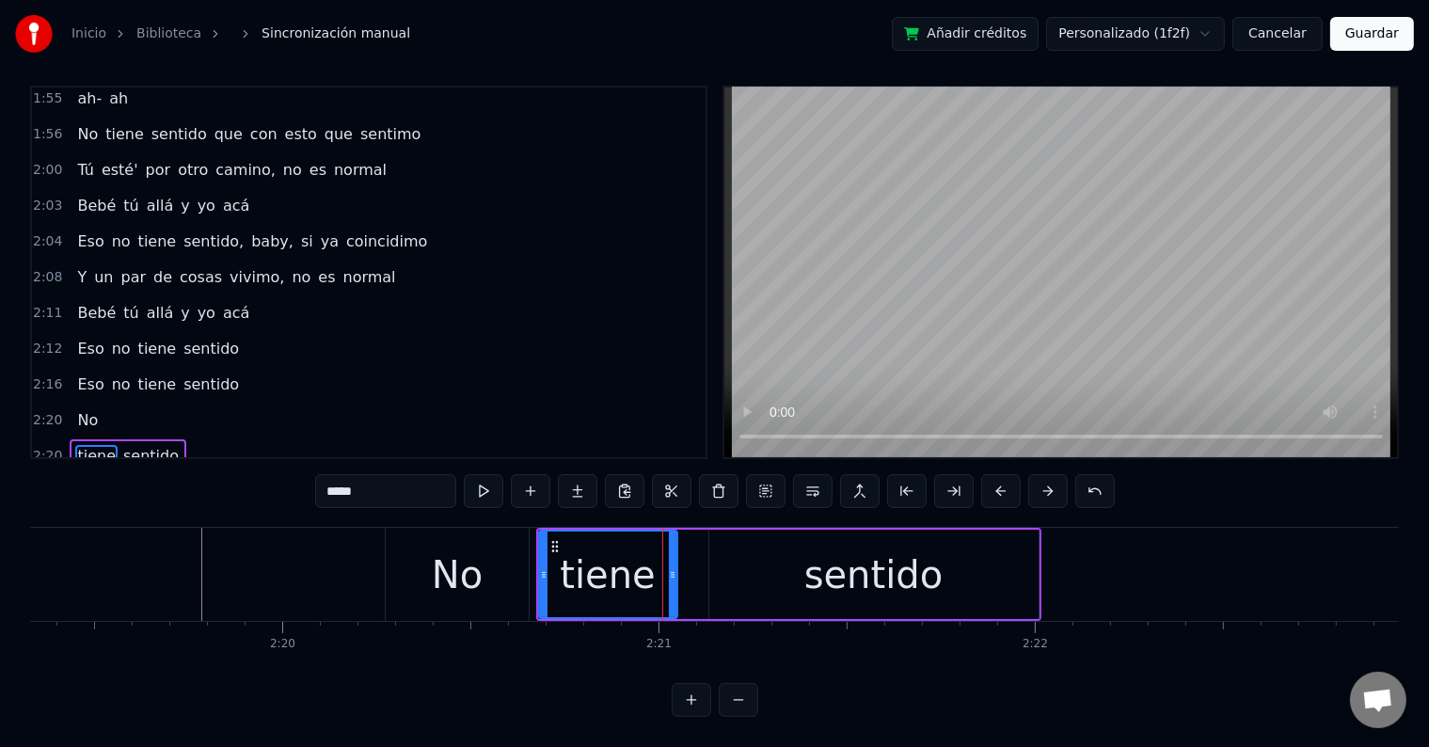
drag, startPoint x: 688, startPoint y: 554, endPoint x: 670, endPoint y: 554, distance: 18.8
click at [670, 567] on icon at bounding box center [673, 574] width 8 height 15
click at [746, 561] on div "sentido" at bounding box center [873, 574] width 329 height 89
type input "*******"
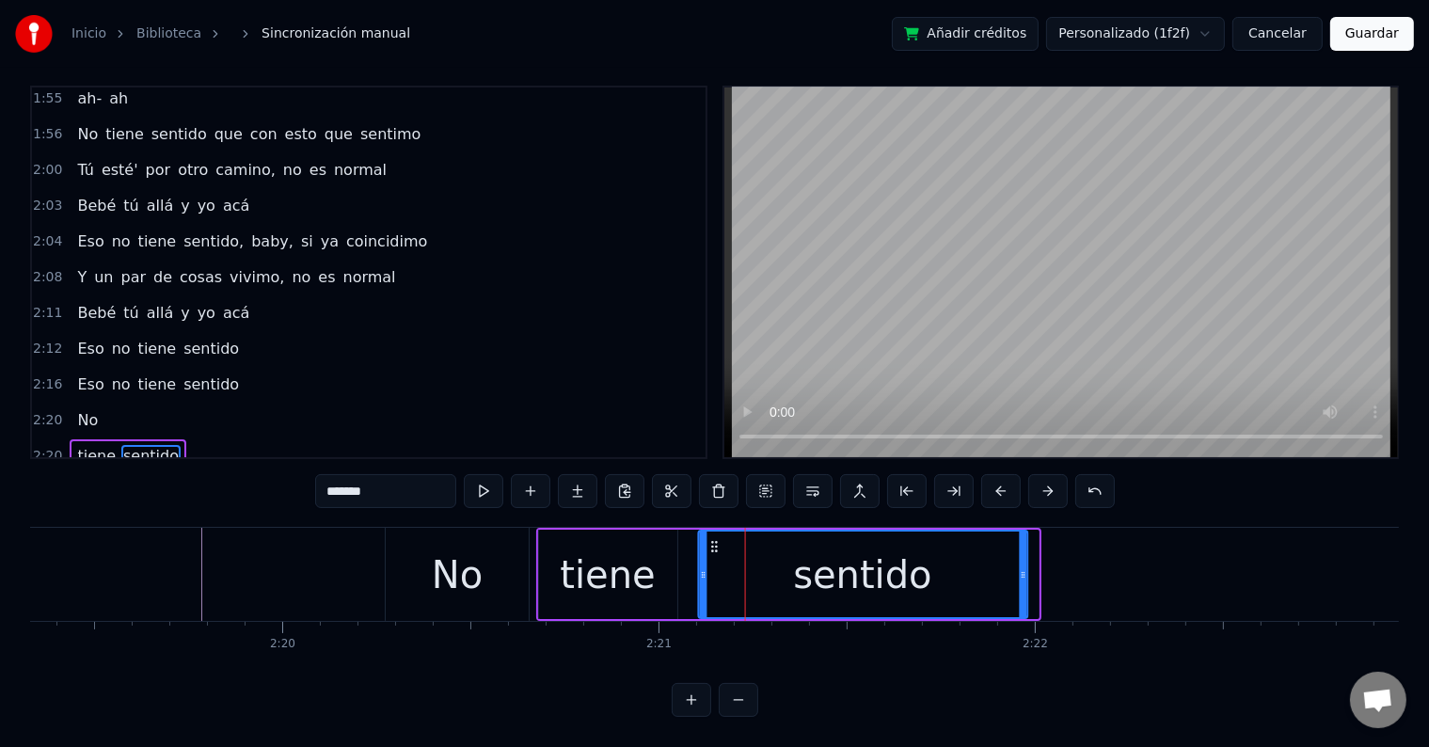
drag, startPoint x: 720, startPoint y: 530, endPoint x: 709, endPoint y: 530, distance: 11.3
click at [712, 546] on circle at bounding box center [712, 546] width 1 height 1
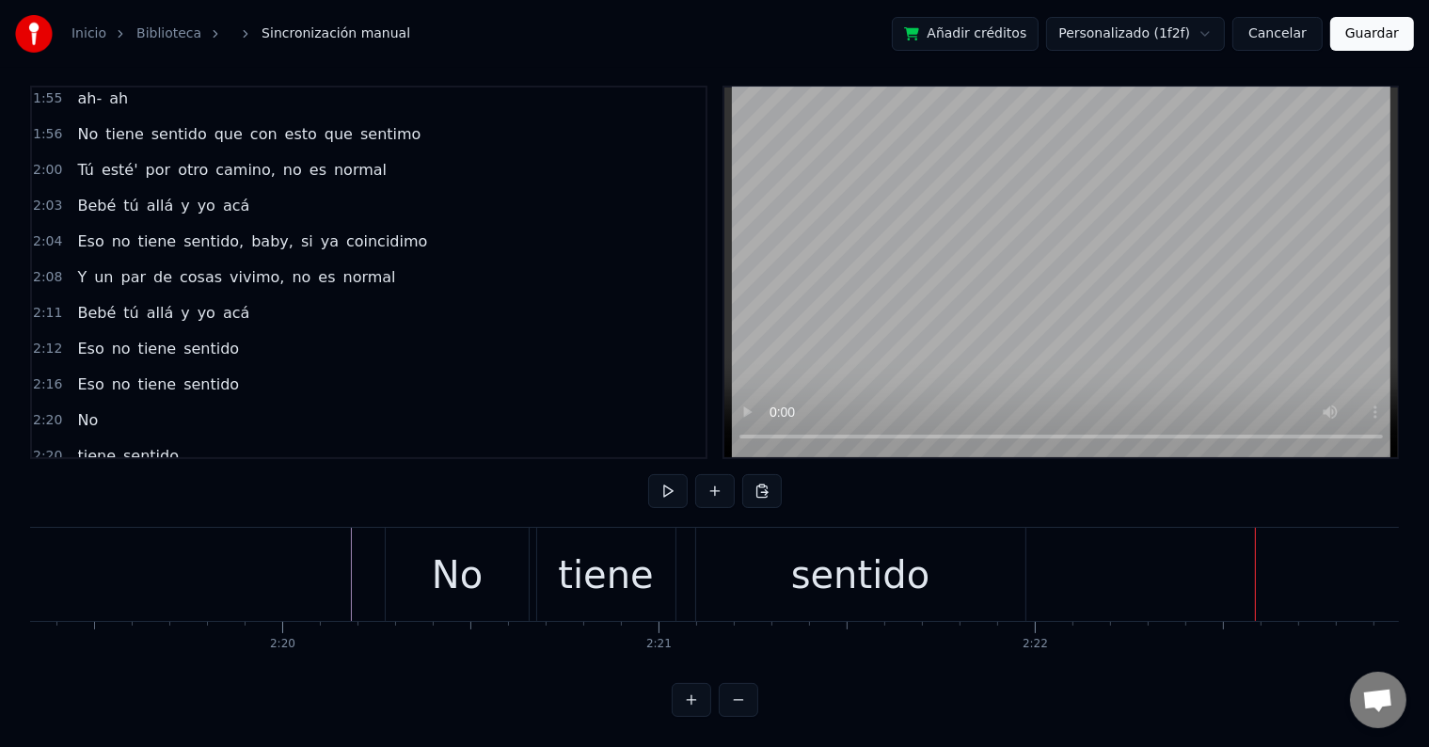
click at [850, 549] on div "sentido" at bounding box center [860, 574] width 138 height 56
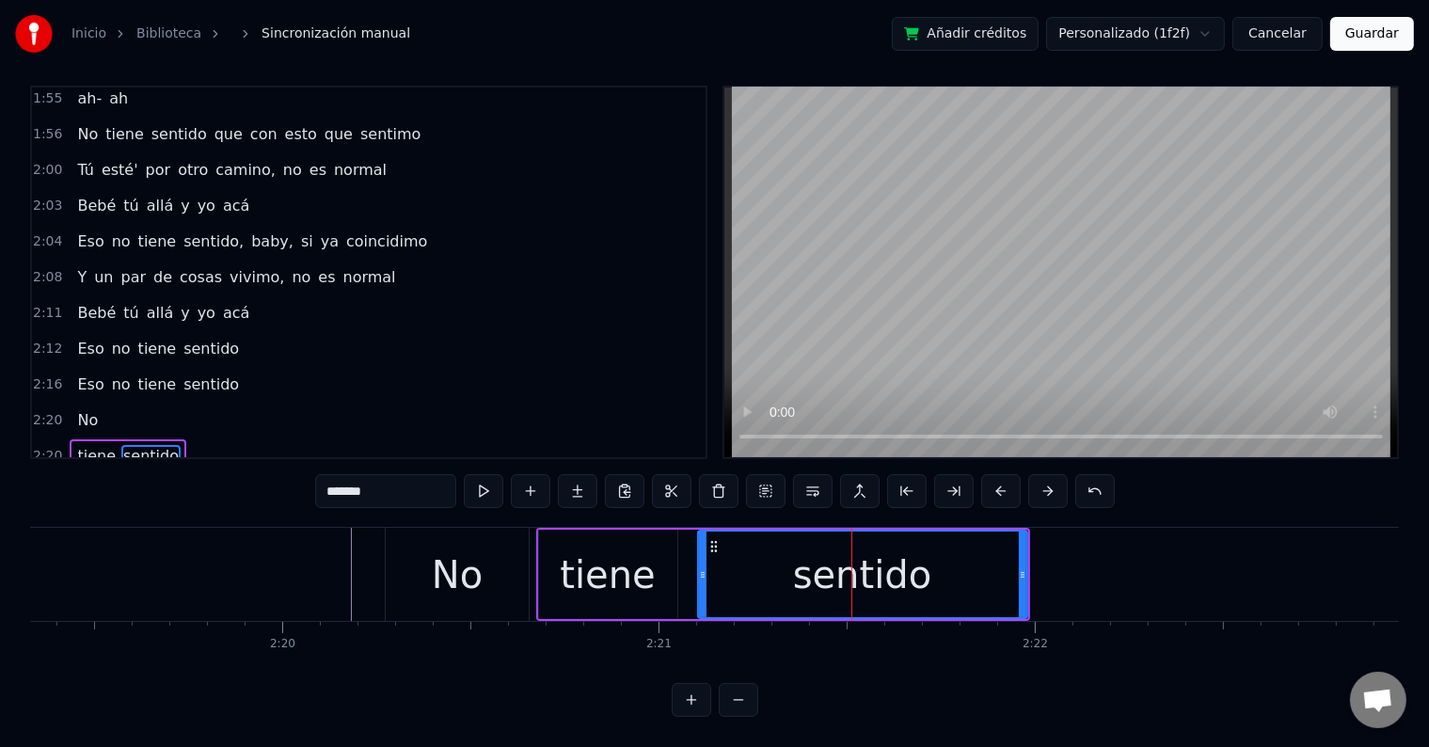
click at [1027, 556] on div "tiene sentido" at bounding box center [783, 574] width 494 height 93
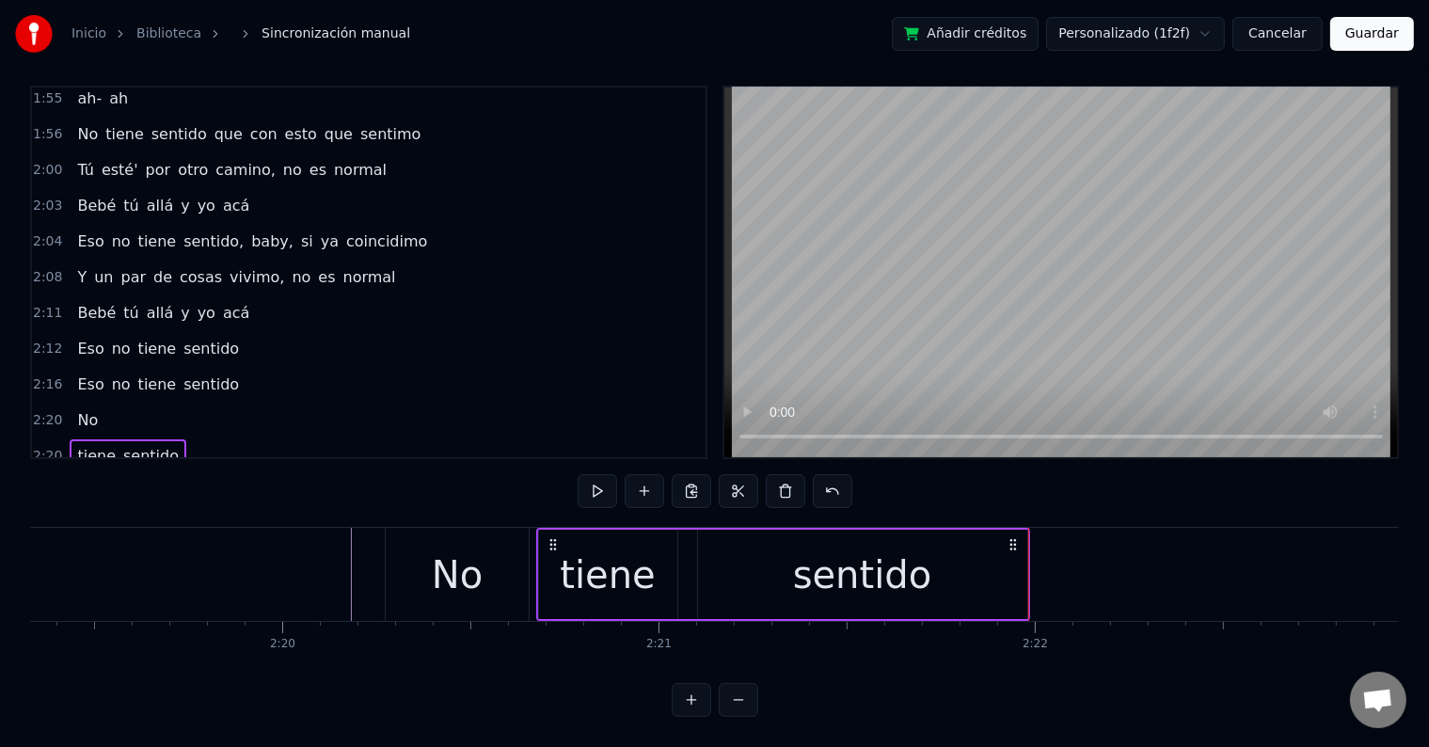
click at [985, 549] on div "sentido" at bounding box center [862, 574] width 329 height 89
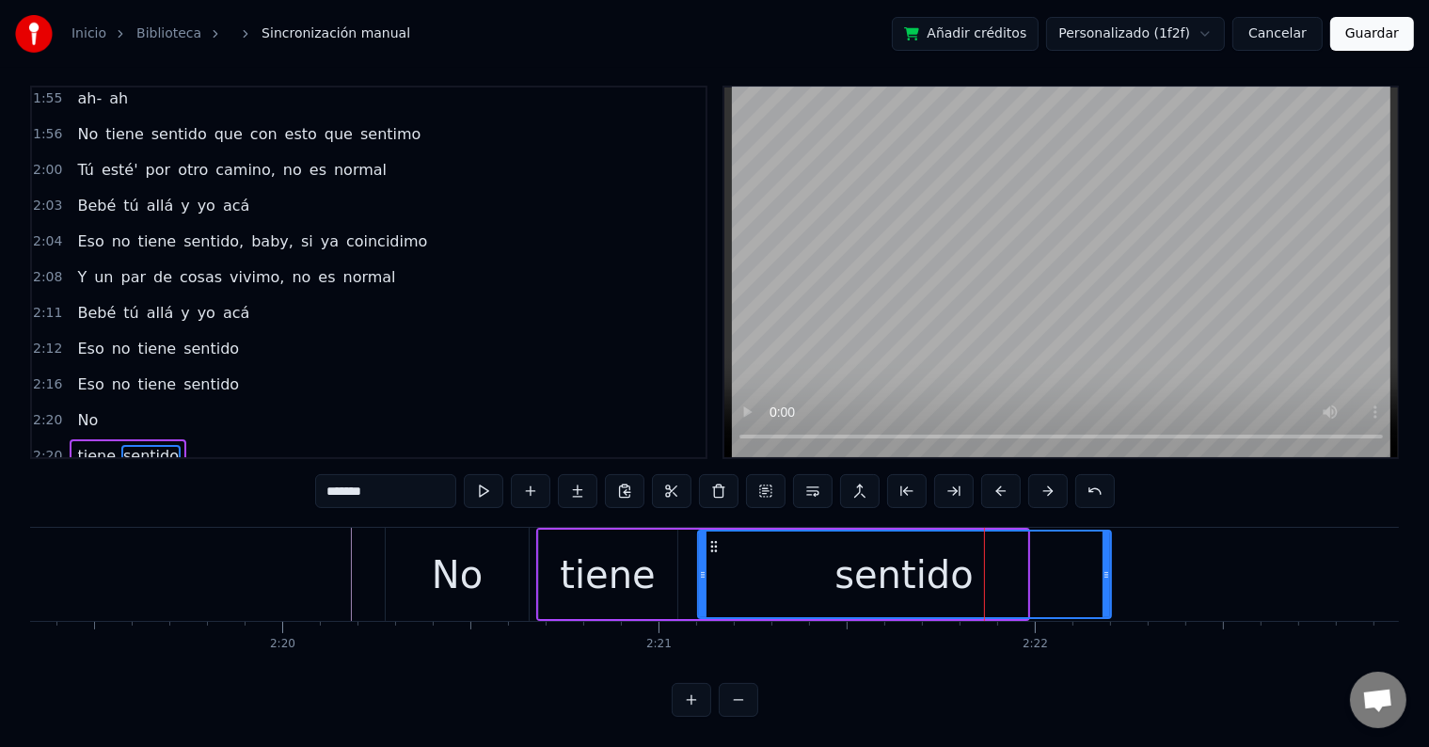
drag, startPoint x: 1022, startPoint y: 554, endPoint x: 1099, endPoint y: 564, distance: 76.9
click at [1102, 567] on icon at bounding box center [1106, 574] width 8 height 15
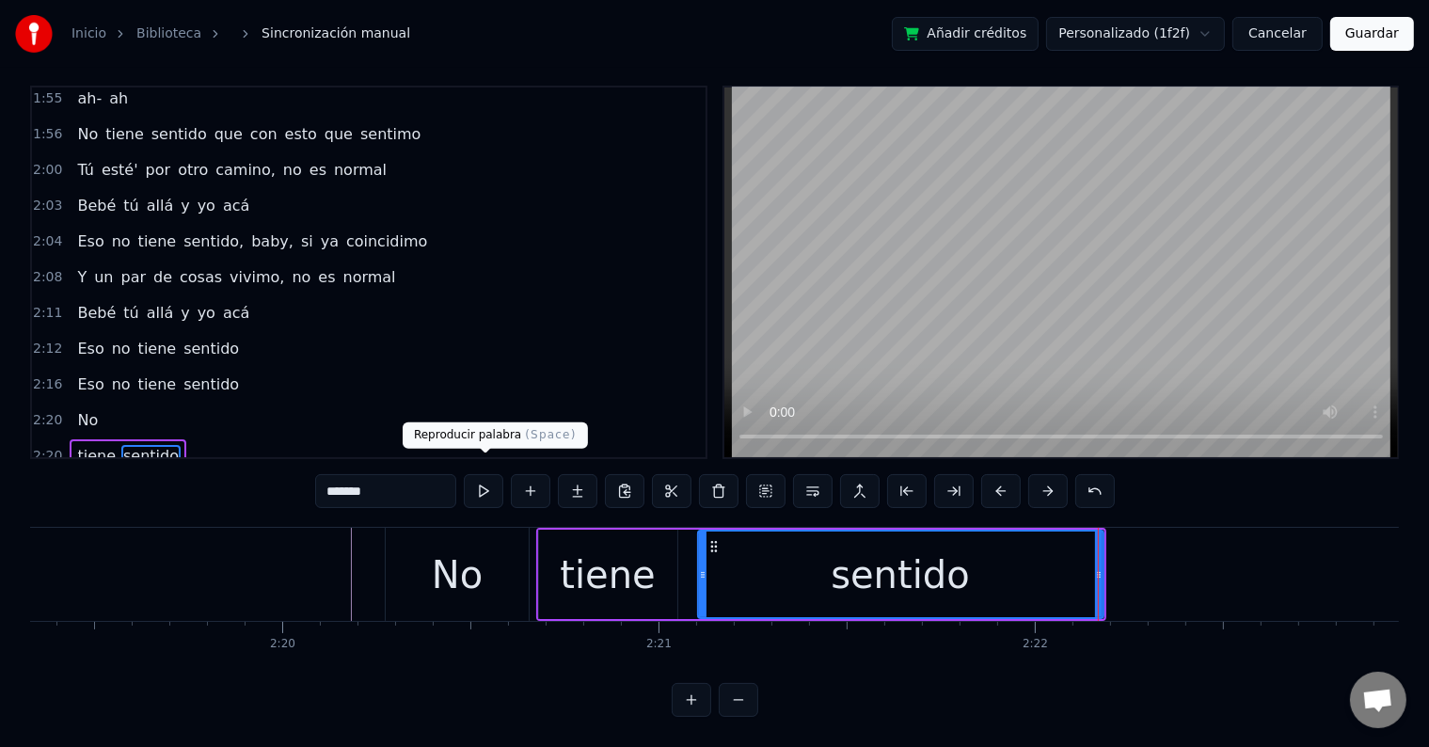
click at [494, 476] on button at bounding box center [484, 491] width 40 height 34
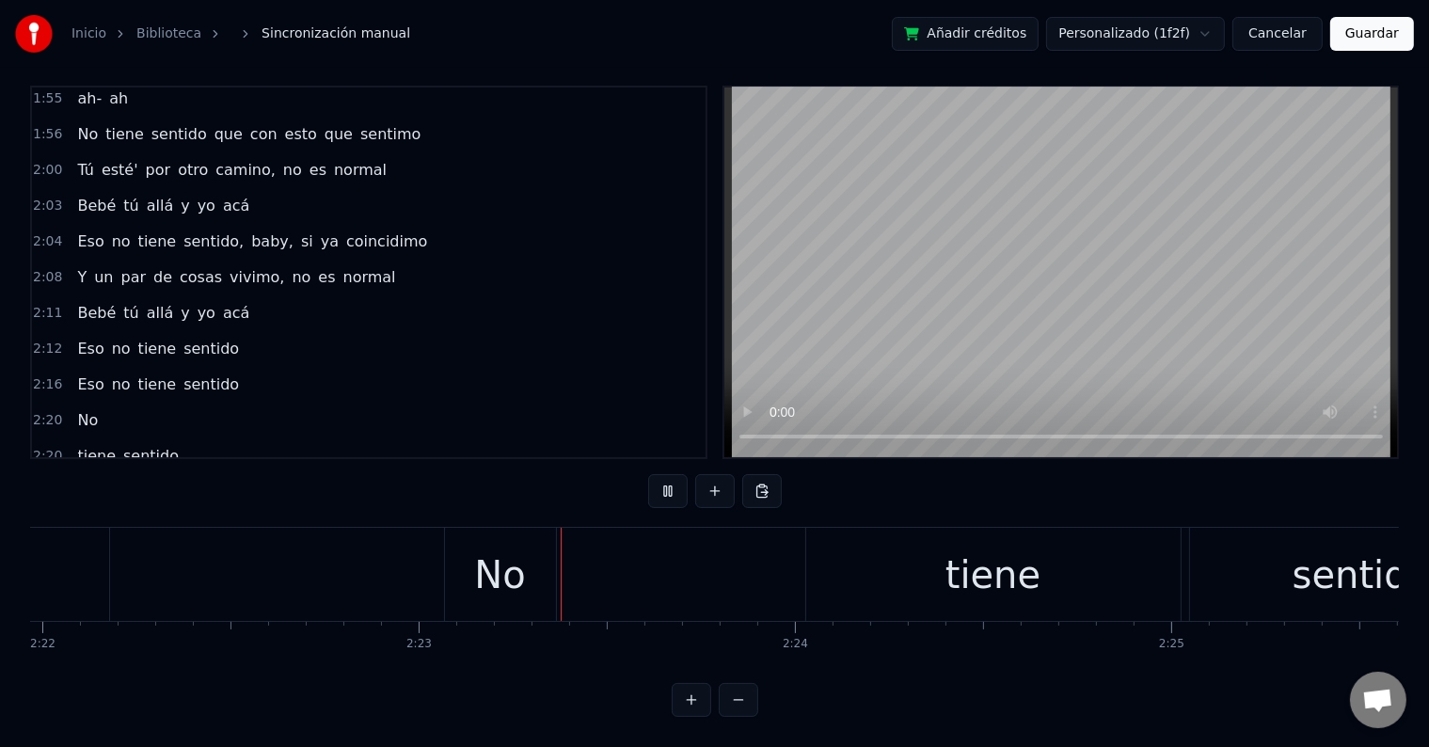
scroll to position [0, 53657]
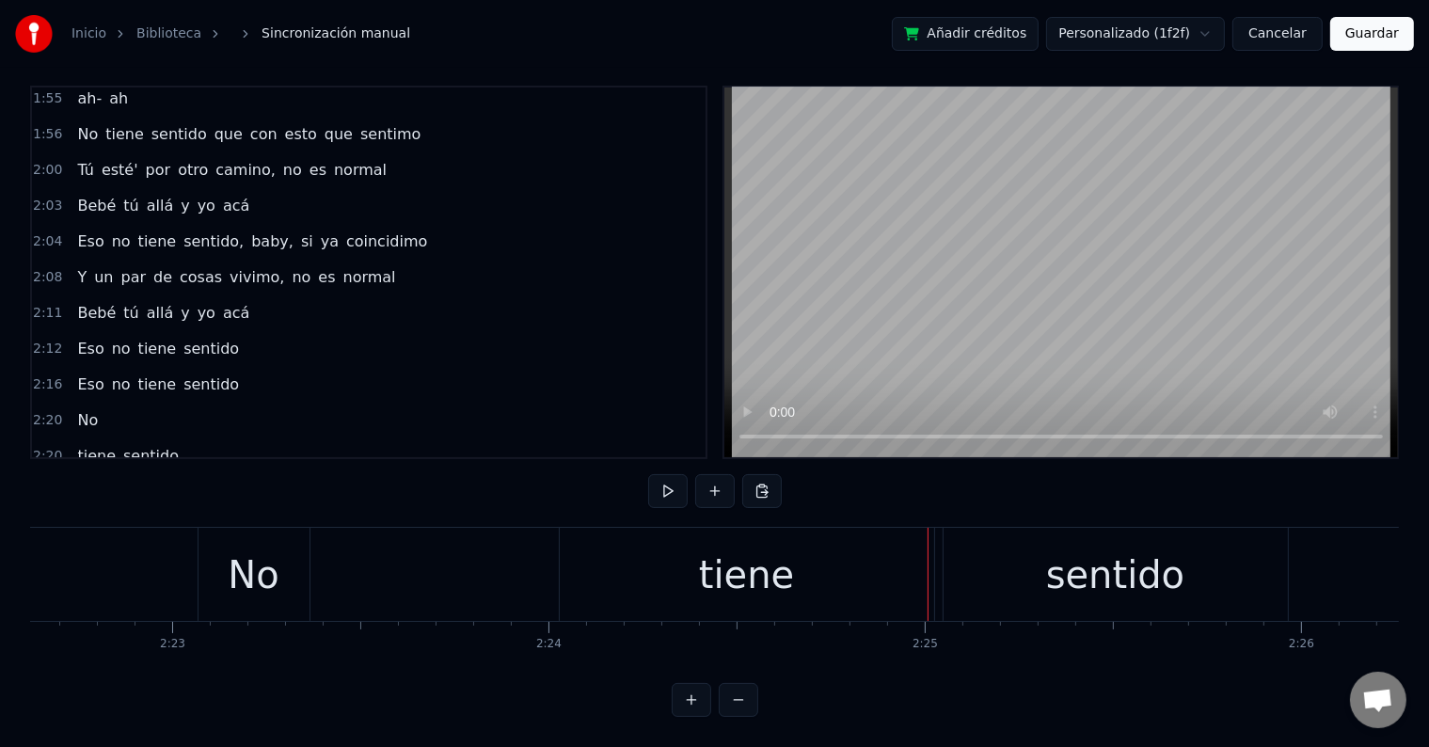
click at [245, 569] on div "No" at bounding box center [253, 574] width 51 height 56
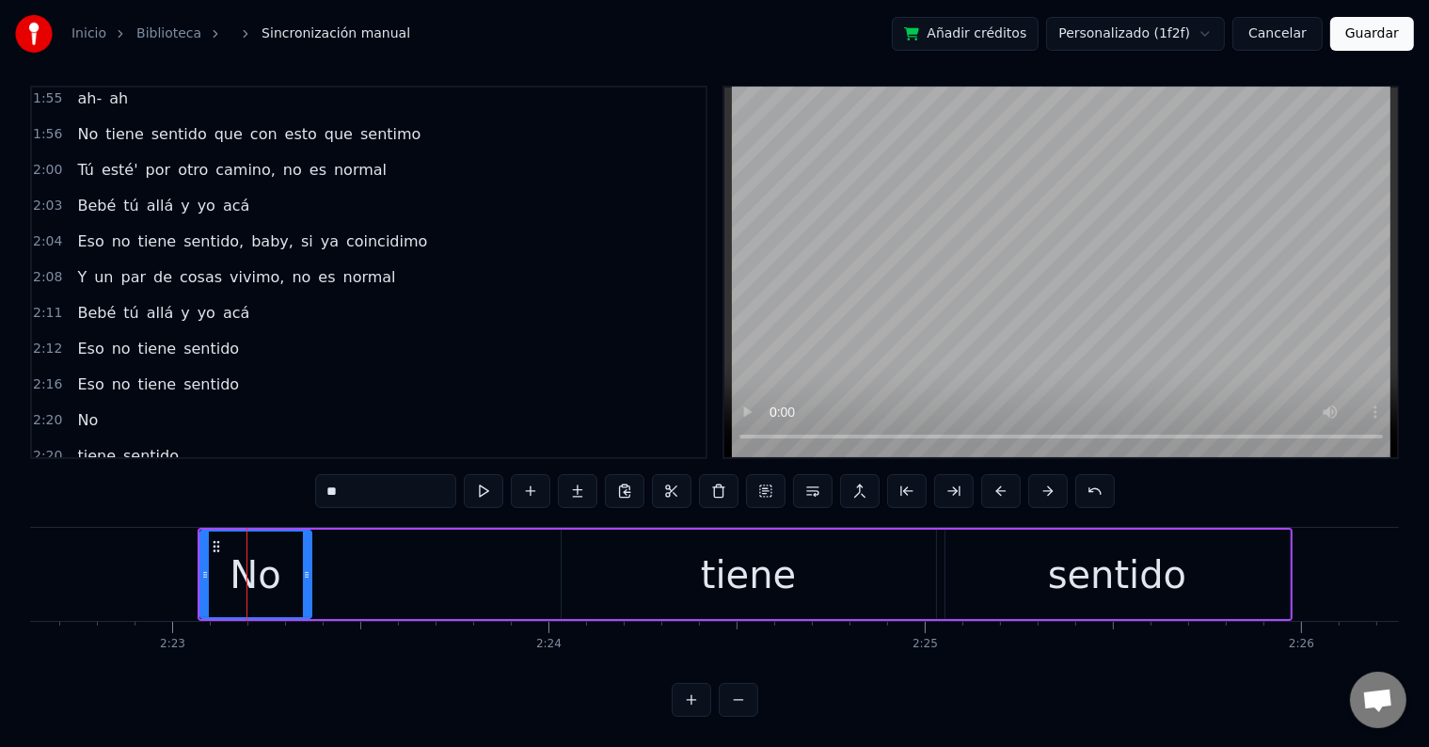
type input "*****"
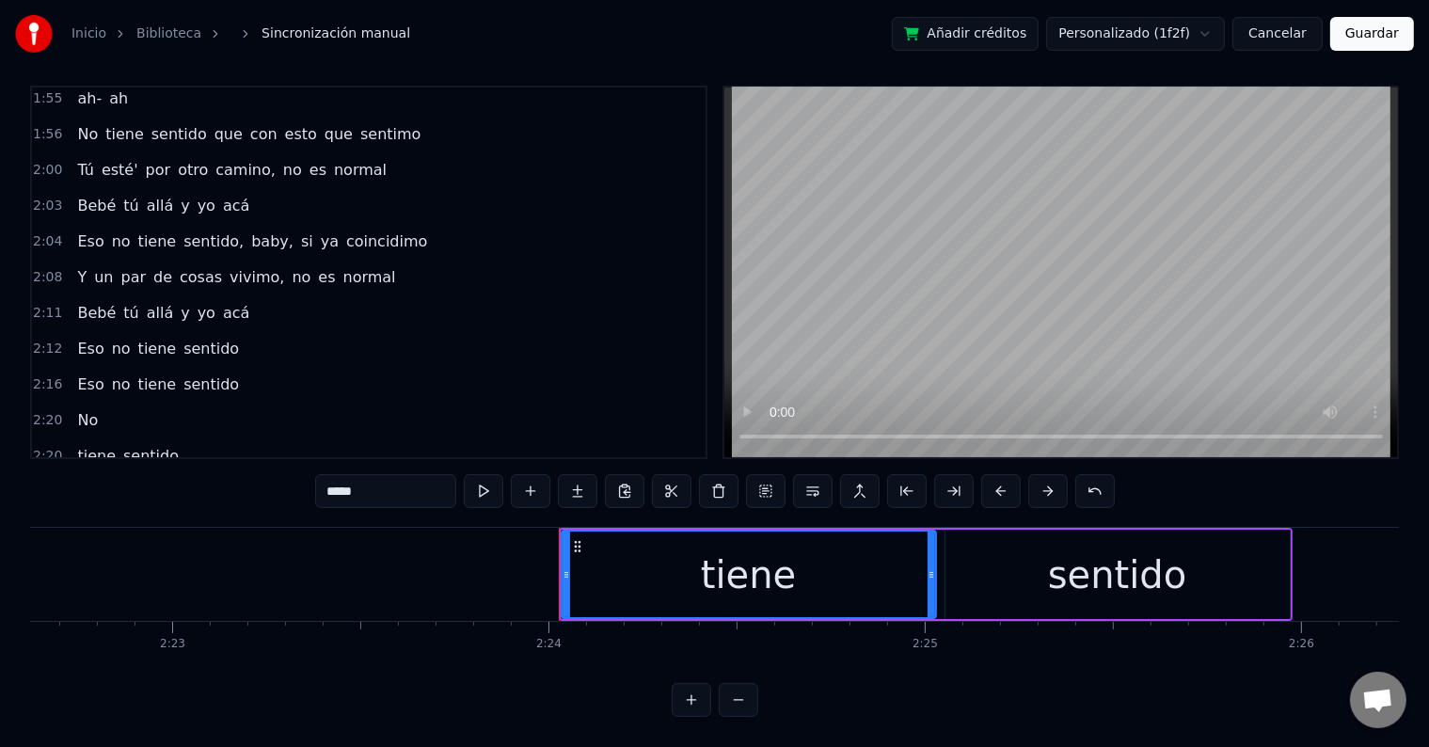
click at [654, 560] on div "tiene" at bounding box center [748, 574] width 372 height 86
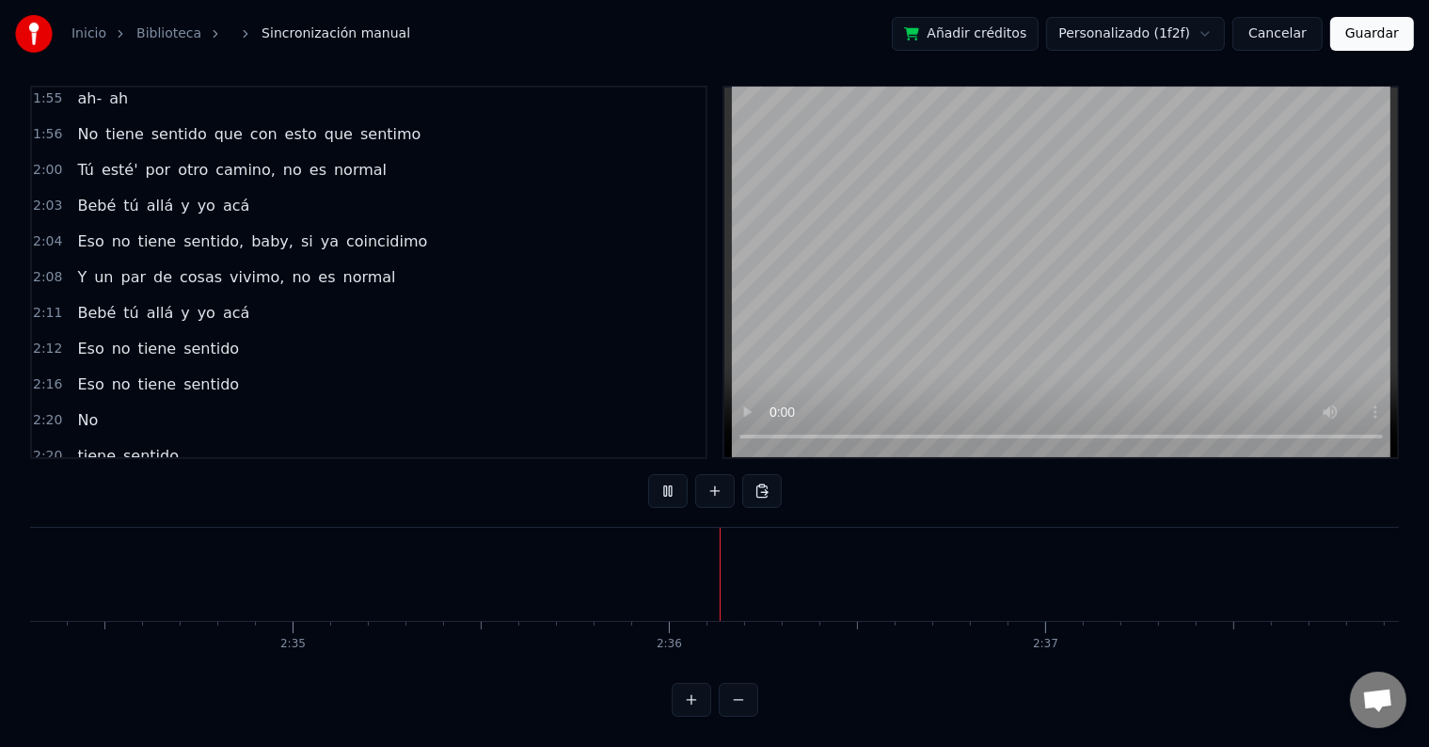
scroll to position [0, 58099]
click at [767, 420] on video at bounding box center [1060, 272] width 673 height 370
click at [122, 481] on span "sentido" at bounding box center [150, 492] width 59 height 22
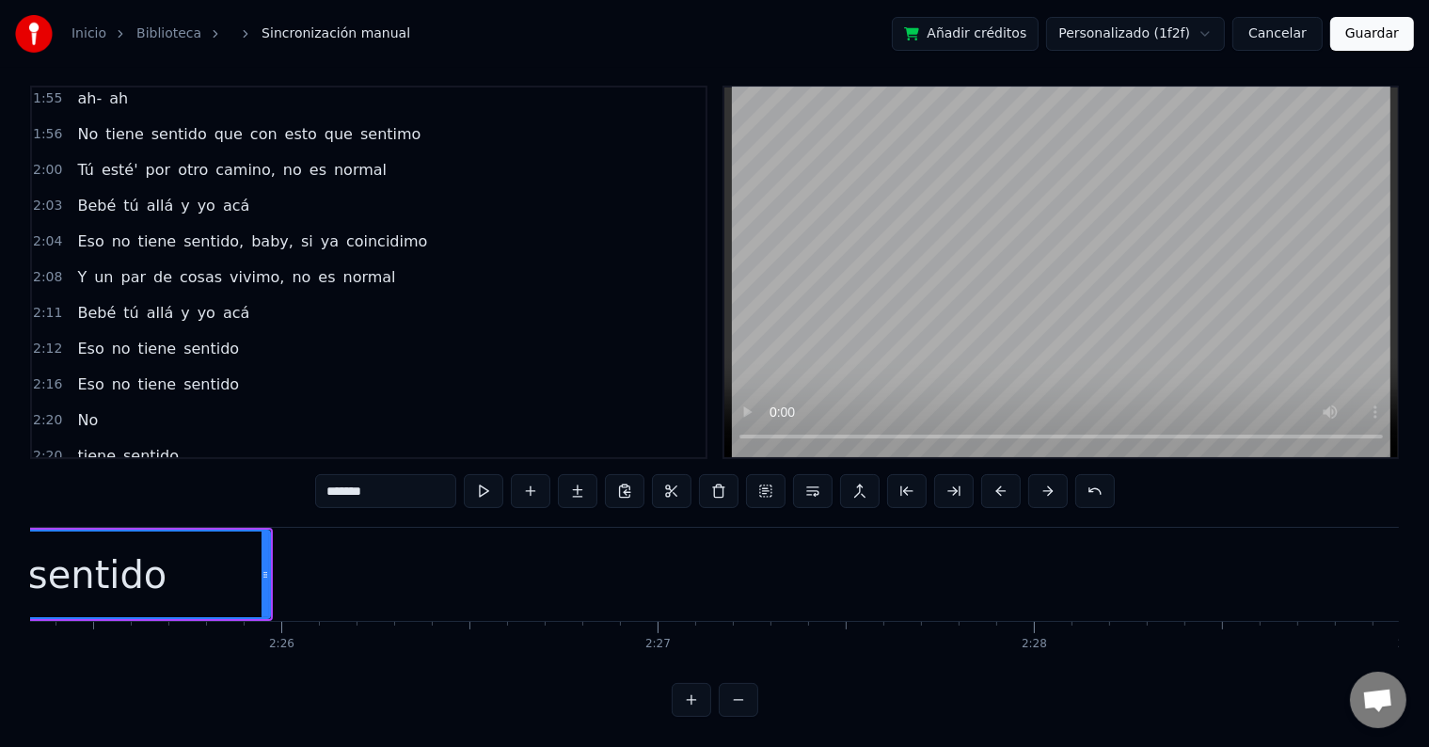
scroll to position [0, 54474]
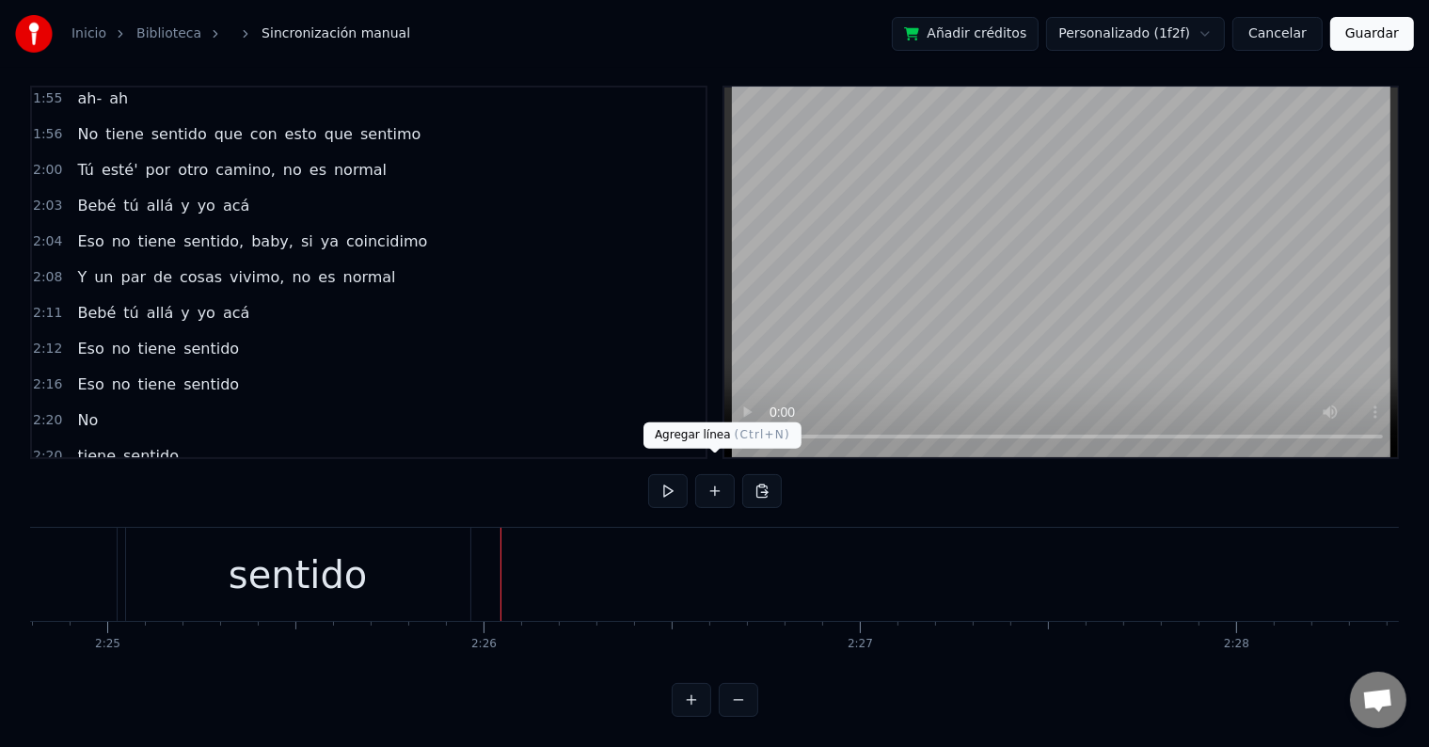
click at [715, 477] on button at bounding box center [715, 491] width 40 height 34
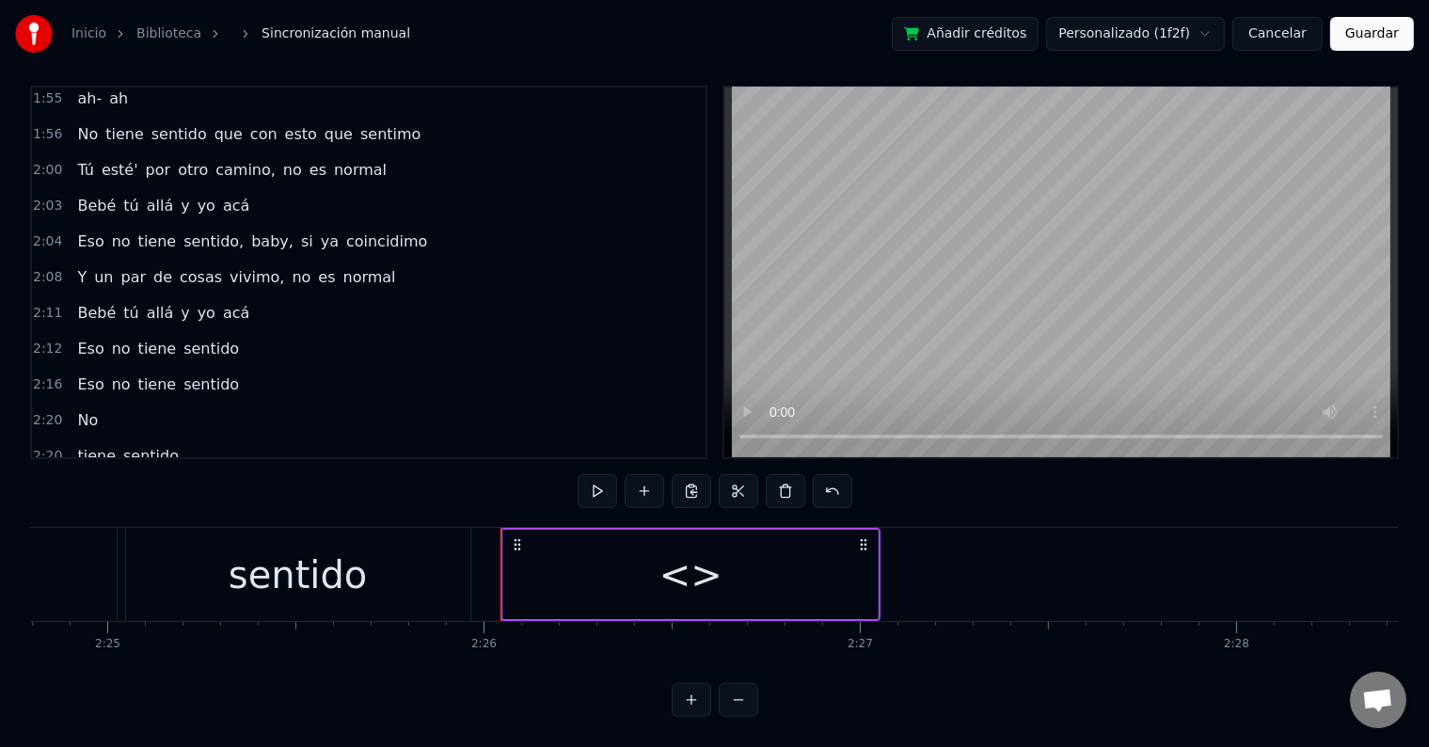
click at [610, 560] on div "<>" at bounding box center [690, 574] width 374 height 89
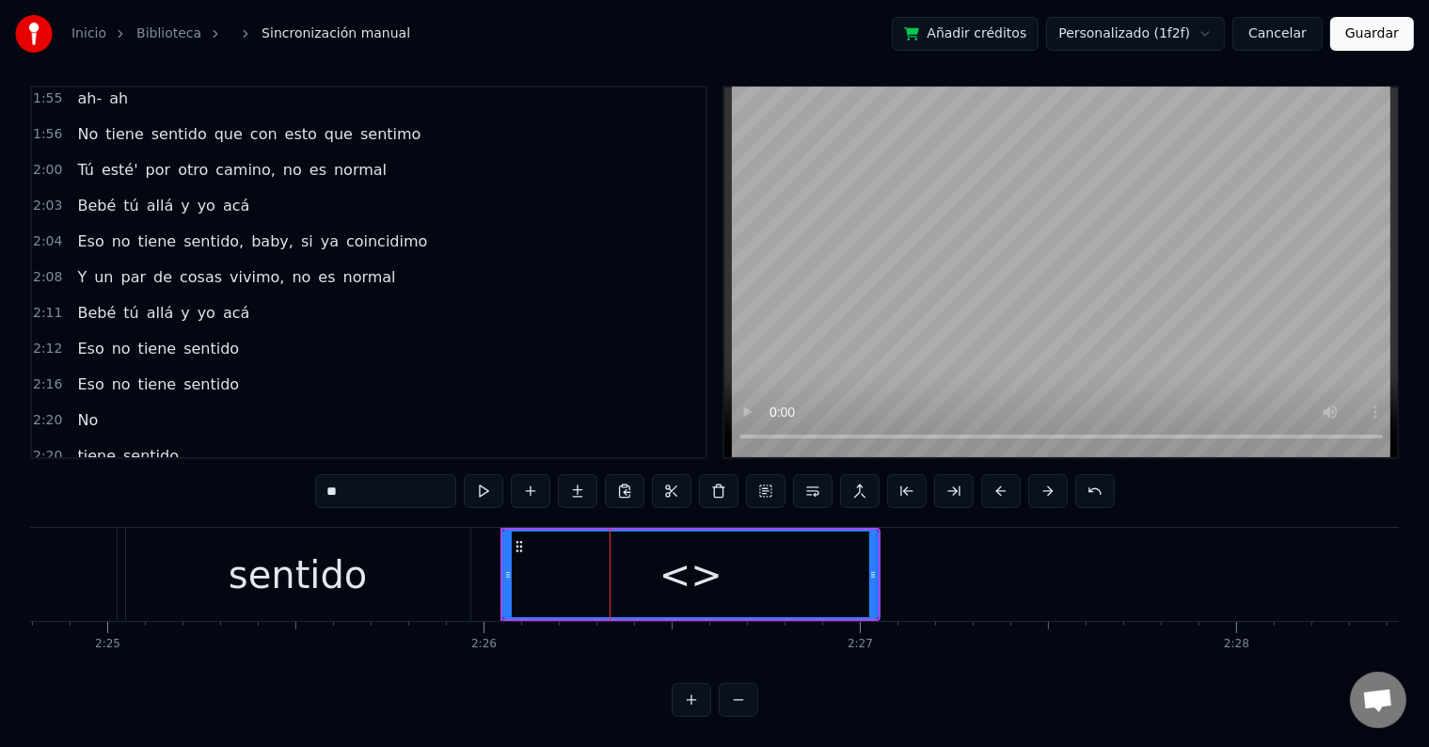
scroll to position [1257, 0]
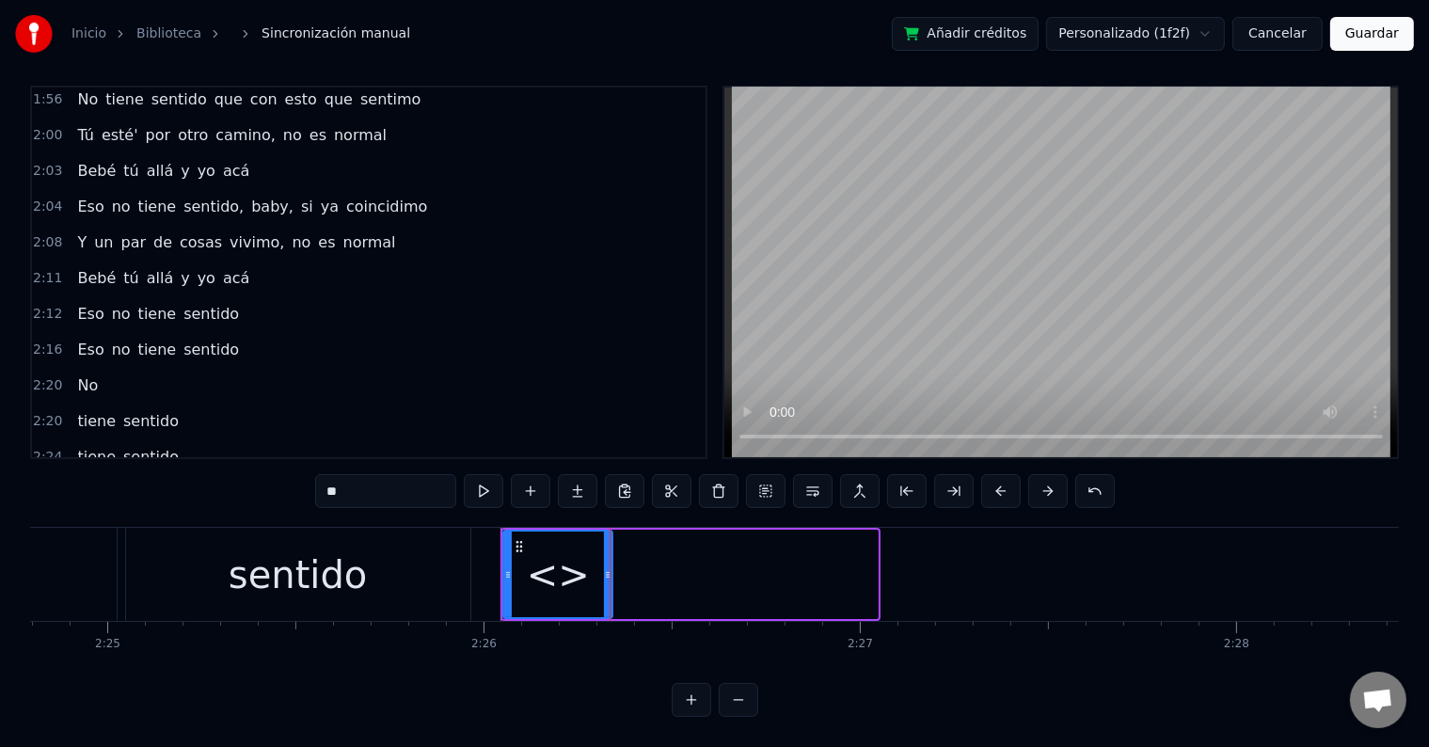
drag, startPoint x: 870, startPoint y: 557, endPoint x: 605, endPoint y: 546, distance: 265.4
click at [605, 546] on div at bounding box center [608, 574] width 8 height 86
drag, startPoint x: 354, startPoint y: 474, endPoint x: 237, endPoint y: 470, distance: 116.7
click at [237, 470] on div "0:06 Baby, ¿qué tú espera'? 0:09 Si tú y yo conectamo la primera vez que nos vi…" at bounding box center [714, 401] width 1368 height 631
click at [169, 539] on div "sentido" at bounding box center [298, 574] width 344 height 93
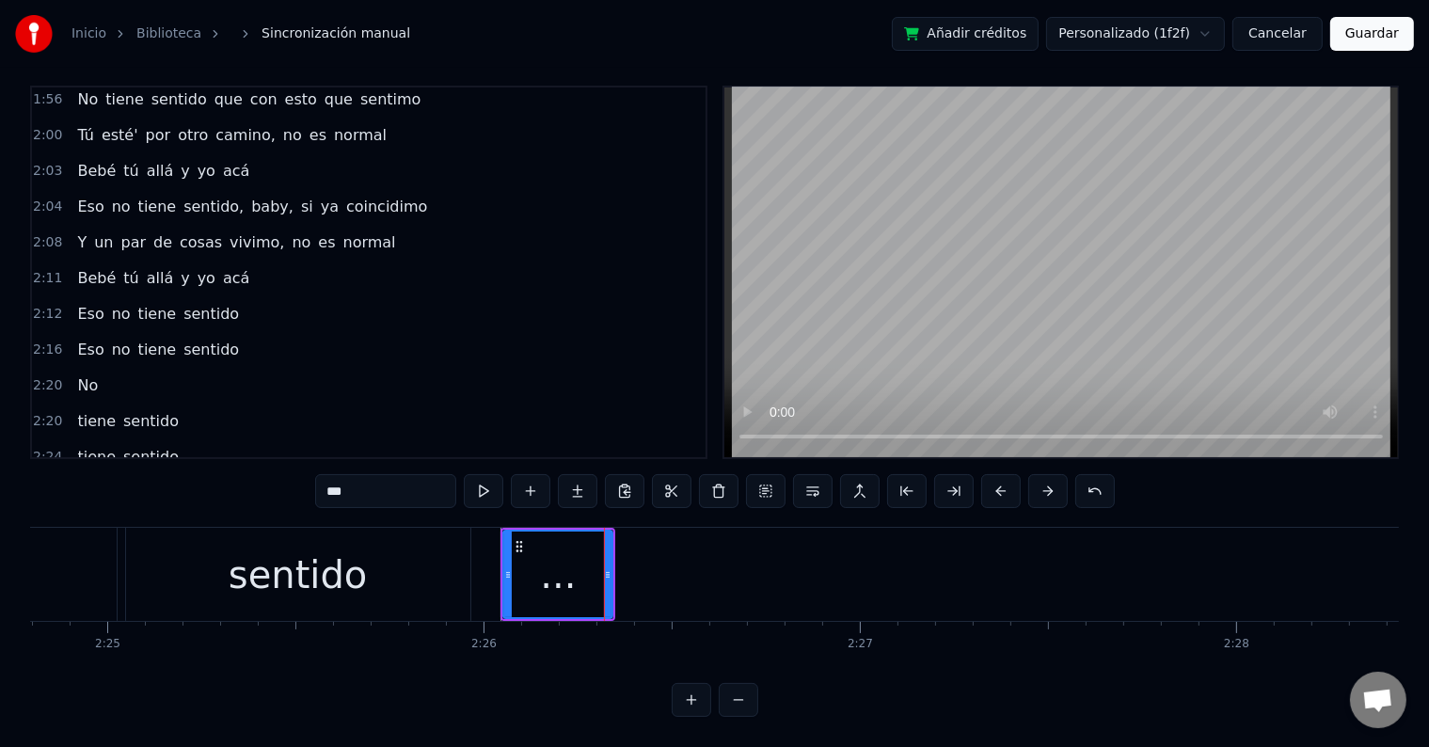
type input "*******"
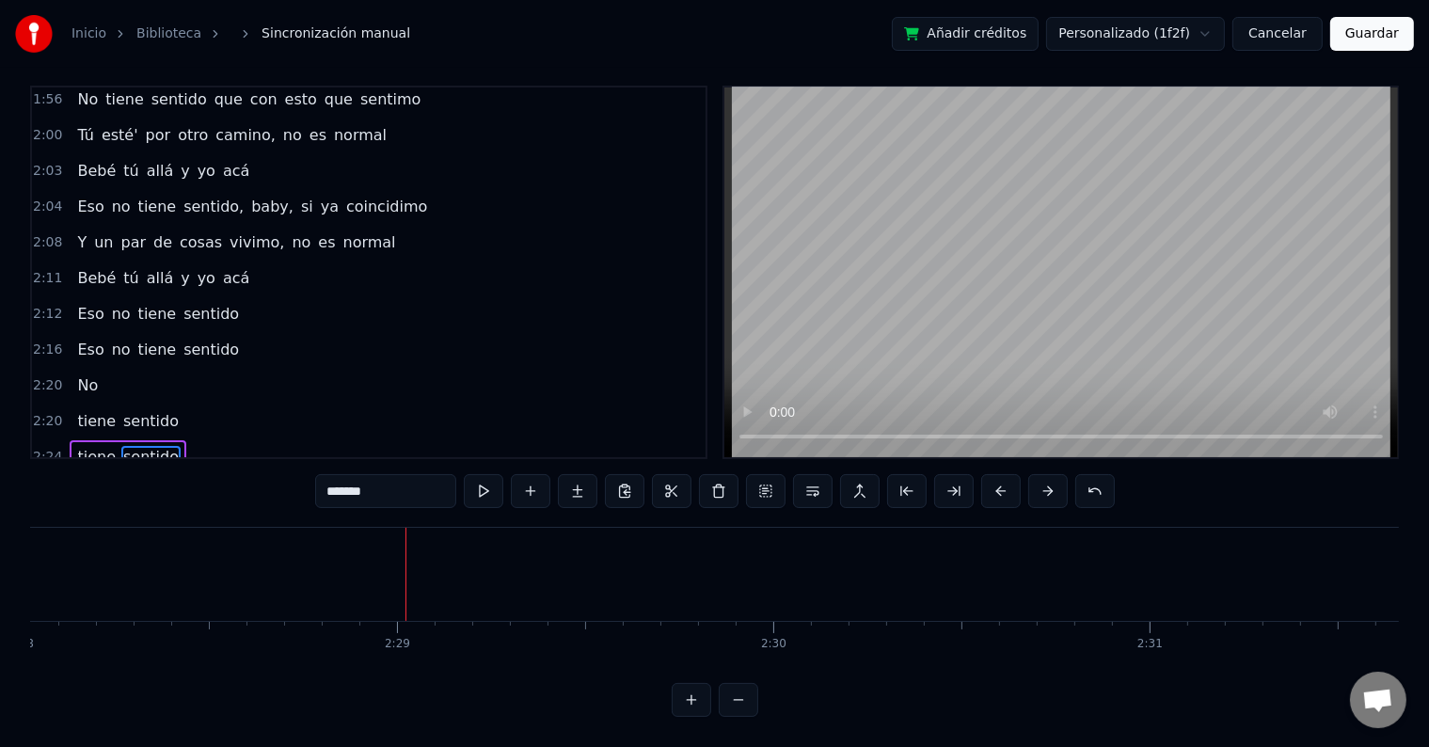
scroll to position [0, 55745]
click at [1392, 36] on button "Guardar" at bounding box center [1372, 34] width 84 height 34
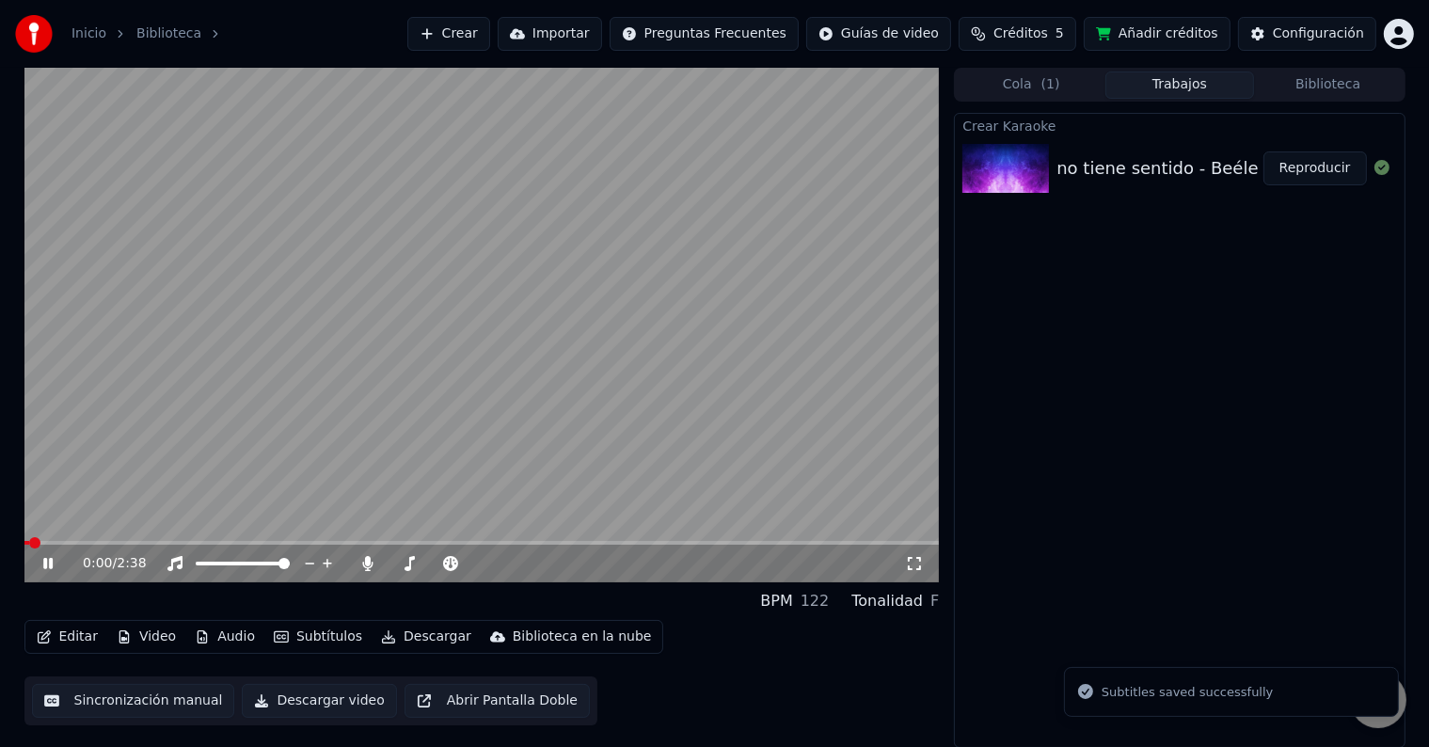
click at [51, 558] on icon at bounding box center [47, 563] width 9 height 11
click at [68, 636] on button "Editar" at bounding box center [67, 637] width 76 height 26
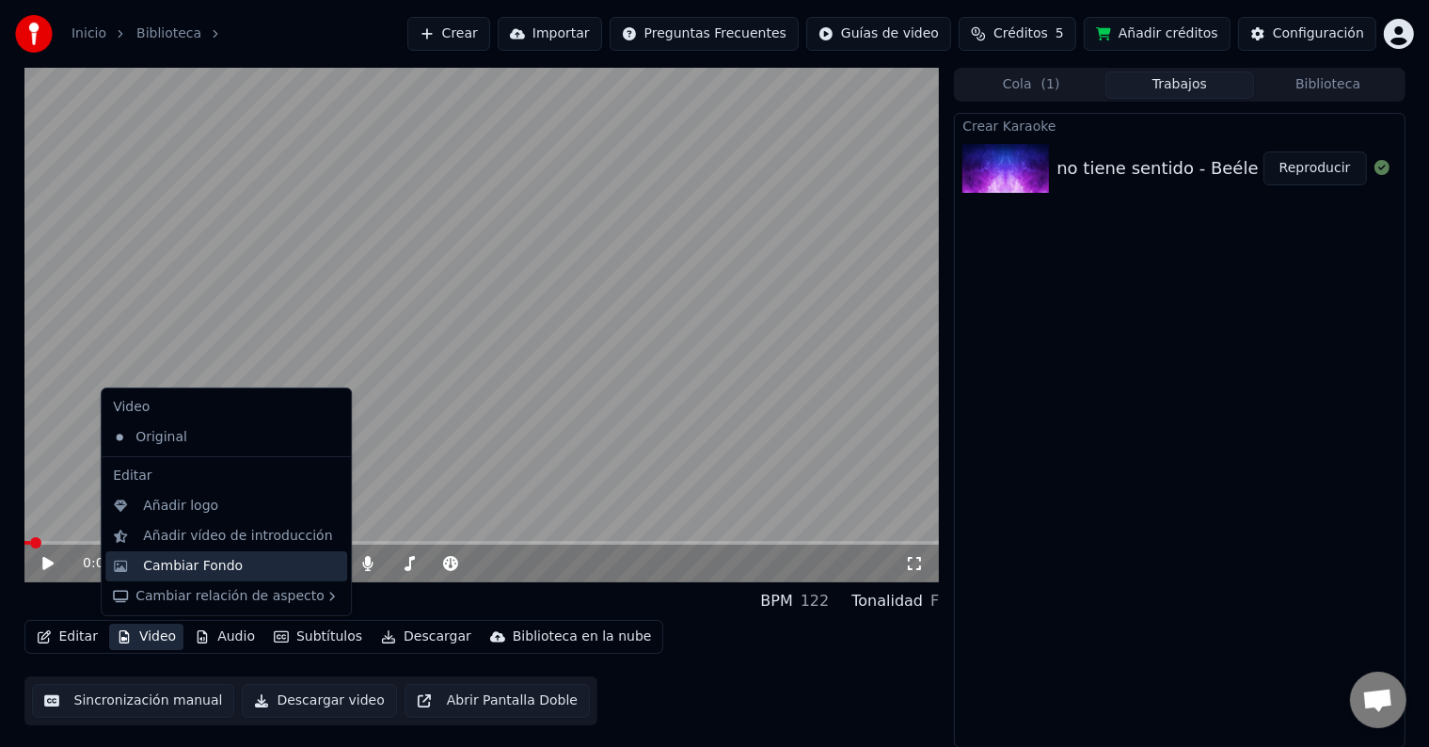
click at [187, 572] on div "Cambiar Fondo" at bounding box center [193, 566] width 100 height 19
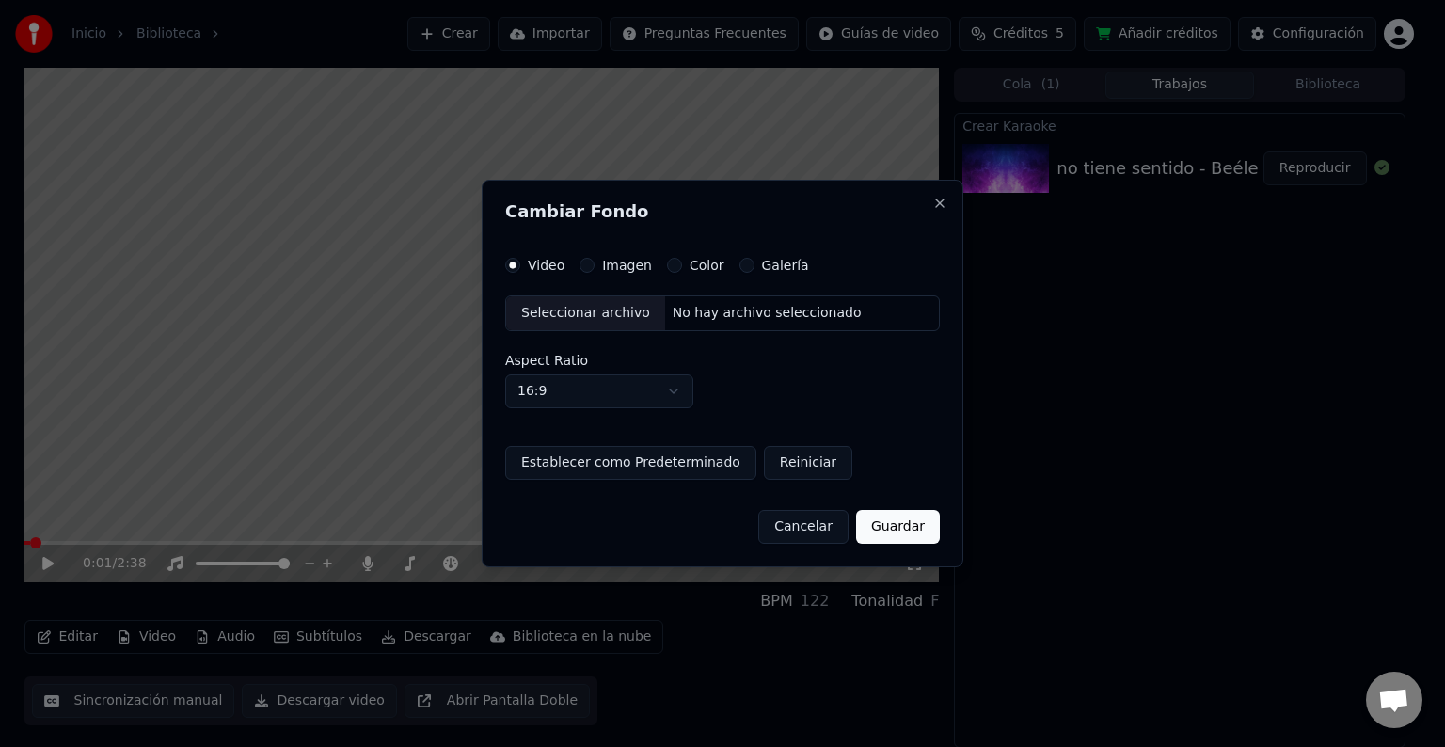
click at [583, 269] on button "Imagen" at bounding box center [586, 265] width 15 height 15
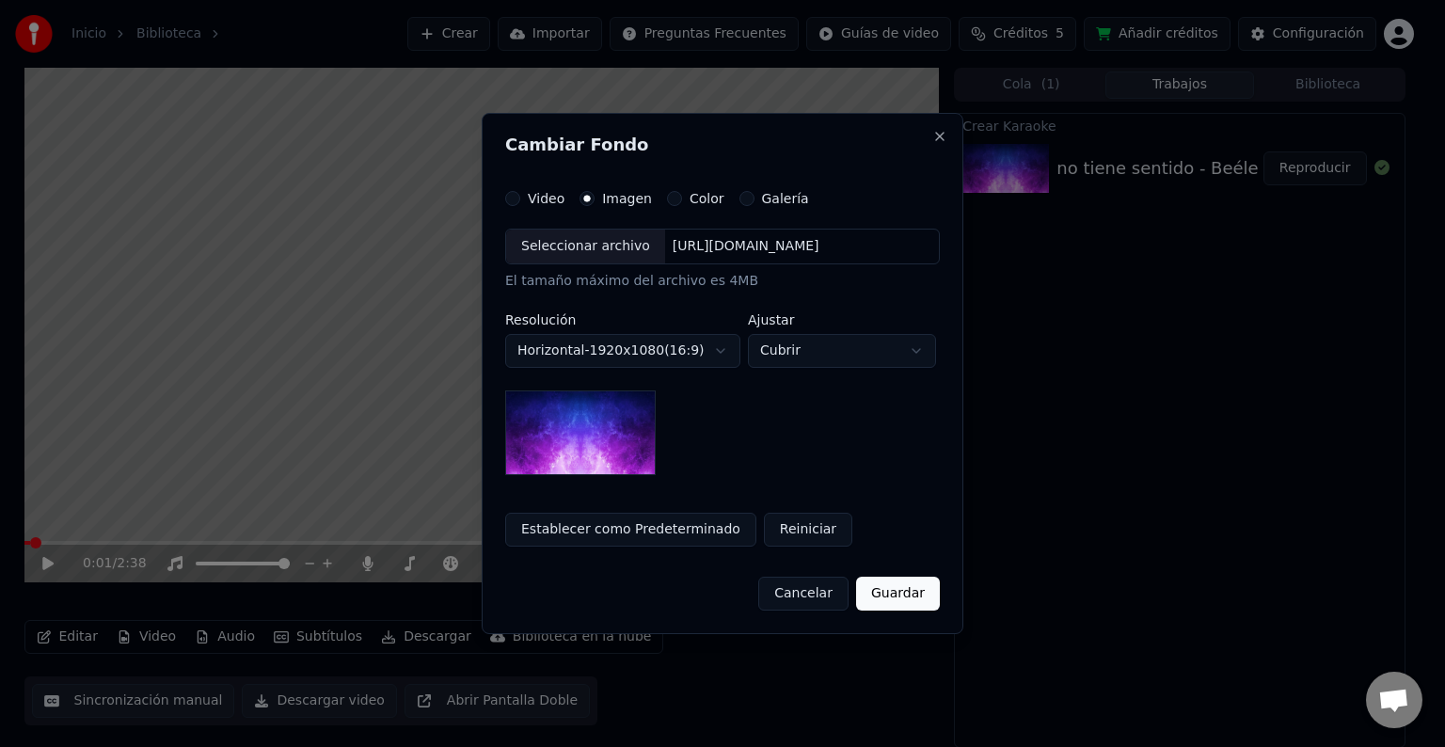
click at [585, 251] on div "Seleccionar archivo" at bounding box center [585, 246] width 159 height 34
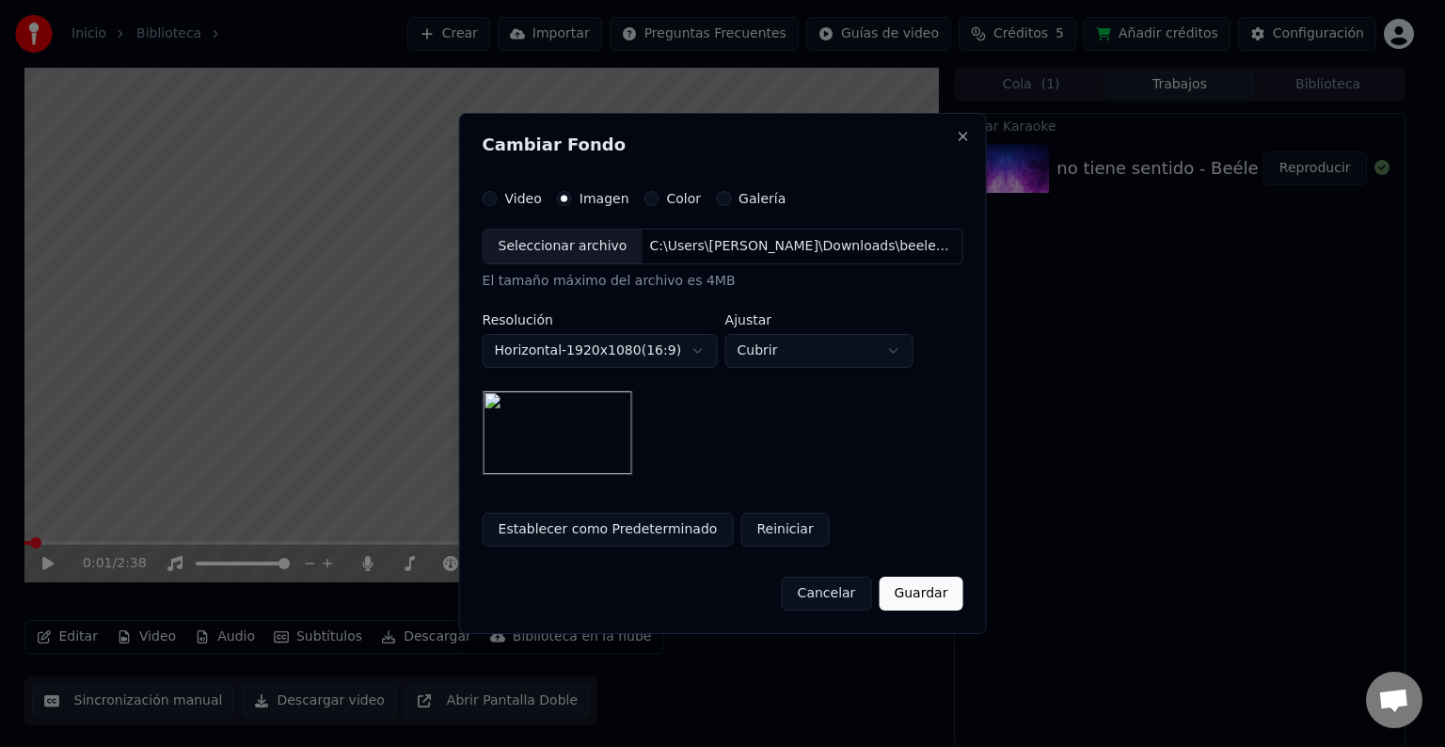
click at [916, 594] on button "Guardar" at bounding box center [920, 594] width 84 height 34
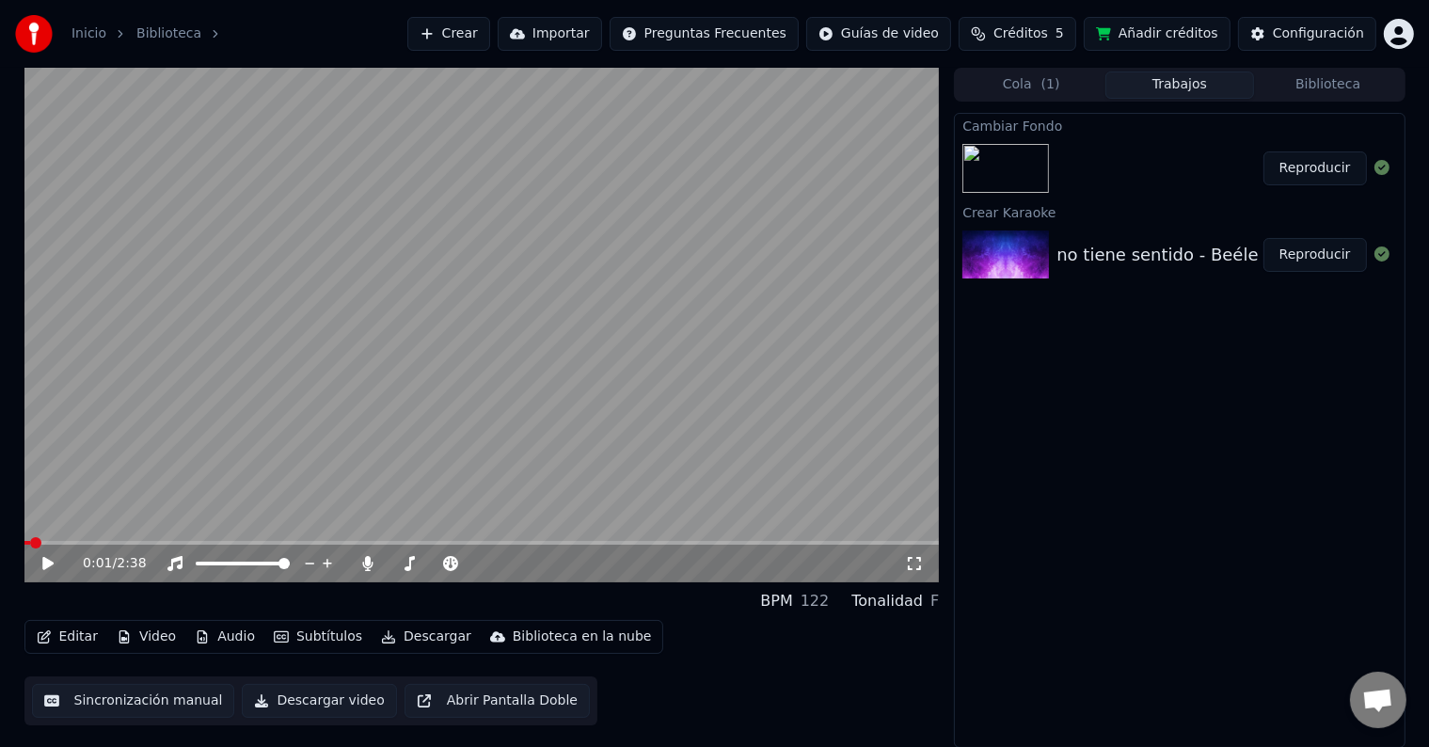
click at [1319, 160] on button "Reproducir" at bounding box center [1314, 168] width 103 height 34
click at [43, 564] on icon at bounding box center [47, 563] width 9 height 11
click at [233, 635] on button "Audio" at bounding box center [224, 637] width 75 height 26
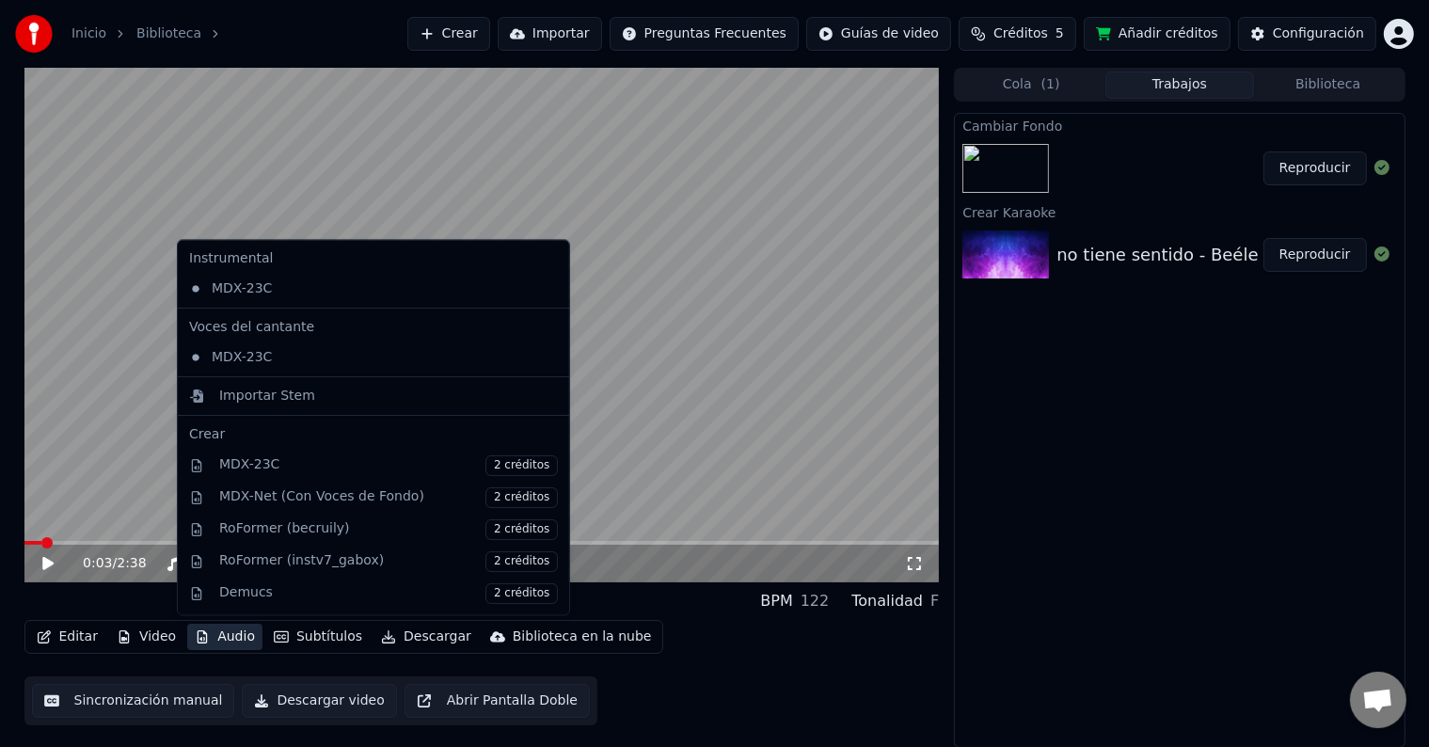
click at [233, 634] on button "Audio" at bounding box center [224, 637] width 75 height 26
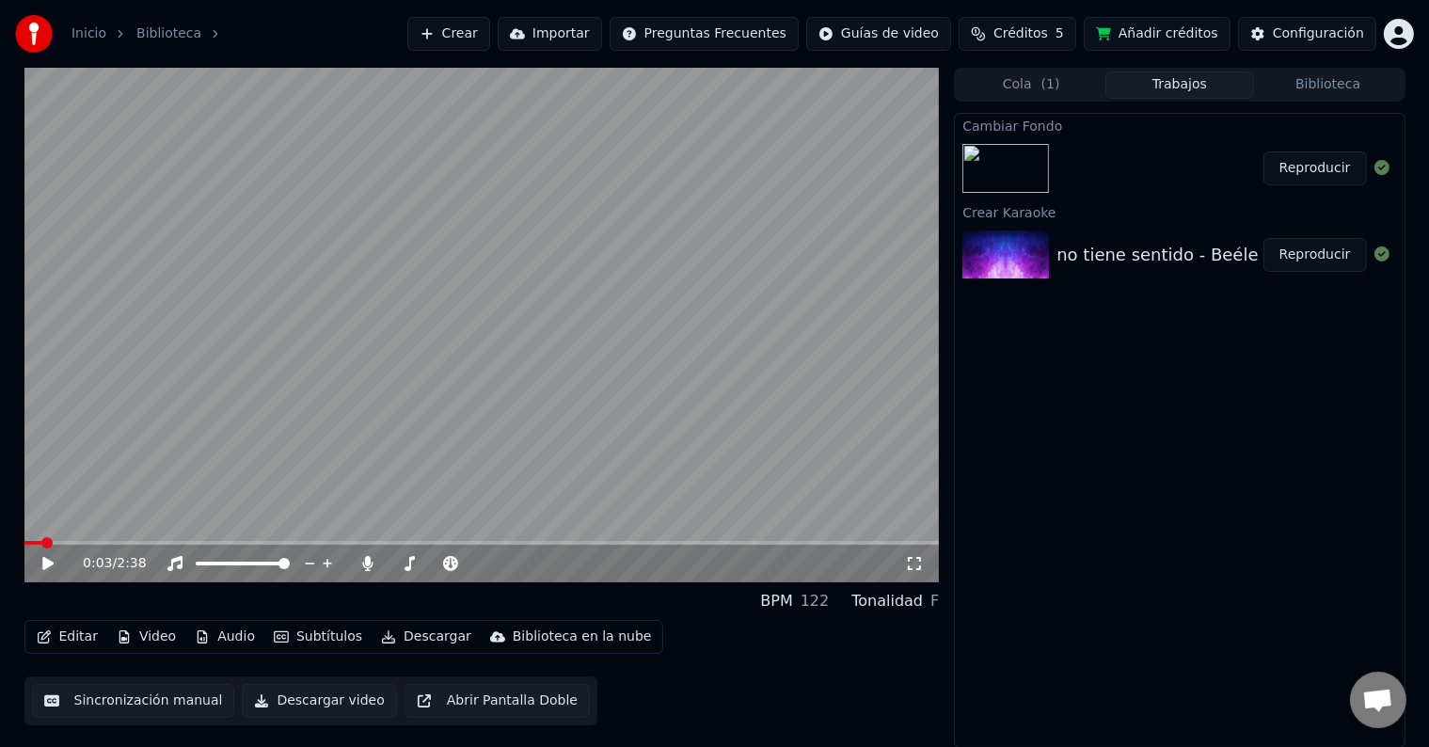
click at [78, 637] on button "Editar" at bounding box center [67, 637] width 76 height 26
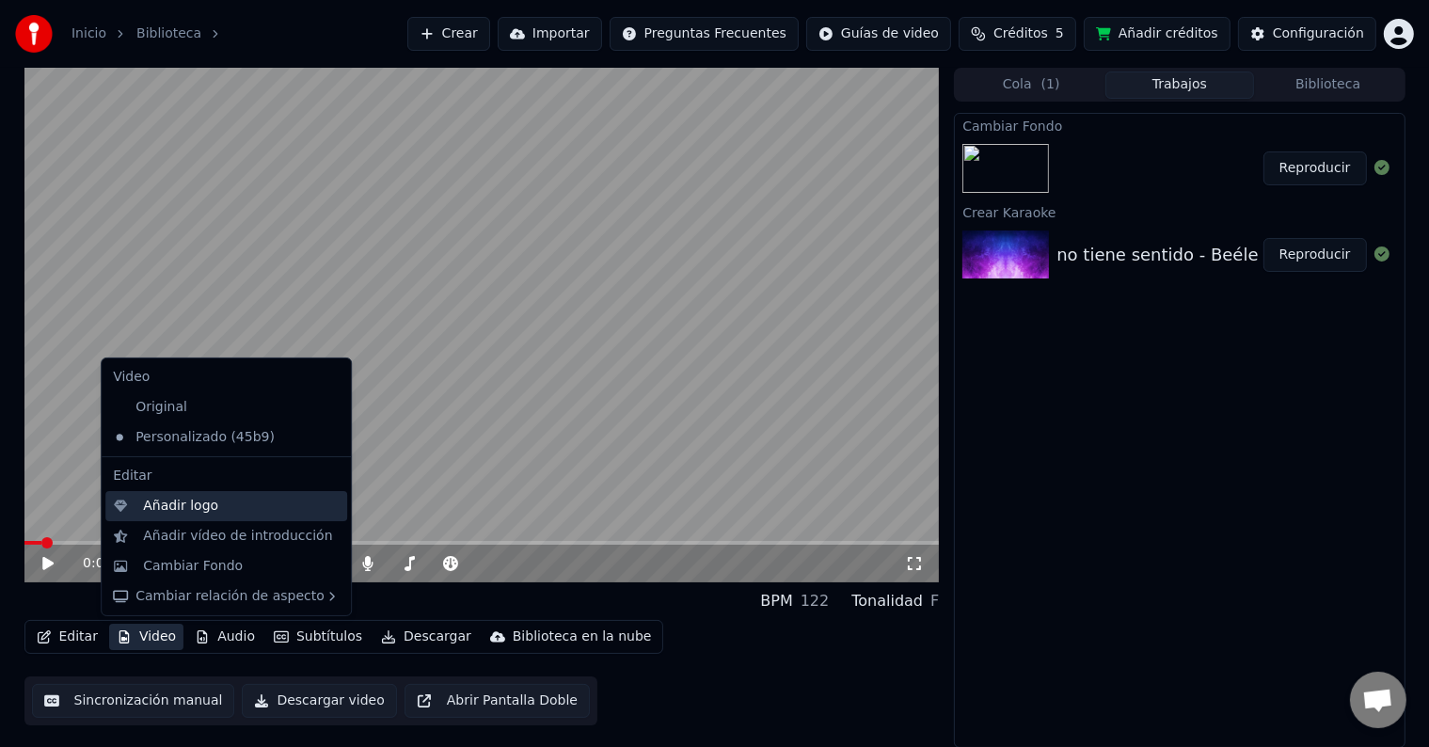
click at [182, 508] on div "Añadir logo" at bounding box center [180, 506] width 75 height 19
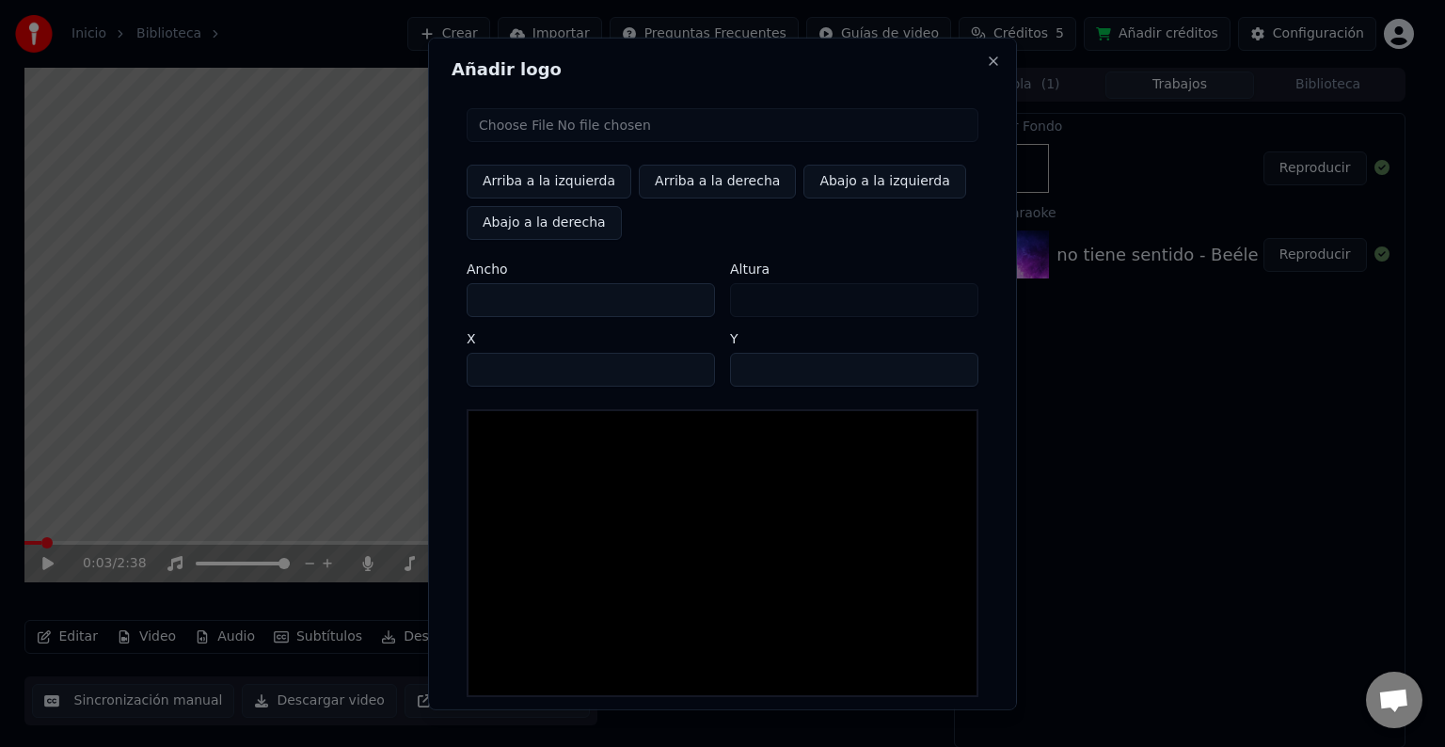
click at [514, 132] on input "file" at bounding box center [723, 125] width 512 height 34
type input "**********"
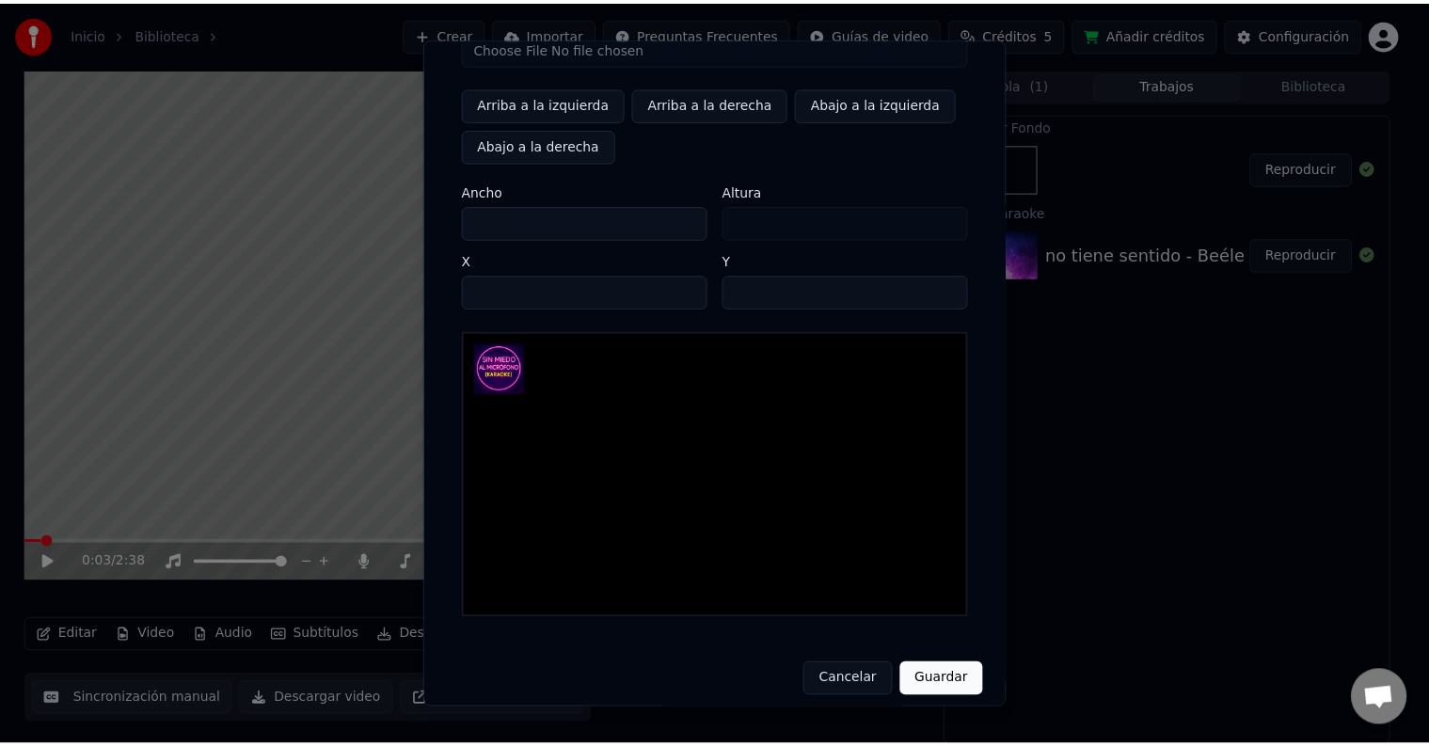
scroll to position [89, 0]
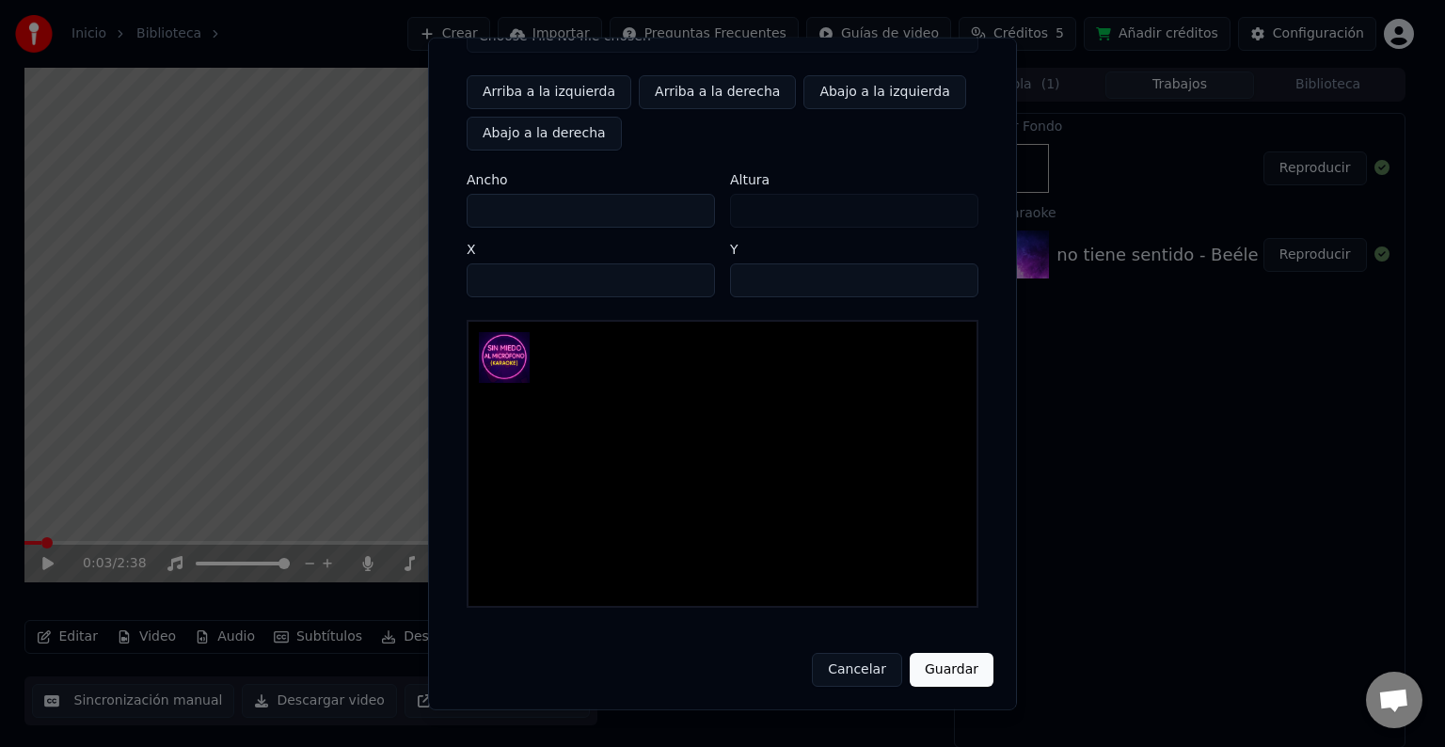
click at [958, 657] on button "Guardar" at bounding box center [952, 670] width 84 height 34
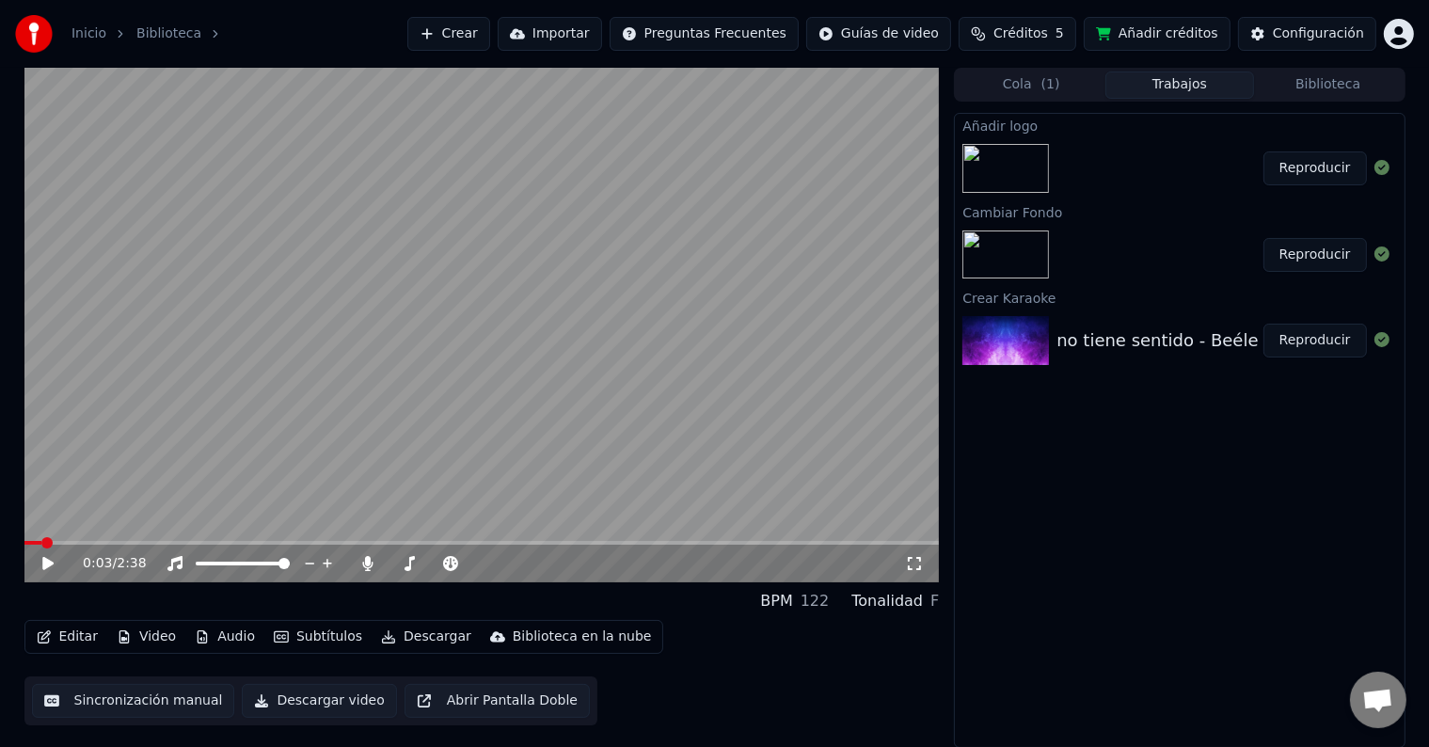
click at [1324, 172] on button "Reproducir" at bounding box center [1314, 168] width 103 height 34
click at [49, 556] on icon at bounding box center [62, 563] width 44 height 15
click at [54, 558] on icon at bounding box center [62, 563] width 44 height 15
click at [36, 557] on div "1:31 / 2:38" at bounding box center [482, 563] width 900 height 19
click at [45, 565] on icon at bounding box center [47, 563] width 9 height 11
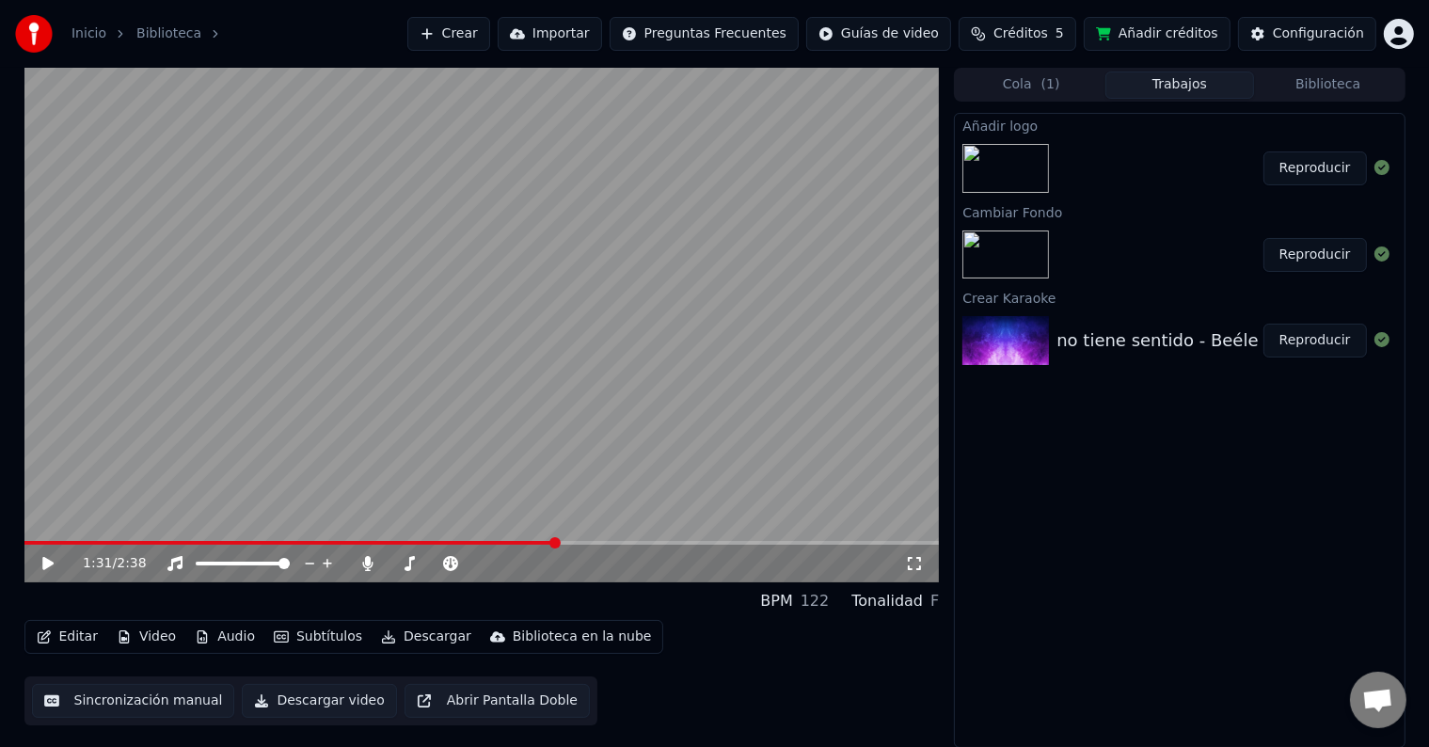
click at [77, 631] on button "Editar" at bounding box center [67, 637] width 76 height 26
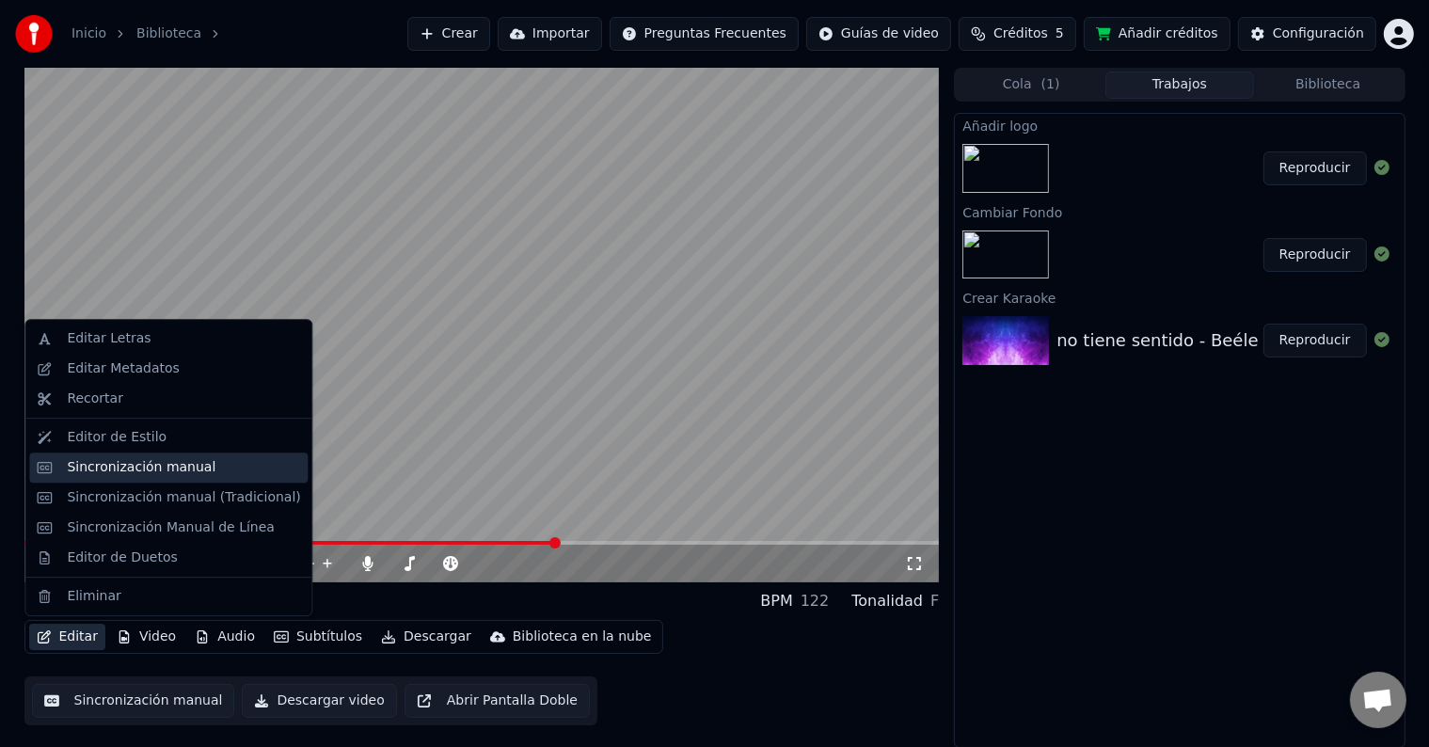
click at [135, 461] on div "Sincronización manual" at bounding box center [141, 467] width 149 height 19
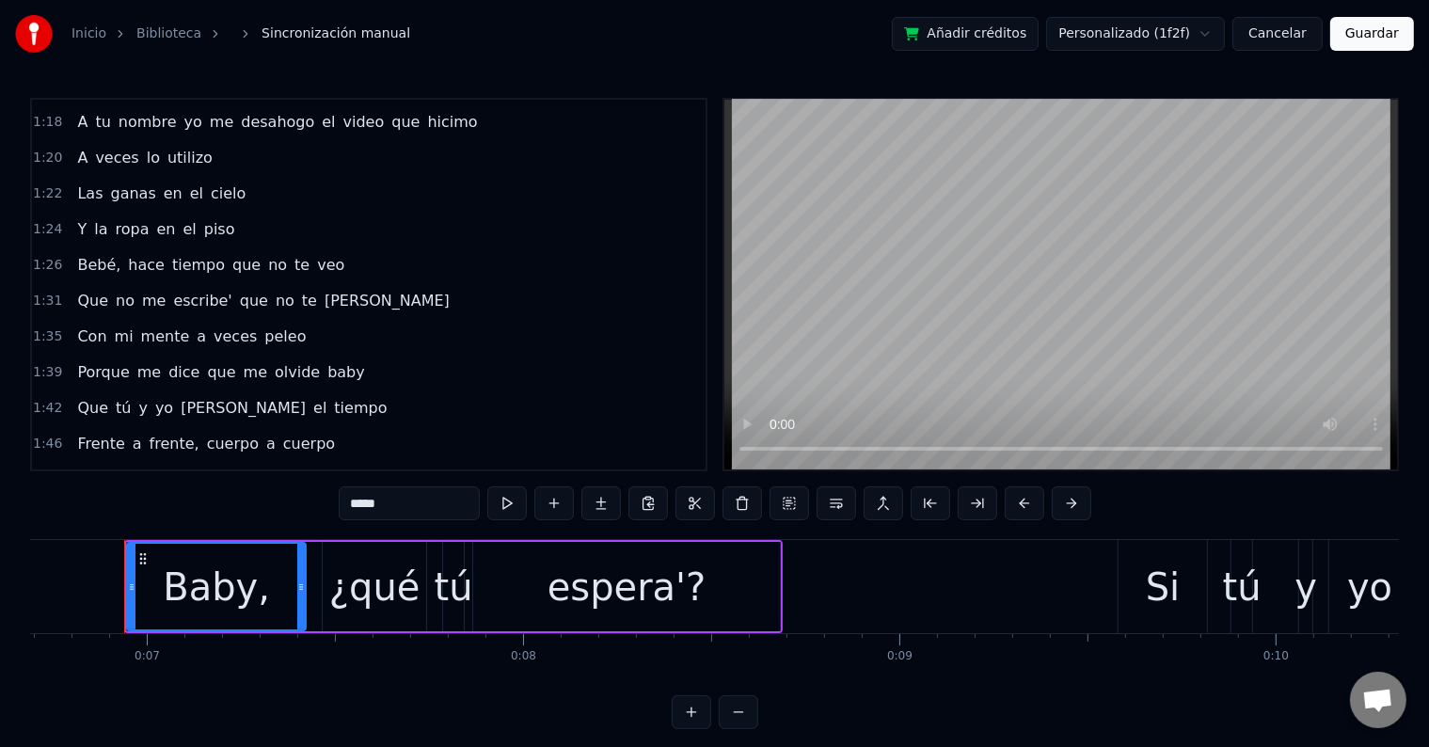
scroll to position [786, 0]
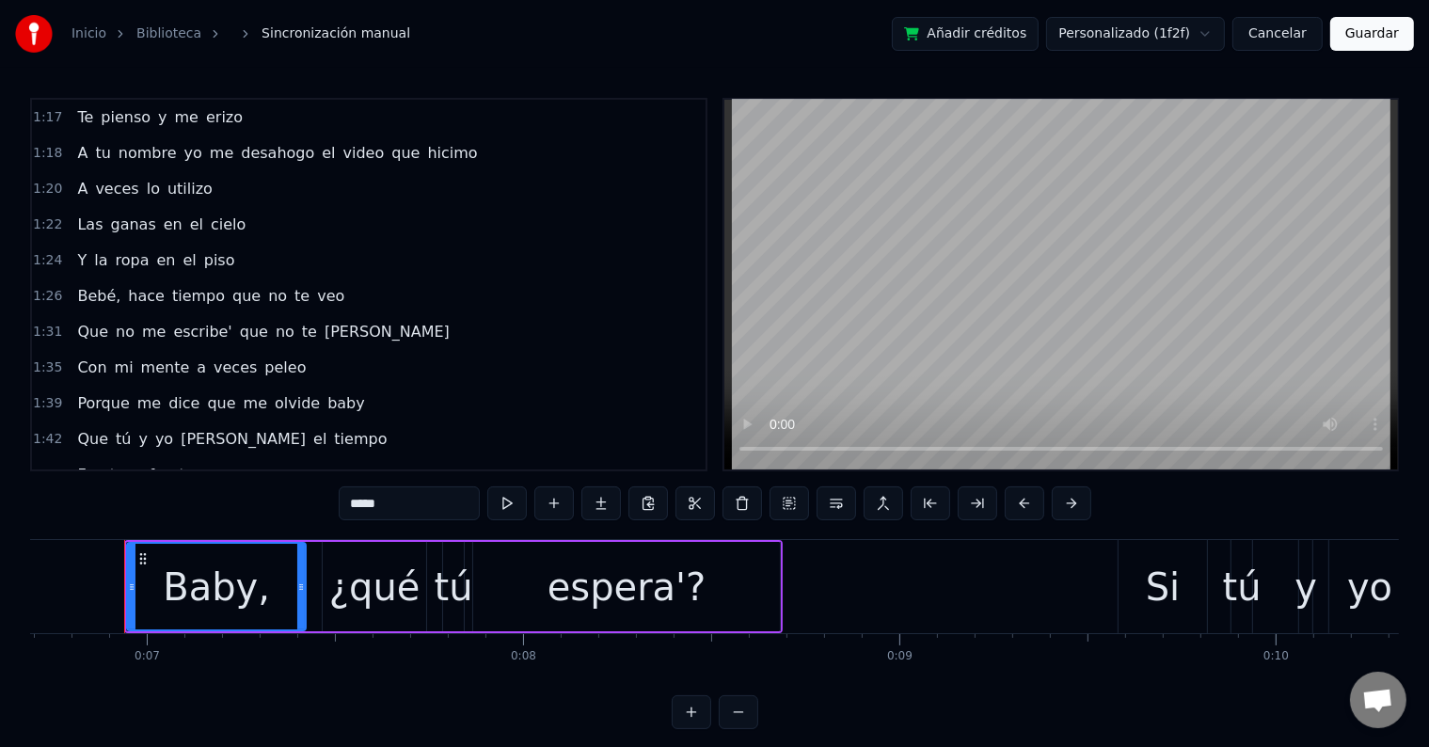
click at [220, 171] on div "1:20 A veces lo utilizo" at bounding box center [368, 189] width 673 height 36
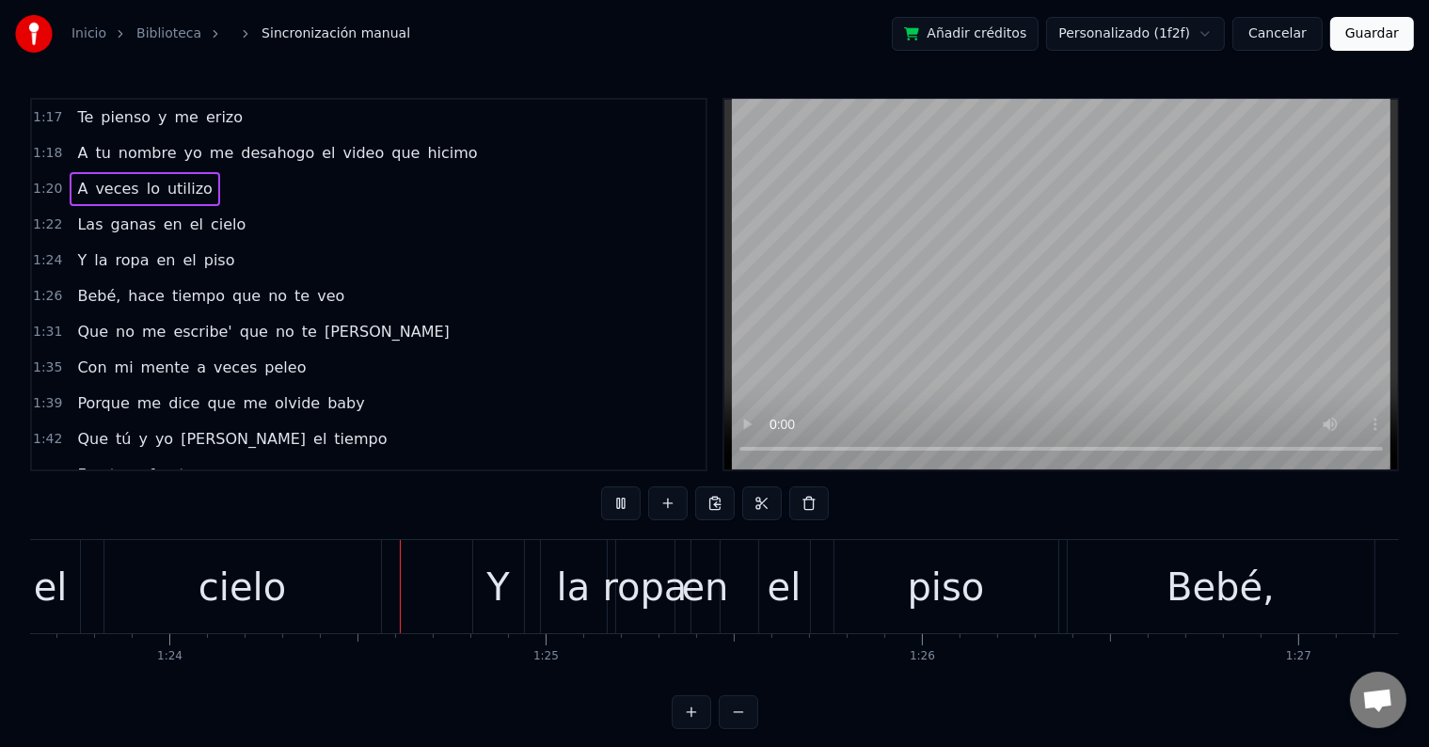
scroll to position [0, 31494]
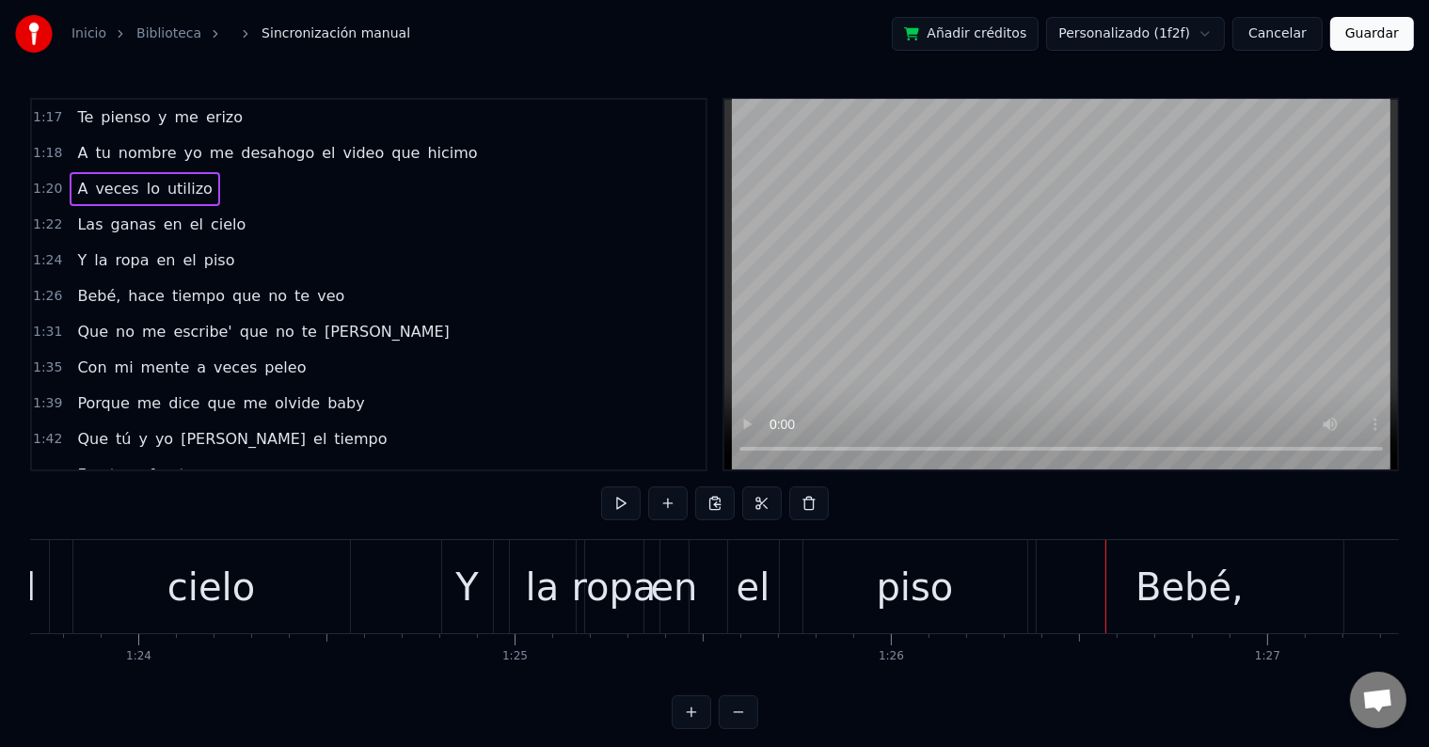
click at [1189, 609] on div "Bebé," at bounding box center [1189, 587] width 108 height 56
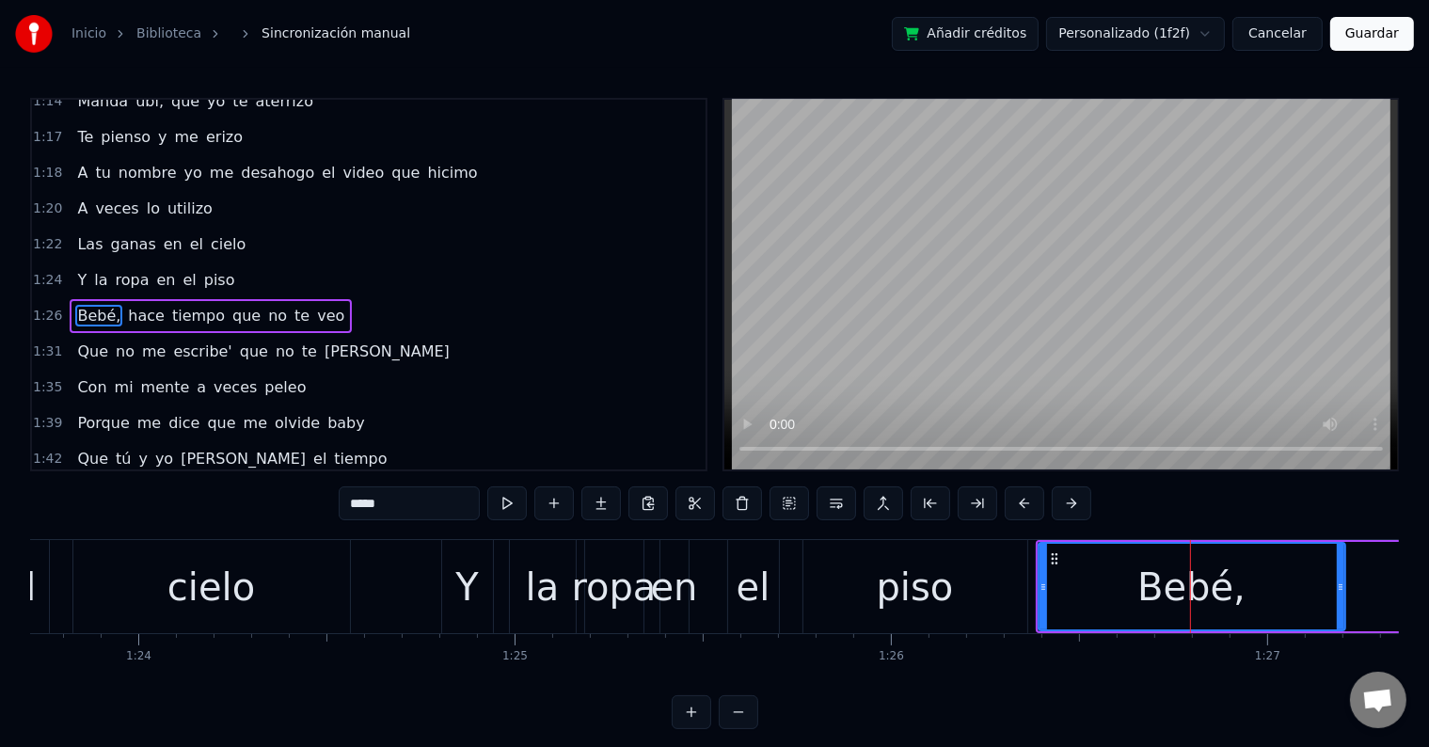
click at [357, 503] on input "*****" at bounding box center [409, 503] width 141 height 34
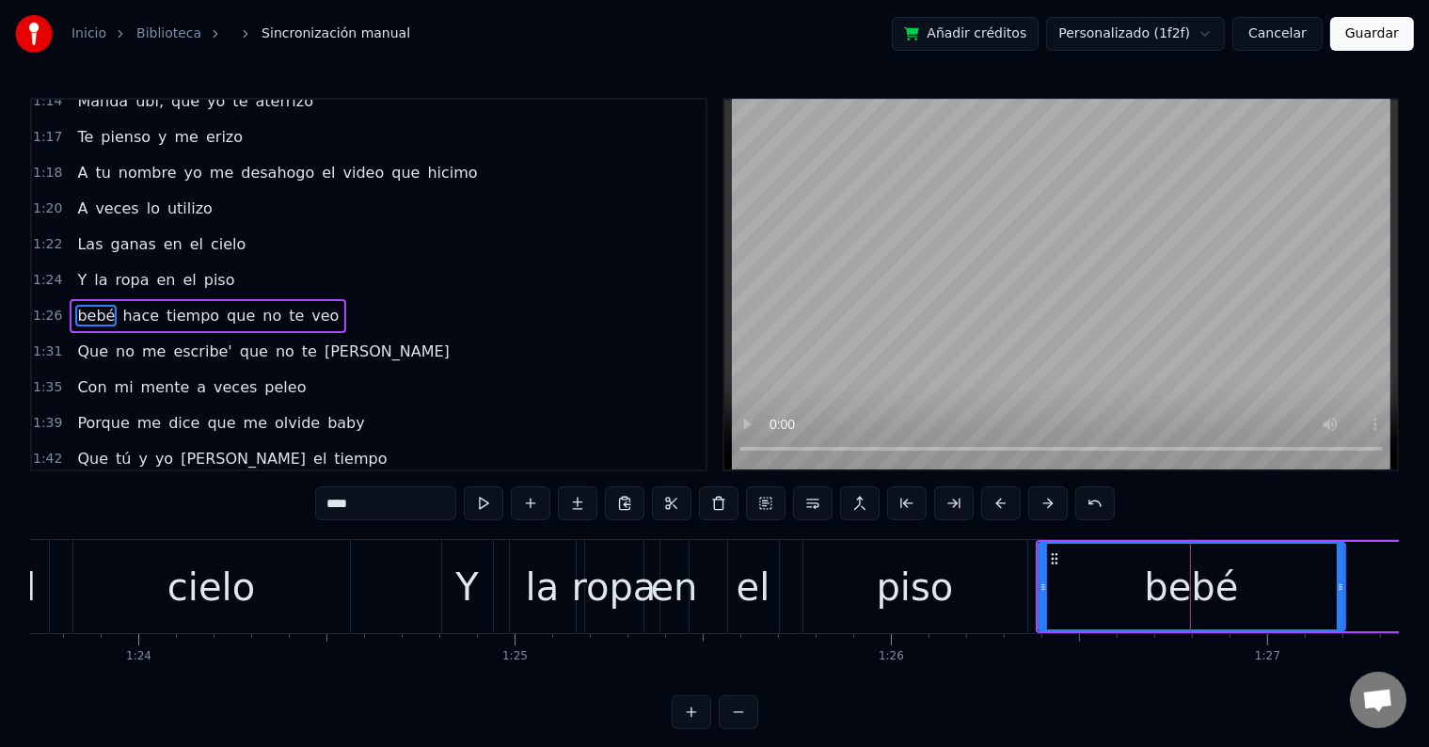
click at [860, 558] on div "piso" at bounding box center [915, 586] width 224 height 93
type input "****"
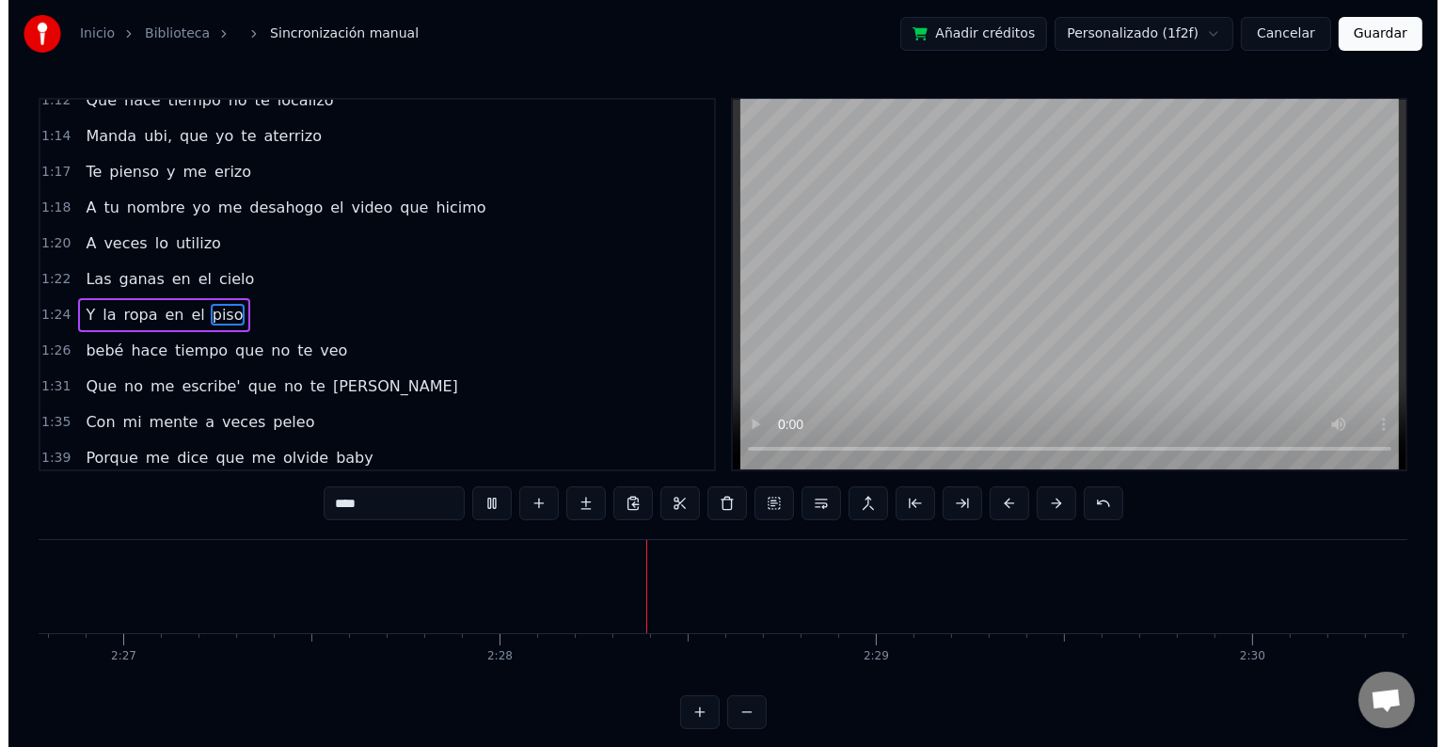
scroll to position [0, 55524]
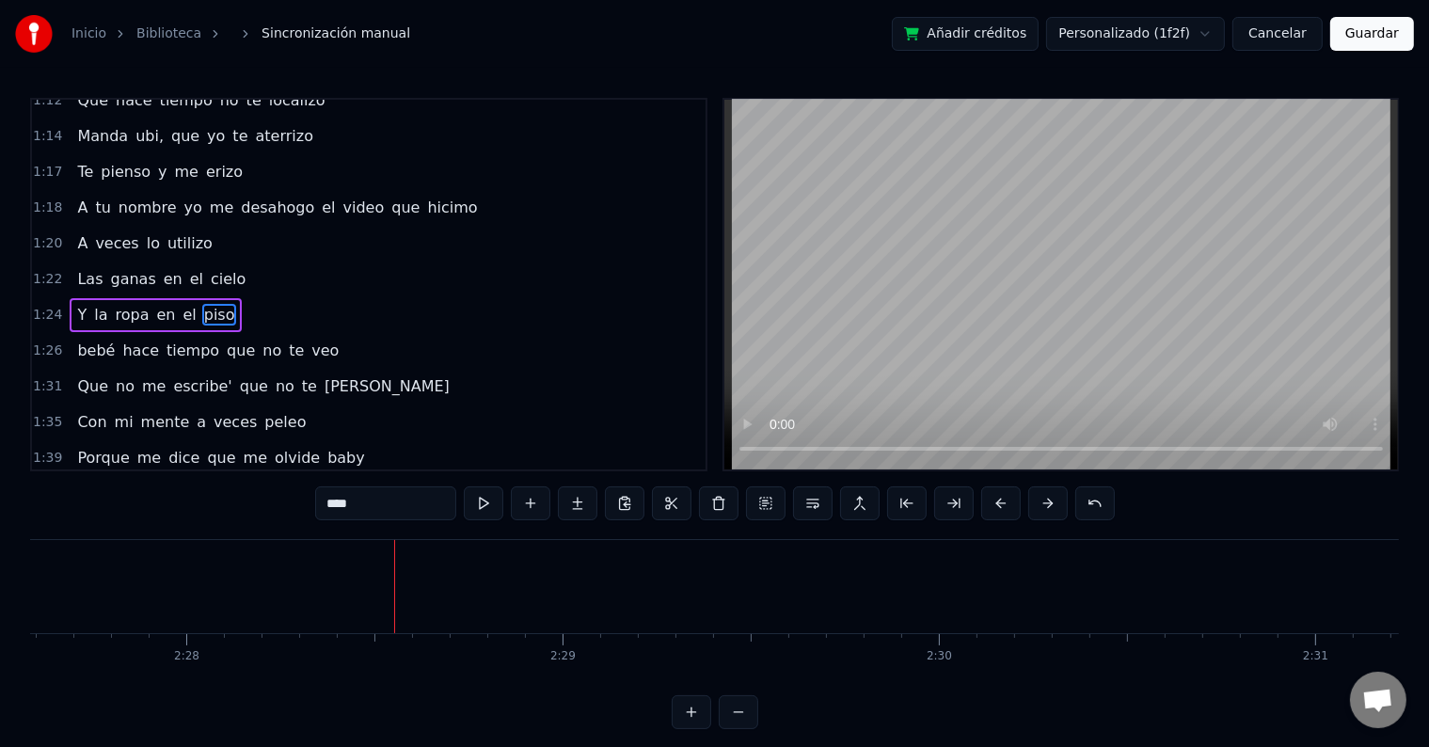
click at [1392, 32] on button "Guardar" at bounding box center [1372, 34] width 84 height 34
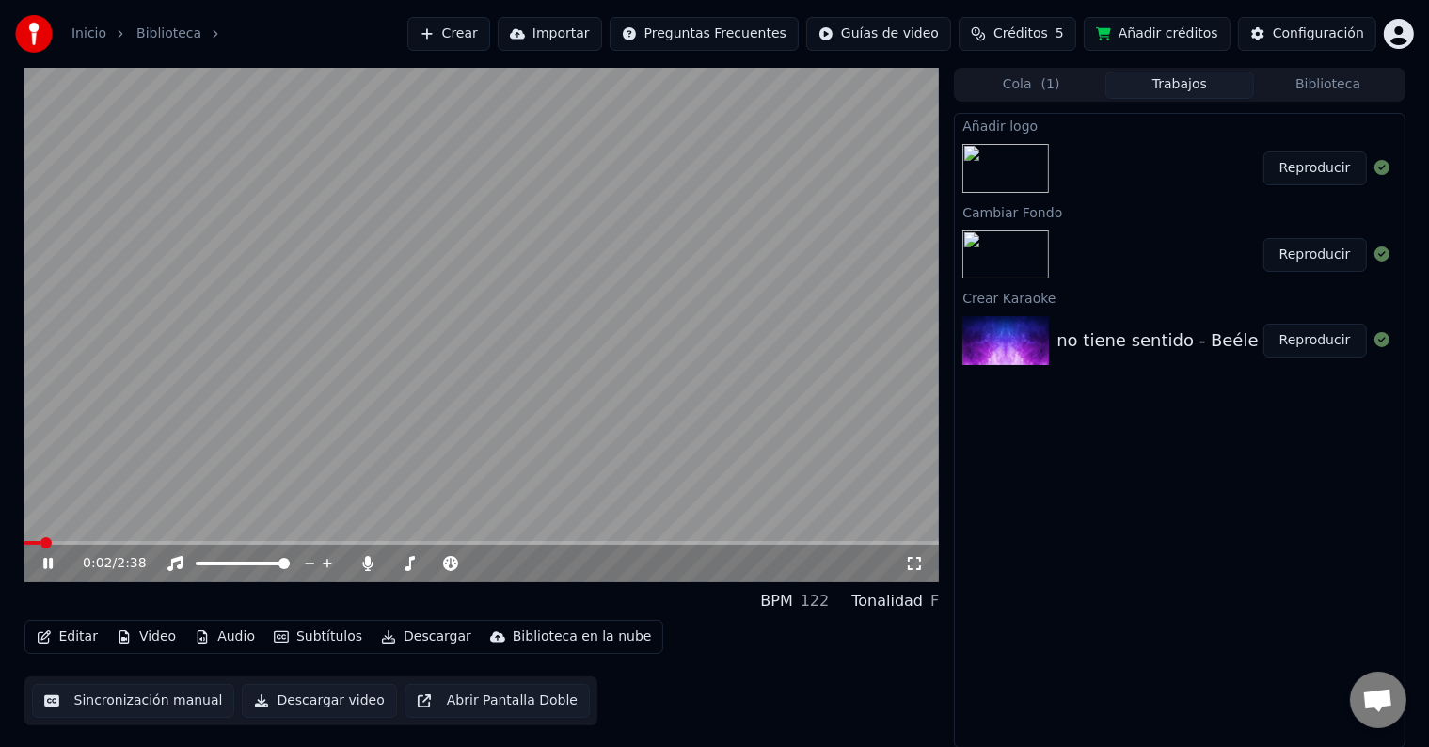
click at [51, 570] on icon at bounding box center [62, 563] width 44 height 15
click at [128, 634] on button "Video" at bounding box center [146, 637] width 74 height 26
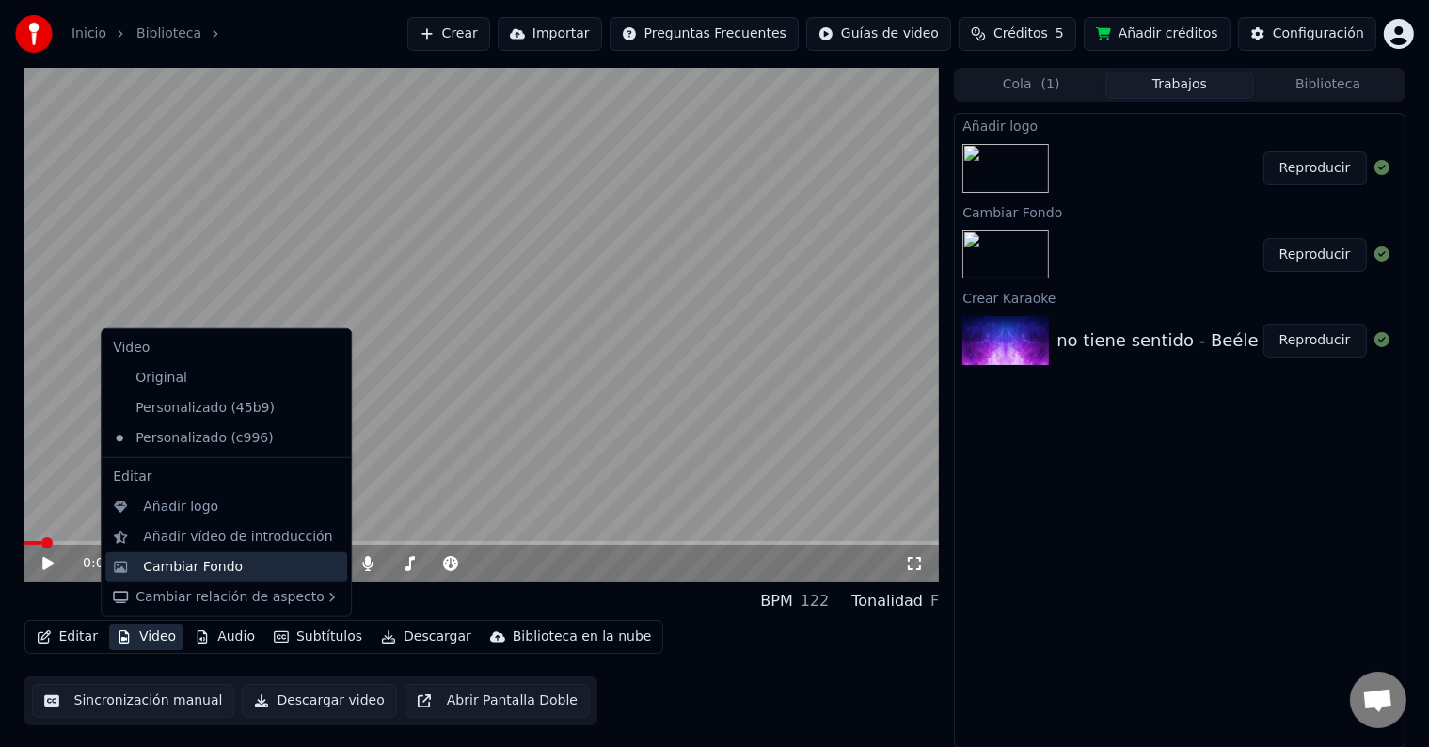
click at [208, 562] on div "Cambiar Fondo" at bounding box center [193, 567] width 100 height 19
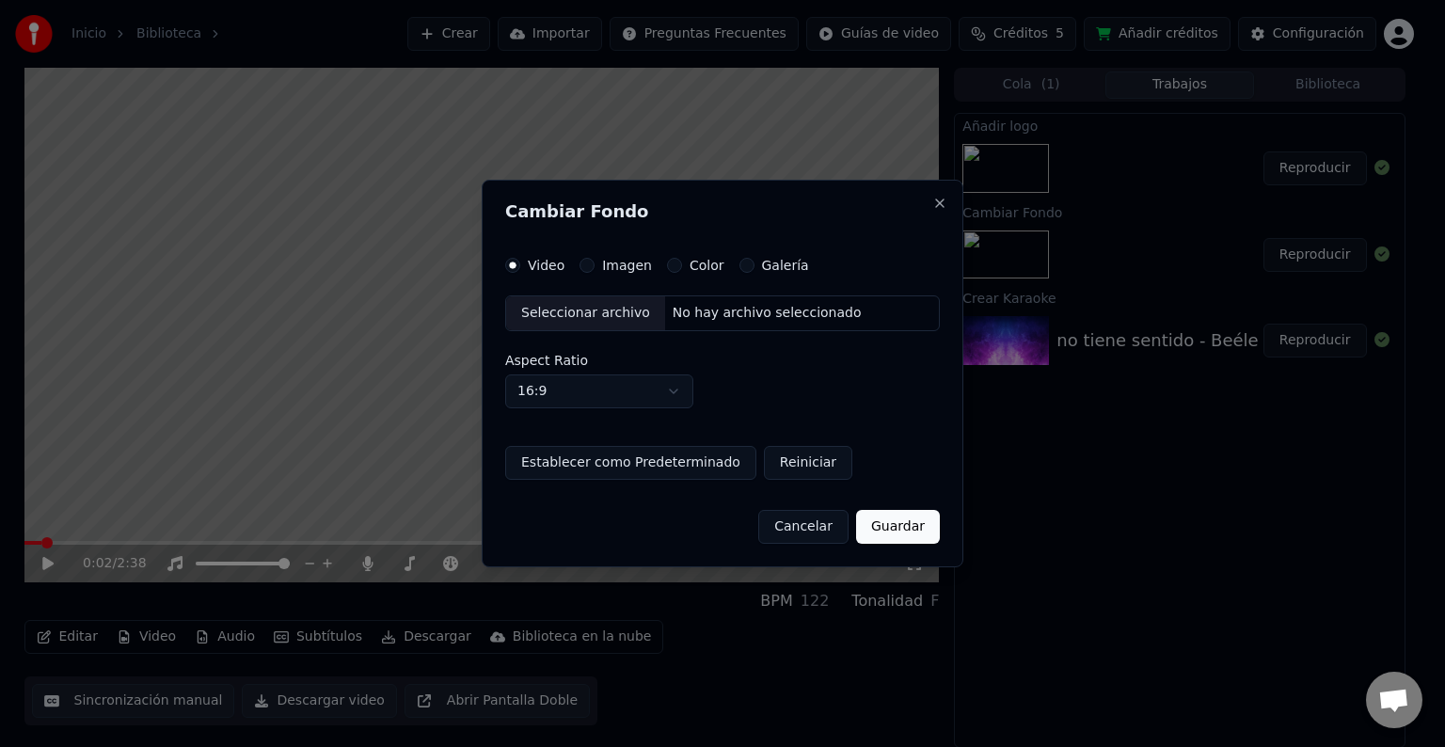
click at [609, 271] on label "Imagen" at bounding box center [627, 265] width 50 height 13
click at [594, 271] on button "Imagen" at bounding box center [586, 265] width 15 height 15
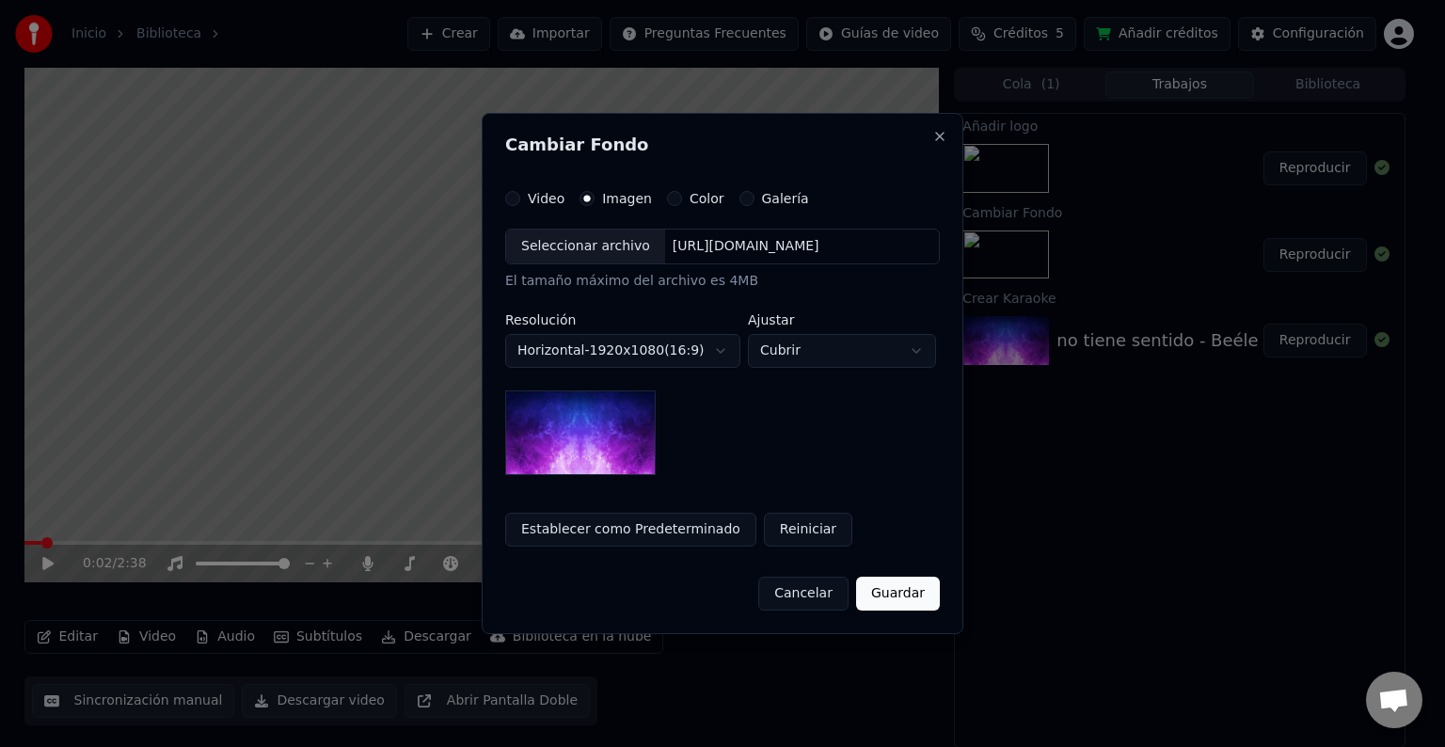
click at [585, 241] on div "Seleccionar archivo" at bounding box center [585, 246] width 159 height 34
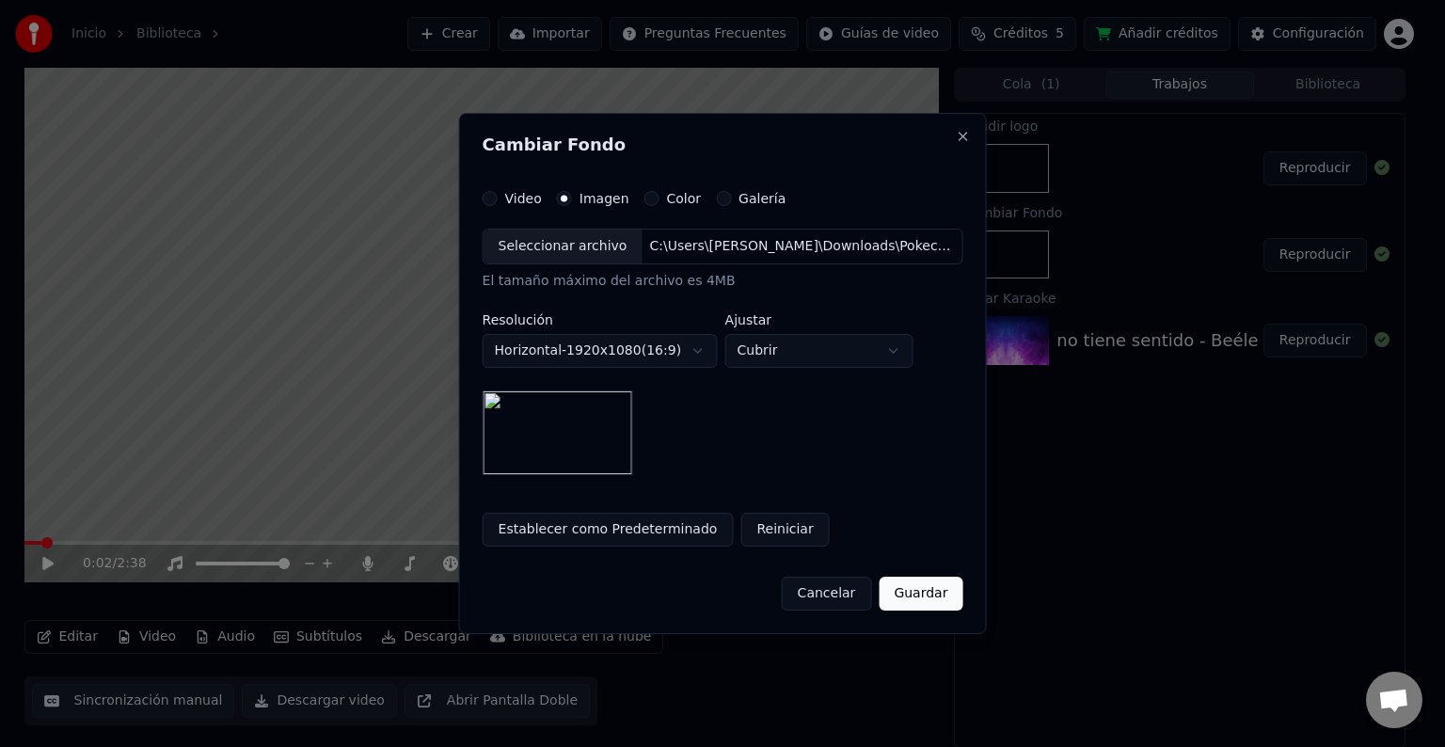
click at [929, 583] on button "Guardar" at bounding box center [920, 594] width 84 height 34
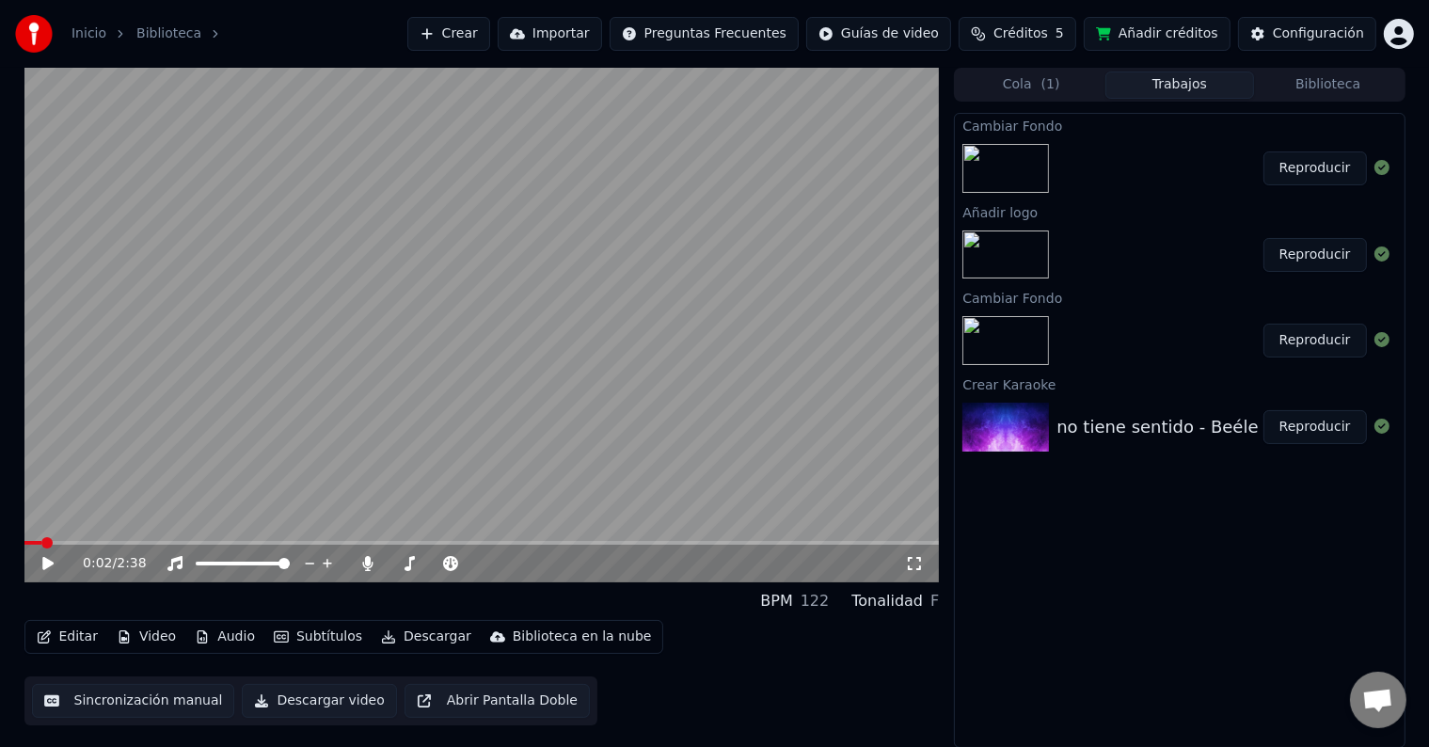
click at [1325, 171] on button "Reproducir" at bounding box center [1314, 168] width 103 height 34
click at [52, 562] on icon at bounding box center [47, 563] width 9 height 11
click at [138, 639] on button "Video" at bounding box center [146, 637] width 74 height 26
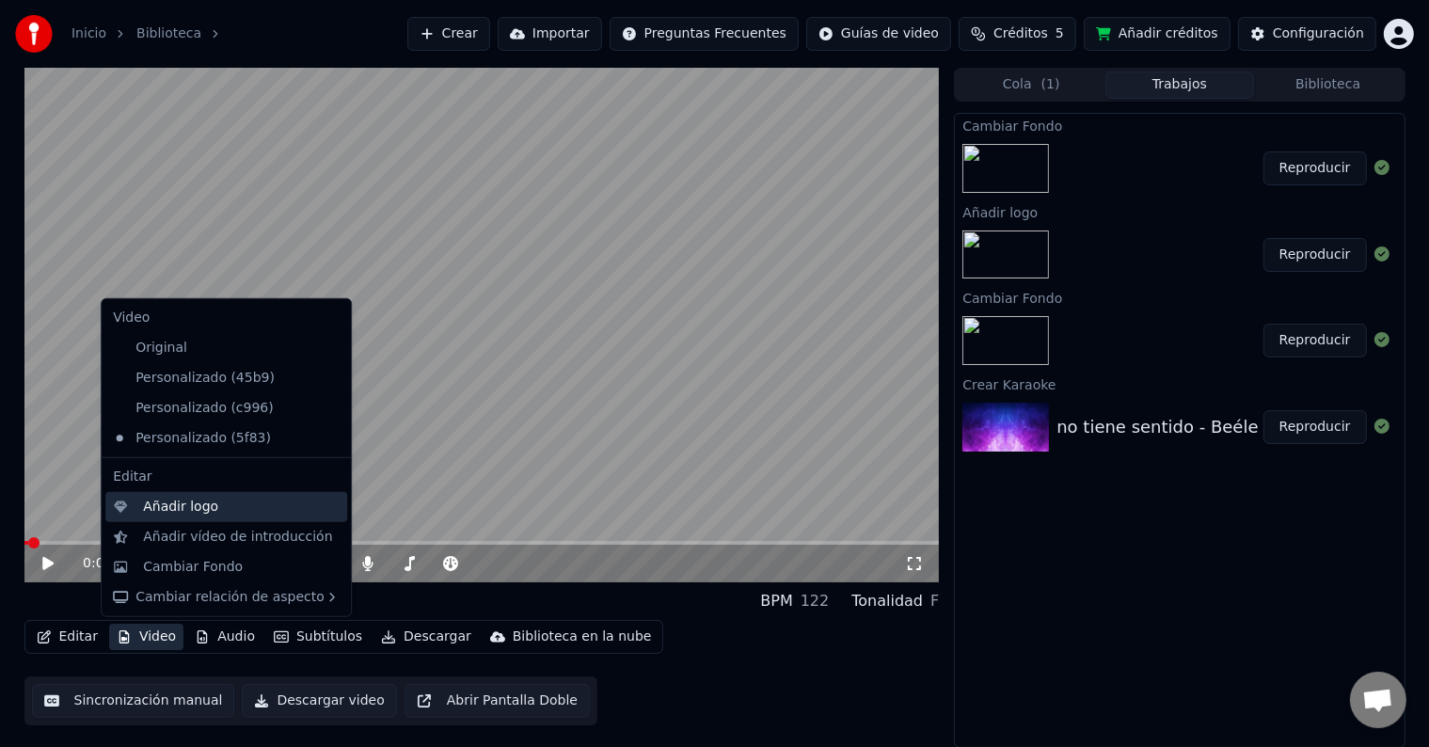
click at [202, 508] on div "Añadir logo" at bounding box center [180, 507] width 75 height 19
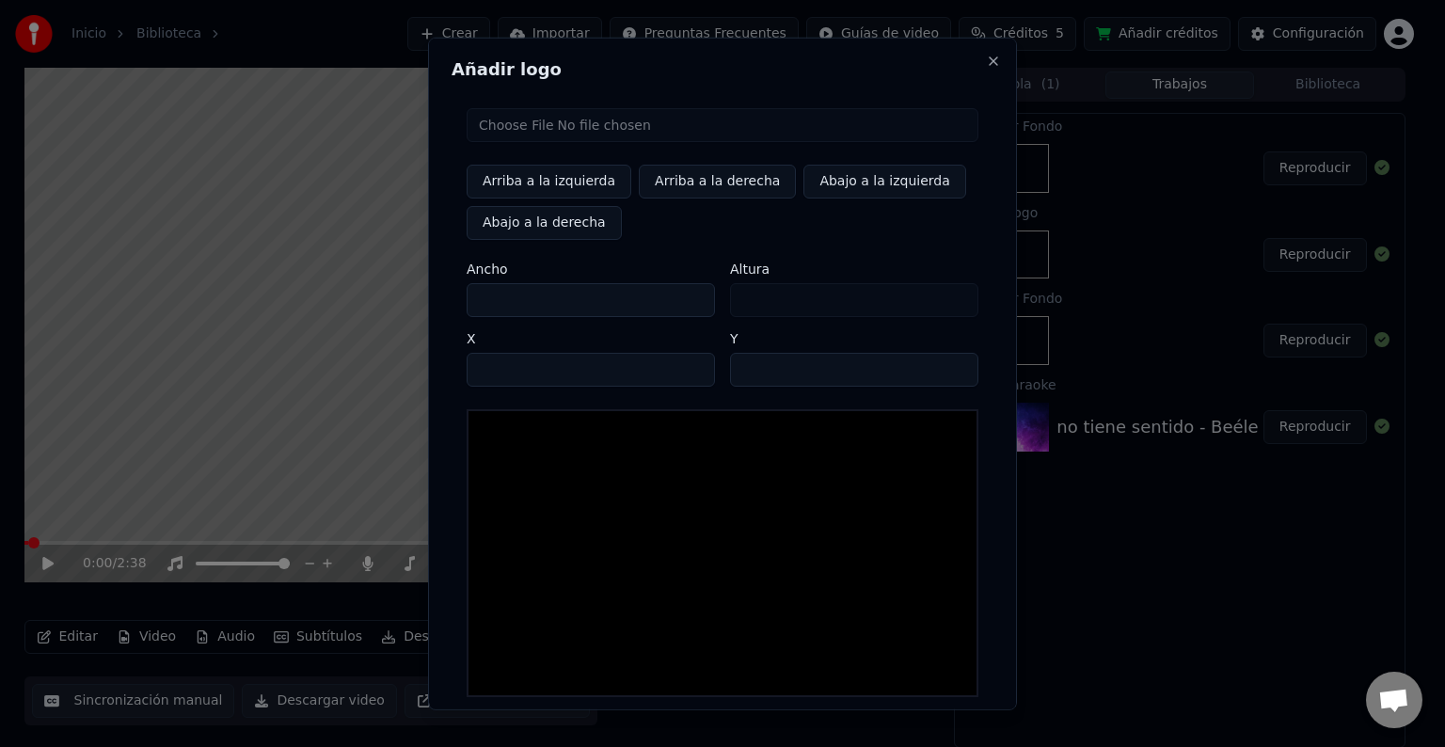
click at [532, 124] on input "file" at bounding box center [723, 125] width 512 height 34
type input "**********"
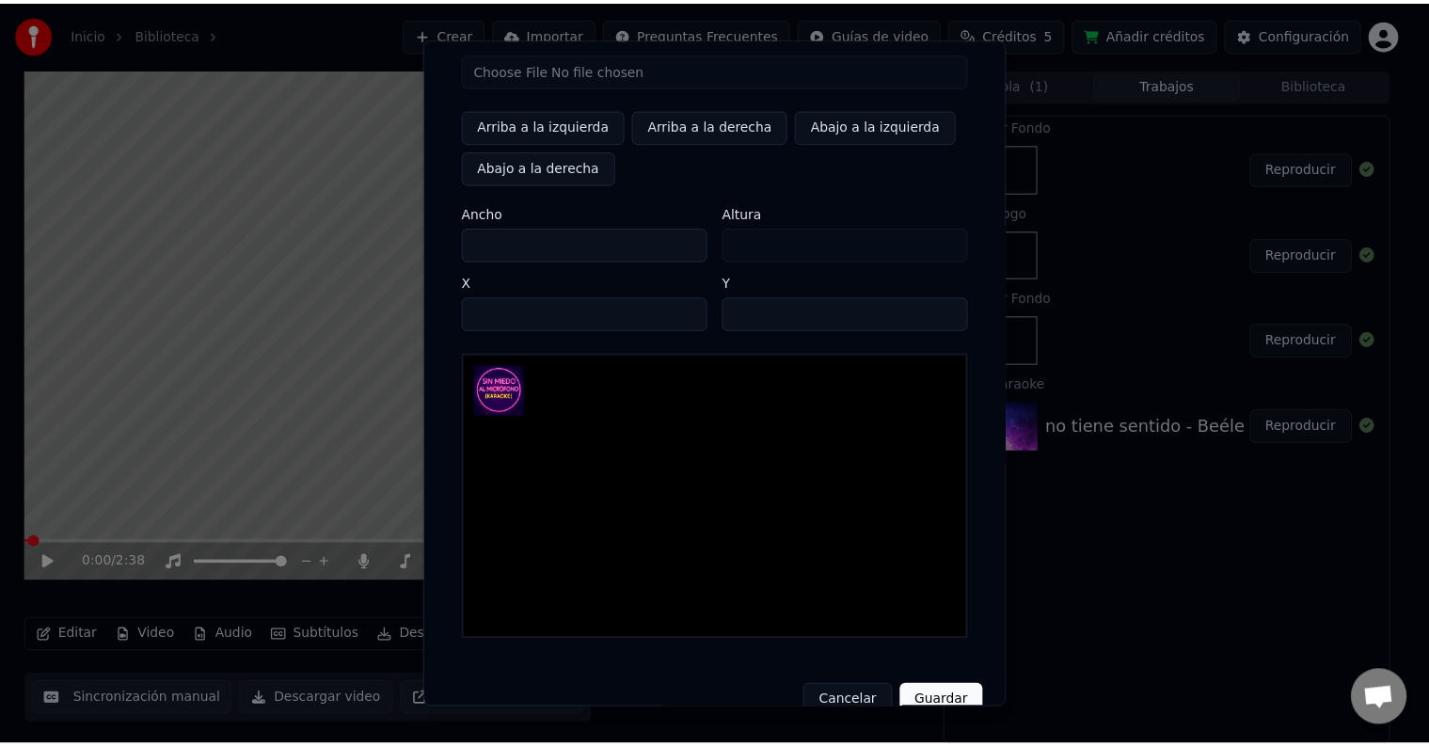
scroll to position [89, 0]
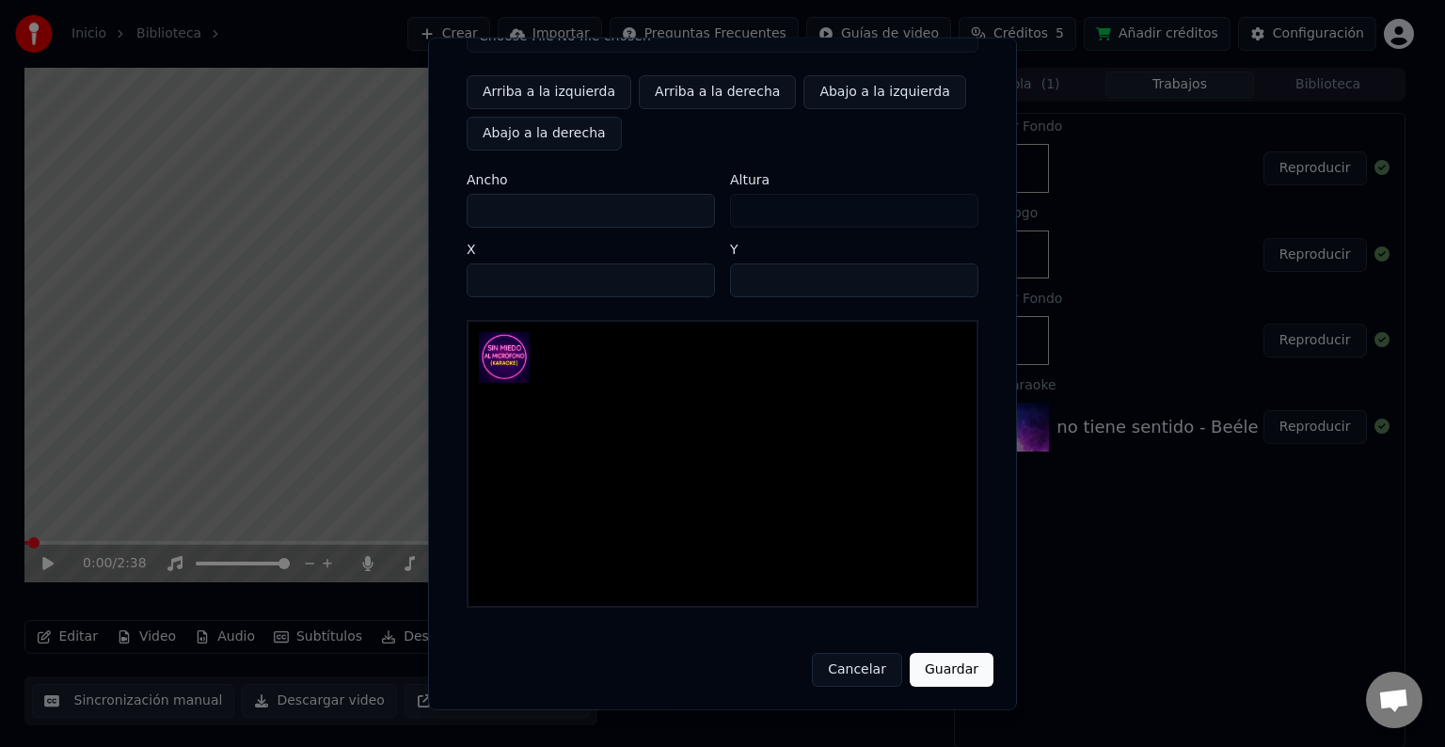
click at [959, 673] on button "Guardar" at bounding box center [952, 670] width 84 height 34
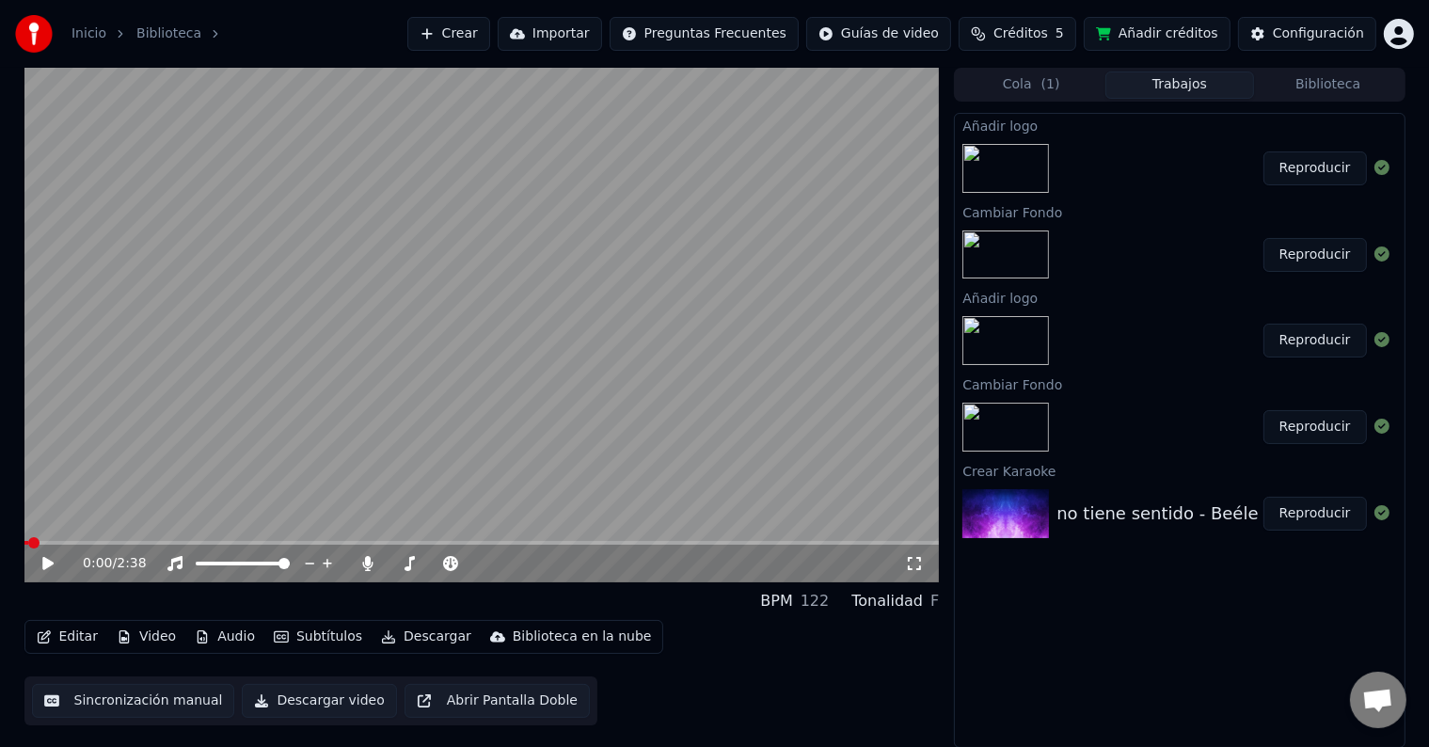
click at [1321, 173] on button "Reproducir" at bounding box center [1314, 168] width 103 height 34
click at [44, 561] on icon at bounding box center [47, 563] width 9 height 11
click at [410, 640] on button "Descargar" at bounding box center [425, 637] width 105 height 26
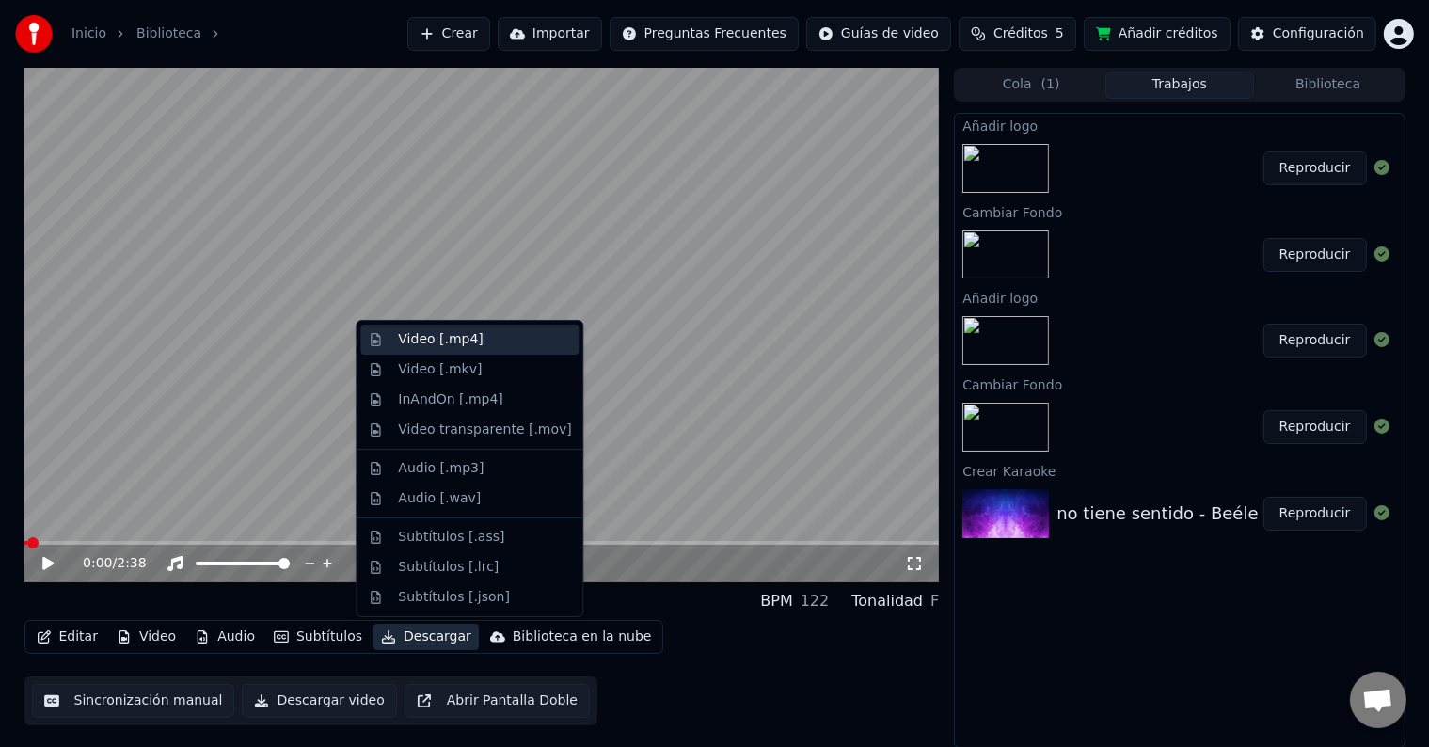
click at [435, 331] on div "Video [.mp4]" at bounding box center [440, 339] width 85 height 19
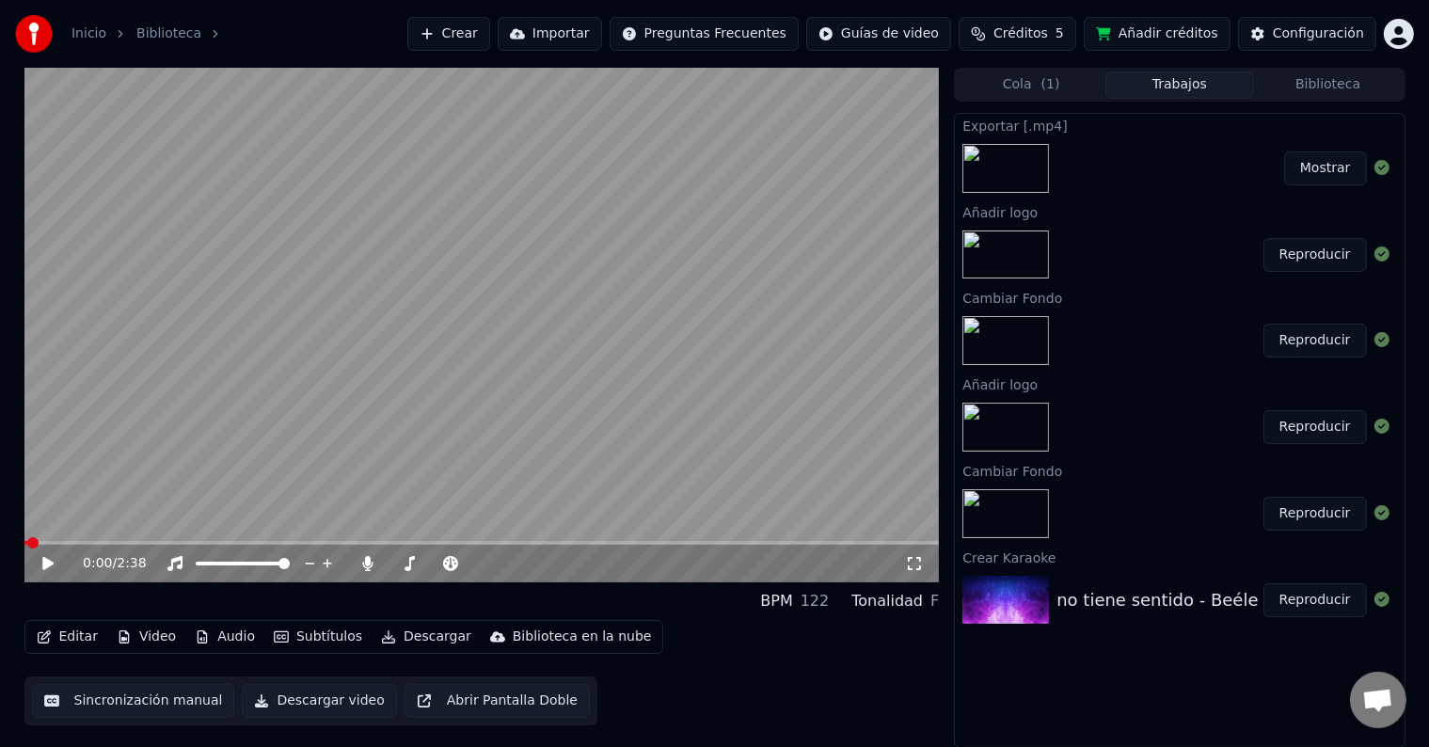
click at [1328, 167] on button "Mostrar" at bounding box center [1325, 168] width 83 height 34
click at [82, 636] on button "Editar" at bounding box center [67, 637] width 76 height 26
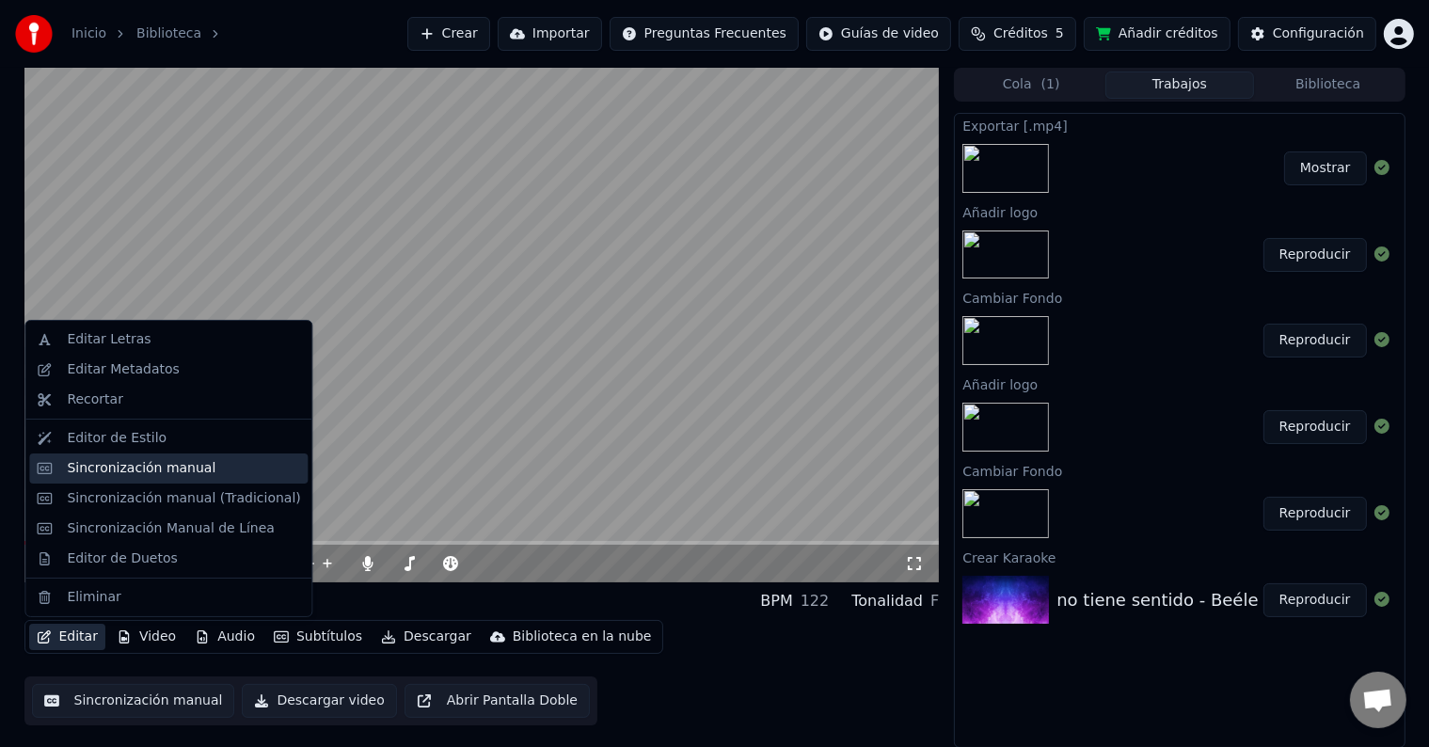
click at [158, 464] on div "Sincronización manual" at bounding box center [141, 468] width 149 height 19
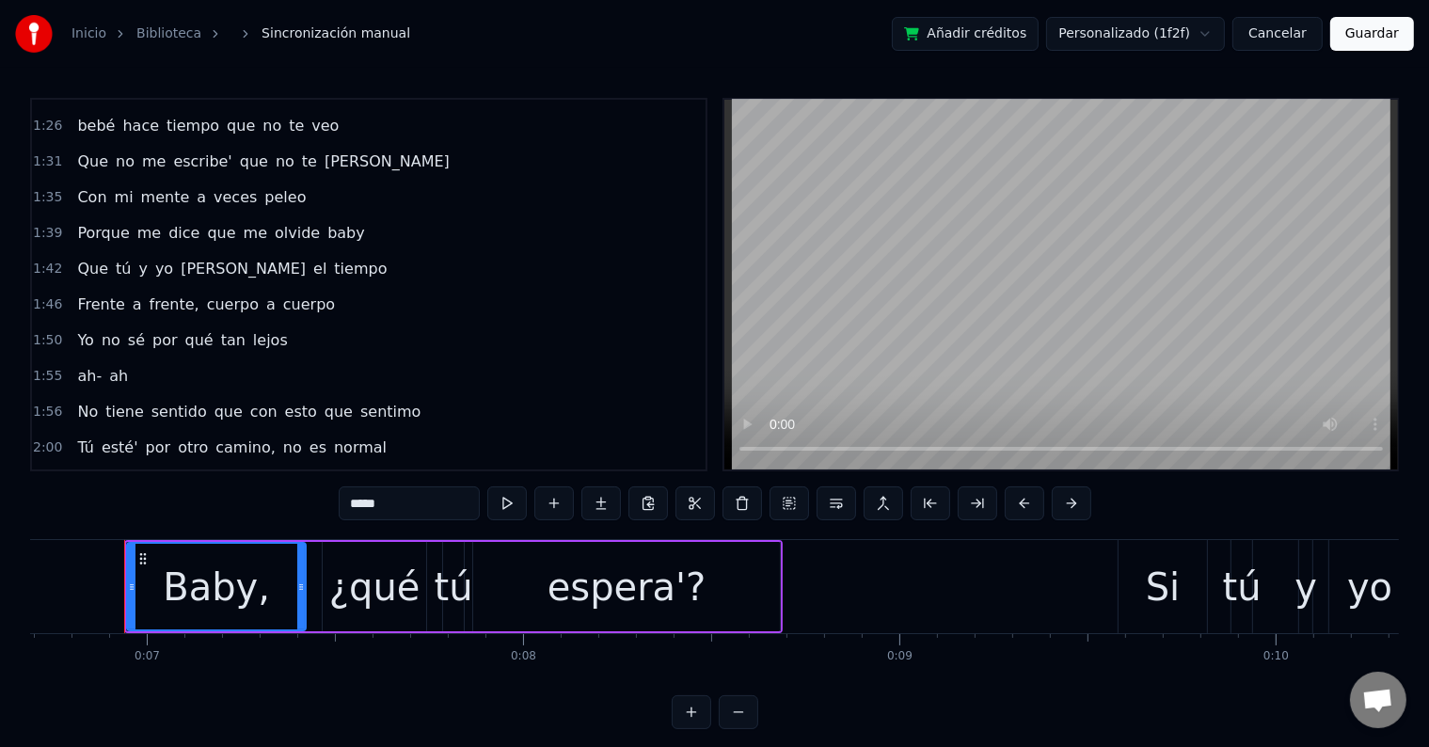
scroll to position [1257, 0]
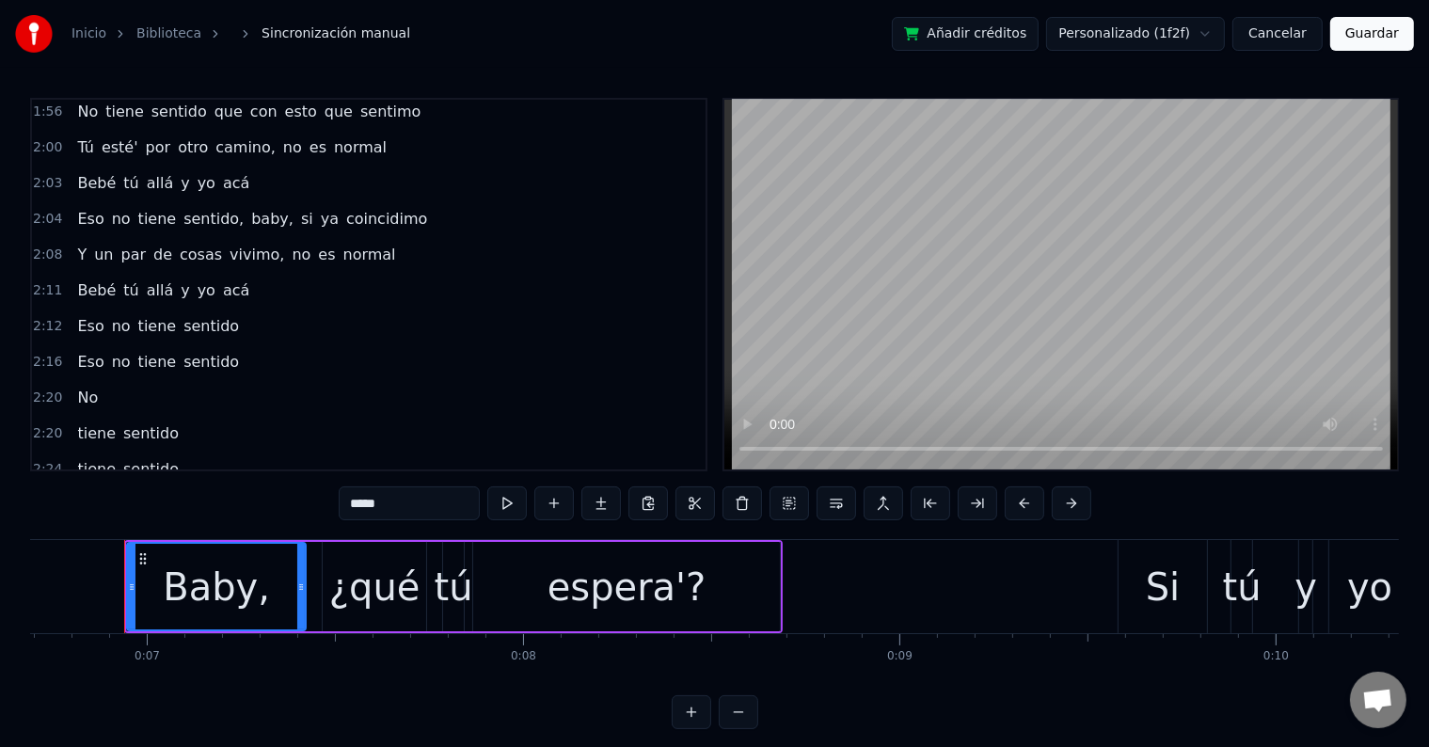
click at [75, 387] on span "No" at bounding box center [87, 398] width 24 height 22
type input "**"
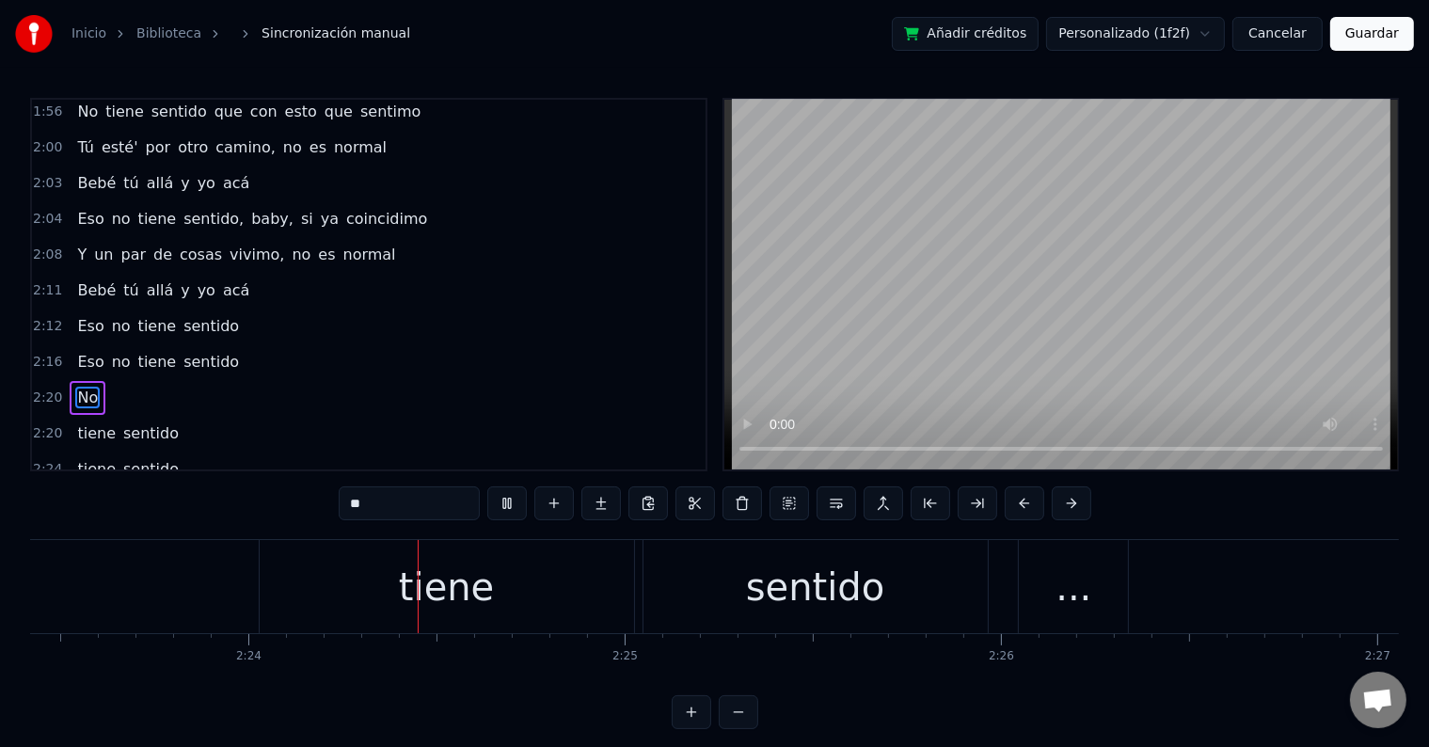
scroll to position [0, 53960]
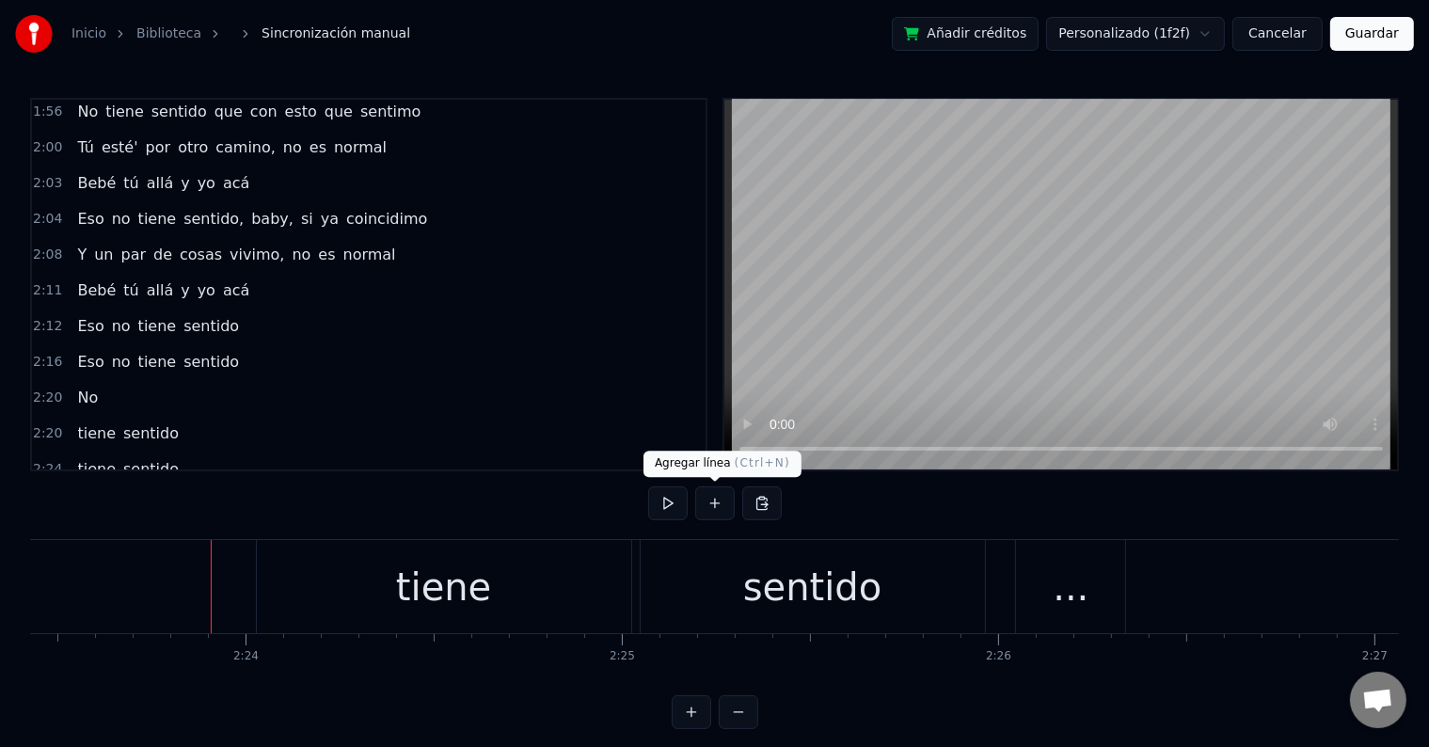
click at [715, 502] on button at bounding box center [715, 503] width 40 height 34
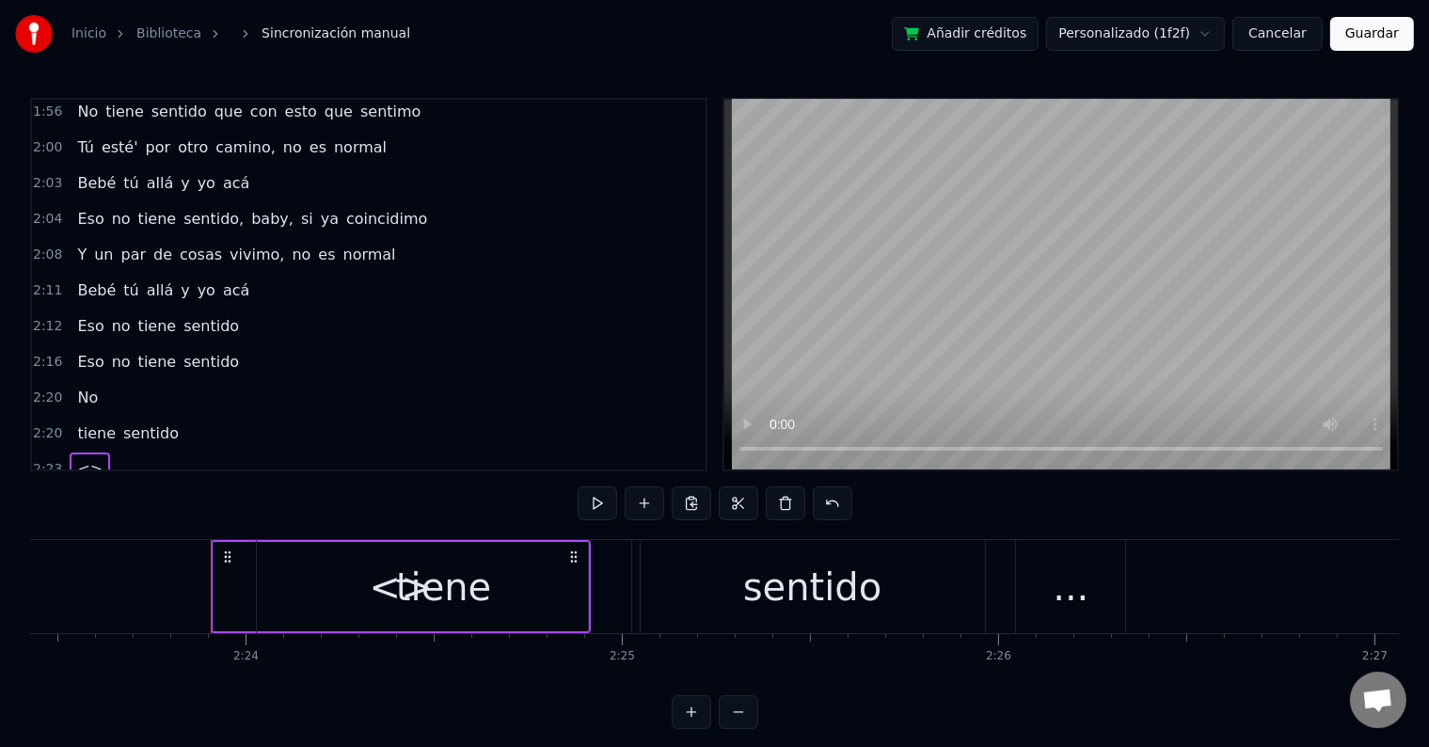
drag, startPoint x: 308, startPoint y: 571, endPoint x: 249, endPoint y: 573, distance: 59.3
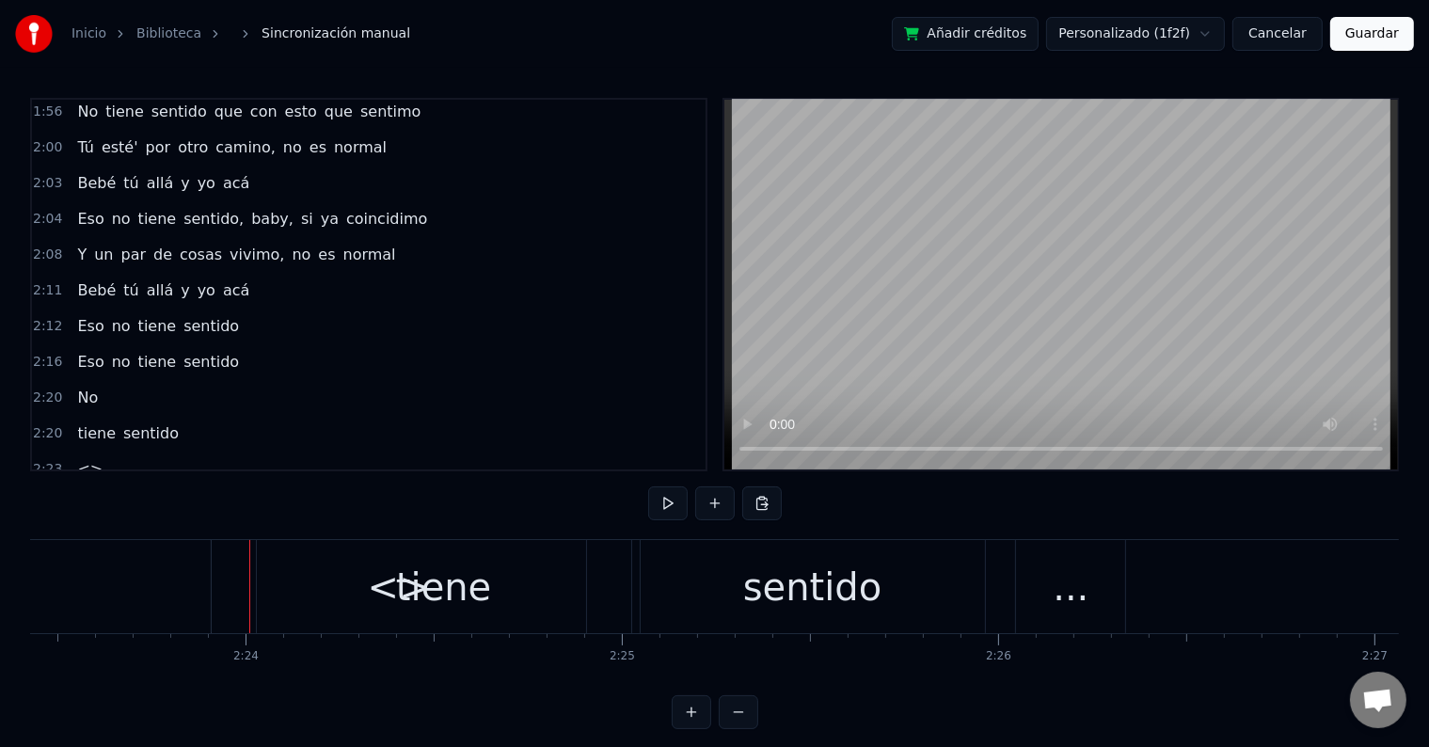
click at [240, 574] on div "<>" at bounding box center [399, 586] width 374 height 93
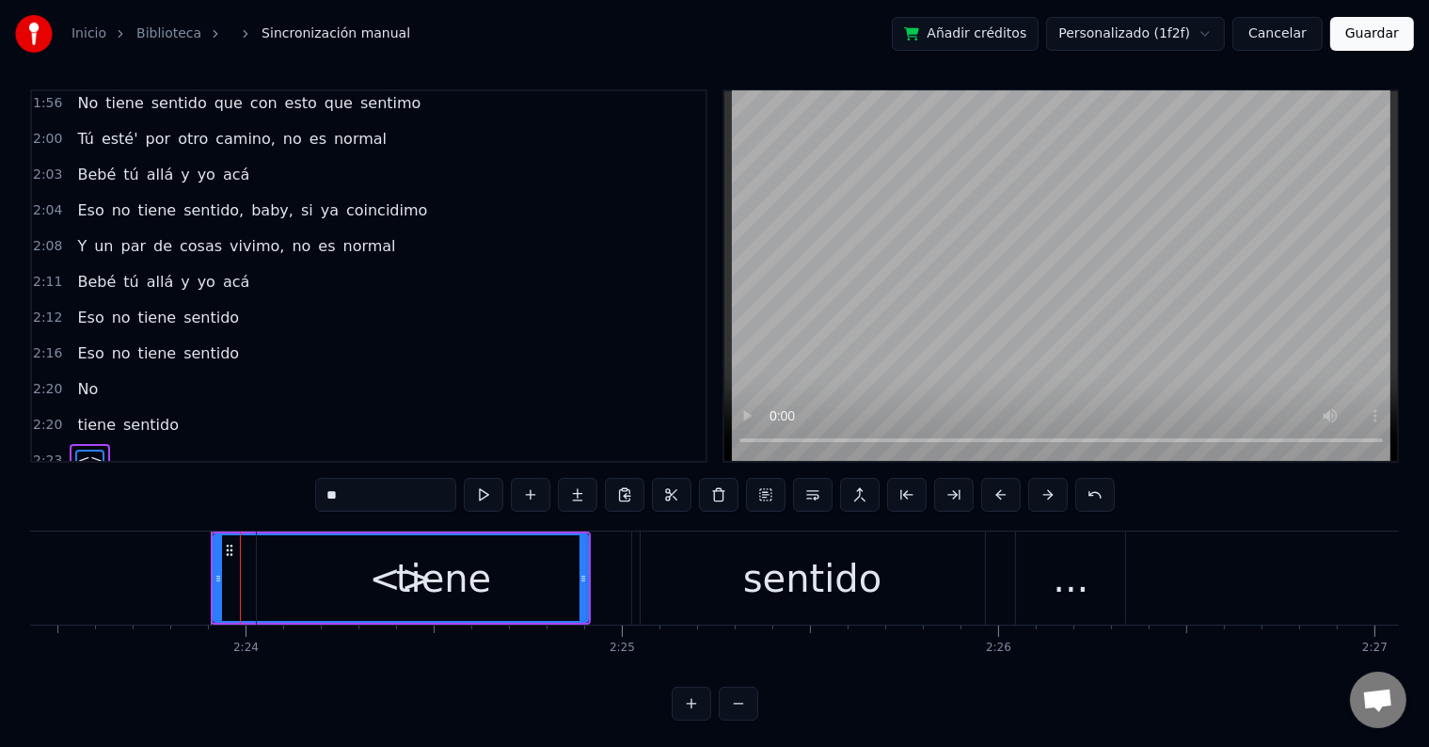
scroll to position [1290, 0]
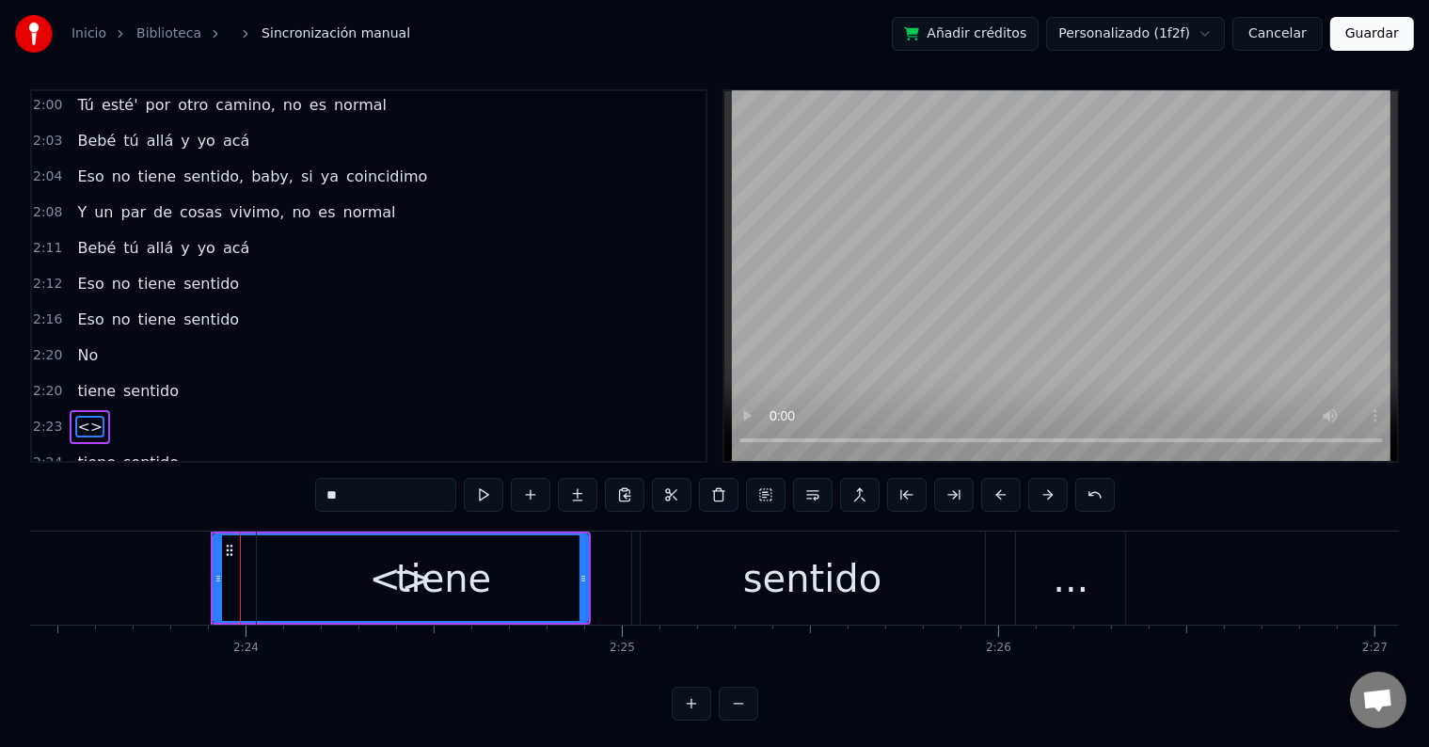
drag, startPoint x: 230, startPoint y: 540, endPoint x: 108, endPoint y: 544, distance: 122.3
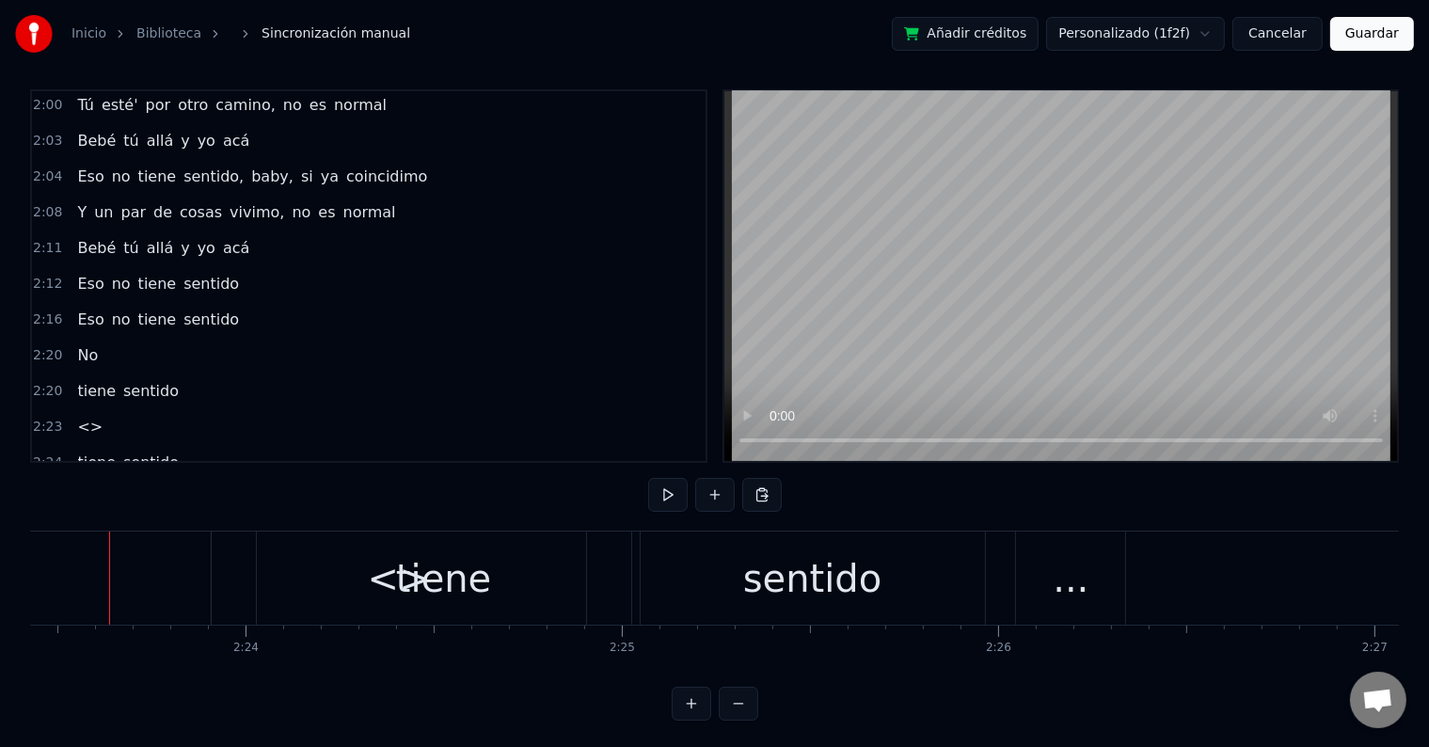
scroll to position [0, 53945]
click at [327, 560] on div "tiene" at bounding box center [459, 577] width 374 height 93
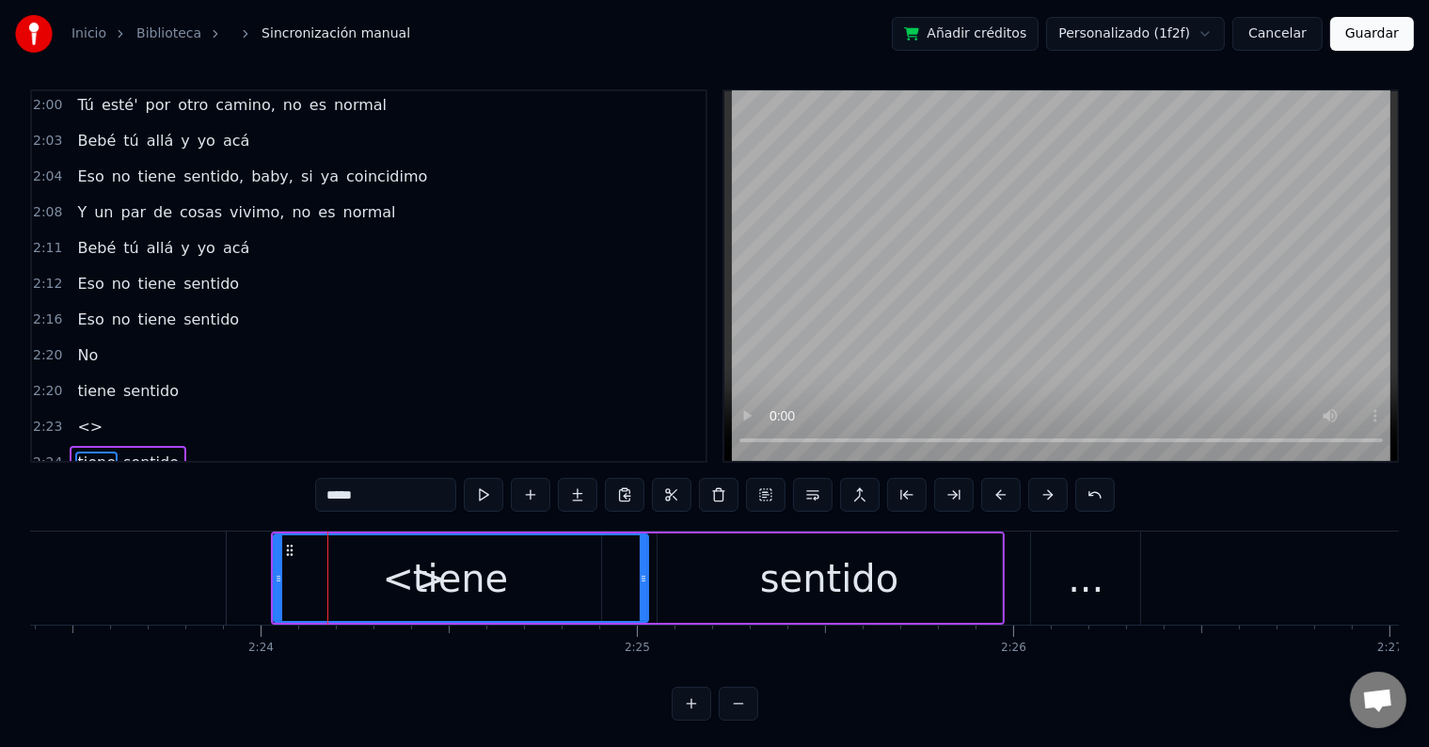
scroll to position [28, 0]
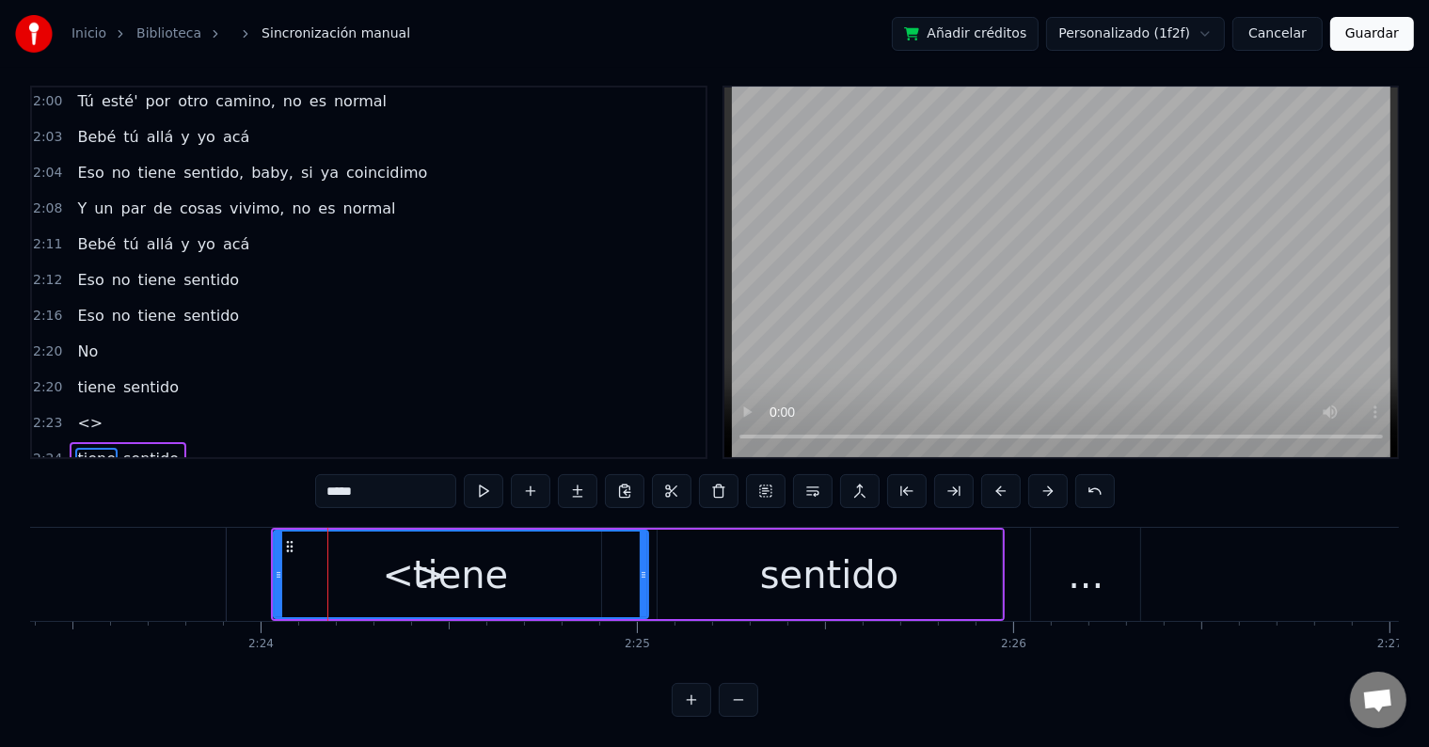
click at [321, 559] on div "tiene" at bounding box center [461, 574] width 372 height 86
click at [410, 557] on div "tiene" at bounding box center [461, 574] width 372 height 86
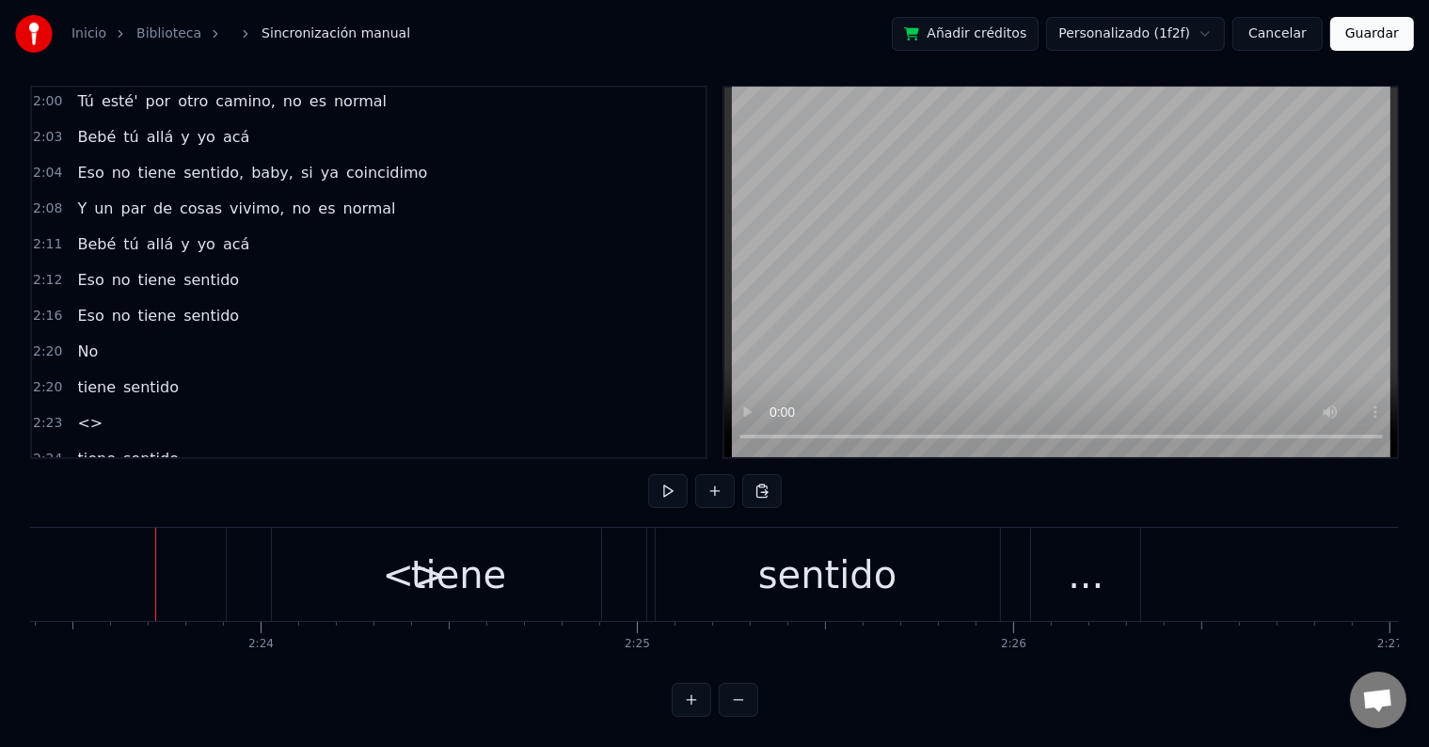
click at [410, 551] on div "tiene" at bounding box center [459, 574] width 374 height 93
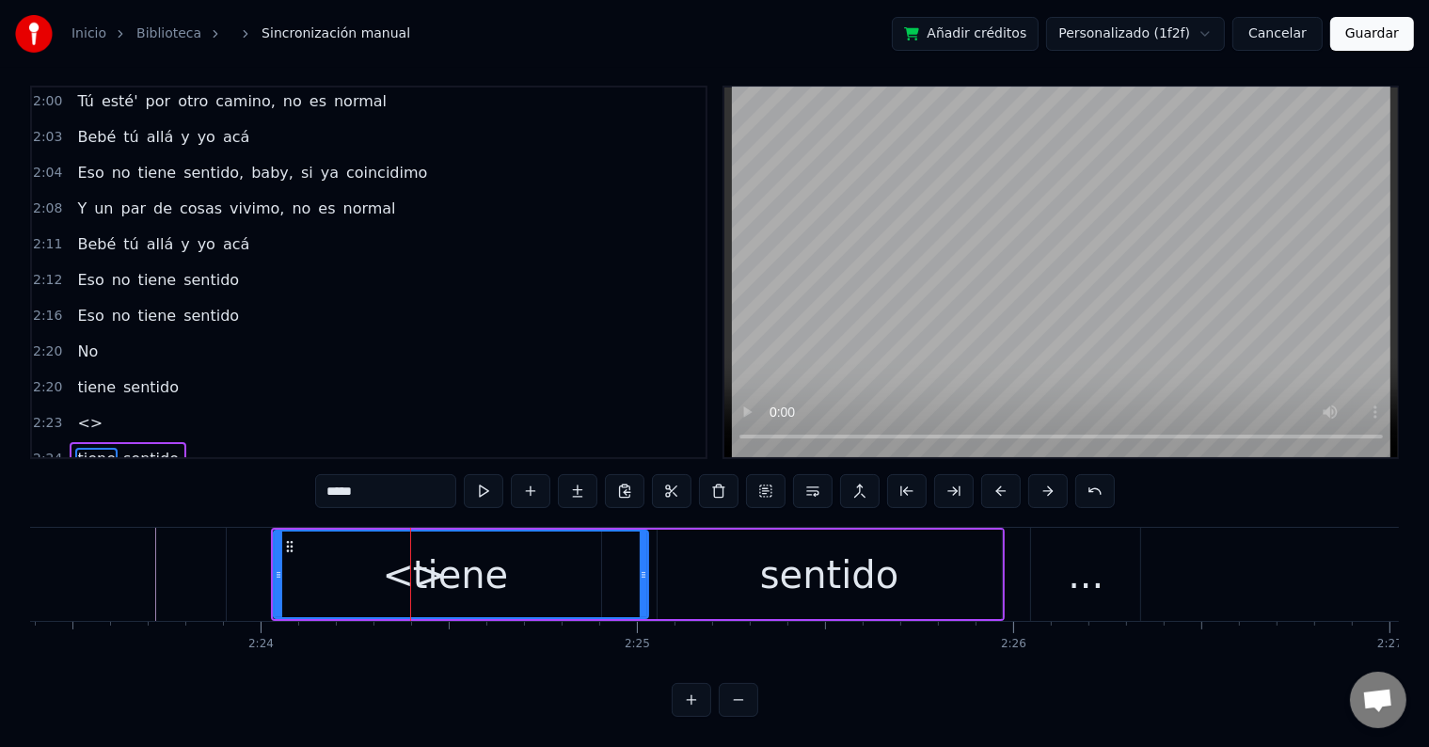
click at [372, 557] on div "tiene" at bounding box center [461, 574] width 372 height 86
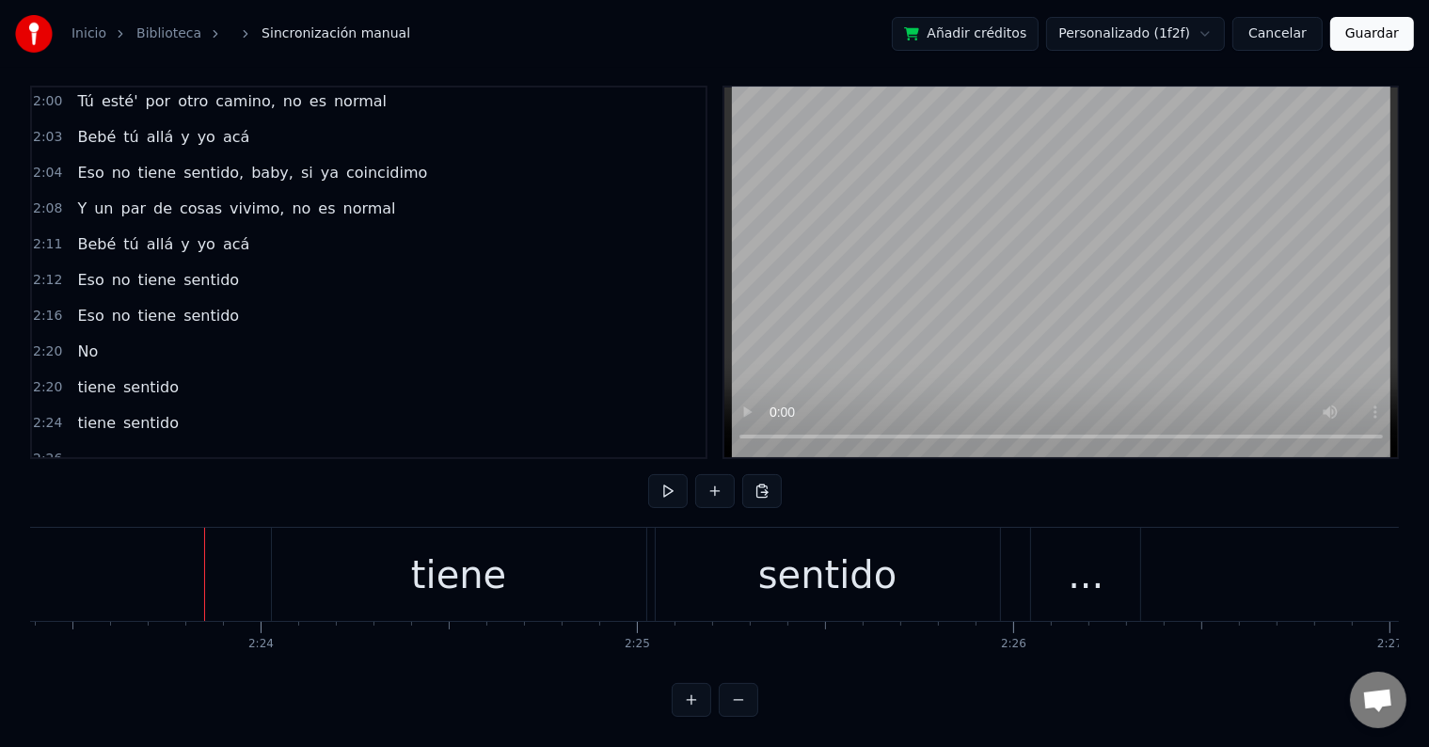
scroll to position [1257, 0]
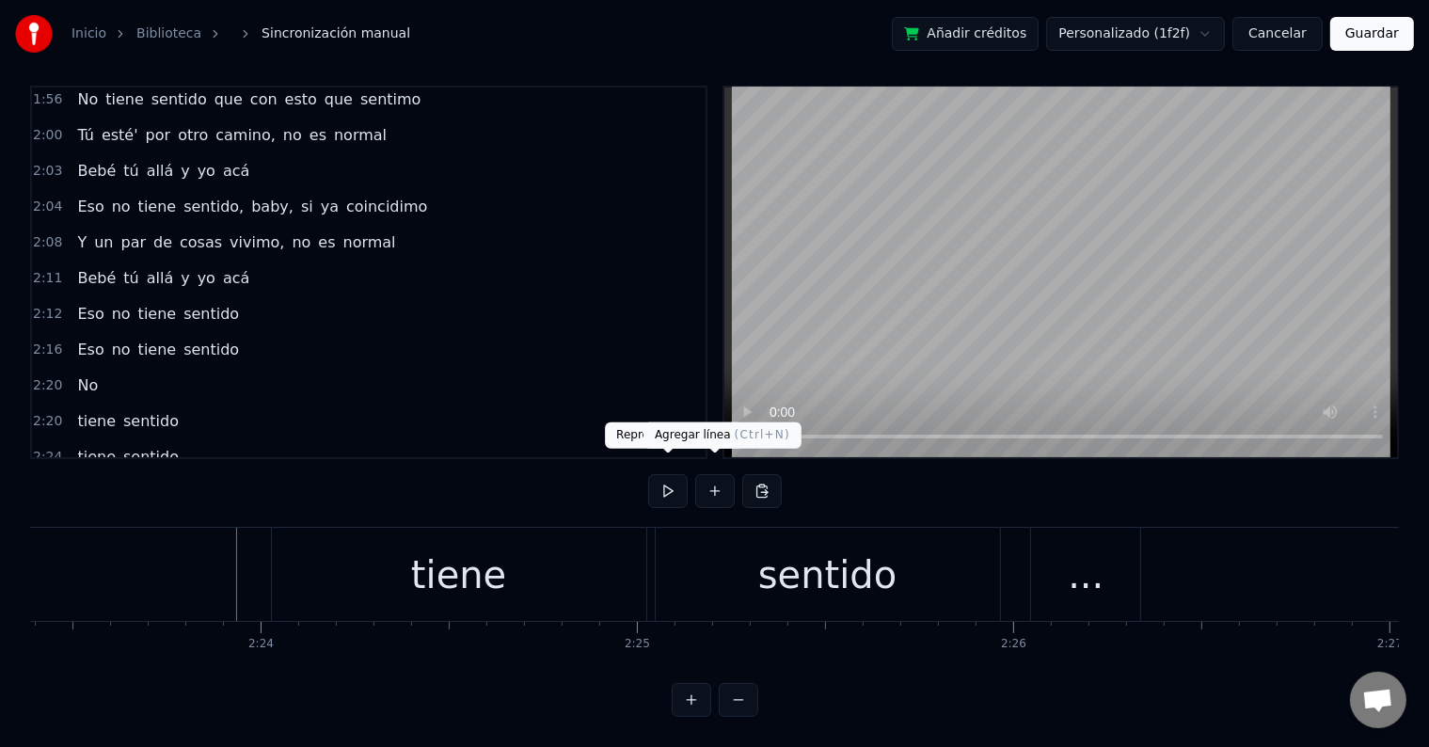
click at [713, 478] on button at bounding box center [715, 491] width 40 height 34
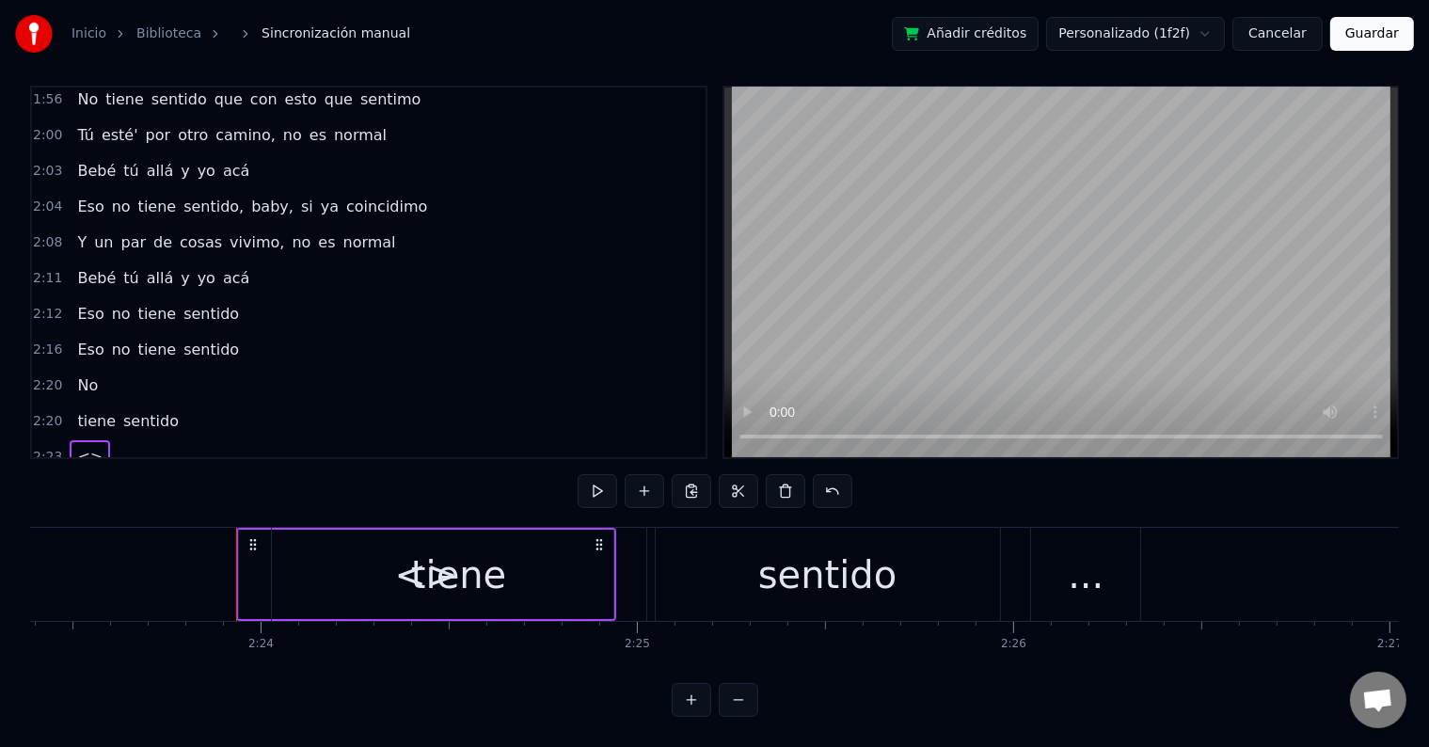
scroll to position [1290, 0]
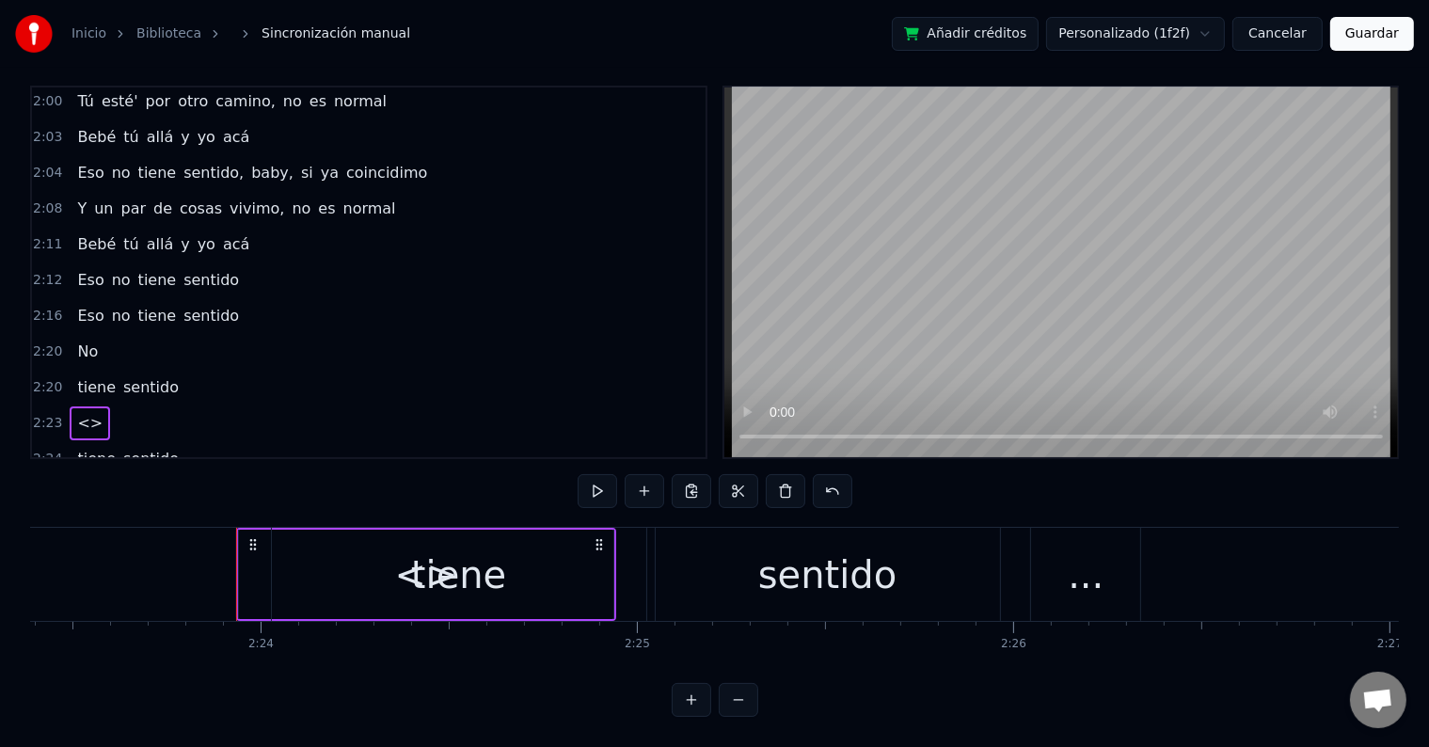
click at [408, 542] on div "tiene" at bounding box center [459, 574] width 374 height 93
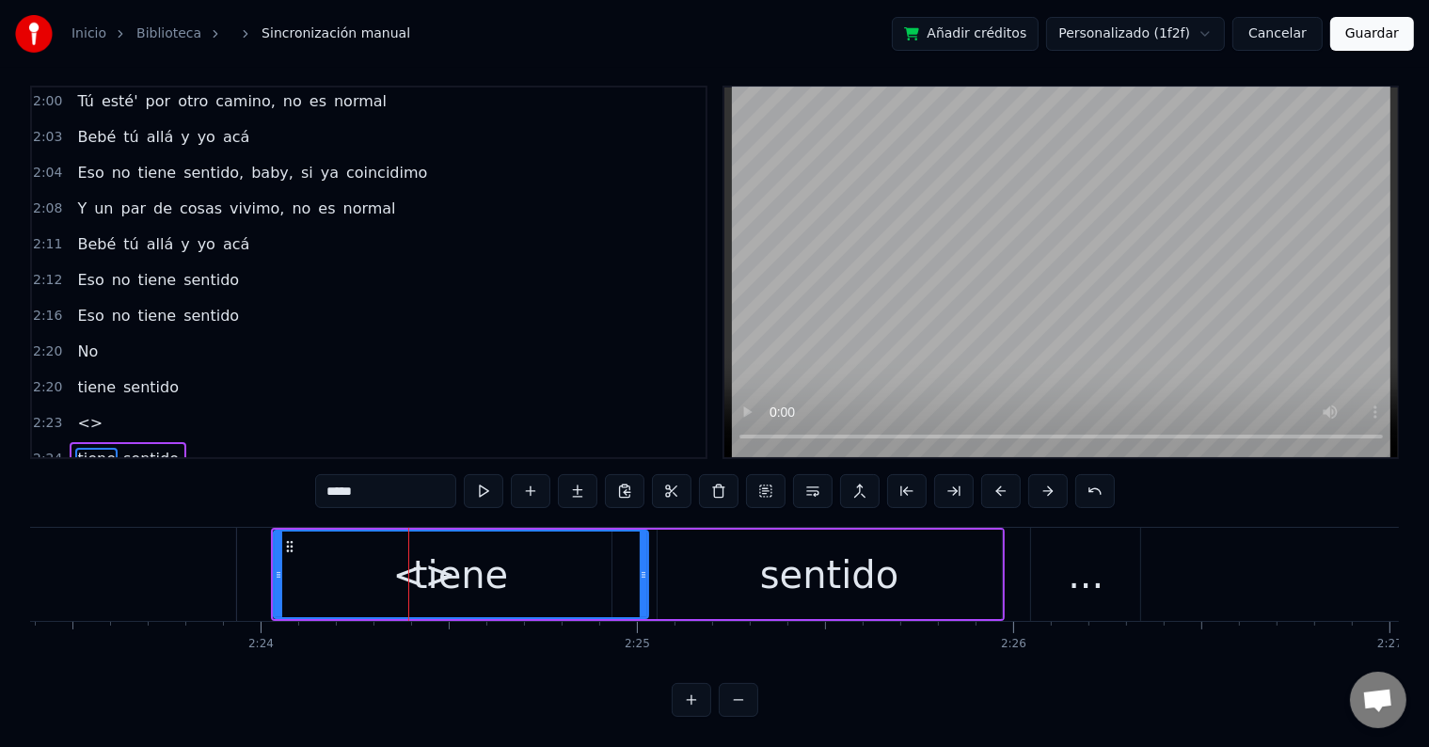
click at [317, 551] on div "tiene" at bounding box center [461, 574] width 372 height 86
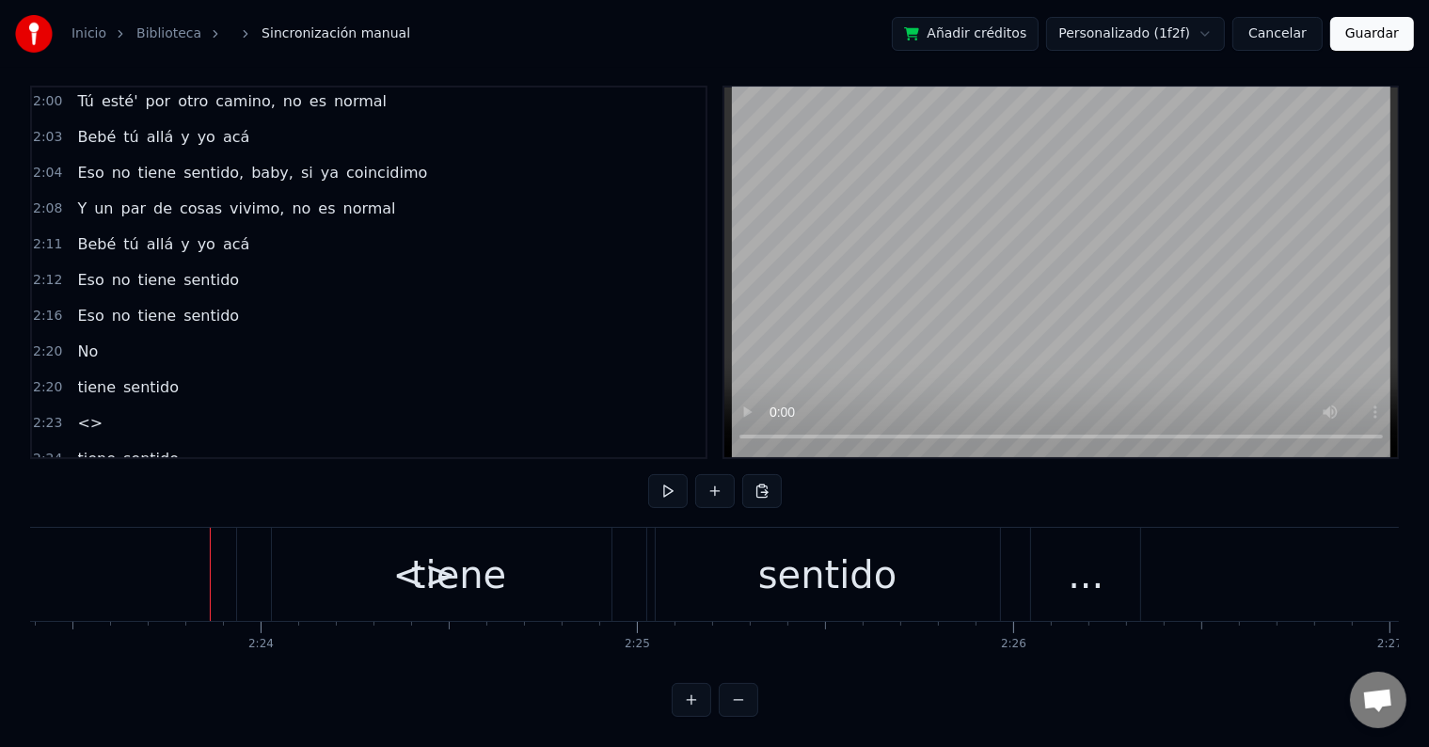
click at [75, 412] on span "<>" at bounding box center [89, 423] width 29 height 22
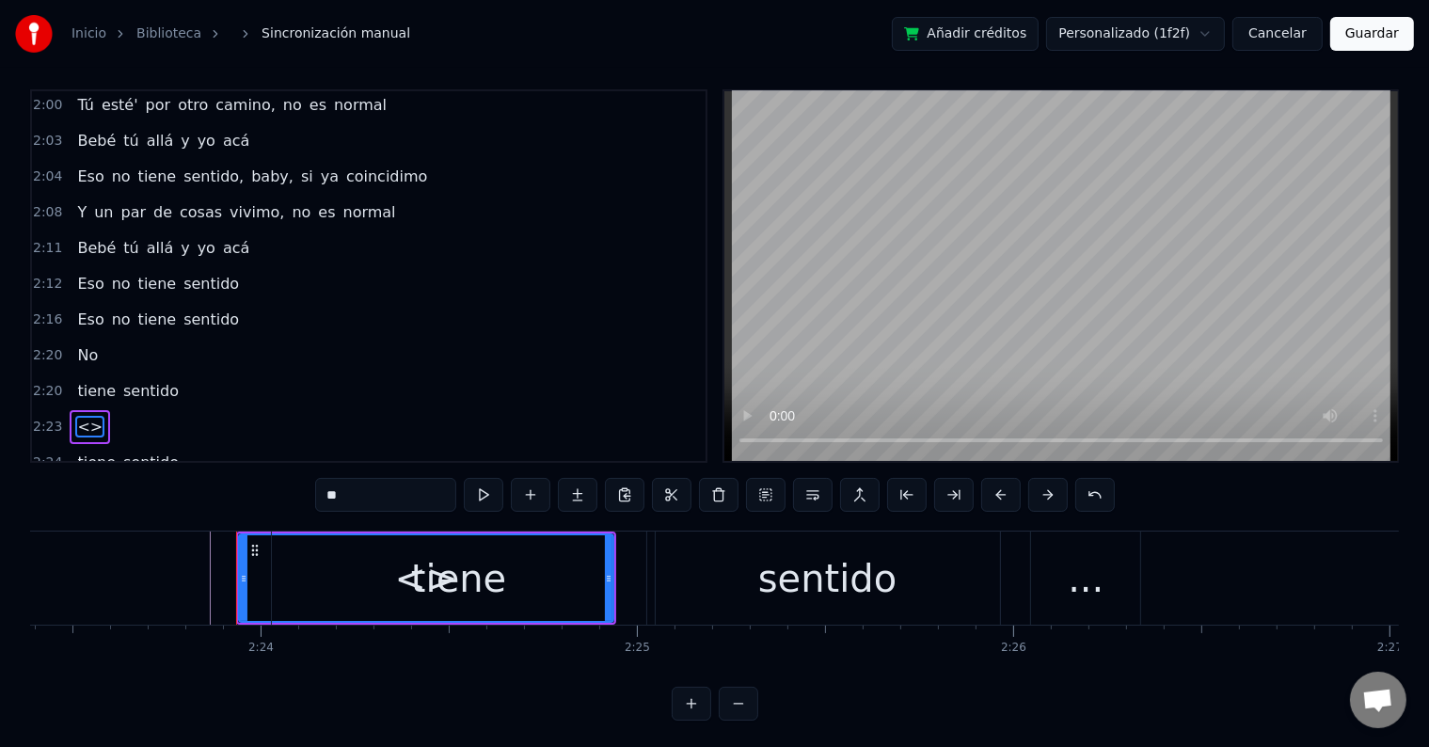
drag, startPoint x: 405, startPoint y: 497, endPoint x: 143, endPoint y: 476, distance: 263.2
click at [144, 482] on div "0:06 Baby, ¿qué tú espera'? 0:09 Si tú y yo conectamo la primera vez que nos vi…" at bounding box center [714, 404] width 1368 height 631
type input "**"
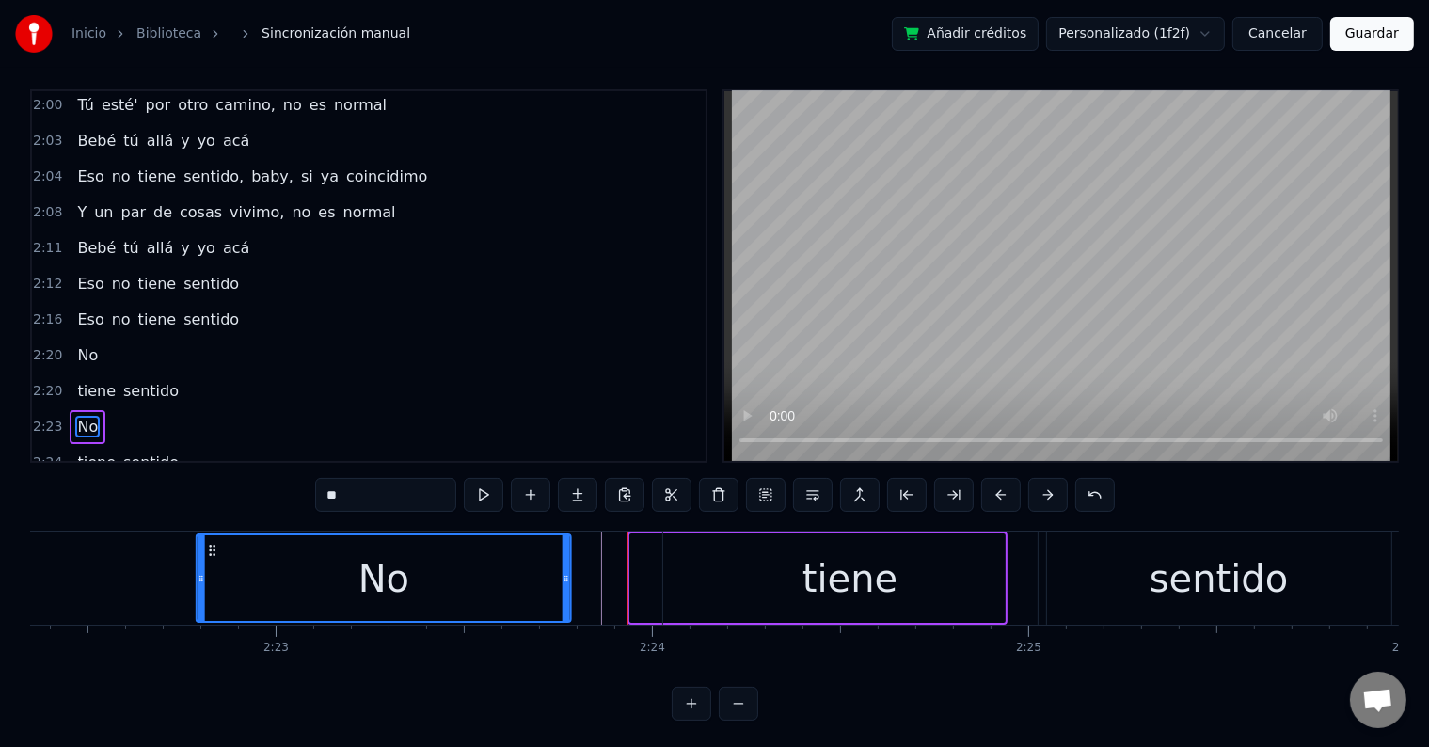
scroll to position [0, 53479]
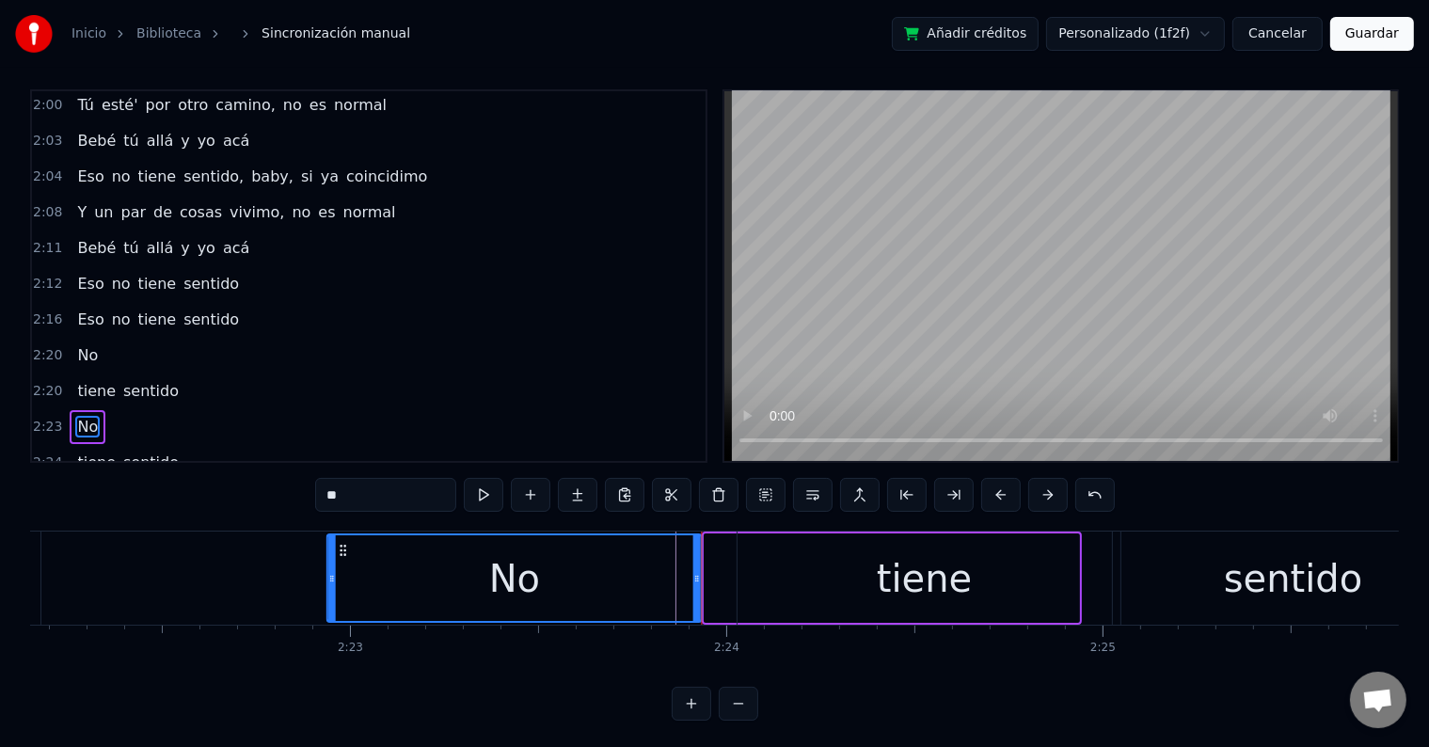
drag, startPoint x: 253, startPoint y: 544, endPoint x: 342, endPoint y: 550, distance: 89.6
click at [342, 550] on icon at bounding box center [343, 550] width 15 height 15
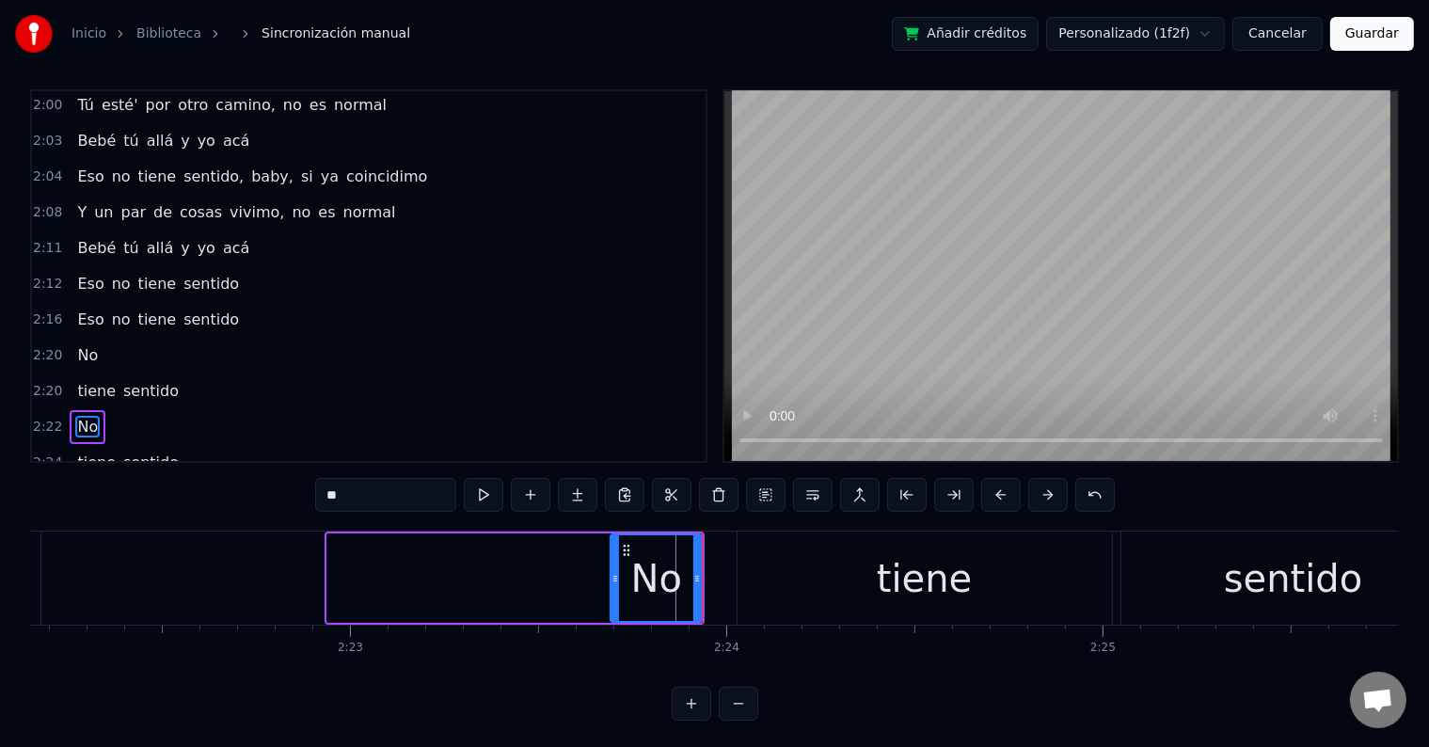
drag, startPoint x: 334, startPoint y: 582, endPoint x: 617, endPoint y: 580, distance: 283.1
click at [617, 580] on icon at bounding box center [615, 578] width 8 height 15
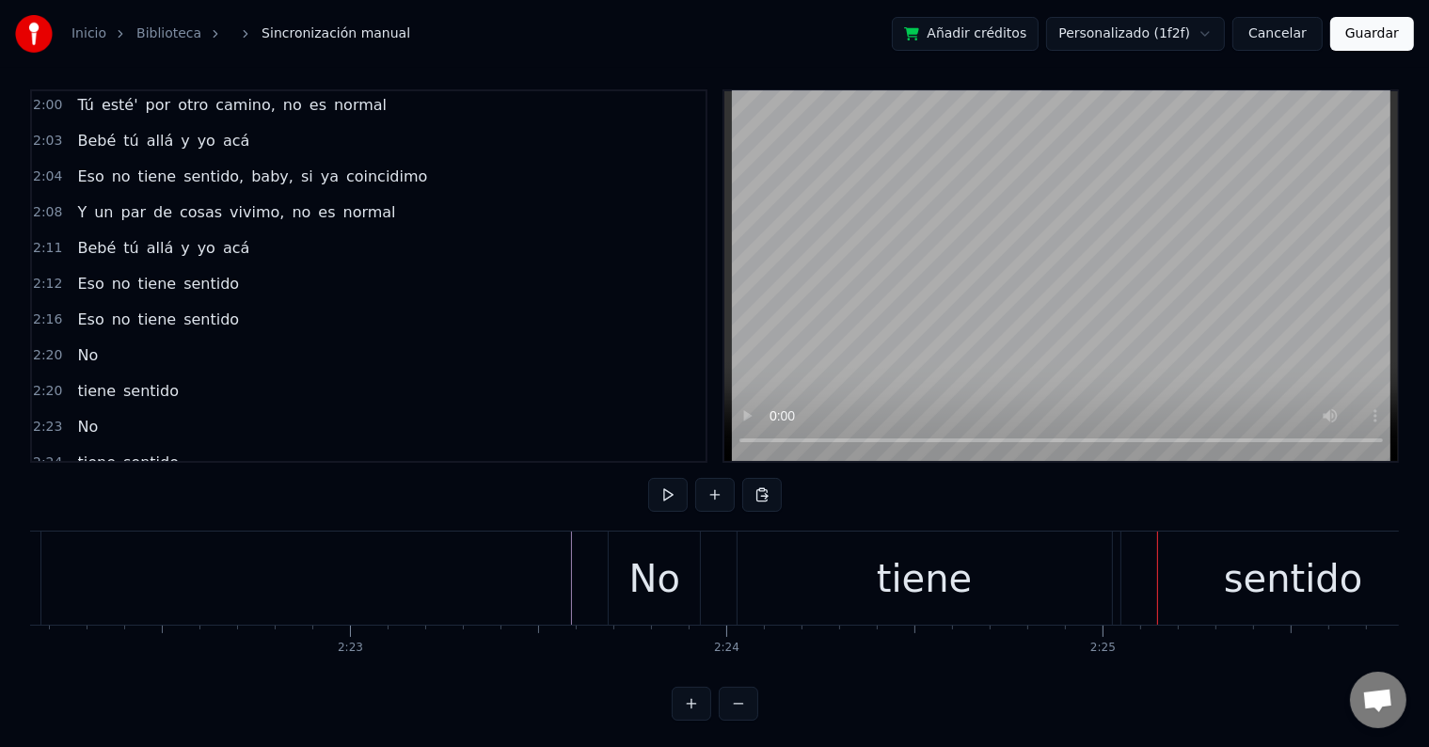
click at [858, 552] on div "tiene" at bounding box center [924, 577] width 374 height 93
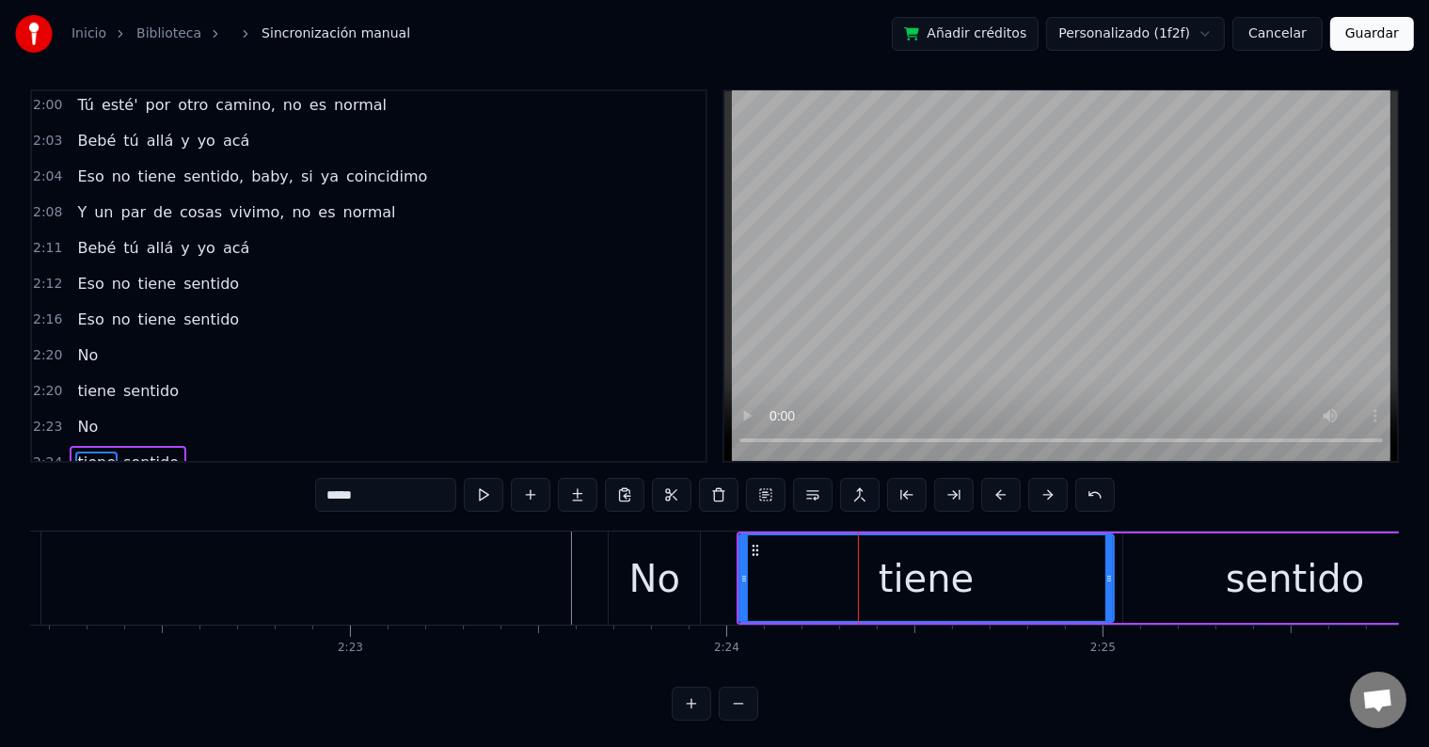
scroll to position [28, 0]
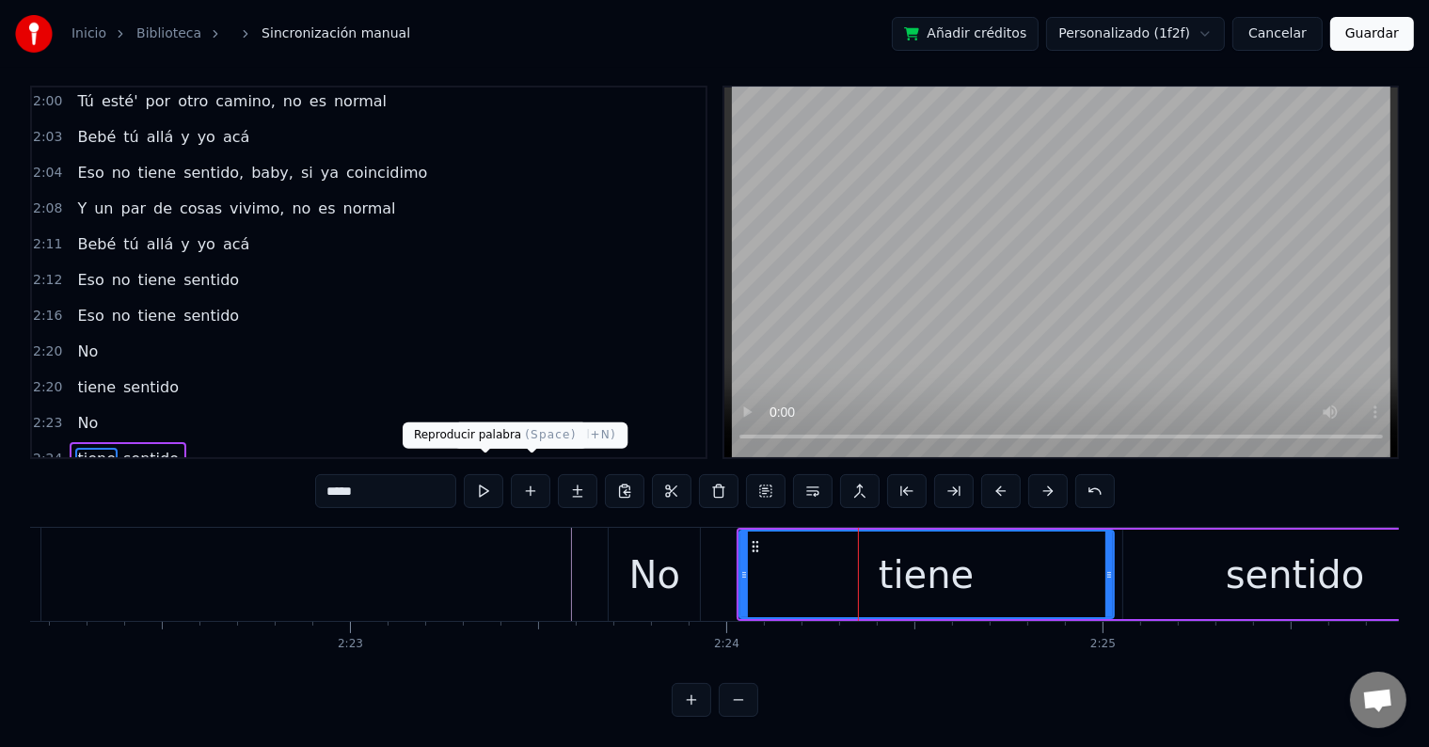
click at [487, 474] on button at bounding box center [484, 491] width 40 height 34
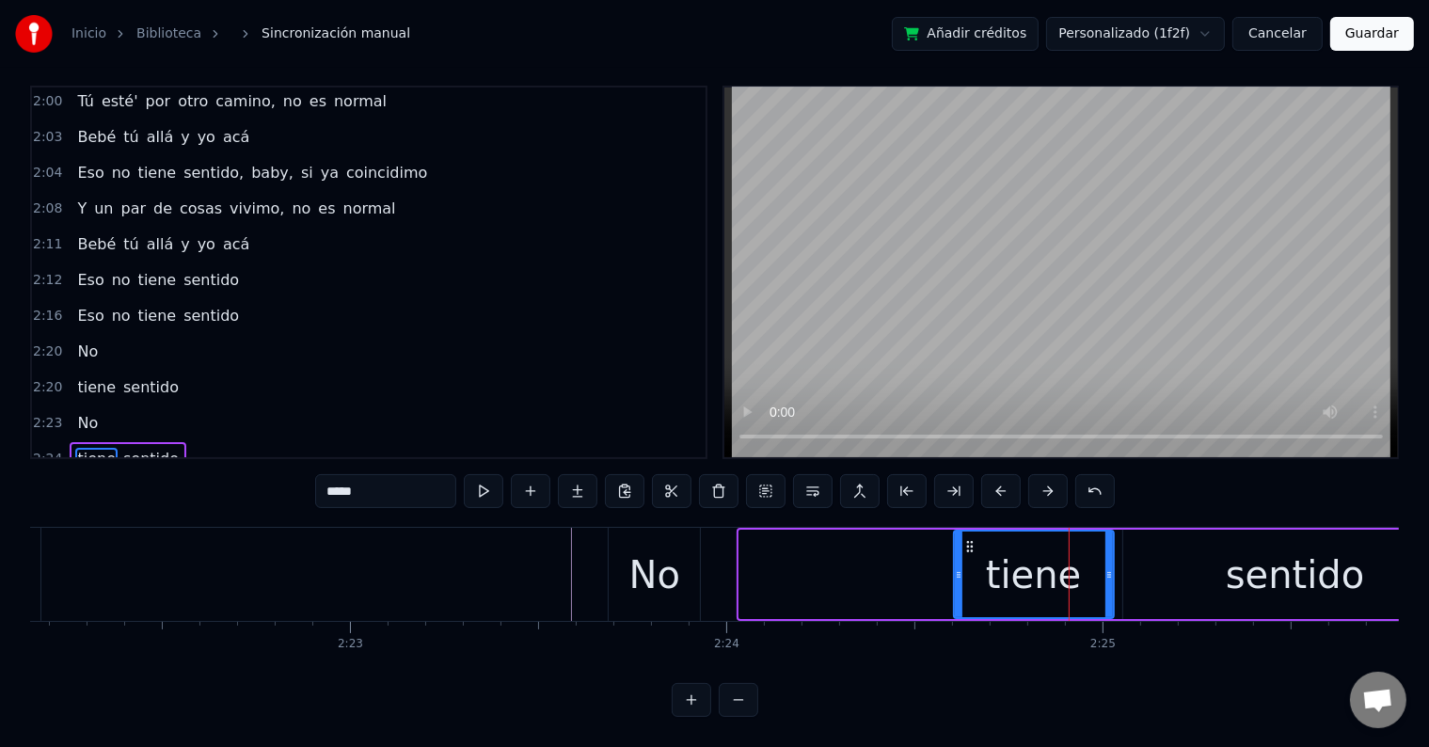
drag, startPoint x: 744, startPoint y: 556, endPoint x: 962, endPoint y: 552, distance: 218.2
click at [962, 567] on icon at bounding box center [959, 574] width 8 height 15
click at [648, 558] on div "No" at bounding box center [654, 574] width 51 height 56
type input "**"
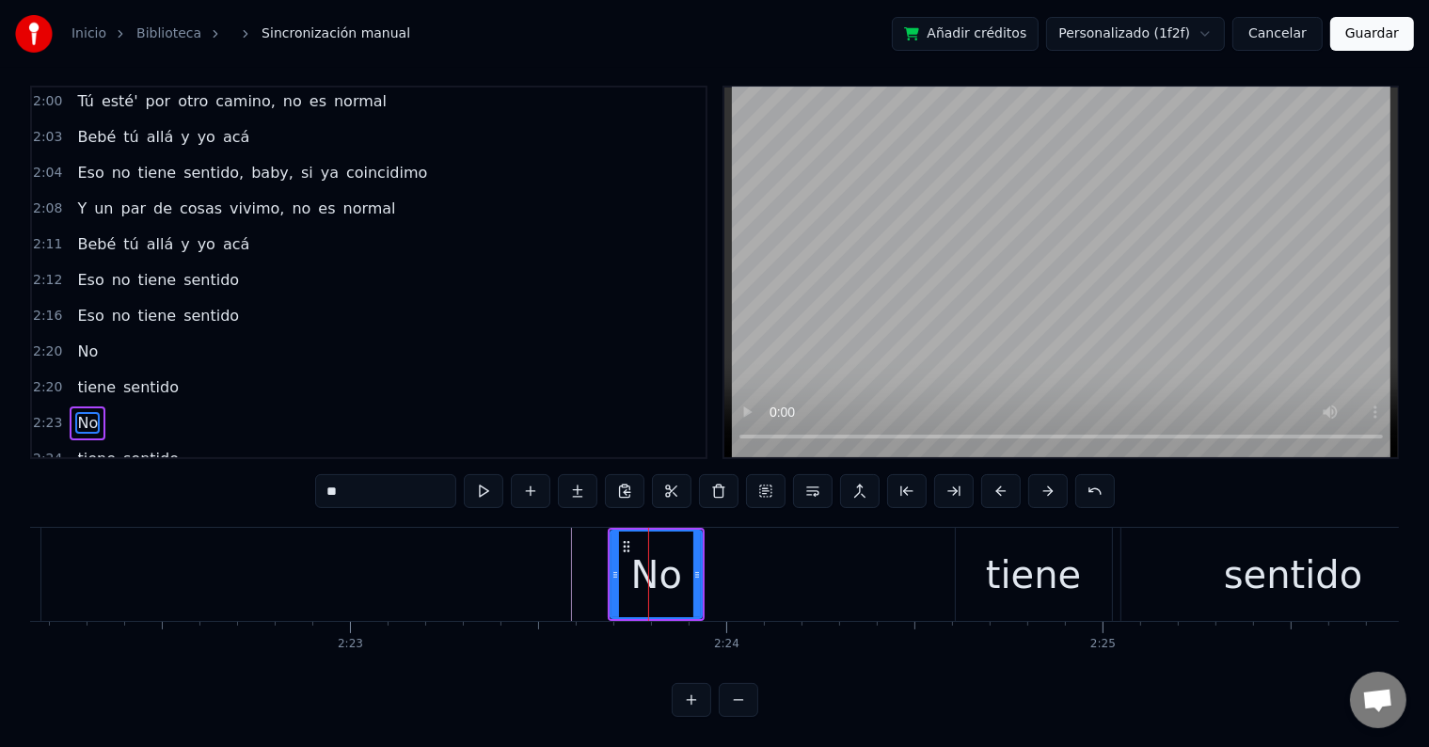
scroll to position [8, 0]
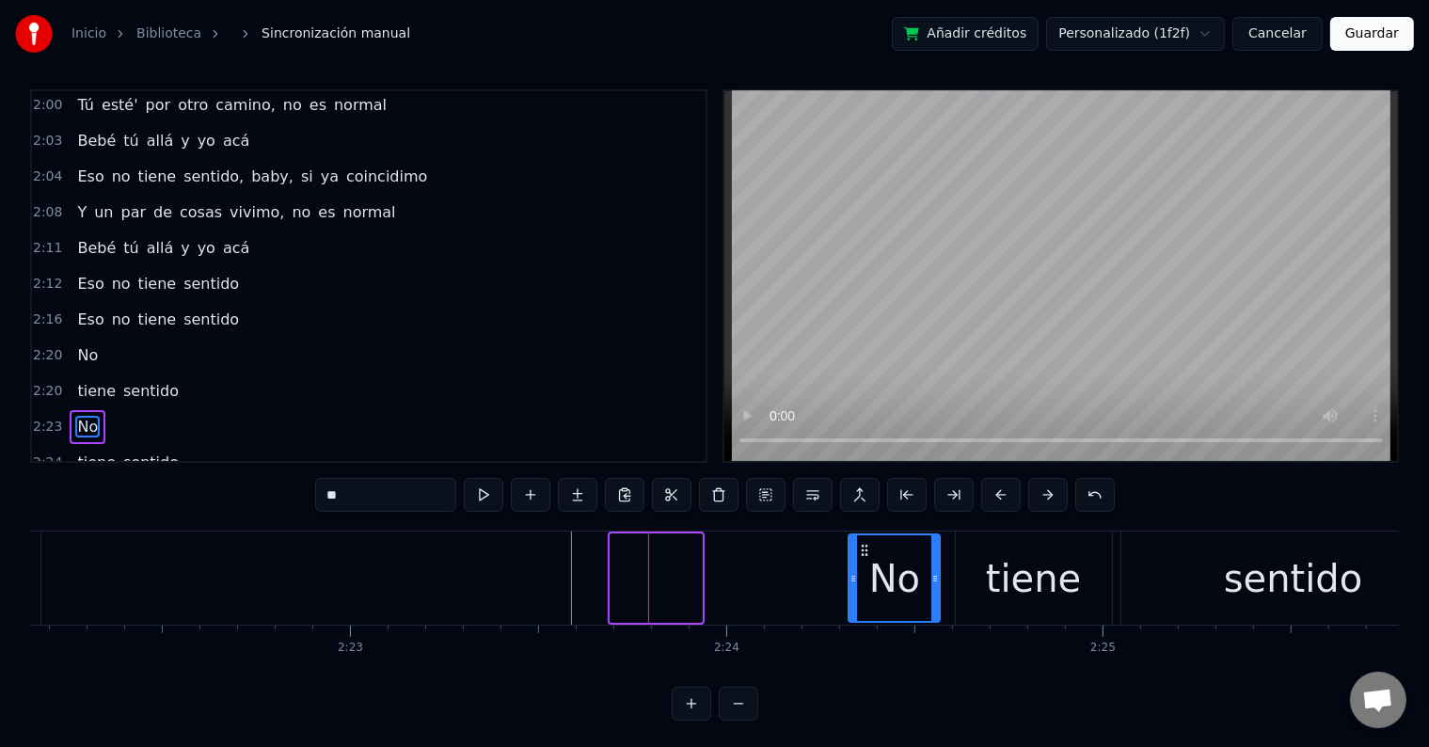
drag, startPoint x: 625, startPoint y: 542, endPoint x: 850, endPoint y: 547, distance: 225.8
click at [863, 543] on icon at bounding box center [865, 550] width 15 height 15
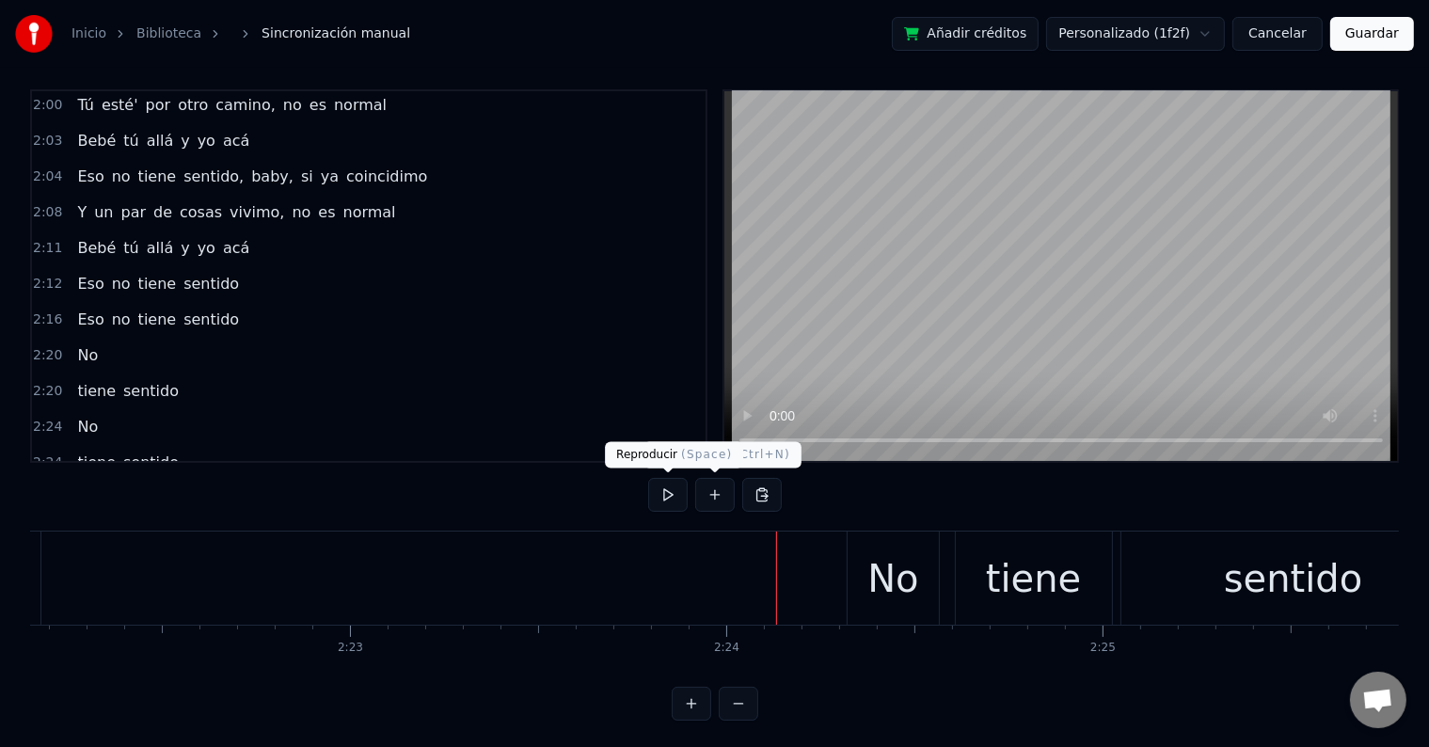
click at [662, 494] on button at bounding box center [668, 495] width 40 height 34
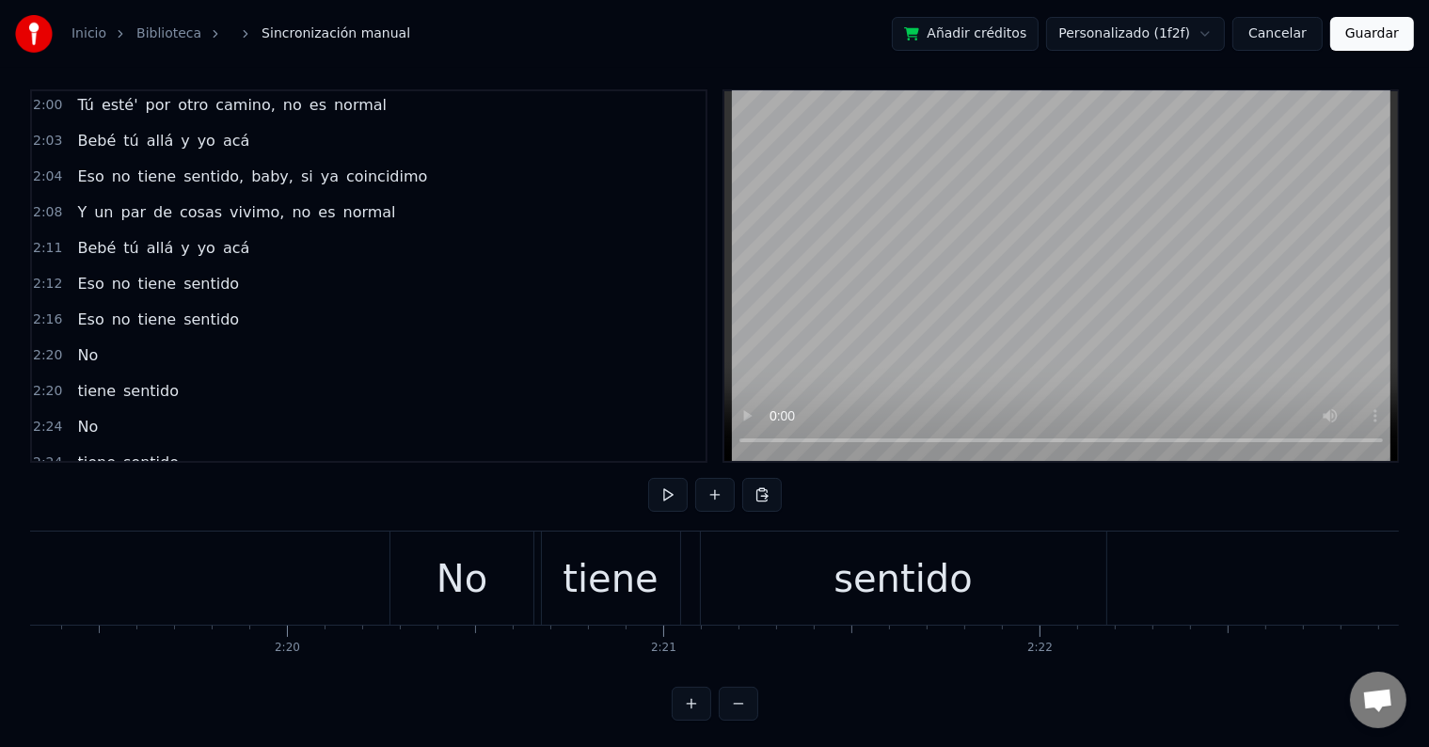
scroll to position [0, 52410]
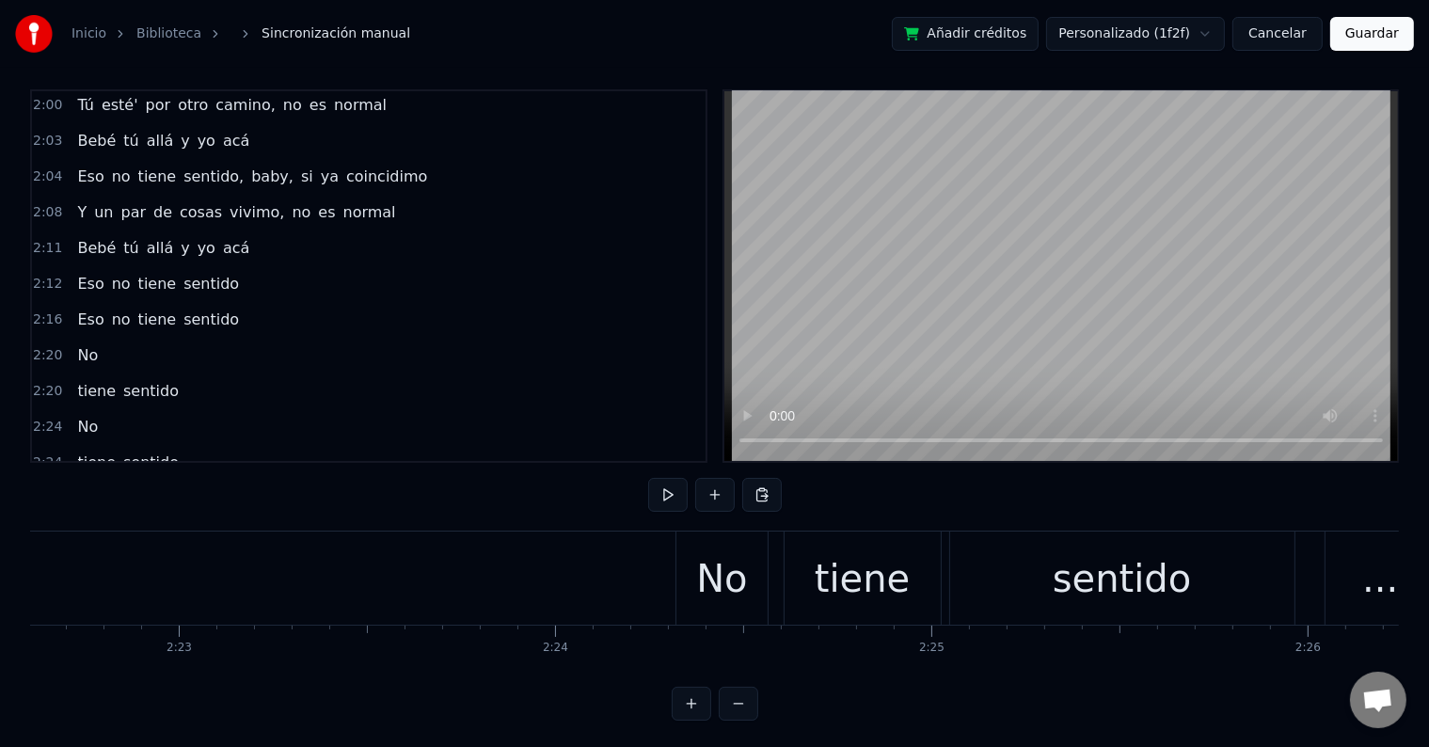
scroll to position [0, 53652]
click at [702, 583] on div "No" at bounding box center [719, 578] width 51 height 56
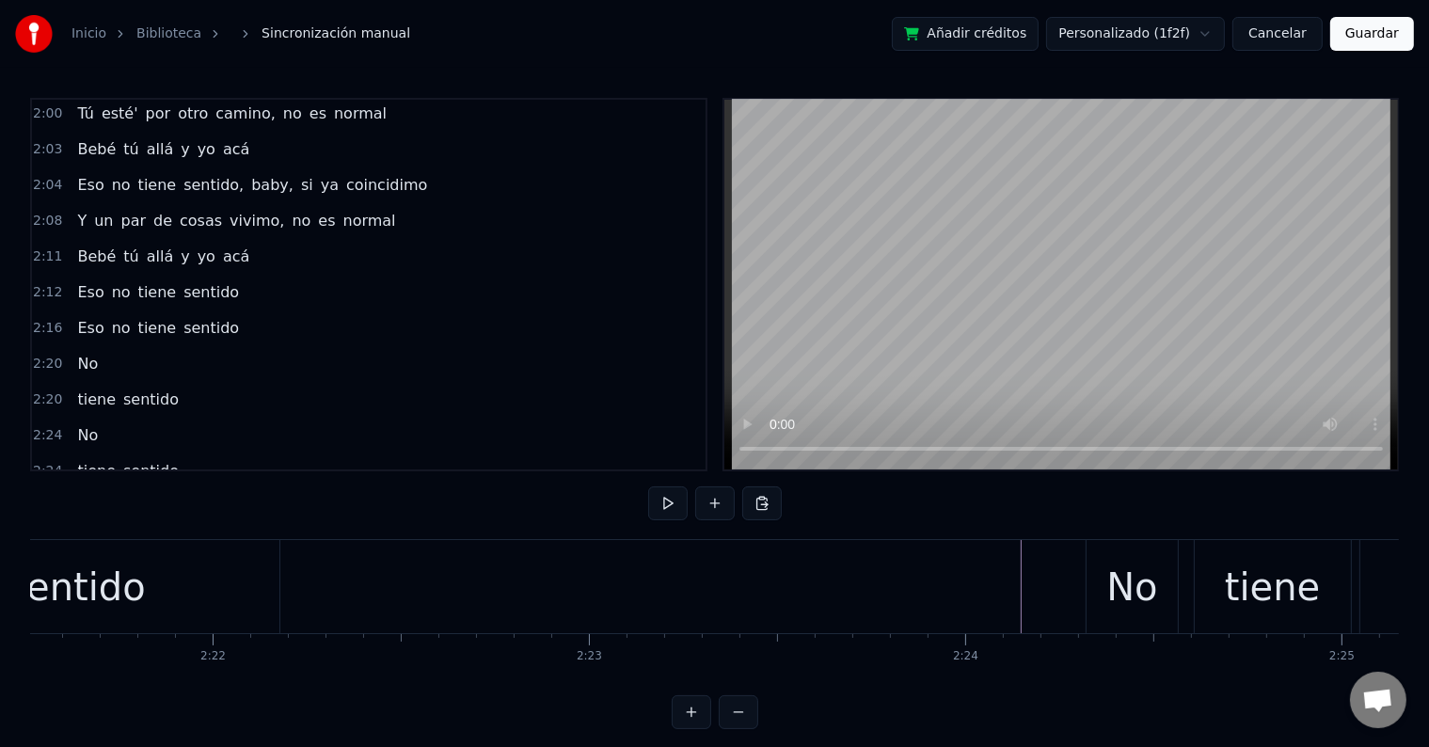
scroll to position [0, 53240]
click at [237, 239] on div "2:11 Bebé tú allá y yo acá" at bounding box center [368, 257] width 673 height 36
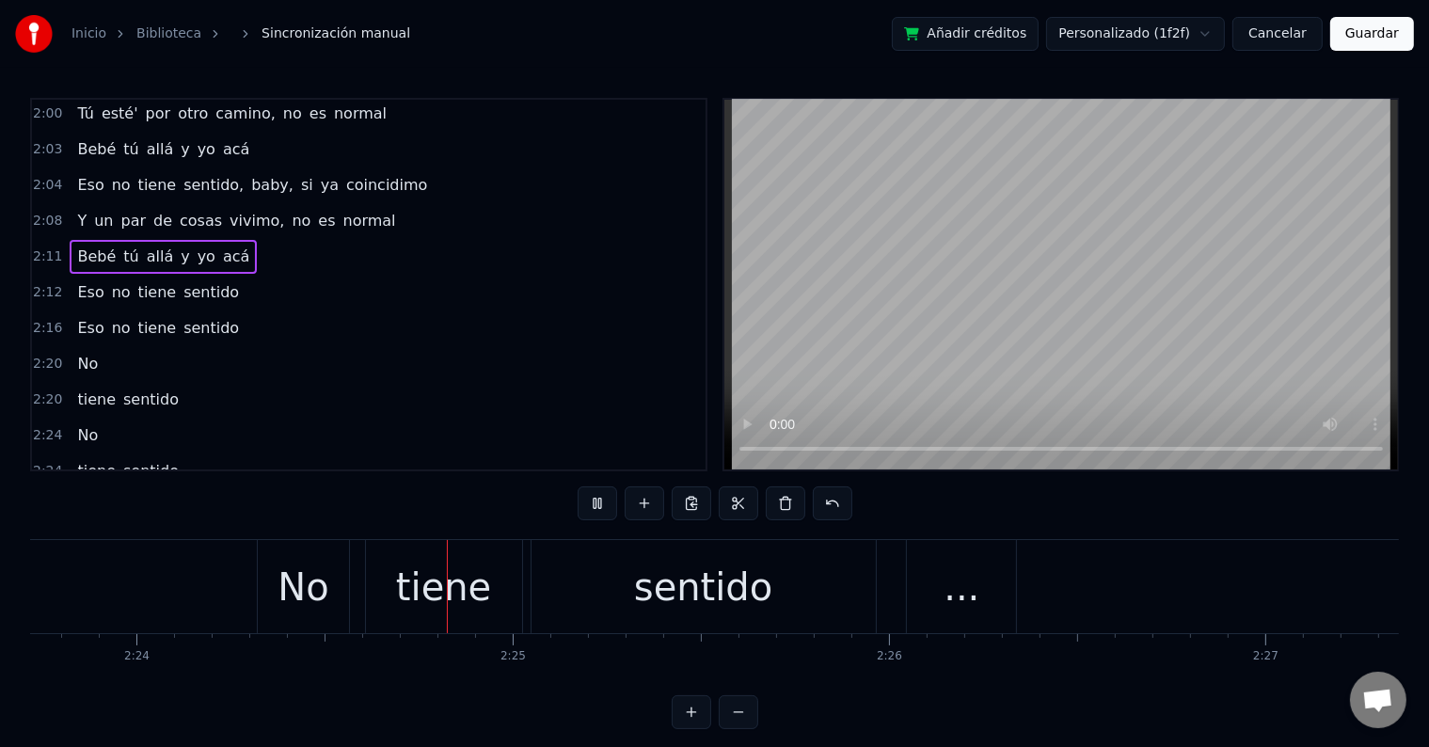
scroll to position [0, 54142]
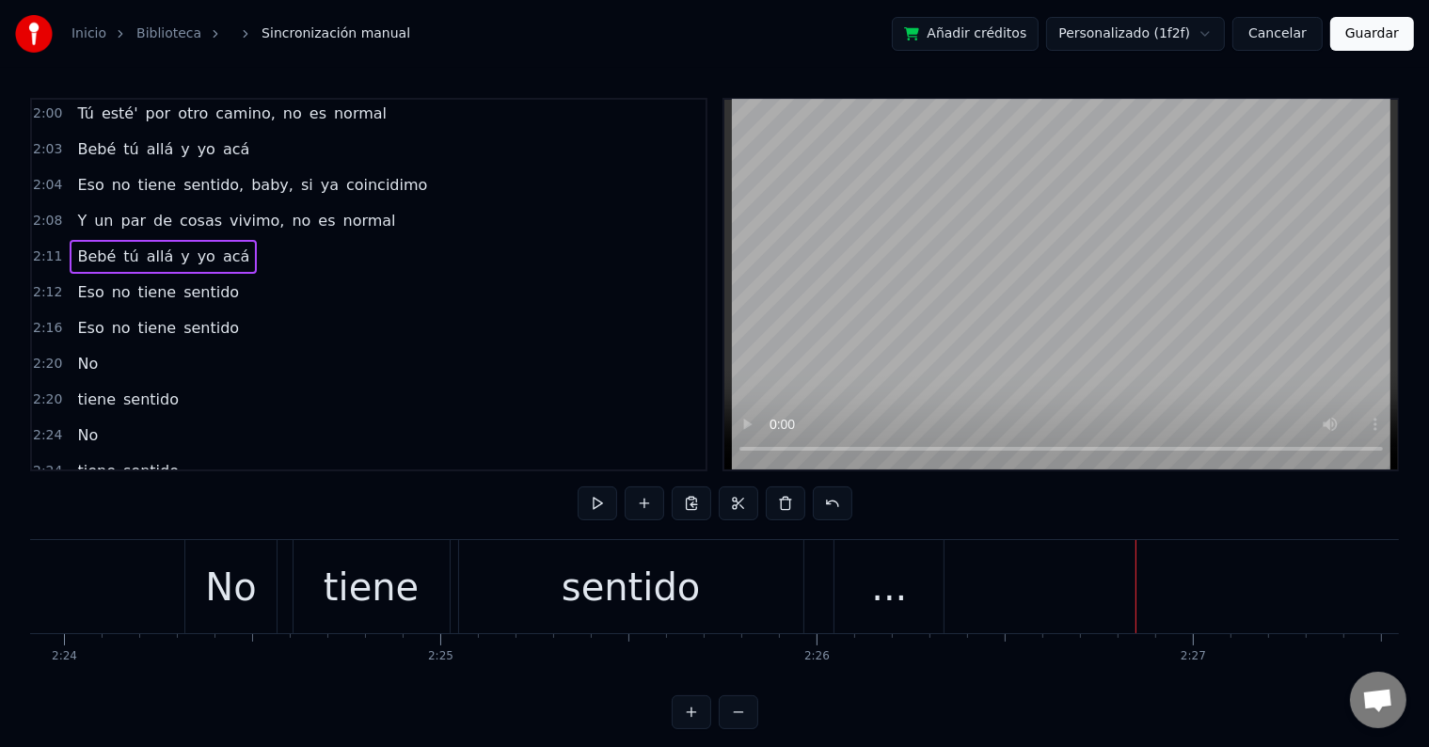
click at [1404, 36] on button "Guardar" at bounding box center [1372, 34] width 84 height 34
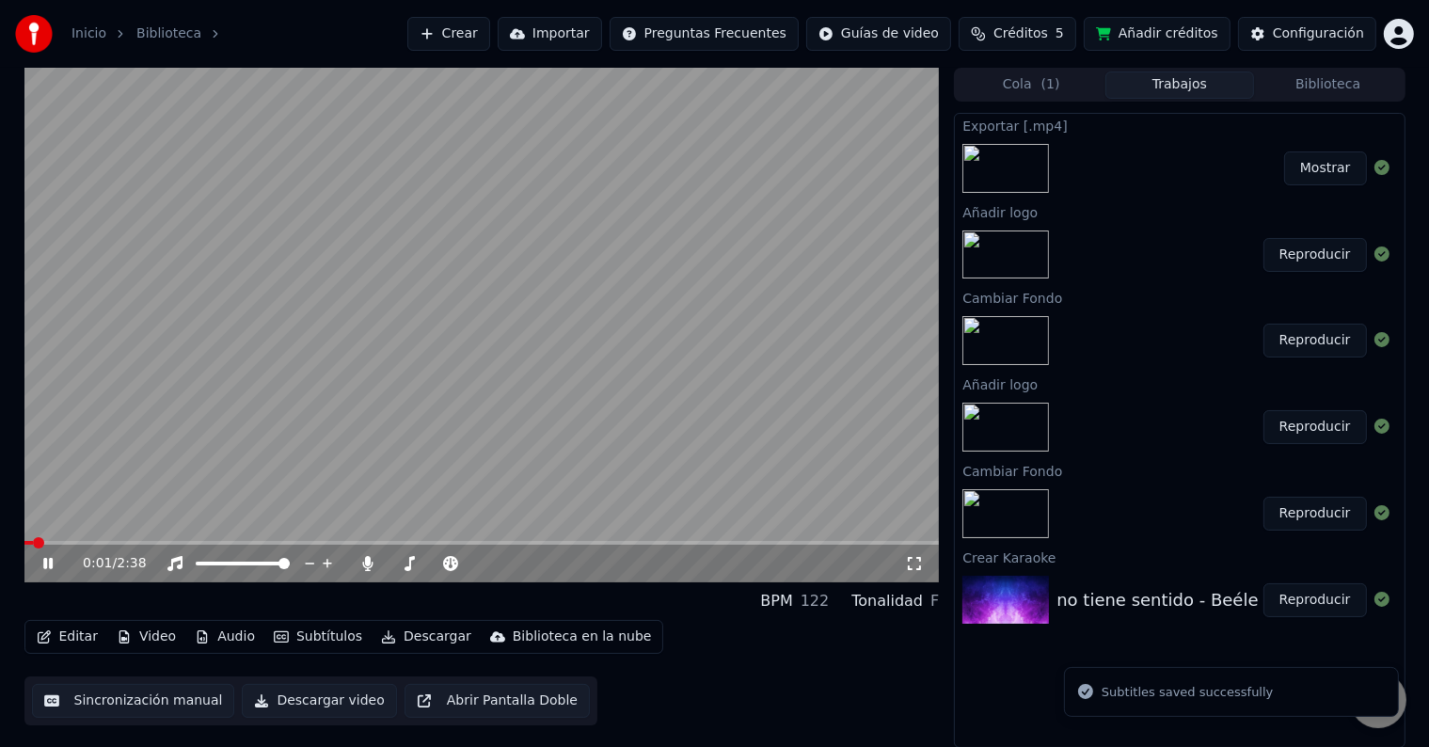
click at [51, 561] on icon at bounding box center [47, 563] width 9 height 11
click at [384, 634] on button "Descargar" at bounding box center [425, 637] width 105 height 26
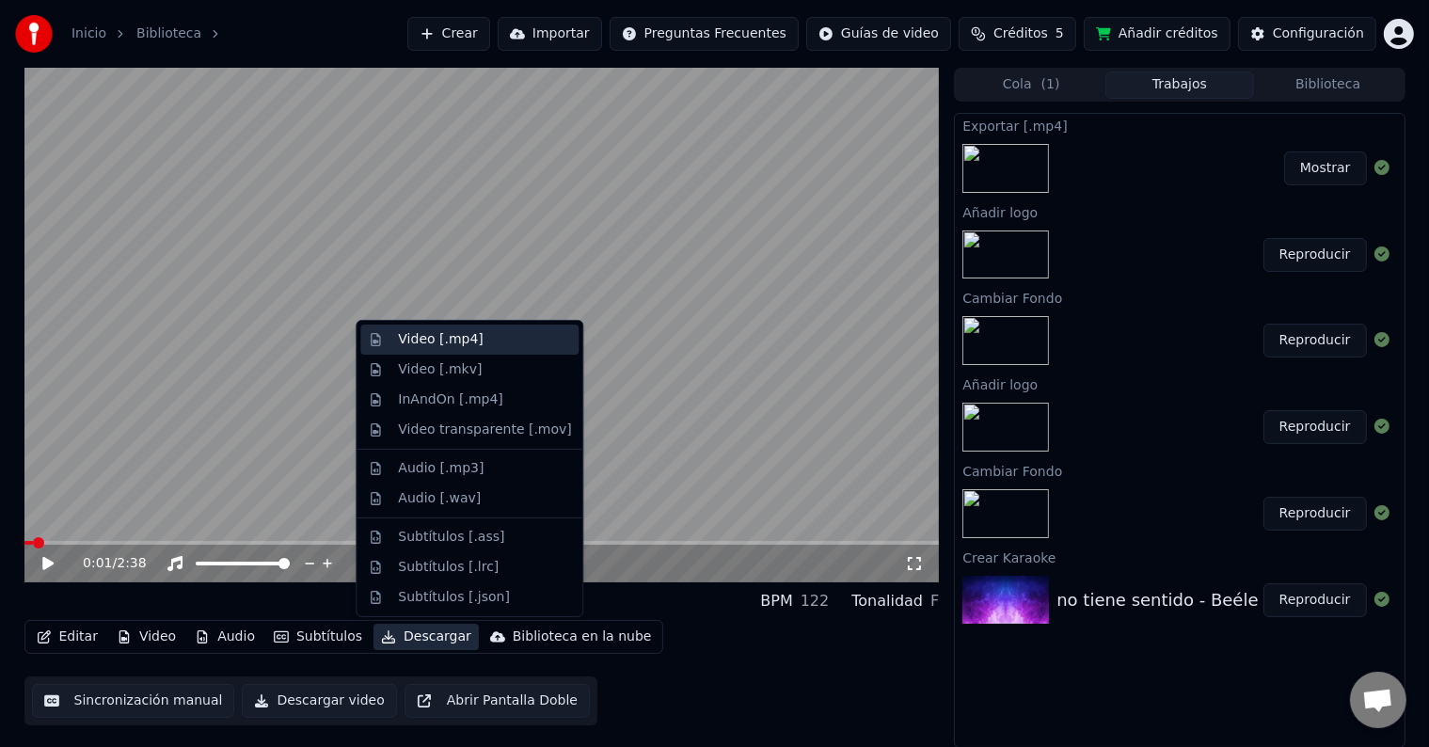
click at [460, 341] on div "Video [.mp4]" at bounding box center [440, 339] width 85 height 19
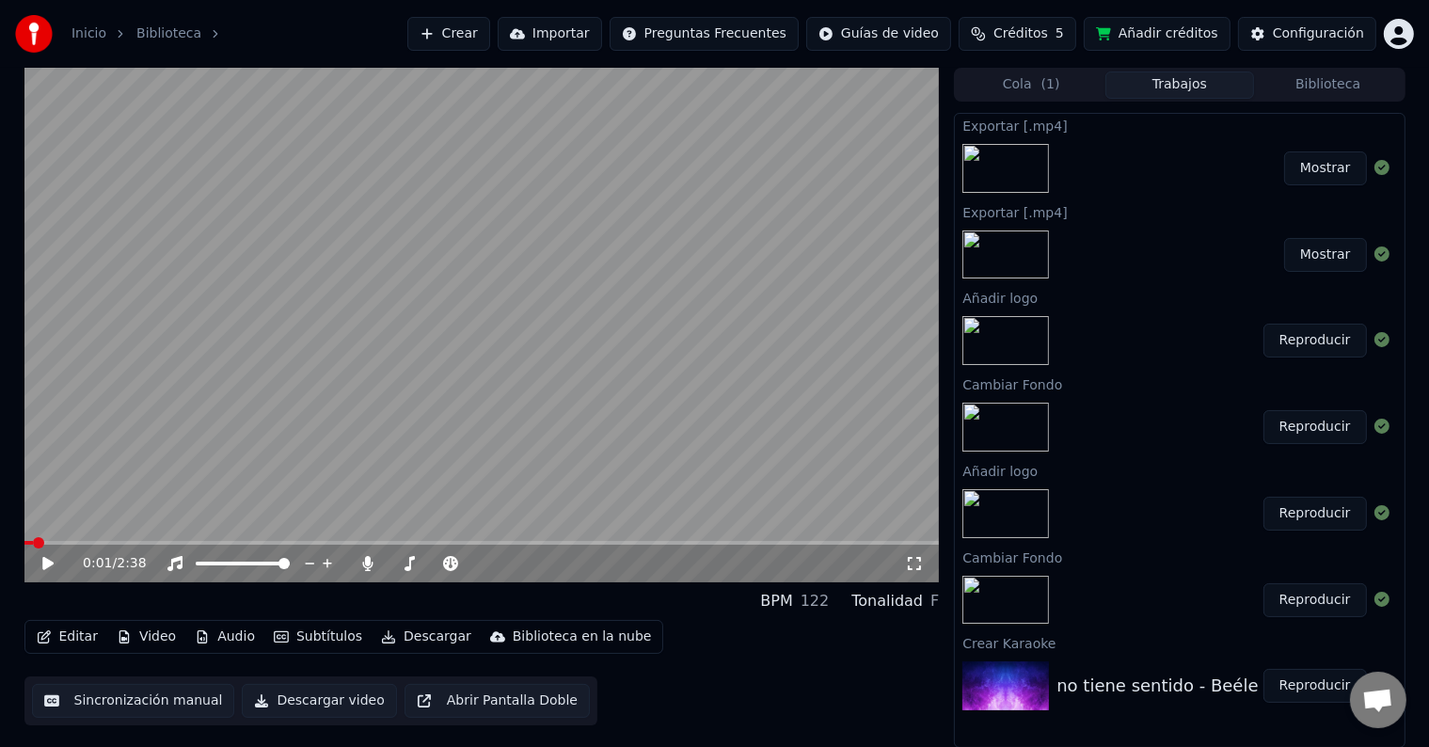
drag, startPoint x: 301, startPoint y: 10, endPoint x: 340, endPoint y: 22, distance: 41.1
click at [301, 10] on div "Inicio Biblioteca Crear Importar Preguntas Frecuentes Guías de video Créditos 5…" at bounding box center [714, 34] width 1429 height 68
